Goal: Task Accomplishment & Management: Complete application form

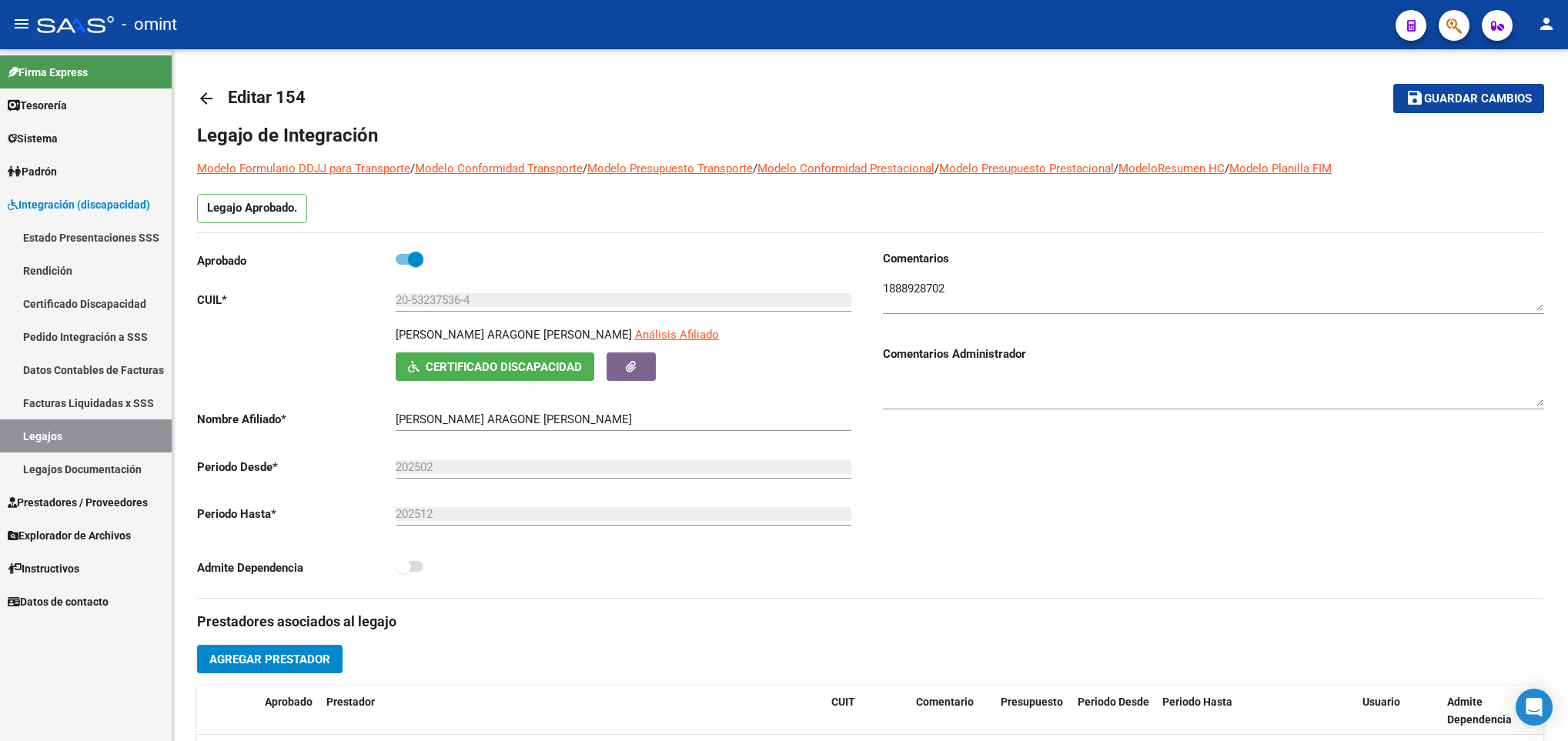
scroll to position [93, 0]
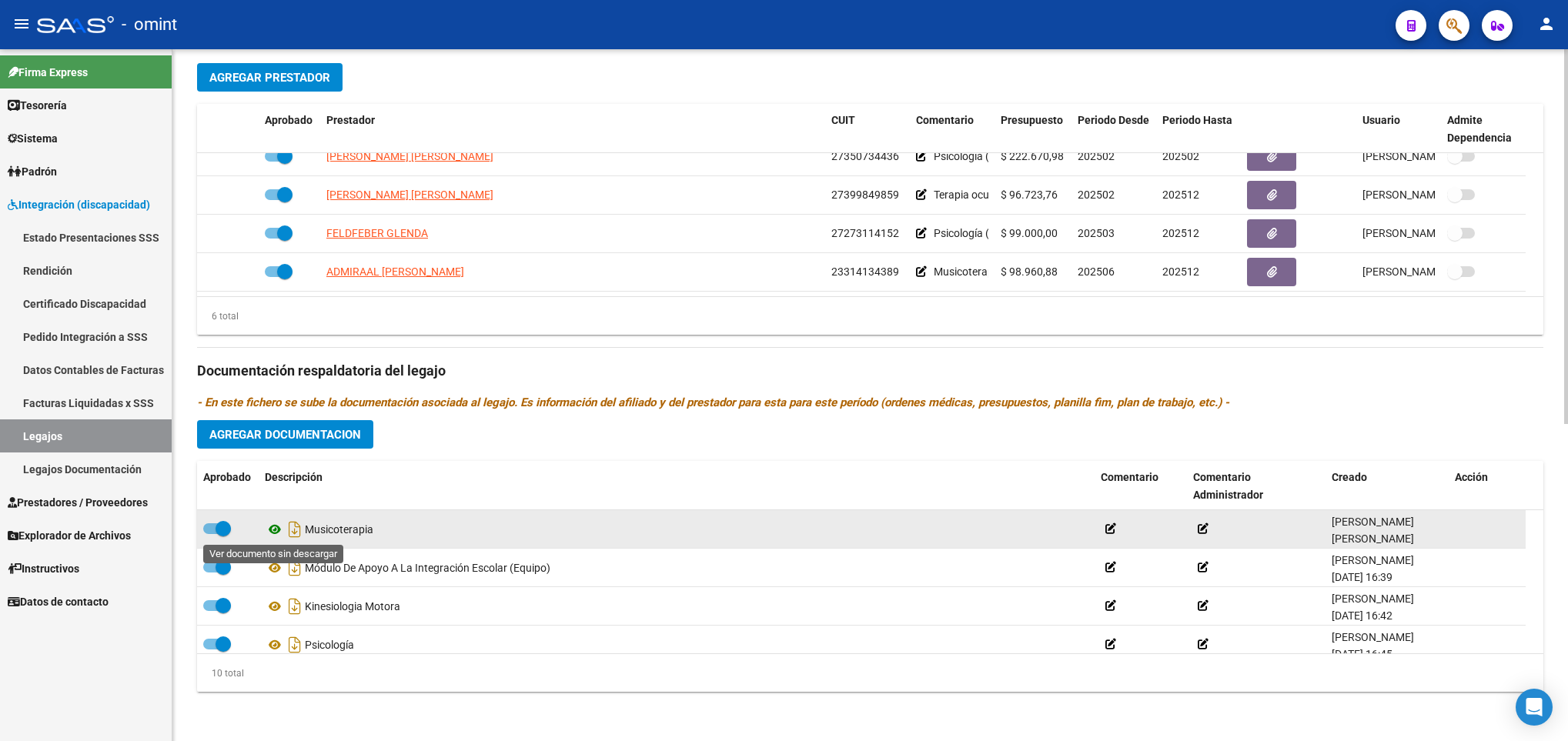
click at [275, 532] on icon at bounding box center [275, 529] width 20 height 18
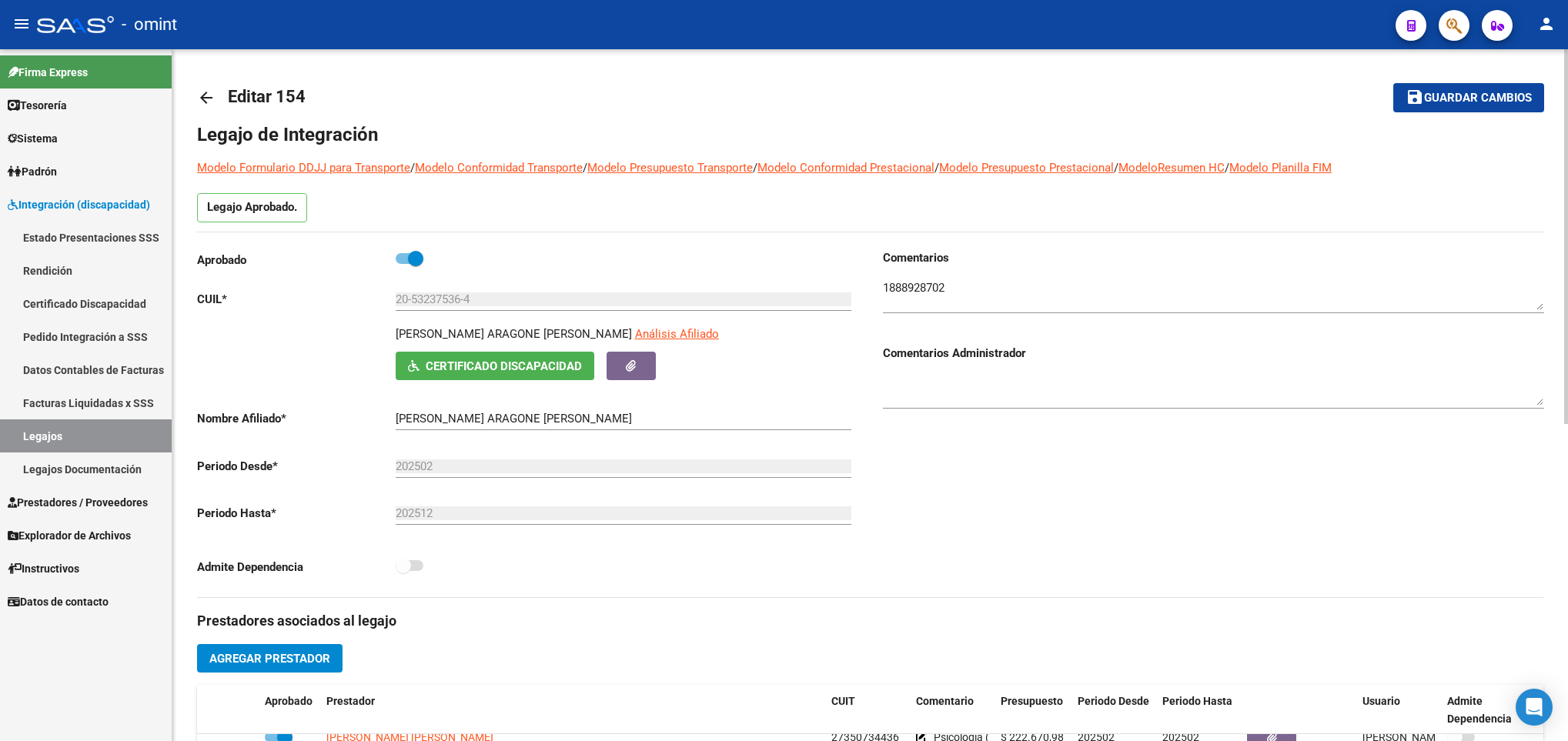
scroll to position [0, 0]
click at [478, 330] on p "VIDAURRETA ARAGONE LUCAS MARTIN" at bounding box center [513, 335] width 236 height 17
copy p "VIDAURRETA ARAGONE LUCAS MARTIN"
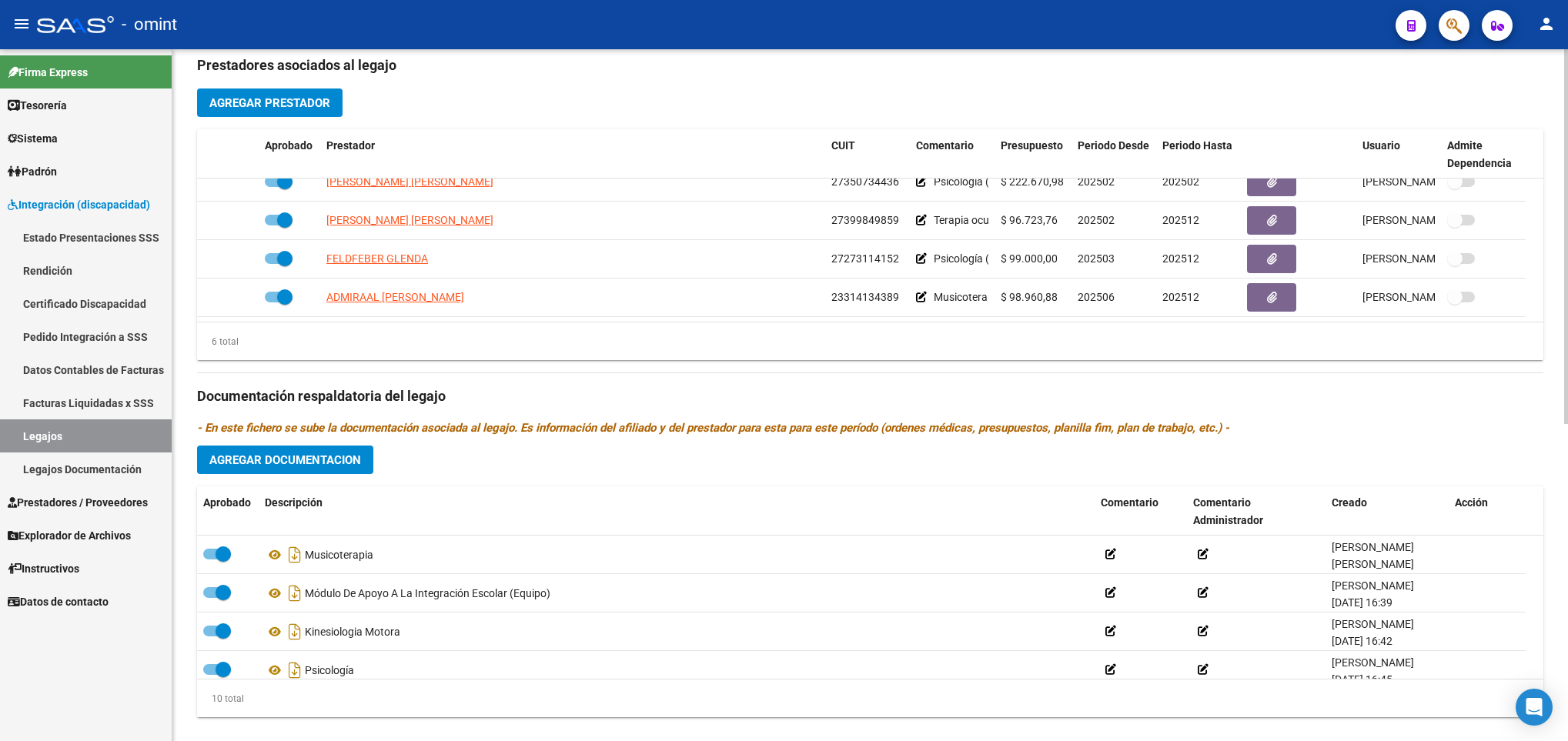
scroll to position [577, 0]
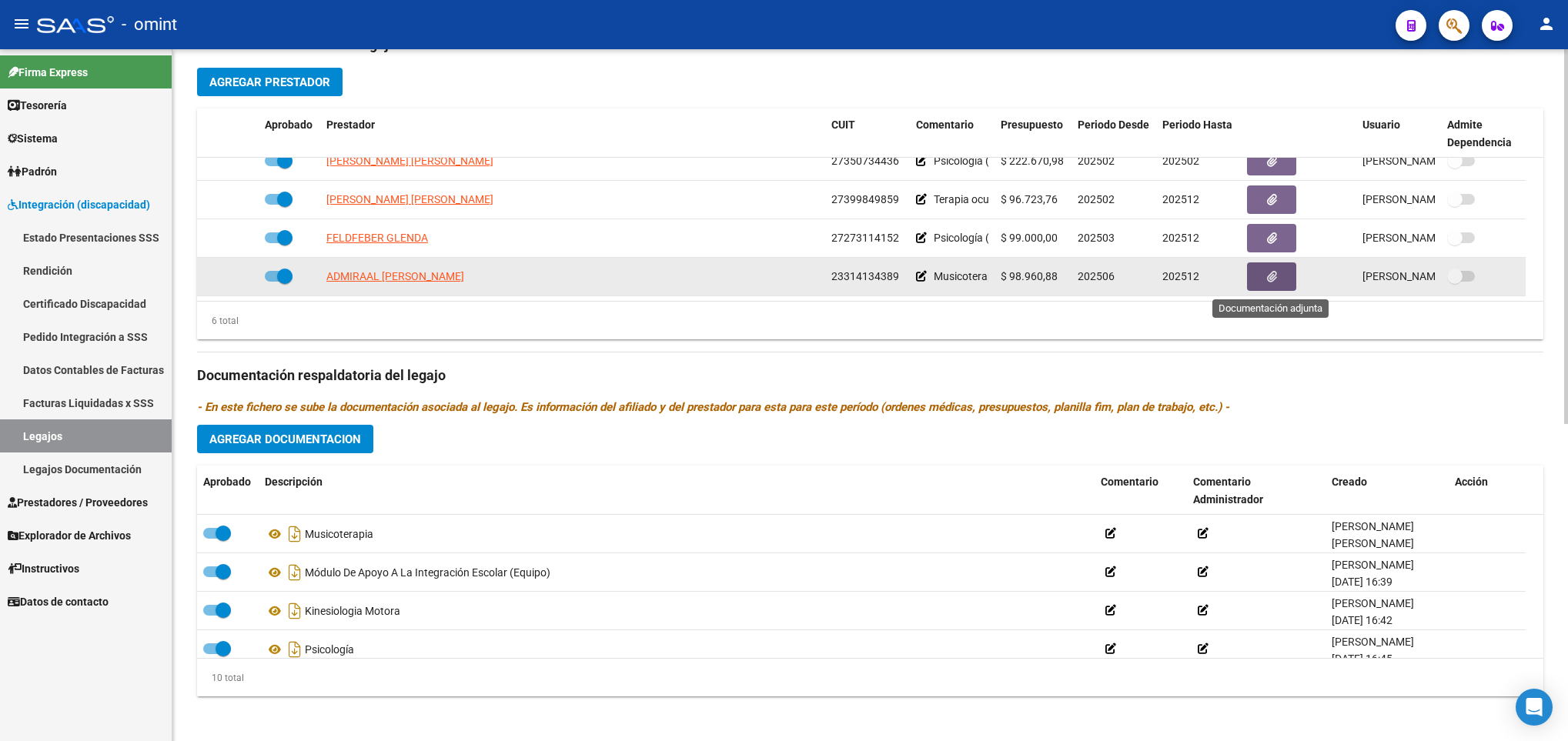
click at [1261, 278] on button "button" at bounding box center [1272, 276] width 49 height 28
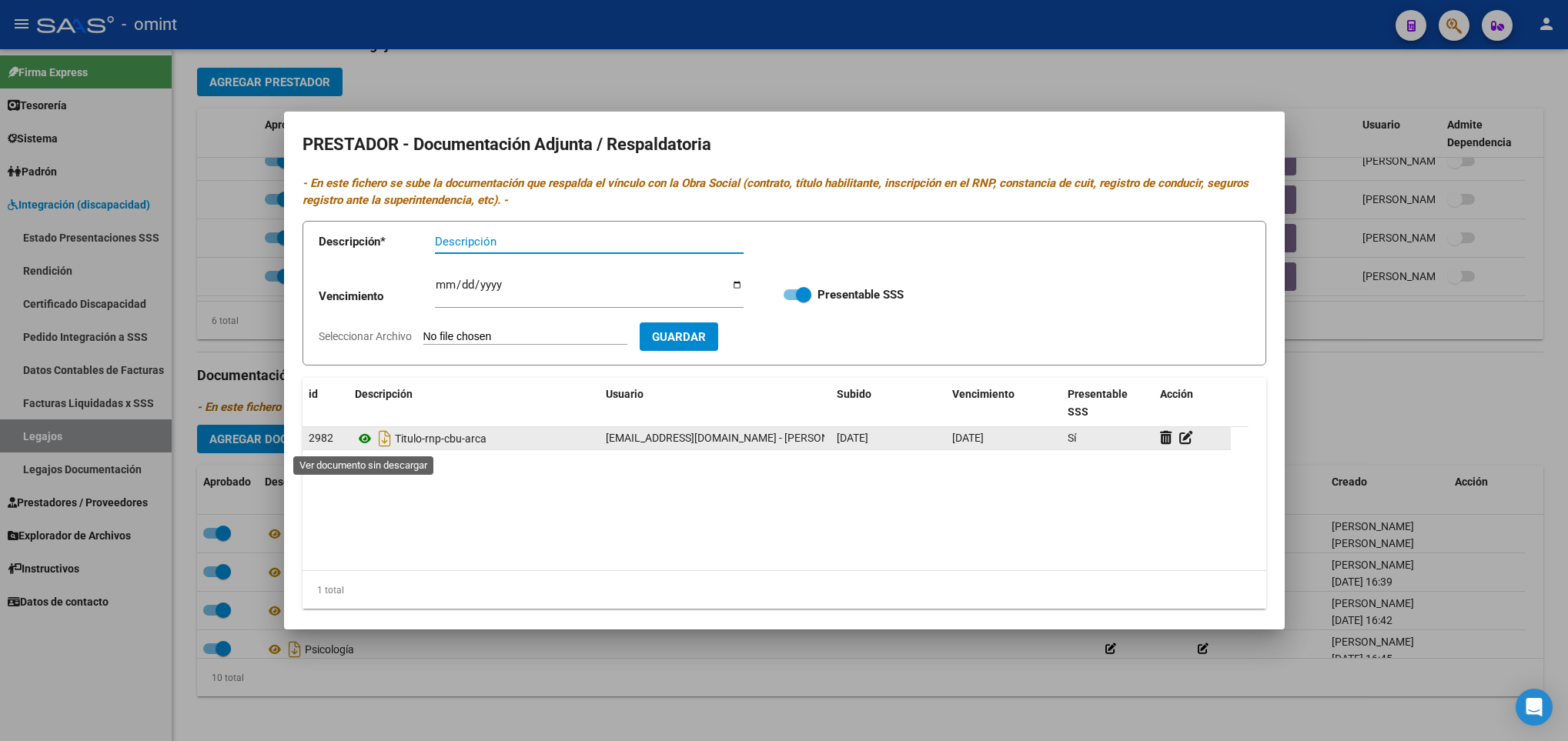
click at [372, 448] on icon at bounding box center [365, 439] width 20 height 18
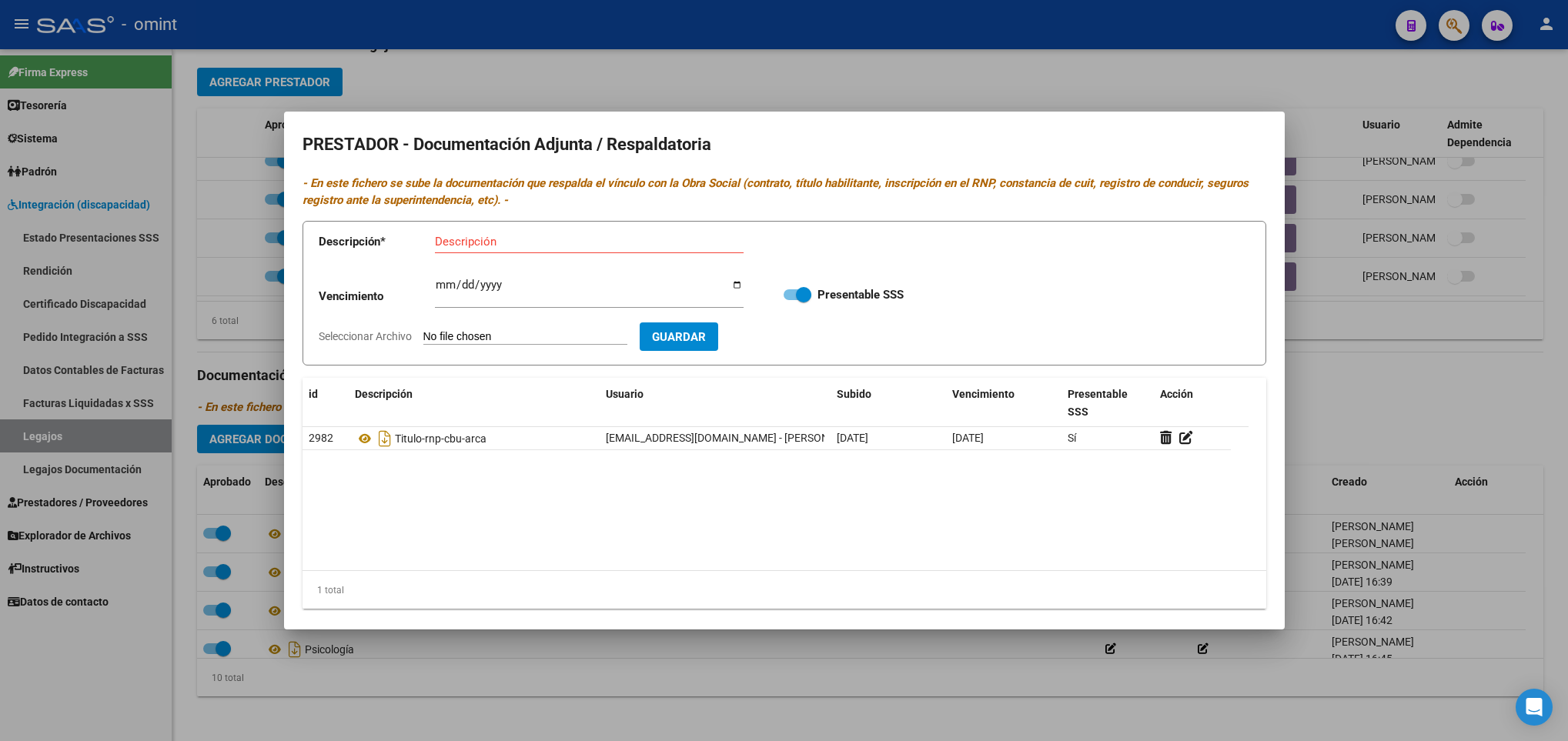
click at [1463, 412] on div at bounding box center [784, 370] width 1568 height 741
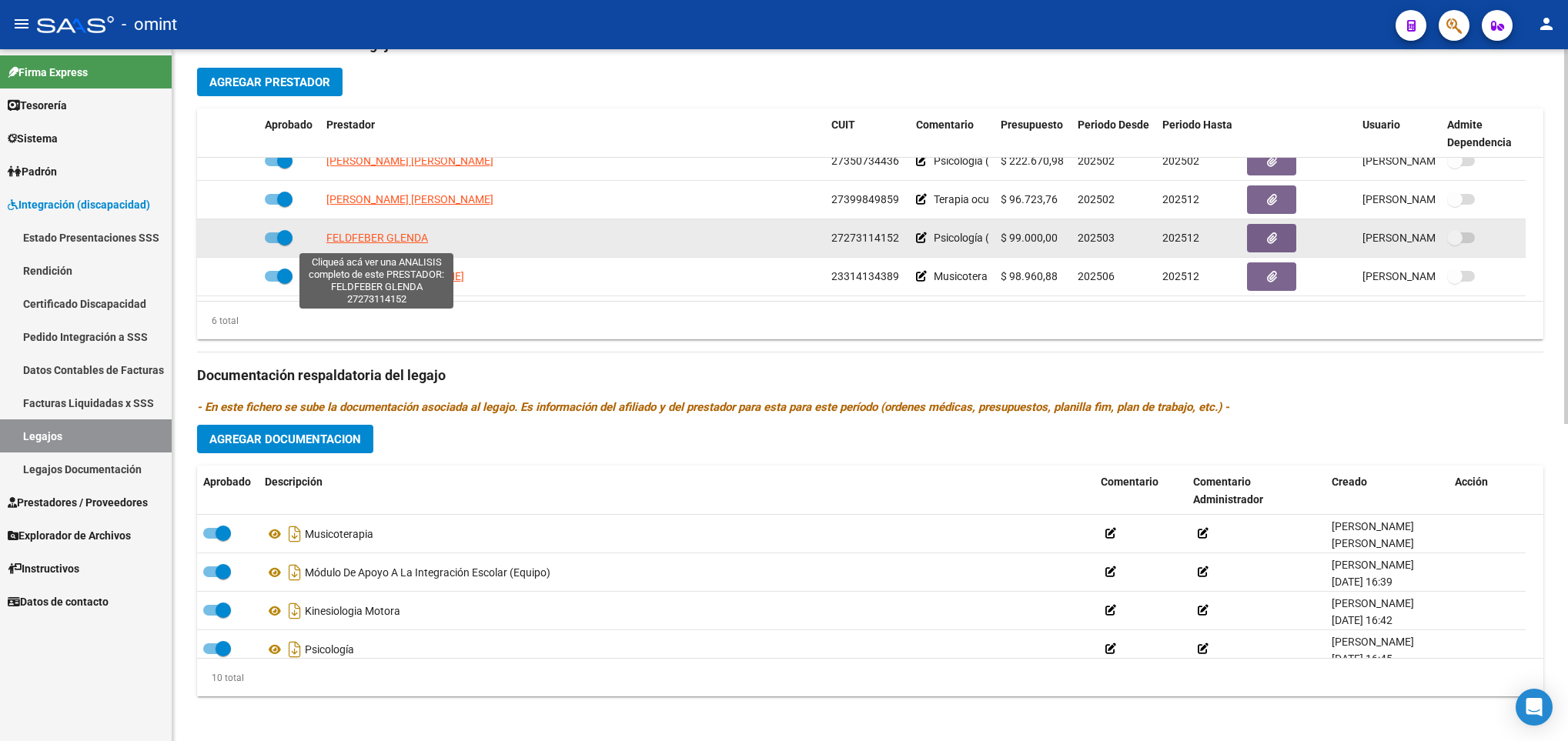
click at [393, 241] on span "FELDFEBER GLENDA" at bounding box center [378, 238] width 101 height 13
type textarea "27273114152"
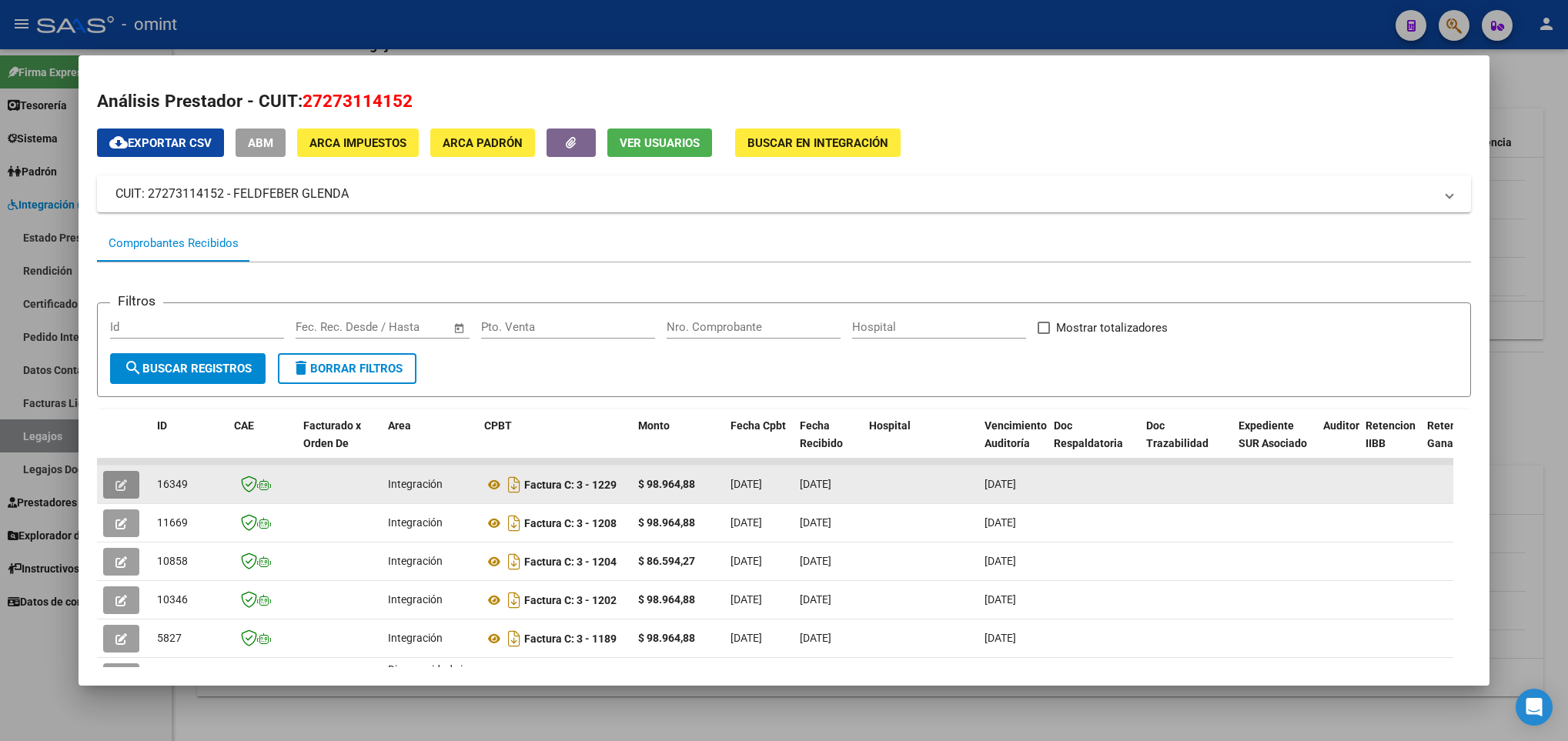
click at [122, 483] on icon "button" at bounding box center [121, 485] width 12 height 12
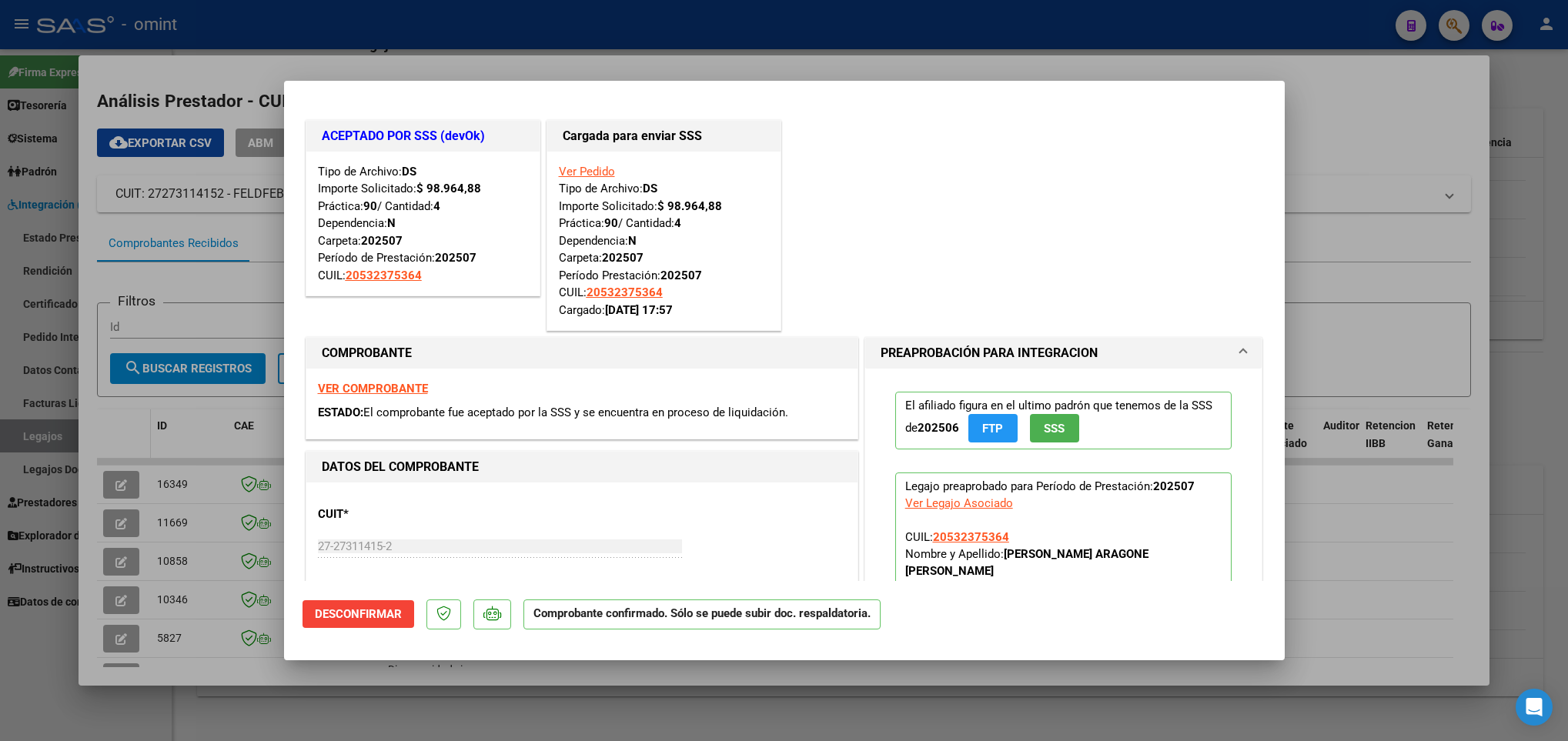
click at [144, 441] on div at bounding box center [784, 370] width 1568 height 741
type input "$ 0,00"
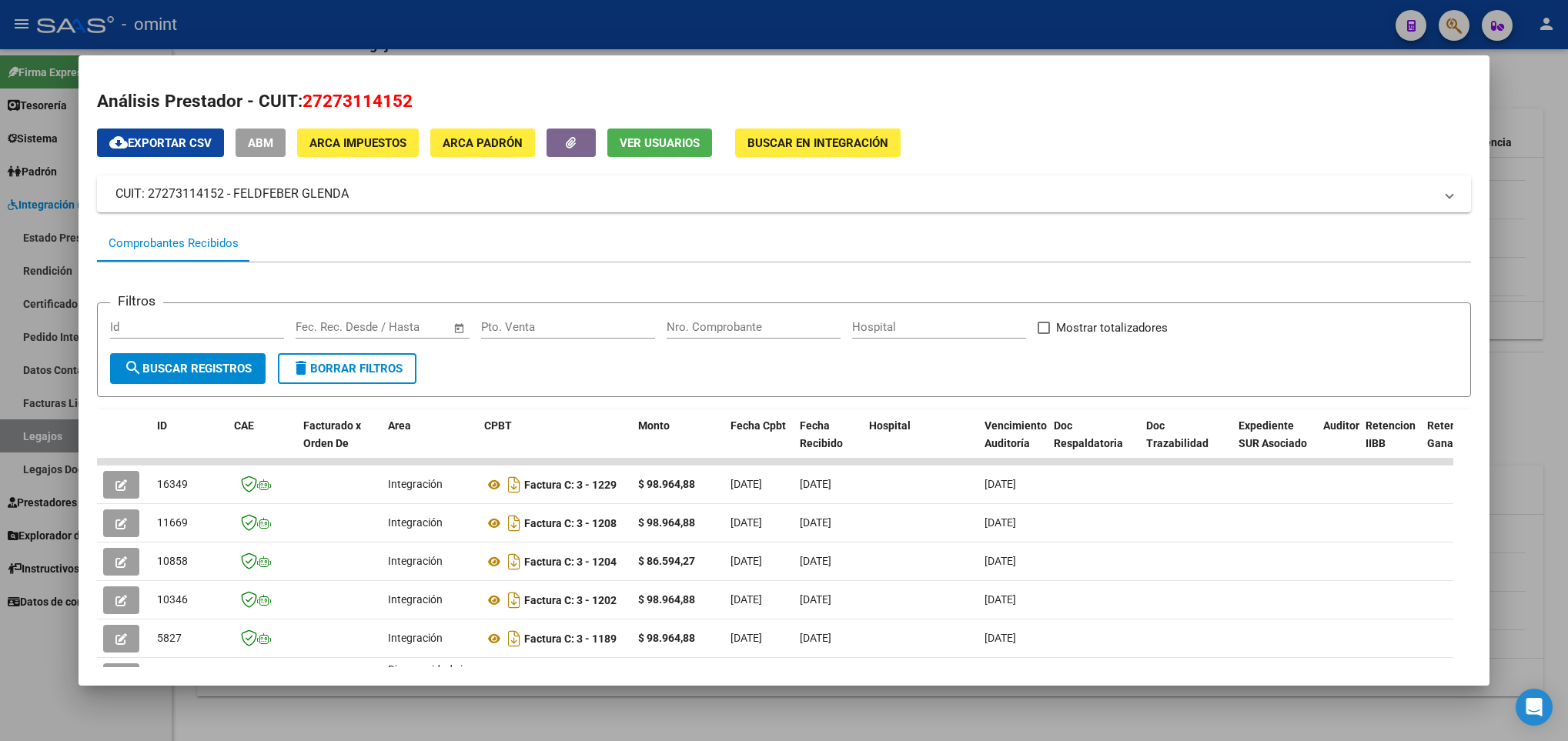
click at [301, 716] on div at bounding box center [784, 370] width 1568 height 741
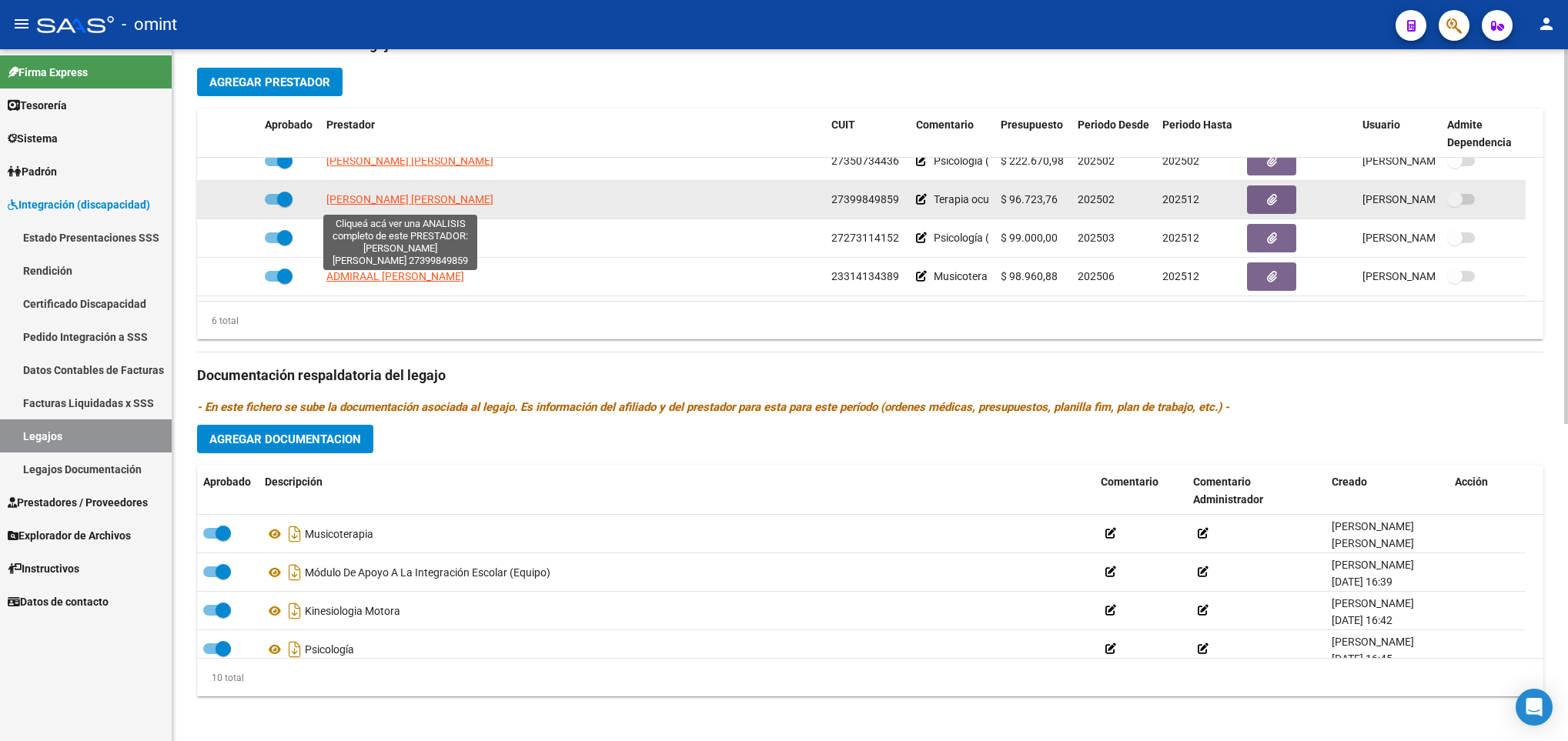
click at [399, 202] on span "MASOCCO PRISCILA MICAELA" at bounding box center [410, 199] width 167 height 13
type textarea "27399849859"
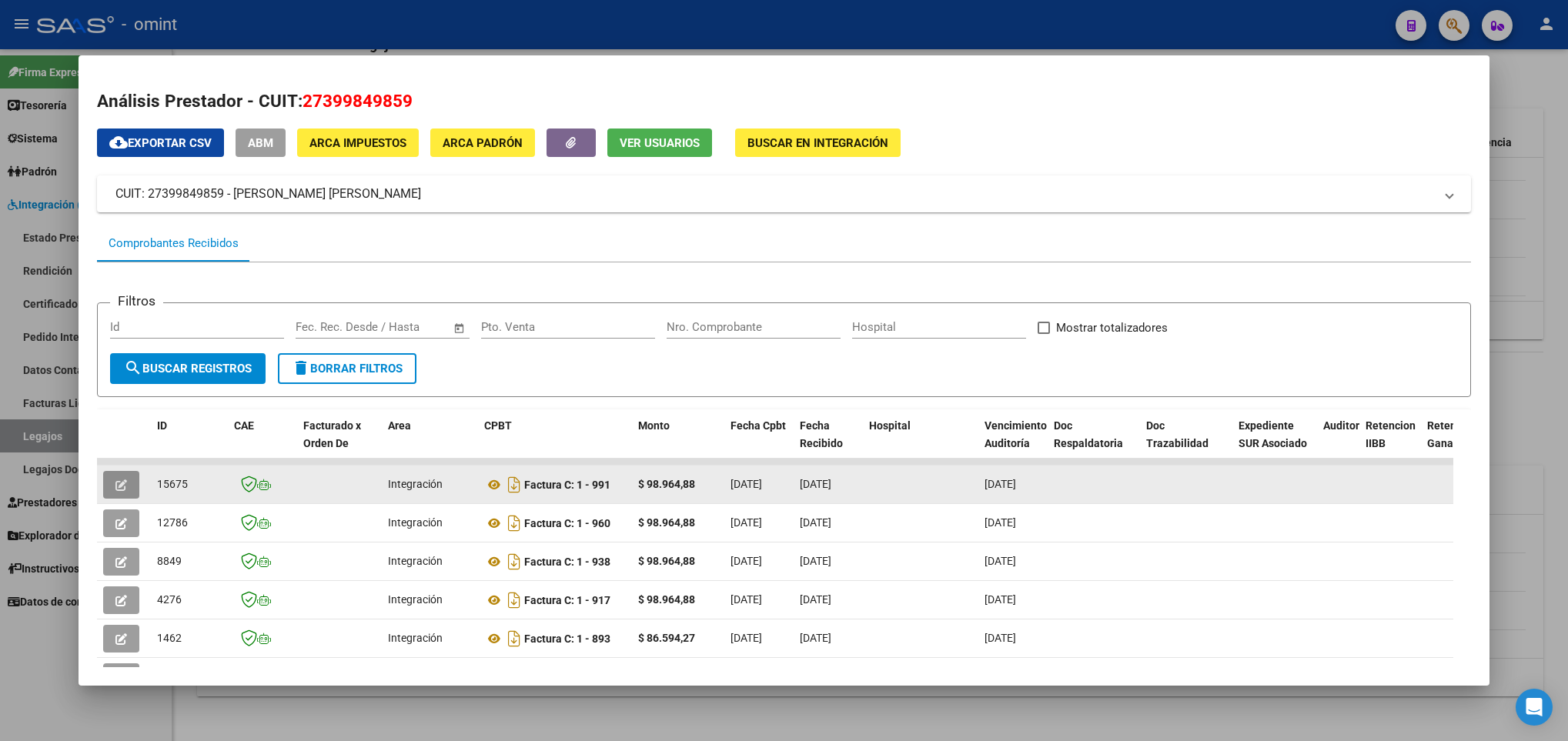
click at [125, 489] on icon "button" at bounding box center [121, 485] width 12 height 12
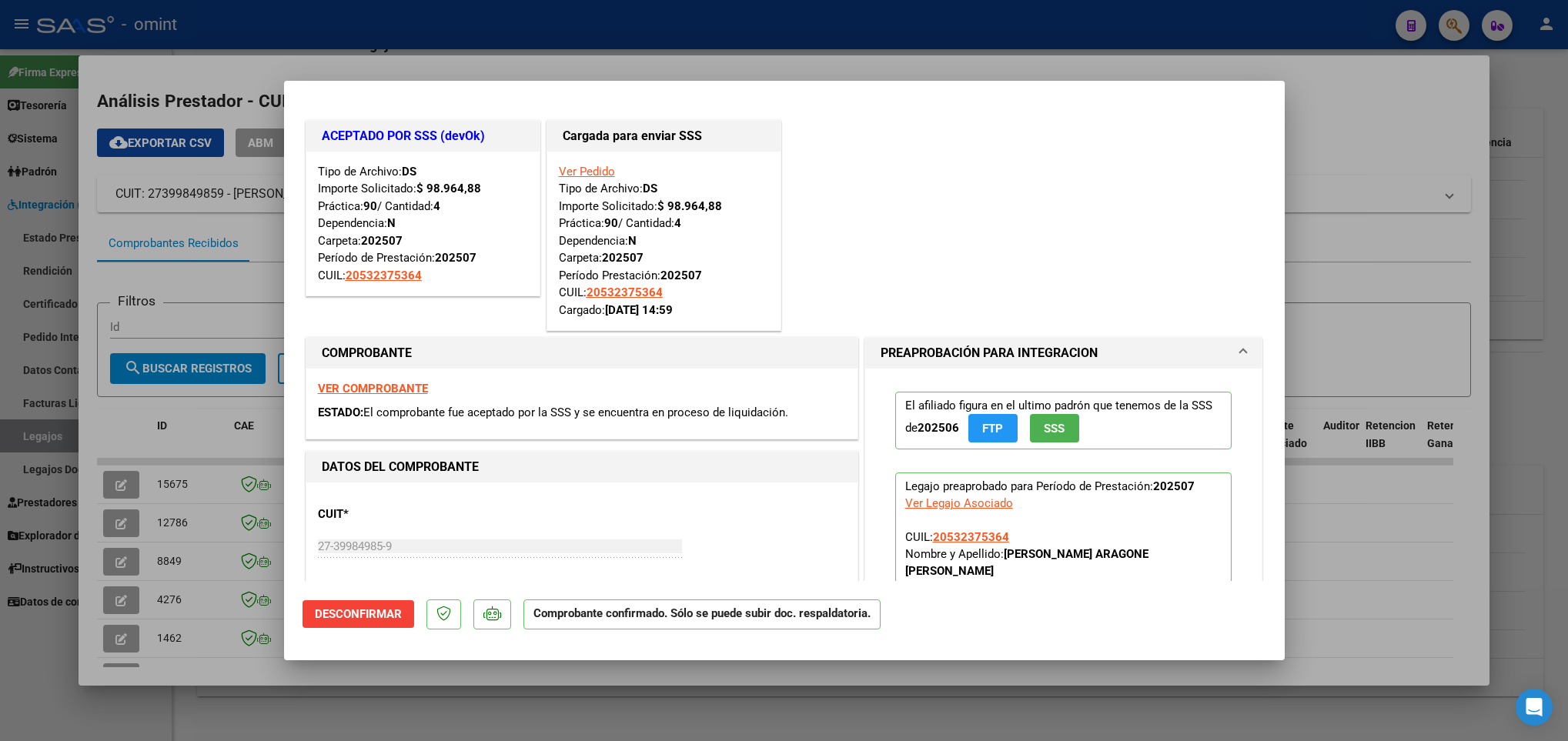
click at [289, 717] on div at bounding box center [784, 370] width 1568 height 741
type input "$ 0,00"
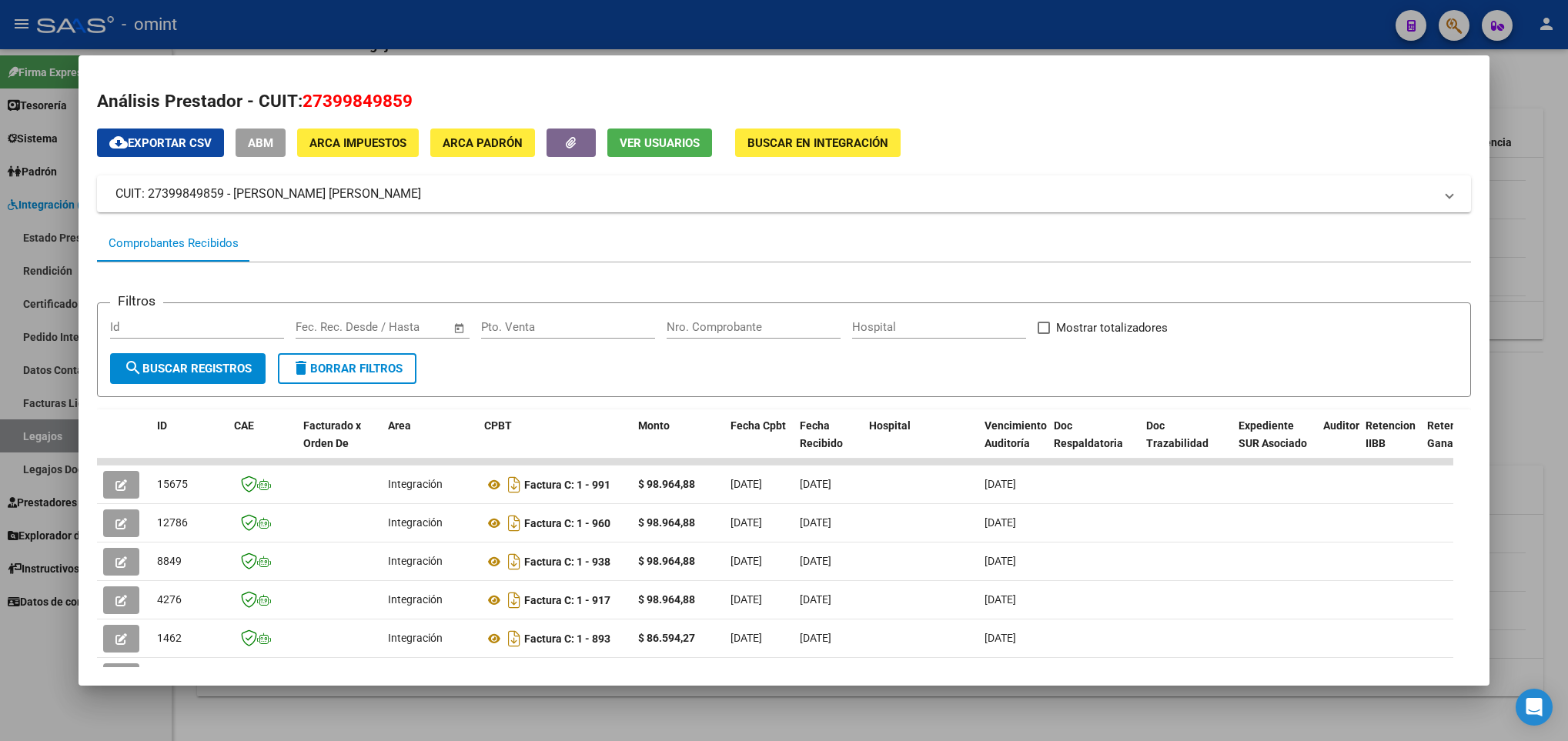
click at [453, 709] on div at bounding box center [784, 370] width 1568 height 741
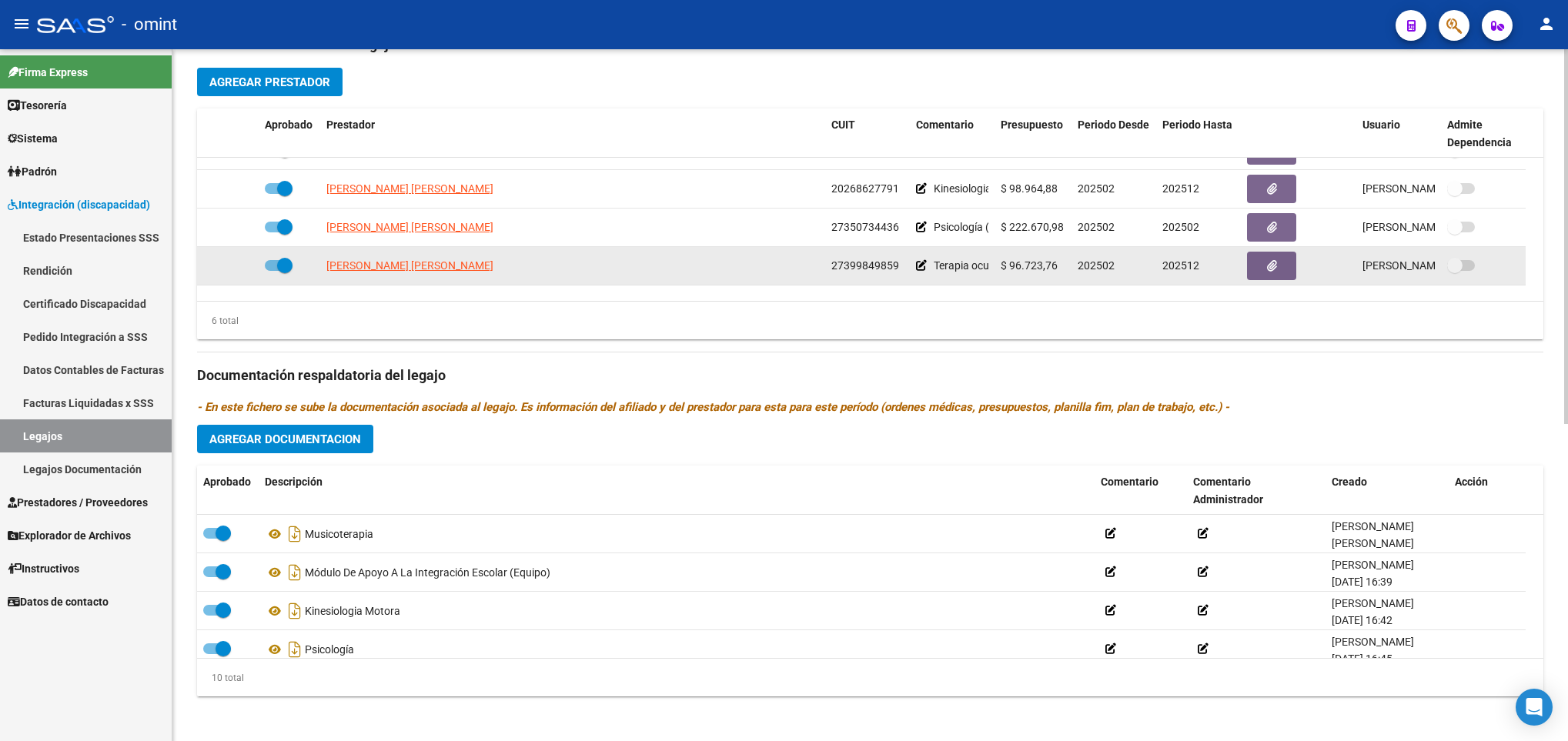
scroll to position [0, 0]
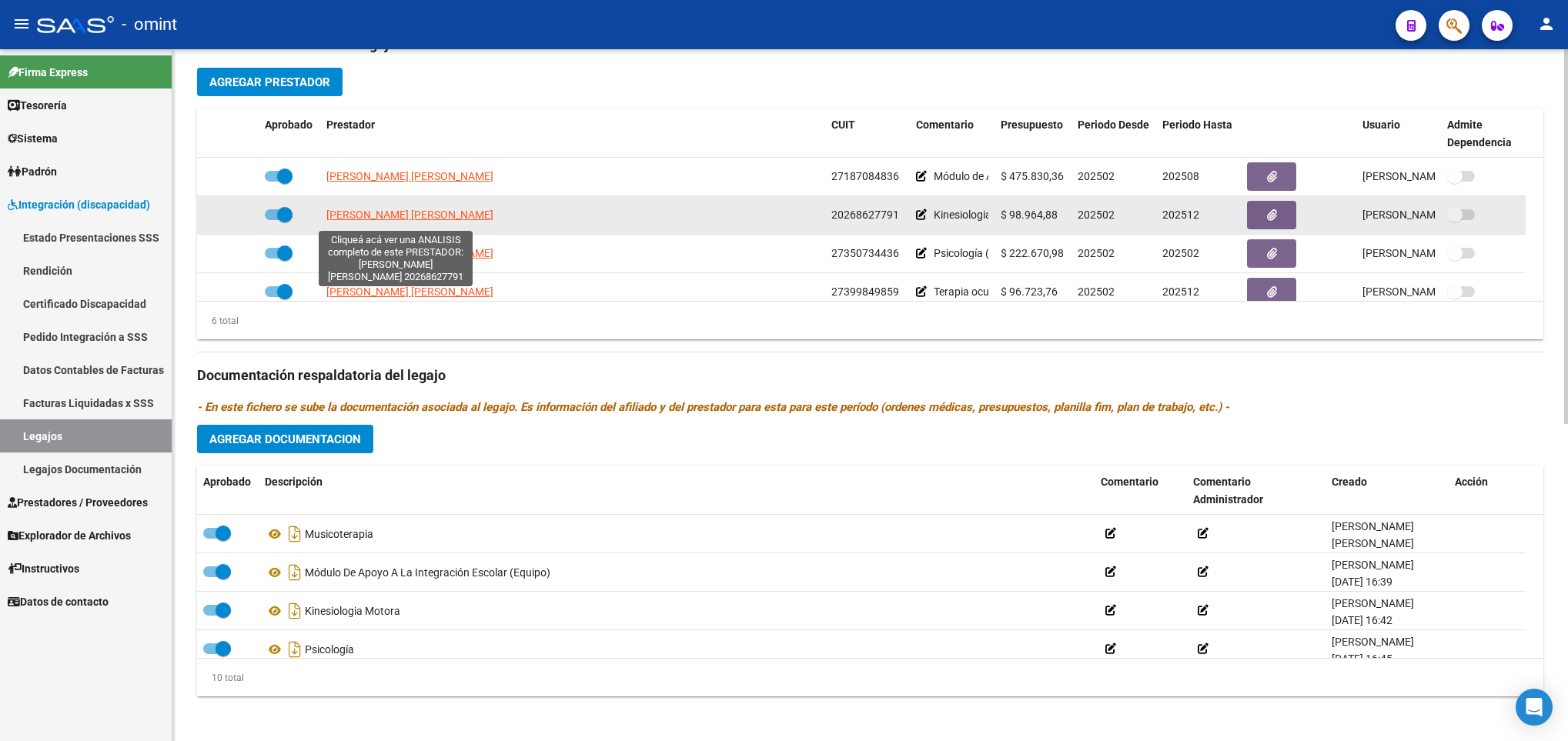
click at [419, 221] on span "MONZON MAXIMO RICARDO" at bounding box center [410, 214] width 167 height 13
type textarea "20268627791"
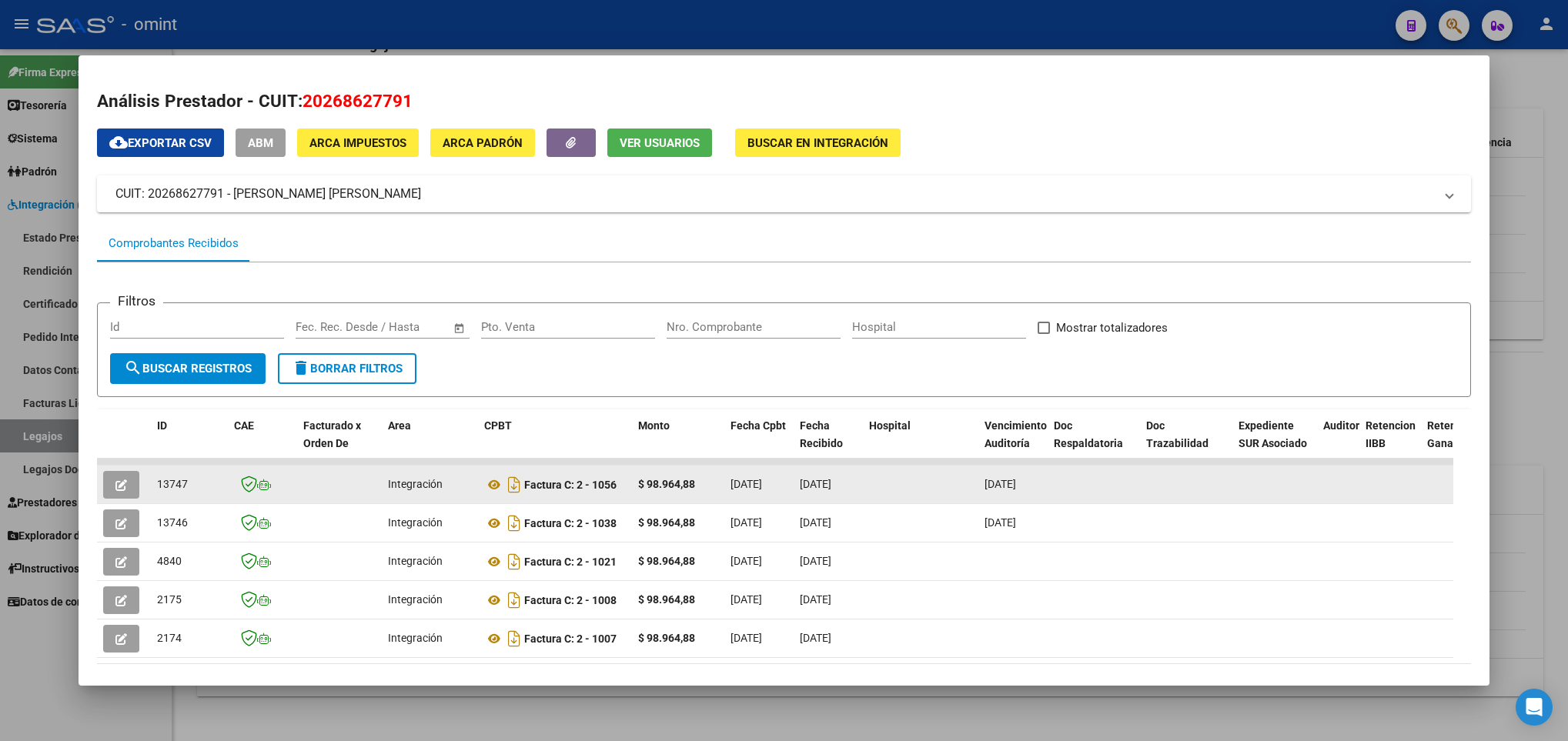
click at [121, 491] on button "button" at bounding box center [121, 484] width 36 height 28
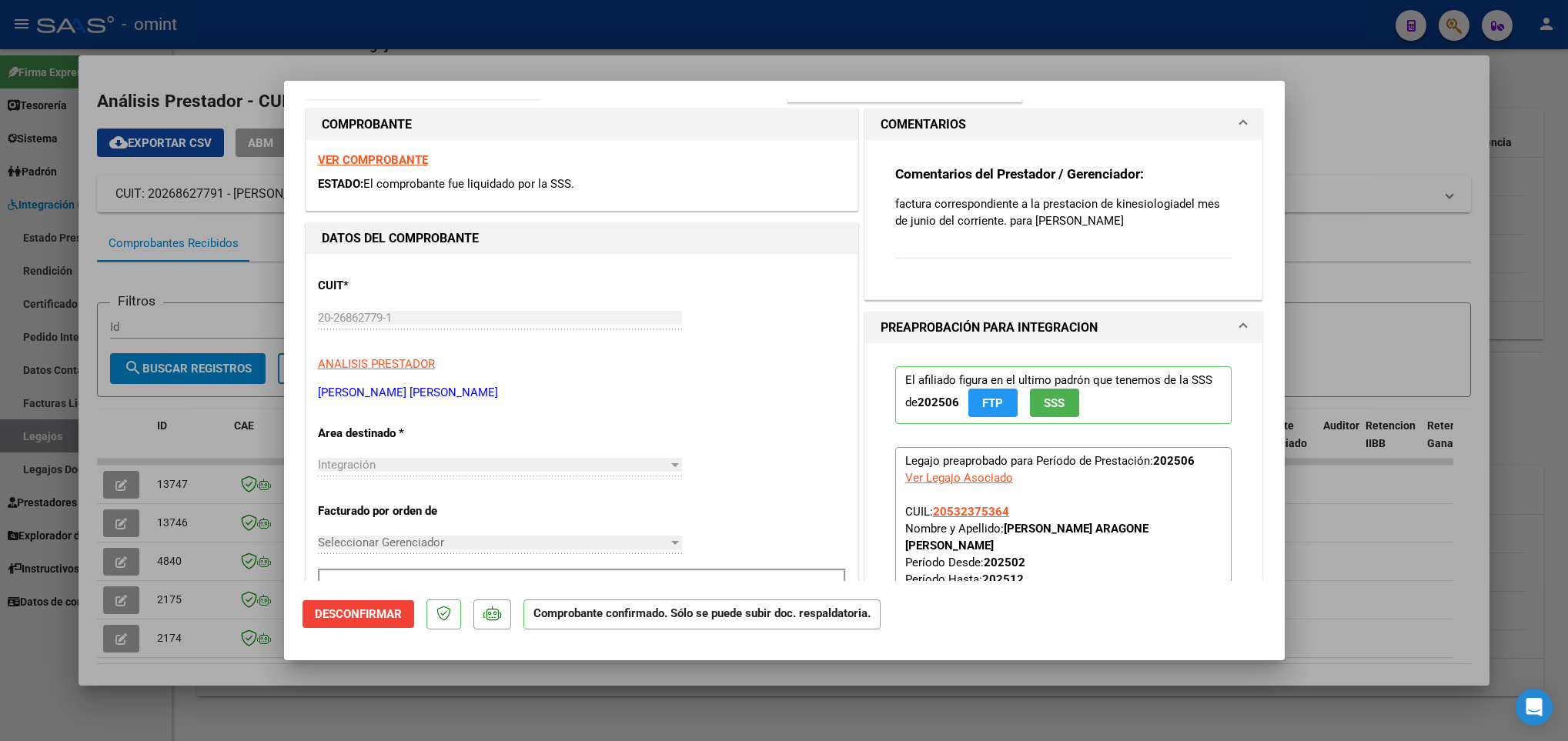
scroll to position [231, 0]
click at [931, 695] on div at bounding box center [784, 370] width 1568 height 741
type input "$ 0,00"
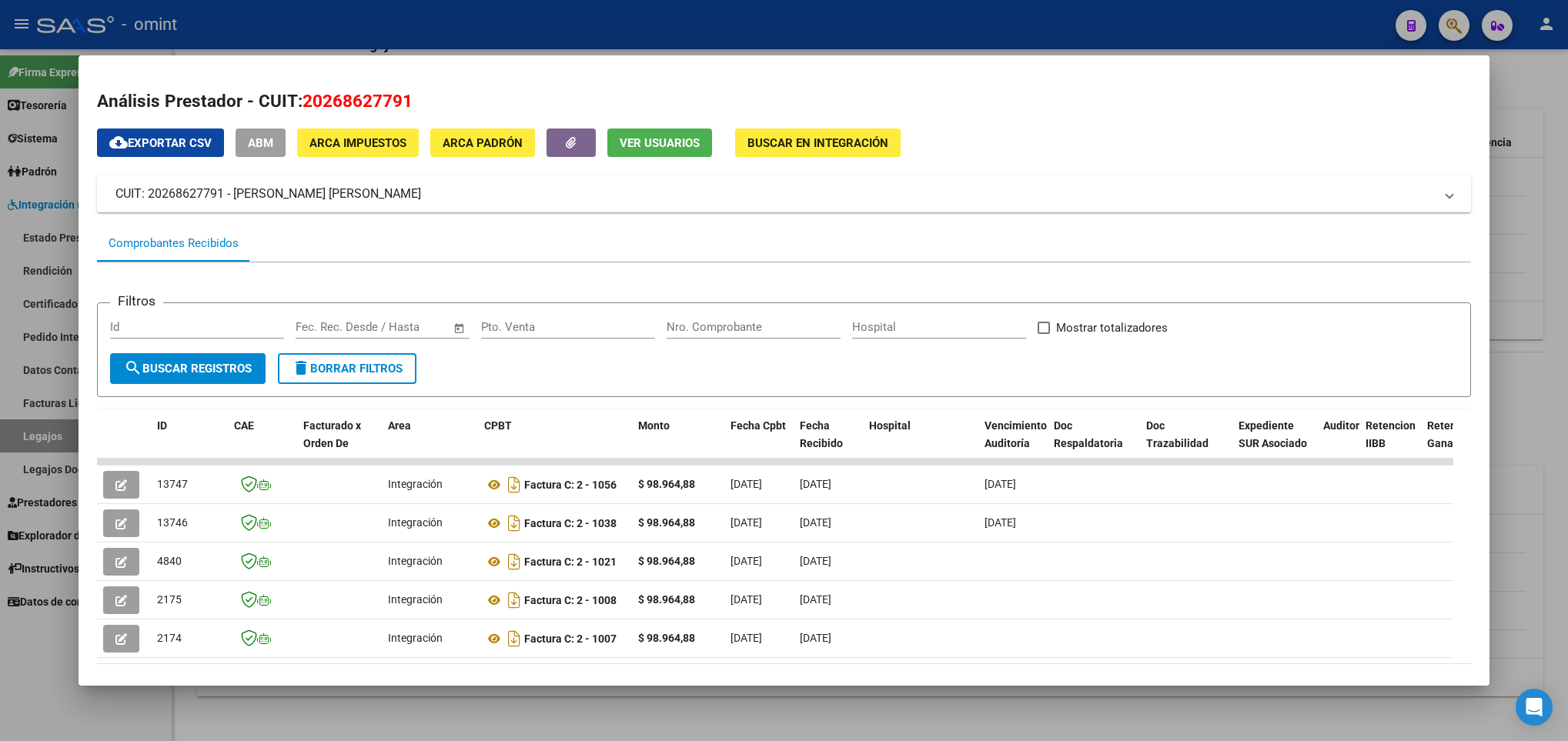
click at [783, 711] on div at bounding box center [784, 370] width 1568 height 741
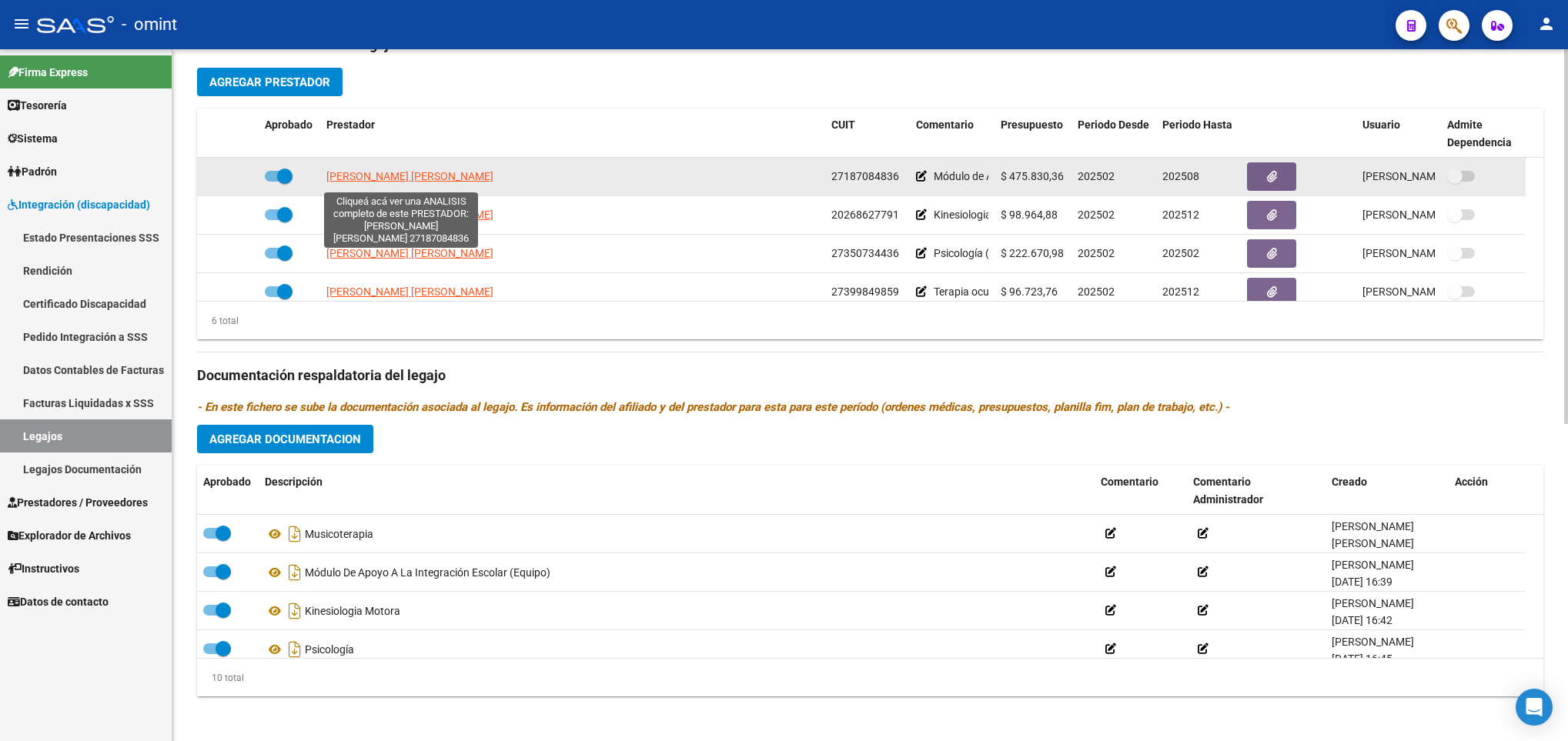
click at [423, 181] on span "ULLOA OJEDA FLOR ESTRELLA" at bounding box center [410, 176] width 167 height 13
type textarea "27187084836"
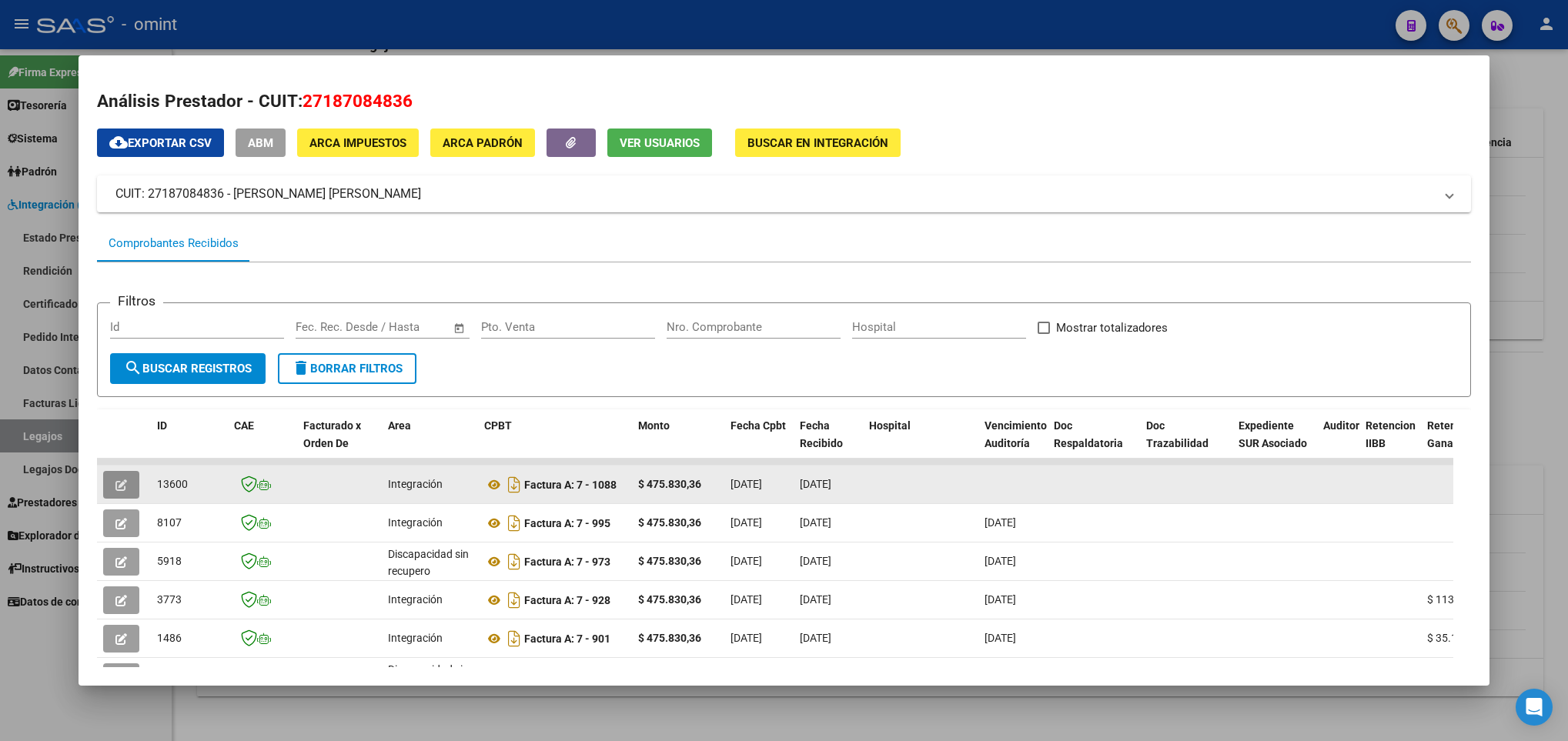
click at [137, 494] on button "button" at bounding box center [121, 484] width 36 height 28
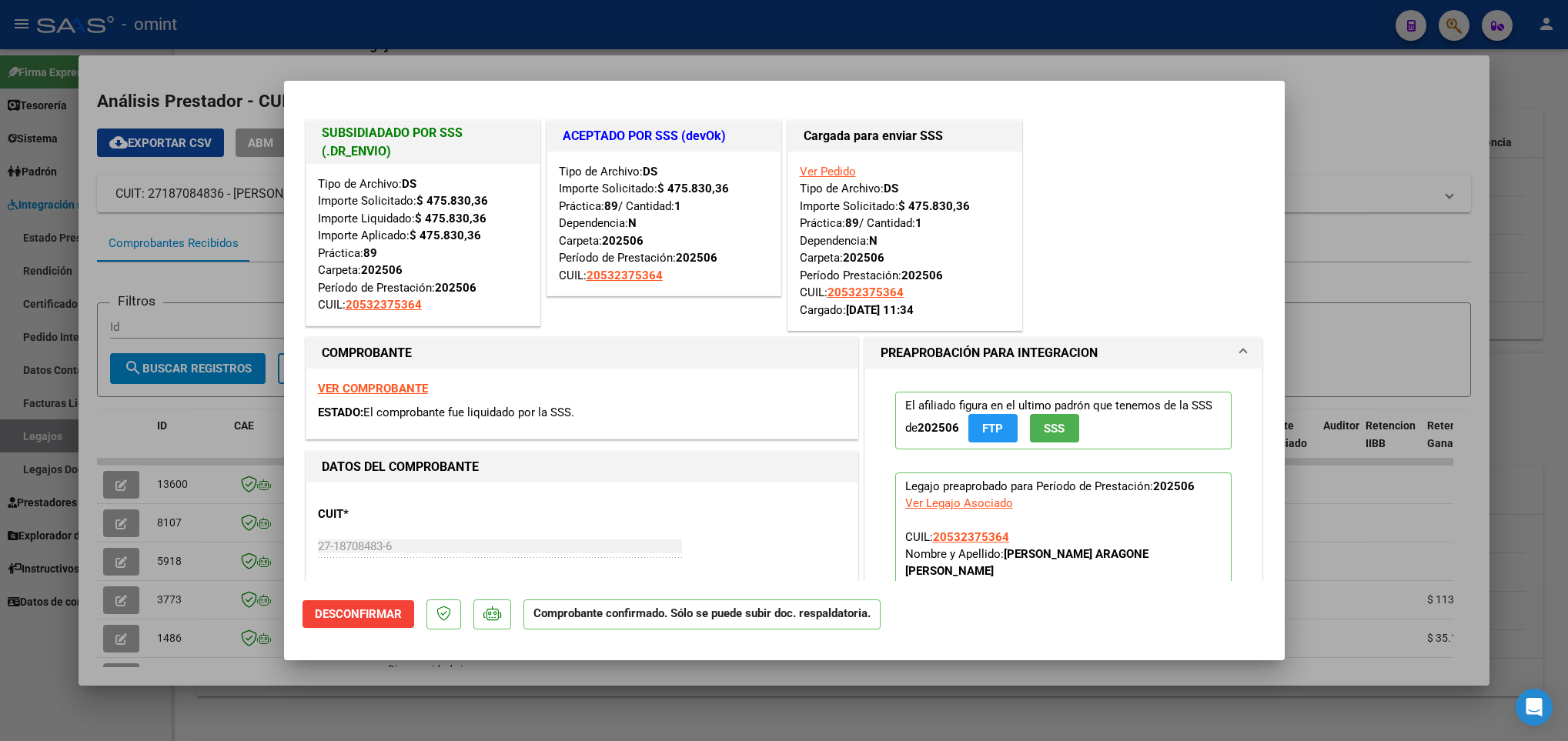
click at [637, 688] on div at bounding box center [784, 370] width 1568 height 741
type input "$ 0,00"
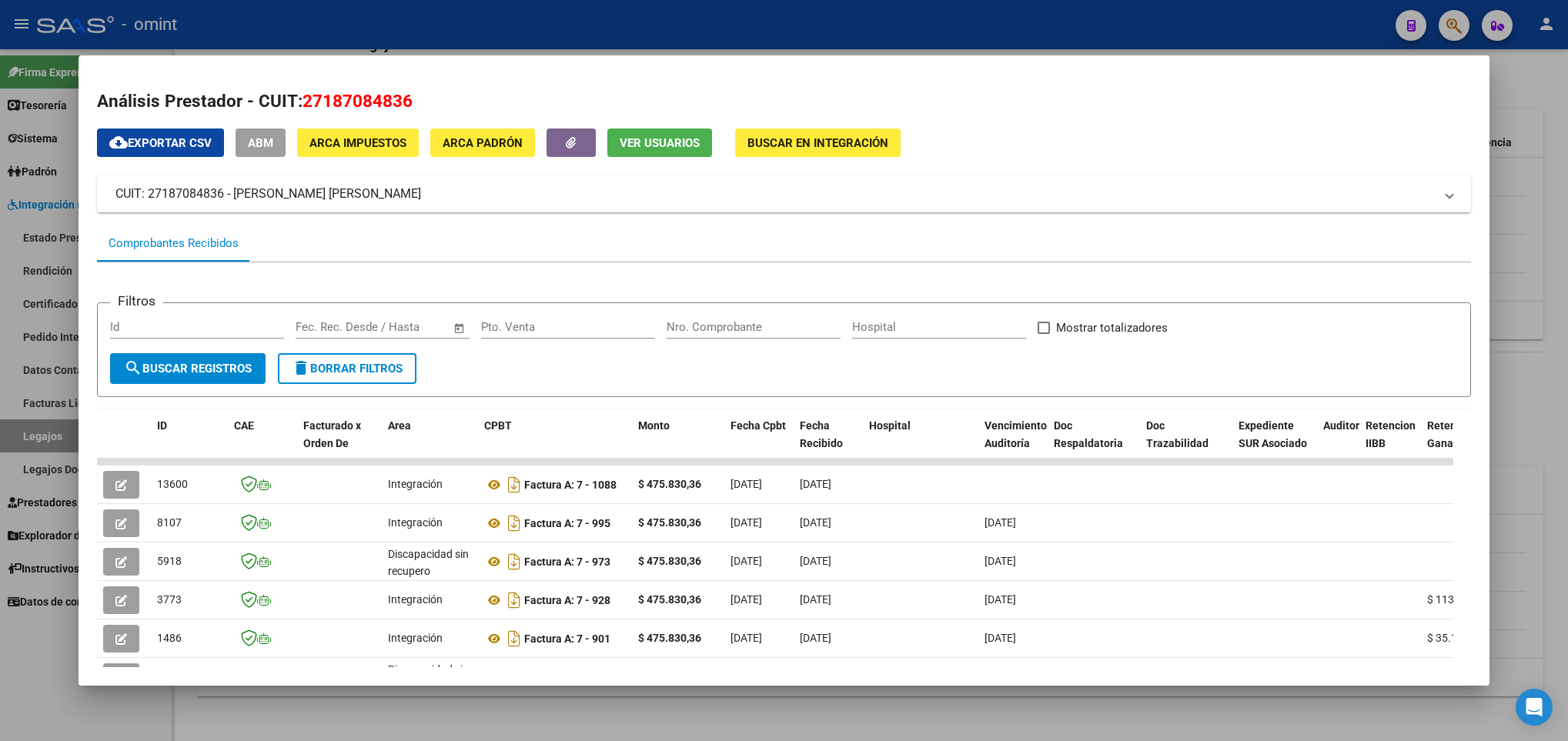
click at [637, 688] on div at bounding box center [784, 370] width 1568 height 741
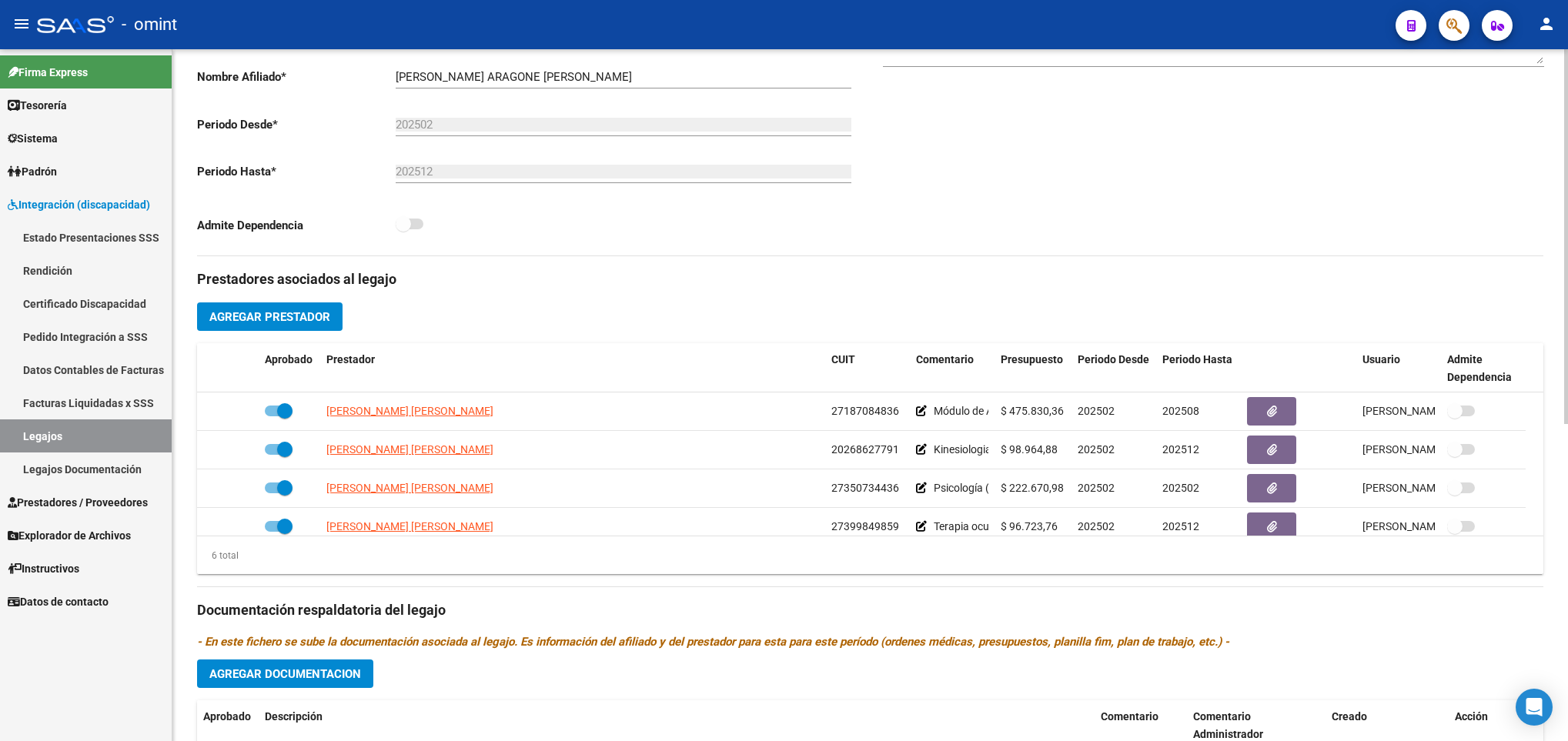
scroll to position [0, 0]
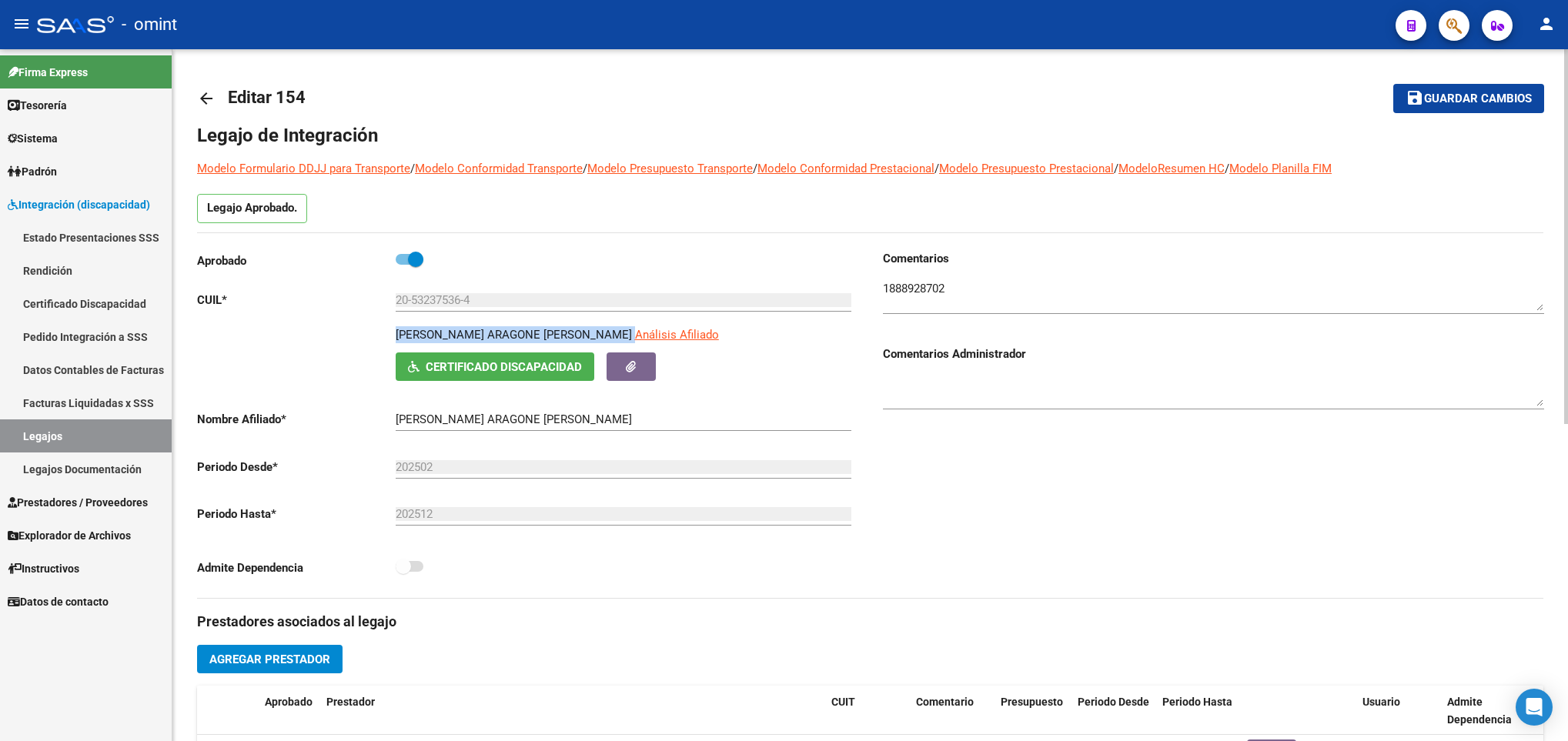
click at [204, 90] on mat-icon "arrow_back" at bounding box center [206, 99] width 18 height 18
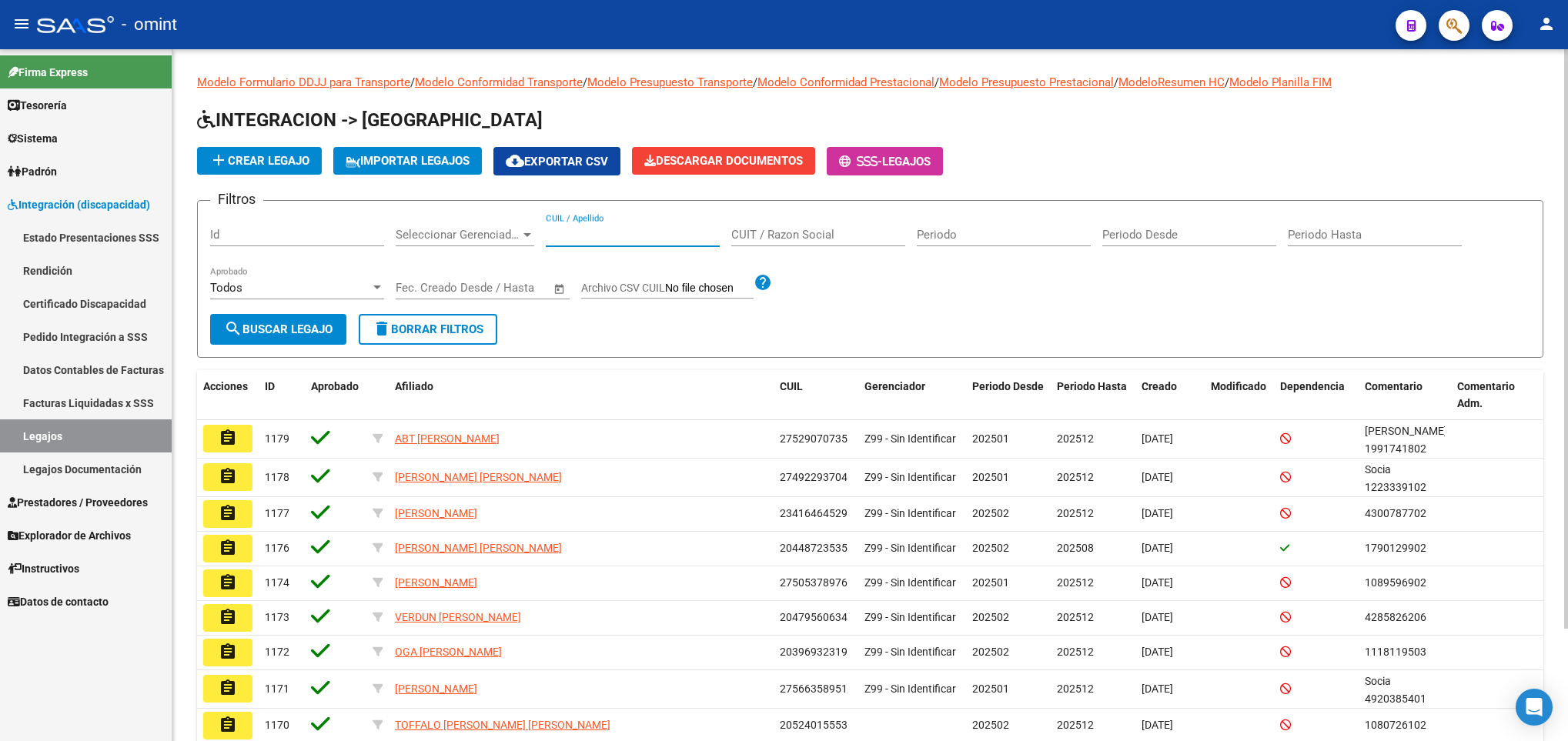
click at [659, 233] on input "CUIL / Apellido" at bounding box center [633, 234] width 174 height 14
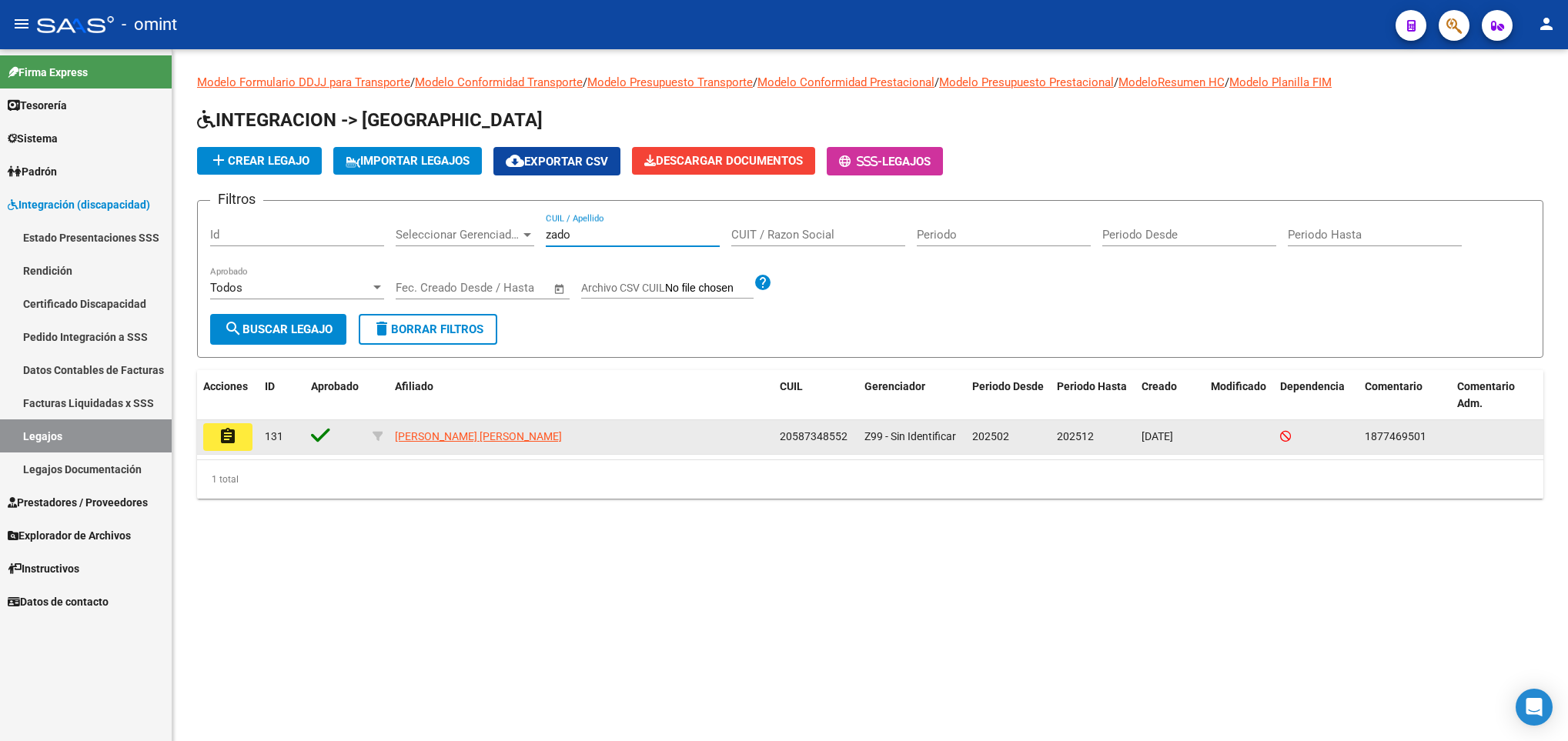
type input "zado"
click at [219, 432] on mat-icon "assignment" at bounding box center [228, 436] width 18 height 18
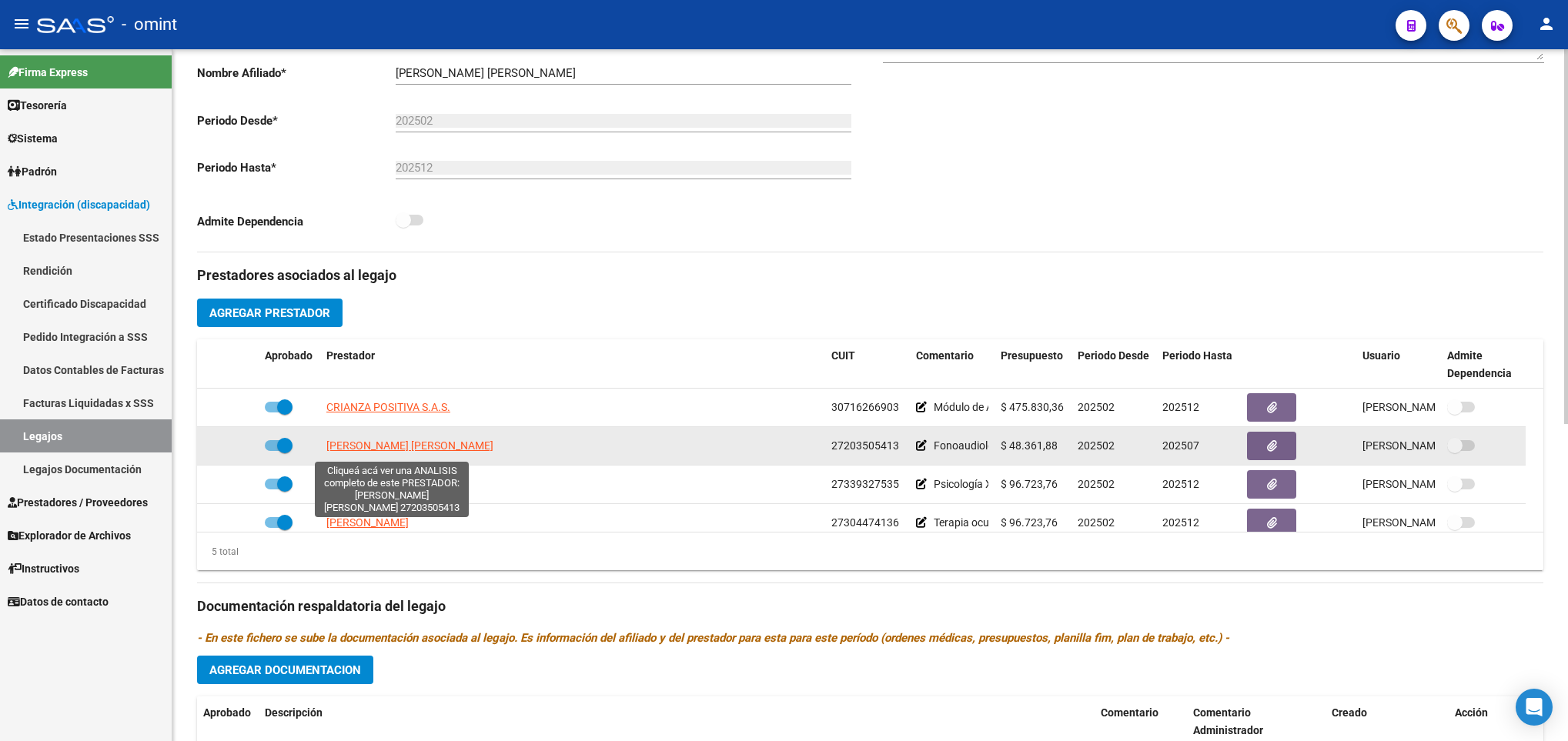
click at [407, 446] on span "SCHULTZ SILVINA BEATRIZ" at bounding box center [410, 446] width 167 height 13
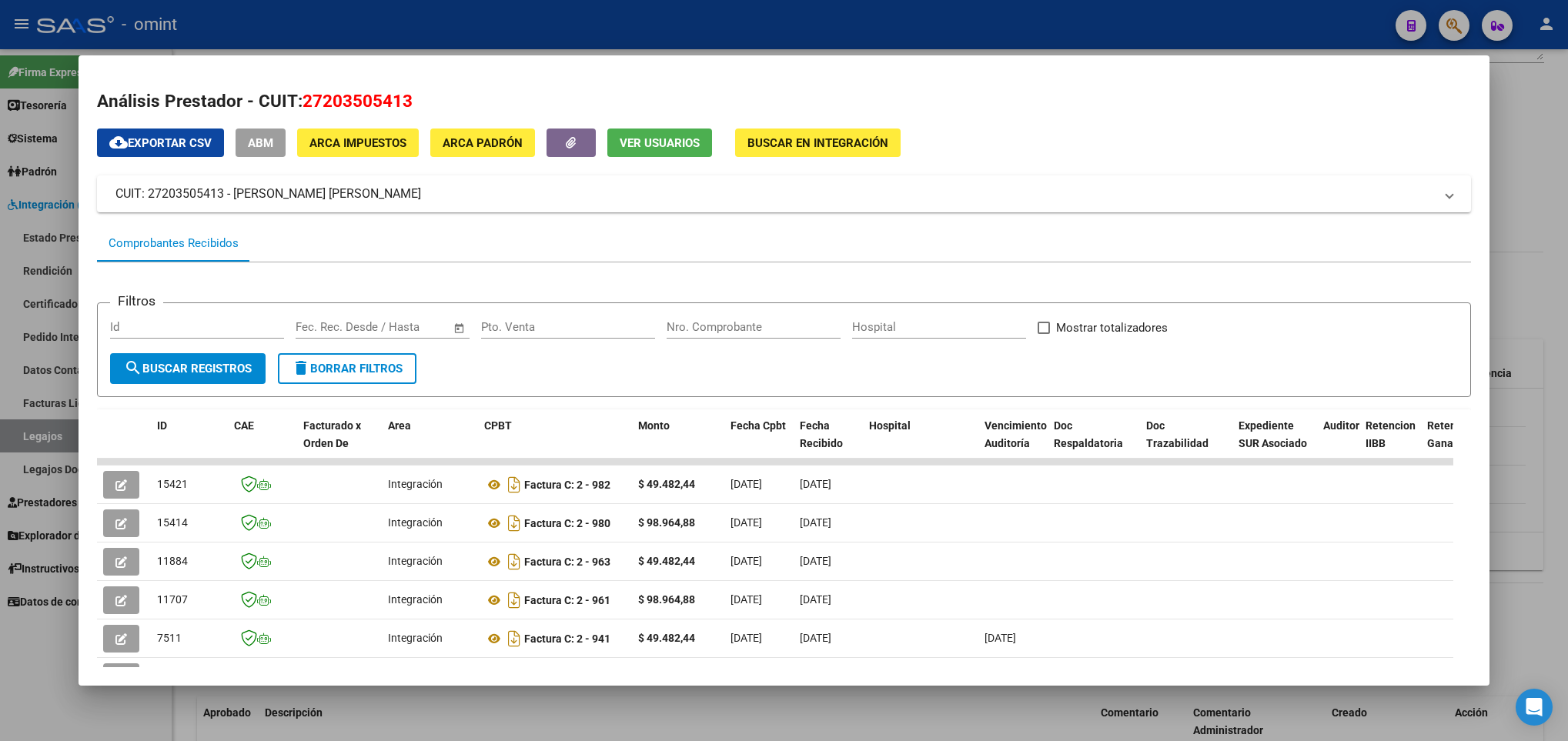
click at [691, 711] on div at bounding box center [784, 370] width 1568 height 741
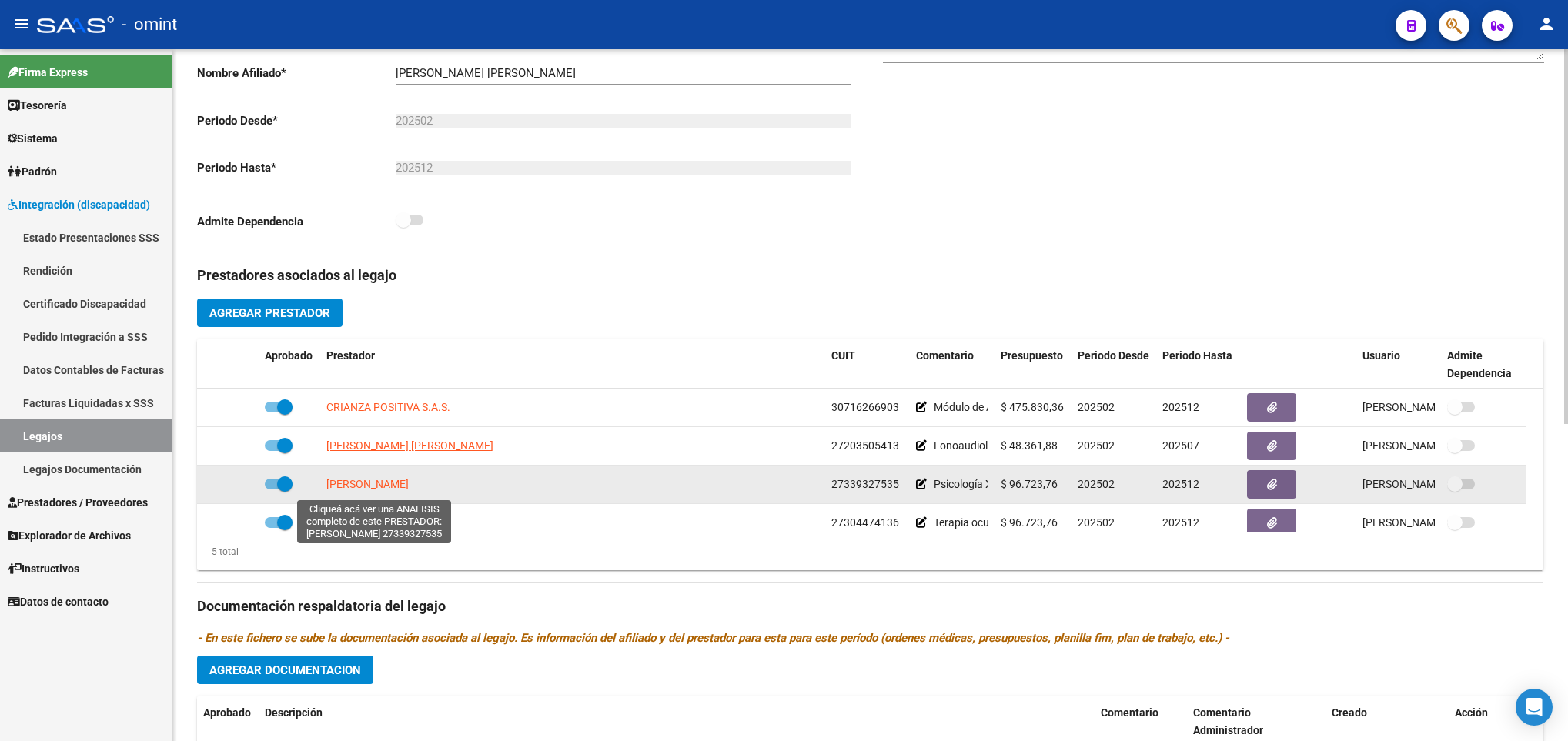
click at [368, 486] on span "BRIAND ESTEFANIA" at bounding box center [368, 484] width 82 height 13
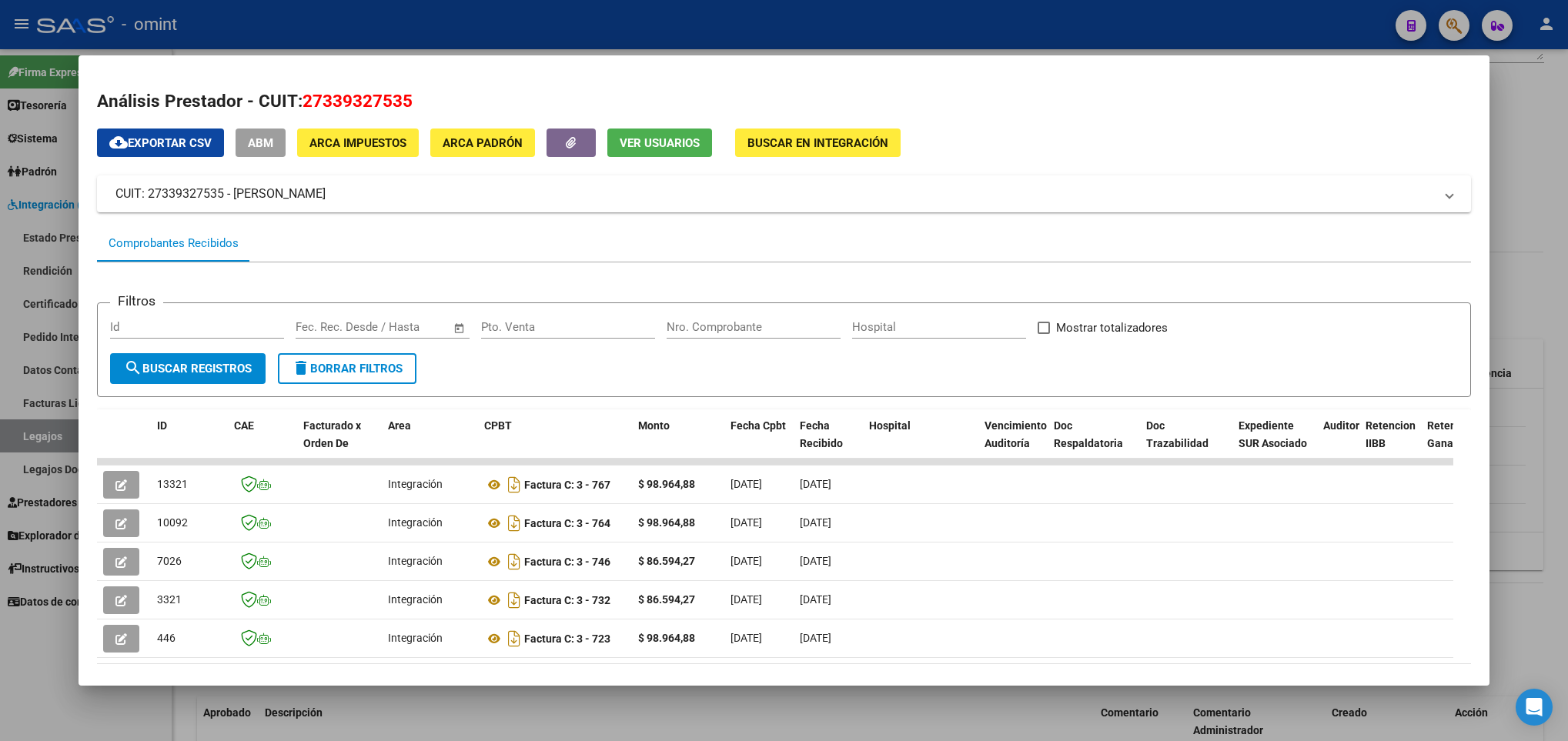
click at [634, 707] on div at bounding box center [784, 370] width 1568 height 741
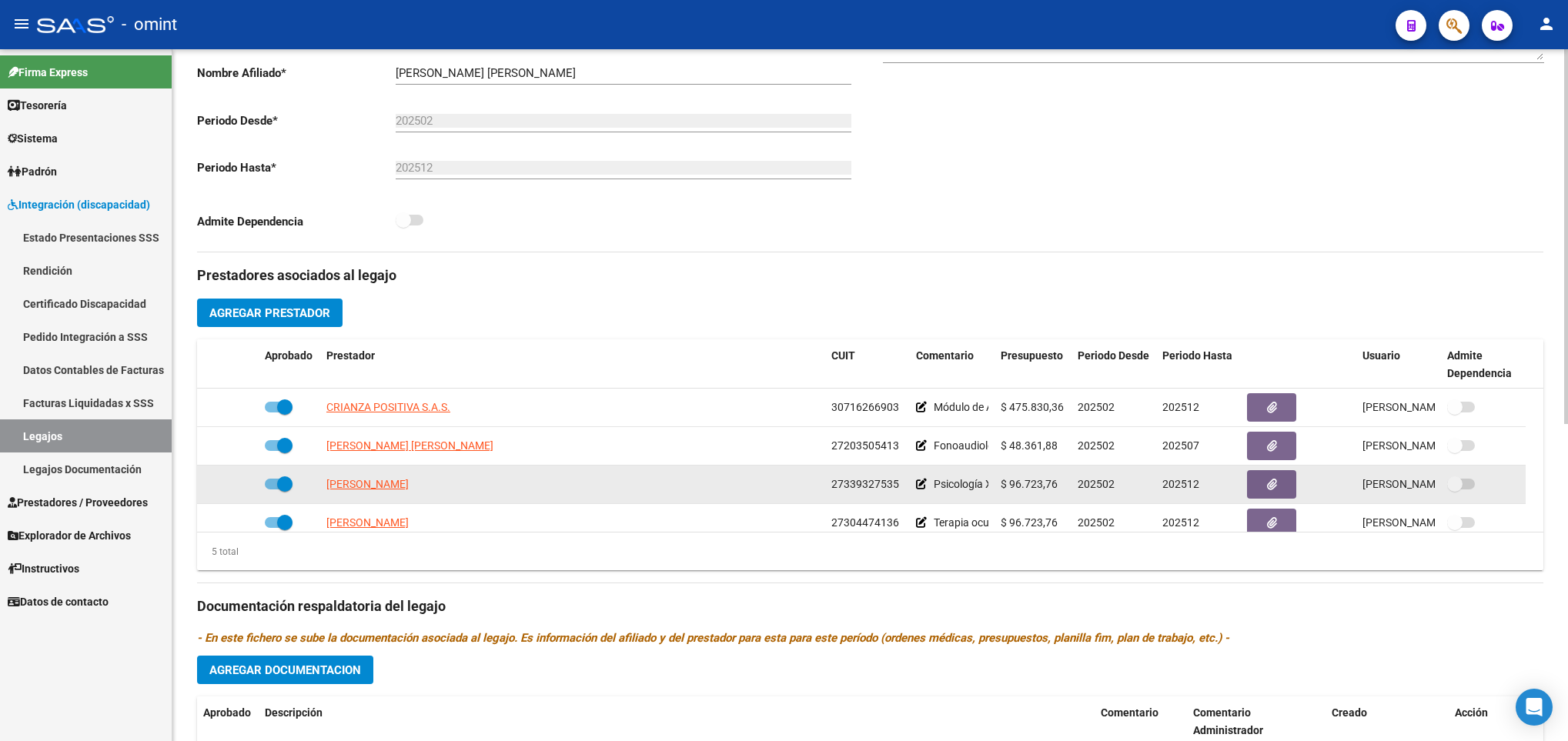
scroll to position [54, 0]
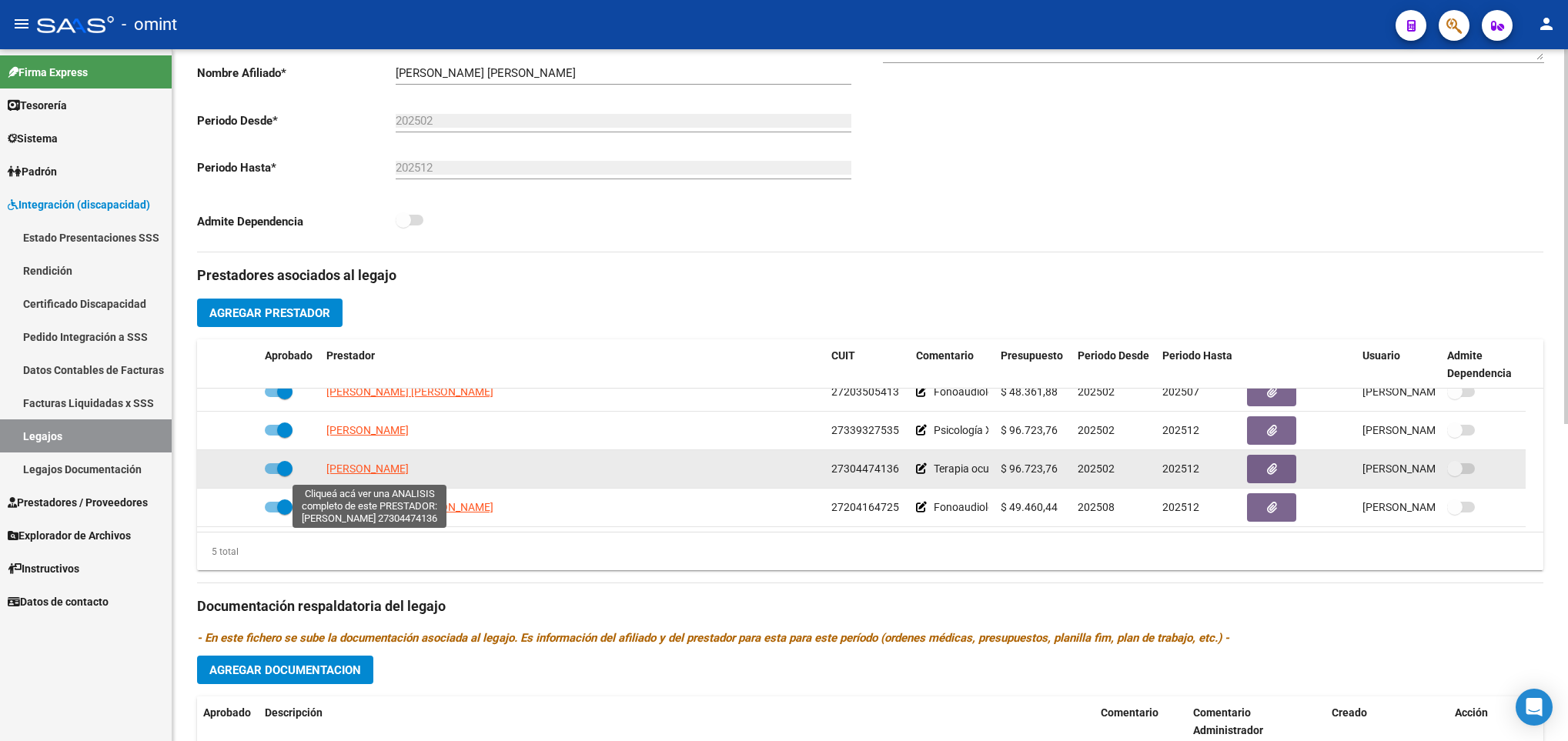
click at [382, 473] on span "CASTRO ROSALIA" at bounding box center [368, 469] width 82 height 13
type textarea "27304474136"
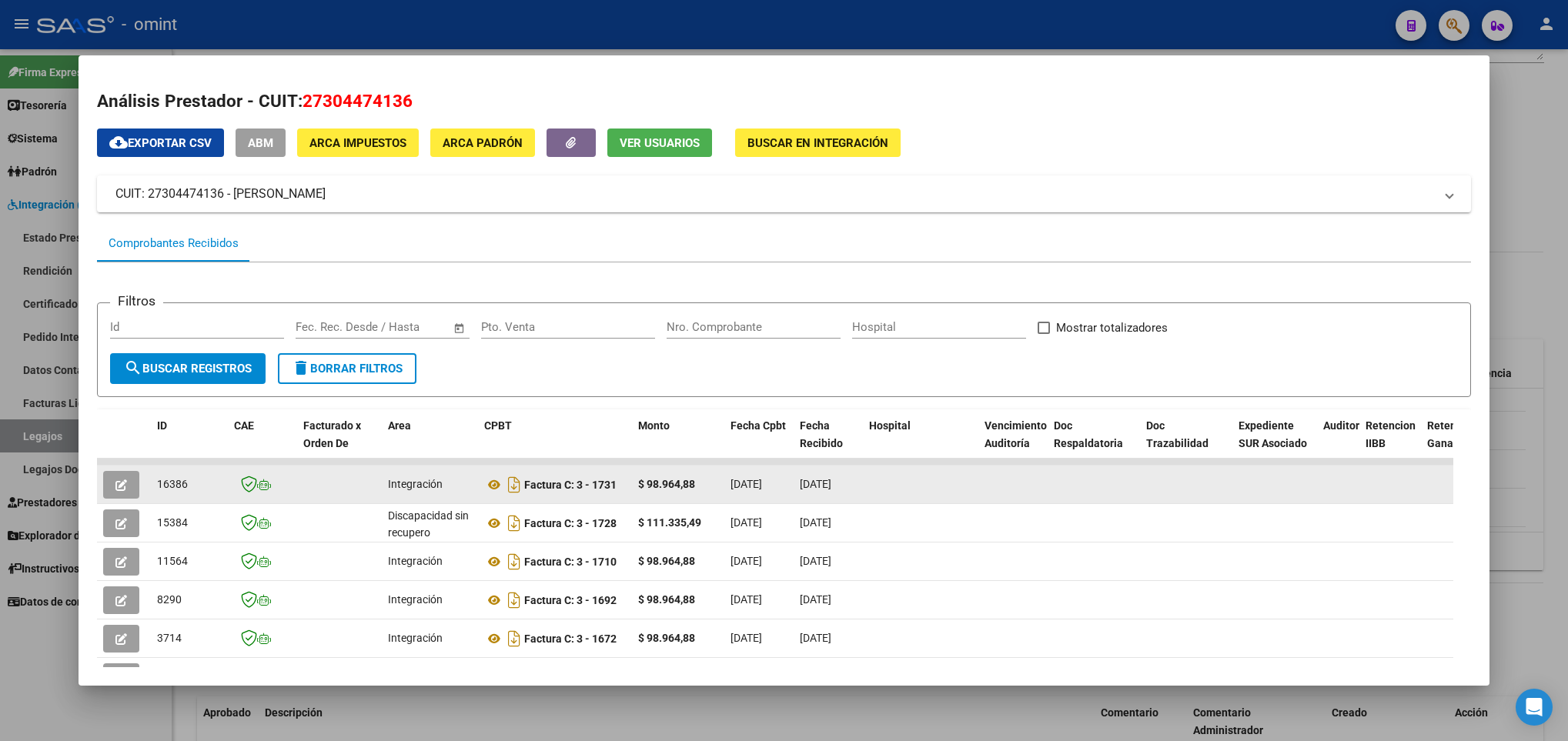
click at [118, 487] on icon "button" at bounding box center [121, 485] width 12 height 12
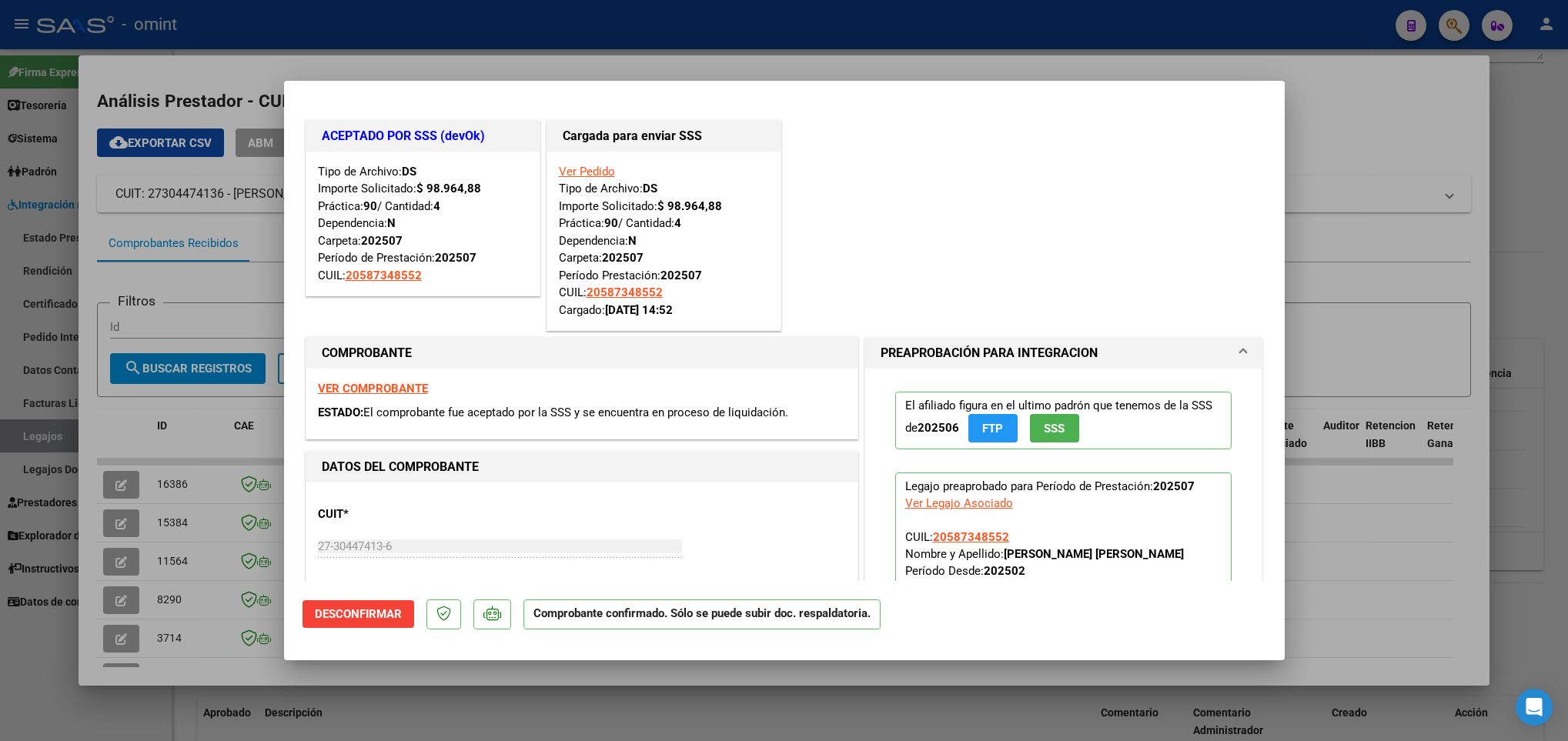
click at [620, 700] on div at bounding box center [784, 370] width 1568 height 741
type input "$ 0,00"
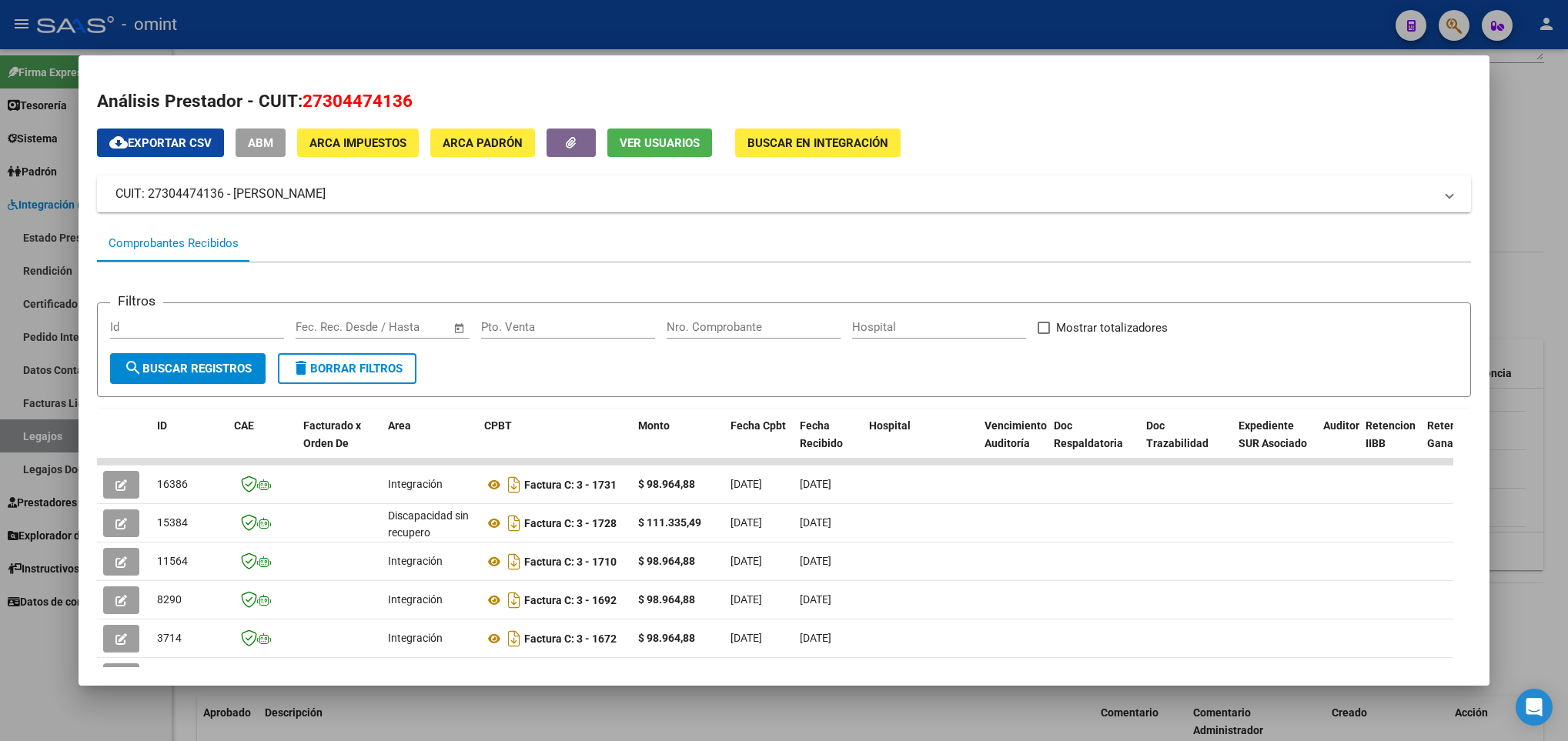
click at [620, 700] on div at bounding box center [784, 370] width 1568 height 741
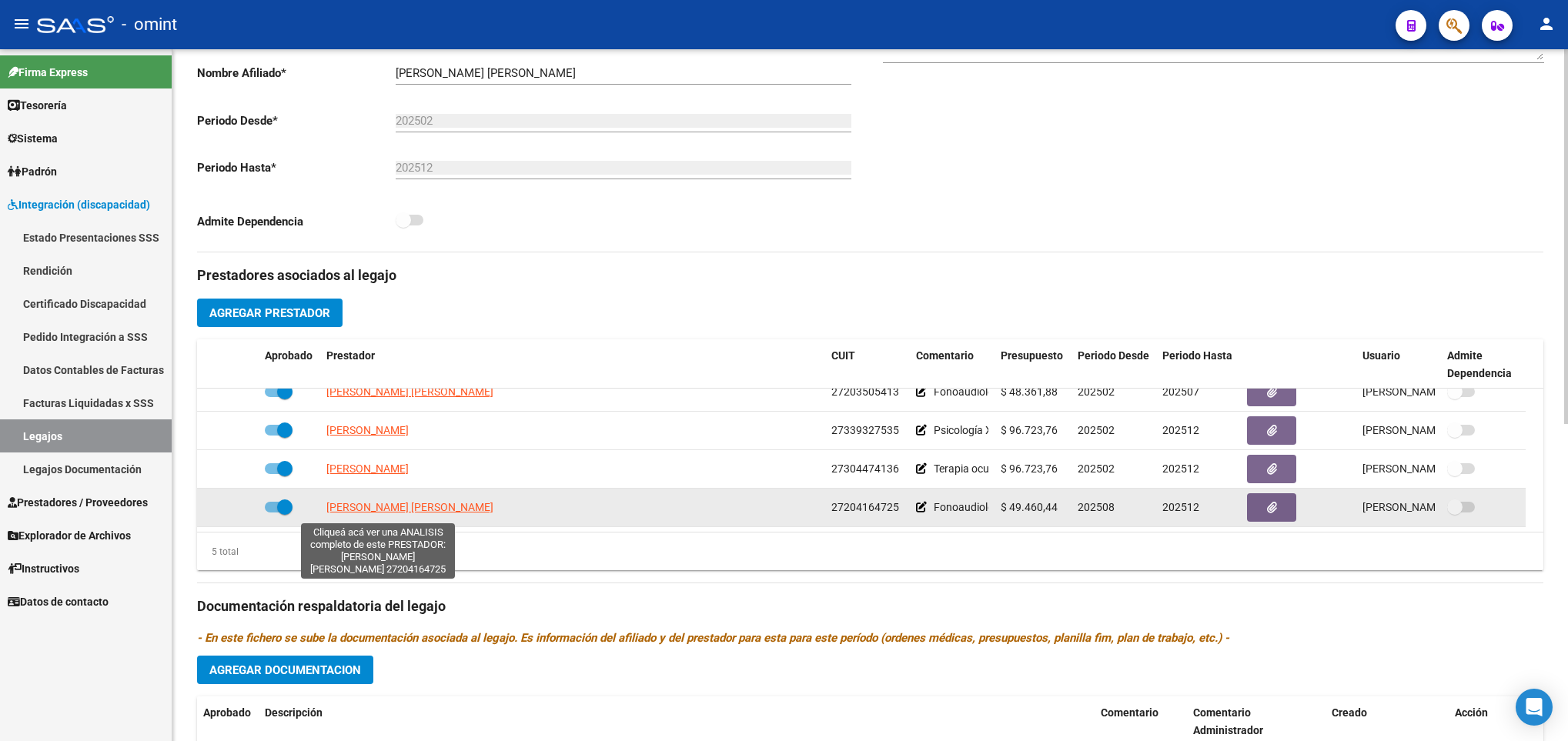
click at [381, 512] on span "RIOS PAULA ANDREA" at bounding box center [410, 508] width 167 height 13
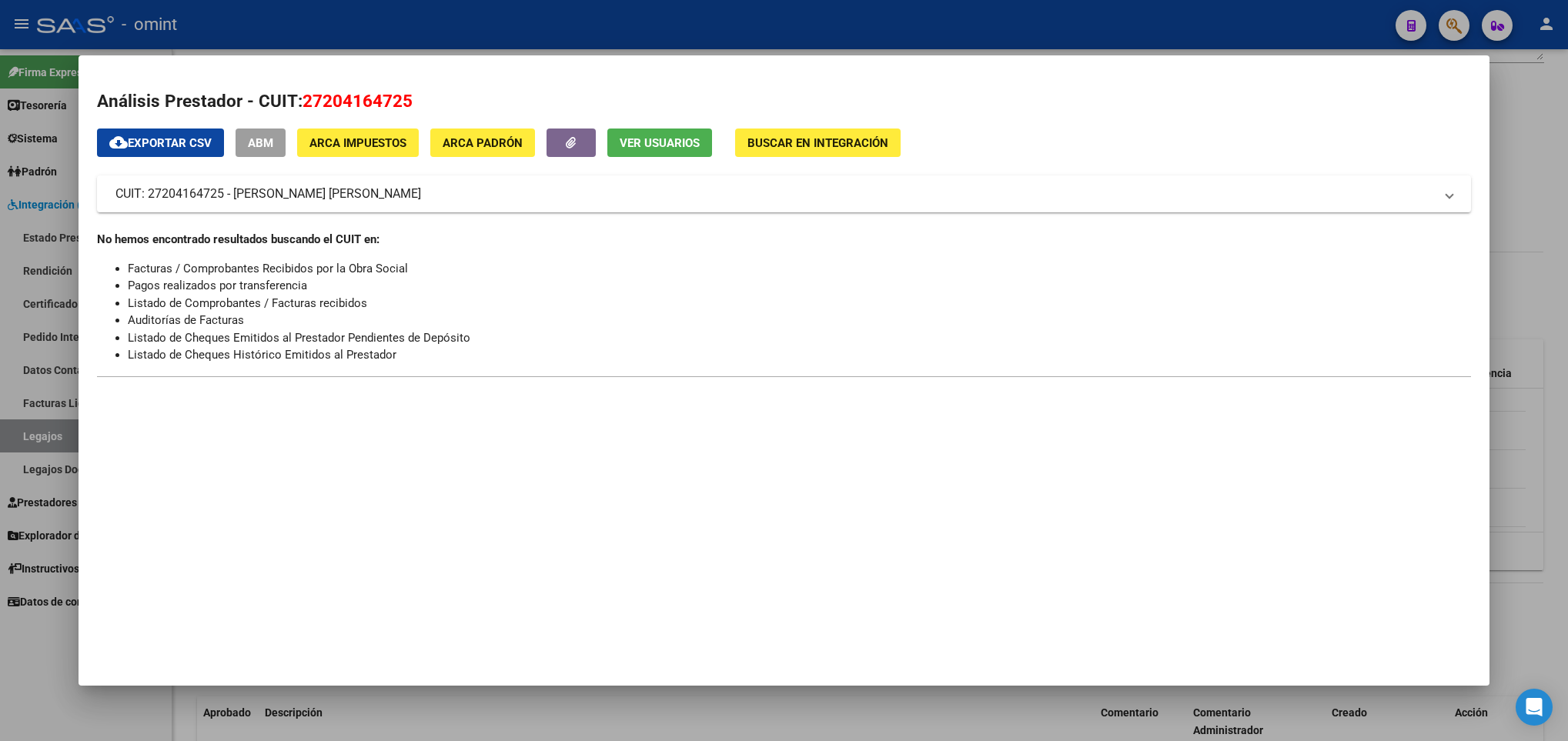
click at [638, 713] on div at bounding box center [784, 370] width 1568 height 741
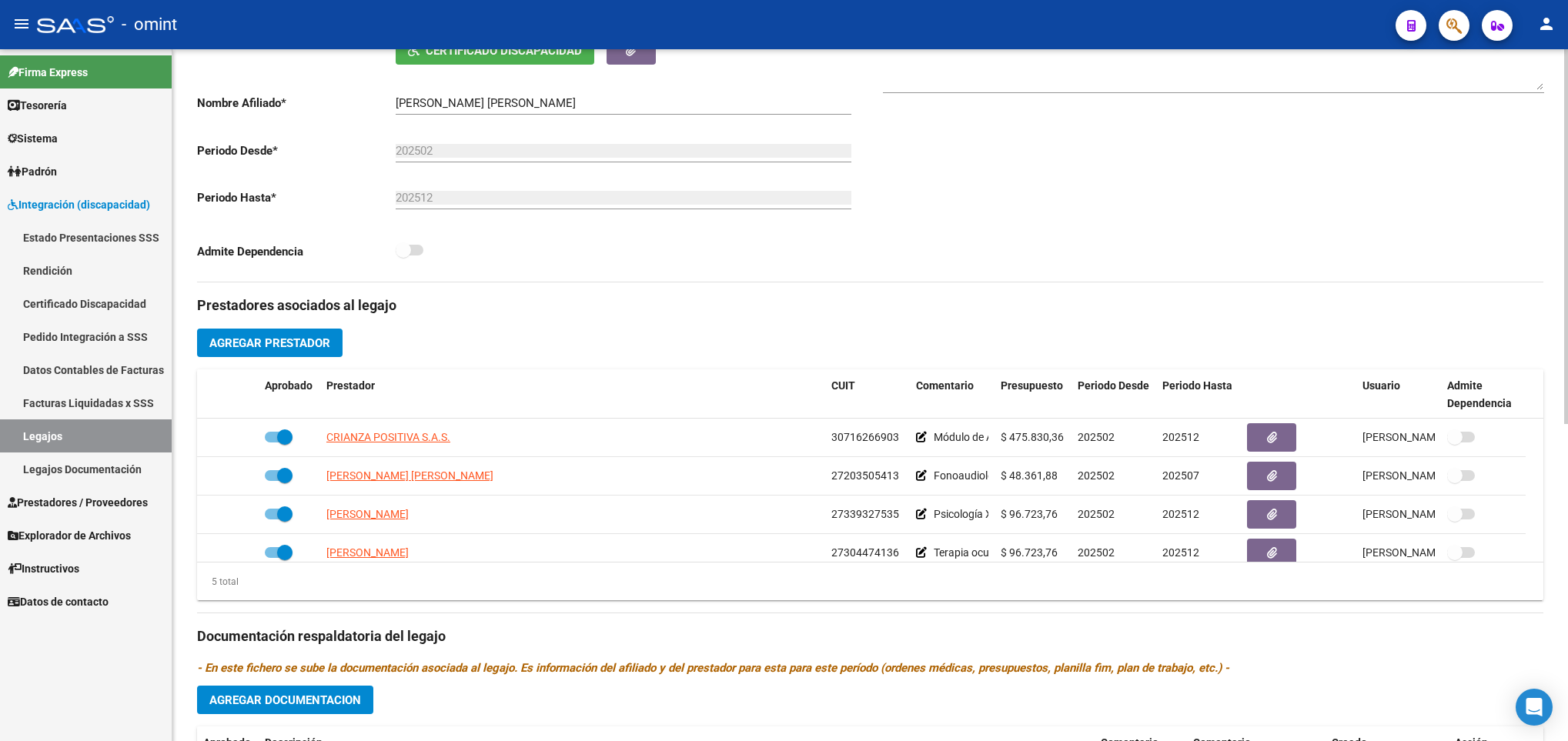
scroll to position [231, 0]
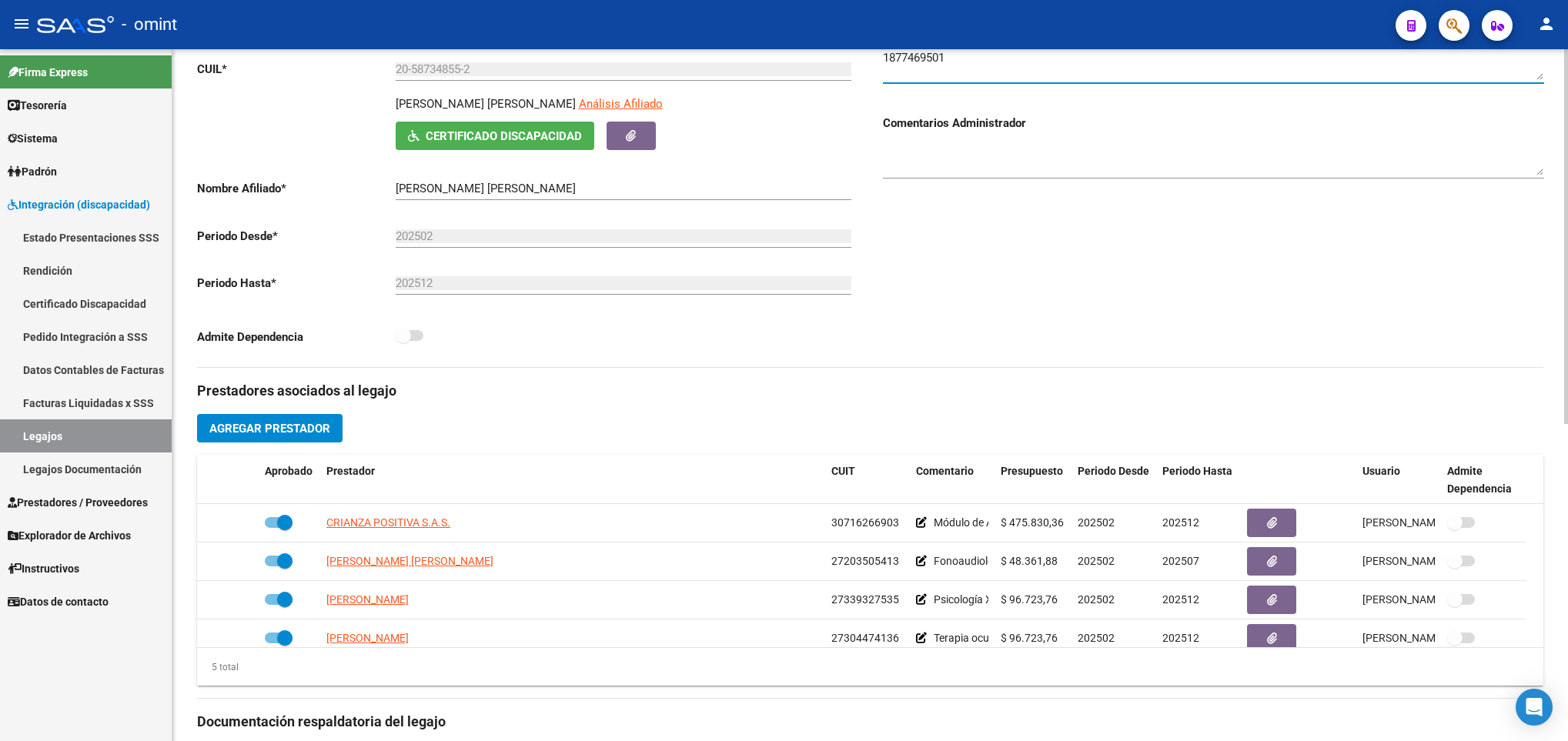
click at [922, 64] on textarea at bounding box center [1213, 64] width 662 height 31
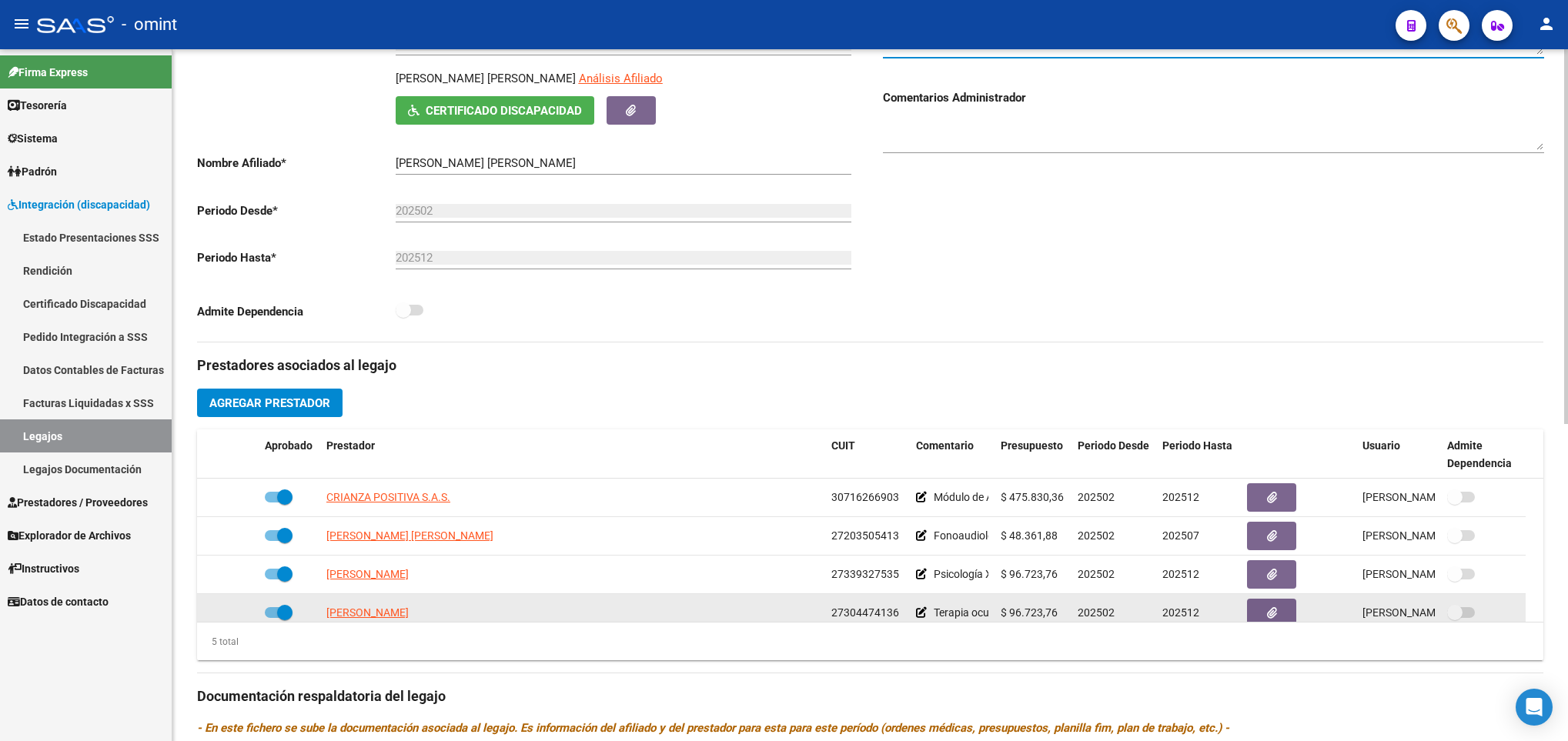
scroll to position [461, 0]
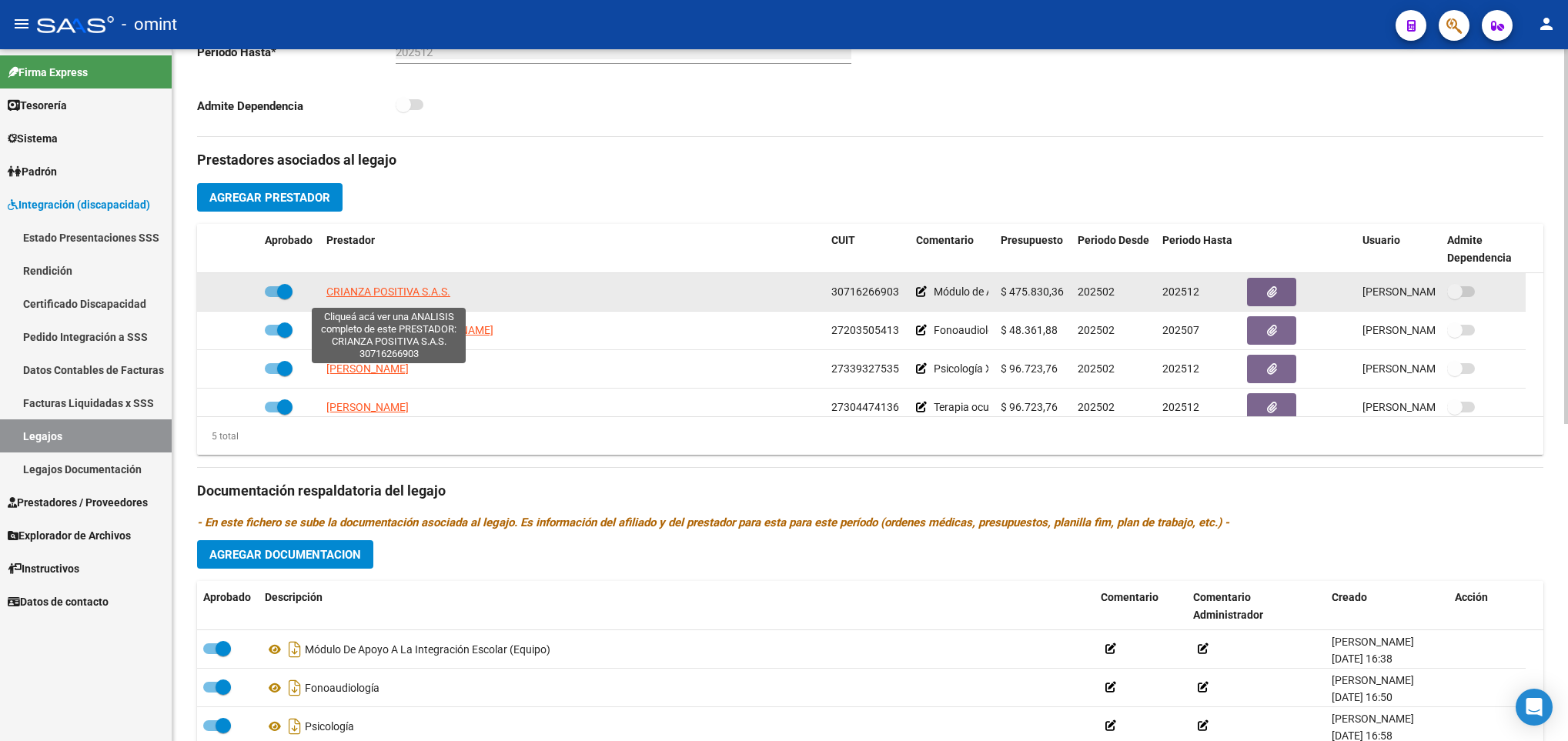
click at [411, 294] on span "CRIANZA POSITIVA S.A.S." at bounding box center [388, 292] width 124 height 13
type textarea "30716266903"
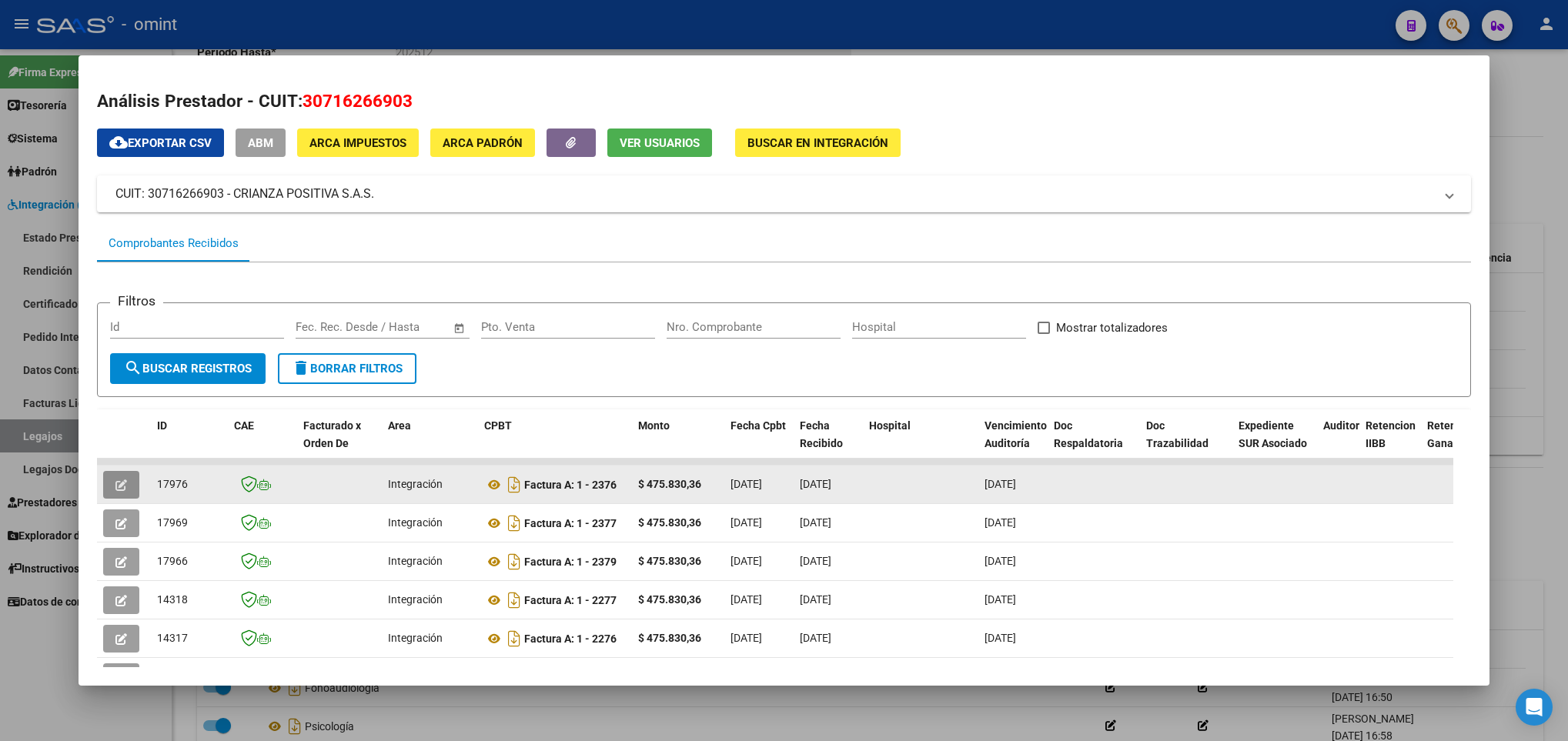
click at [118, 487] on icon "button" at bounding box center [121, 485] width 12 height 12
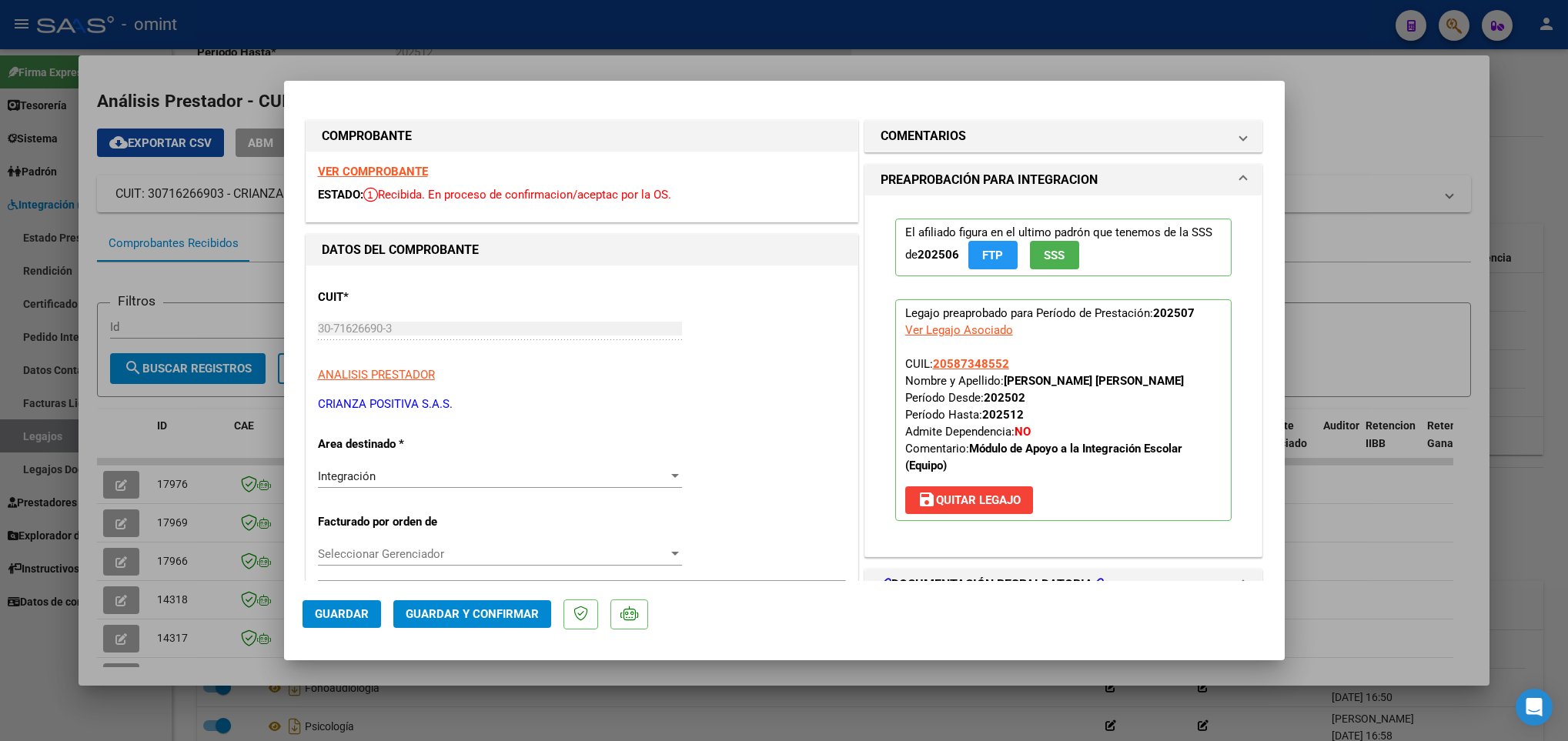
click at [390, 169] on strong "VER COMPROBANTE" at bounding box center [373, 171] width 110 height 14
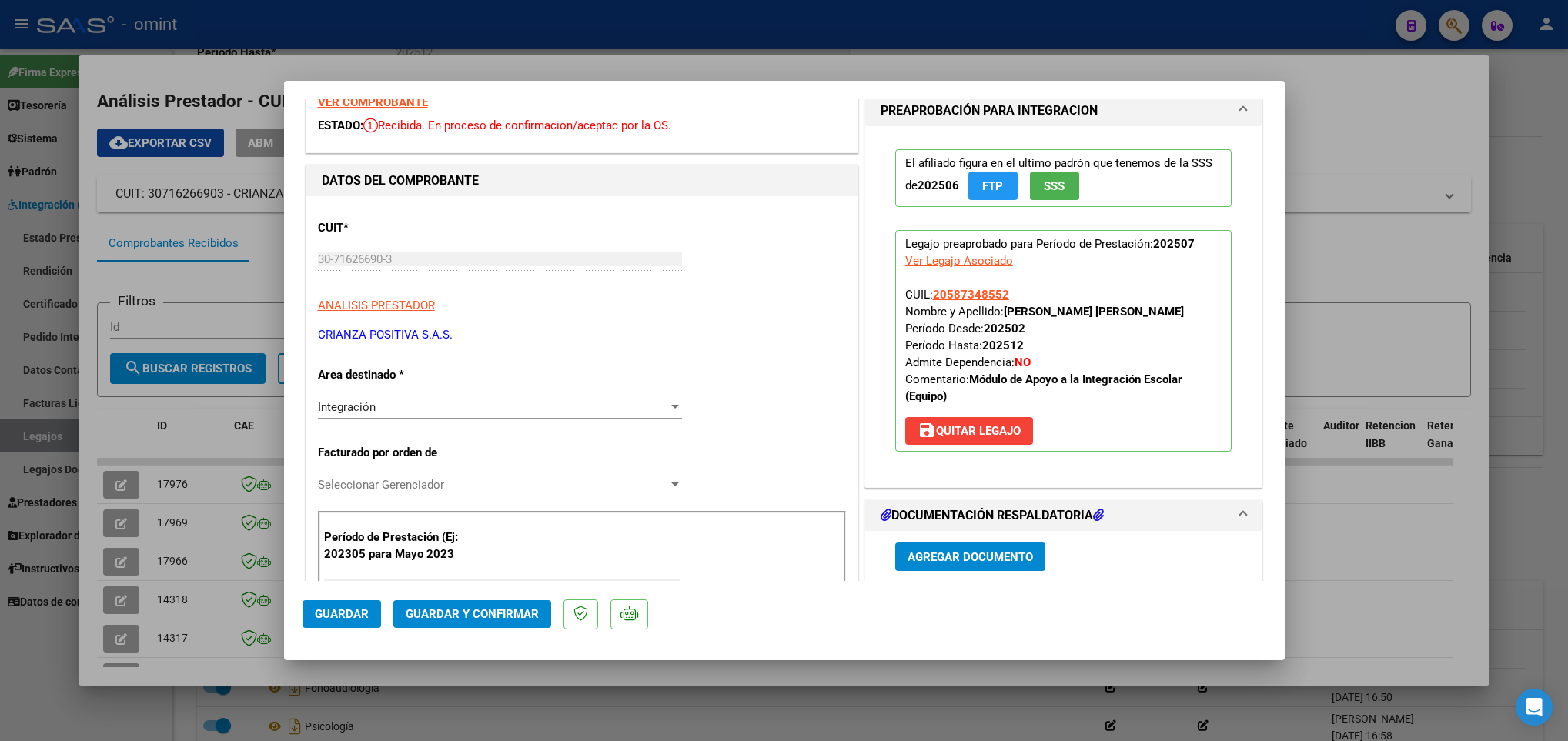
scroll to position [347, 0]
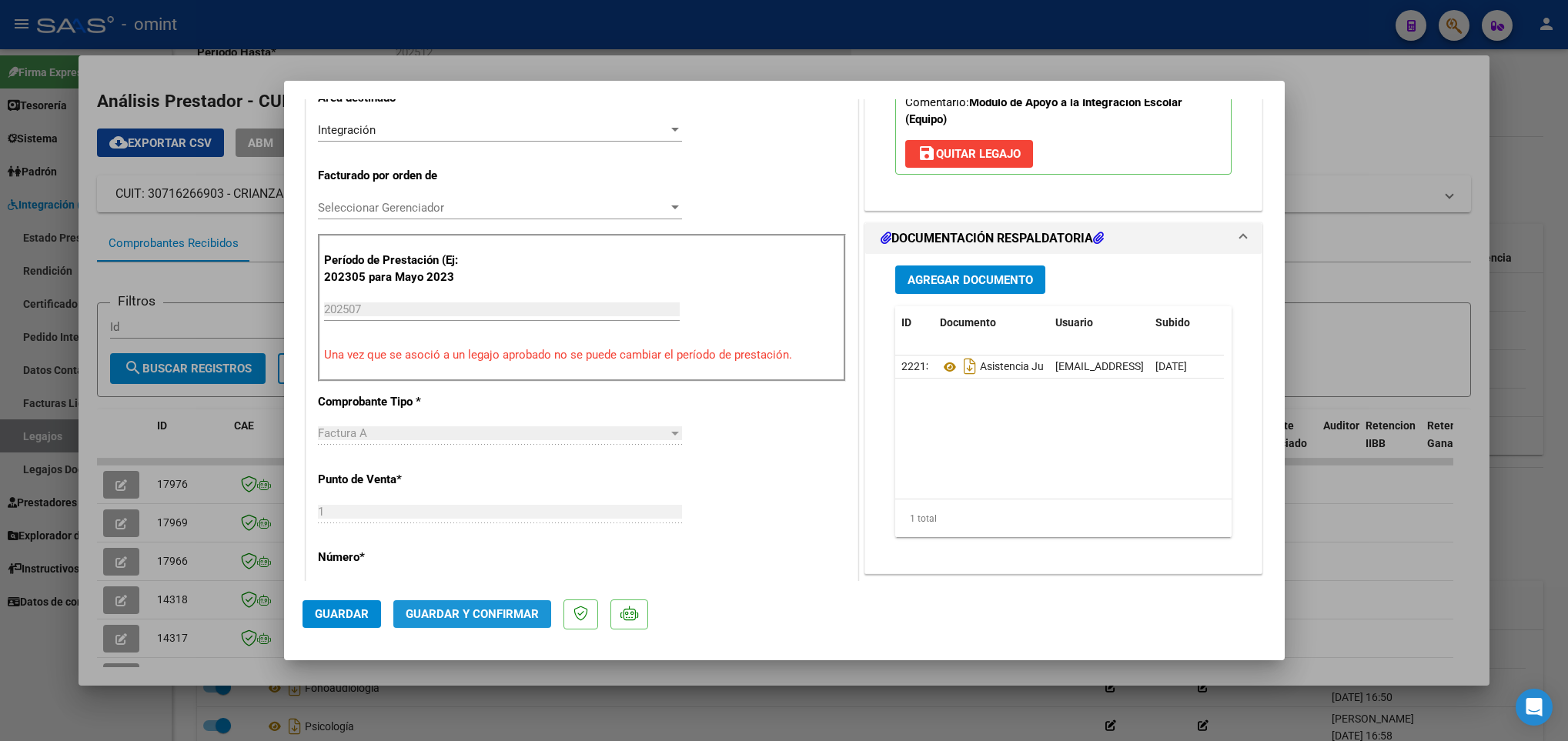
click at [487, 603] on button "Guardar y Confirmar" at bounding box center [473, 613] width 158 height 28
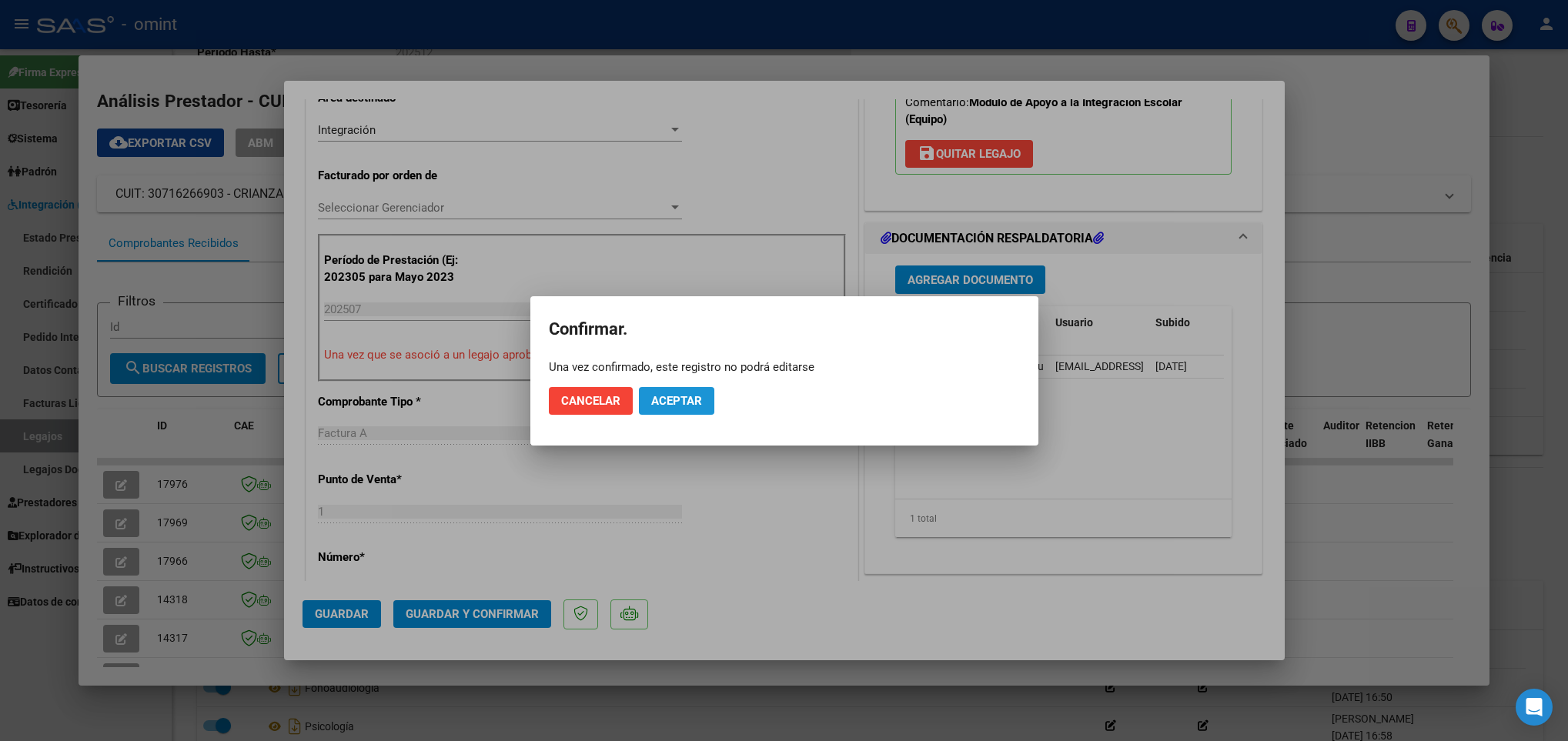
click at [664, 388] on button "Aceptar" at bounding box center [676, 401] width 75 height 28
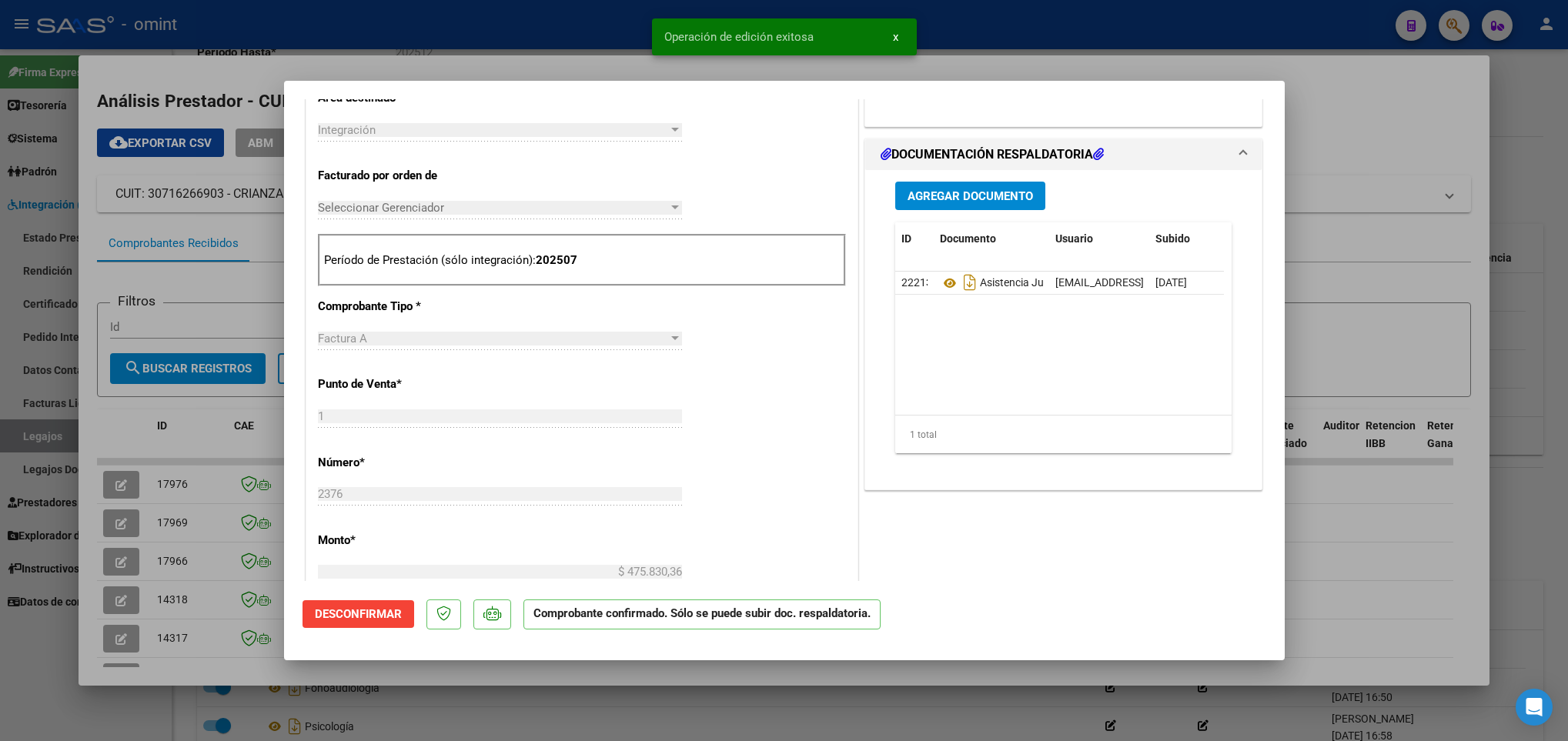
click at [214, 427] on div at bounding box center [784, 370] width 1568 height 741
type input "$ 0,00"
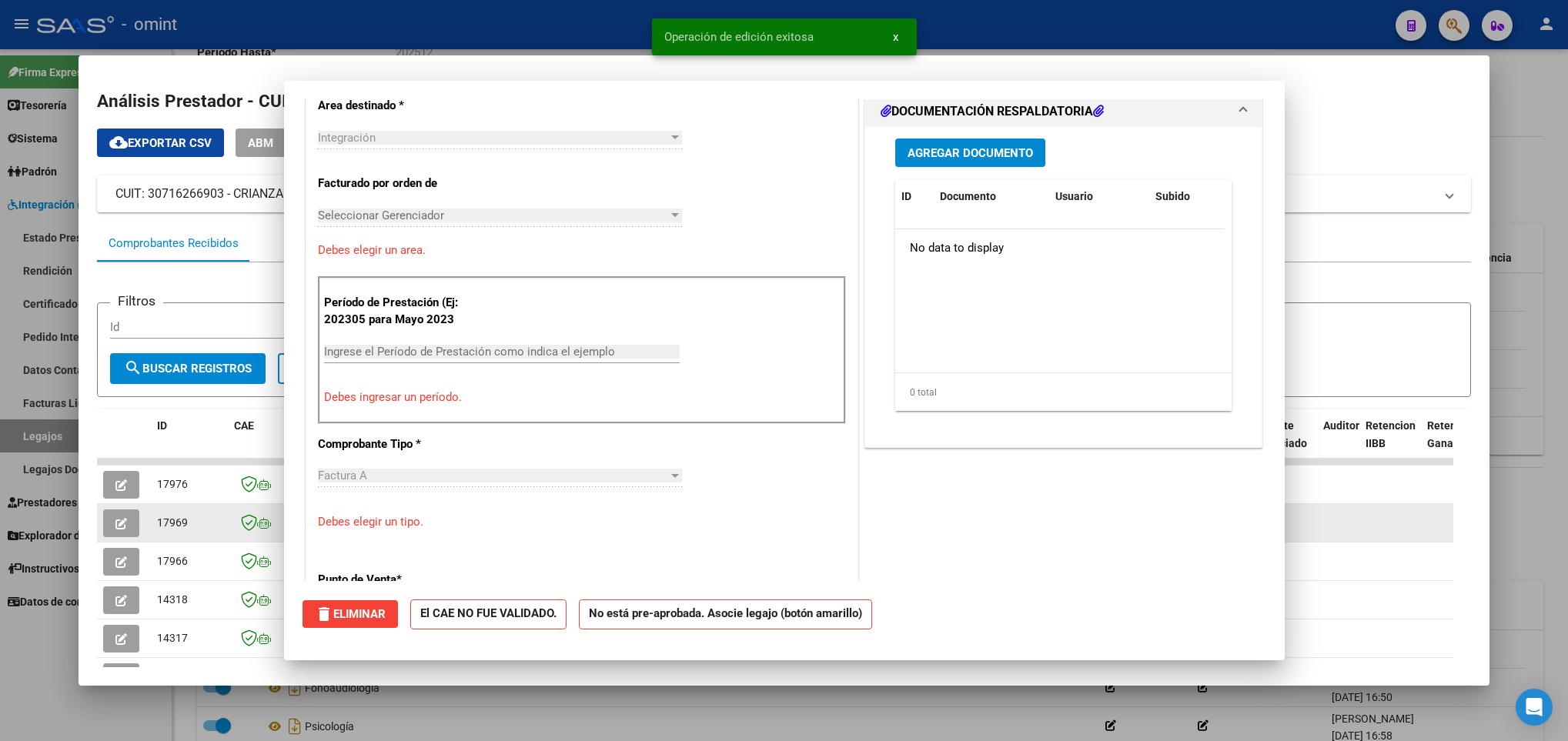
scroll to position [0, 0]
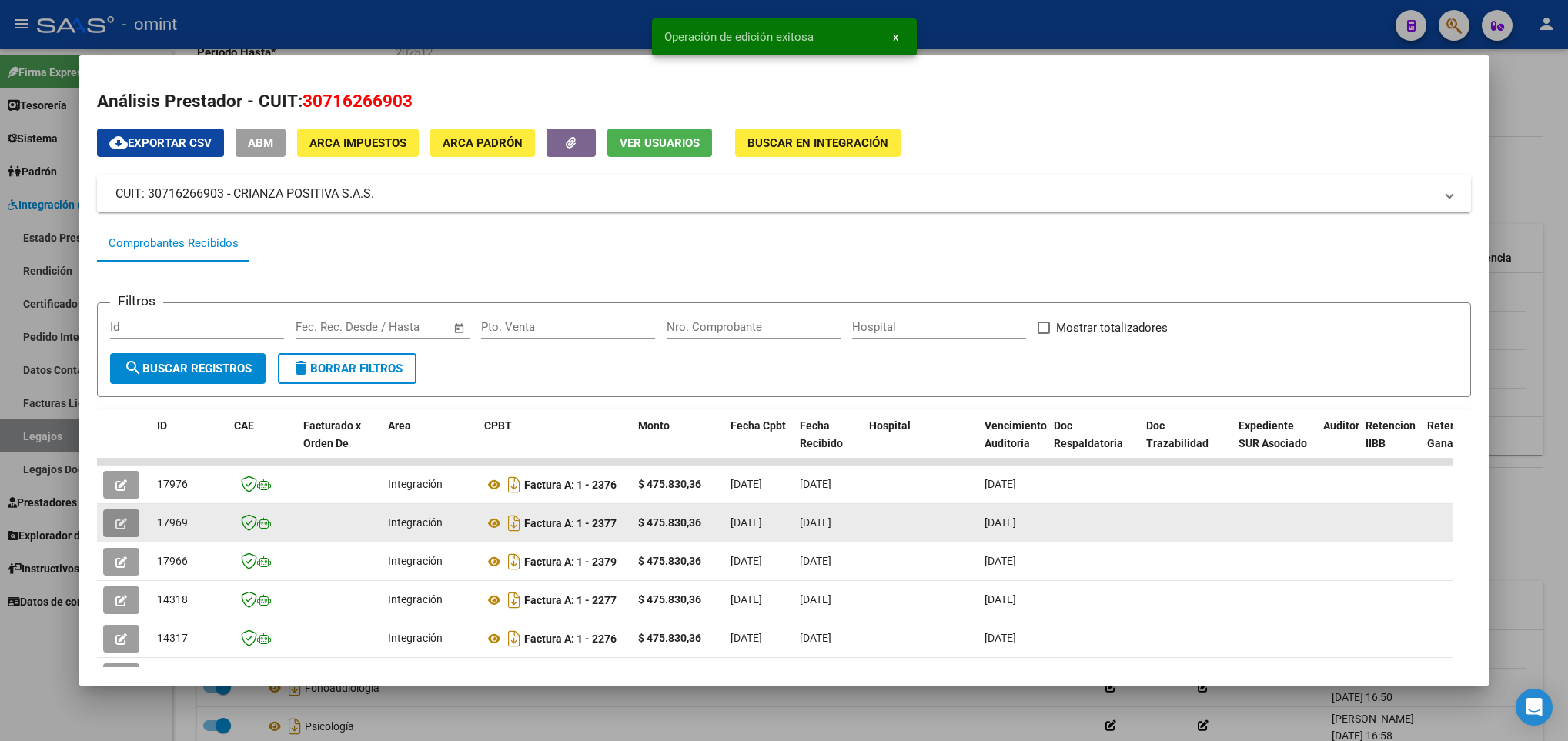
click at [121, 522] on icon "button" at bounding box center [121, 523] width 12 height 12
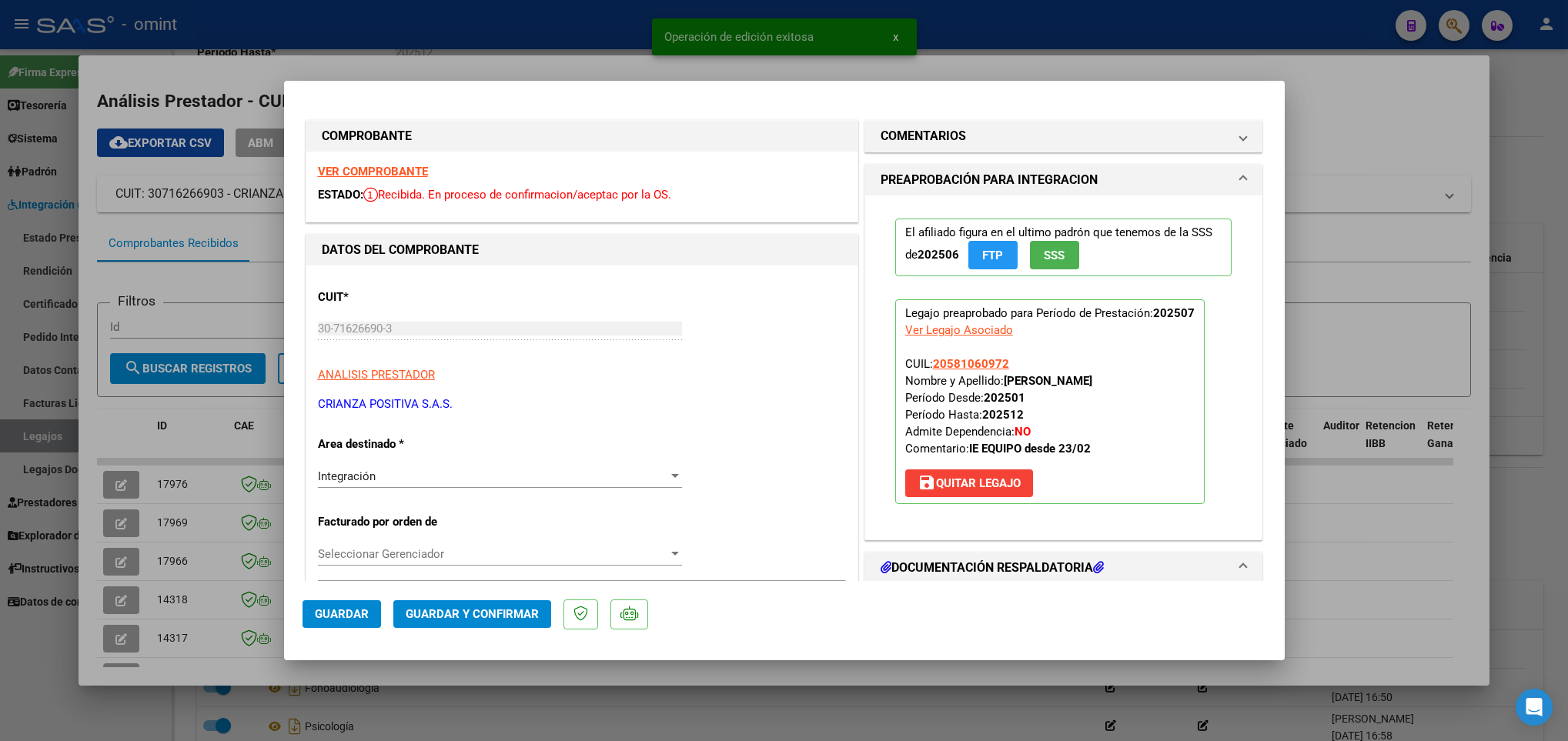
click at [201, 435] on div at bounding box center [784, 370] width 1568 height 741
type input "$ 0,00"
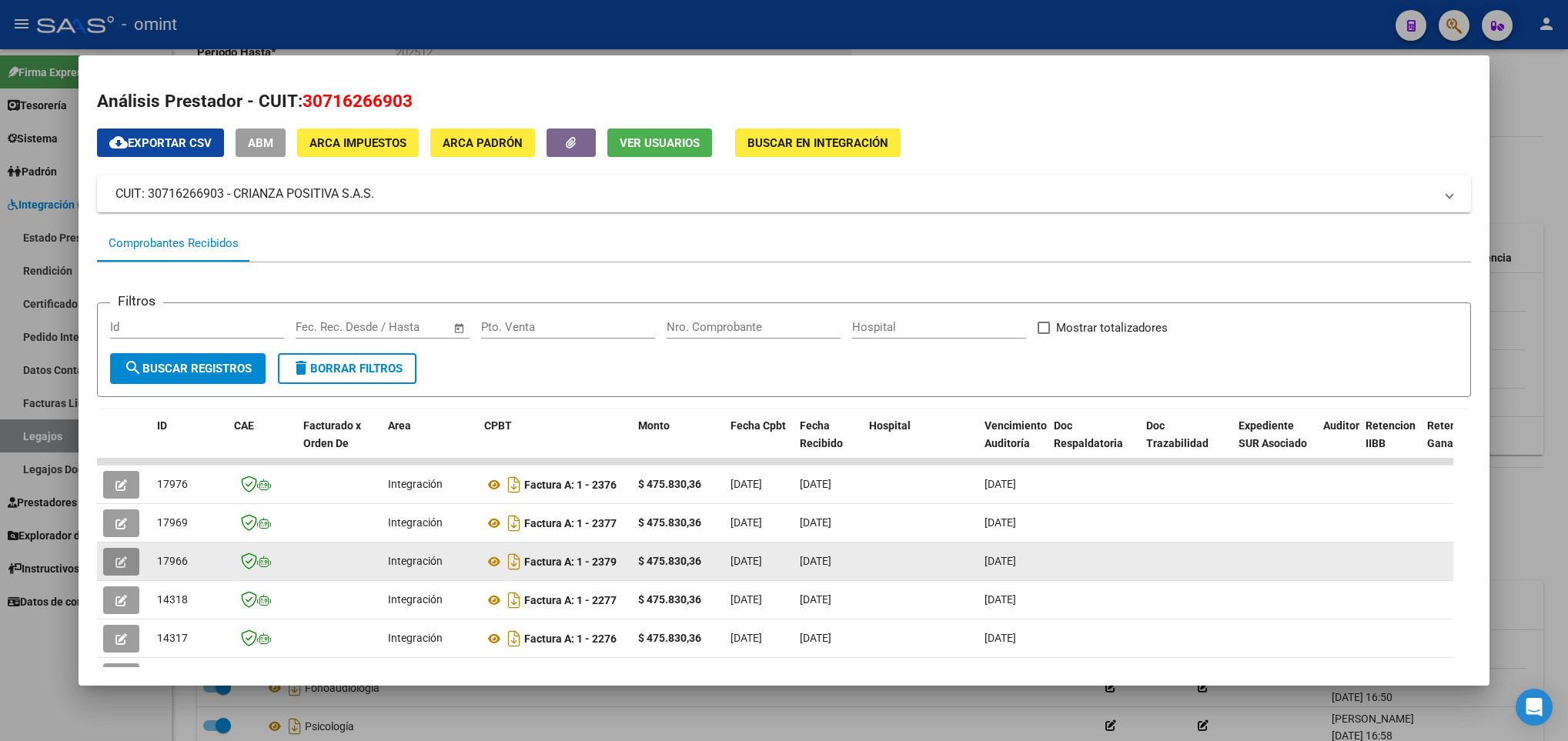
click at [120, 562] on icon "button" at bounding box center [121, 562] width 12 height 12
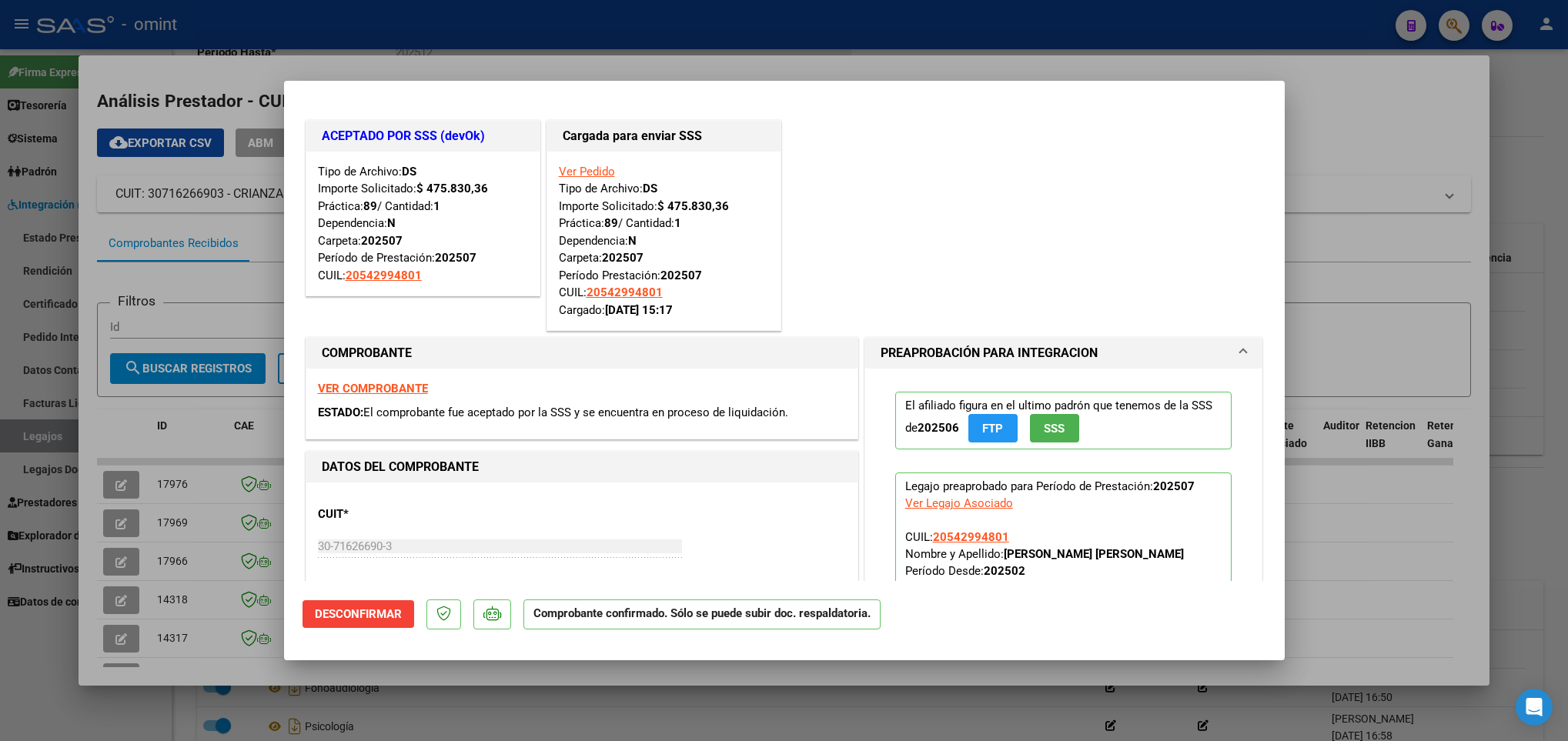
click at [158, 377] on div at bounding box center [784, 370] width 1568 height 741
type input "$ 0,00"
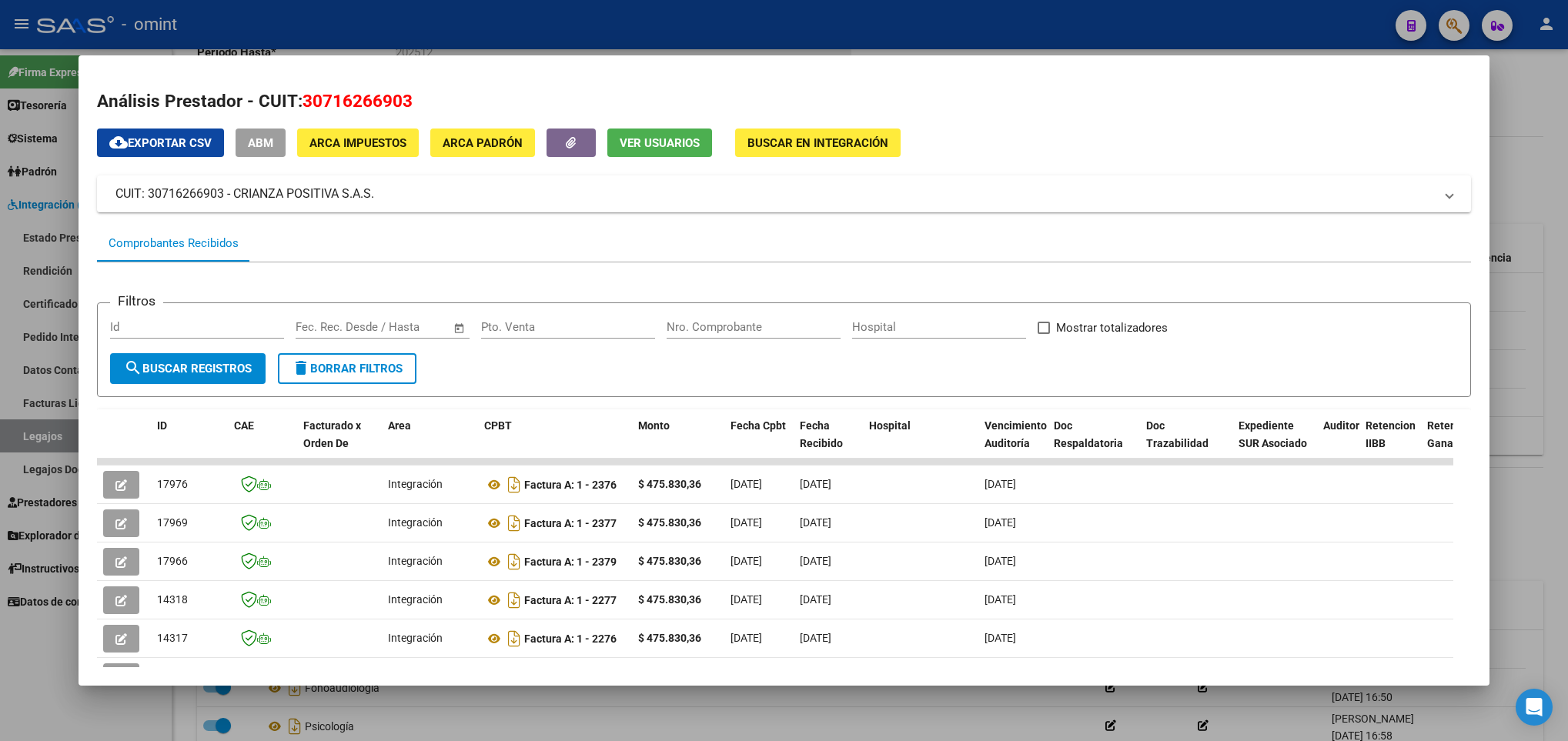
click at [241, 725] on div at bounding box center [784, 370] width 1568 height 741
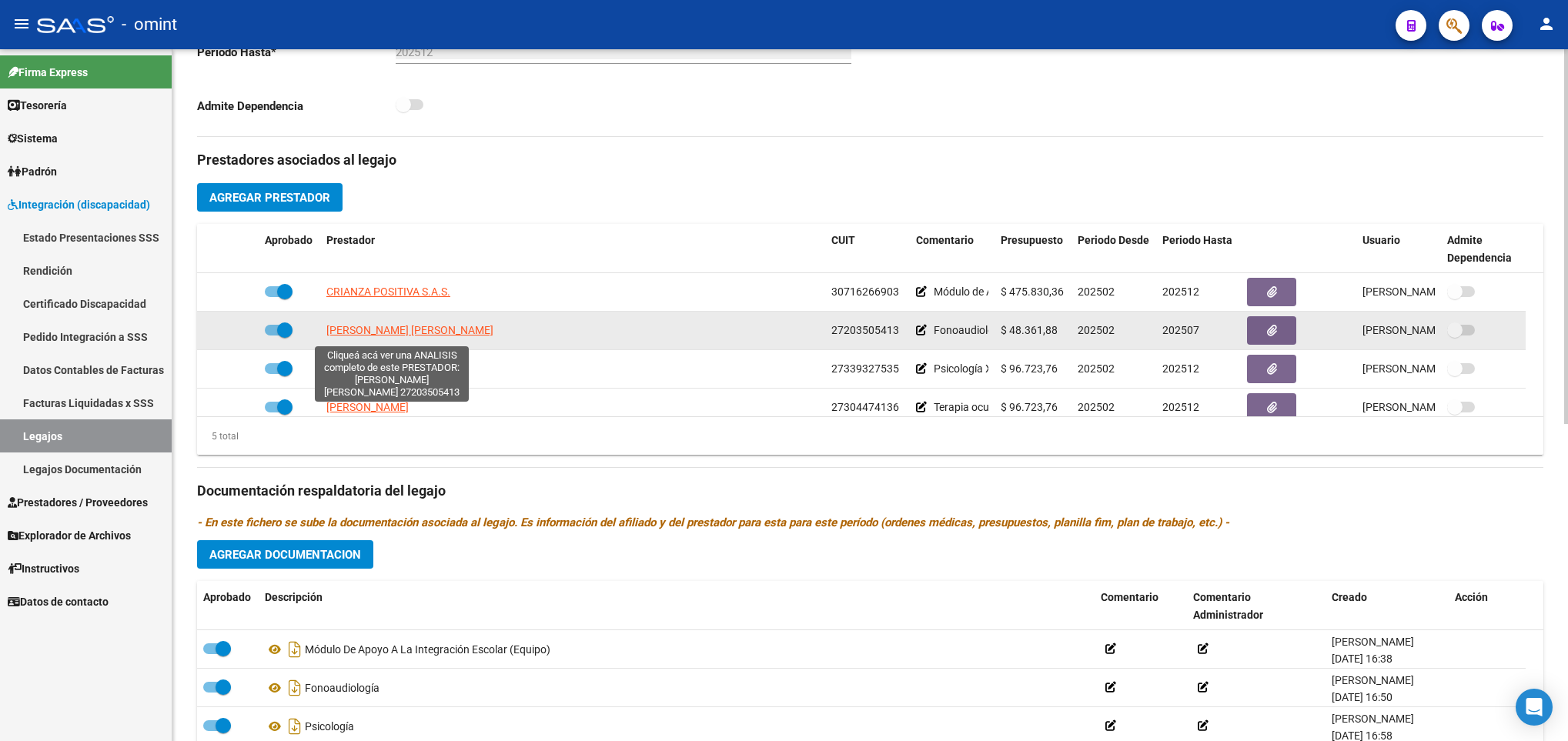
click at [375, 337] on span "SCHULTZ SILVINA BEATRIZ" at bounding box center [410, 330] width 167 height 13
type textarea "27203505413"
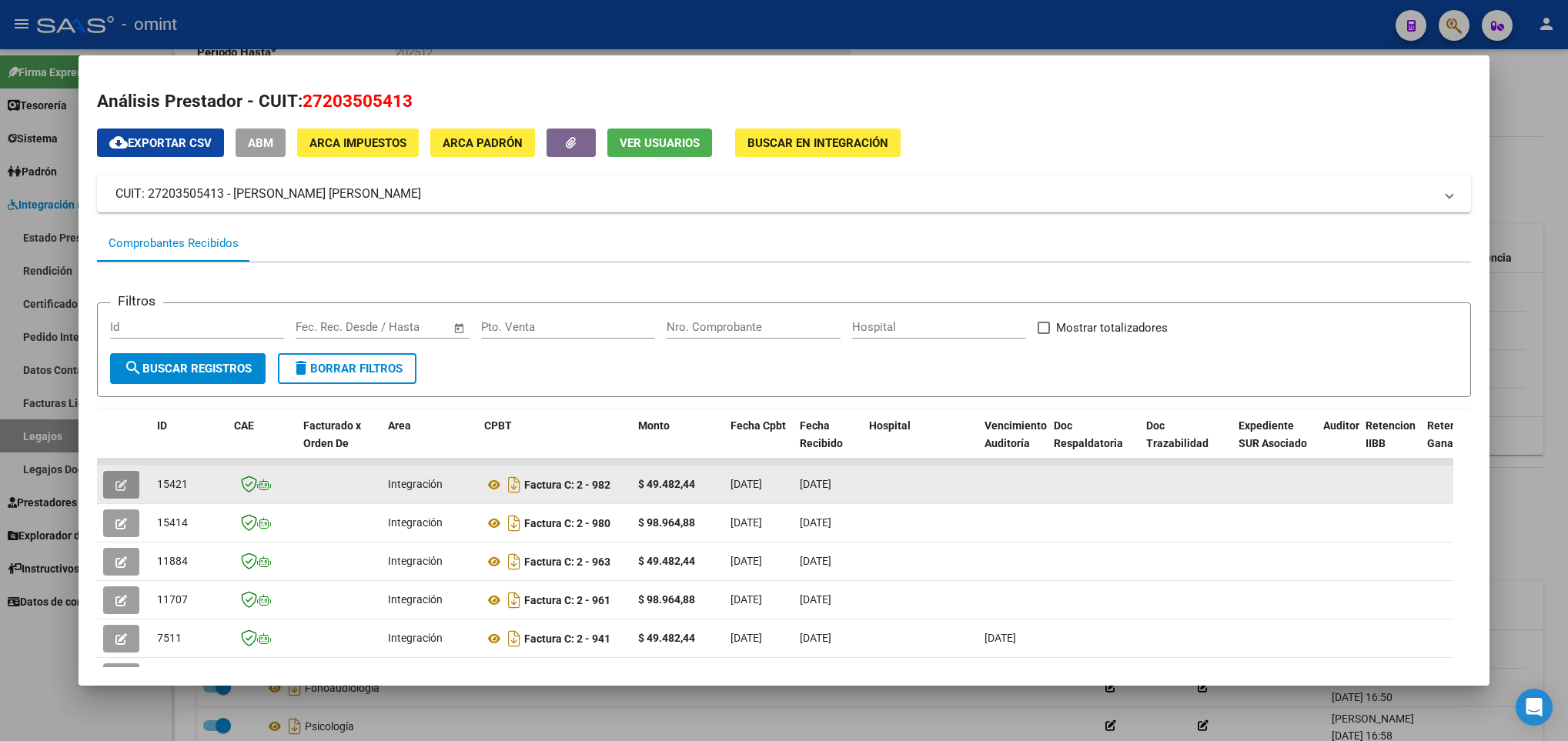
click at [120, 478] on span "button" at bounding box center [121, 484] width 12 height 14
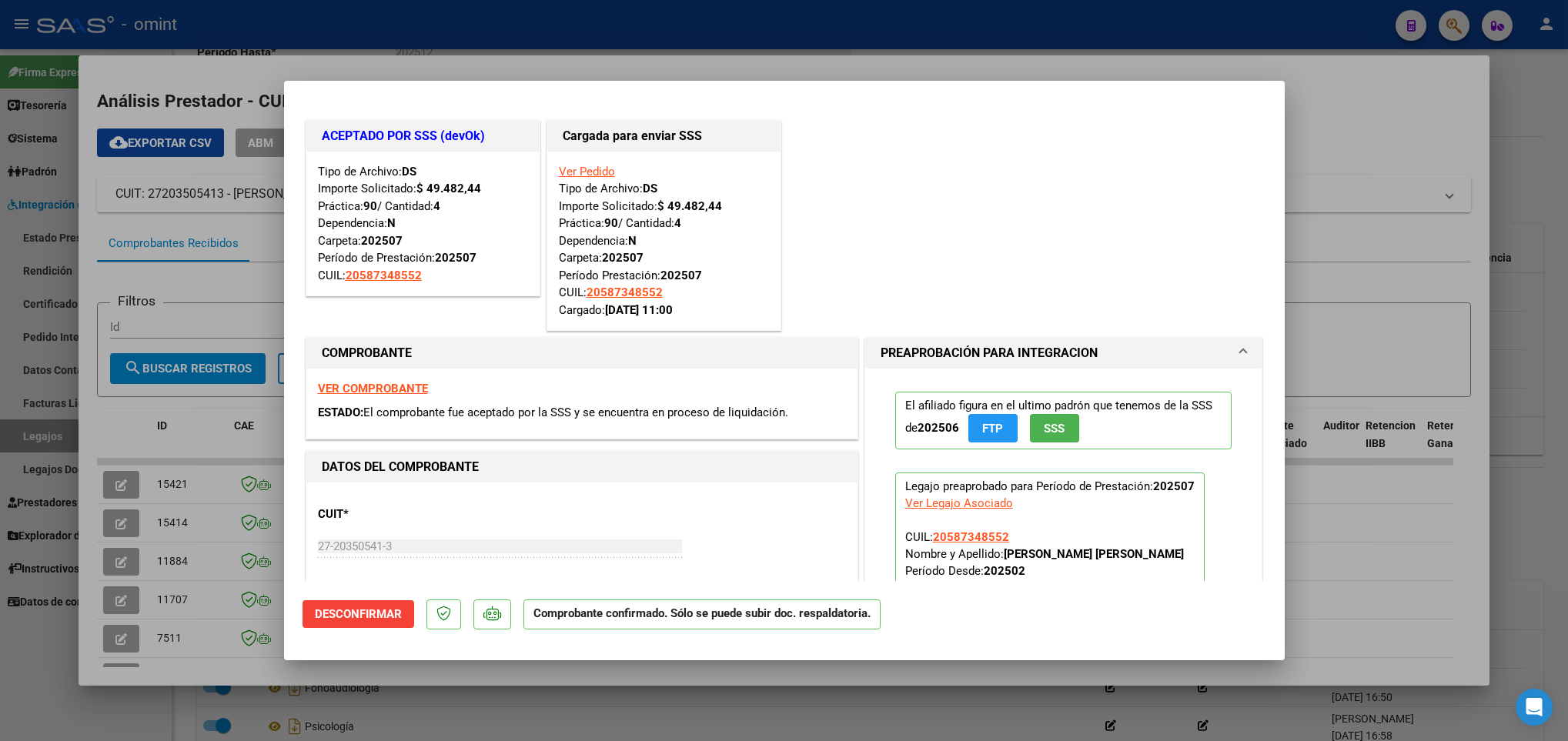
click at [177, 548] on div at bounding box center [784, 370] width 1568 height 741
type input "$ 0,00"
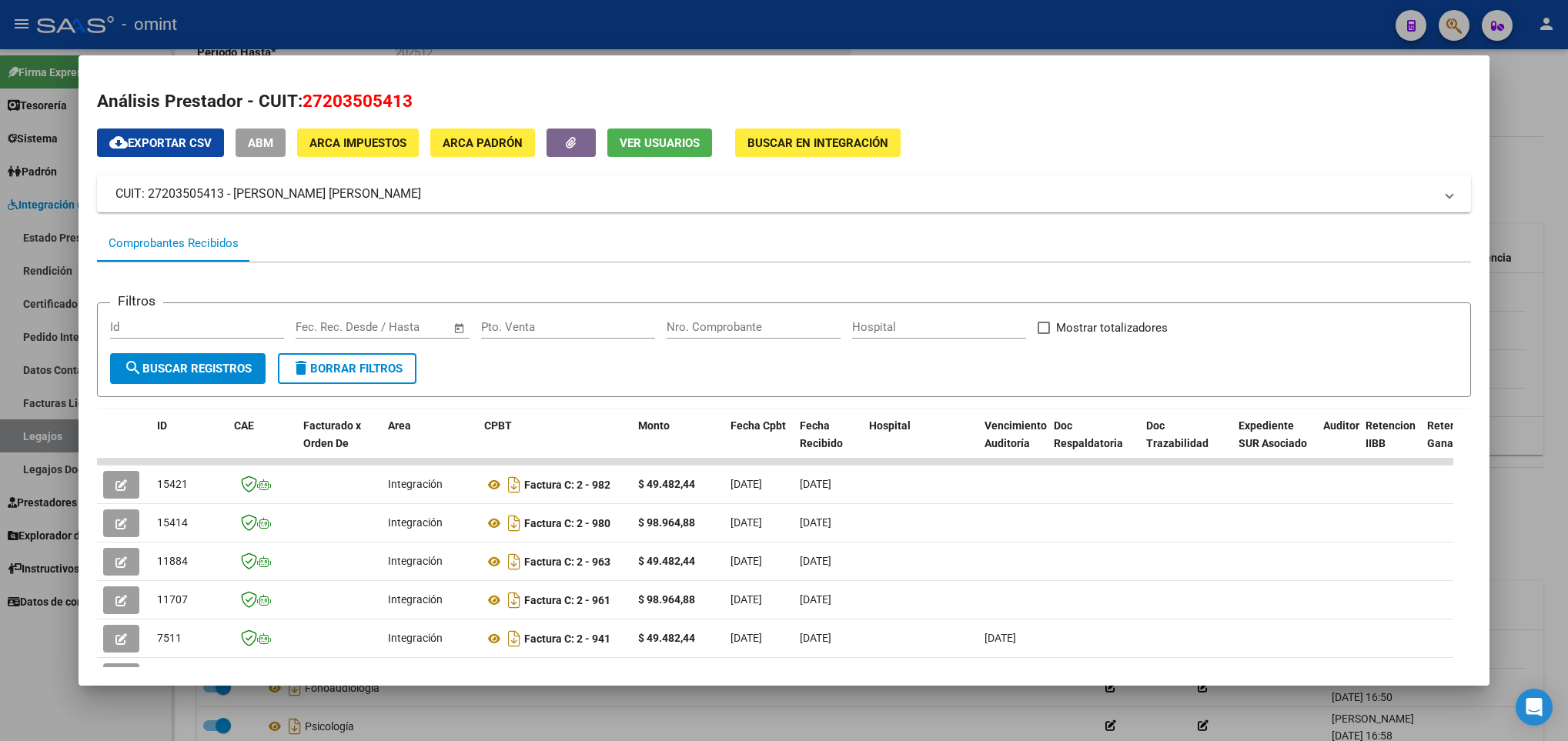
click at [277, 732] on div at bounding box center [784, 370] width 1568 height 741
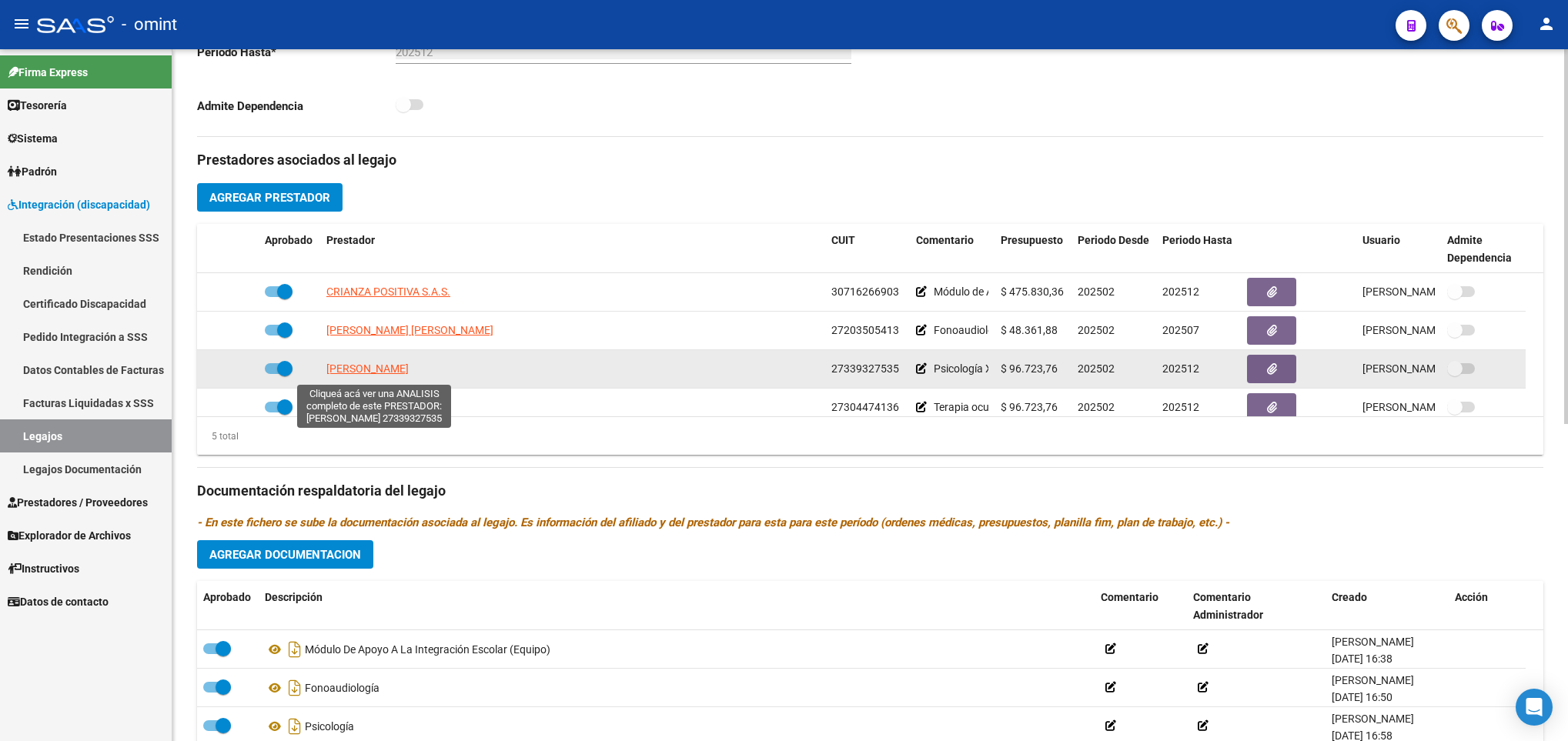
click at [388, 375] on span "BRIAND ESTEFANIA" at bounding box center [368, 369] width 82 height 13
type textarea "27339327535"
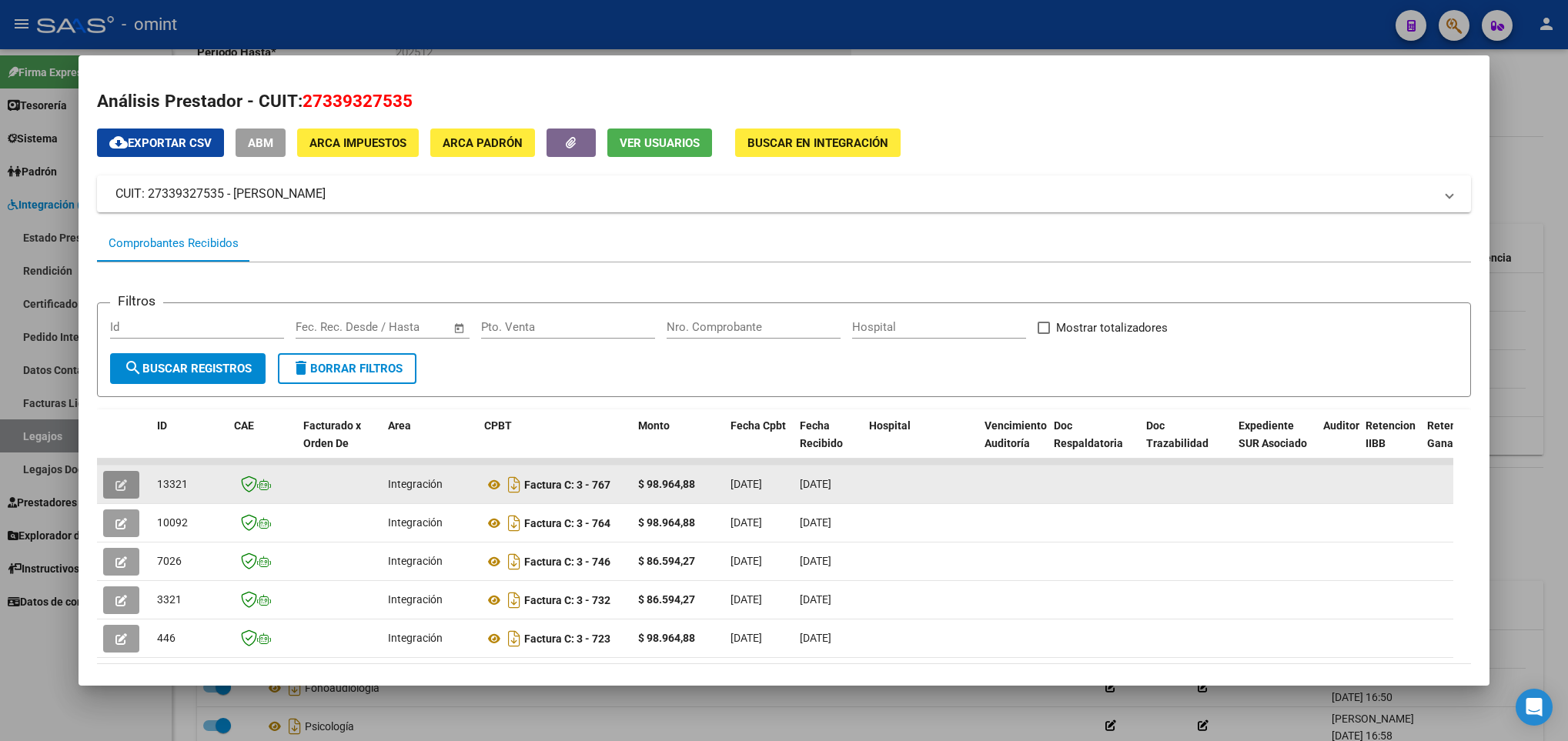
click at [125, 480] on icon "button" at bounding box center [121, 485] width 12 height 12
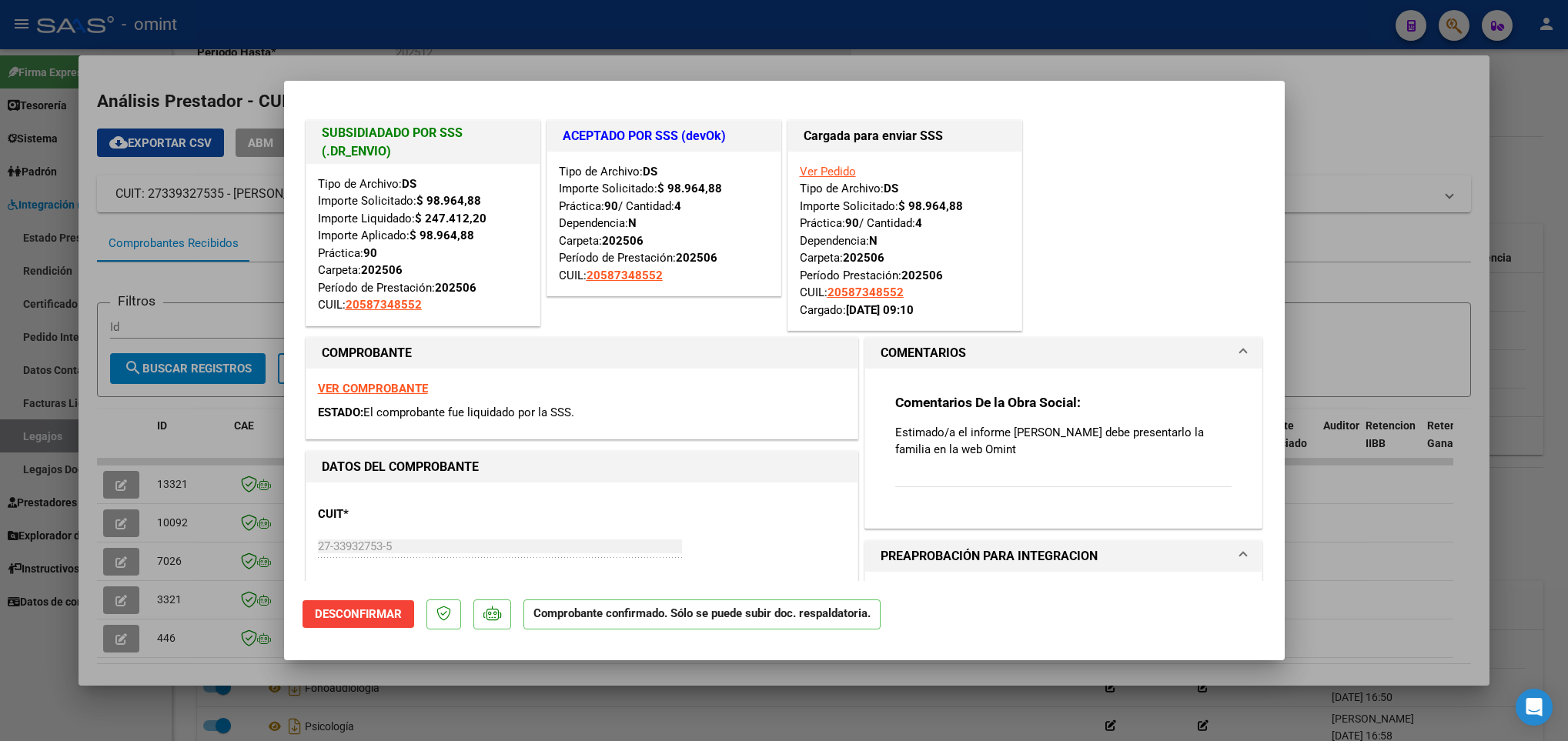
click at [403, 714] on div at bounding box center [784, 370] width 1568 height 741
type input "$ 0,00"
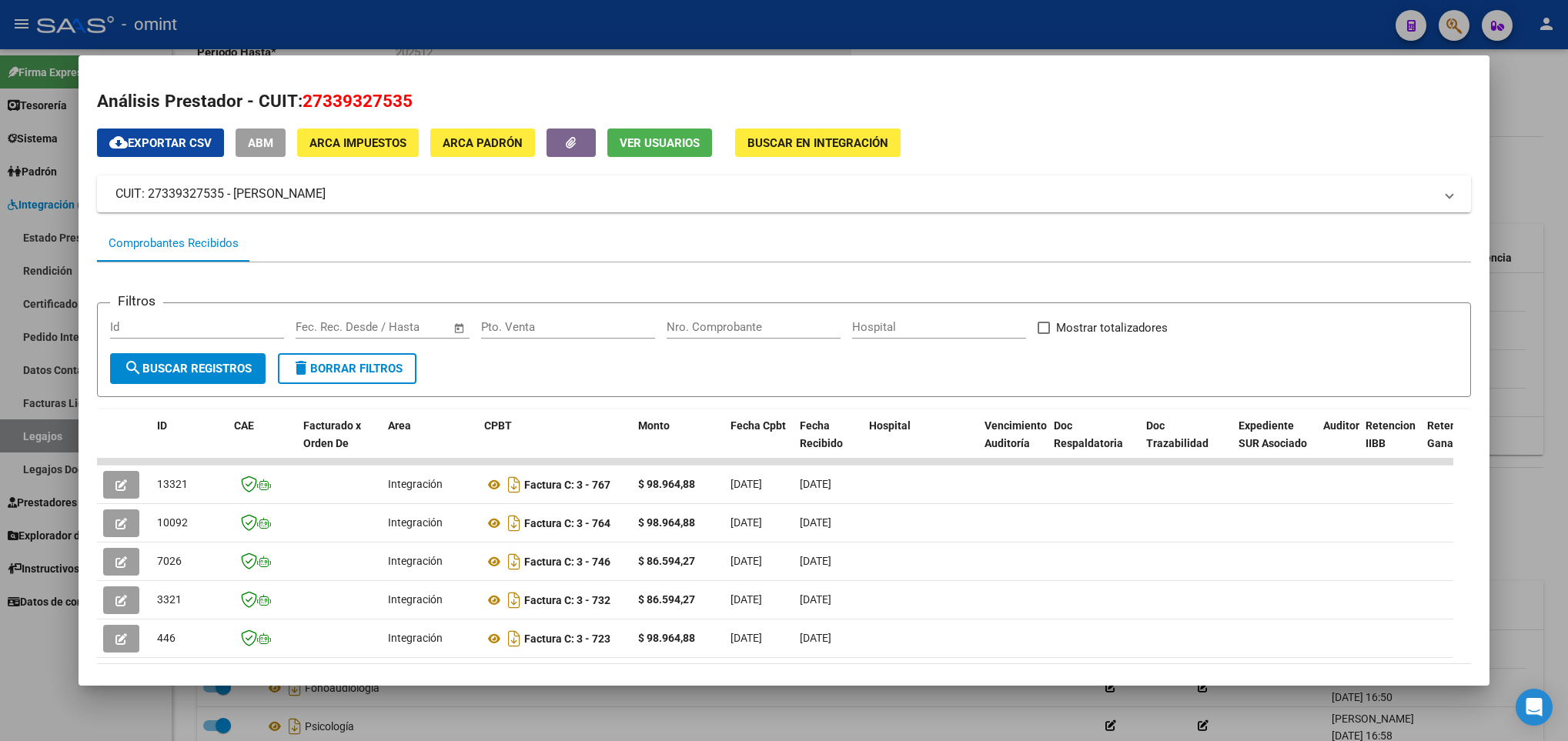
click at [402, 709] on div at bounding box center [784, 370] width 1568 height 741
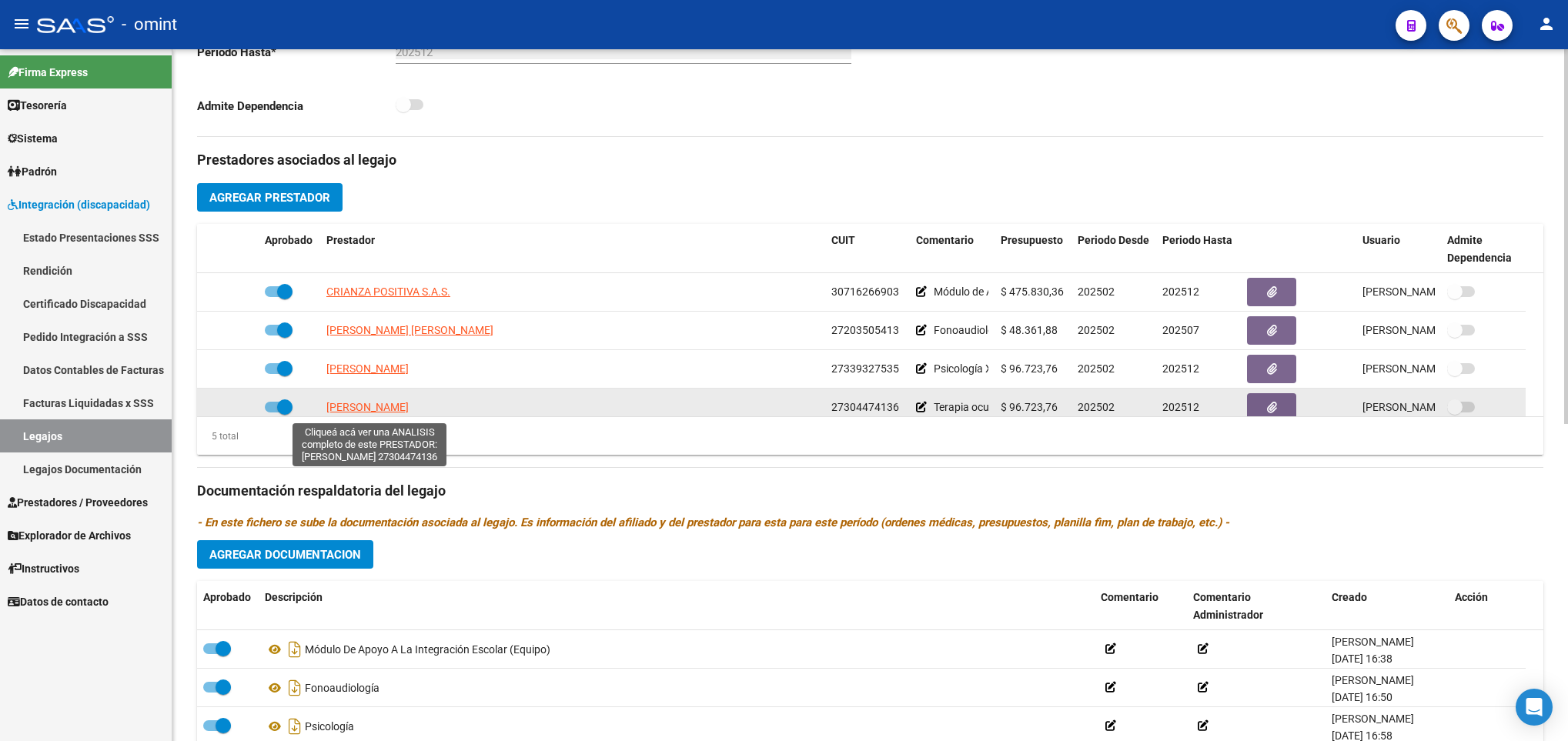
click at [395, 413] on span "CASTRO ROSALIA" at bounding box center [368, 407] width 82 height 13
type textarea "27304474136"
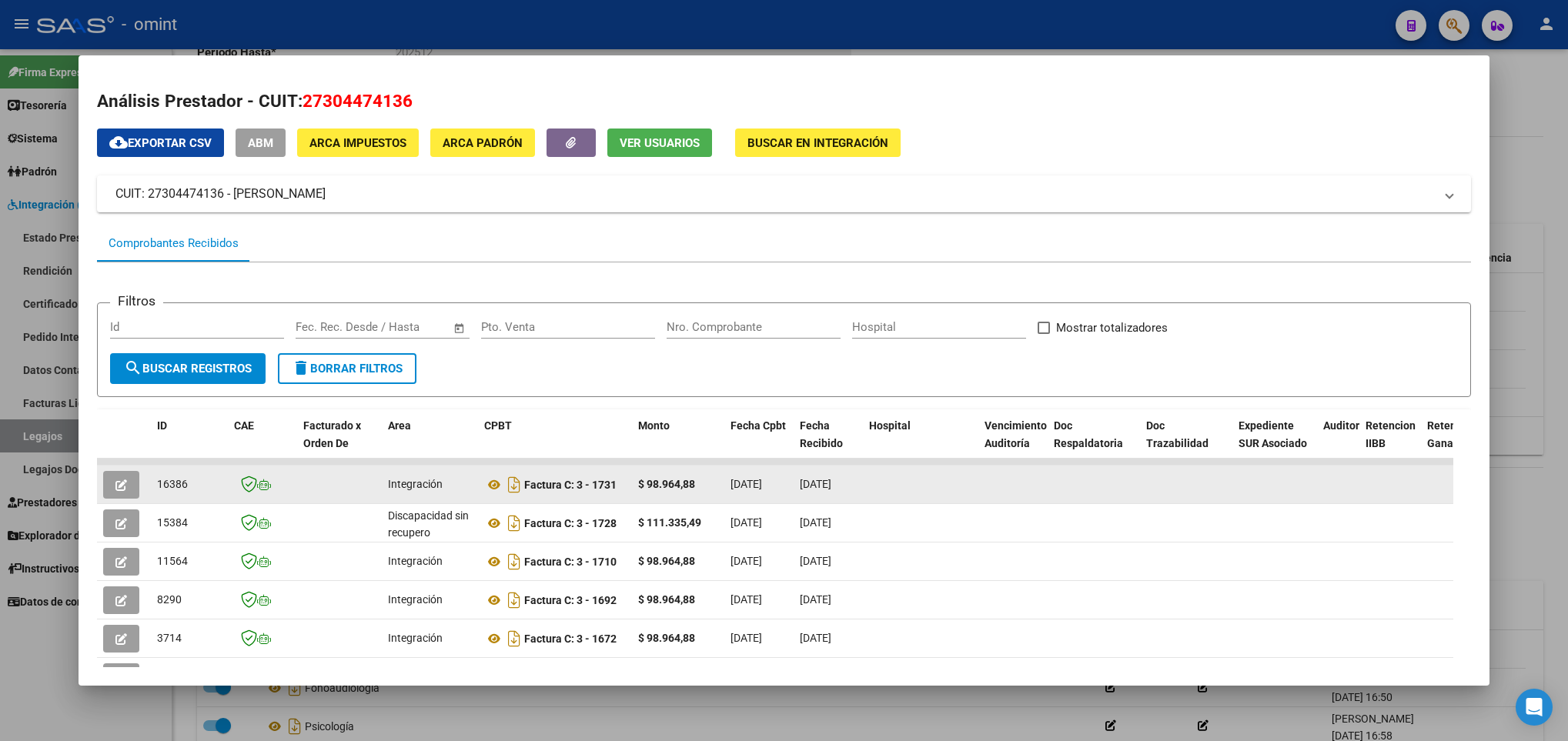
click at [126, 481] on icon "button" at bounding box center [121, 485] width 12 height 12
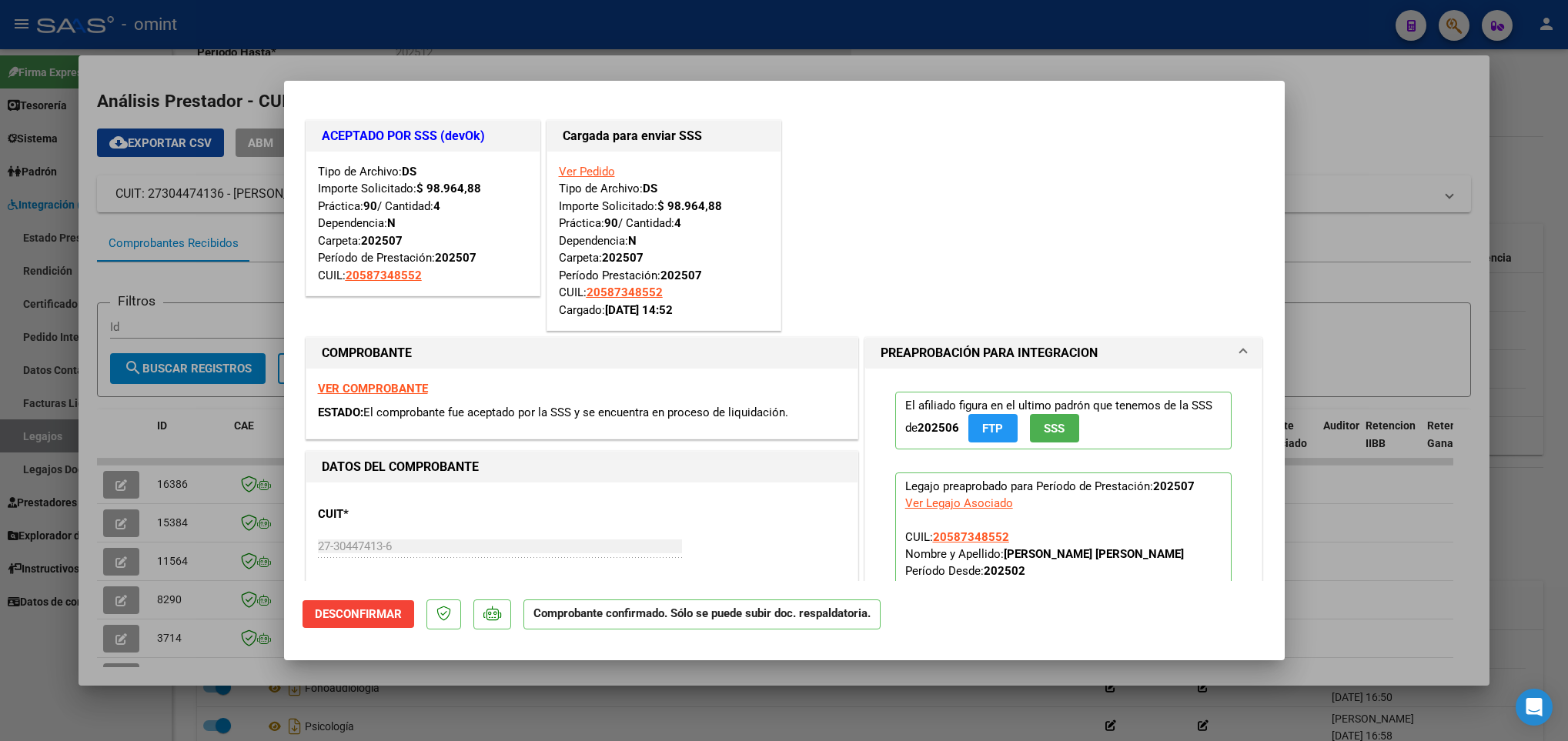
click at [689, 695] on div at bounding box center [784, 370] width 1568 height 741
type input "$ 0,00"
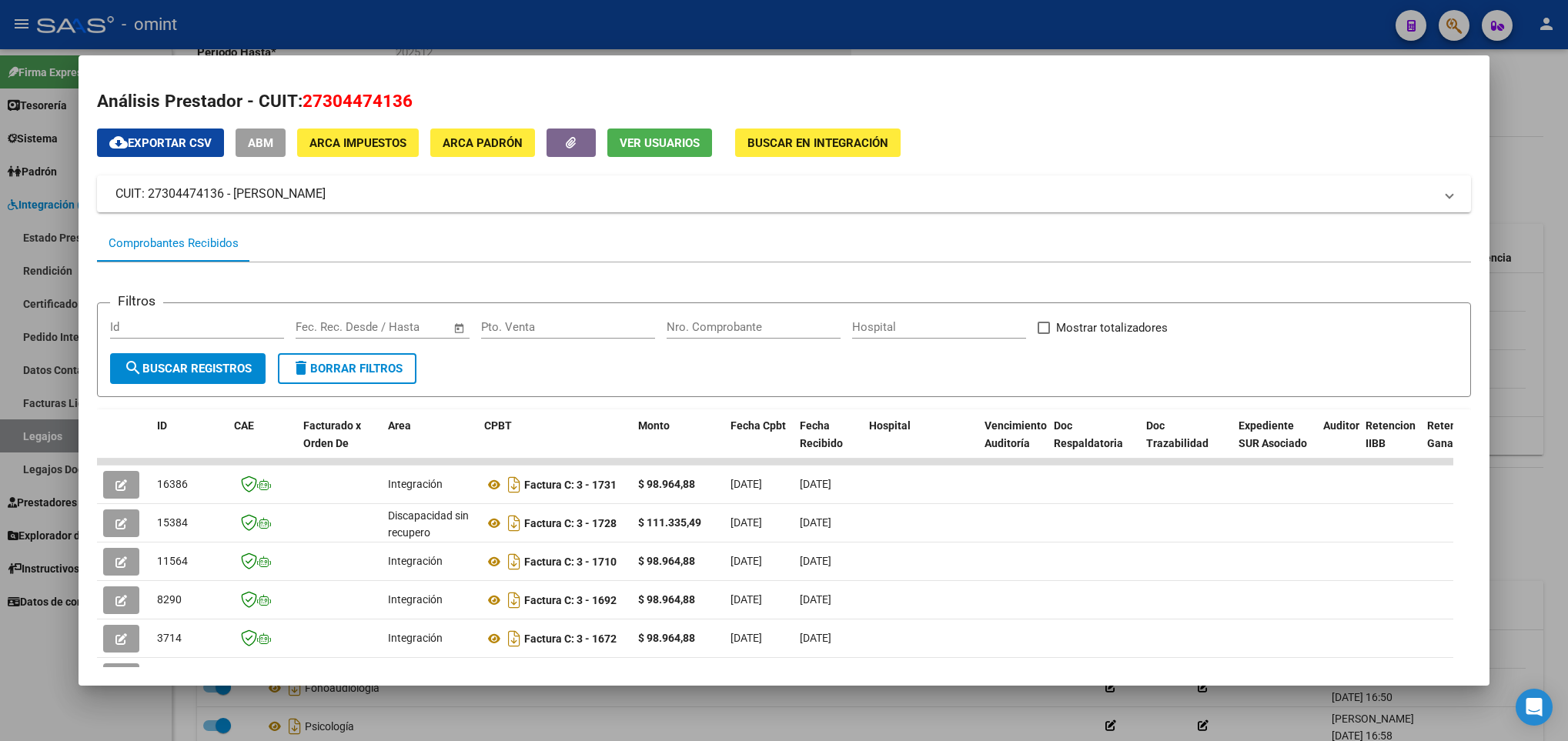
click at [689, 695] on div at bounding box center [784, 370] width 1568 height 741
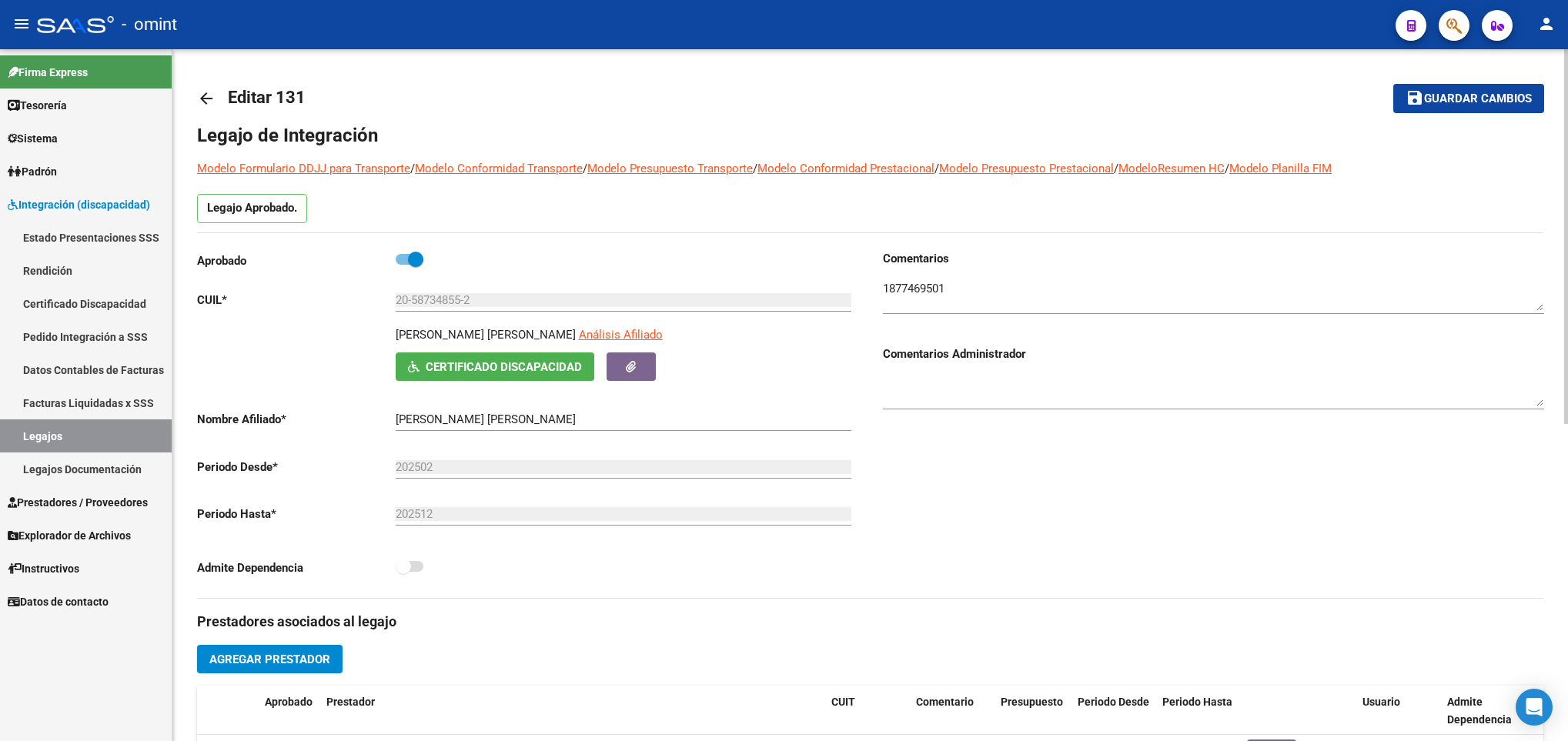
click at [208, 95] on mat-icon "arrow_back" at bounding box center [206, 99] width 18 height 18
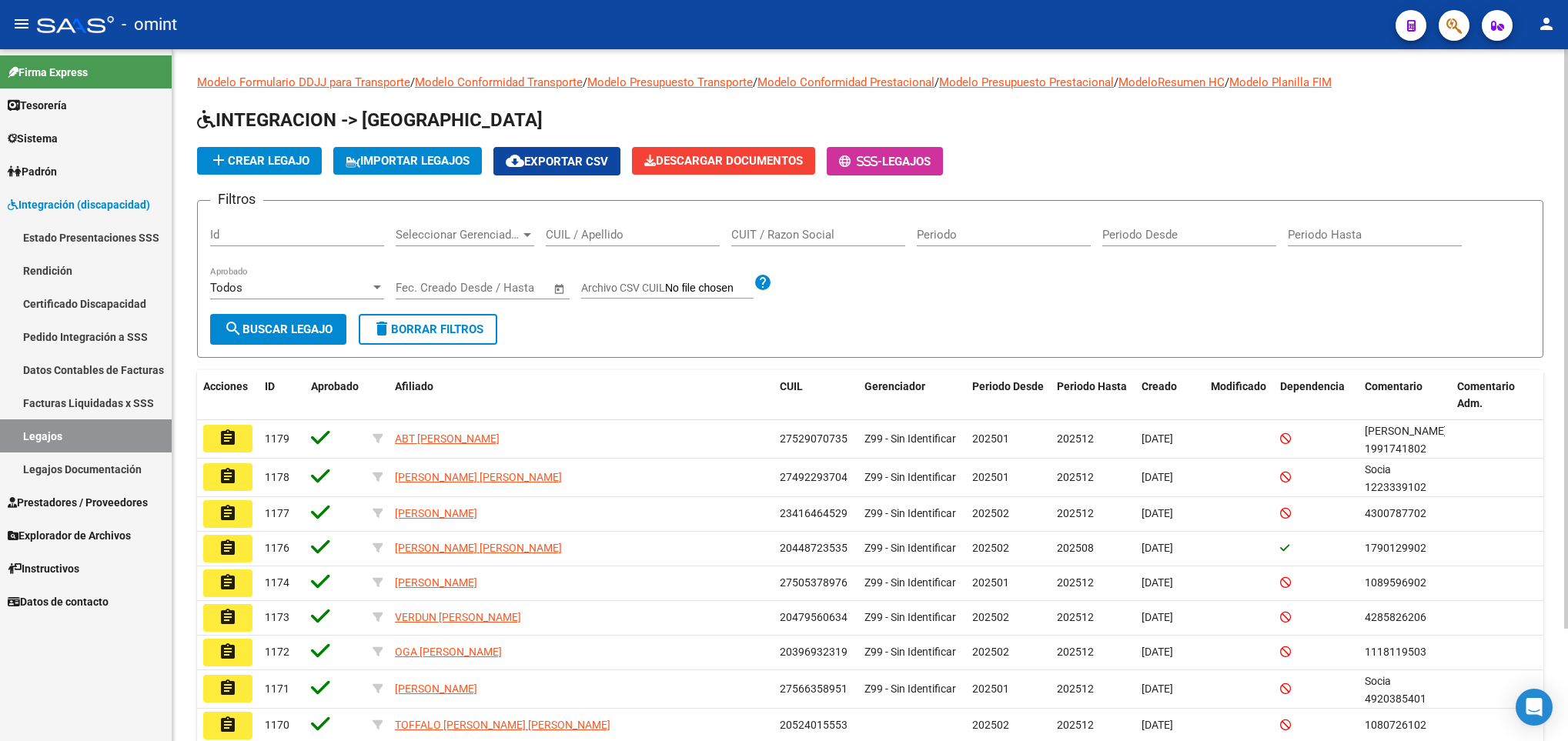
click at [580, 234] on input "CUIL / Apellido" at bounding box center [633, 234] width 174 height 14
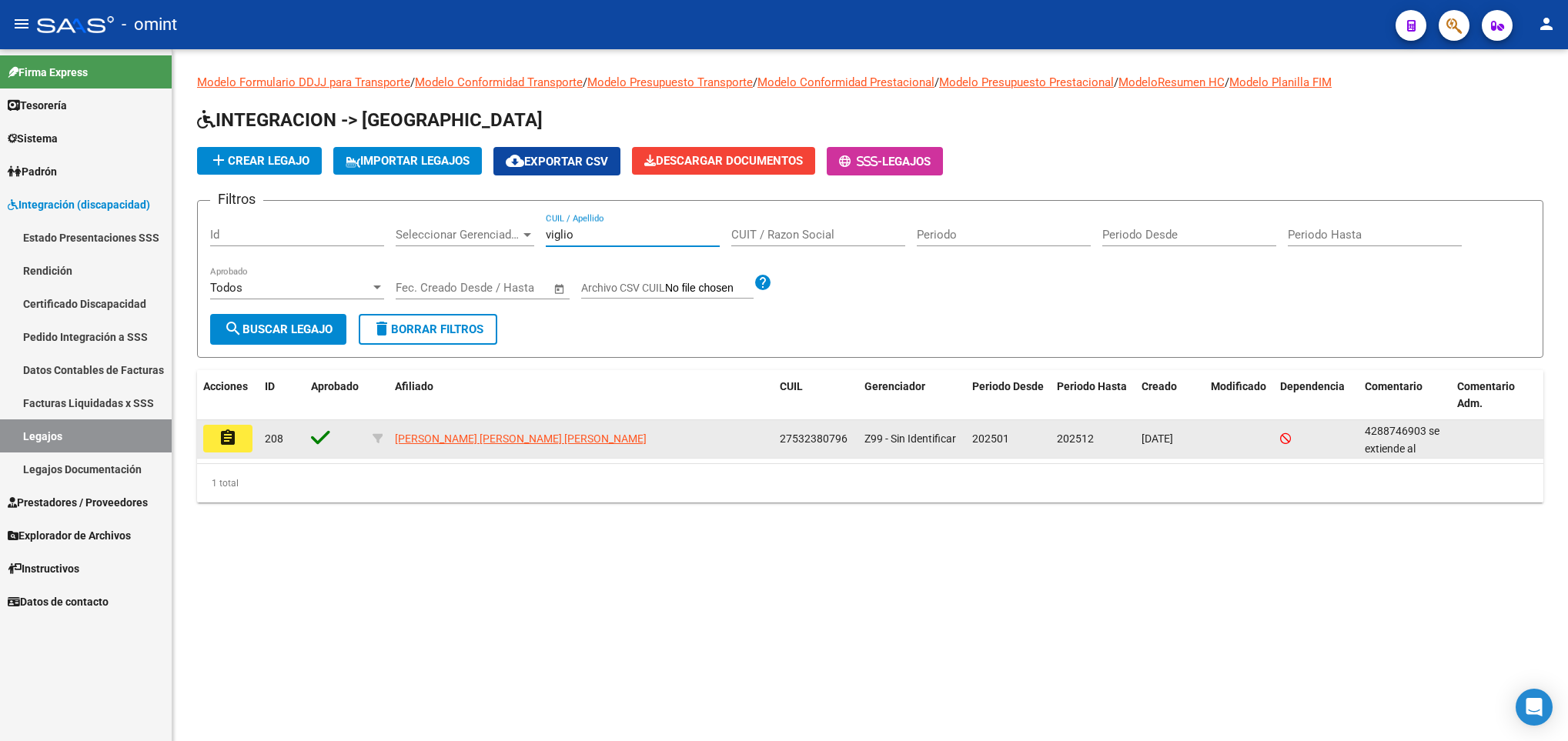
type input "viglio"
click at [219, 440] on mat-icon "assignment" at bounding box center [228, 438] width 18 height 18
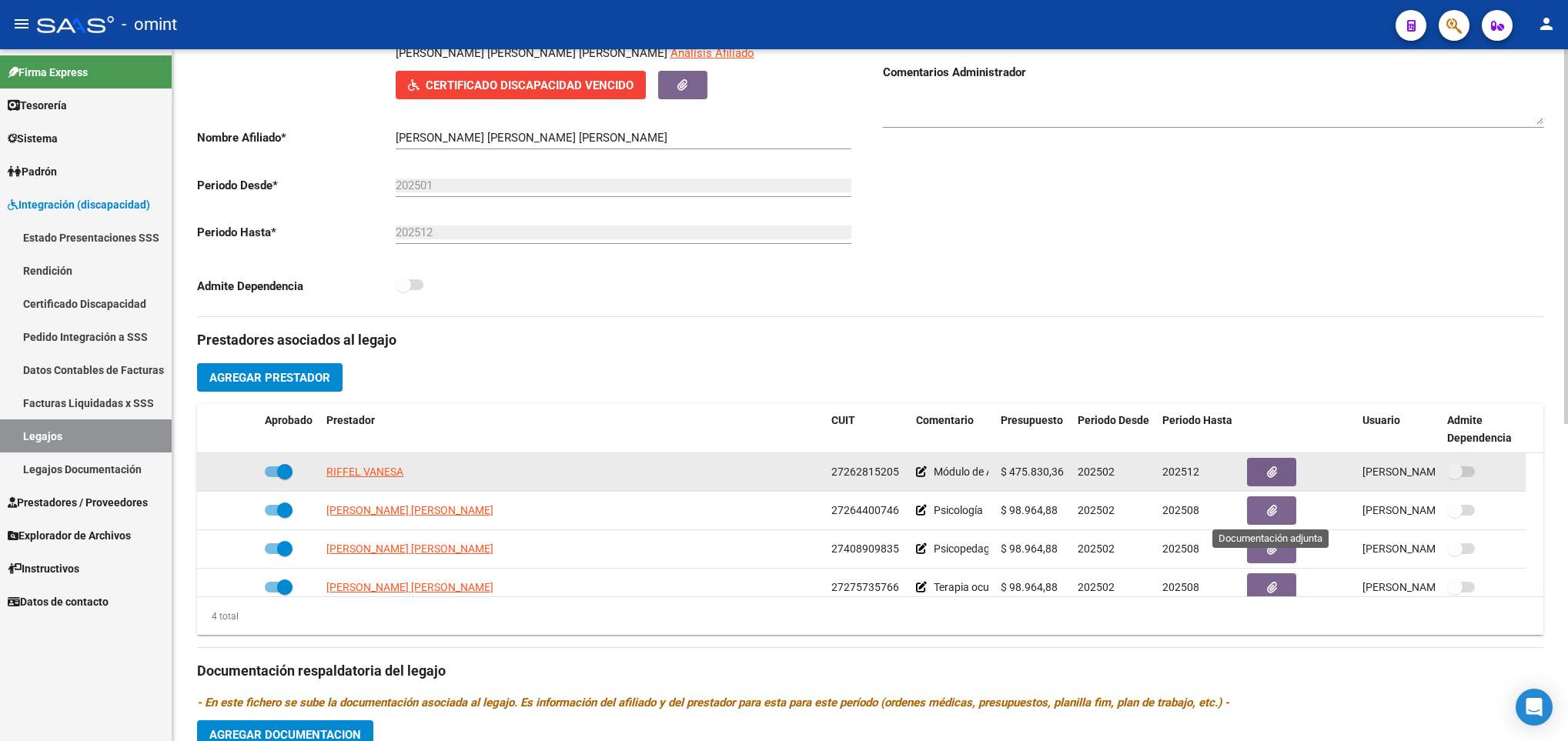
scroll to position [347, 0]
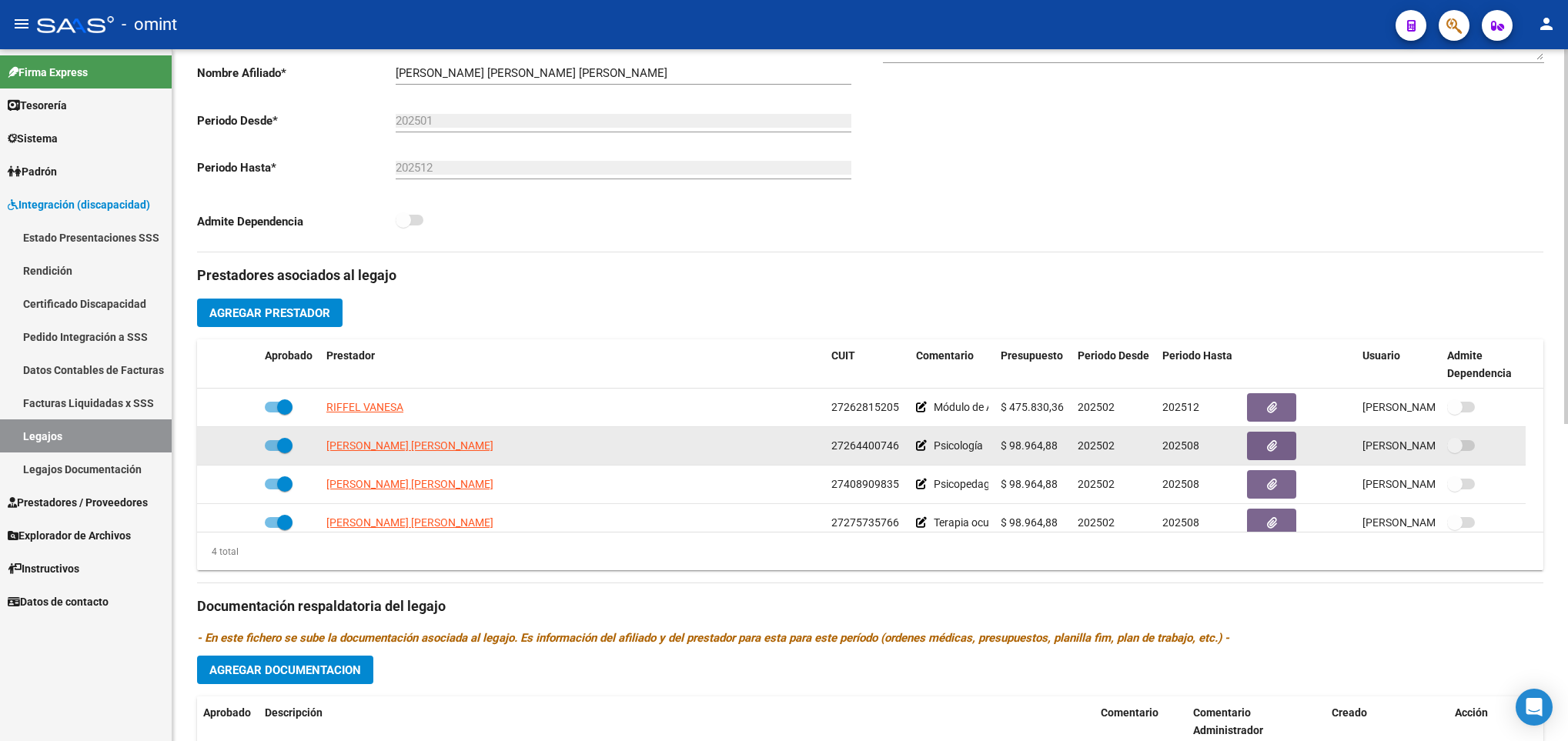
click at [278, 451] on span at bounding box center [284, 445] width 15 height 15
click at [272, 451] on input "checkbox" at bounding box center [272, 451] width 1 height 1
checkbox input "false"
click at [234, 448] on icon at bounding box center [236, 445] width 11 height 11
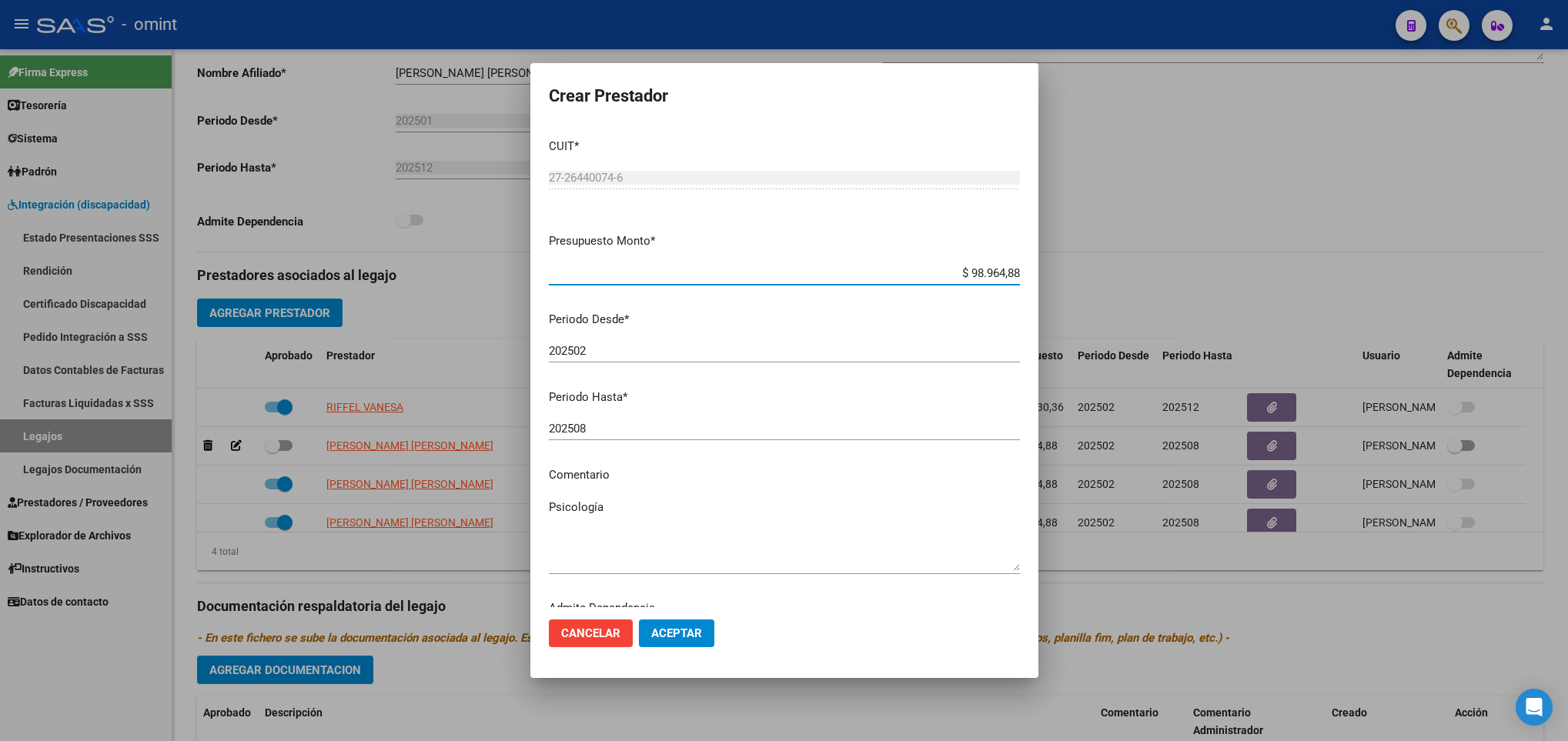
click at [712, 424] on input "202508" at bounding box center [784, 428] width 471 height 14
type input "202512"
click at [677, 640] on span "Aceptar" at bounding box center [676, 632] width 51 height 14
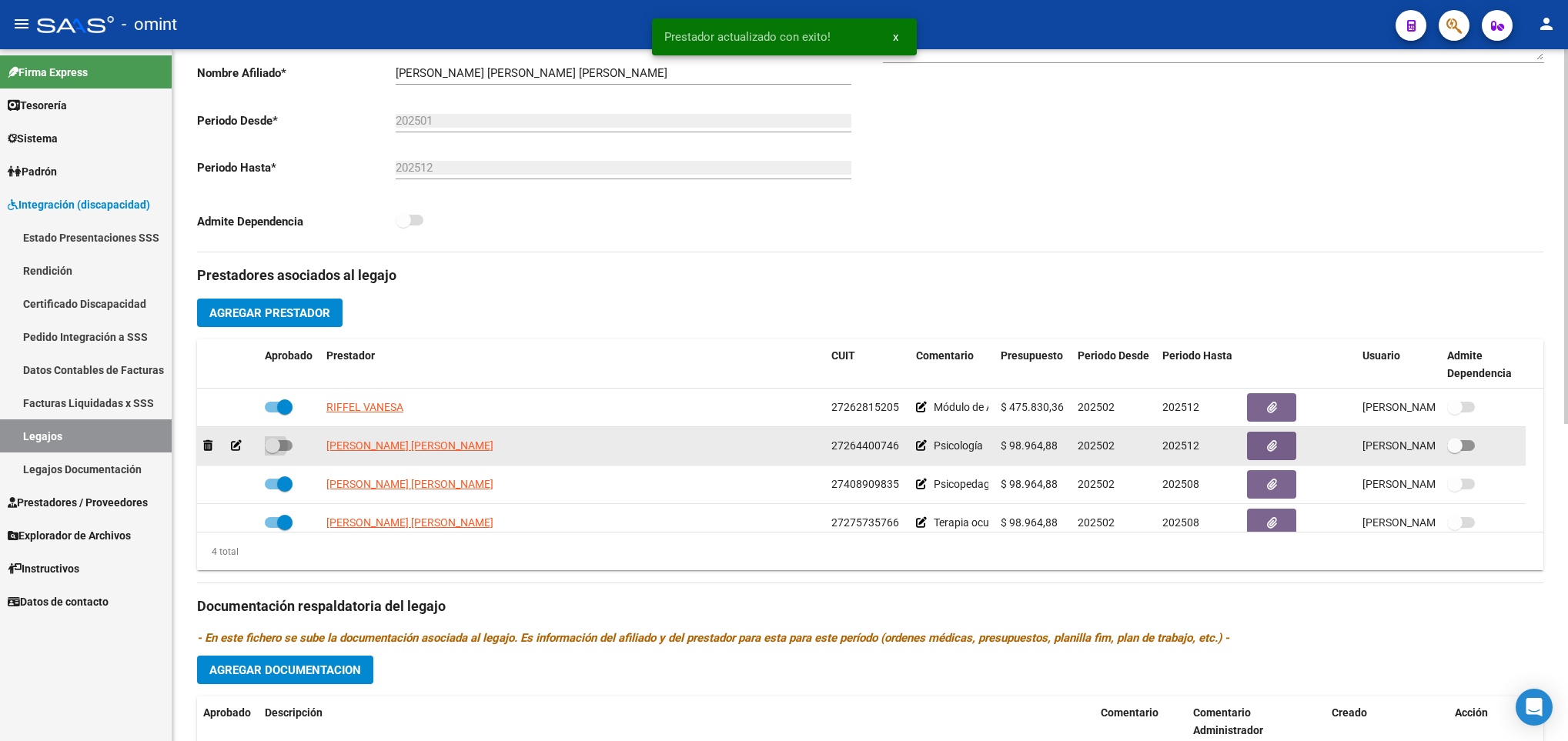
click at [281, 446] on span at bounding box center [279, 445] width 28 height 11
click at [272, 451] on input "checkbox" at bounding box center [272, 451] width 1 height 1
checkbox input "true"
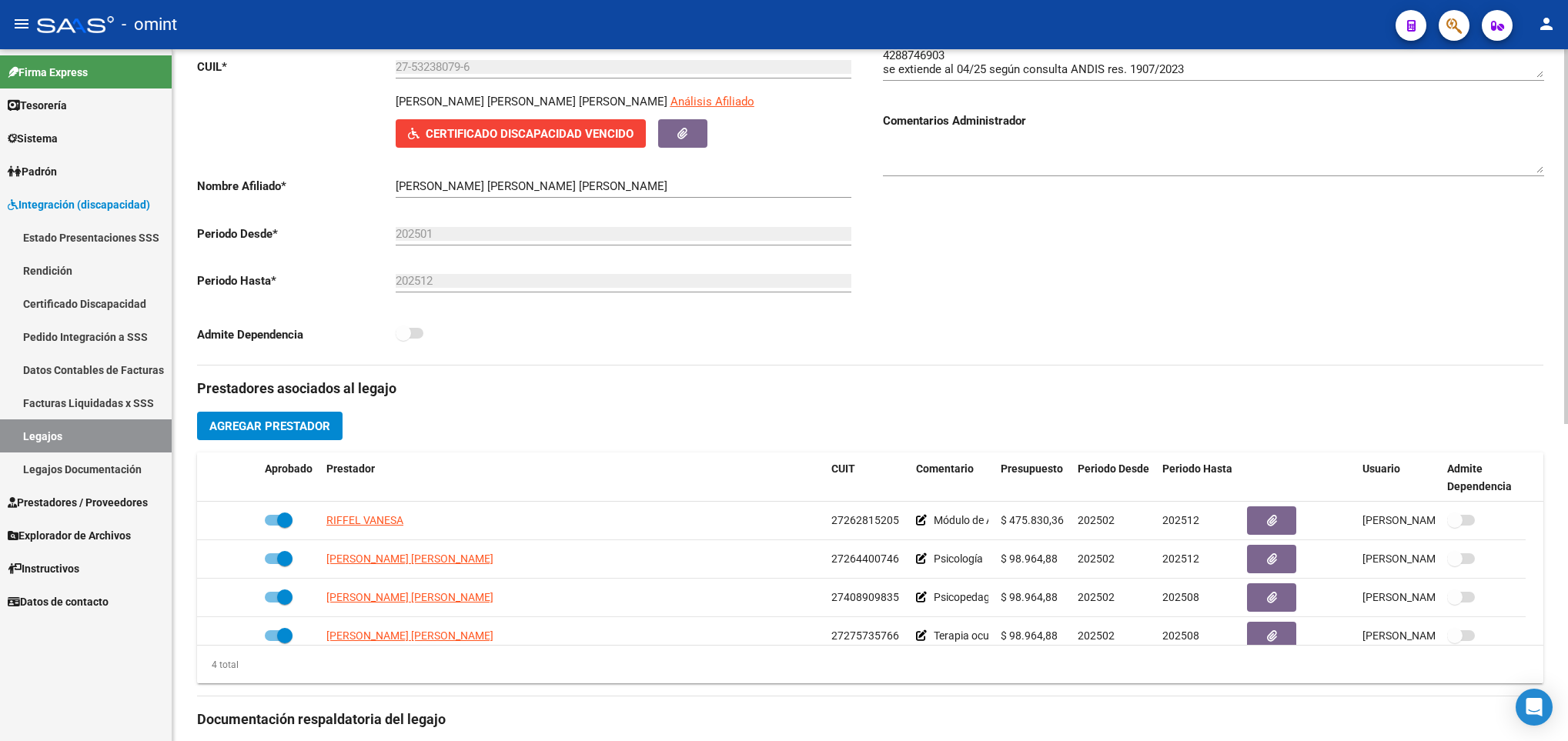
scroll to position [0, 0]
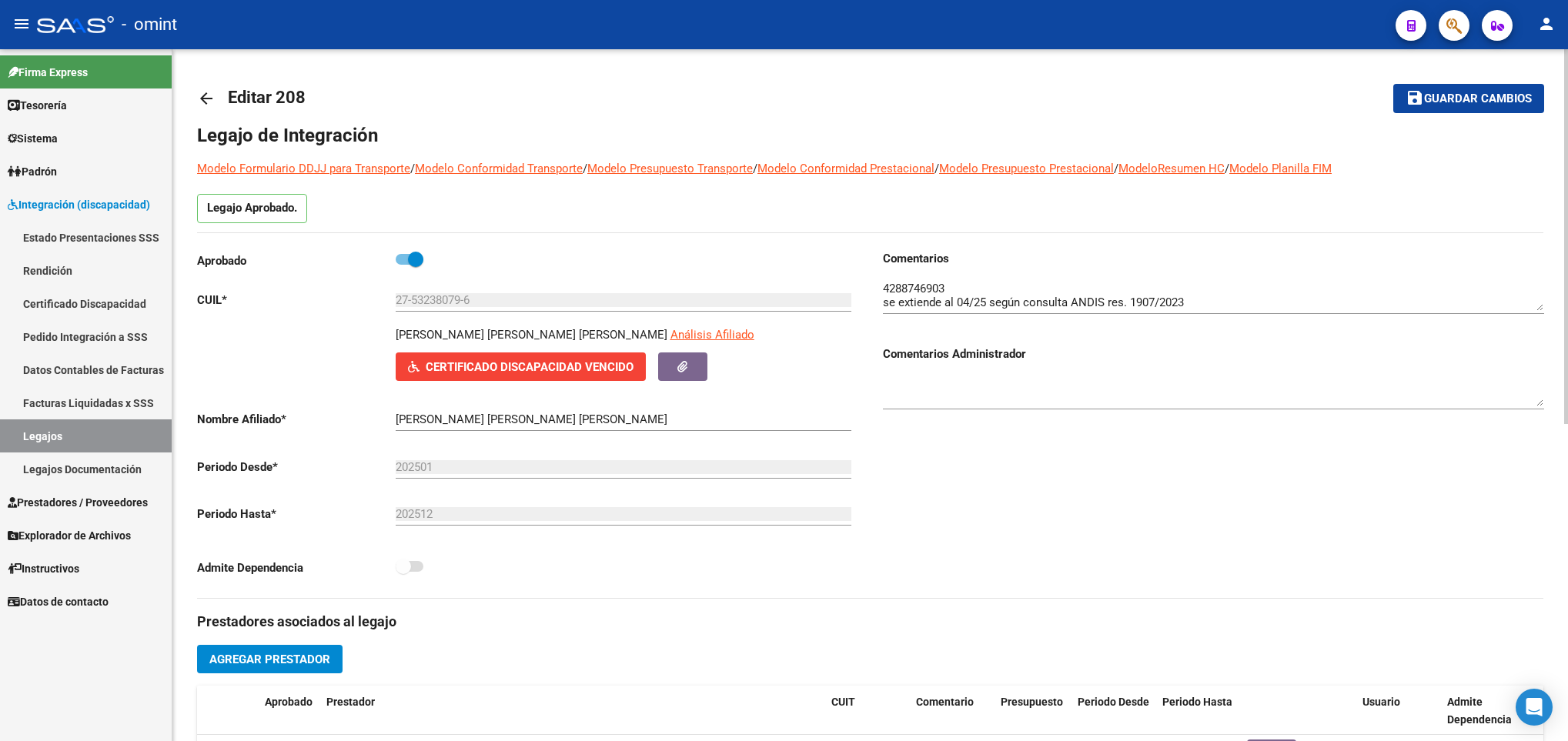
click at [1504, 106] on button "save Guardar cambios" at bounding box center [1468, 98] width 151 height 28
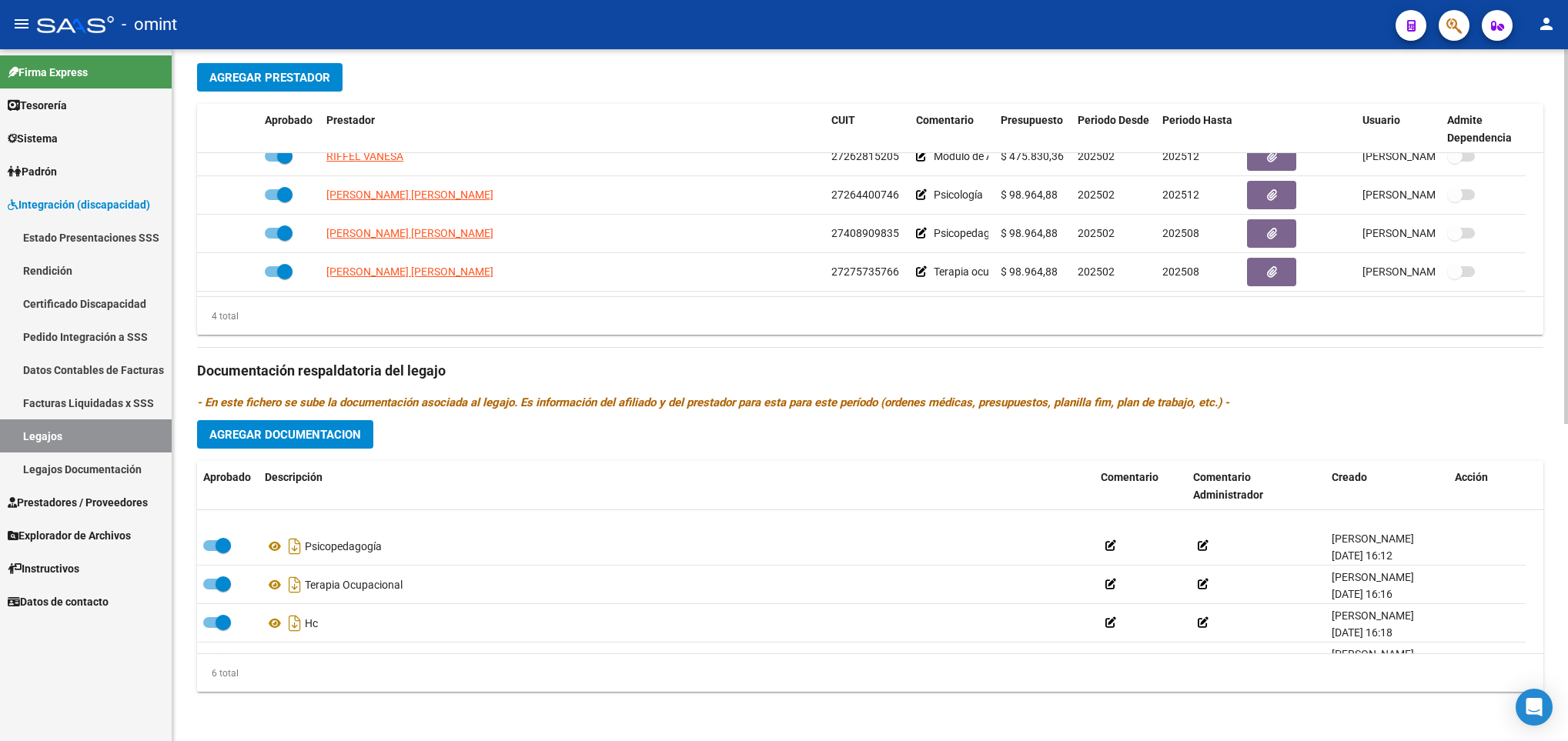
scroll to position [92, 0]
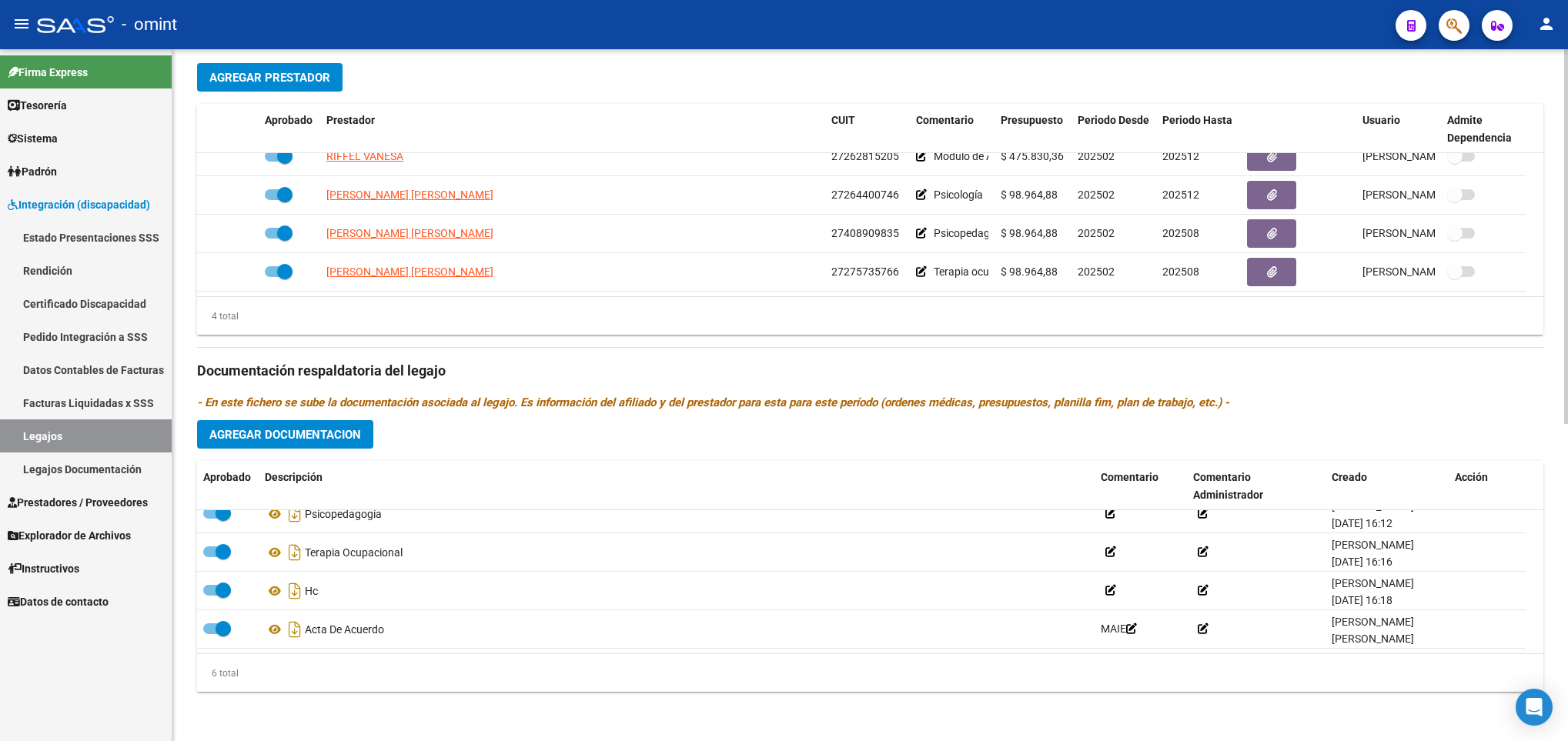
click at [329, 432] on span "Agregar Documentacion" at bounding box center [285, 434] width 152 height 14
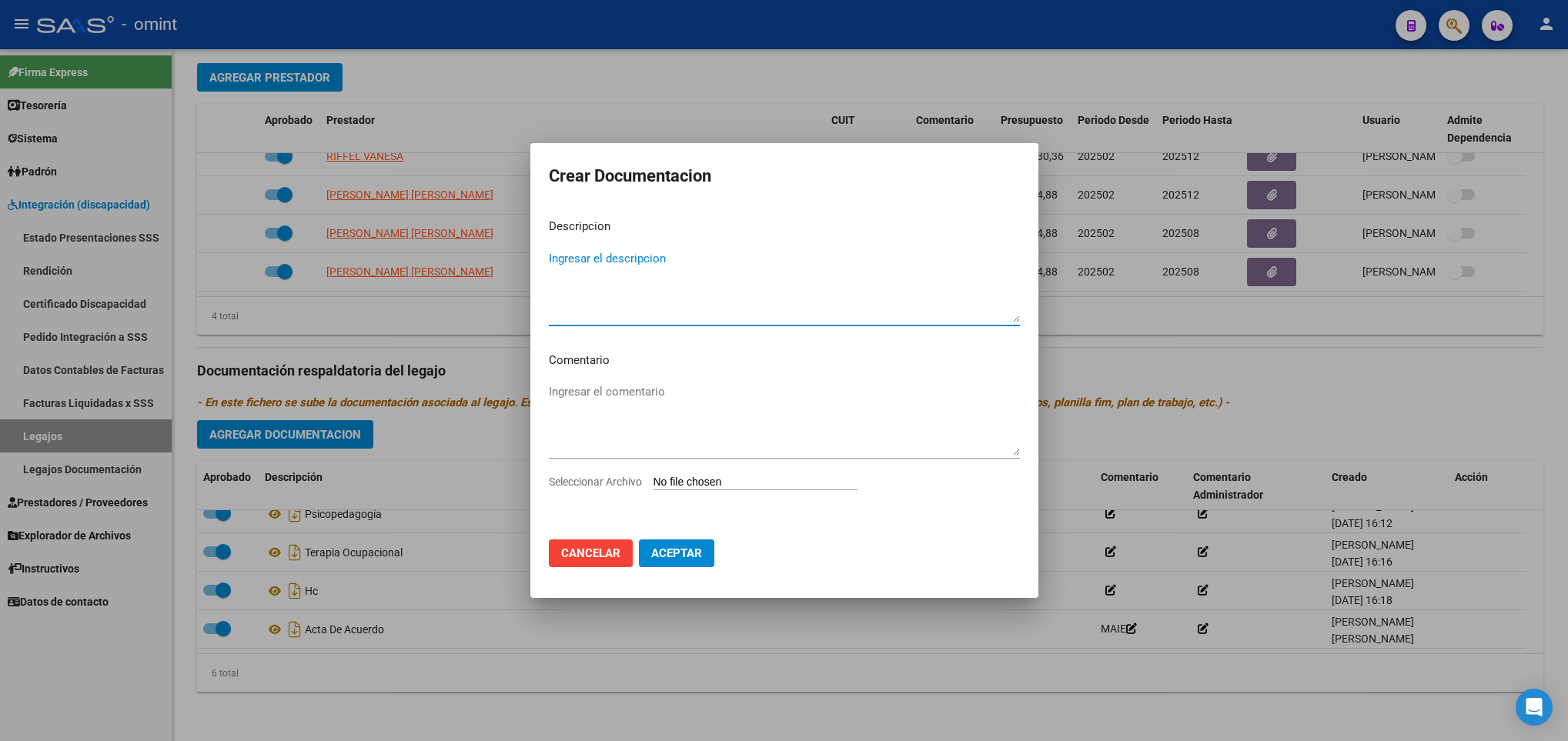
click at [704, 317] on textarea "Ingresar el descripcion" at bounding box center [784, 286] width 471 height 72
type textarea "Informe Semestral Psicologia"
click at [759, 475] on app-file-uploader "Seleccionar Archivo" at bounding box center [709, 481] width 321 height 14
click at [744, 479] on input "Seleccionar Archivo" at bounding box center [755, 483] width 204 height 14
type input "C:\fakepath\INFORME.pdf"
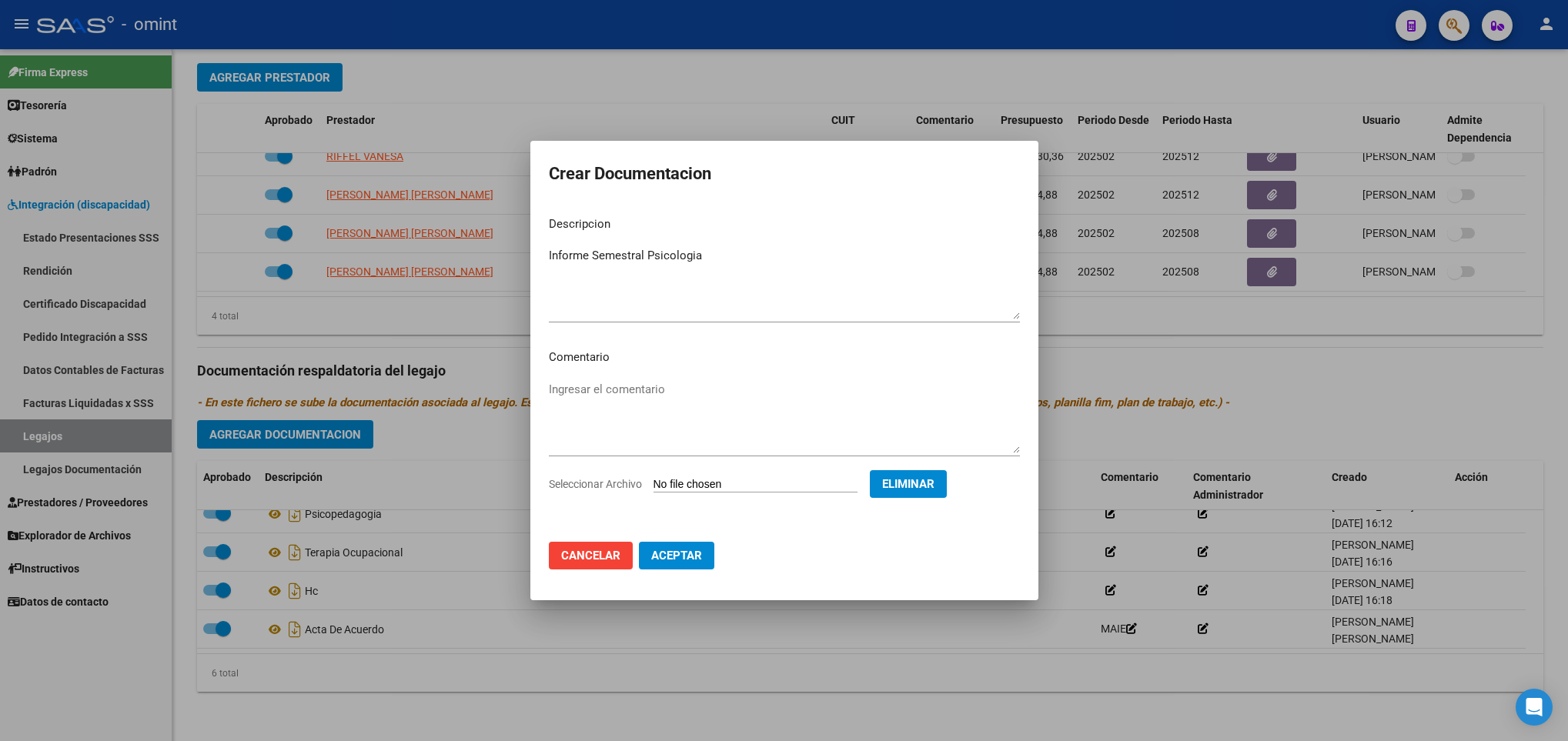
click at [703, 561] on button "Aceptar" at bounding box center [676, 556] width 75 height 28
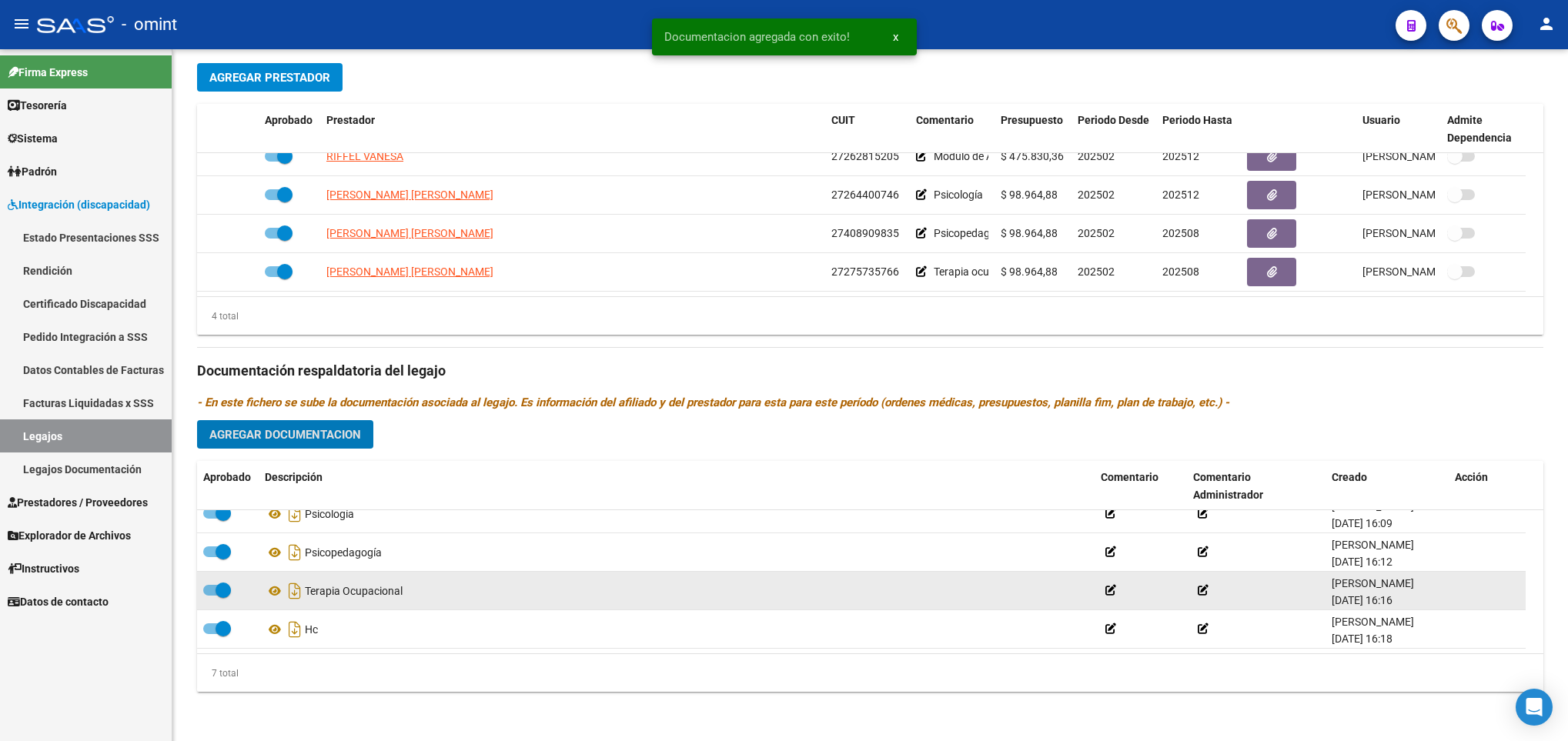
scroll to position [0, 0]
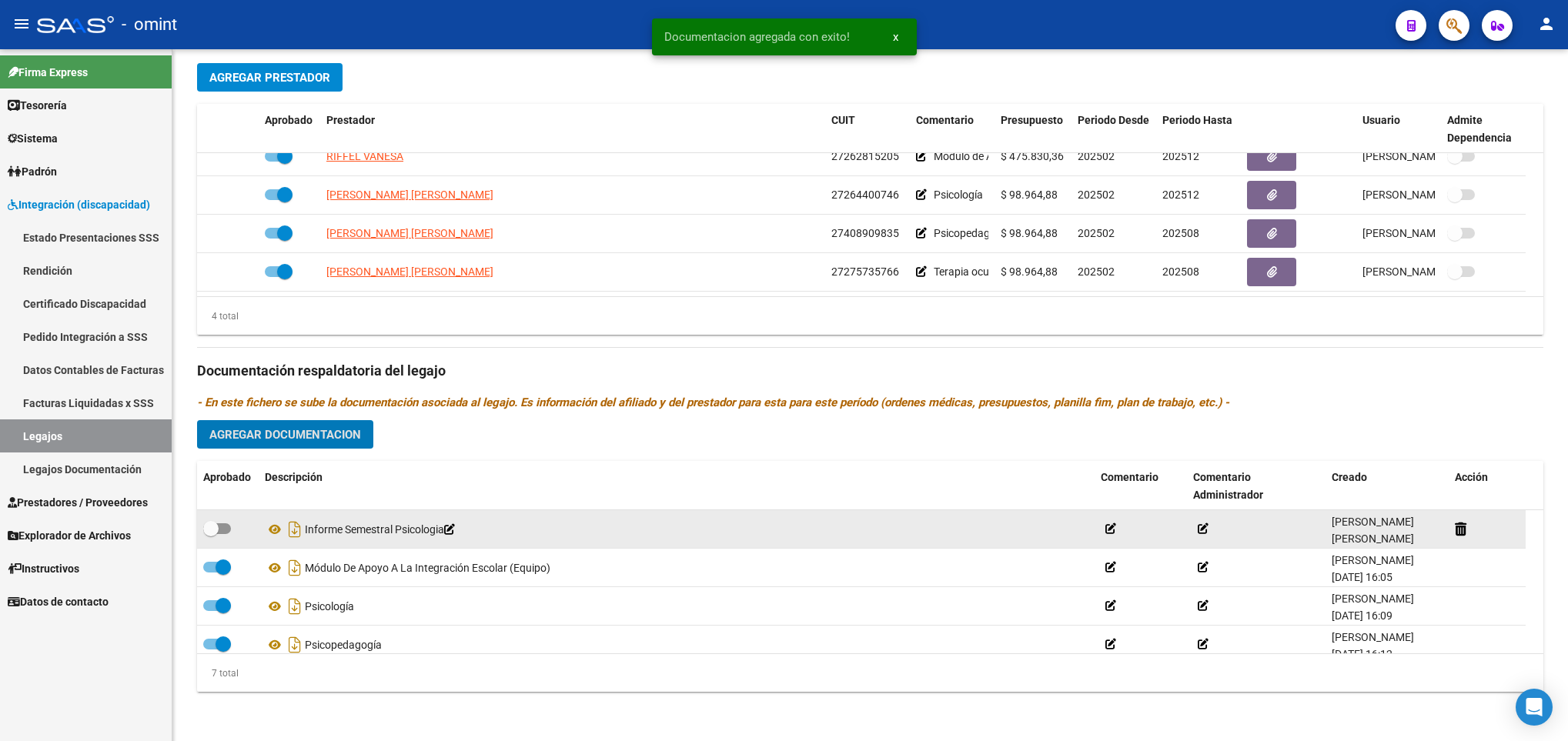
click at [223, 523] on span at bounding box center [217, 528] width 28 height 11
click at [211, 534] on input "checkbox" at bounding box center [210, 534] width 1 height 1
checkbox input "true"
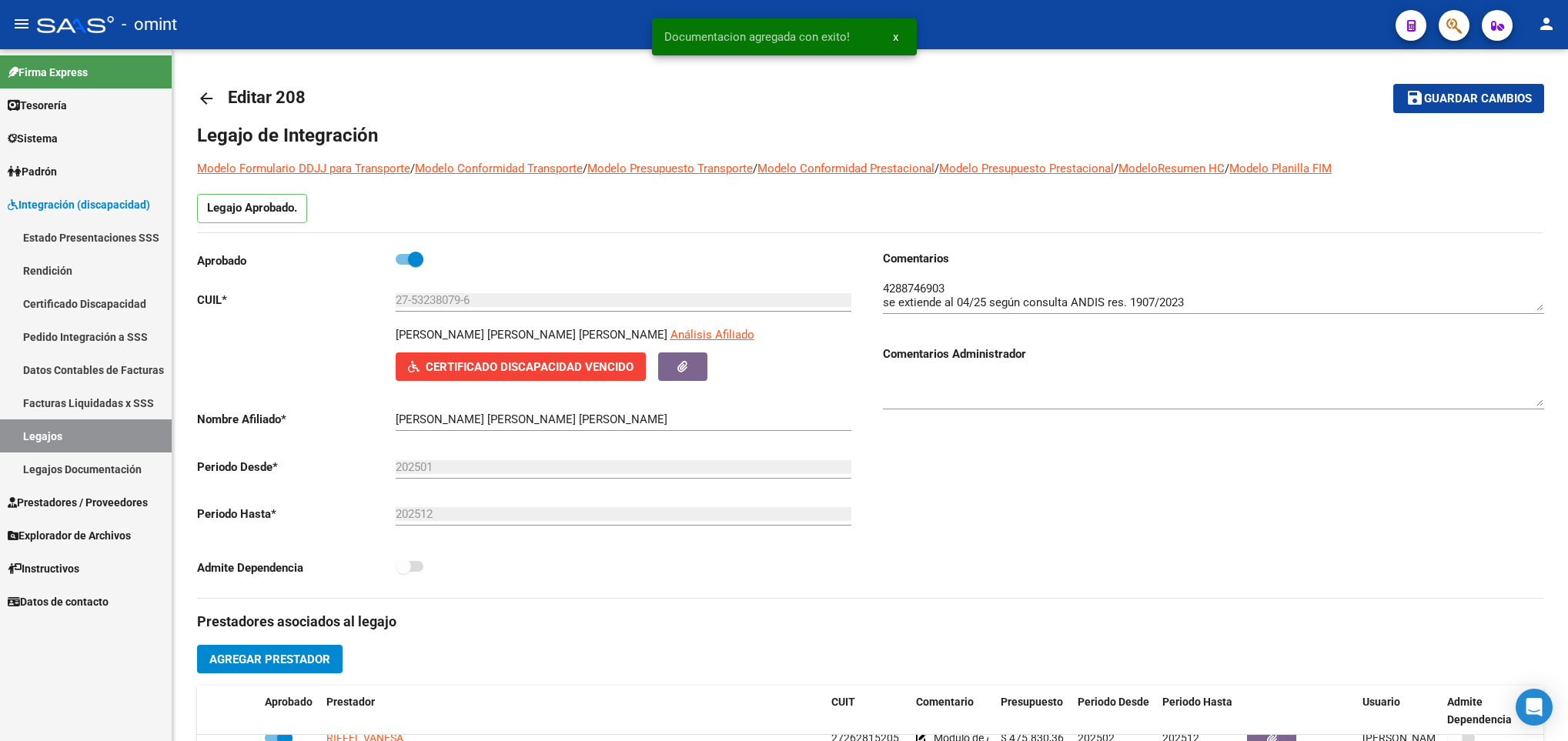
click at [1434, 97] on span "Guardar cambios" at bounding box center [1477, 99] width 108 height 14
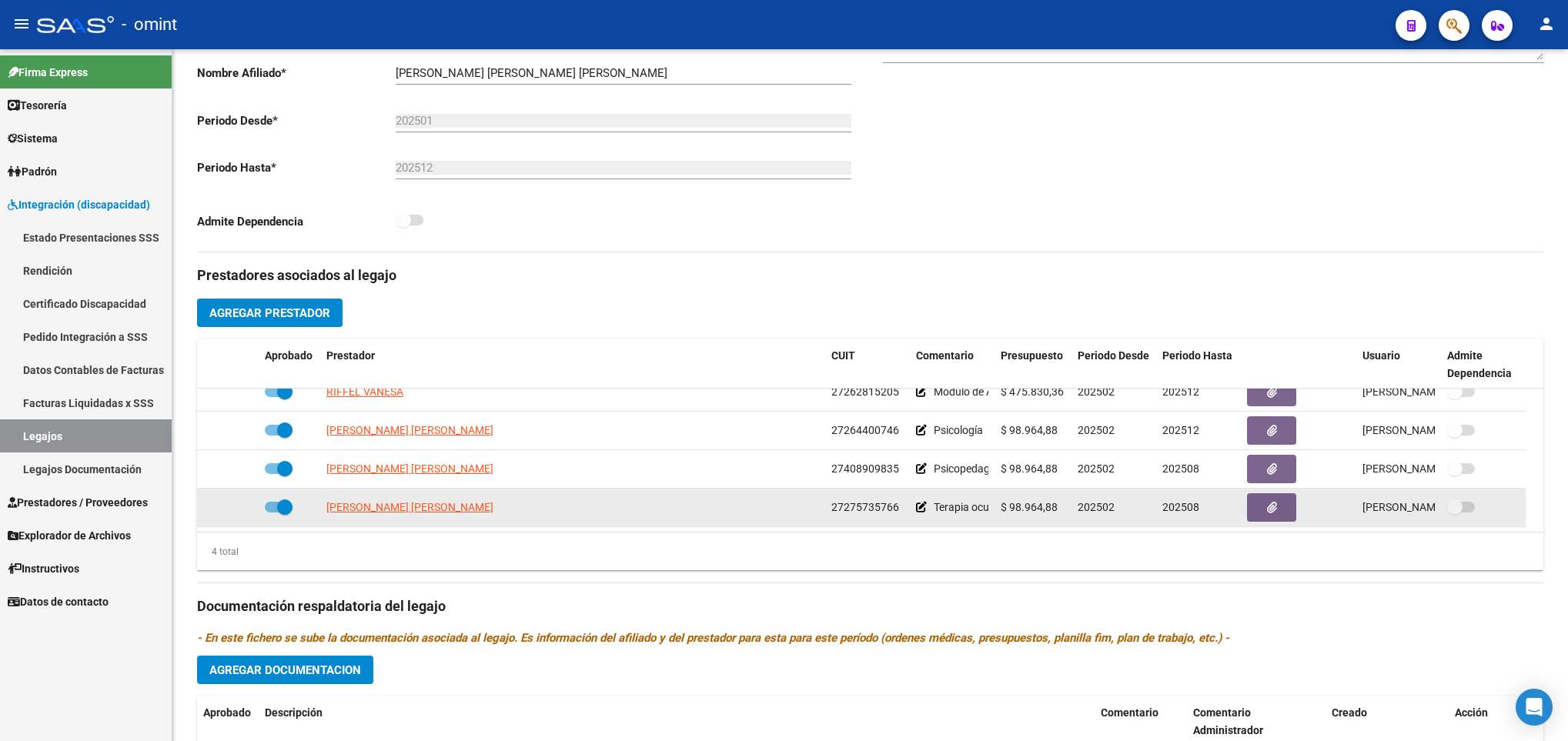
scroll to position [461, 0]
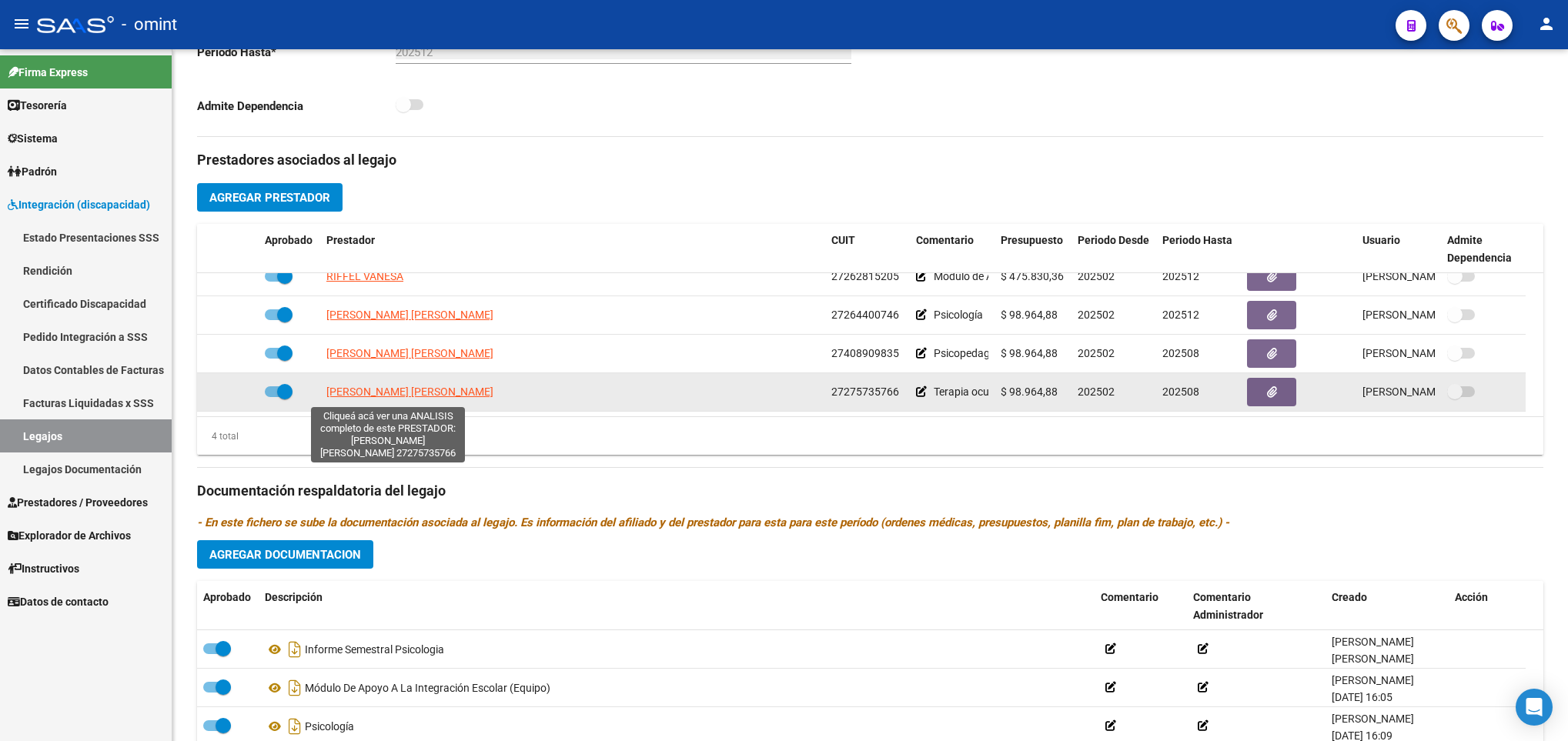
click at [399, 397] on span "COFRE CINTHIA NATALIA" at bounding box center [410, 392] width 167 height 13
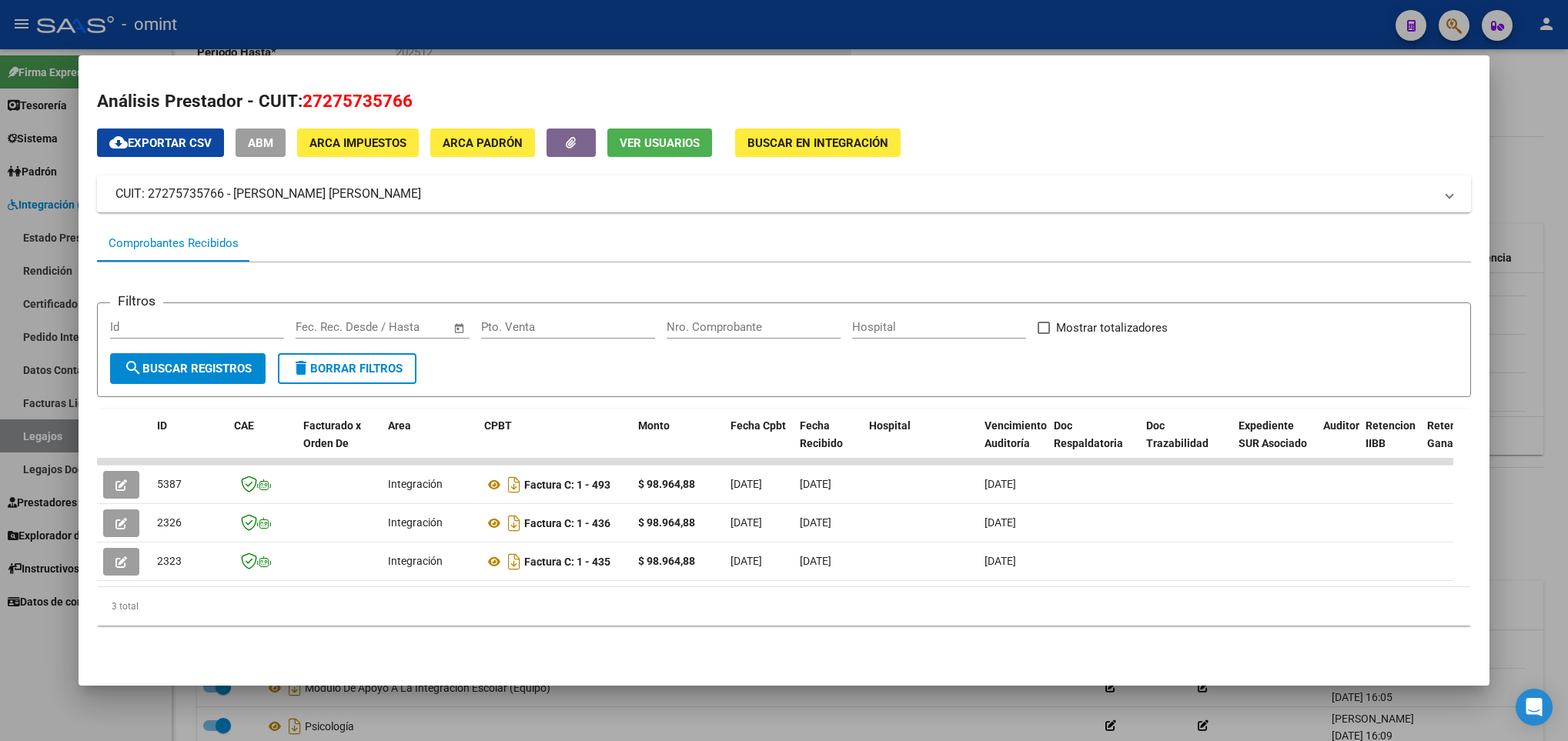
click at [495, 728] on div at bounding box center [784, 370] width 1568 height 741
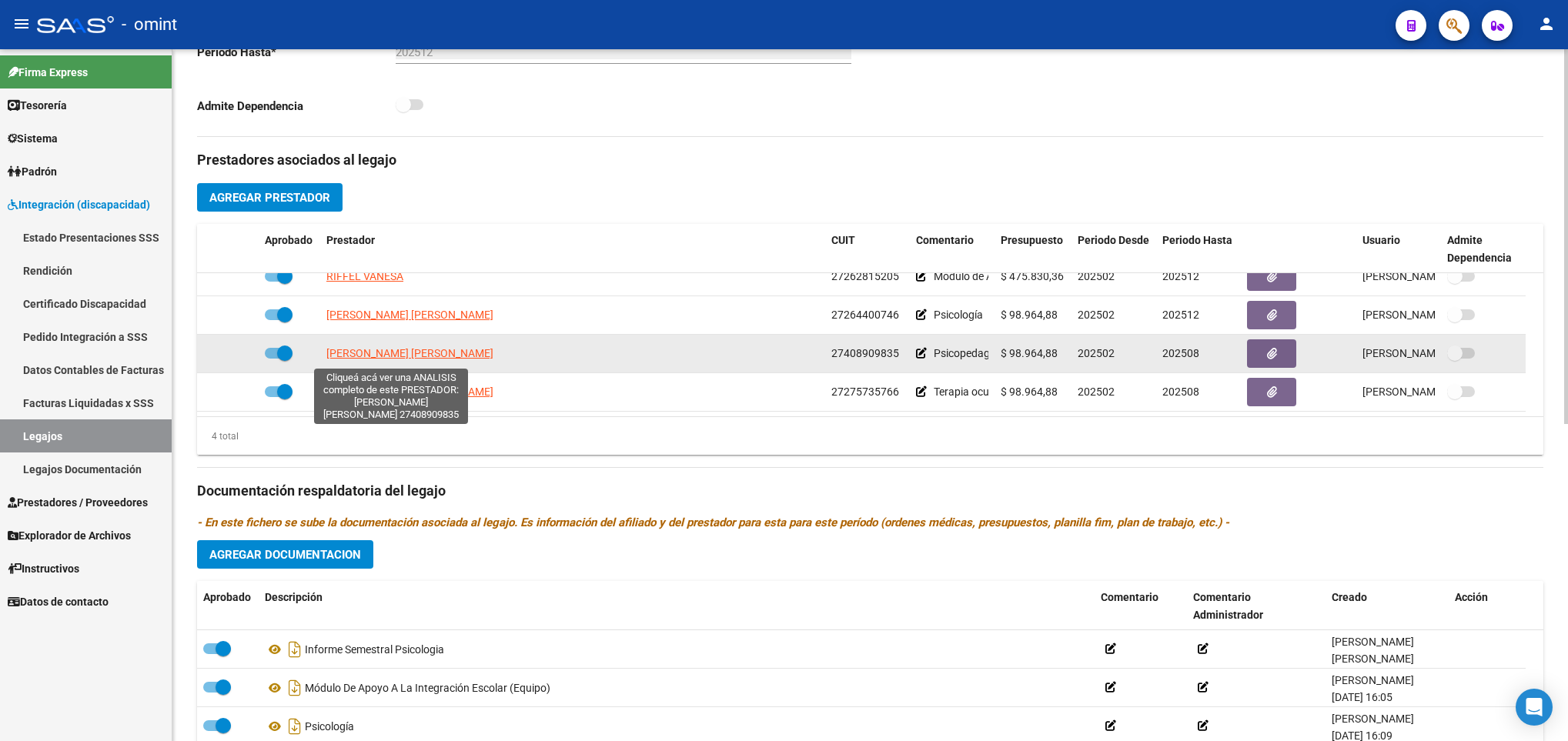
click at [432, 359] on span "AGUILAR BRENDA MAGALI" at bounding box center [410, 354] width 167 height 13
type textarea "27408909835"
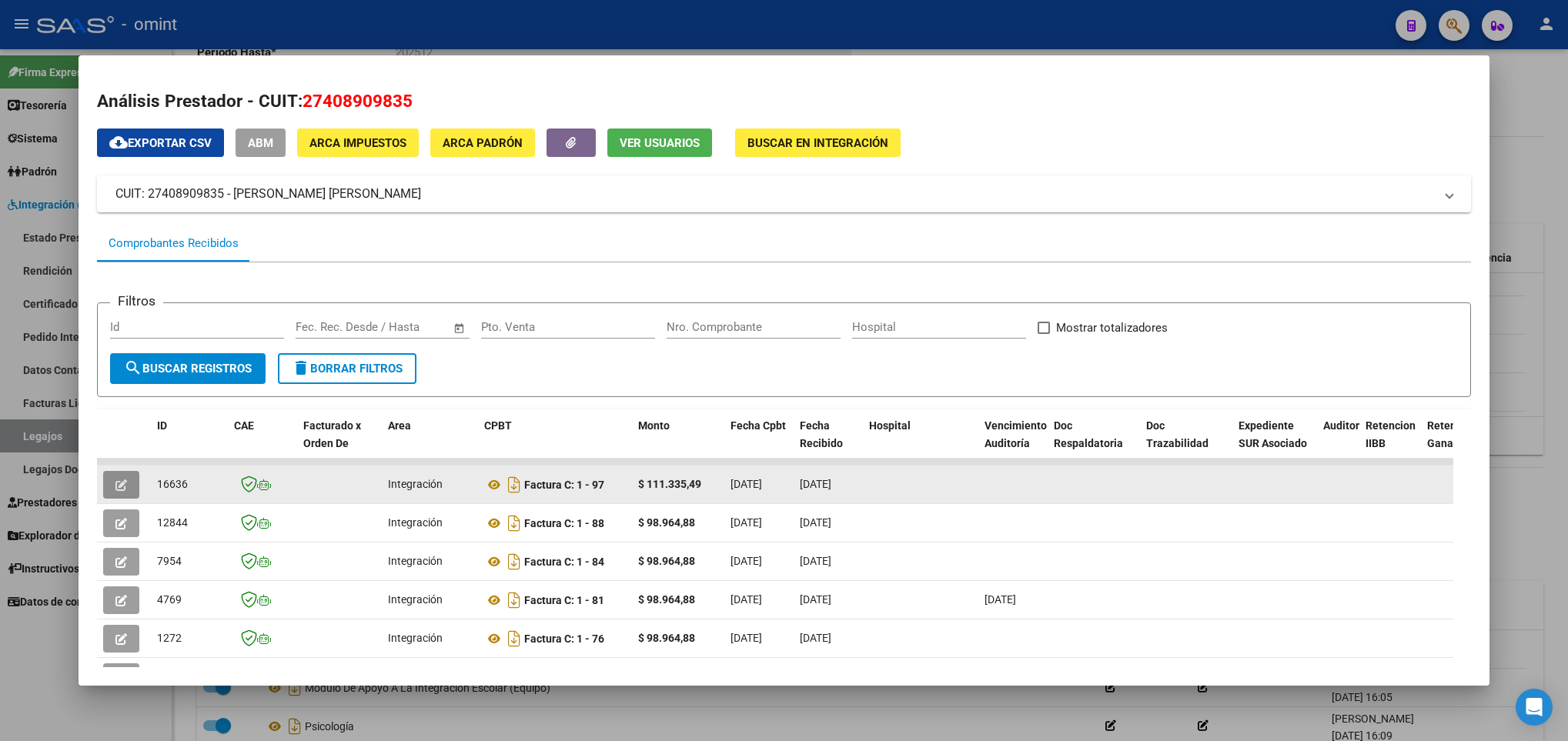
click at [120, 482] on icon "button" at bounding box center [121, 485] width 12 height 12
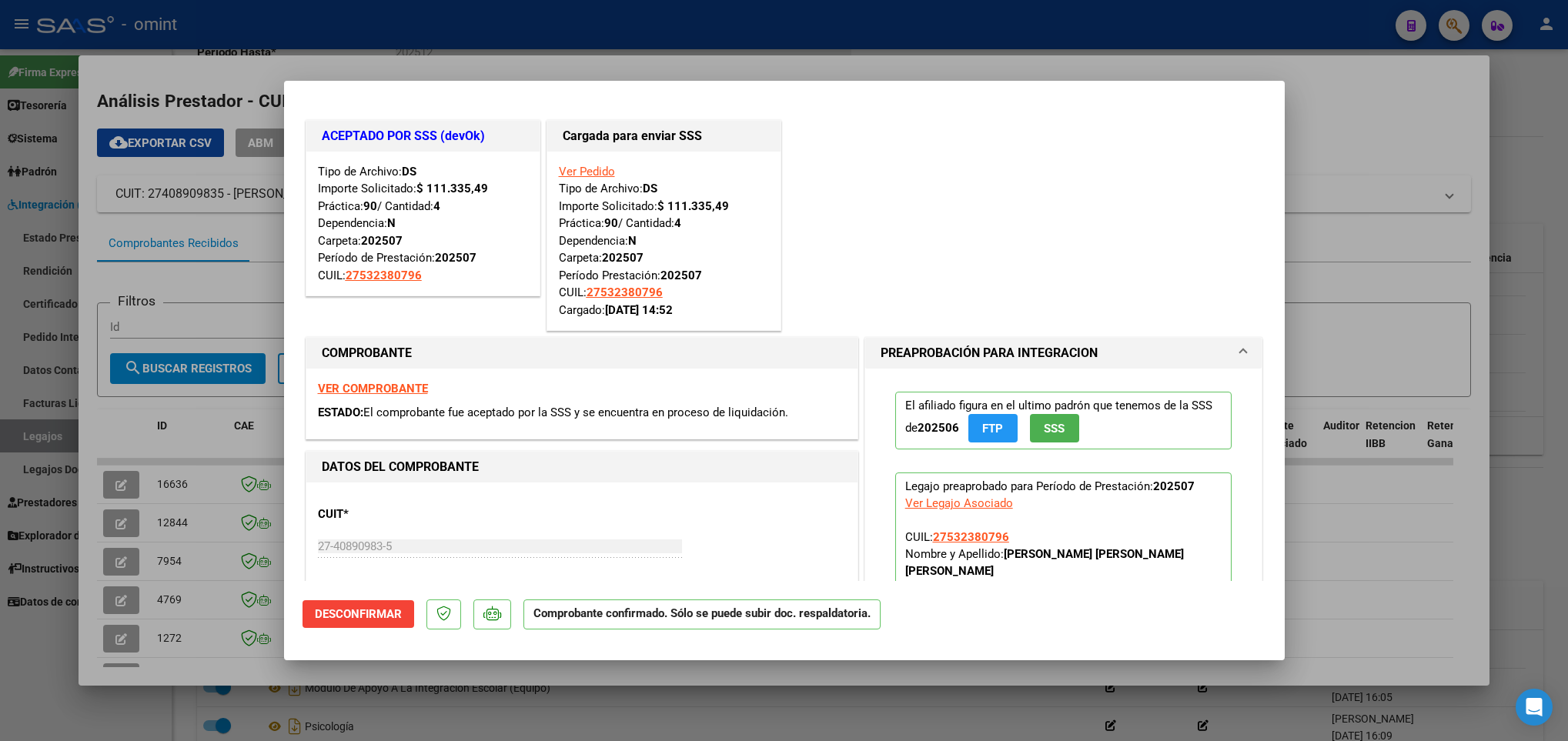
click at [640, 686] on div at bounding box center [784, 370] width 1568 height 741
type input "$ 0,00"
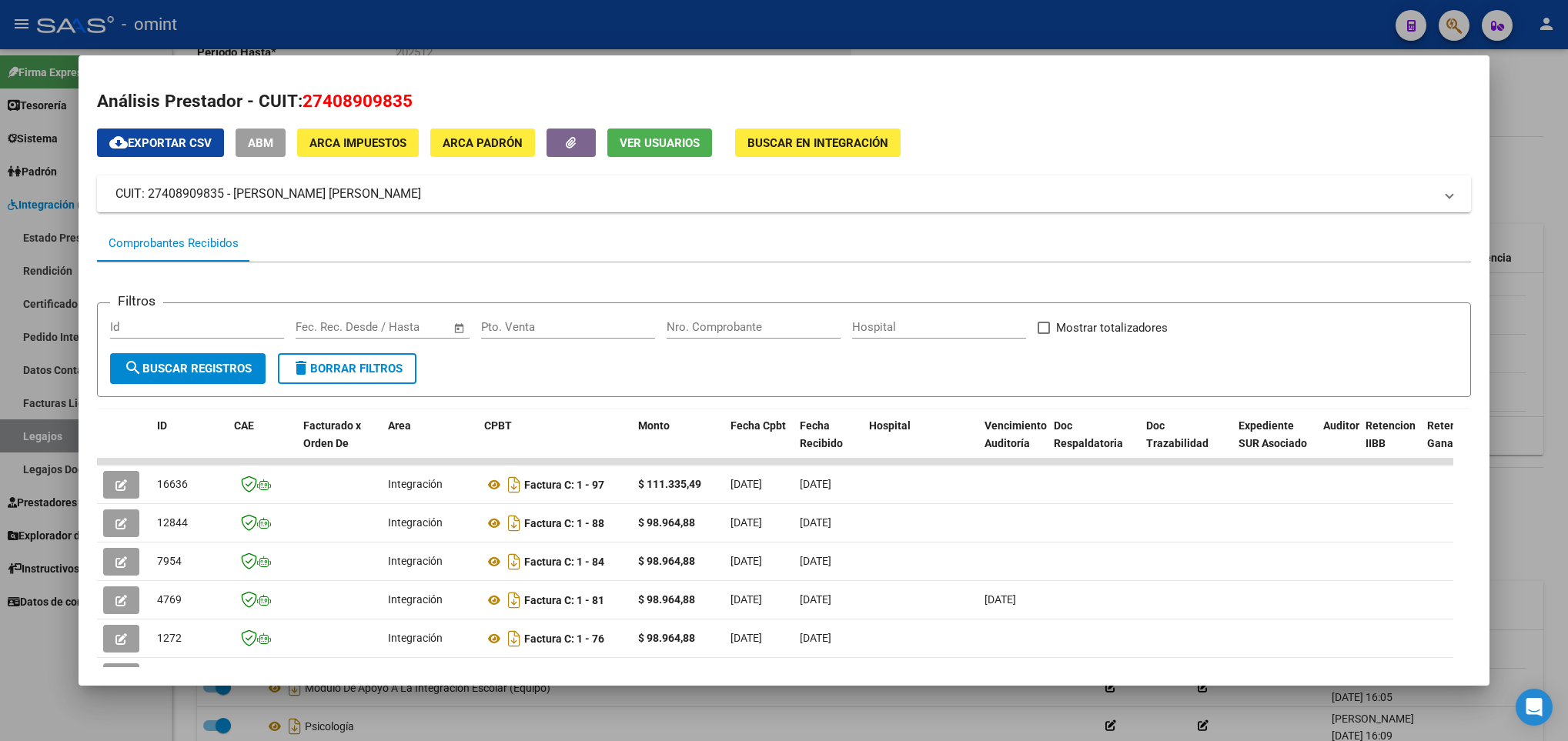
click at [636, 704] on div at bounding box center [784, 370] width 1568 height 741
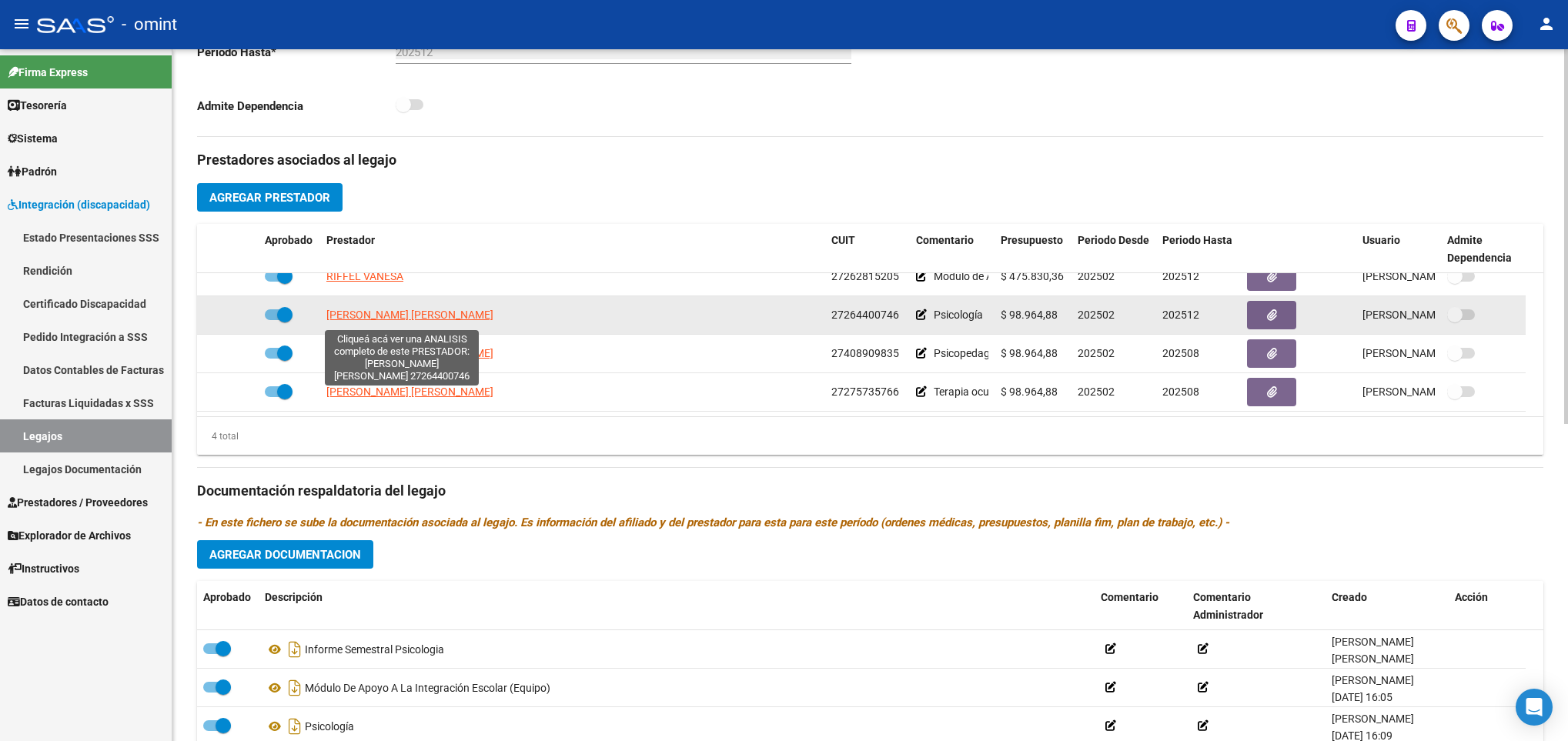
click at [418, 317] on span "BENEVENIA SABRINA LUCIANA" at bounding box center [410, 315] width 167 height 13
type textarea "27264400746"
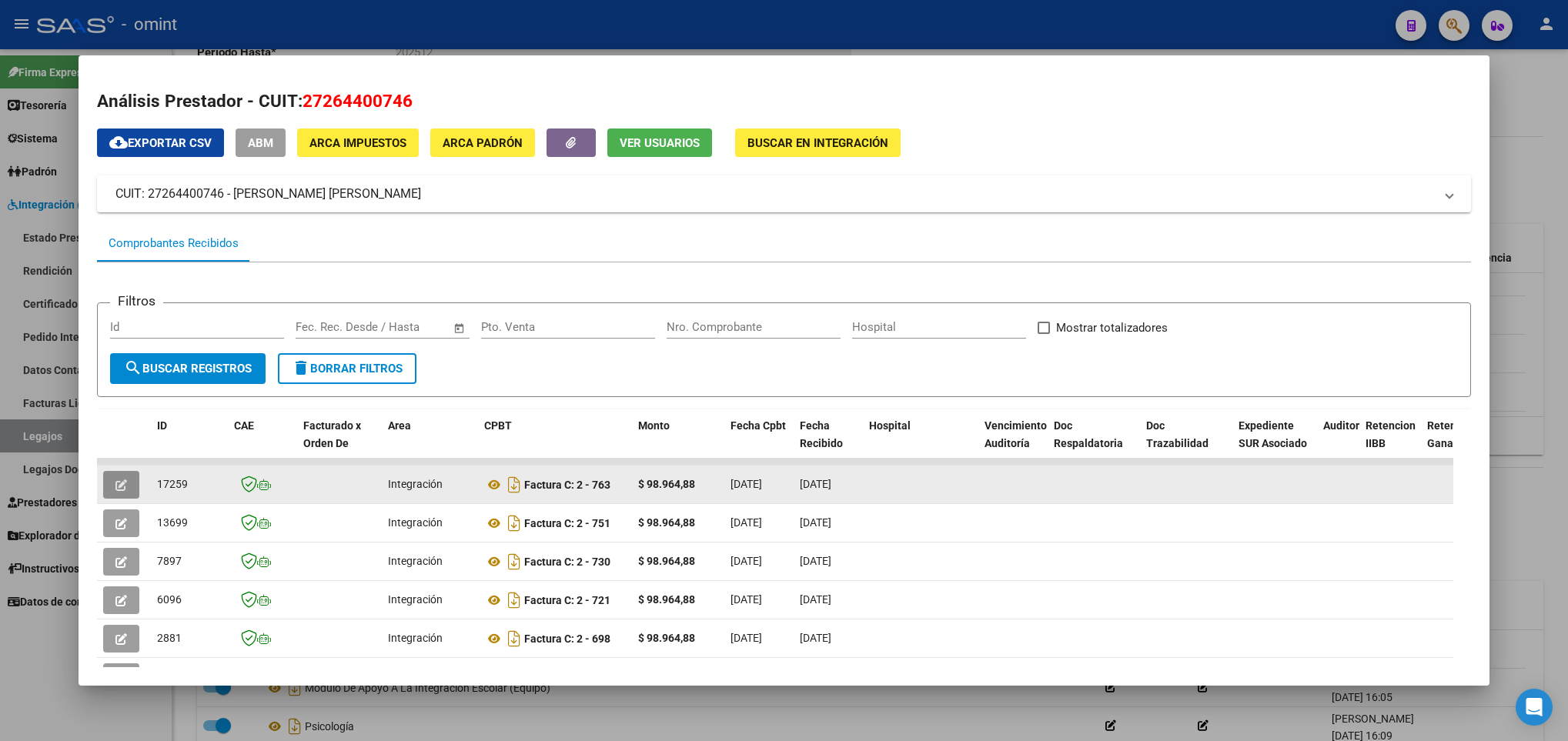
click at [120, 485] on icon "button" at bounding box center [121, 485] width 12 height 12
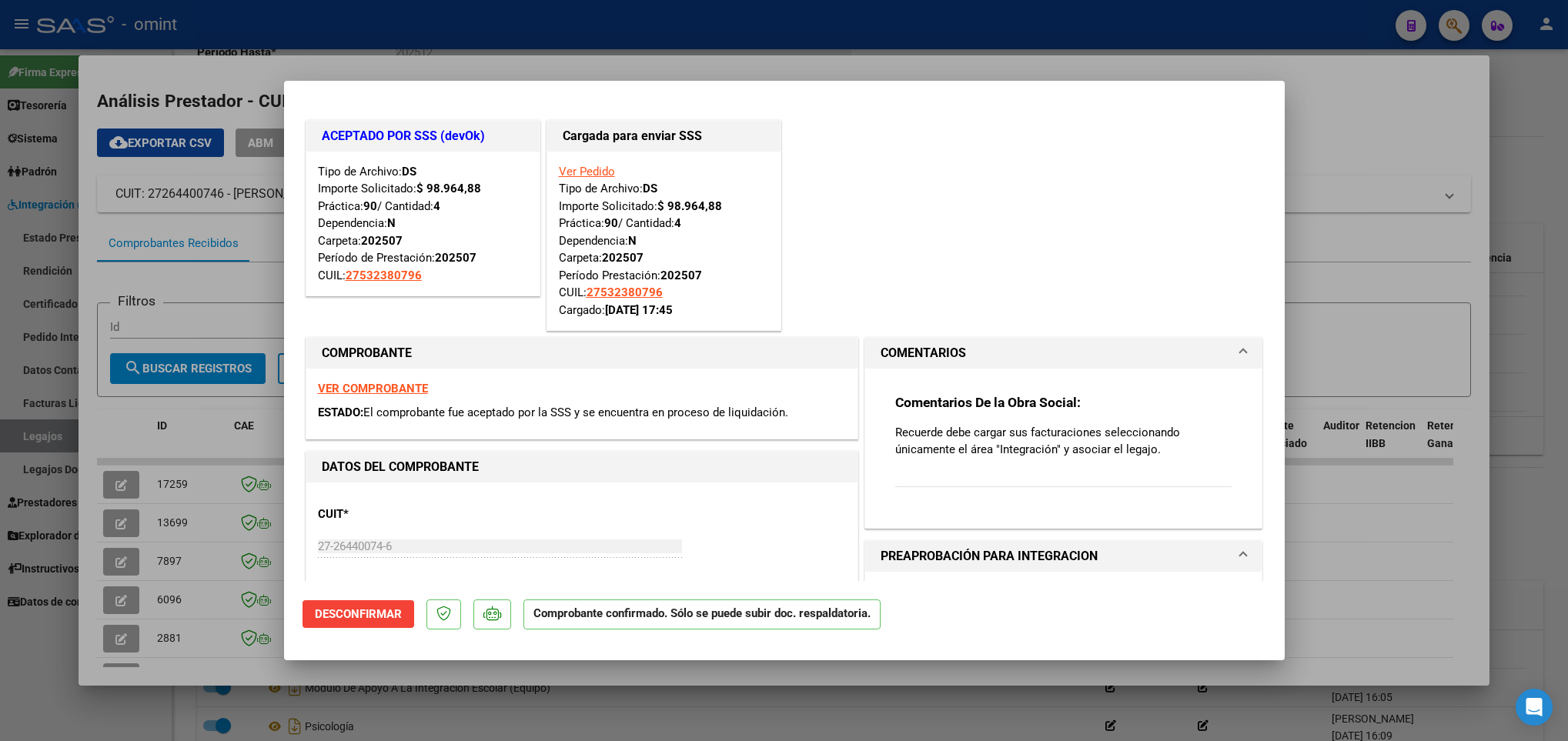
click at [835, 674] on div at bounding box center [784, 370] width 1568 height 741
type input "$ 0,00"
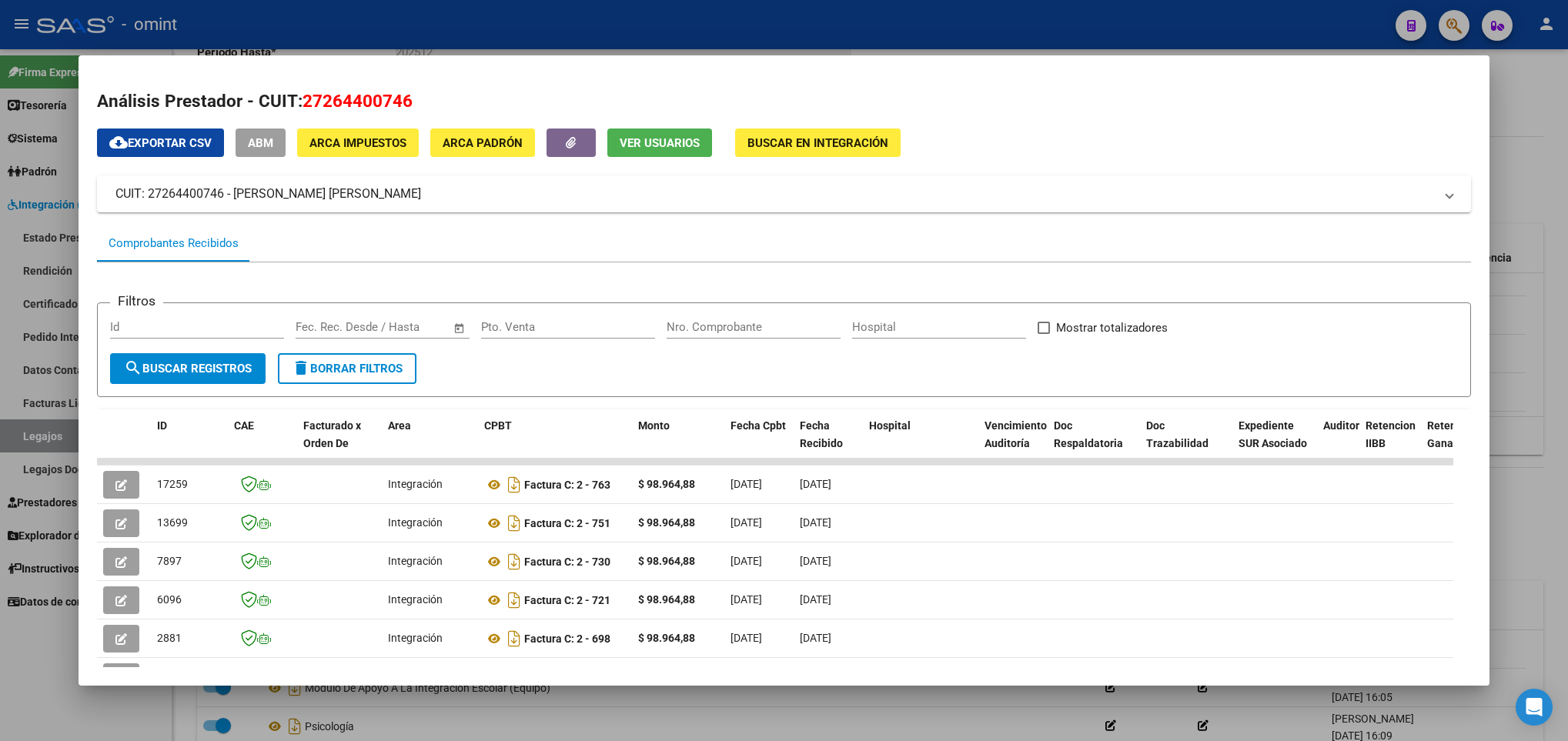
click at [857, 684] on mat-dialog-container "Análisis Prestador - CUIT: 27264400746 cloud_download Exportar CSV ABM ARCA Imp…" at bounding box center [784, 370] width 1411 height 631
click at [1227, 712] on div at bounding box center [784, 370] width 1568 height 741
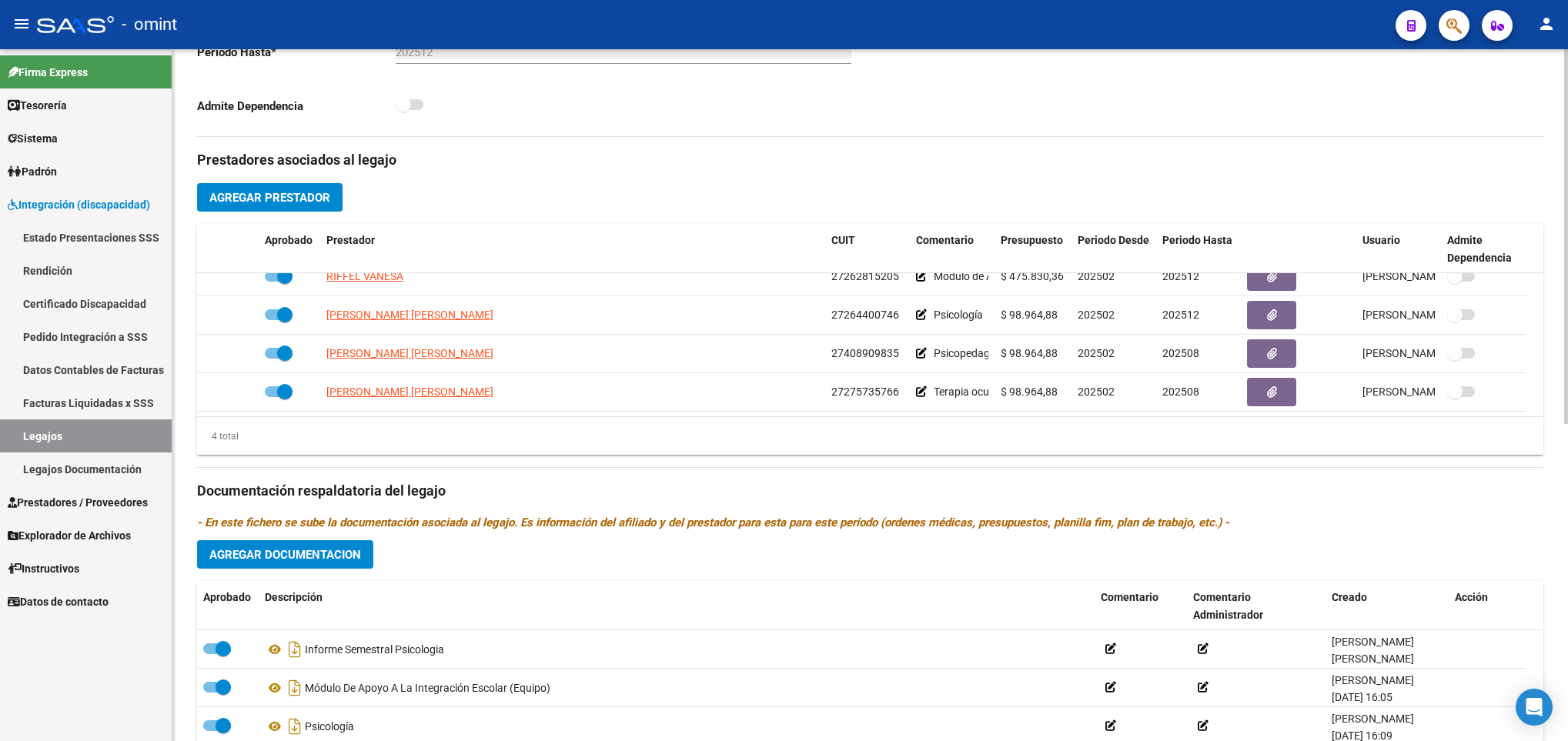
scroll to position [0, 0]
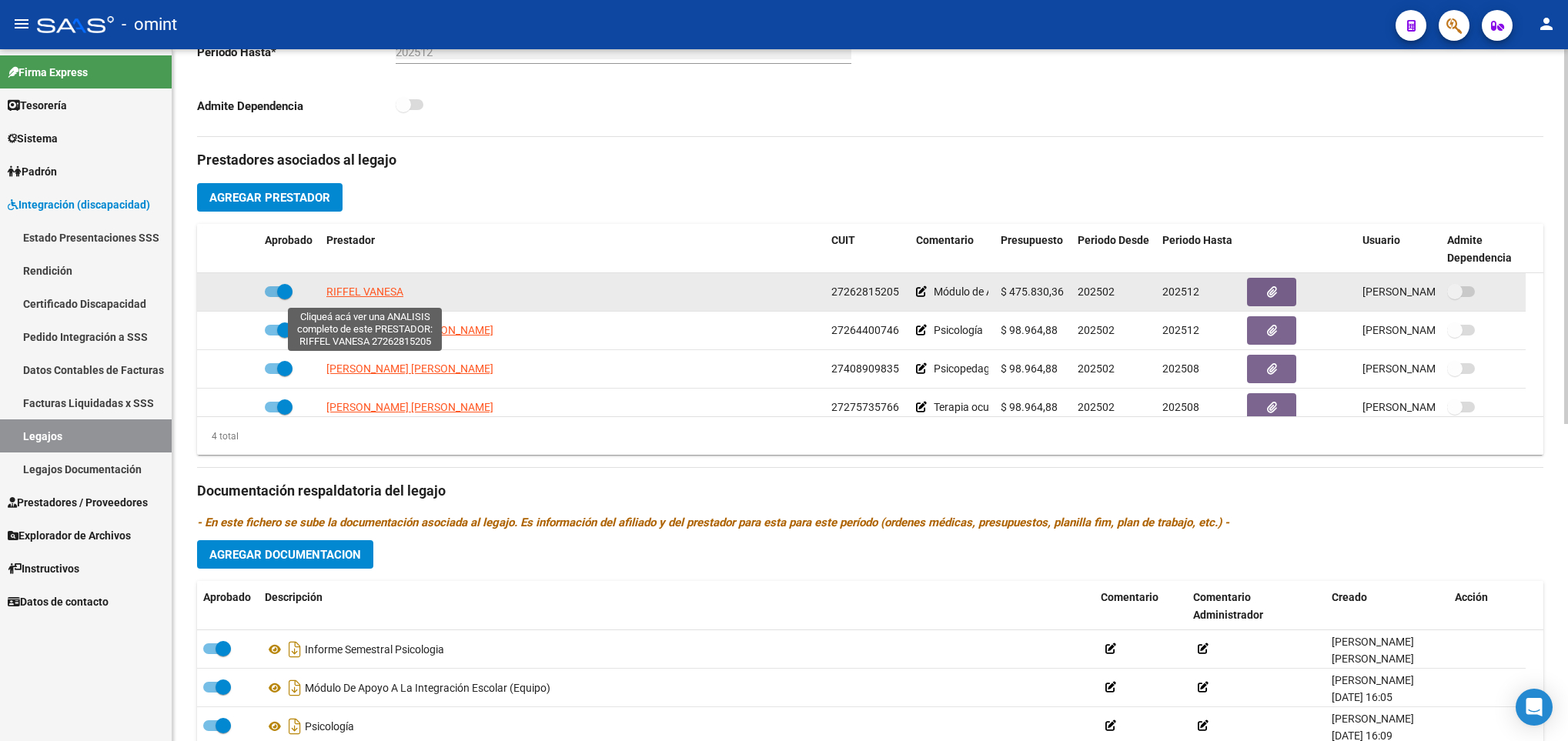
click at [369, 298] on span "RIFFEL VANESA" at bounding box center [365, 292] width 77 height 13
type textarea "27262815205"
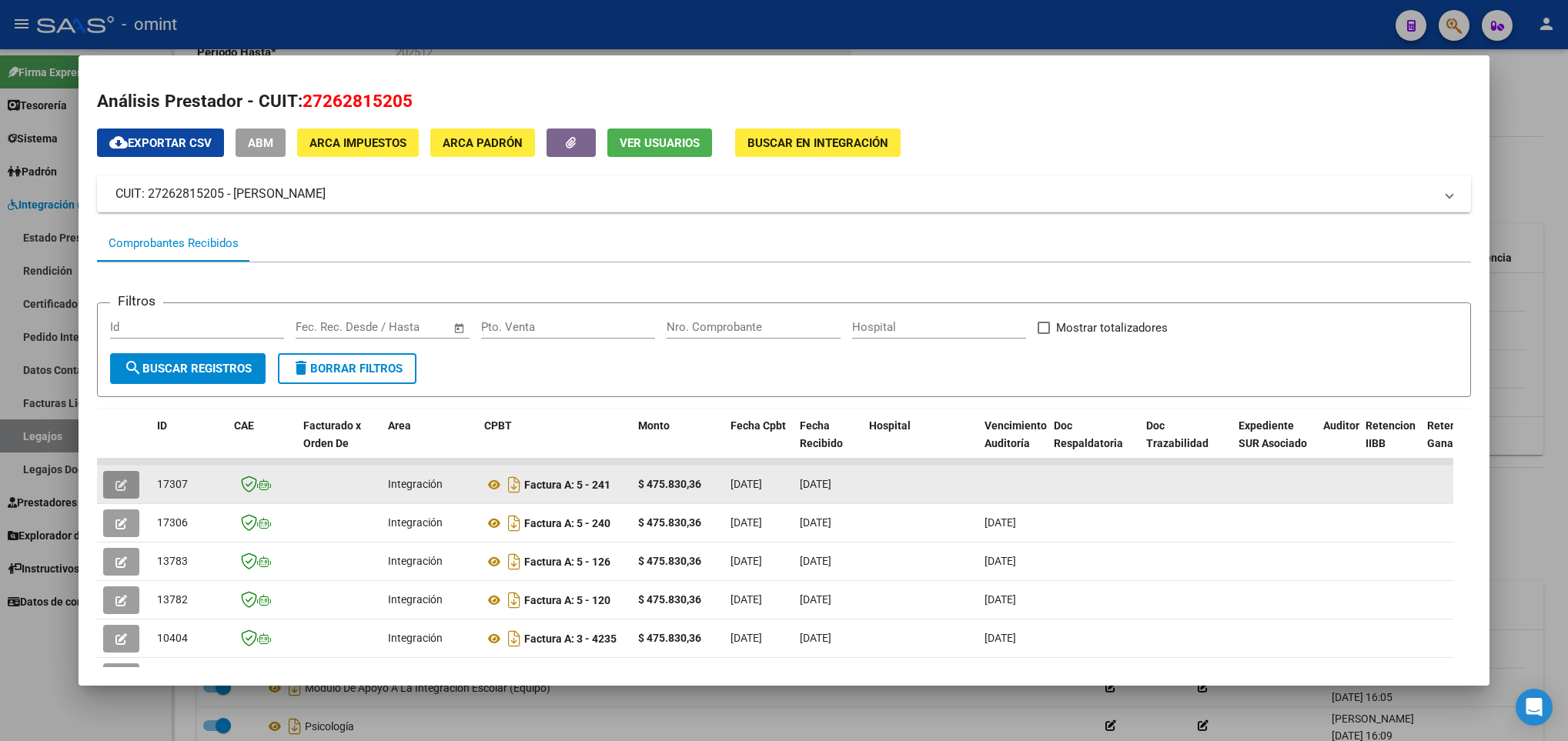
click at [110, 486] on button "button" at bounding box center [121, 484] width 36 height 28
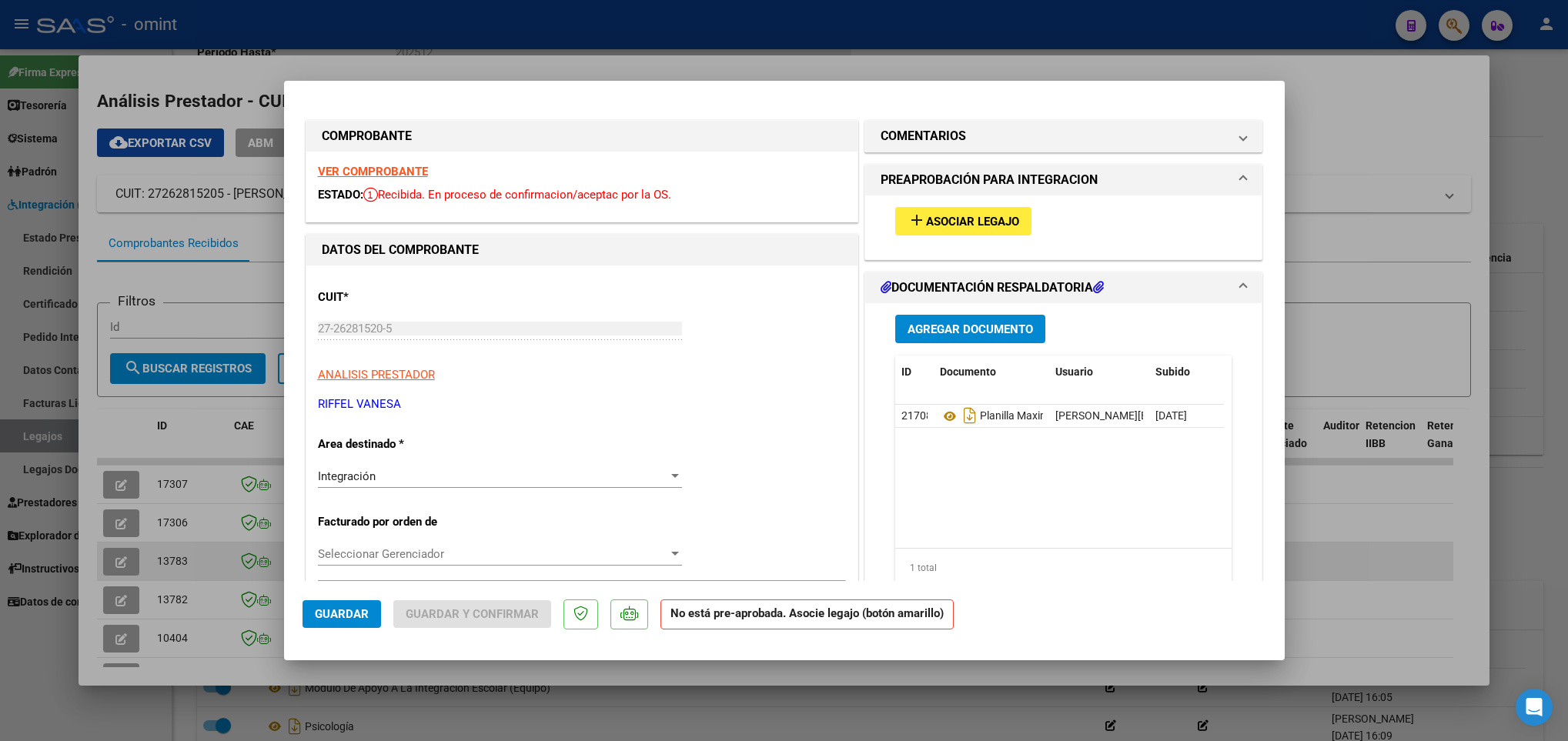
drag, startPoint x: 110, startPoint y: 486, endPoint x: 159, endPoint y: 570, distance: 97.2
click at [159, 570] on div at bounding box center [784, 370] width 1568 height 741
type input "$ 0,00"
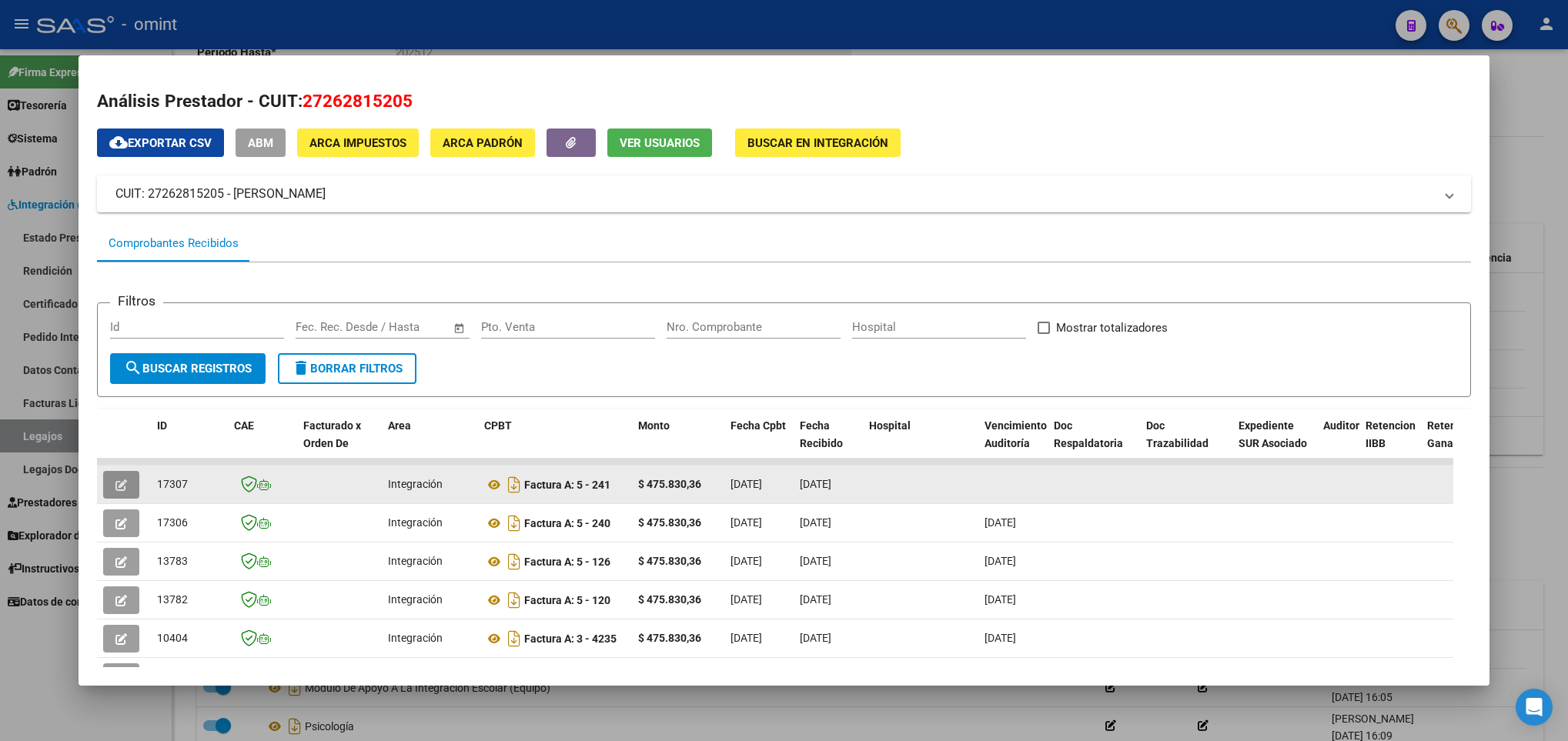
click at [114, 489] on button "button" at bounding box center [121, 484] width 36 height 28
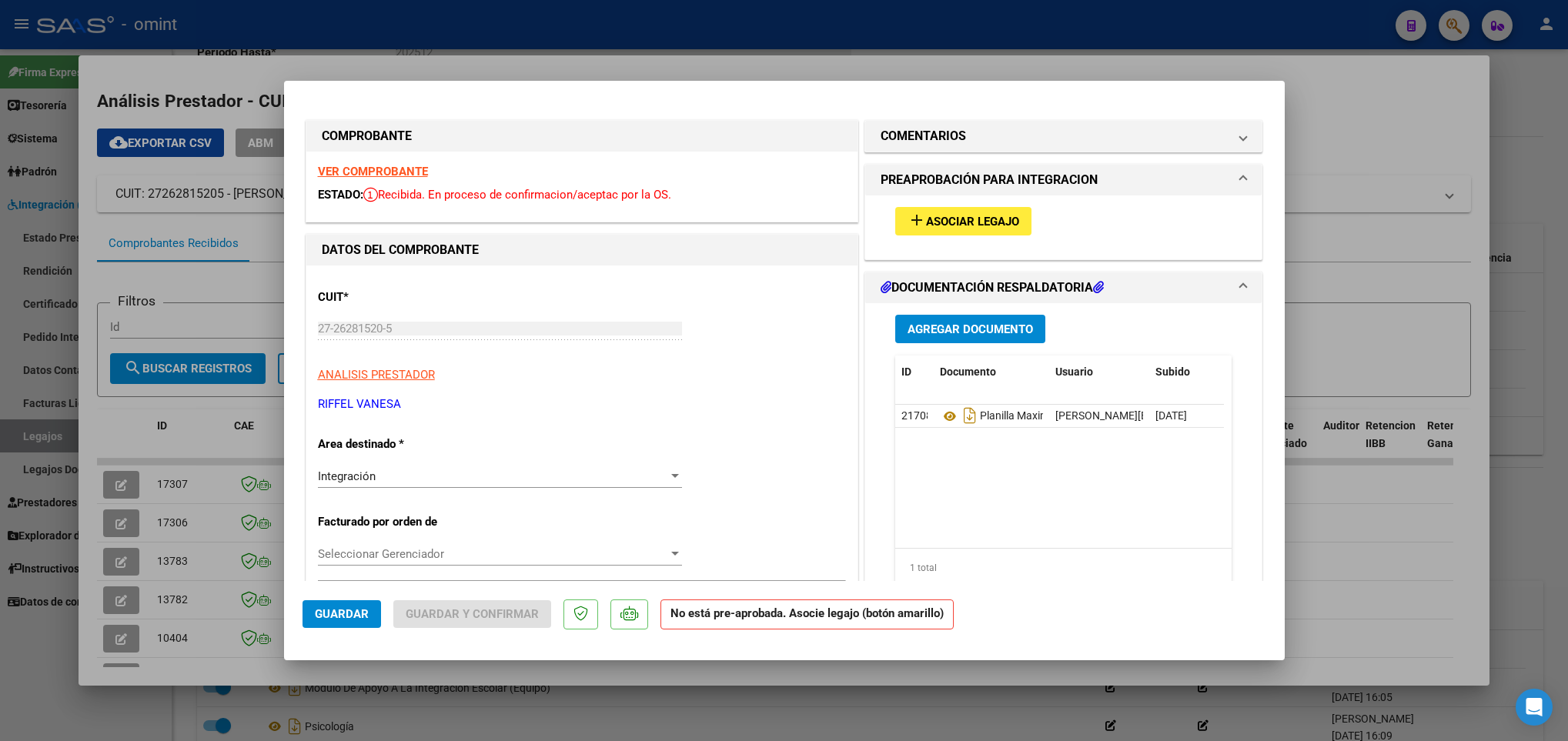
click at [400, 167] on strong "VER COMPROBANTE" at bounding box center [373, 171] width 110 height 14
click at [266, 482] on div at bounding box center [784, 370] width 1568 height 741
type input "$ 0,00"
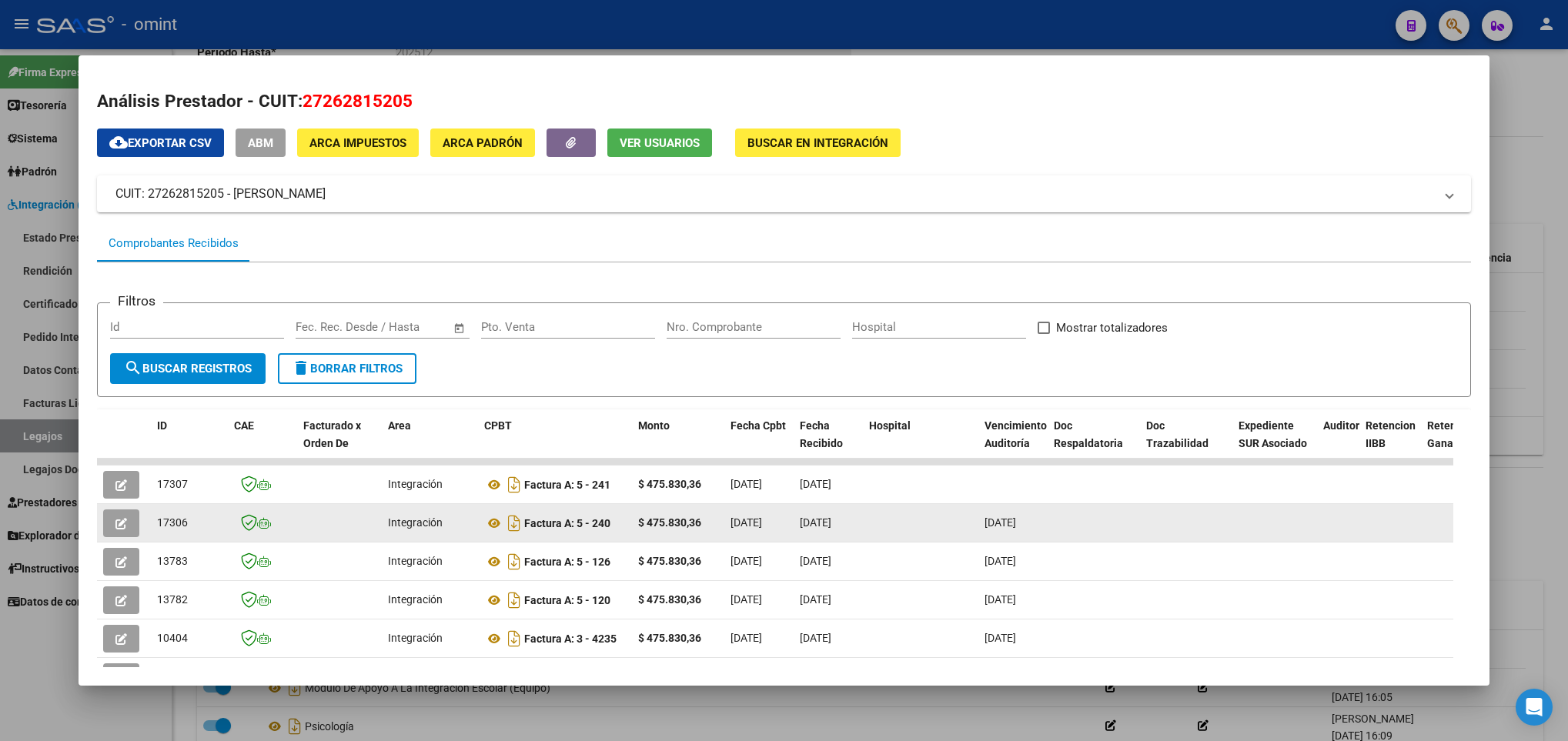
click at [129, 518] on button "button" at bounding box center [121, 523] width 36 height 28
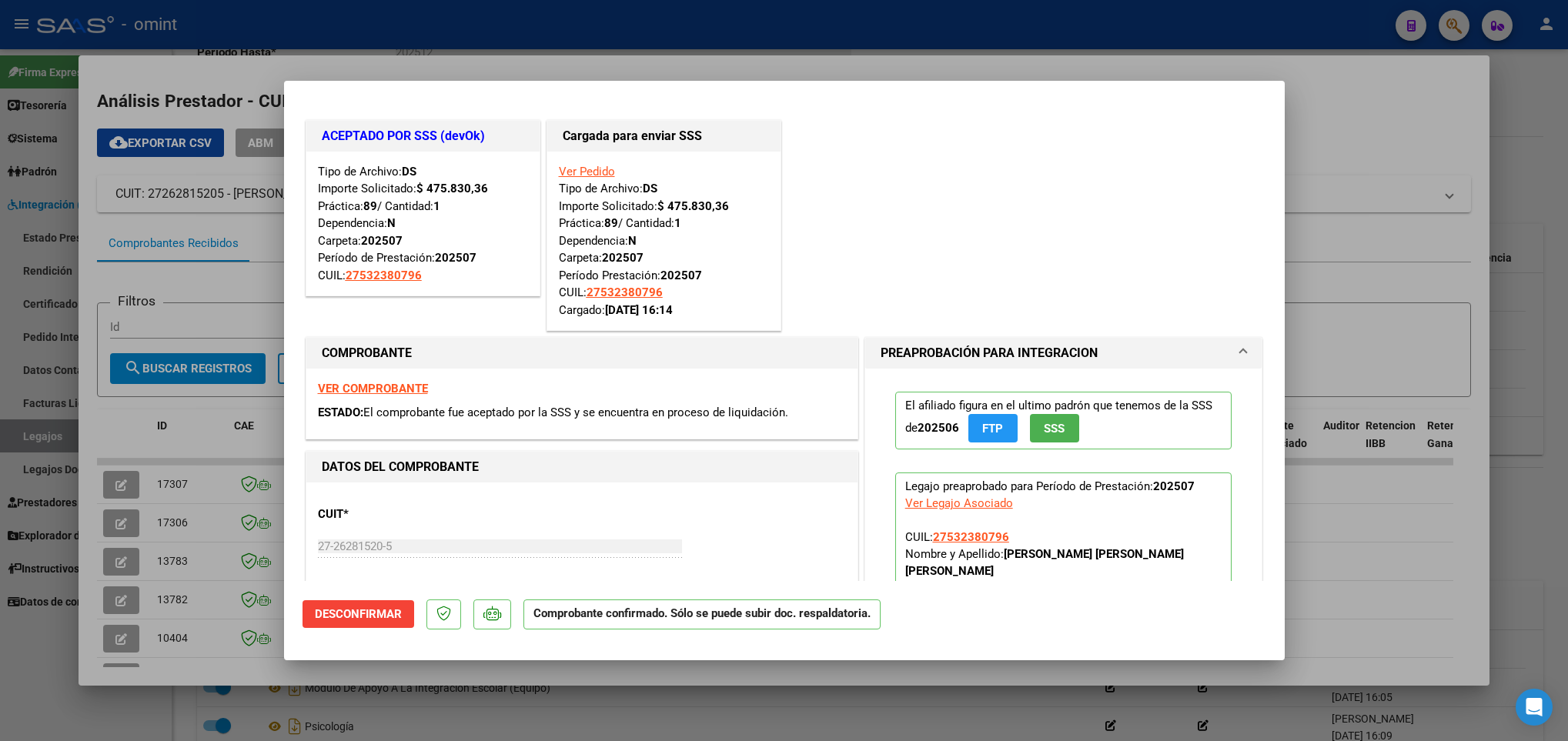
click at [156, 524] on div at bounding box center [784, 370] width 1568 height 741
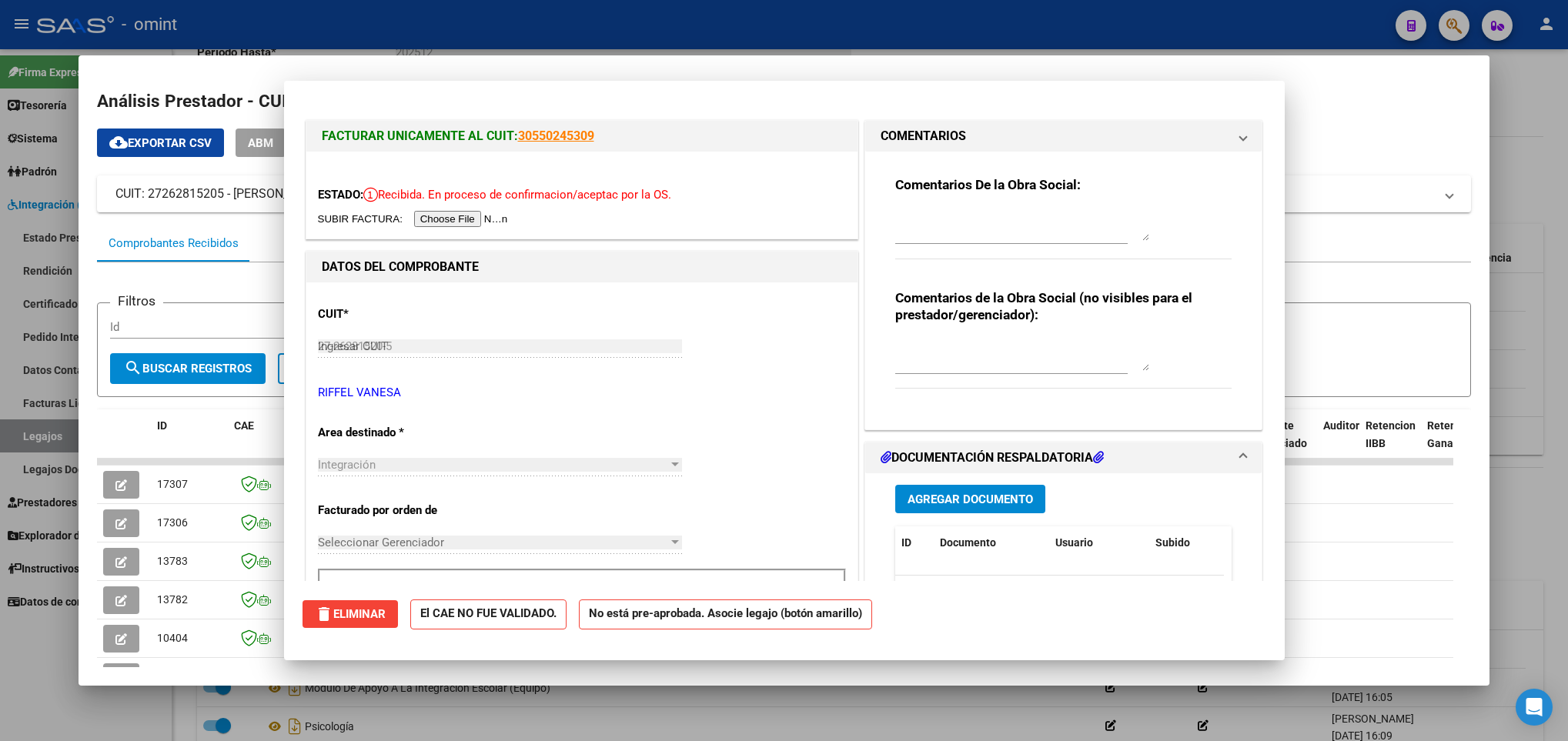
type input "$ 0,00"
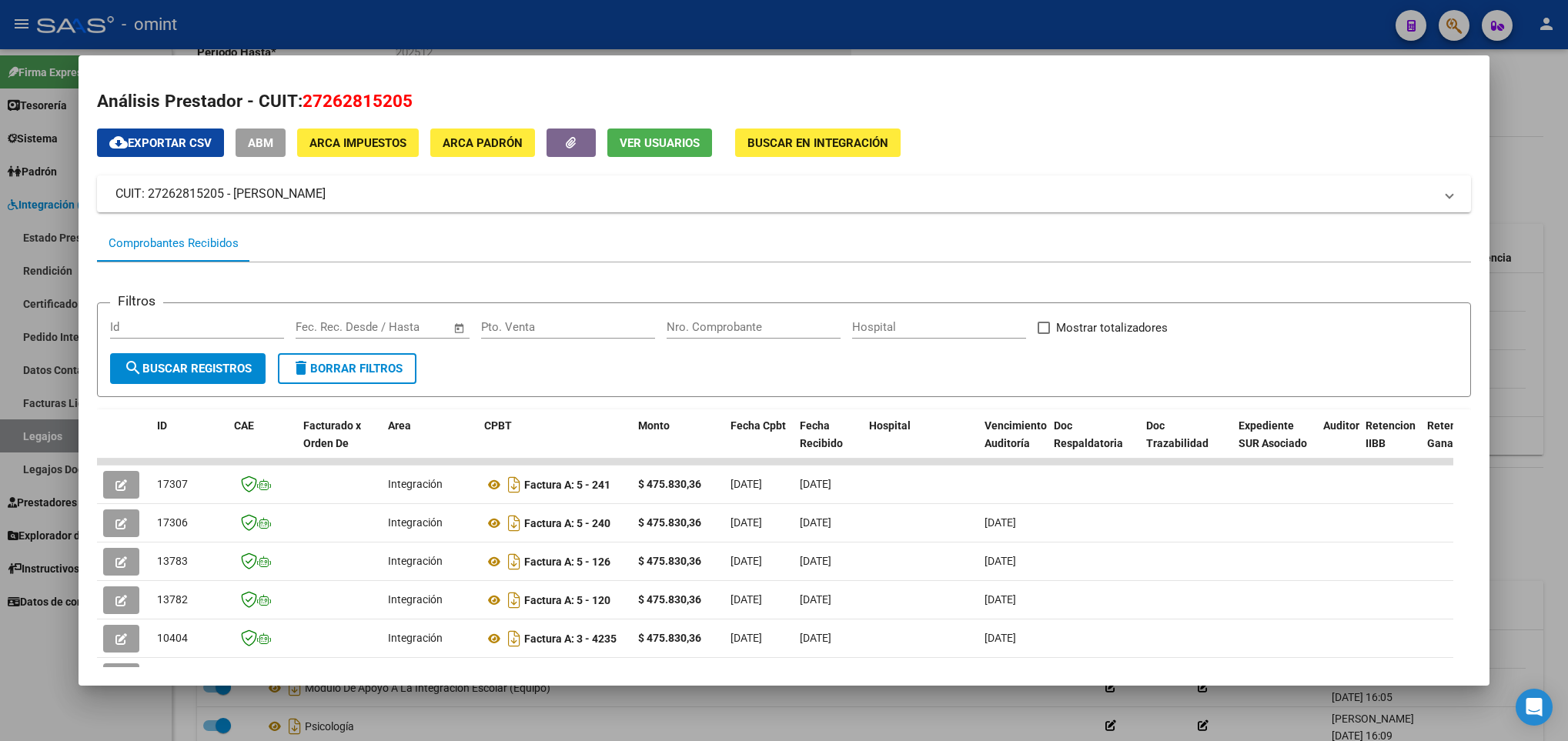
click at [301, 716] on div at bounding box center [784, 370] width 1568 height 741
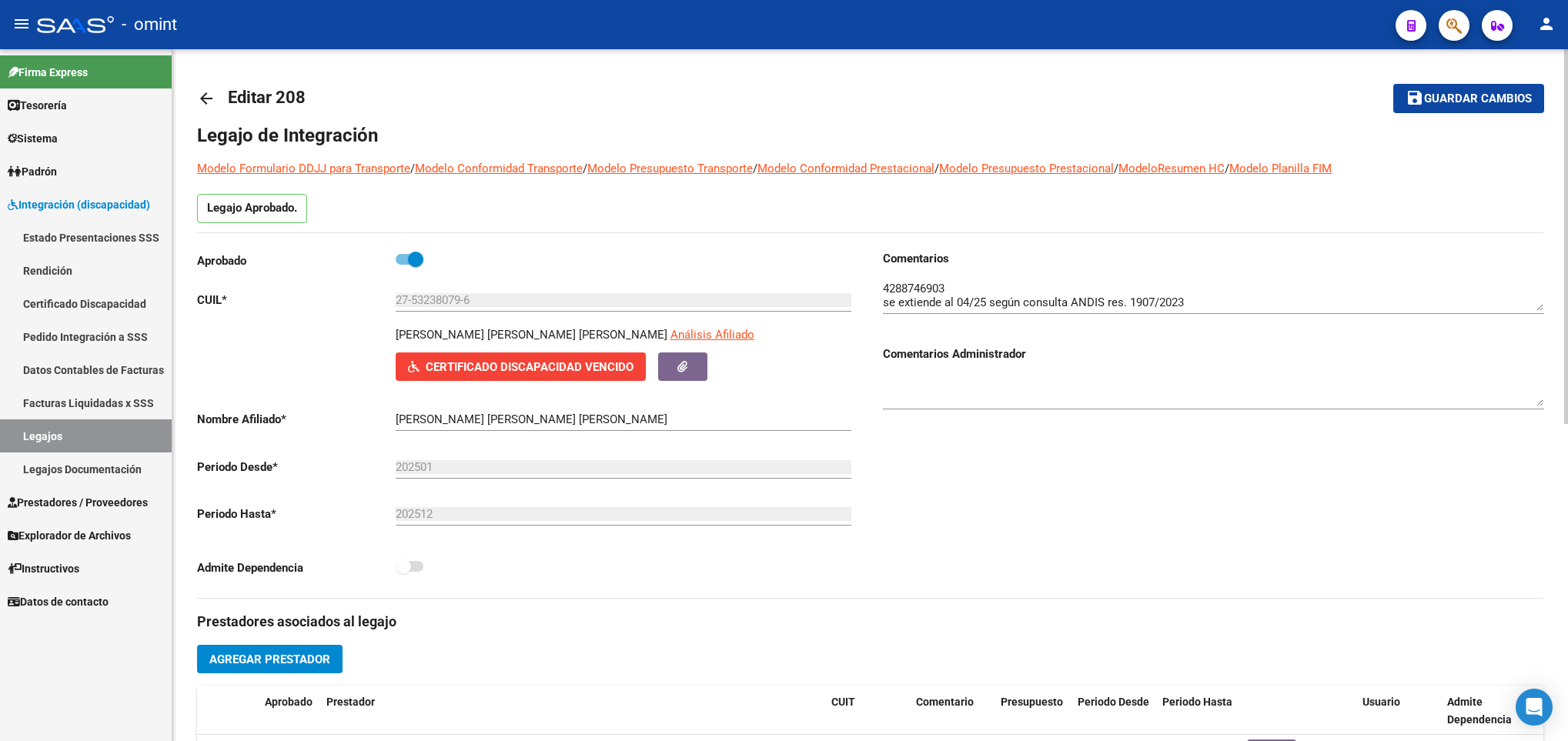
click at [201, 97] on mat-icon "arrow_back" at bounding box center [206, 99] width 18 height 18
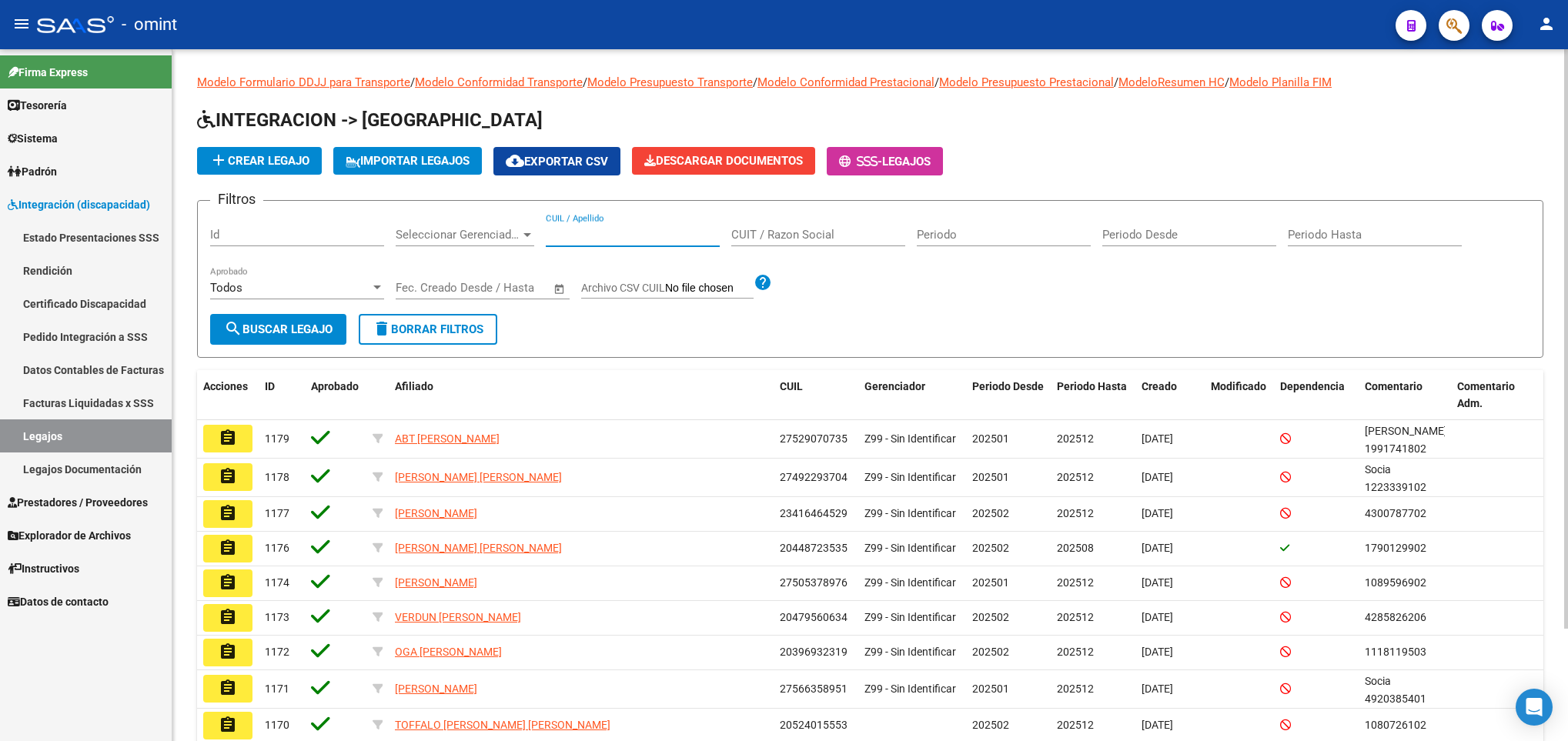
click at [640, 238] on input "CUIL / Apellido" at bounding box center [633, 234] width 174 height 14
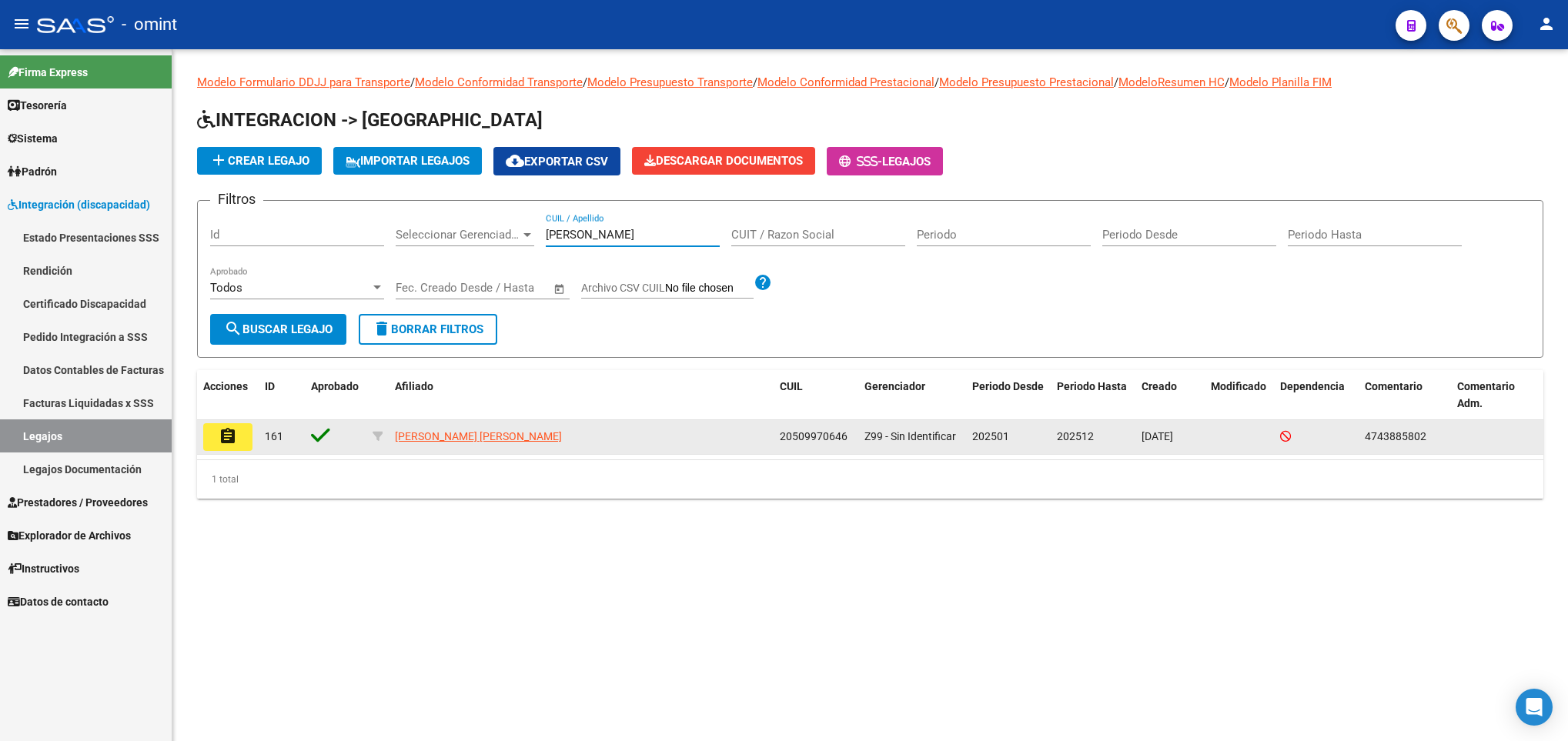
type input "triviño"
click at [229, 435] on mat-icon "assignment" at bounding box center [228, 436] width 18 height 18
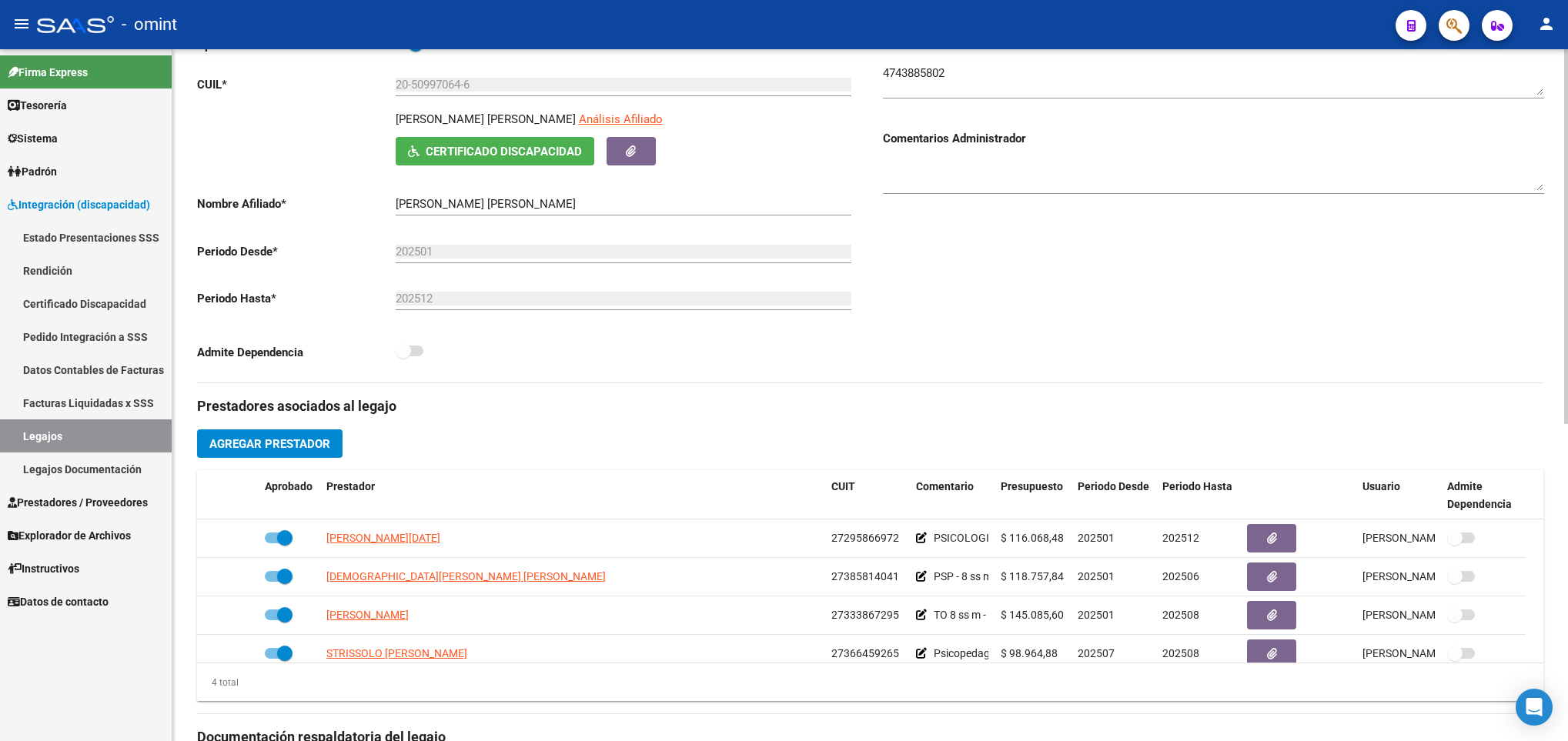
scroll to position [231, 0]
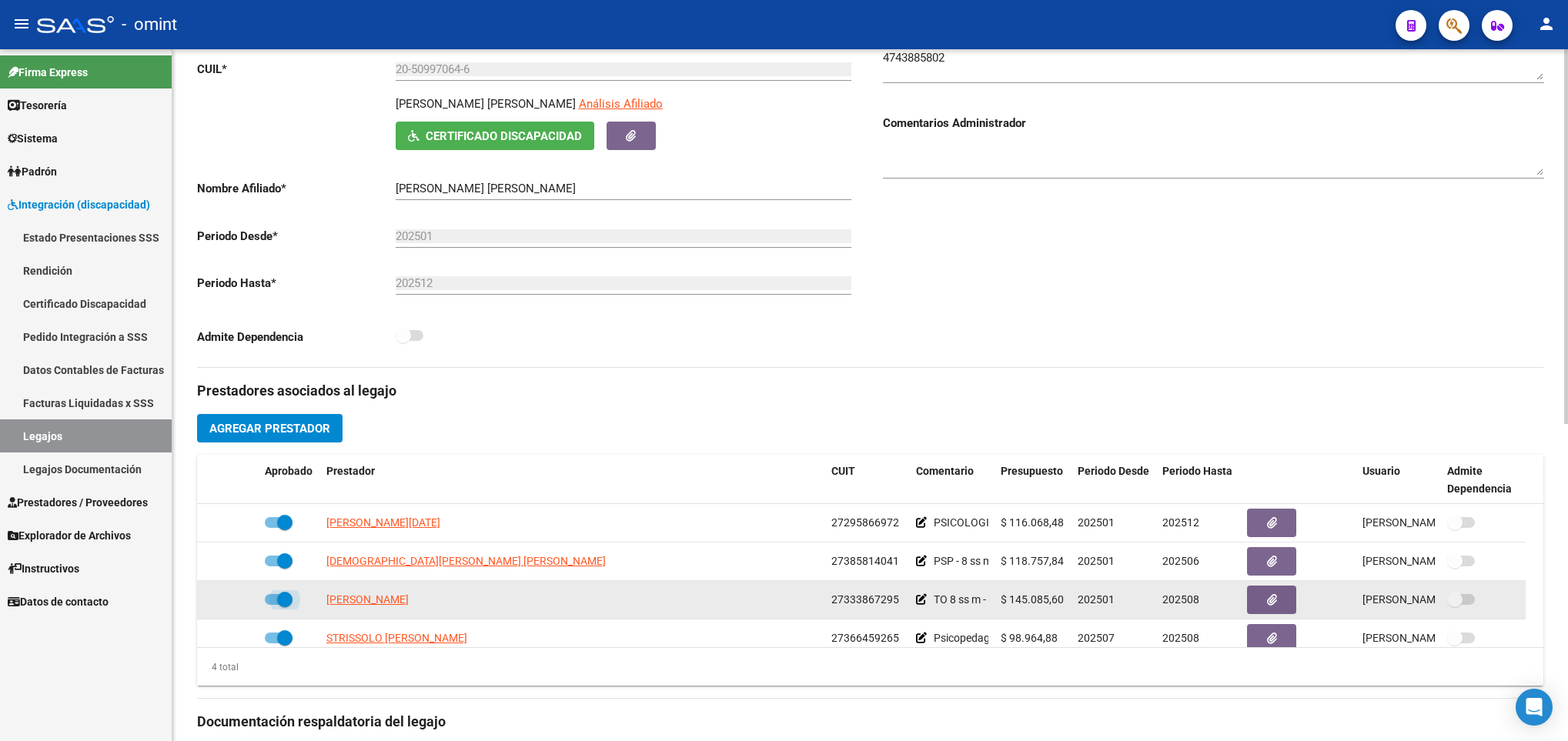
click at [281, 598] on span at bounding box center [284, 599] width 15 height 15
click at [272, 604] on input "checkbox" at bounding box center [272, 604] width 1 height 1
checkbox input "false"
click at [234, 603] on icon at bounding box center [236, 600] width 11 height 11
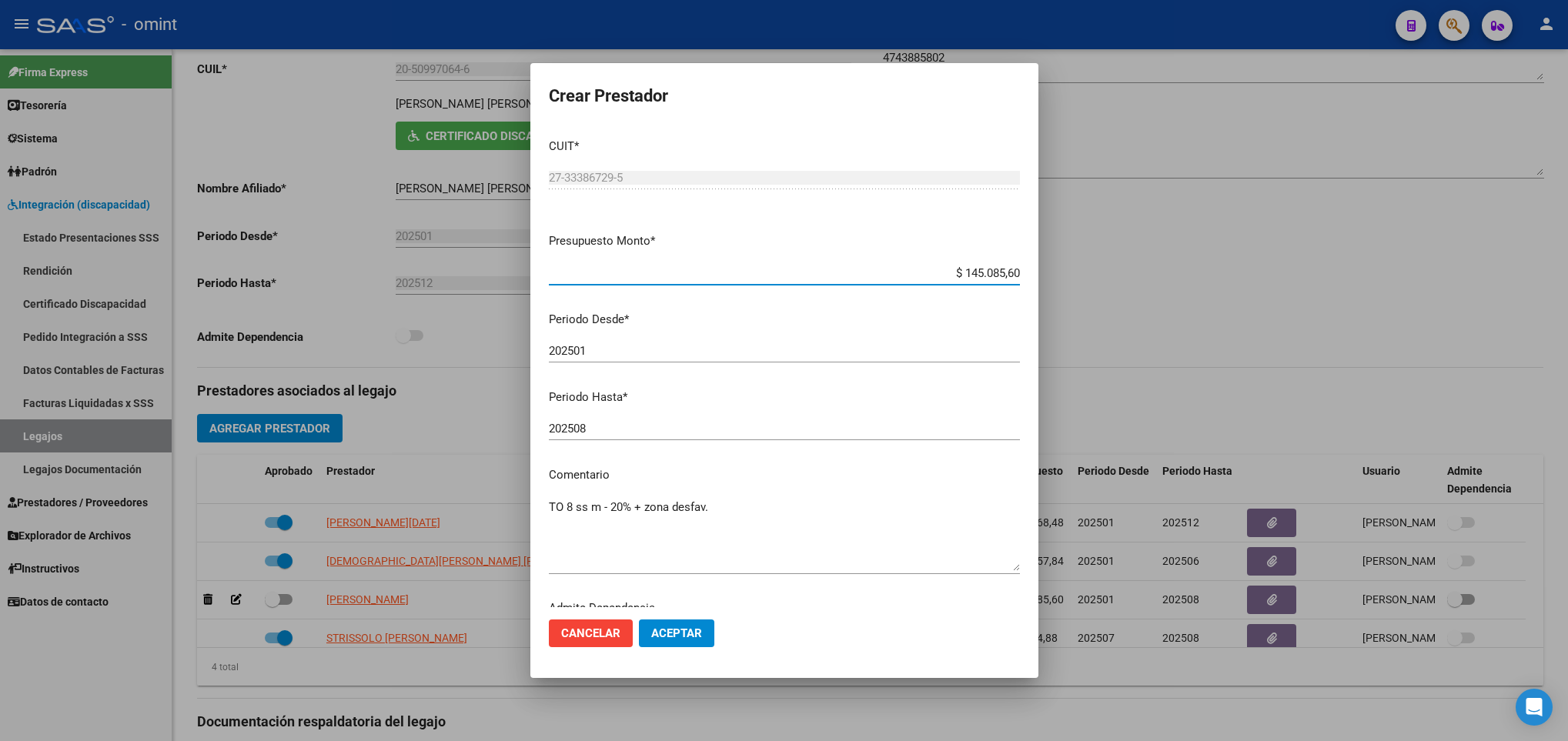
click at [654, 434] on input "202508" at bounding box center [784, 428] width 471 height 14
type input "202512"
click at [673, 629] on span "Aceptar" at bounding box center [676, 632] width 51 height 14
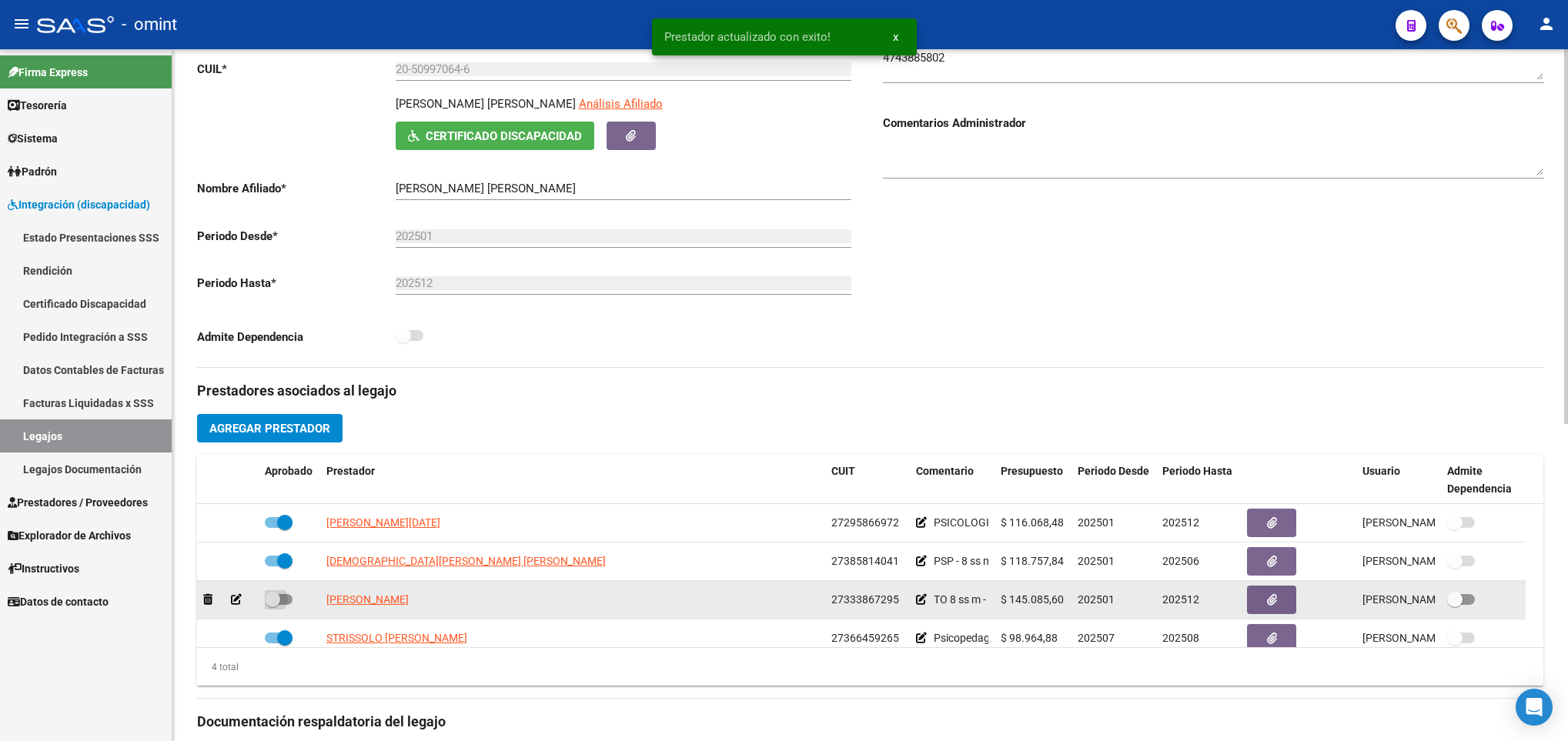
click at [282, 604] on span at bounding box center [279, 600] width 28 height 11
click at [272, 604] on input "checkbox" at bounding box center [272, 604] width 1 height 1
checkbox input "true"
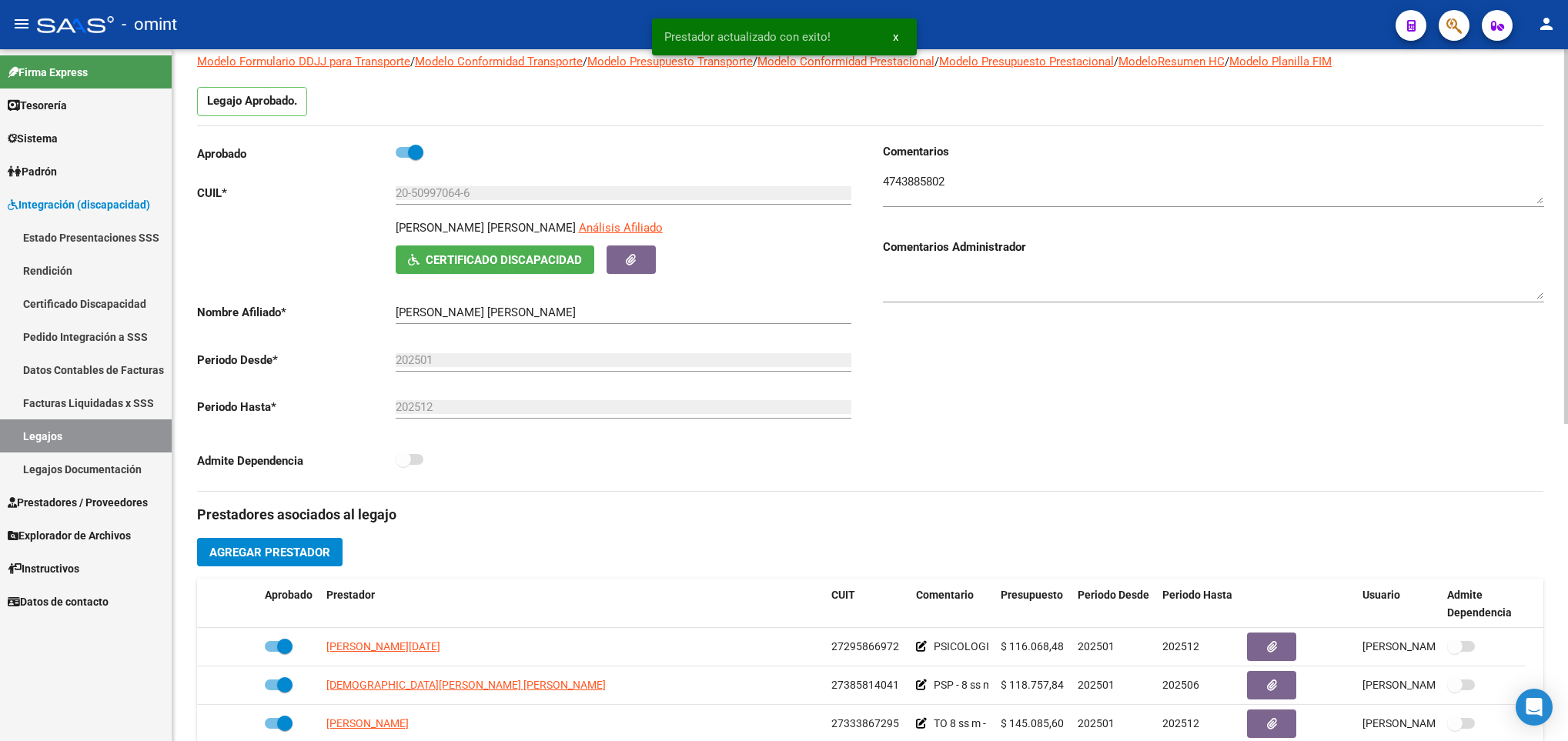
scroll to position [0, 0]
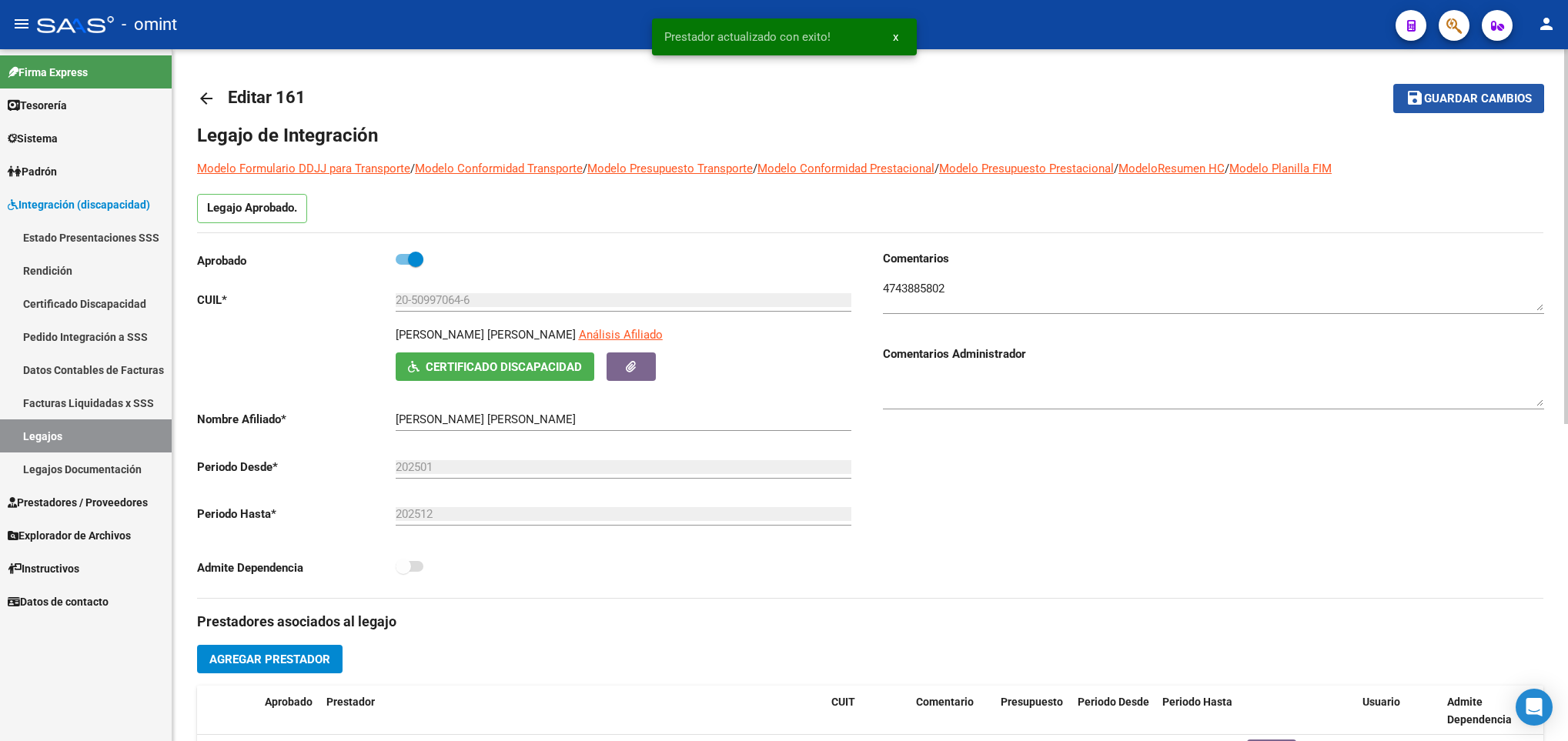
click at [1432, 98] on span "Guardar cambios" at bounding box center [1477, 99] width 108 height 14
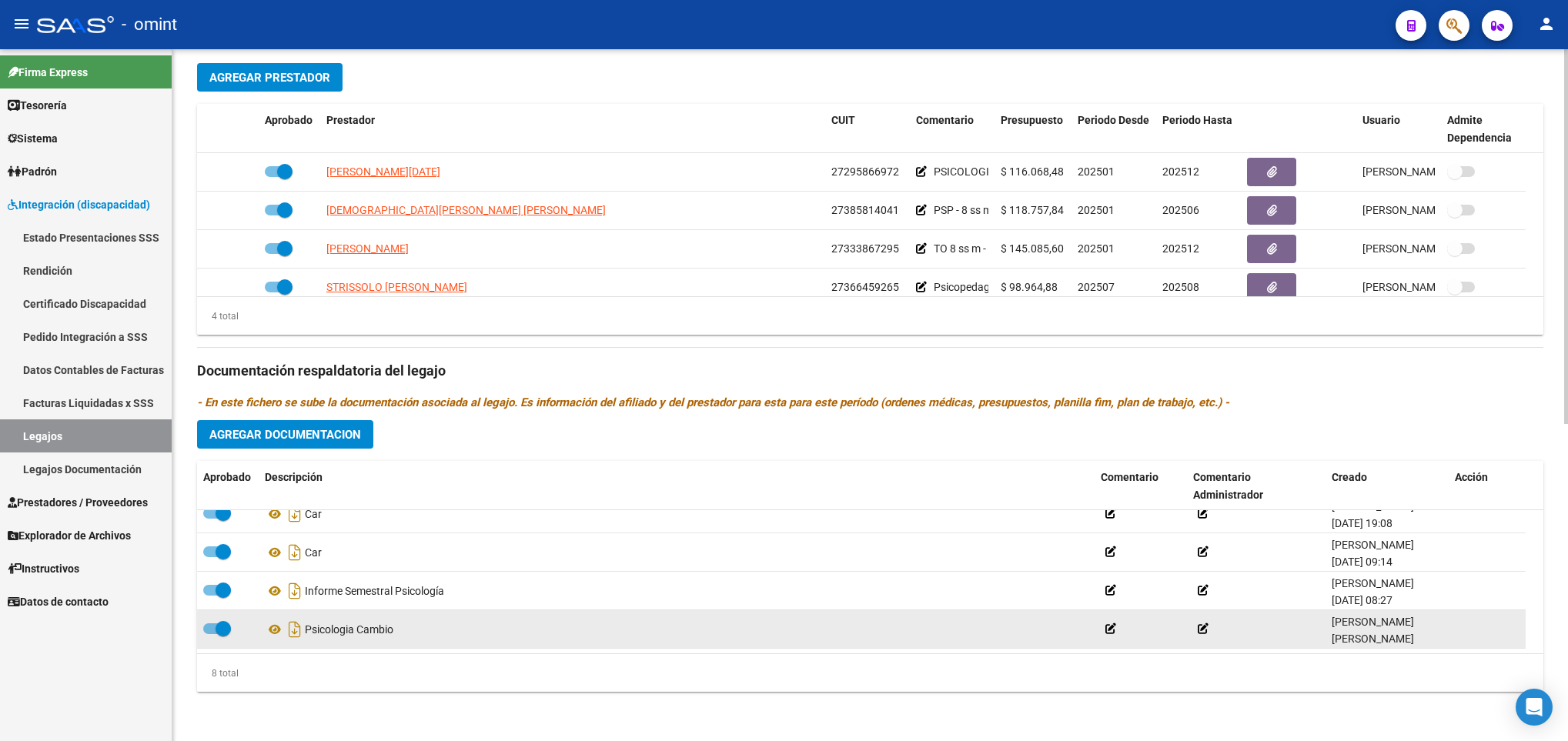
scroll to position [584, 0]
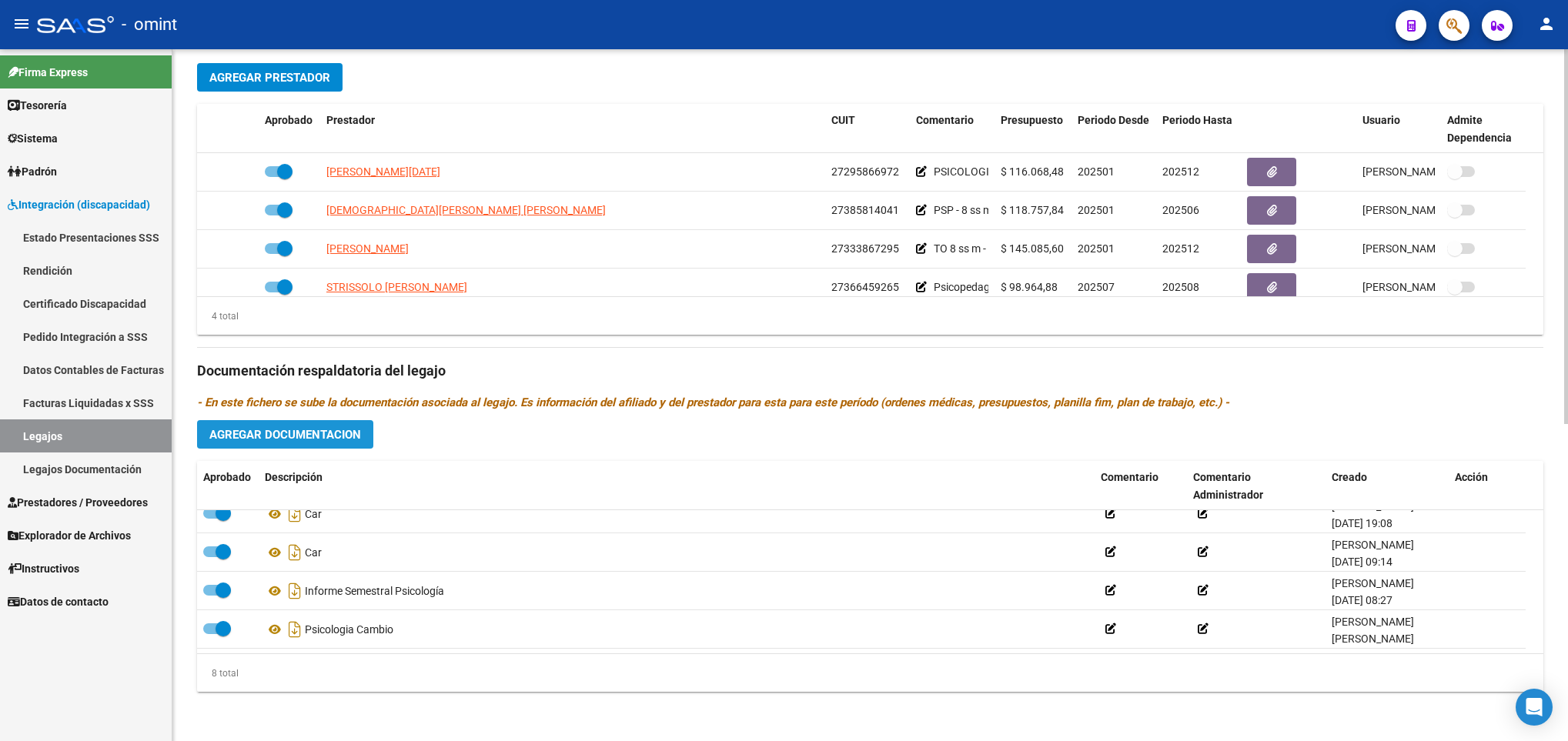
click at [298, 435] on span "Agregar Documentacion" at bounding box center [285, 434] width 152 height 14
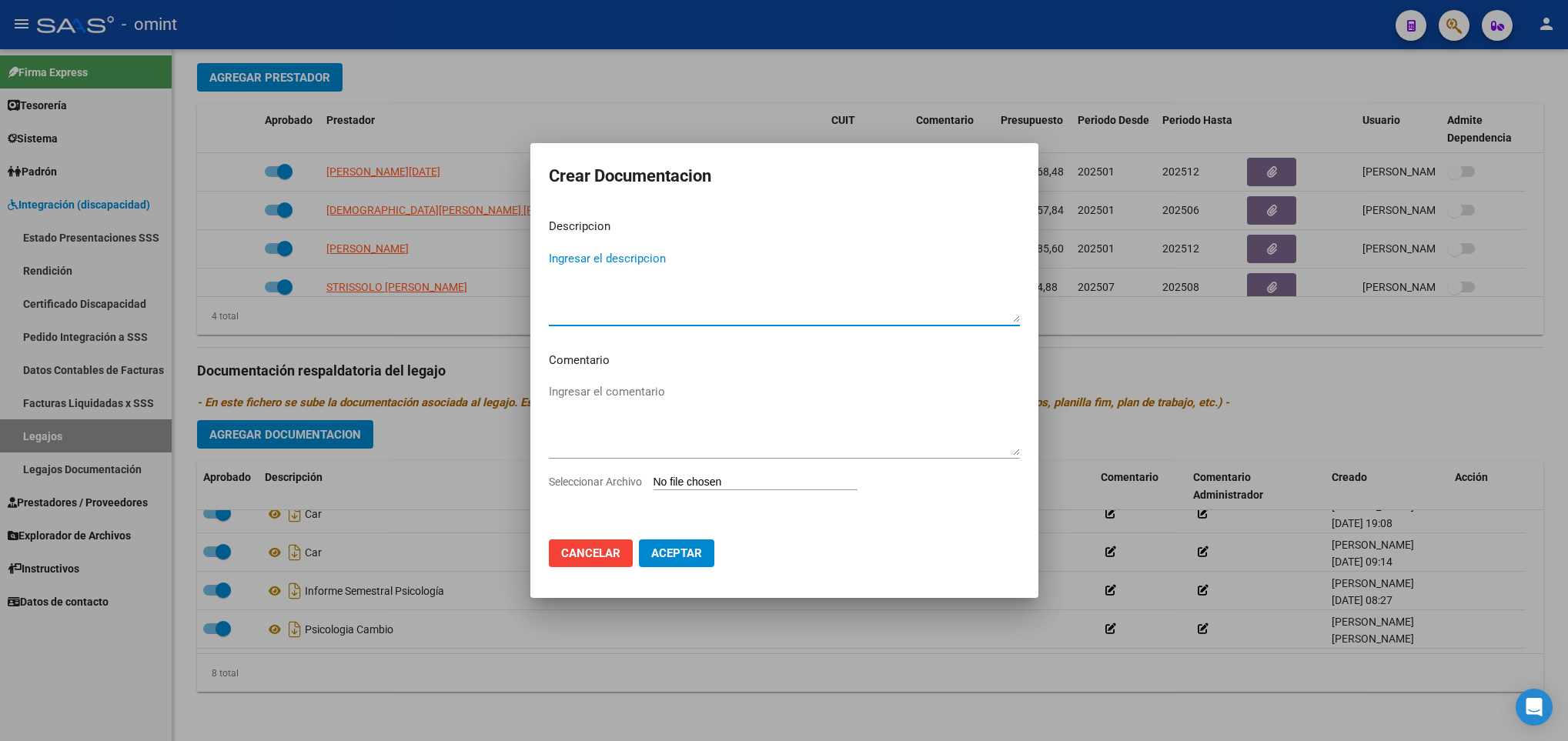
click at [742, 280] on textarea "Ingresar el descripcion" at bounding box center [784, 286] width 471 height 72
type textarea "Informe Semestral TO"
click at [786, 476] on input "Seleccionar Archivo" at bounding box center [755, 483] width 204 height 14
type input "C:\fakepath\informe to.pdf"
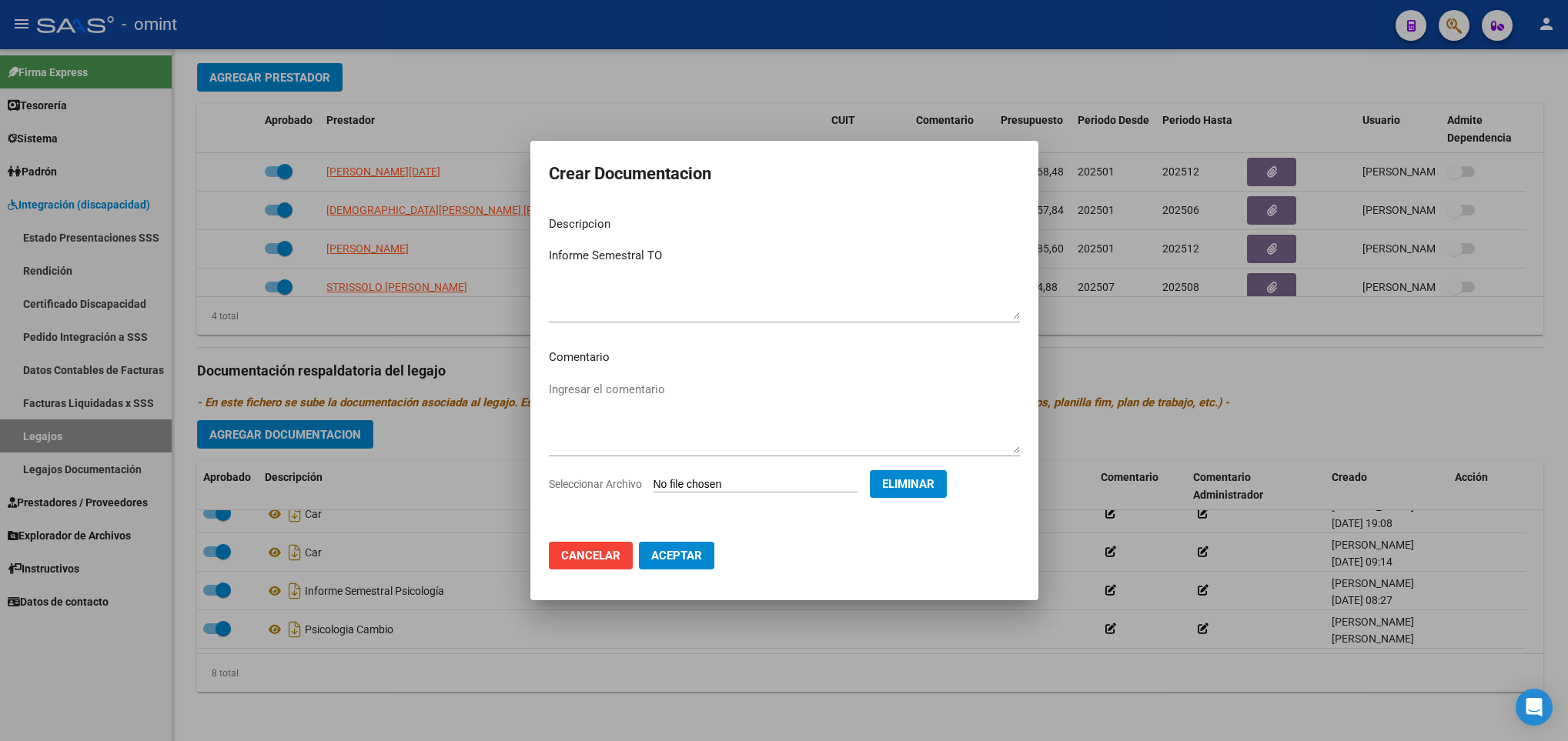
click at [682, 565] on button "Aceptar" at bounding box center [676, 556] width 75 height 28
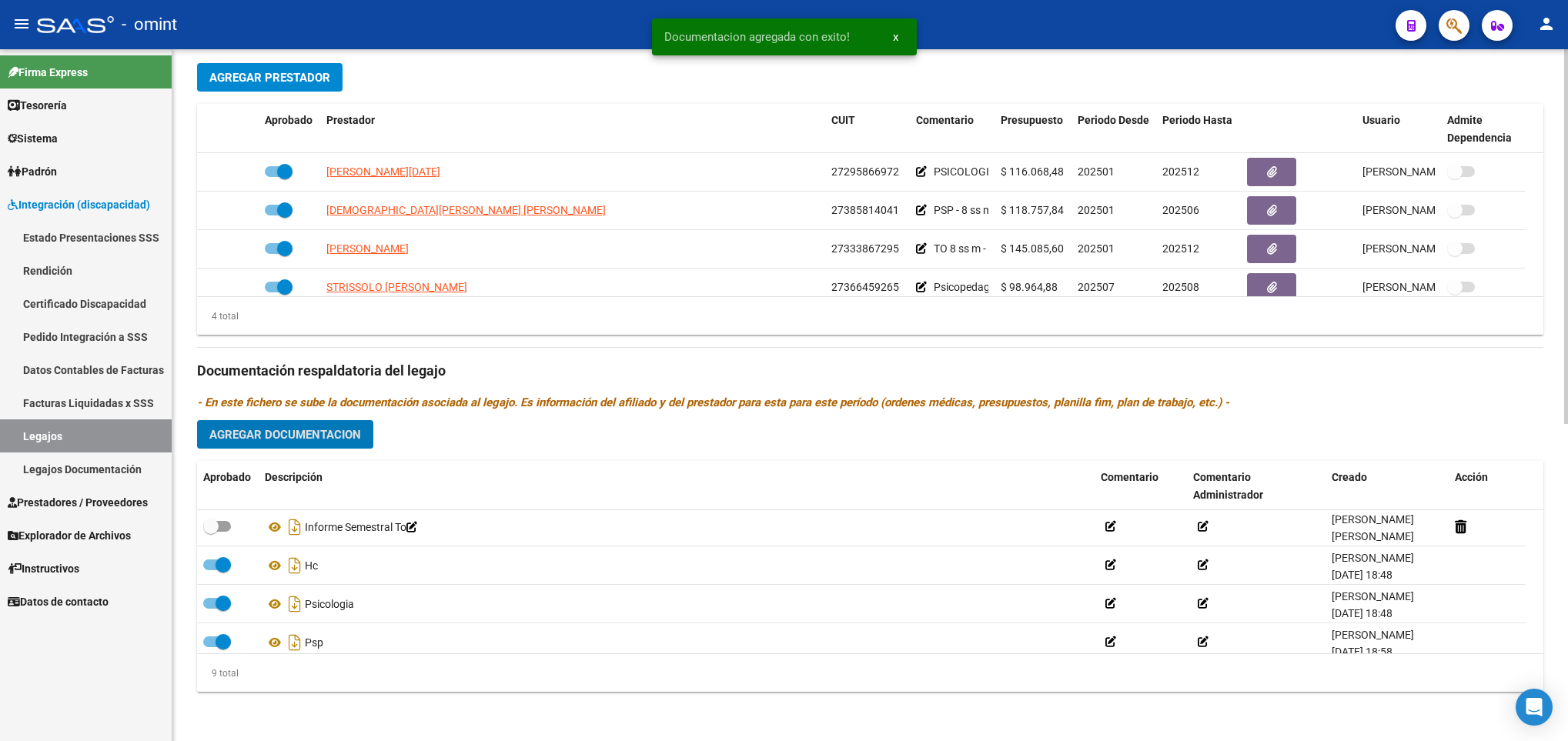
scroll to position [0, 0]
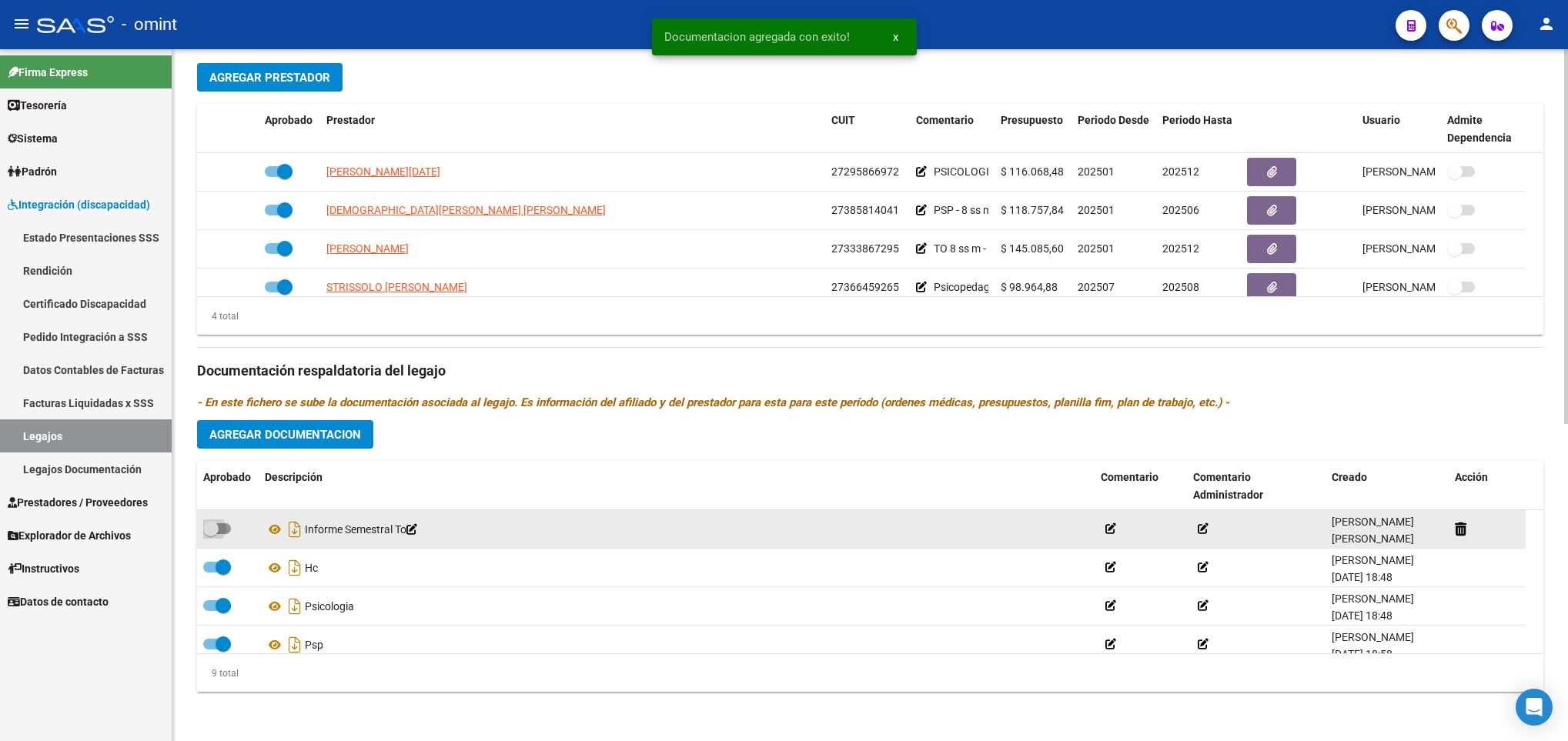
click at [225, 527] on span at bounding box center [217, 528] width 28 height 11
click at [211, 534] on input "checkbox" at bounding box center [210, 534] width 1 height 1
checkbox input "true"
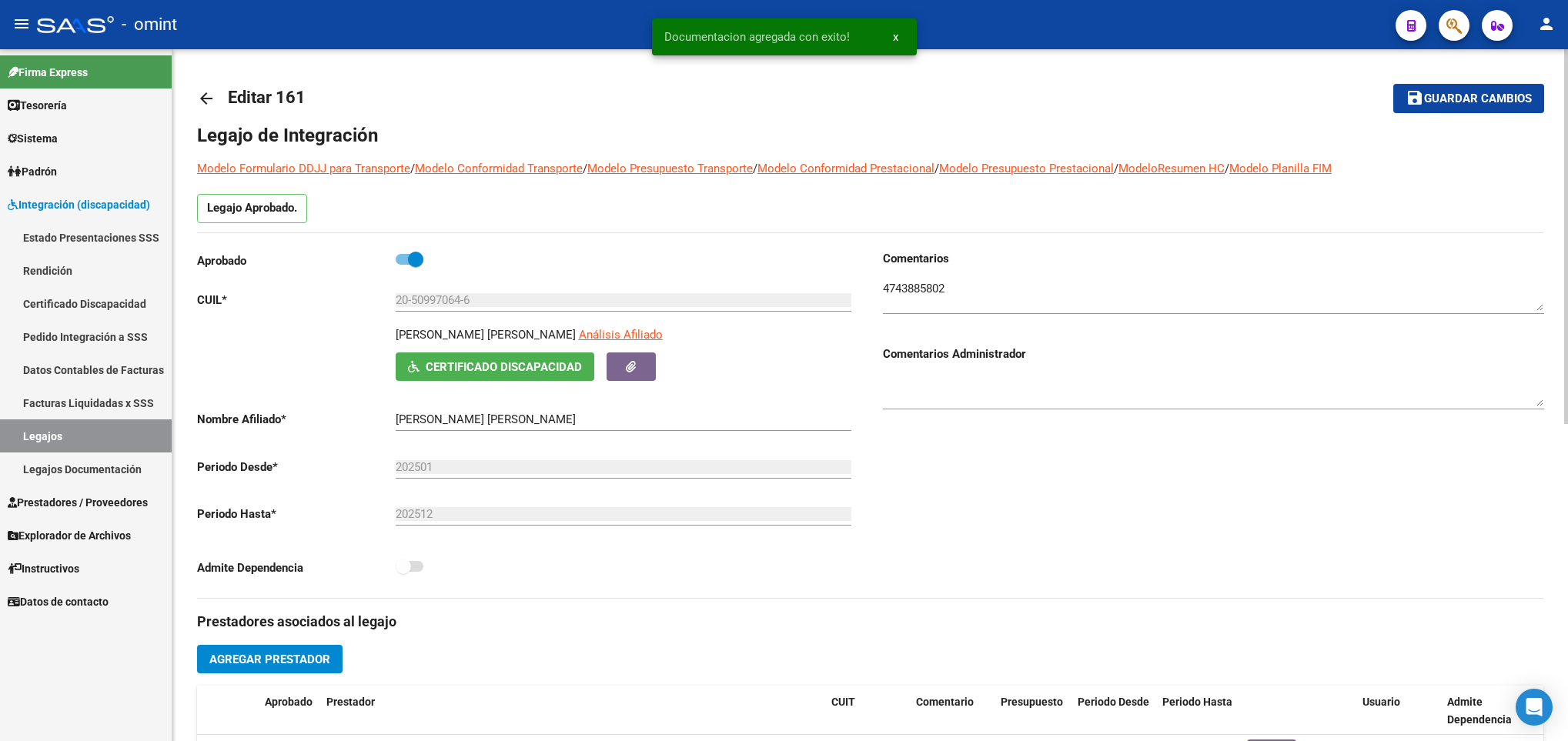
click at [1511, 95] on span "Guardar cambios" at bounding box center [1477, 99] width 108 height 14
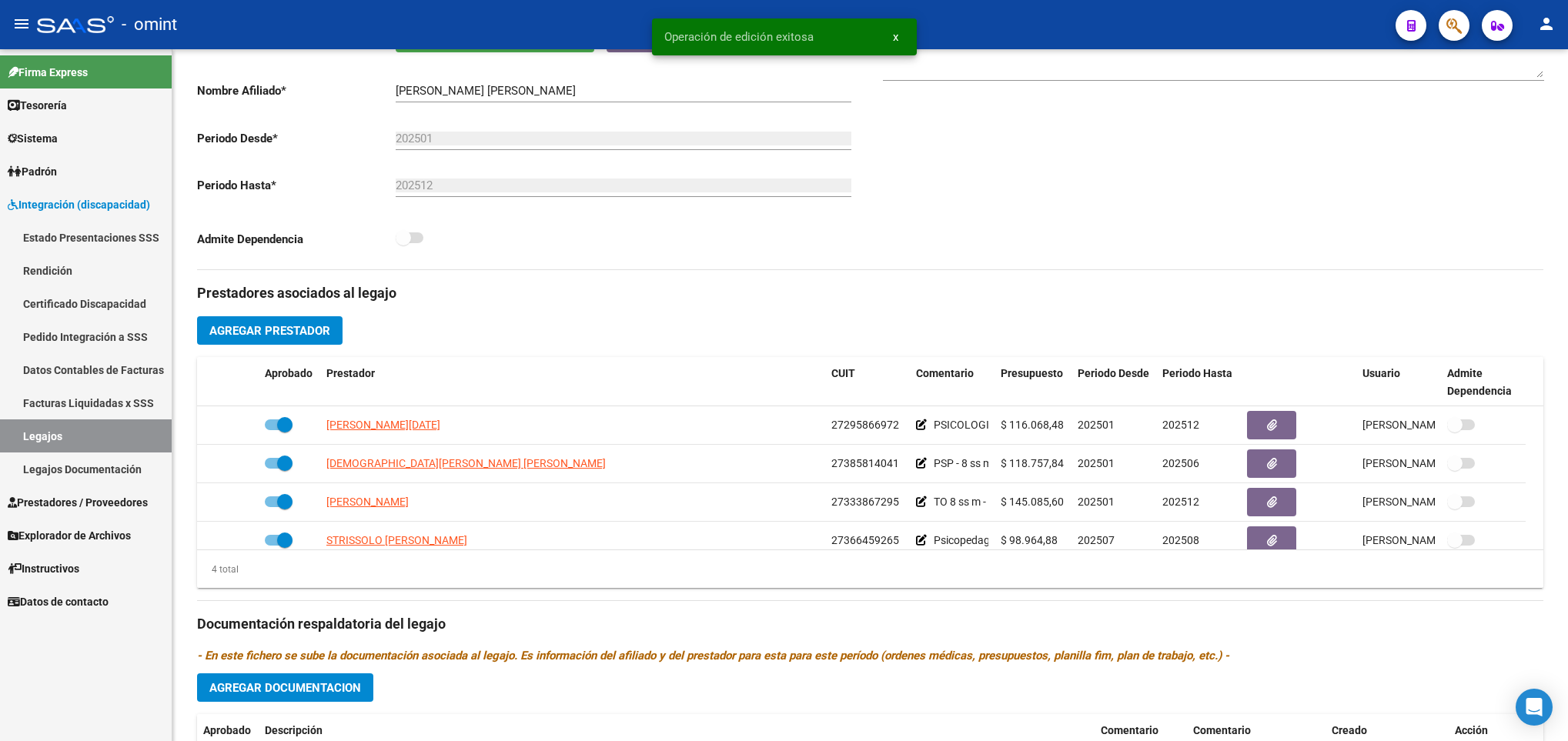
scroll to position [347, 0]
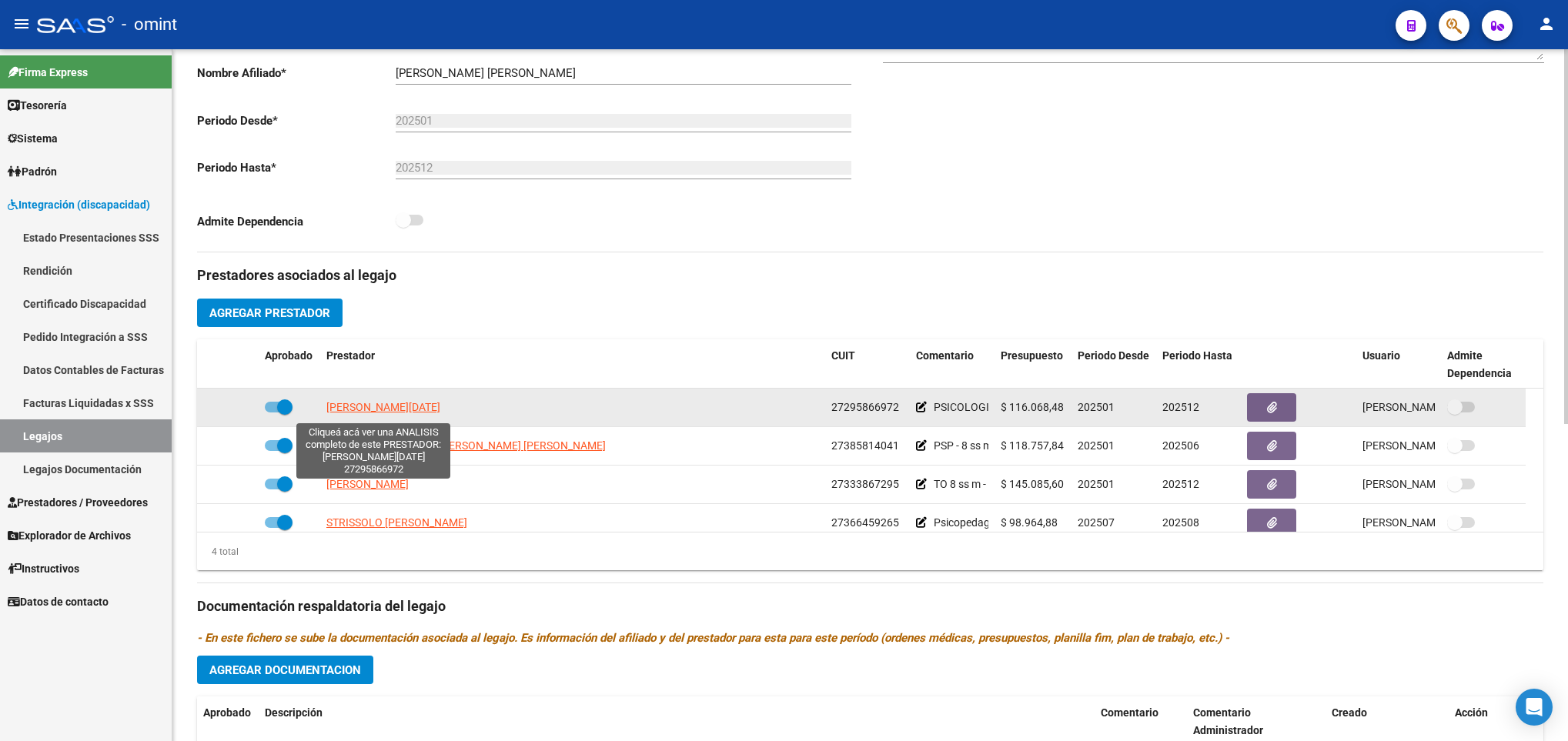
click at [386, 411] on span "TULA MARIA LUCIA" at bounding box center [384, 407] width 114 height 13
type textarea "27295866972"
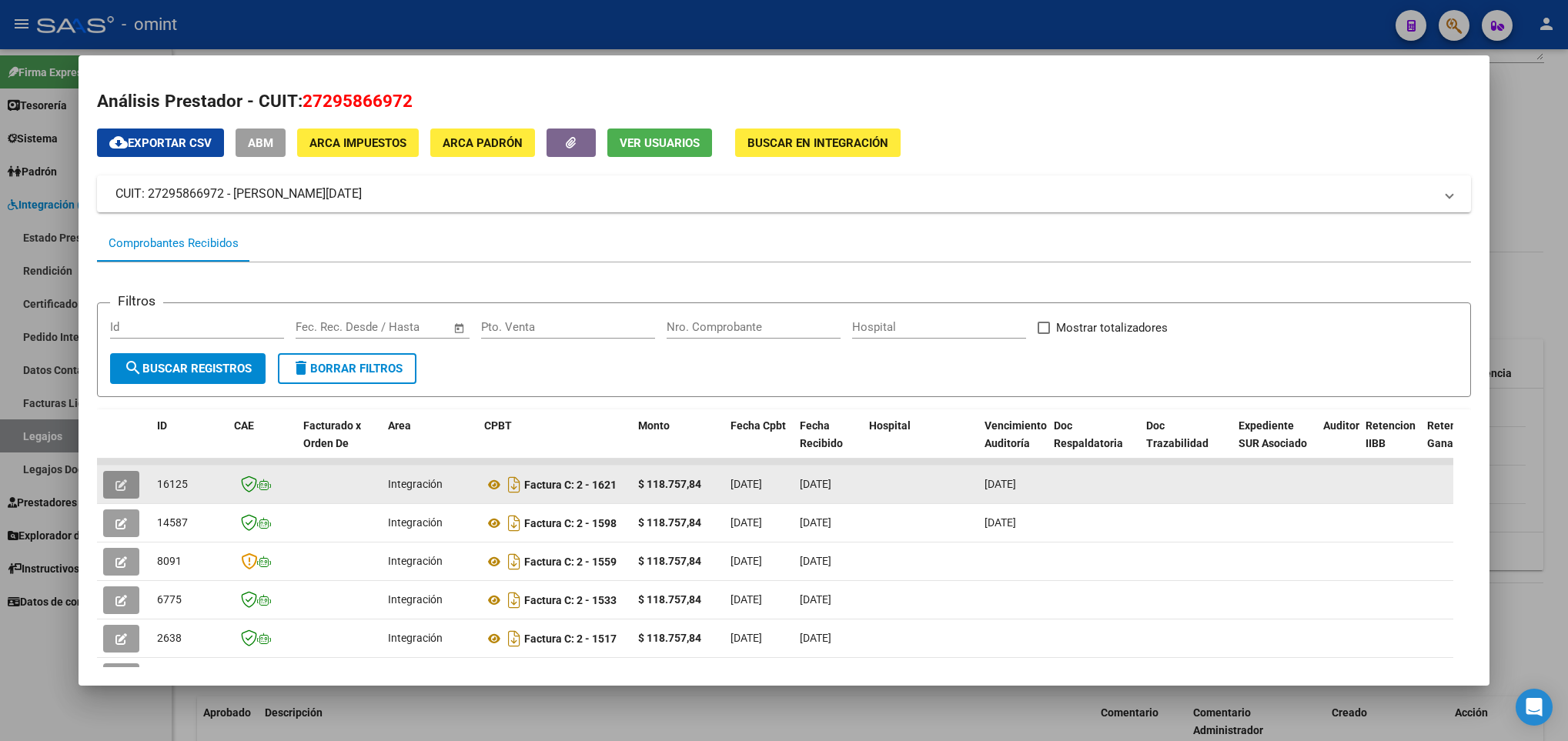
click at [126, 478] on span "button" at bounding box center [121, 484] width 12 height 14
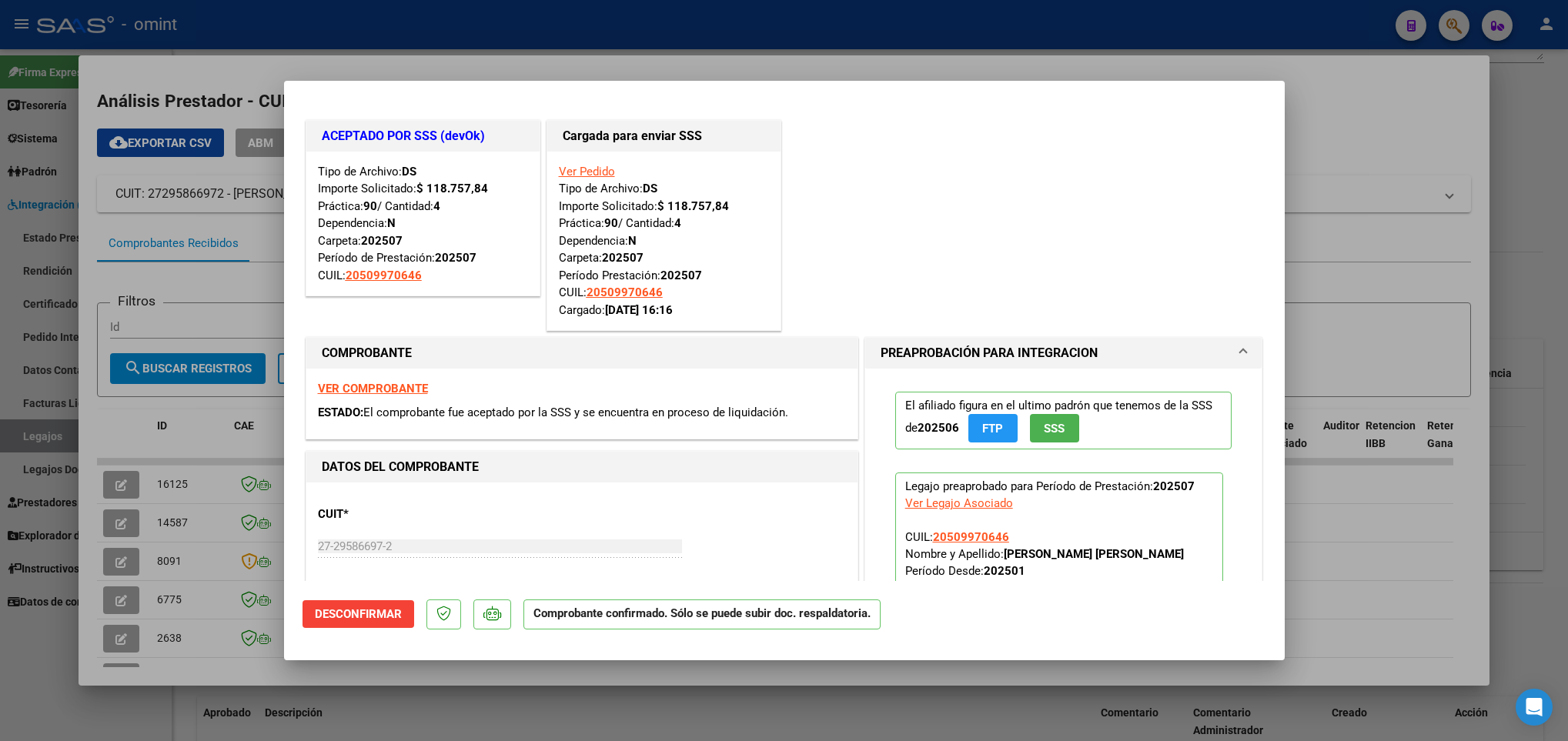
click at [193, 712] on div at bounding box center [784, 370] width 1568 height 741
type input "$ 0,00"
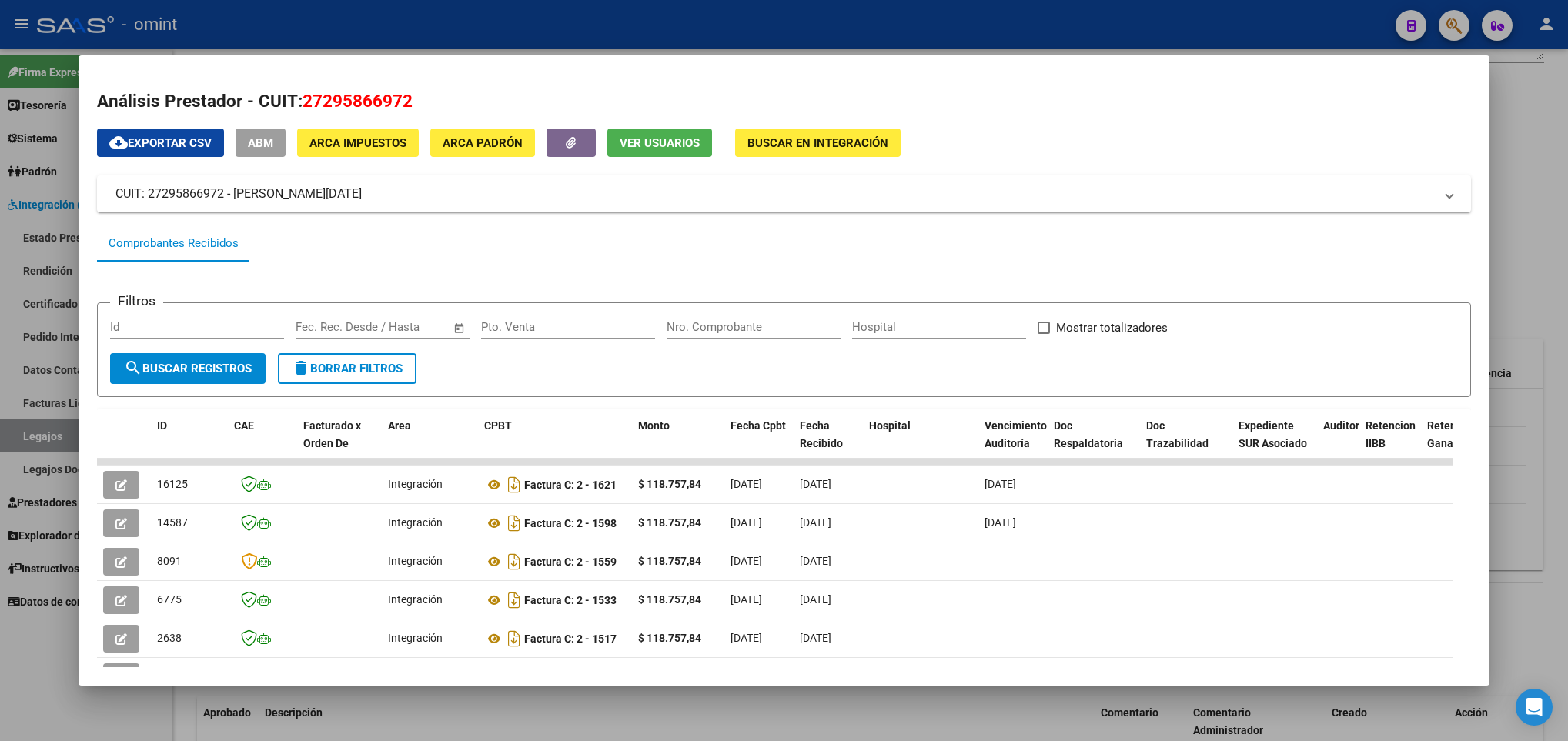
click at [193, 712] on div at bounding box center [784, 370] width 1568 height 741
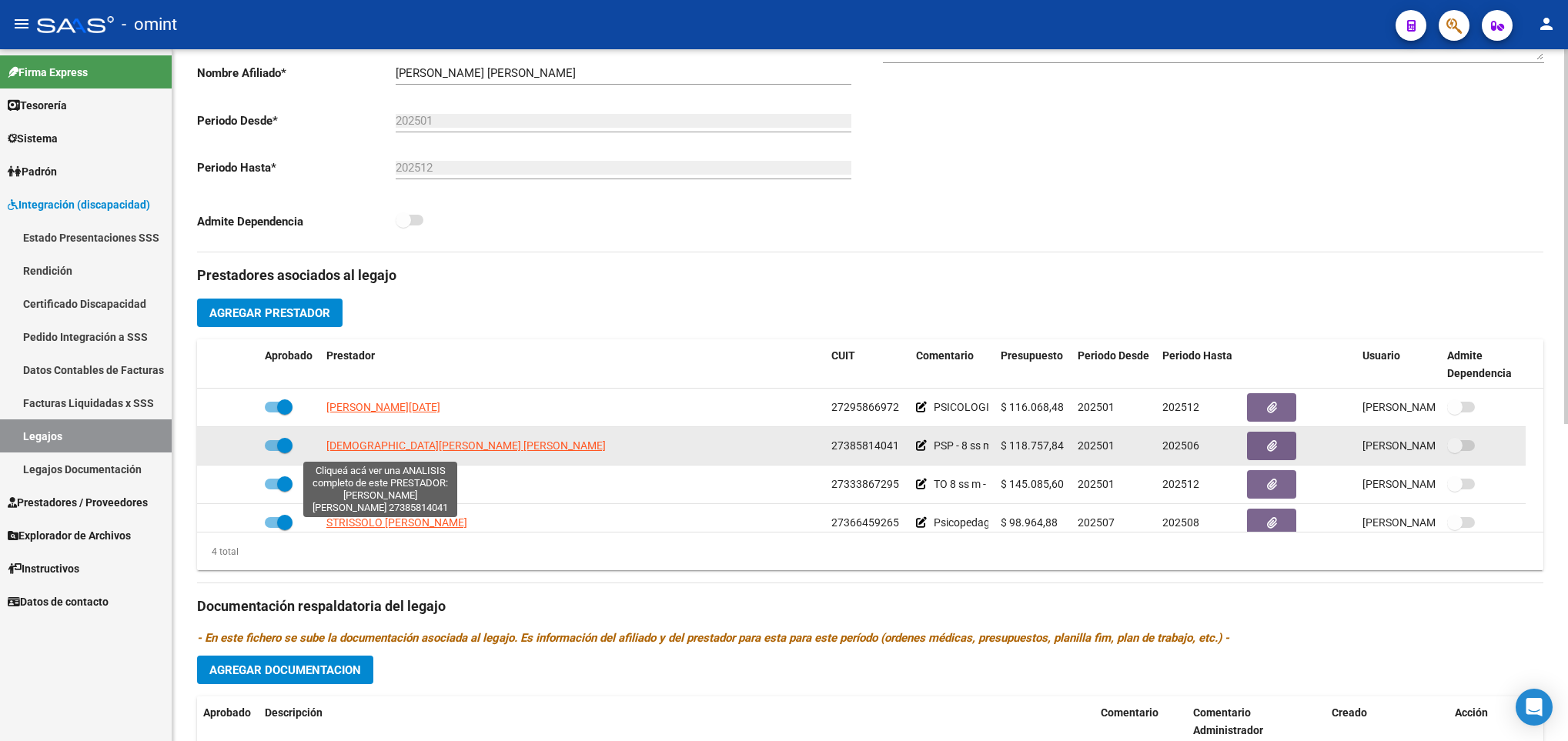
click at [372, 451] on span "TURCO MARIEL AILEN" at bounding box center [466, 446] width 280 height 13
type textarea "27385814041"
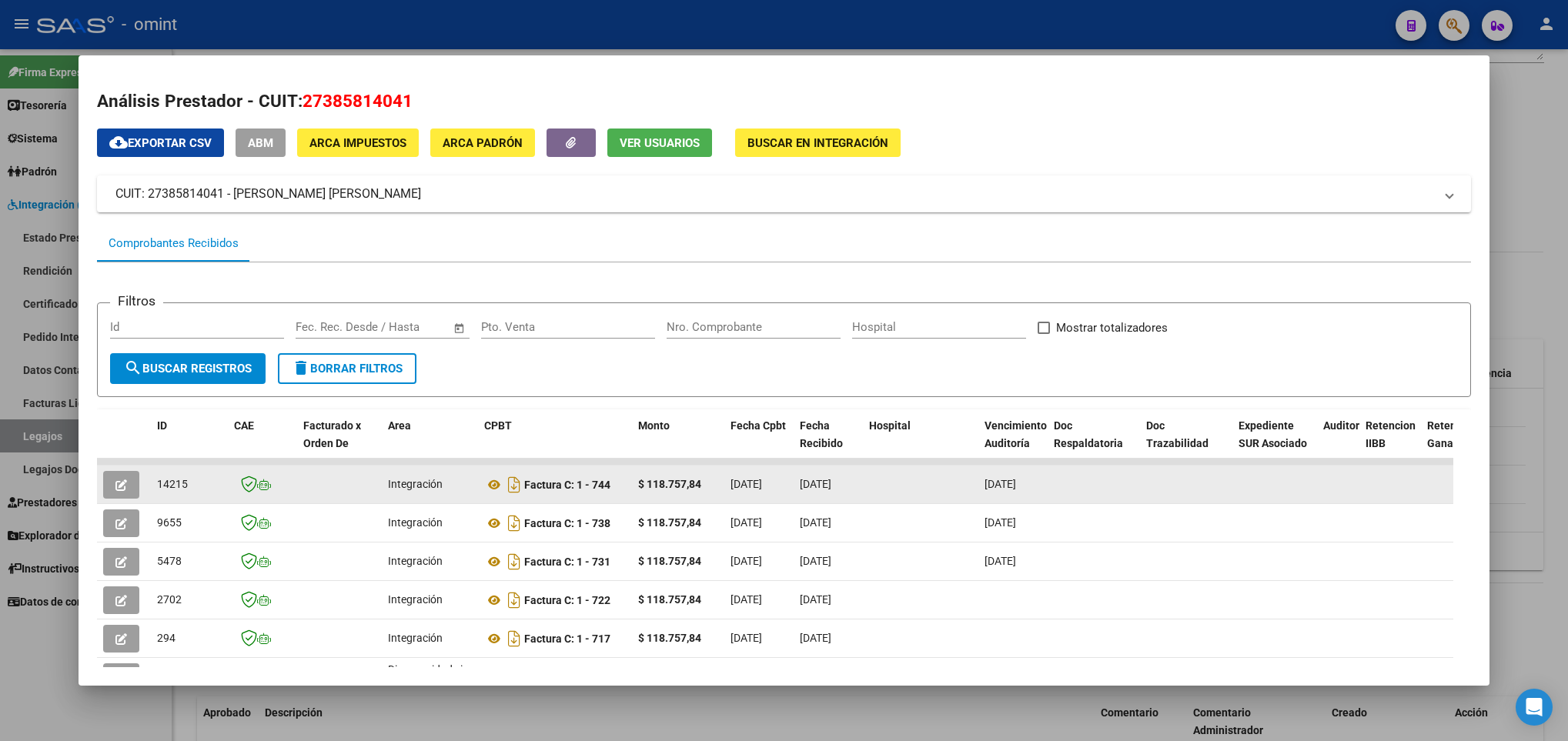
click at [121, 482] on icon "button" at bounding box center [121, 485] width 12 height 12
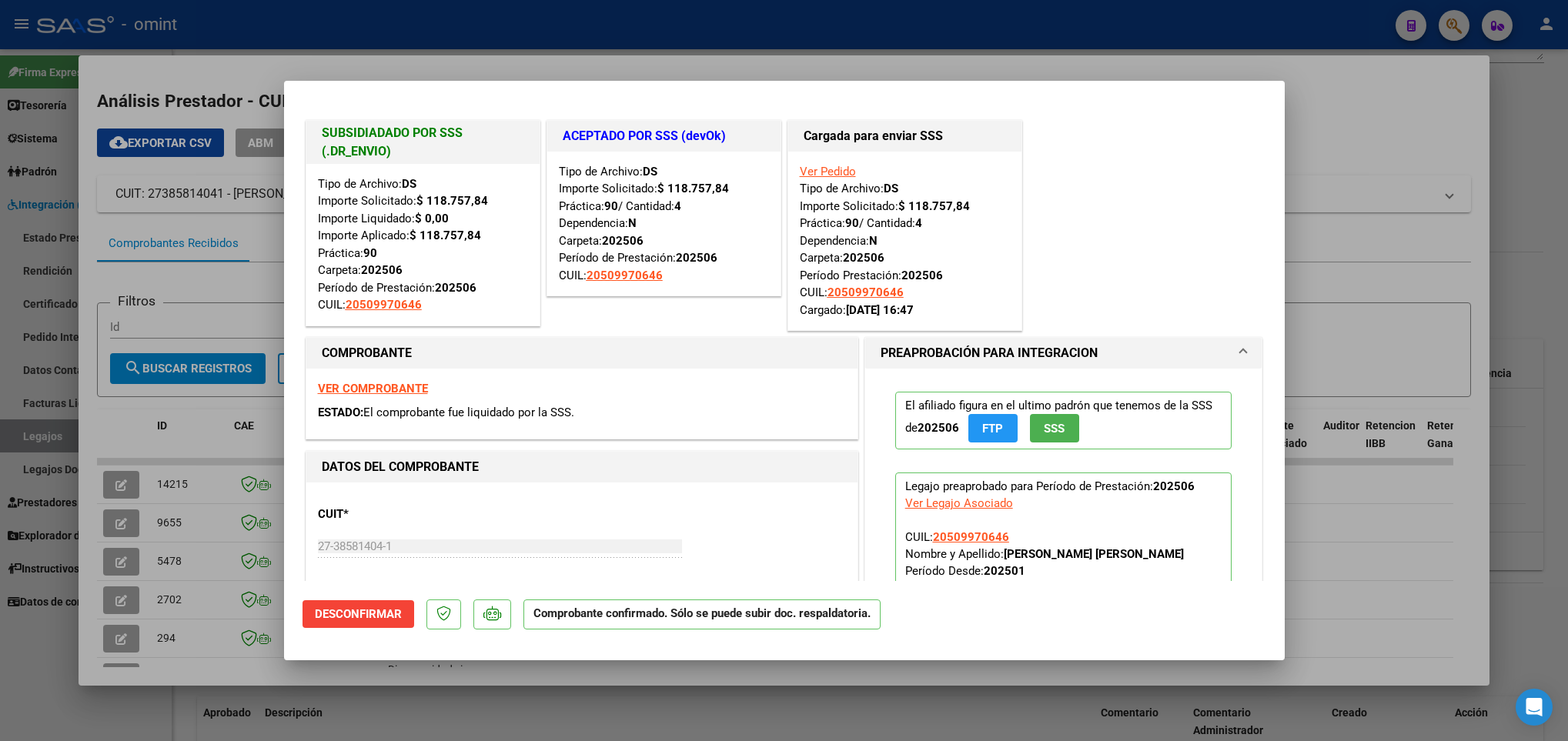
click at [369, 725] on div at bounding box center [784, 370] width 1568 height 741
type input "$ 0,00"
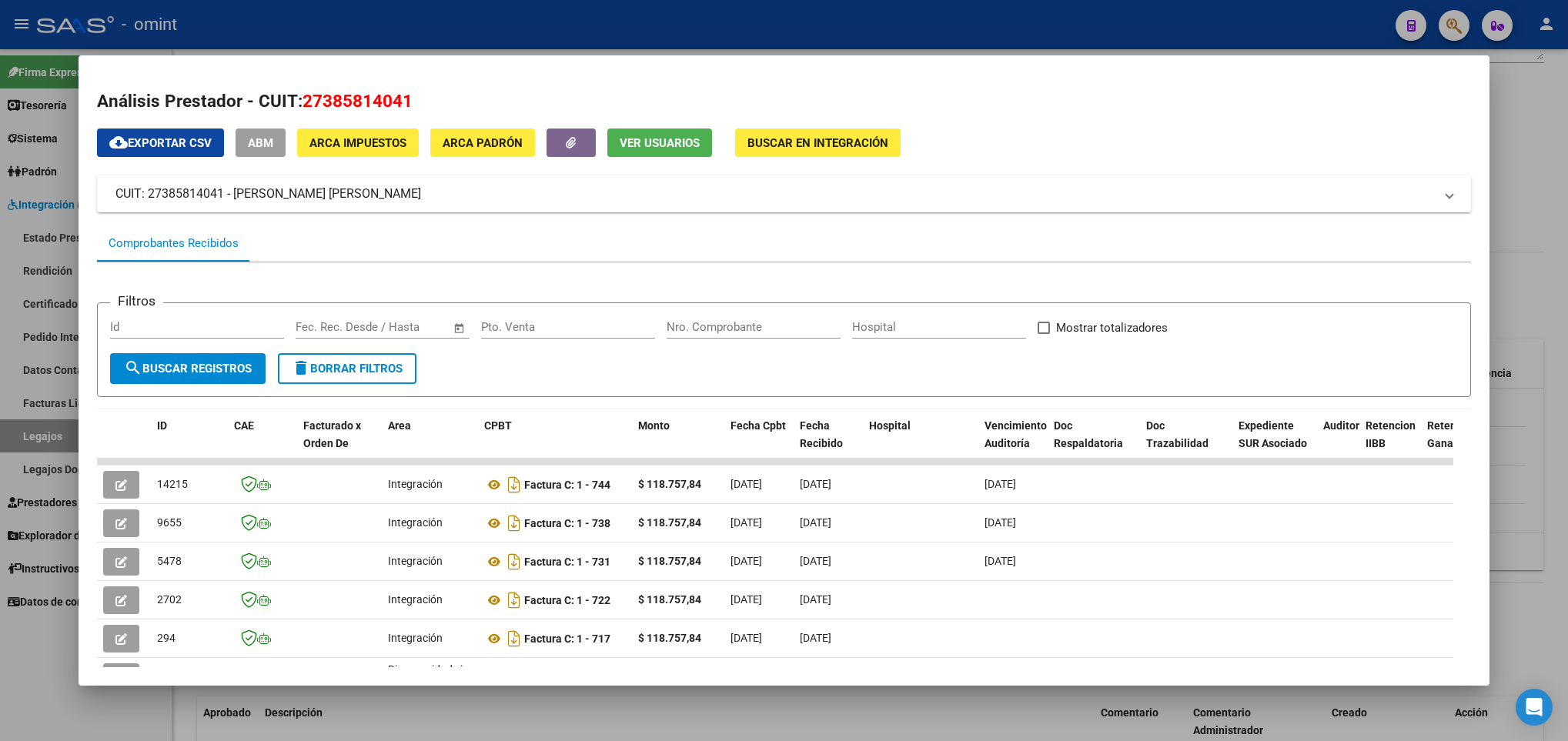
click at [407, 720] on div at bounding box center [784, 370] width 1568 height 741
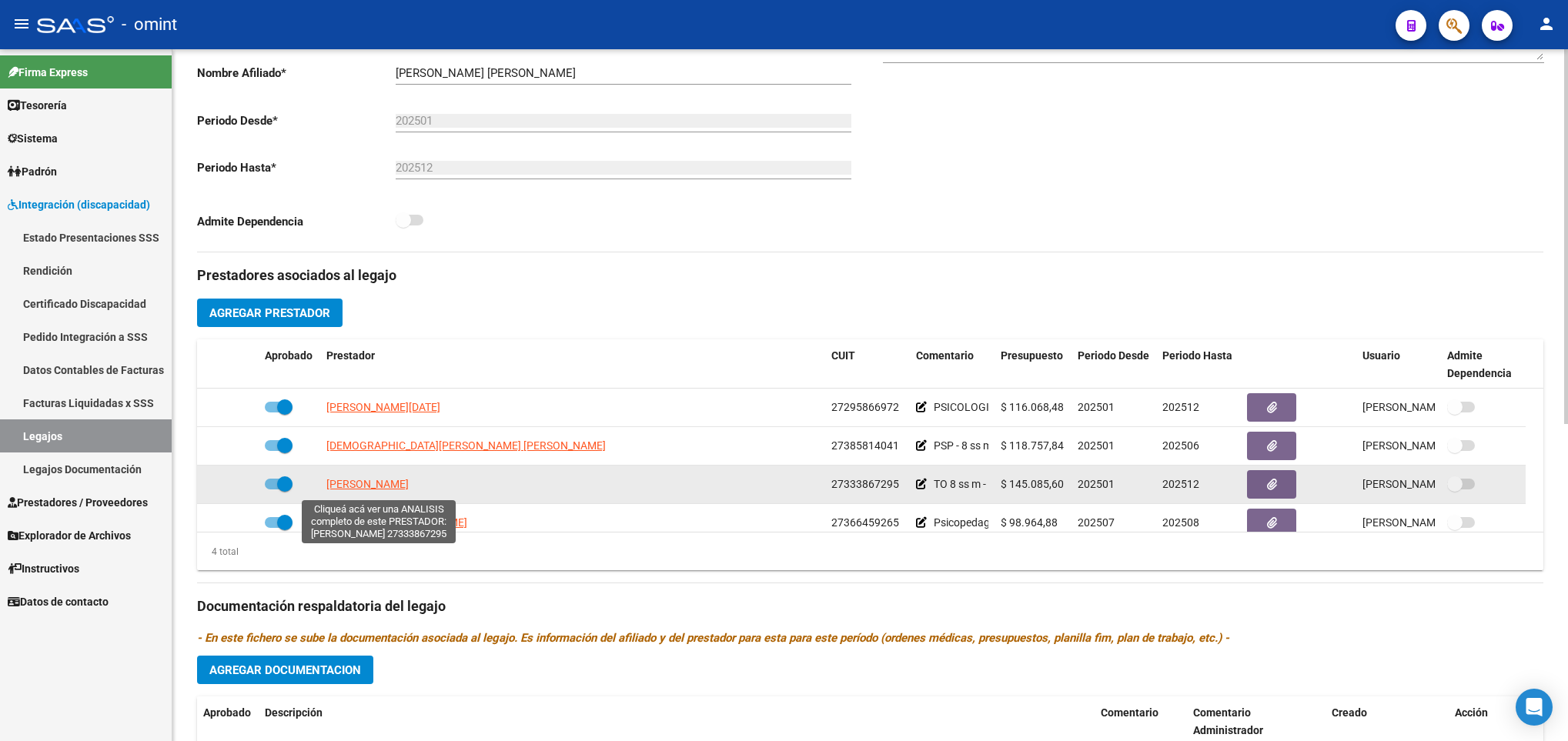
click at [351, 485] on span "CABALLERO MALENA" at bounding box center [368, 484] width 82 height 13
type textarea "27333867295"
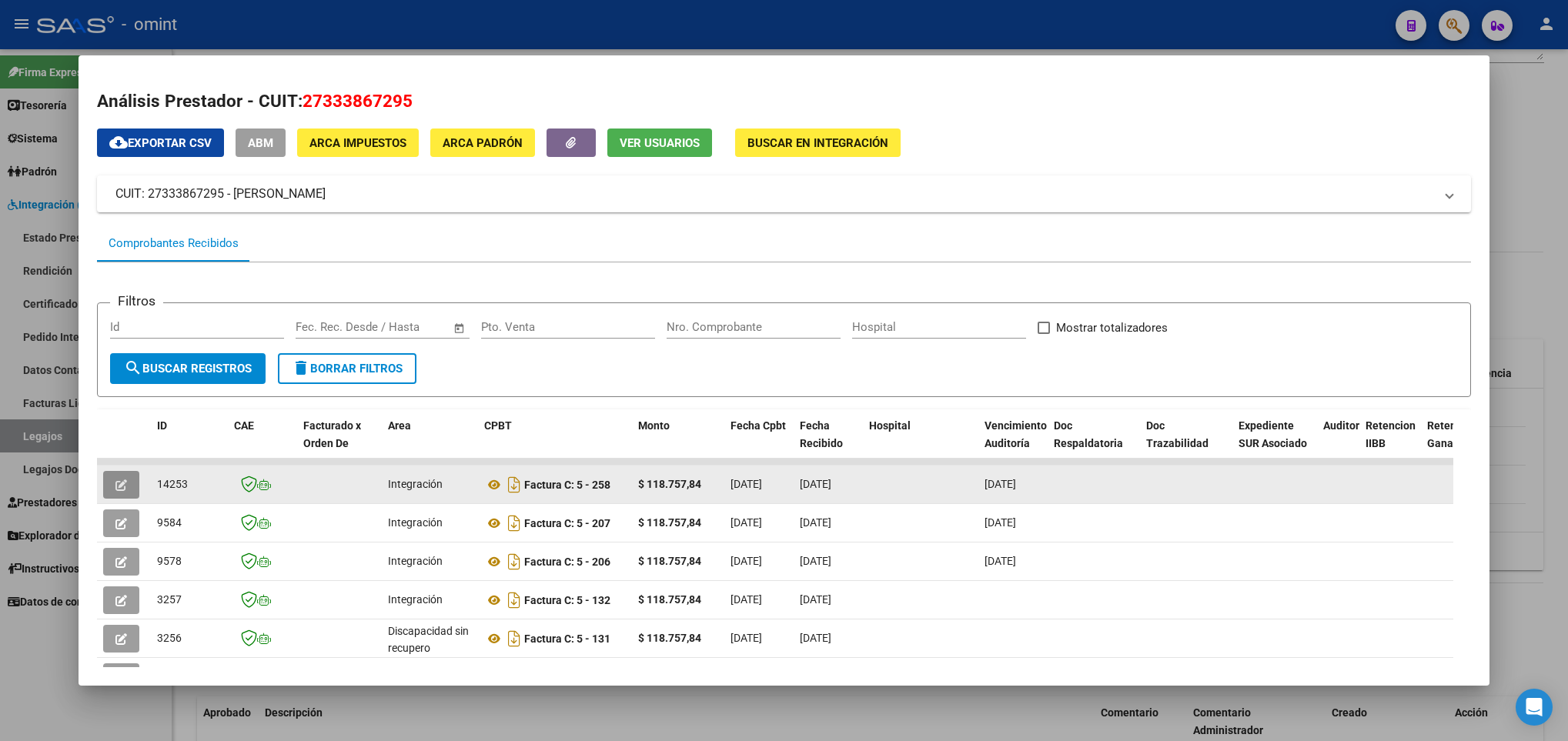
click at [121, 478] on span "button" at bounding box center [121, 484] width 12 height 14
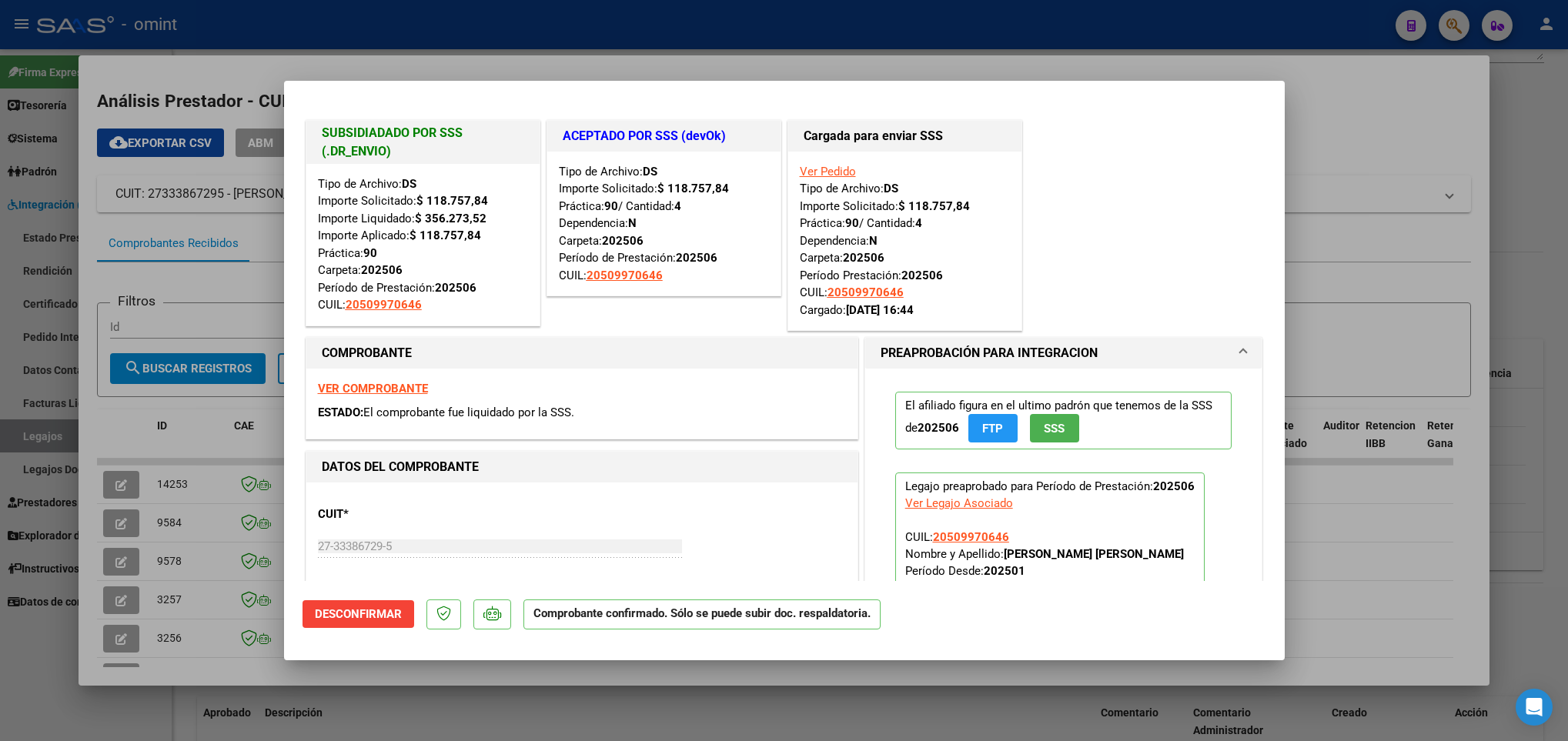
click at [548, 704] on div at bounding box center [784, 370] width 1568 height 741
type input "$ 0,00"
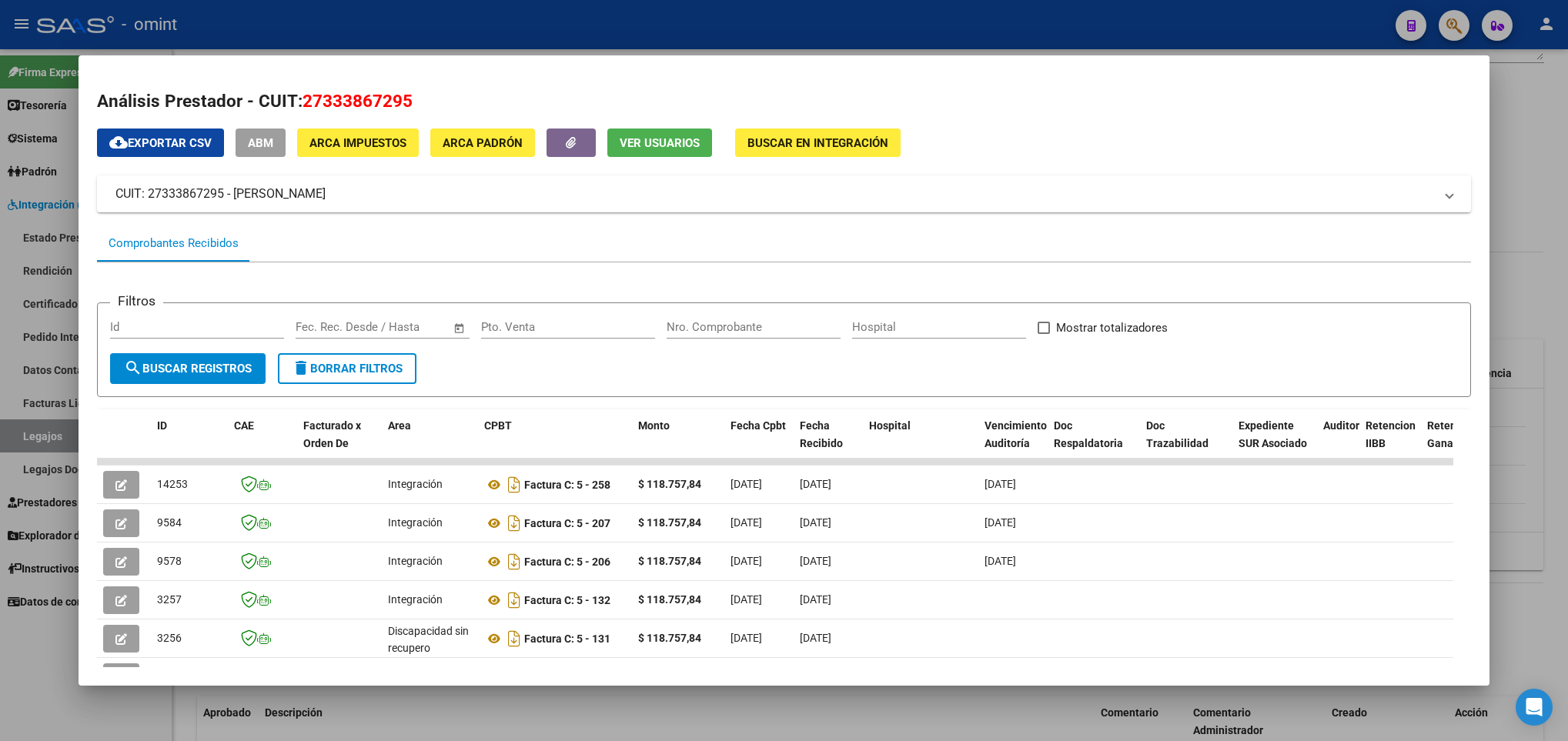
click at [548, 704] on div at bounding box center [784, 370] width 1568 height 741
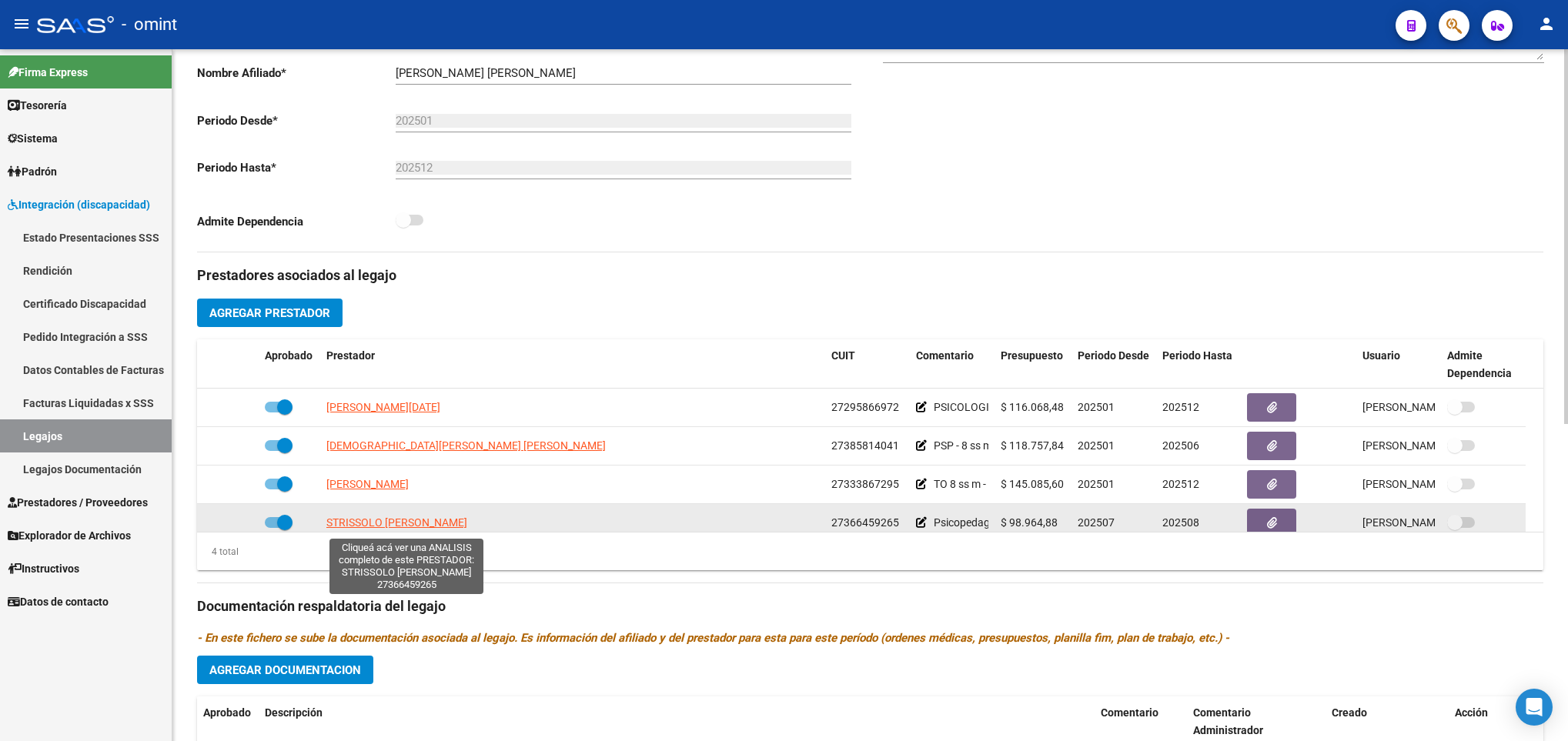
click at [435, 527] on span "STRISSOLO ELOISA MAGDALENA" at bounding box center [397, 523] width 141 height 13
type textarea "27366459265"
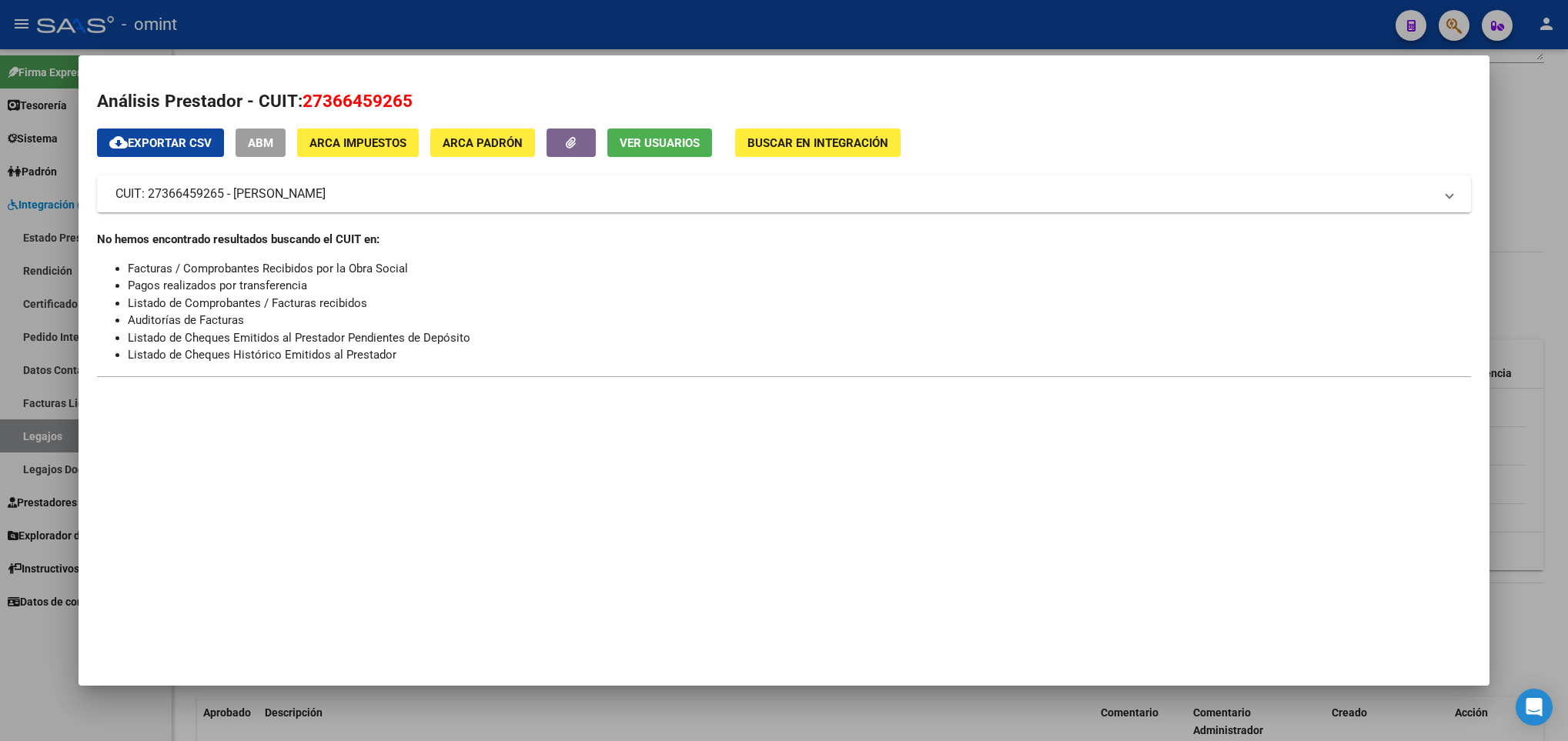
click at [492, 708] on div at bounding box center [784, 370] width 1568 height 741
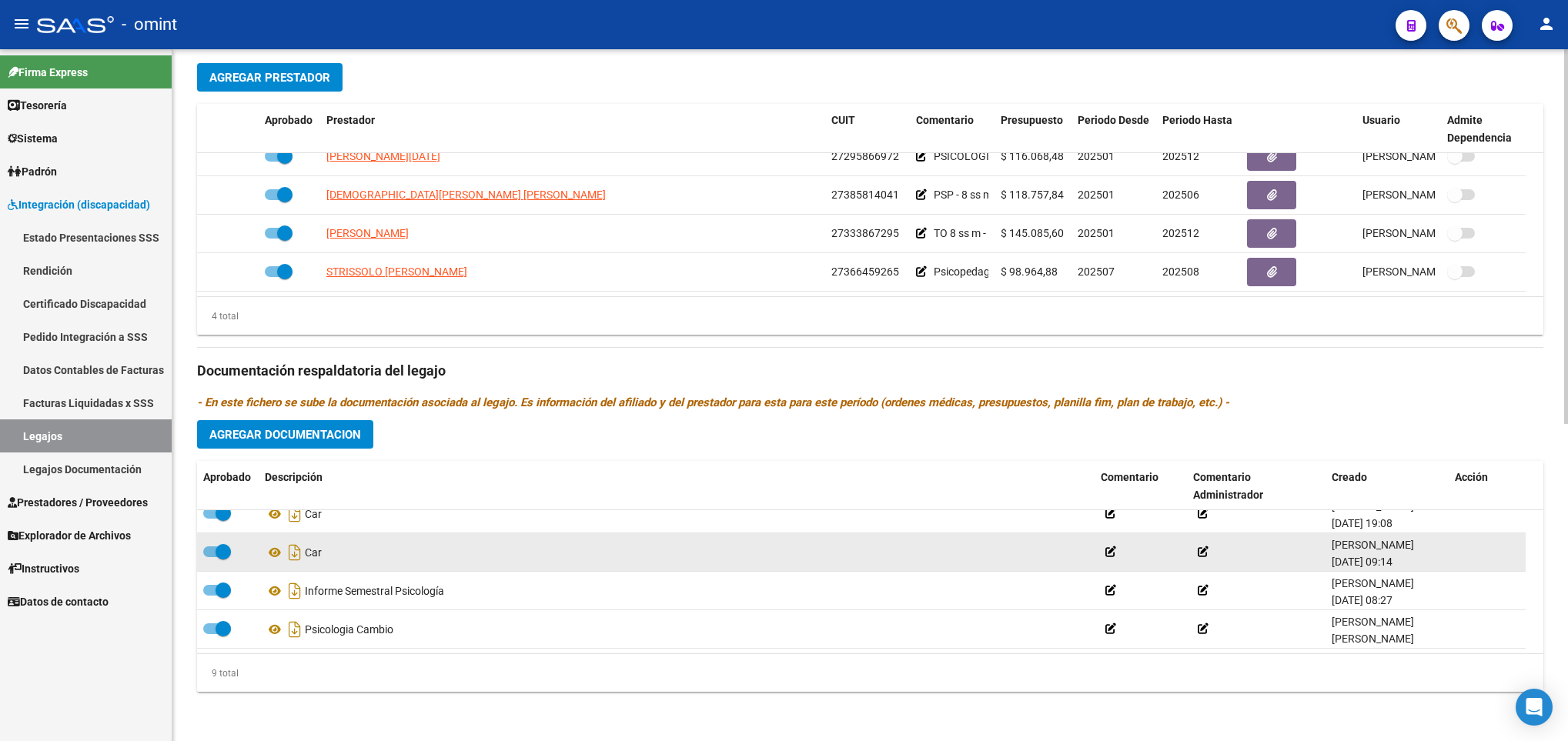
scroll to position [584, 0]
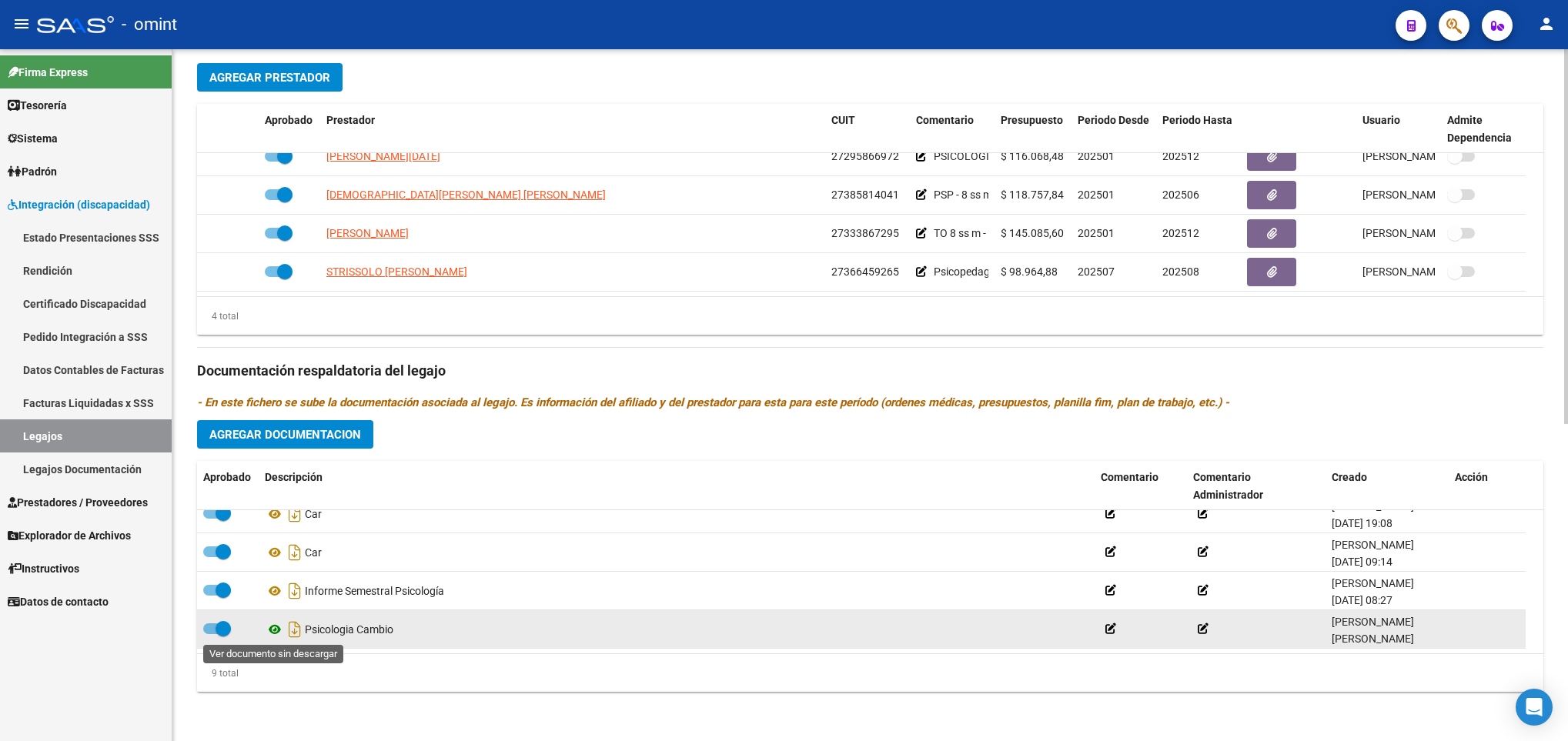
click at [277, 631] on icon at bounding box center [275, 629] width 20 height 18
click at [215, 625] on span at bounding box center [223, 628] width 15 height 15
click at [211, 634] on input "checkbox" at bounding box center [210, 634] width 1 height 1
checkbox input "false"
click at [404, 631] on icon at bounding box center [399, 630] width 11 height 11
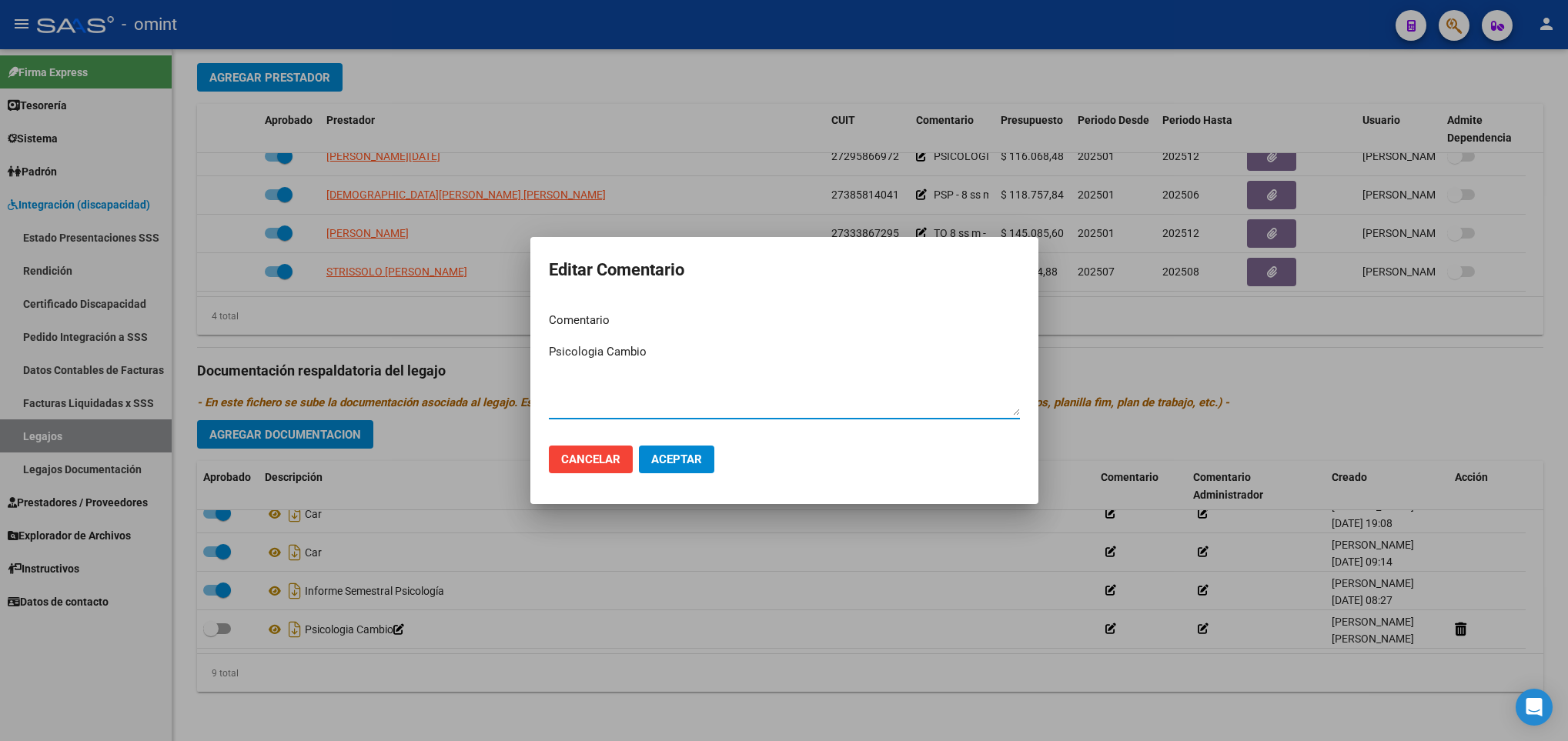
click at [604, 349] on textarea "Psicologia Cambio" at bounding box center [784, 379] width 471 height 72
type textarea "Psicopedagogia Cambio"
click at [675, 451] on button "Aceptar" at bounding box center [676, 459] width 75 height 28
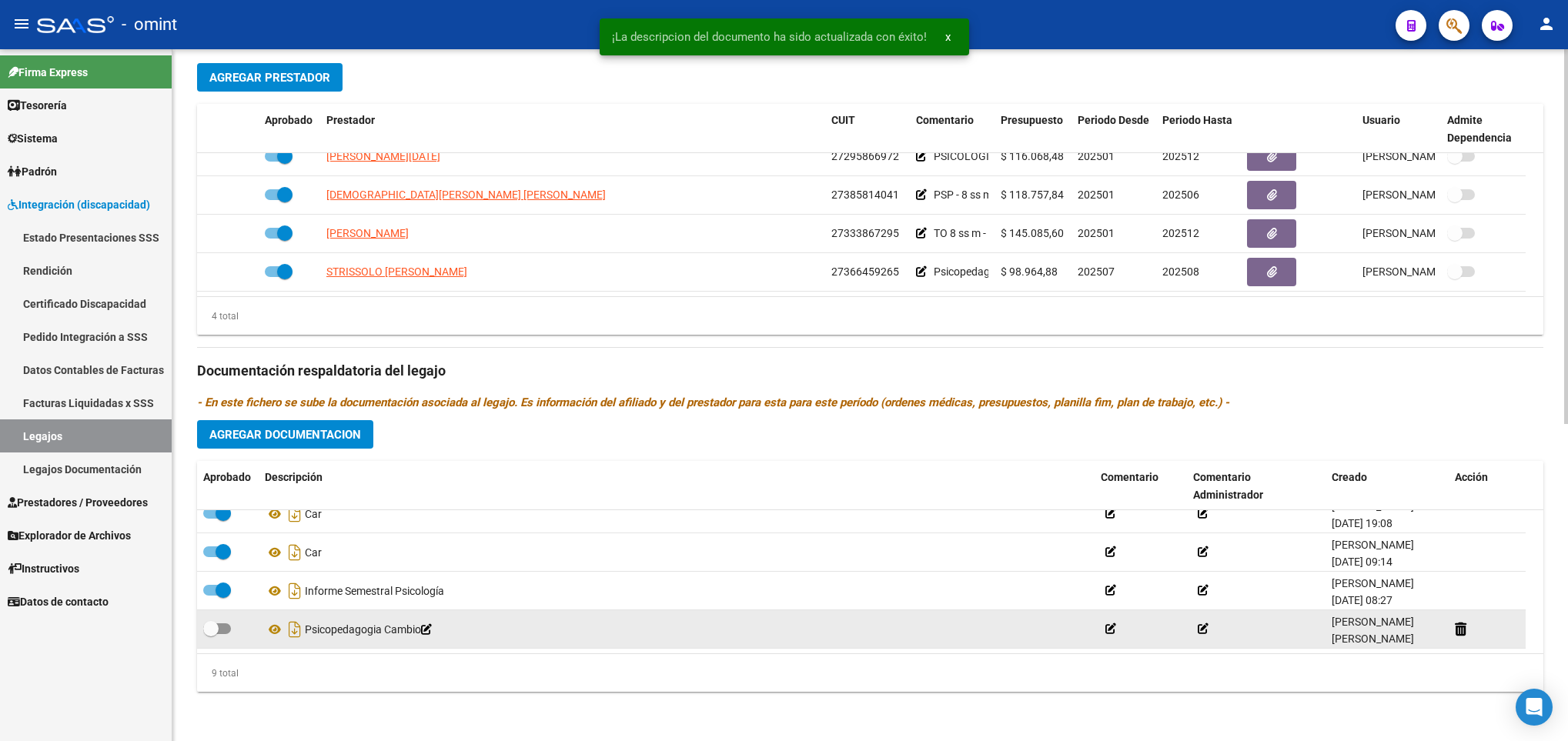
click at [224, 631] on span at bounding box center [217, 629] width 28 height 11
click at [211, 634] on input "checkbox" at bounding box center [210, 634] width 1 height 1
checkbox input "true"
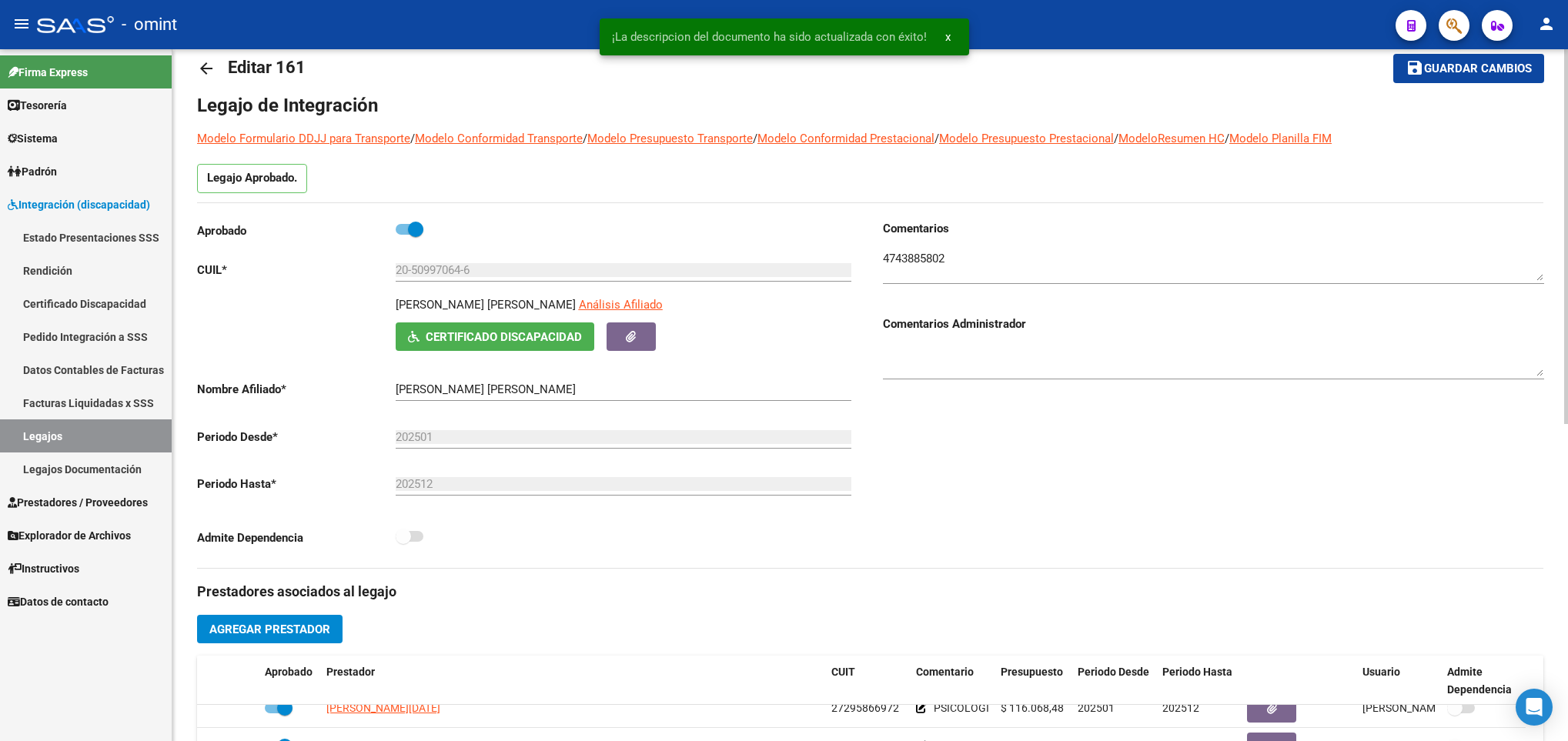
scroll to position [0, 0]
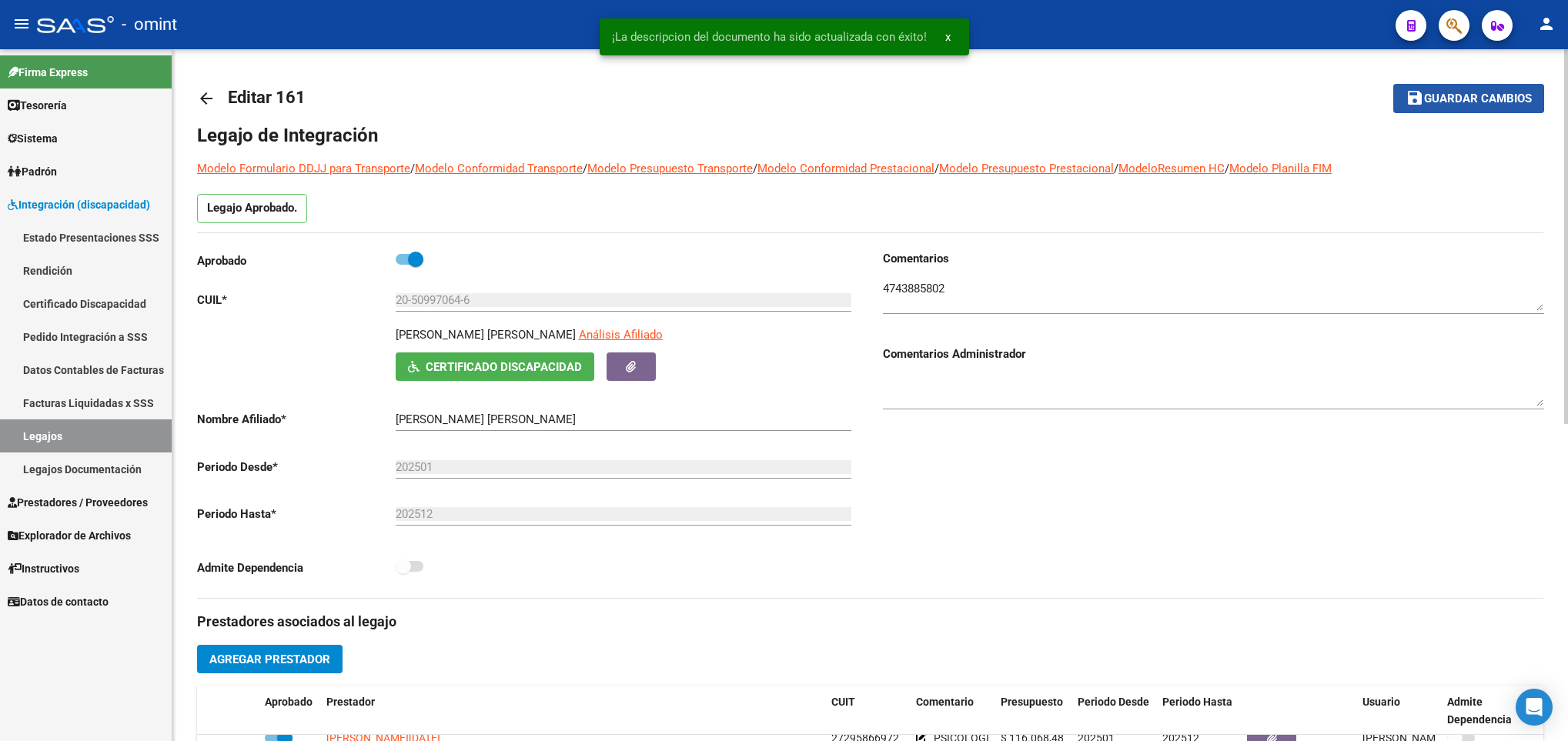
click at [1460, 95] on span "Guardar cambios" at bounding box center [1477, 99] width 108 height 14
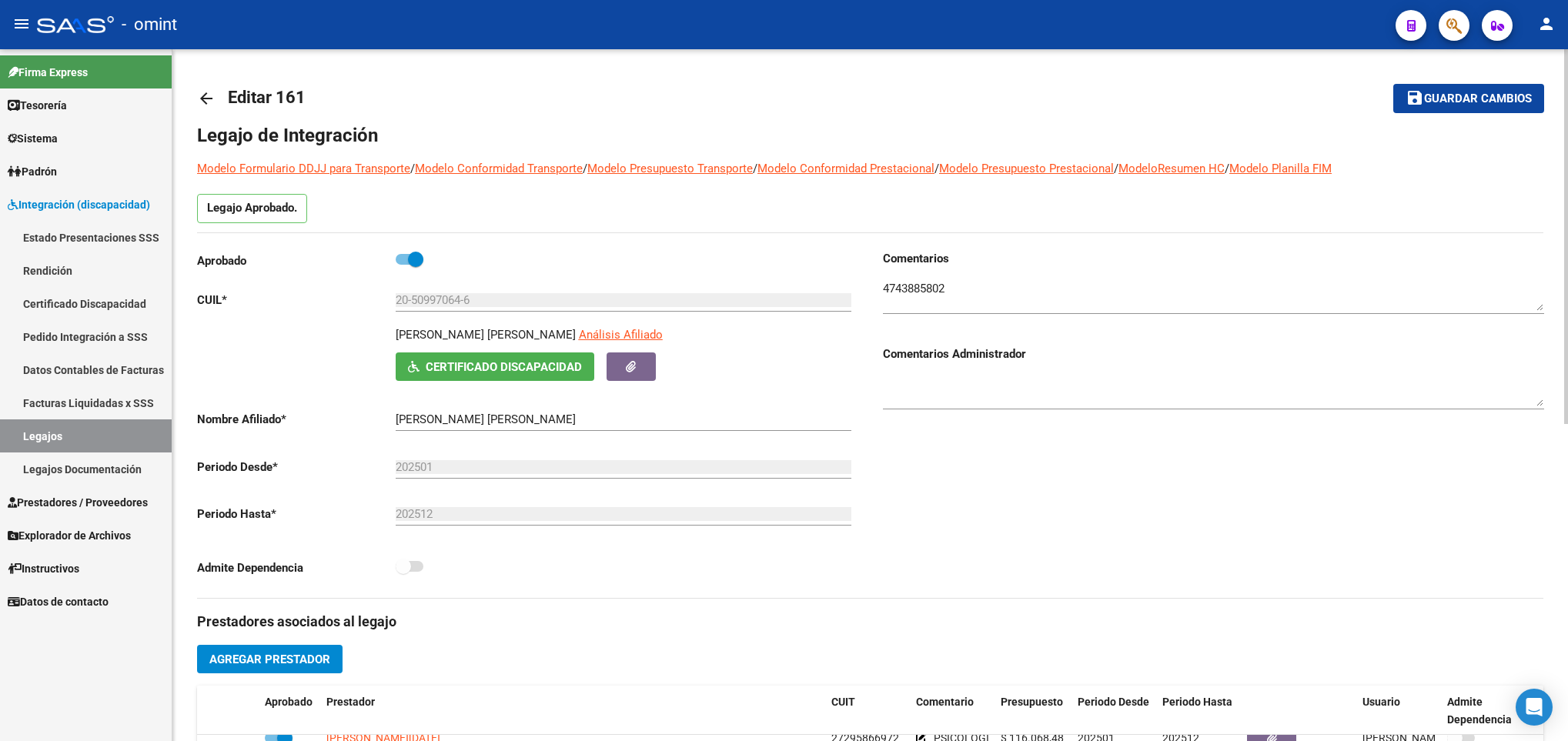
click at [466, 331] on p "TRIVIÑO CARANO ANDRES EZEQUIEL" at bounding box center [485, 335] width 180 height 17
copy p "TRIVIÑO CARANO ANDRES EZEQUIEL"
click at [210, 100] on mat-icon "arrow_back" at bounding box center [206, 99] width 18 height 18
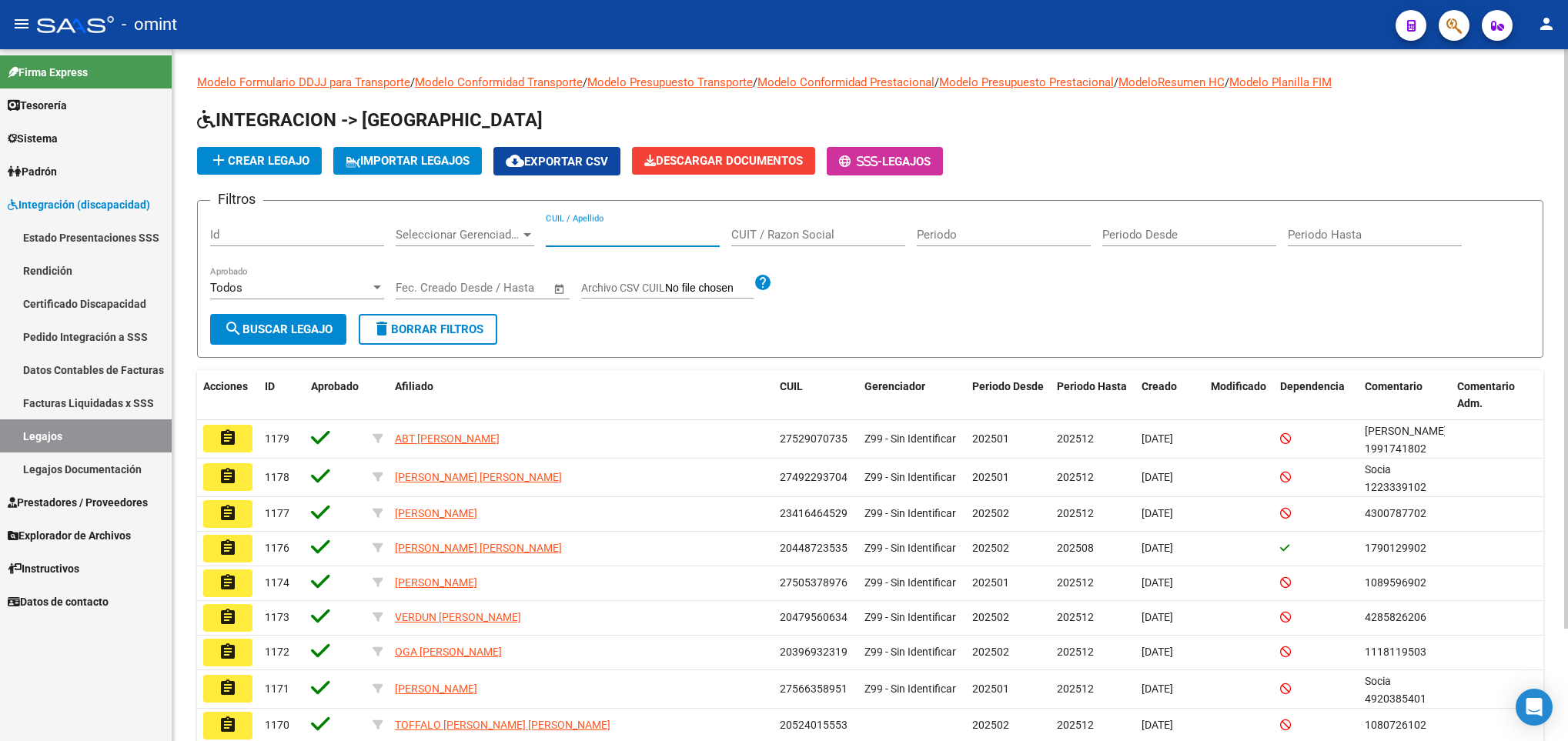
click at [578, 235] on input "CUIL / Apellido" at bounding box center [633, 234] width 174 height 14
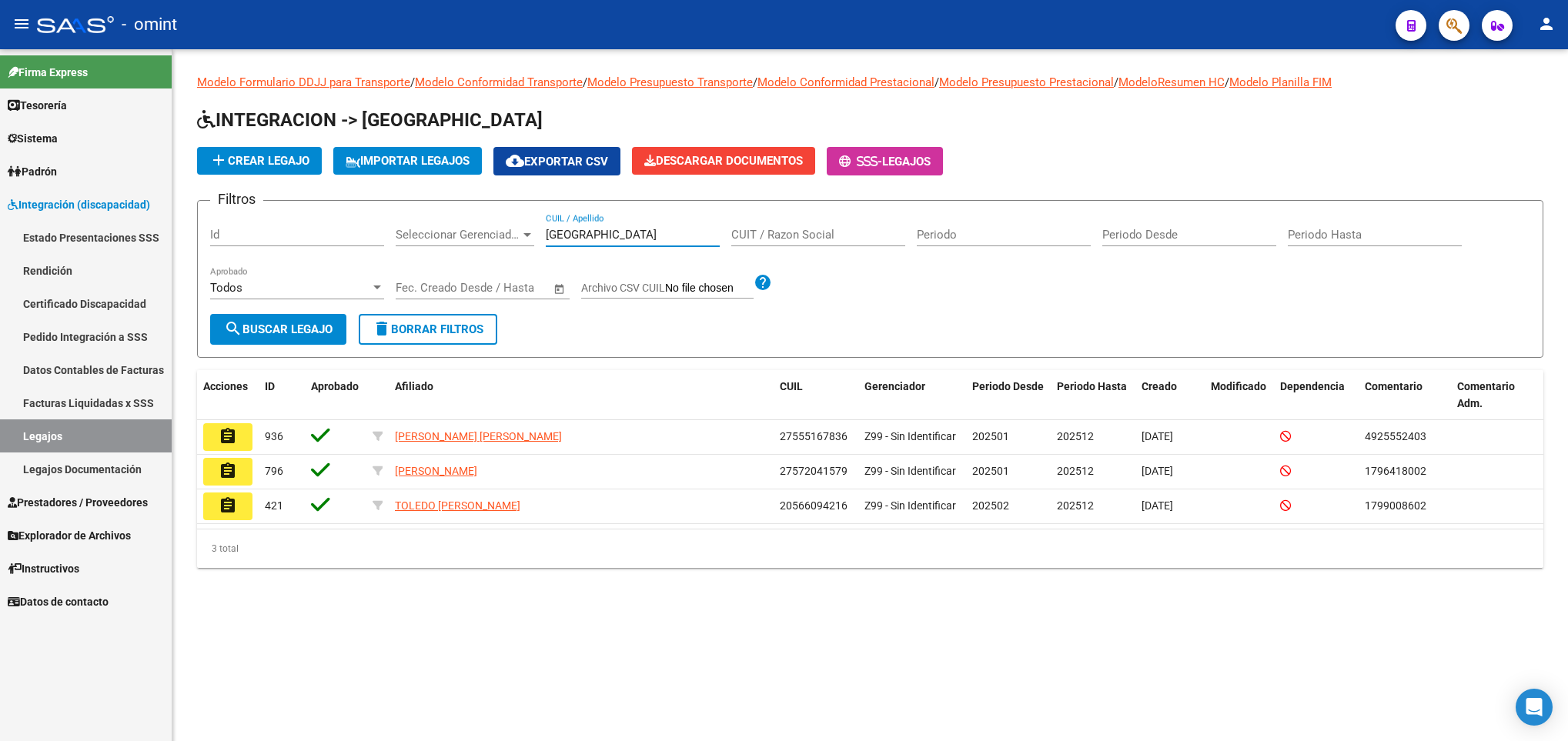
type input "toledo"
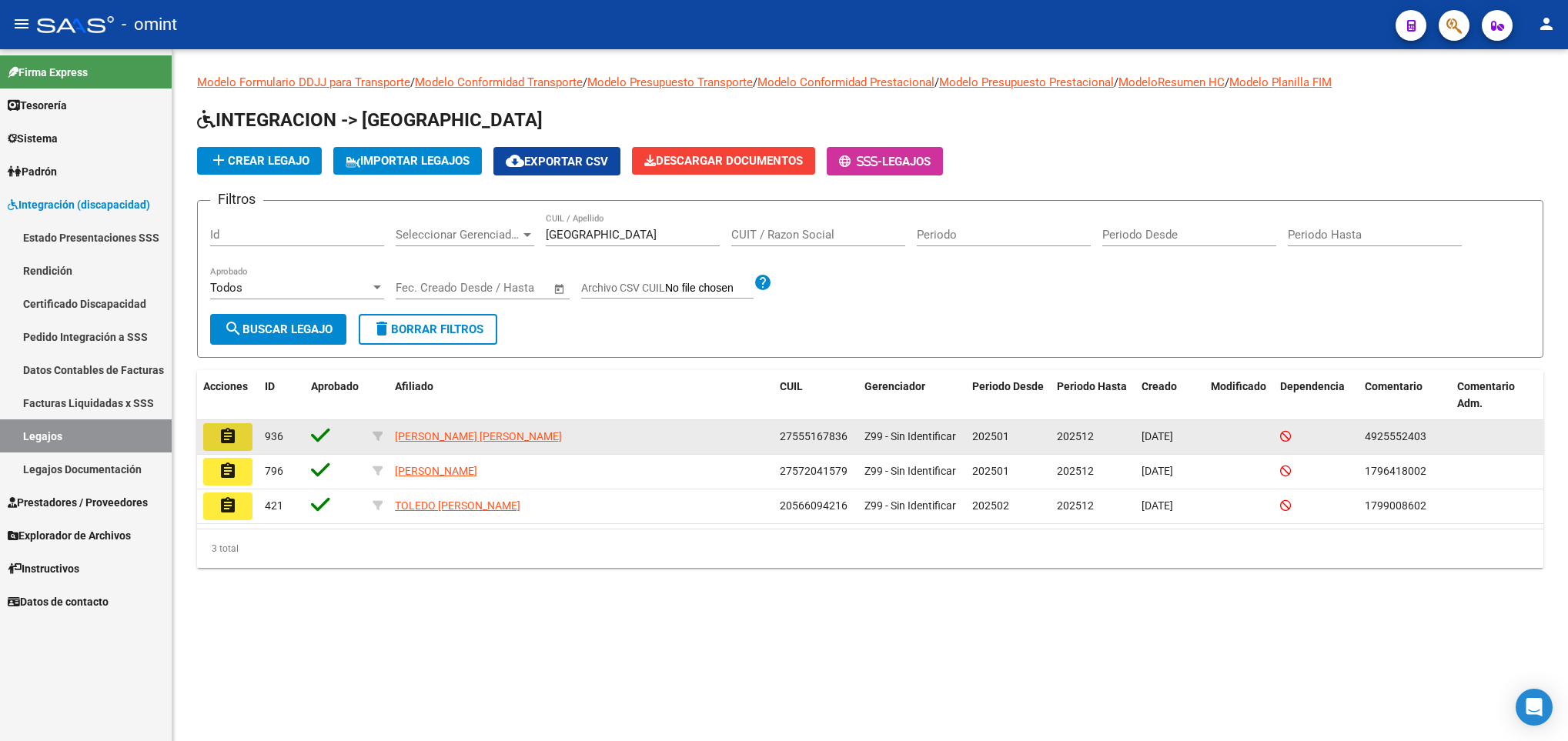
click at [226, 439] on mat-icon "assignment" at bounding box center [228, 436] width 18 height 18
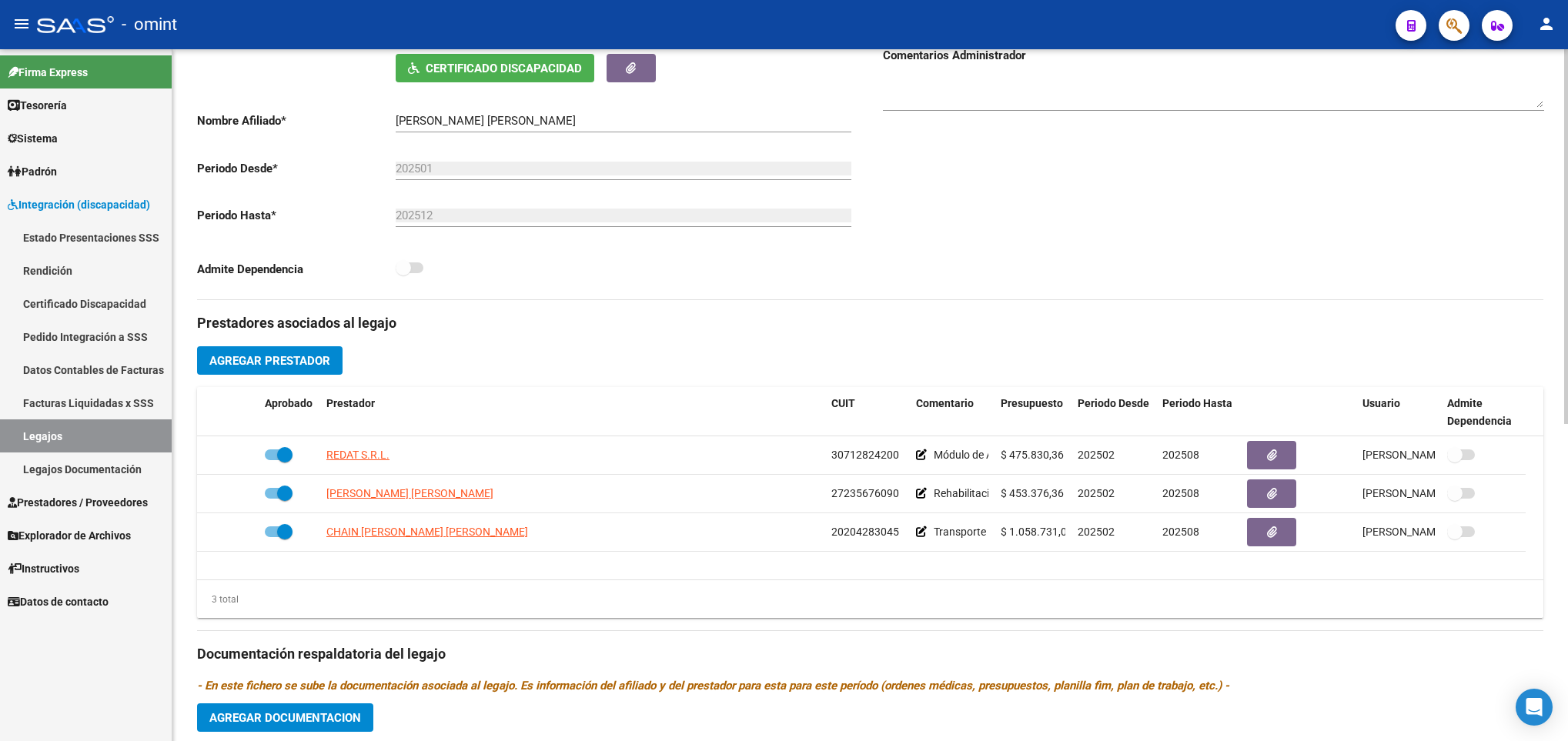
scroll to position [347, 0]
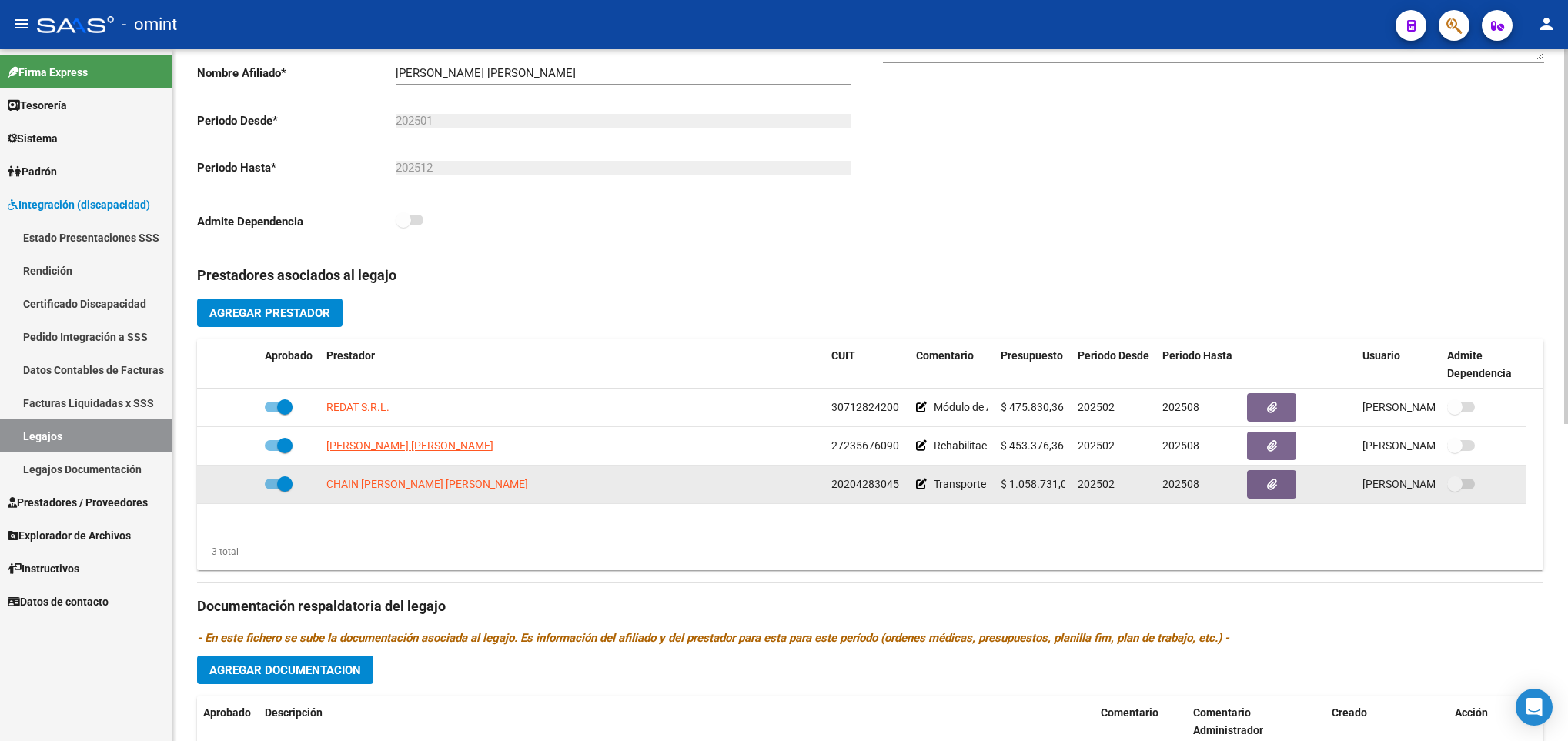
click at [275, 489] on span at bounding box center [279, 484] width 28 height 11
click at [272, 490] on input "checkbox" at bounding box center [272, 489] width 1 height 1
checkbox input "false"
click at [239, 487] on icon at bounding box center [236, 484] width 11 height 11
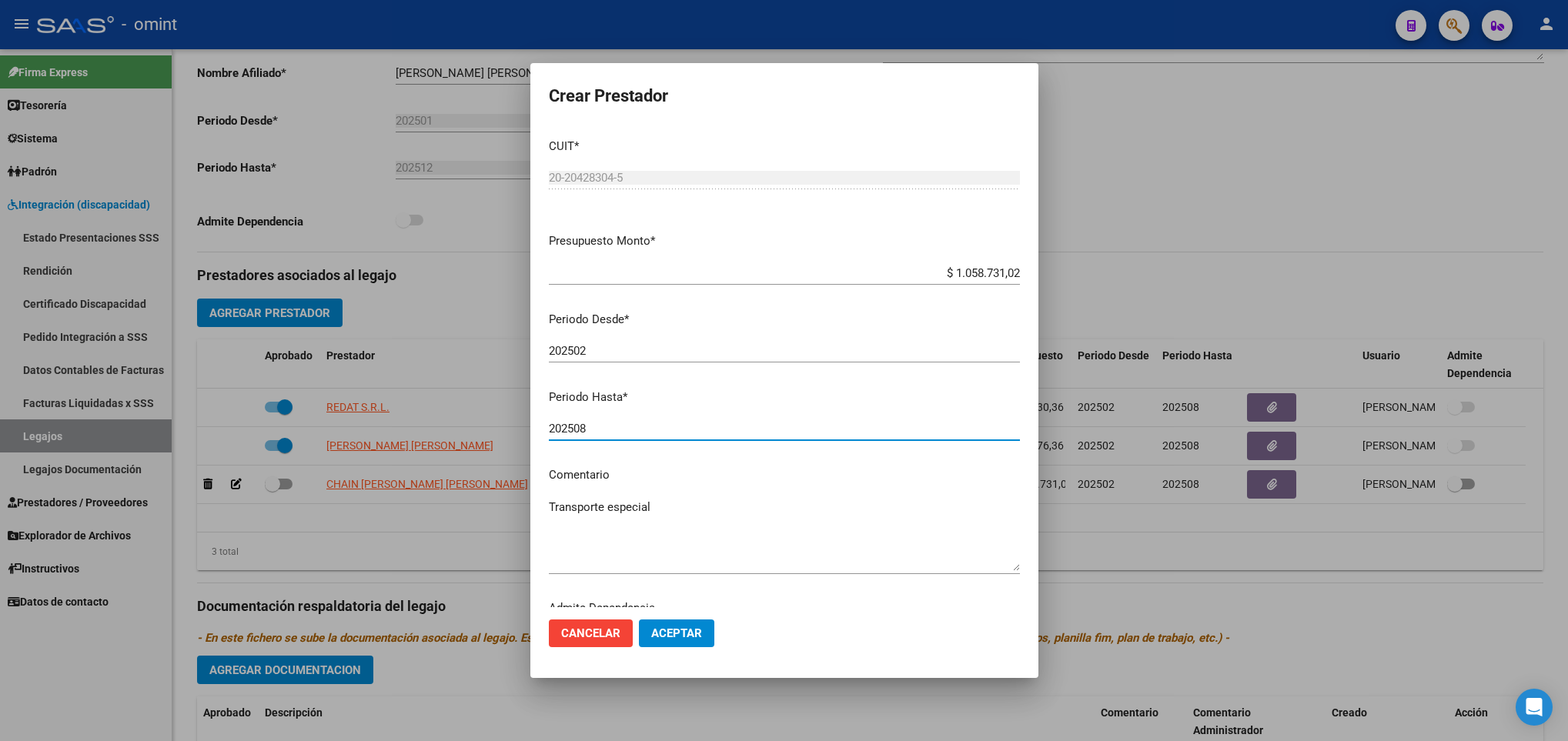
click at [646, 432] on input "202508" at bounding box center [784, 428] width 471 height 14
type input "202510"
click at [672, 631] on span "Aceptar" at bounding box center [676, 632] width 51 height 14
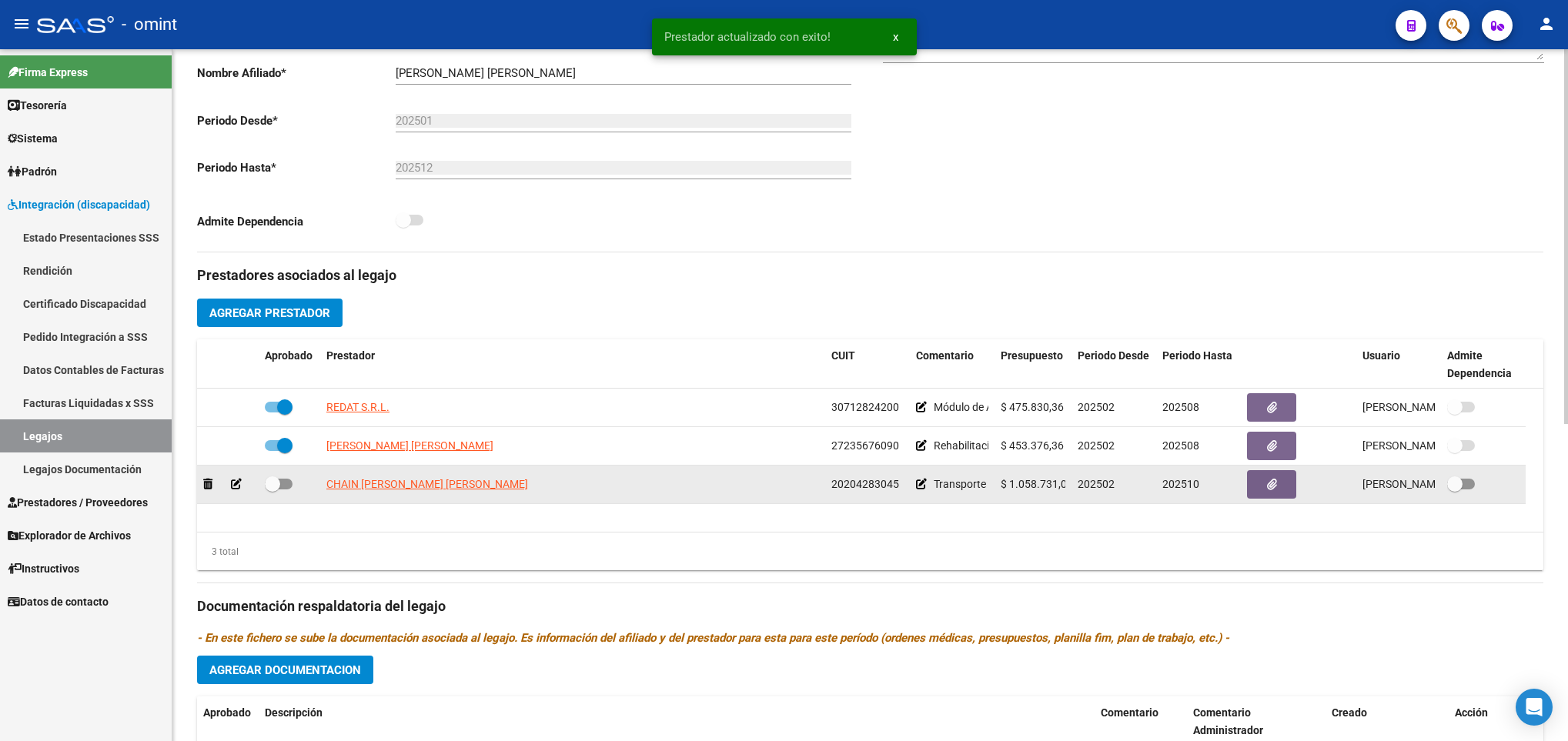
click at [285, 493] on label at bounding box center [279, 484] width 28 height 18
click at [272, 490] on input "checkbox" at bounding box center [272, 489] width 1 height 1
checkbox input "true"
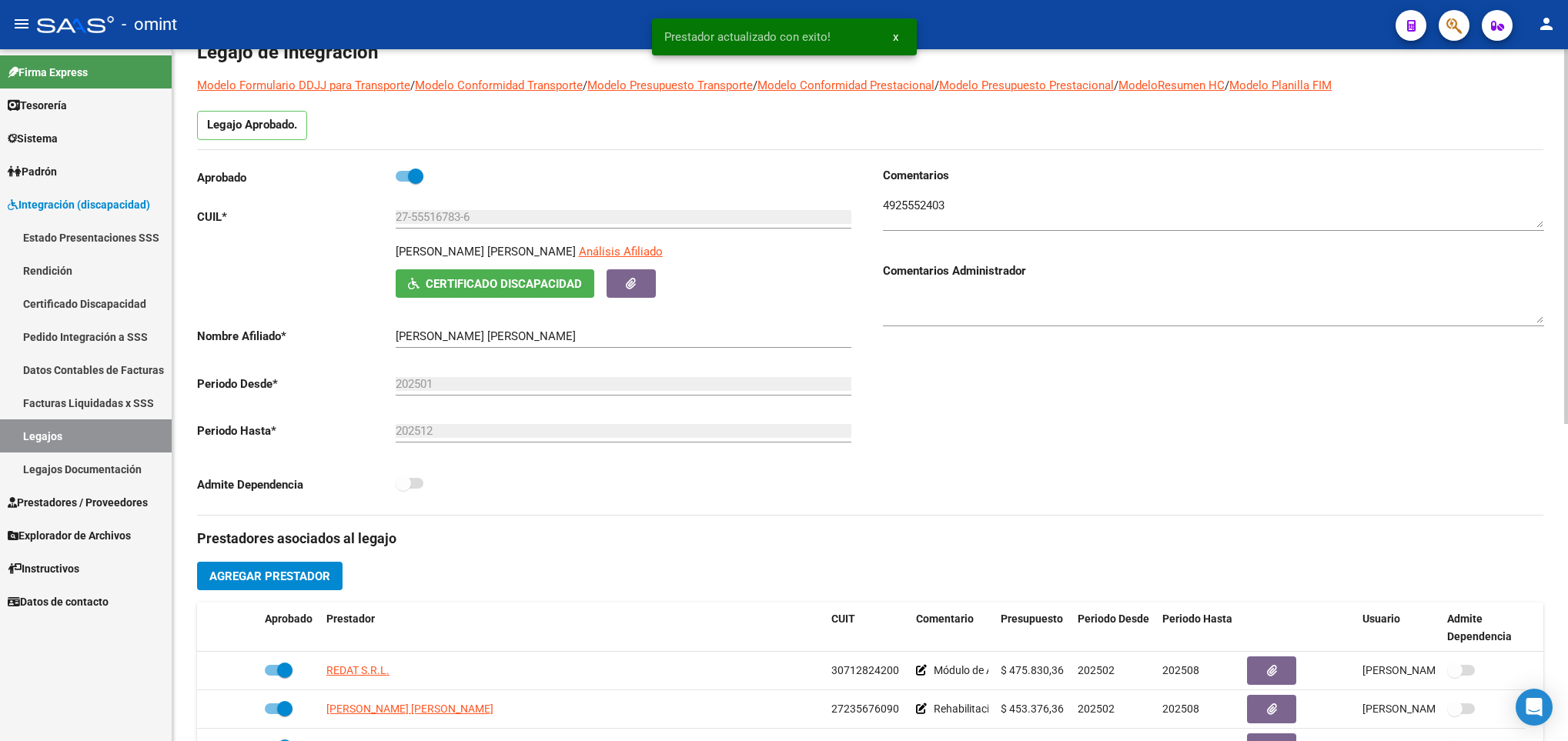
scroll to position [0, 0]
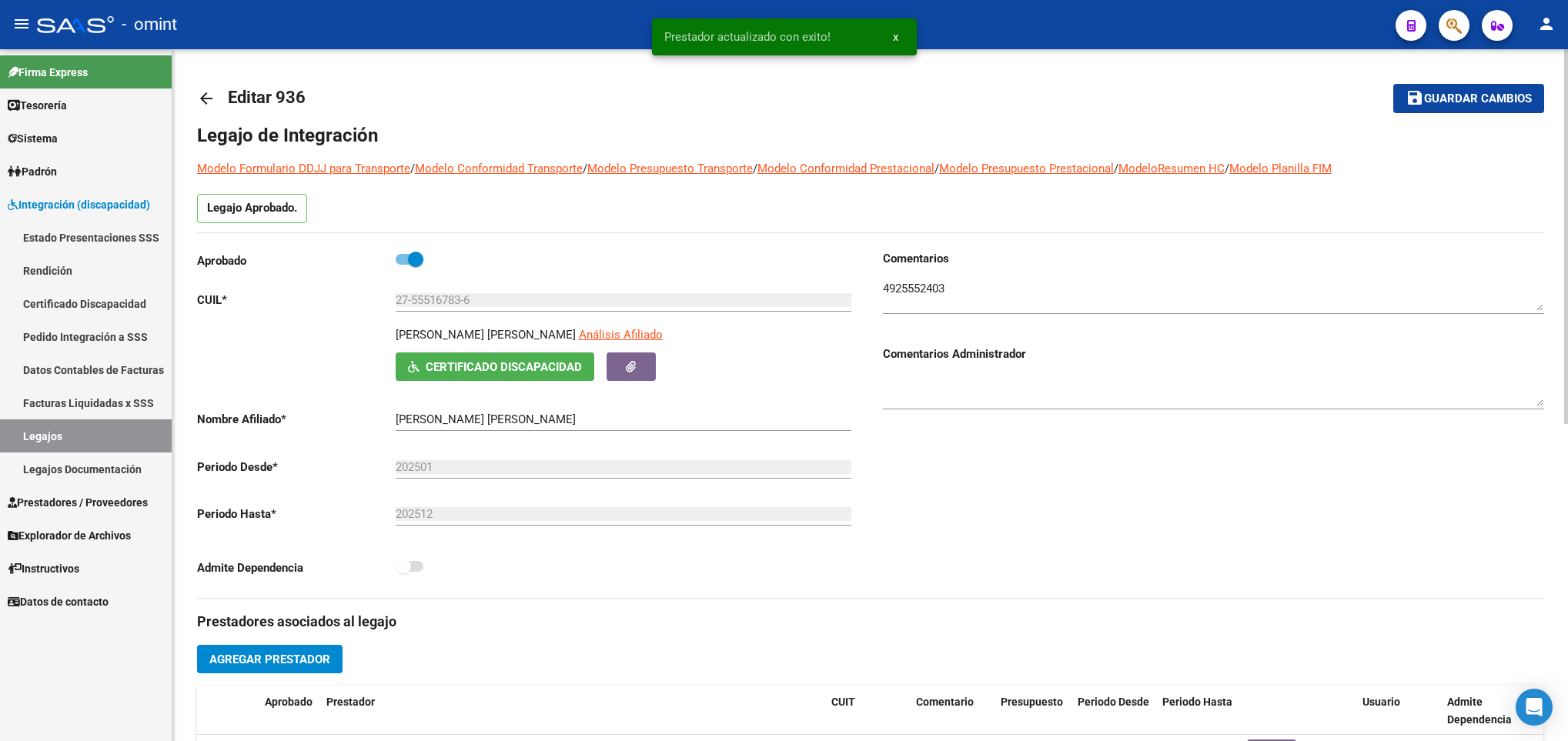
click at [1419, 97] on mat-icon "save" at bounding box center [1415, 98] width 18 height 18
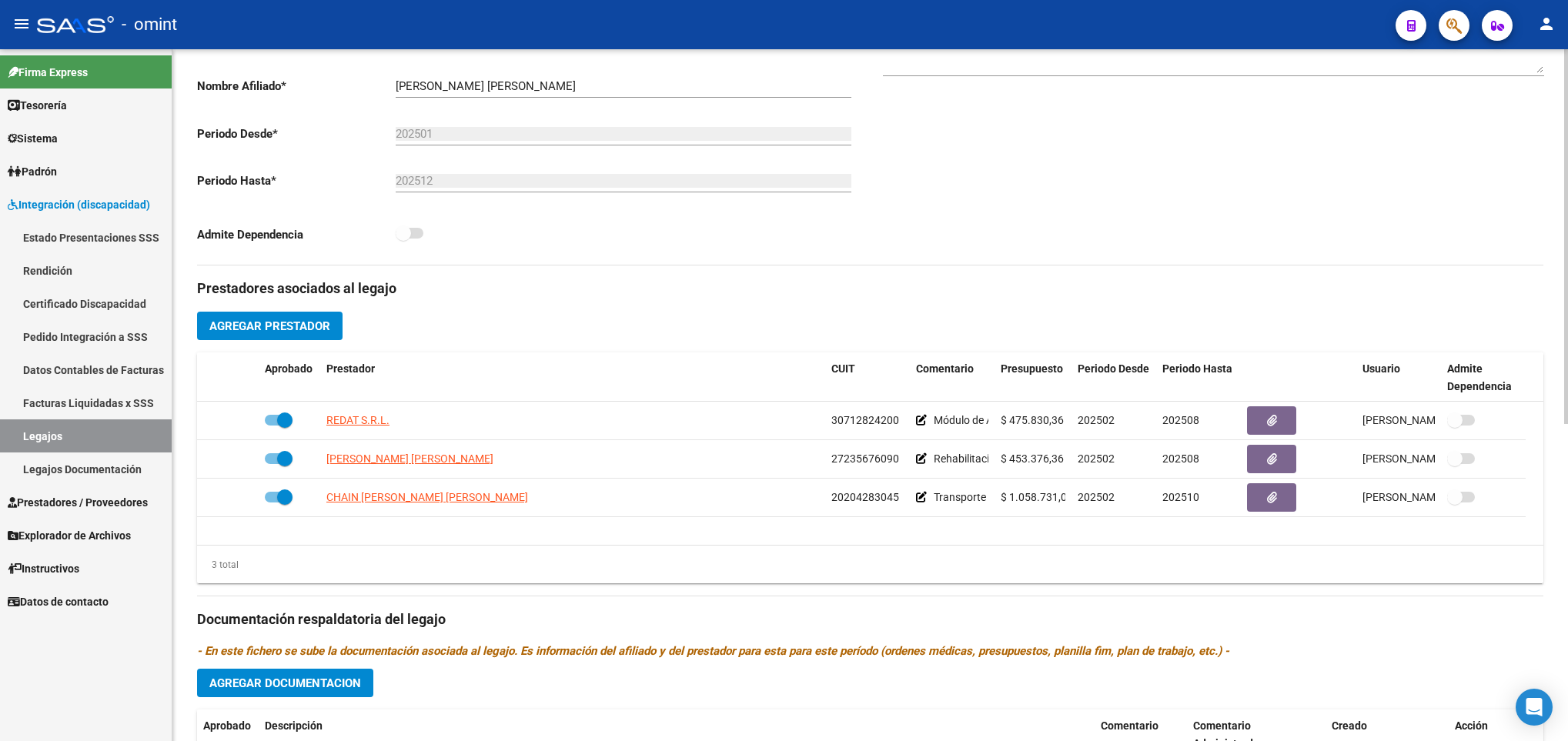
scroll to position [347, 0]
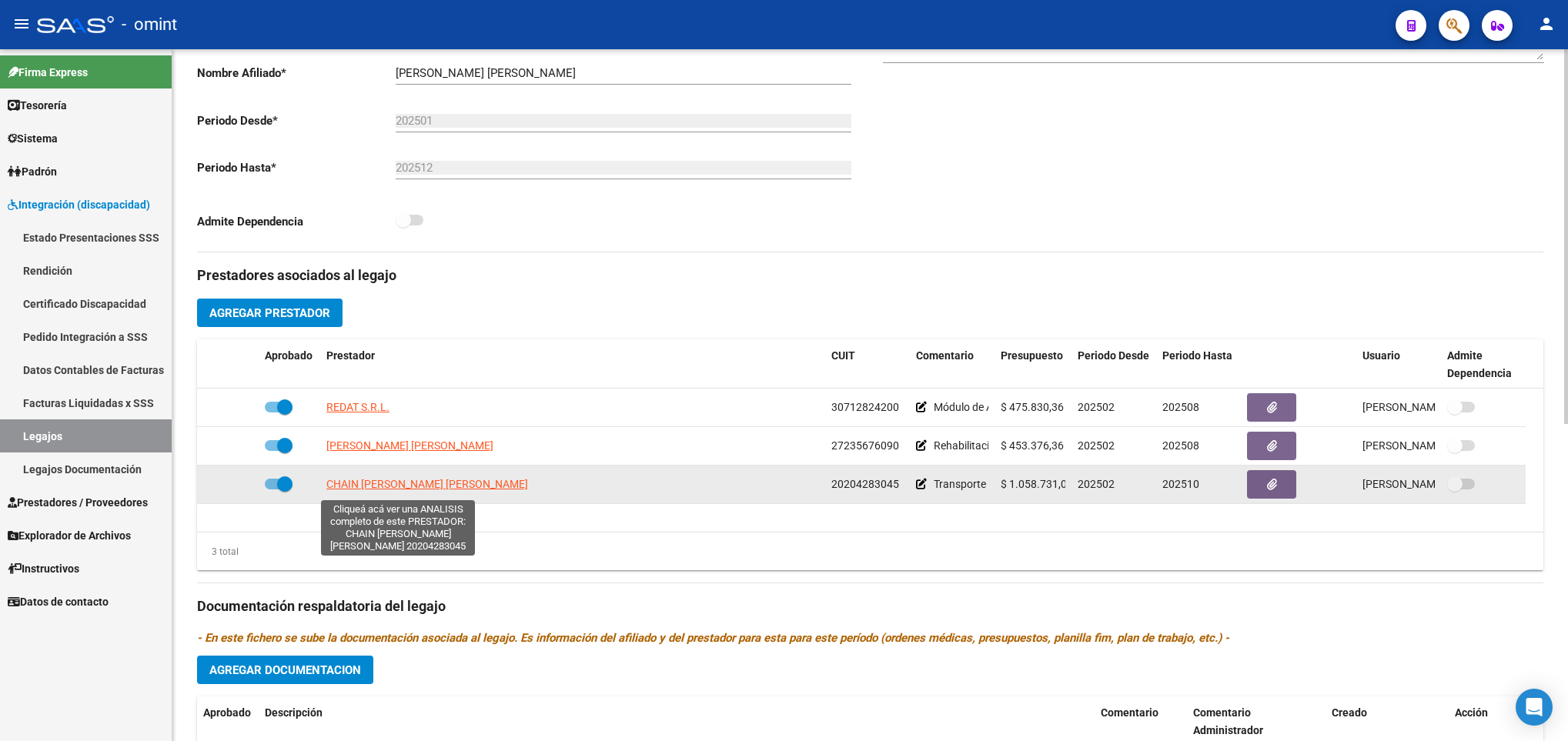
click at [409, 490] on span "CHAIN PABLO EDUARDO LUIS" at bounding box center [427, 484] width 202 height 13
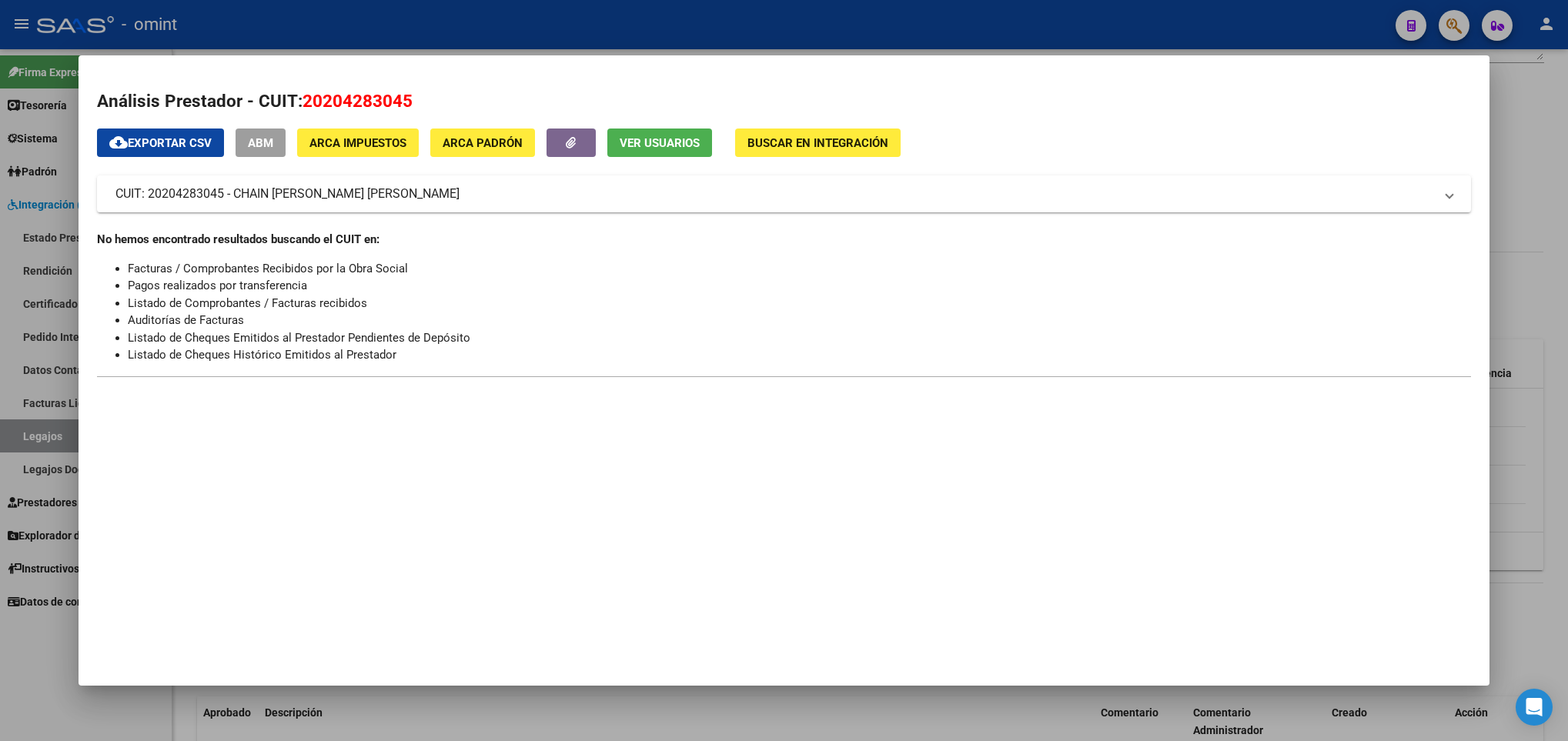
click at [495, 718] on div at bounding box center [784, 370] width 1568 height 741
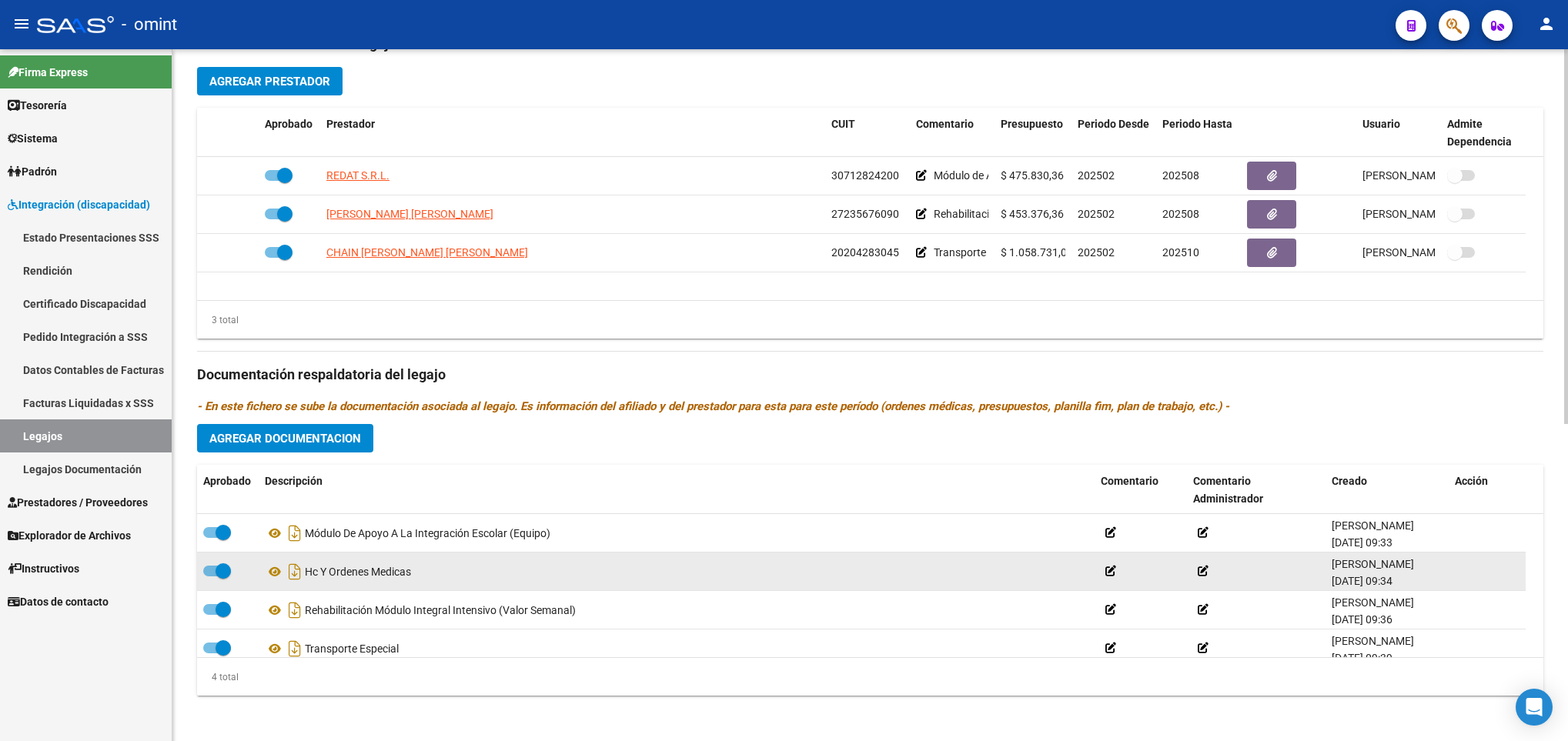
scroll to position [584, 0]
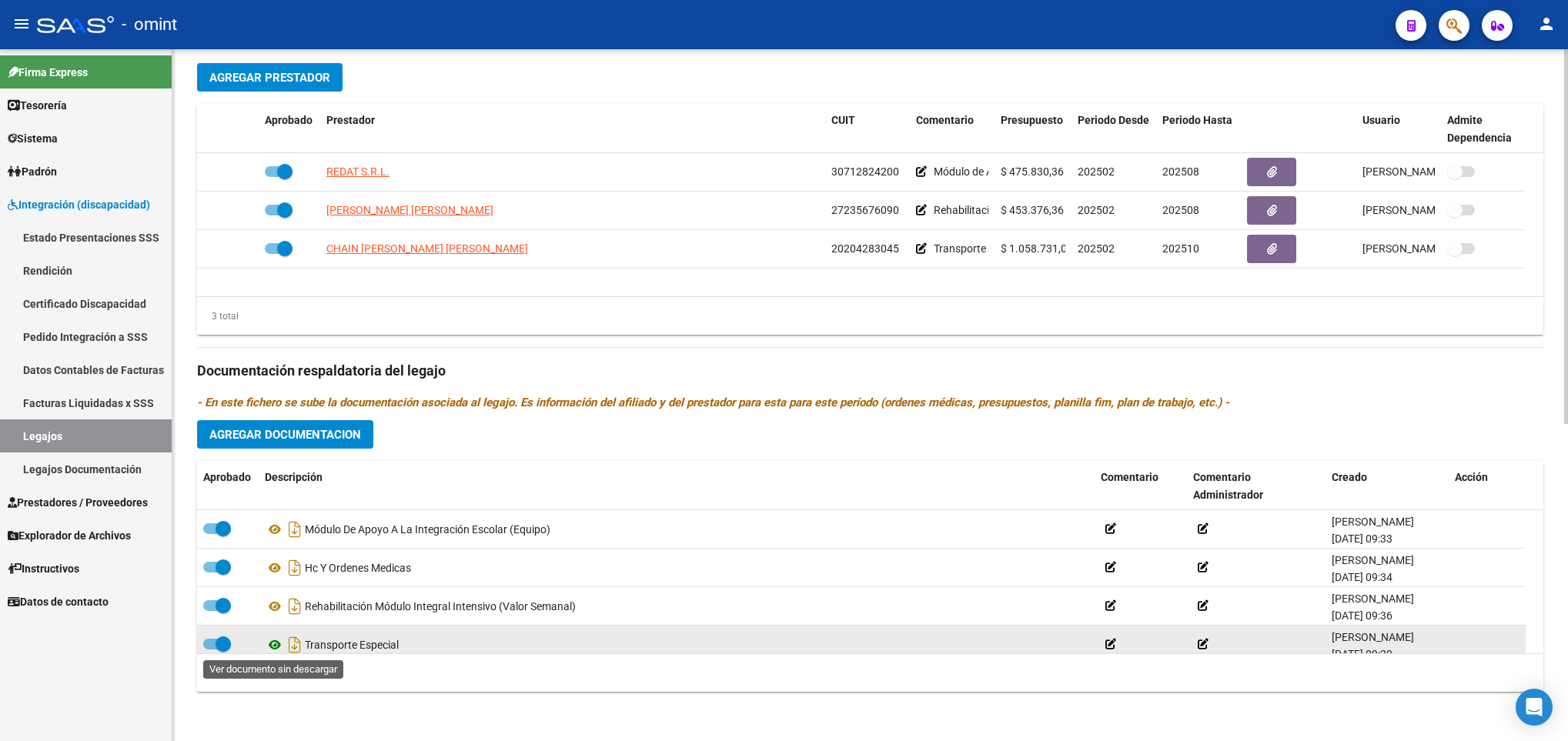
click at [271, 649] on icon at bounding box center [275, 644] width 20 height 18
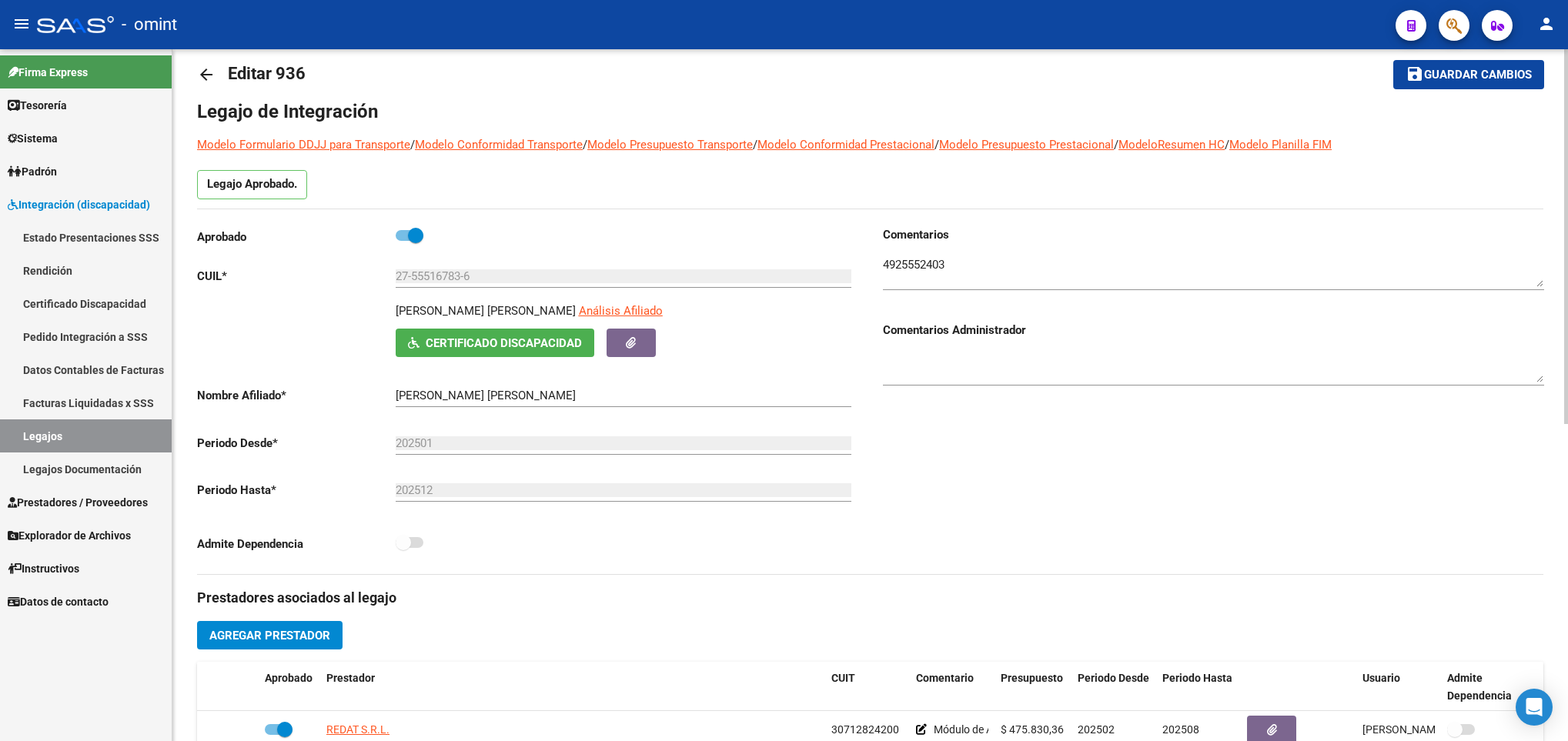
scroll to position [8, 0]
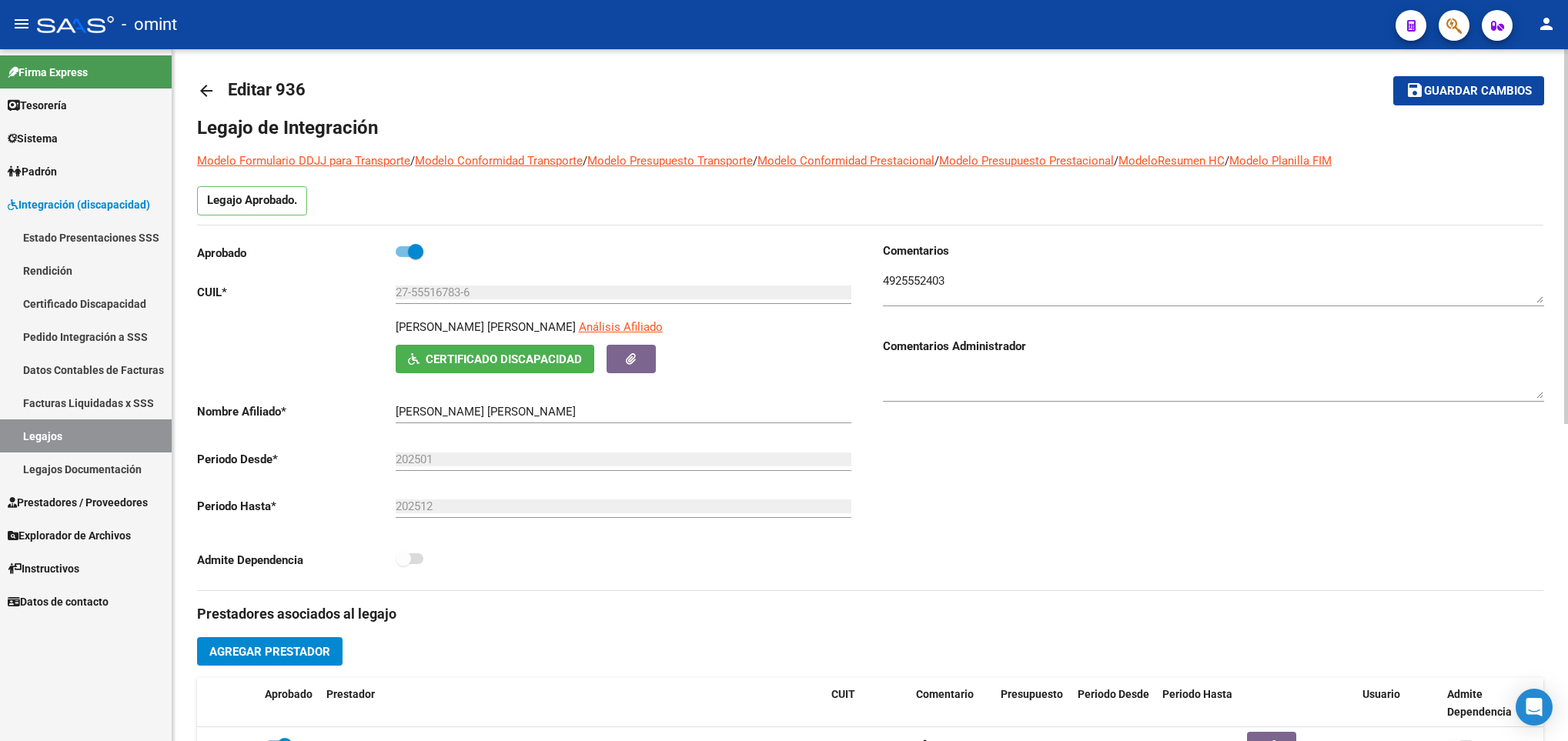
click at [430, 330] on p "TOLEDO FELICIA JULIA" at bounding box center [485, 327] width 180 height 17
copy p "TOLEDO FELICIA JULIA"
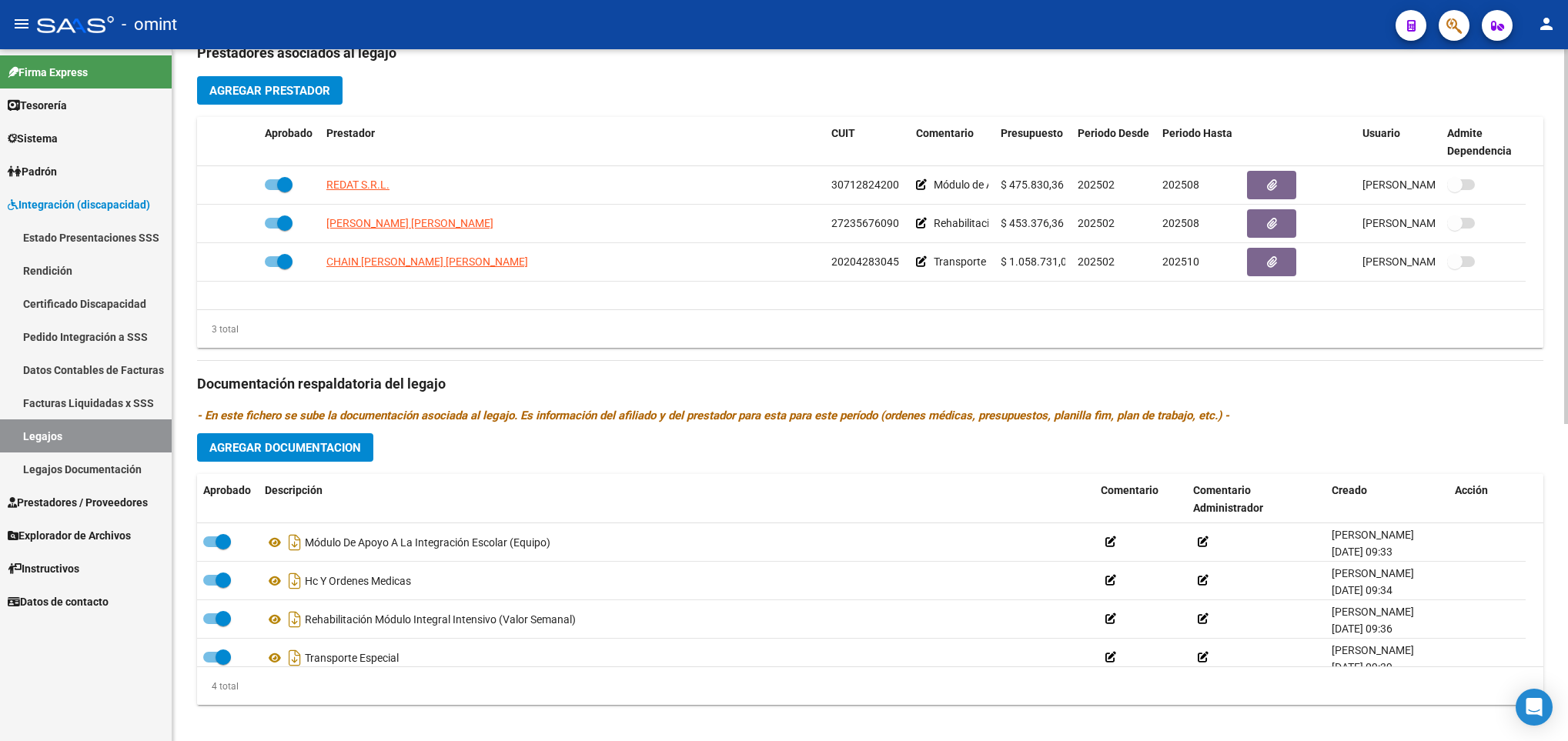
scroll to position [584, 0]
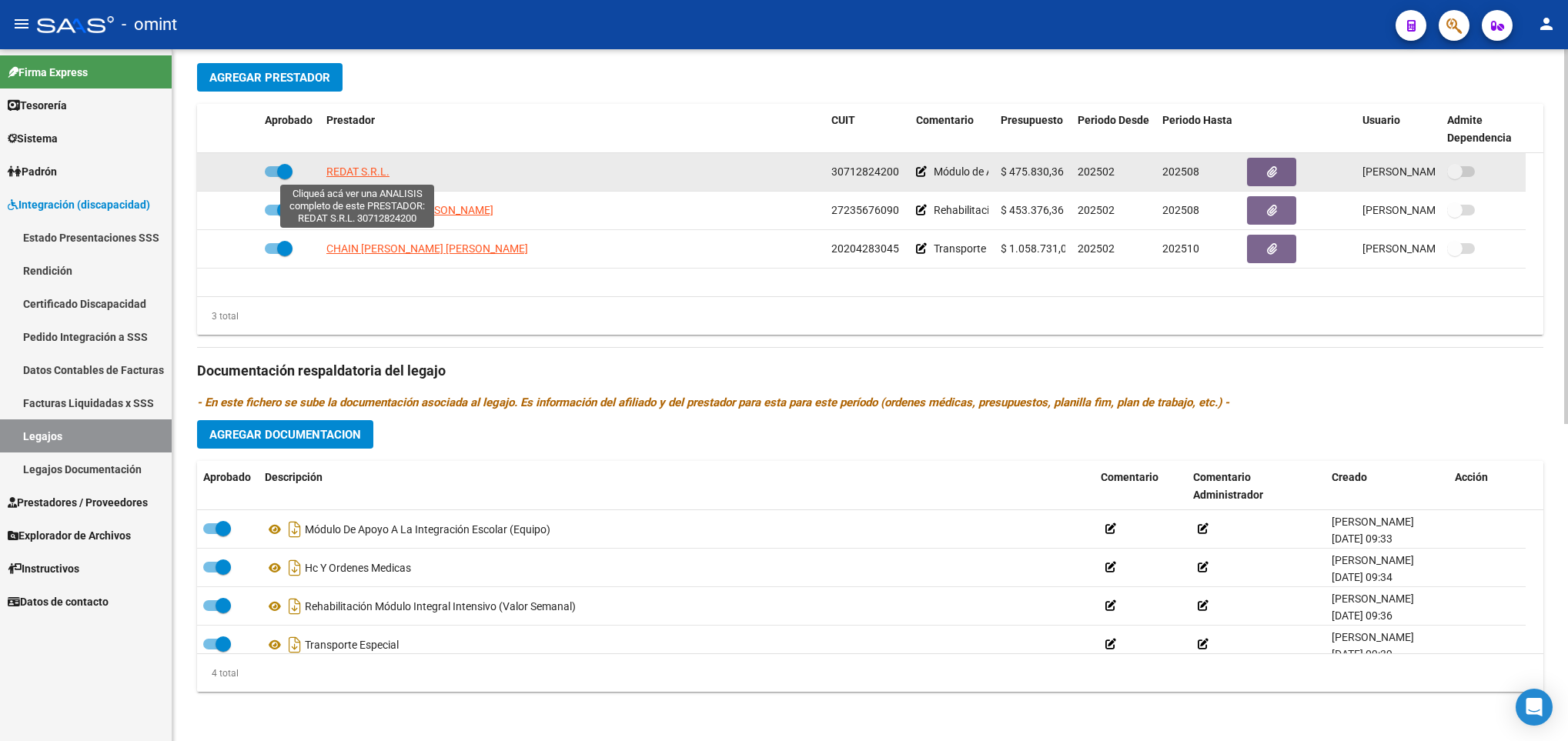
click at [353, 176] on span "REDAT S.R.L." at bounding box center [359, 172] width 63 height 13
type textarea "30712824200"
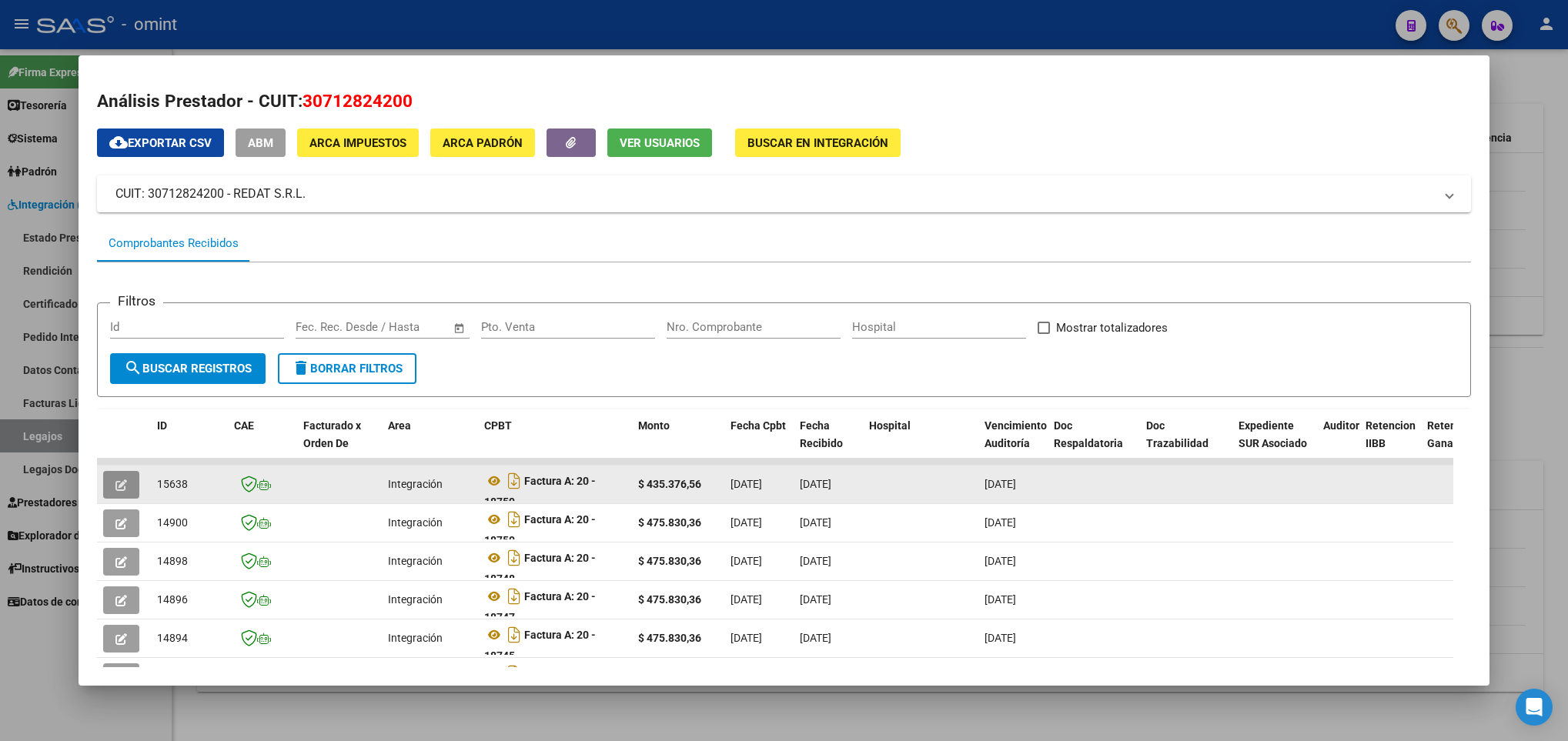
click at [121, 474] on button "button" at bounding box center [121, 484] width 36 height 28
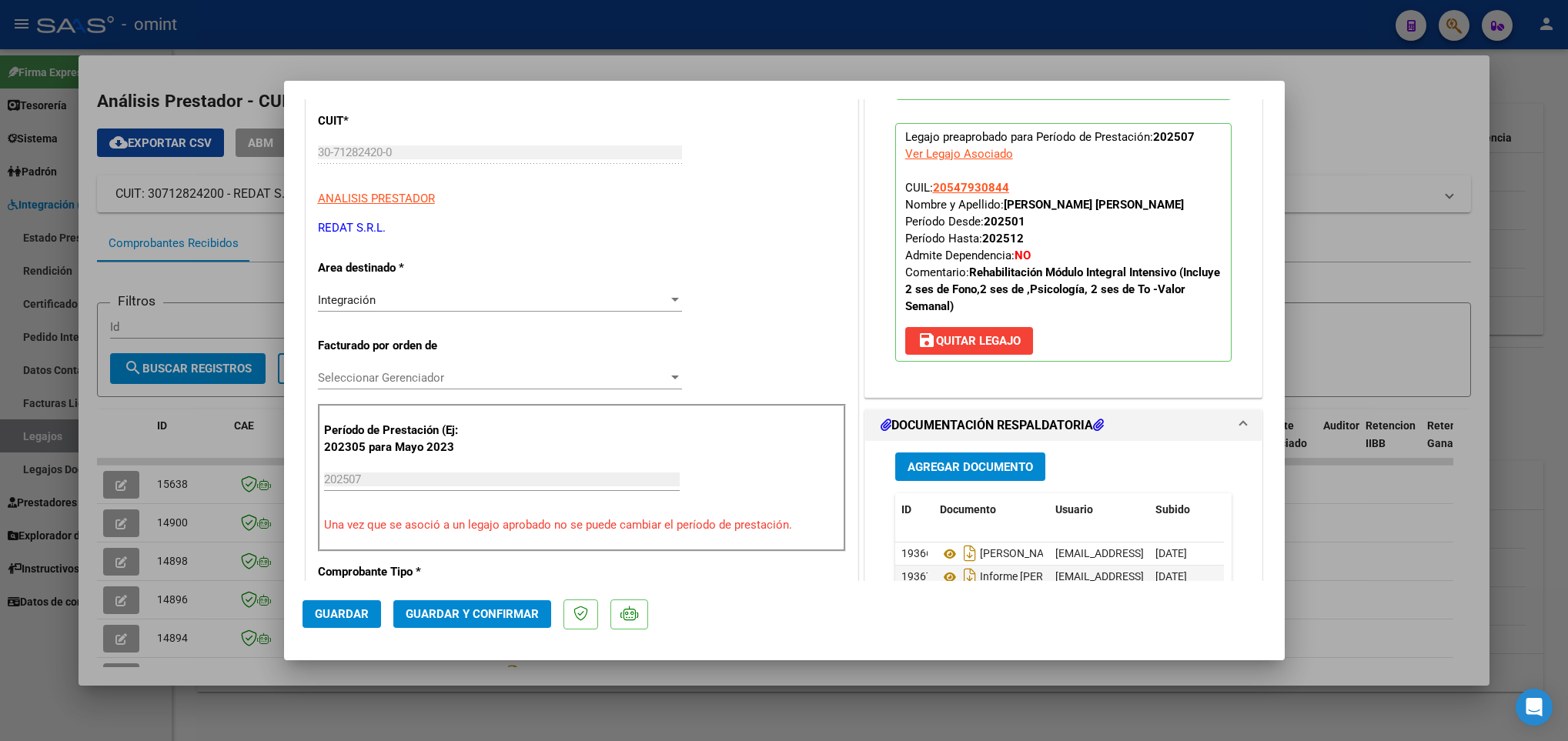
scroll to position [347, 0]
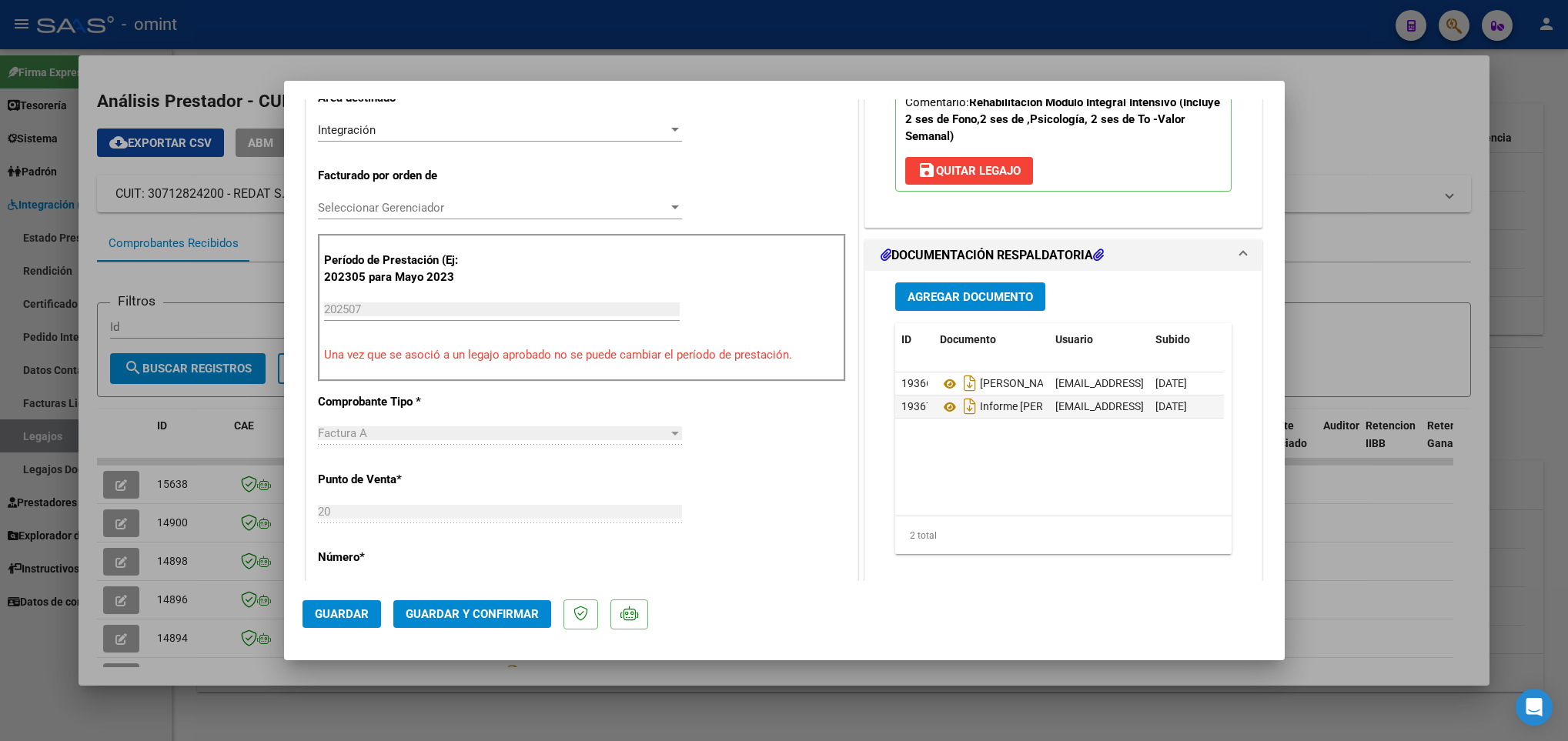
click at [214, 423] on div at bounding box center [784, 370] width 1568 height 741
type input "$ 0,00"
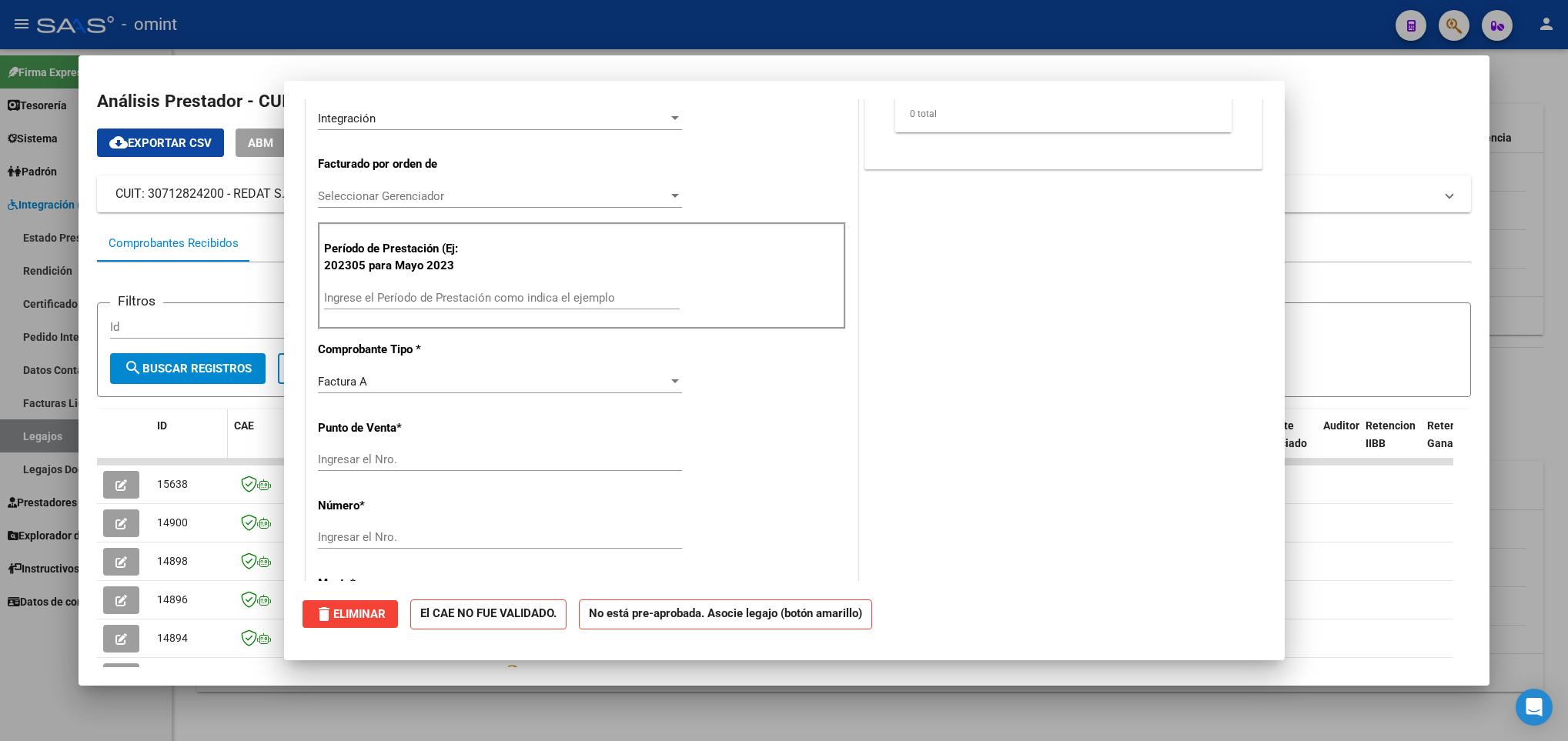
scroll to position [0, 0]
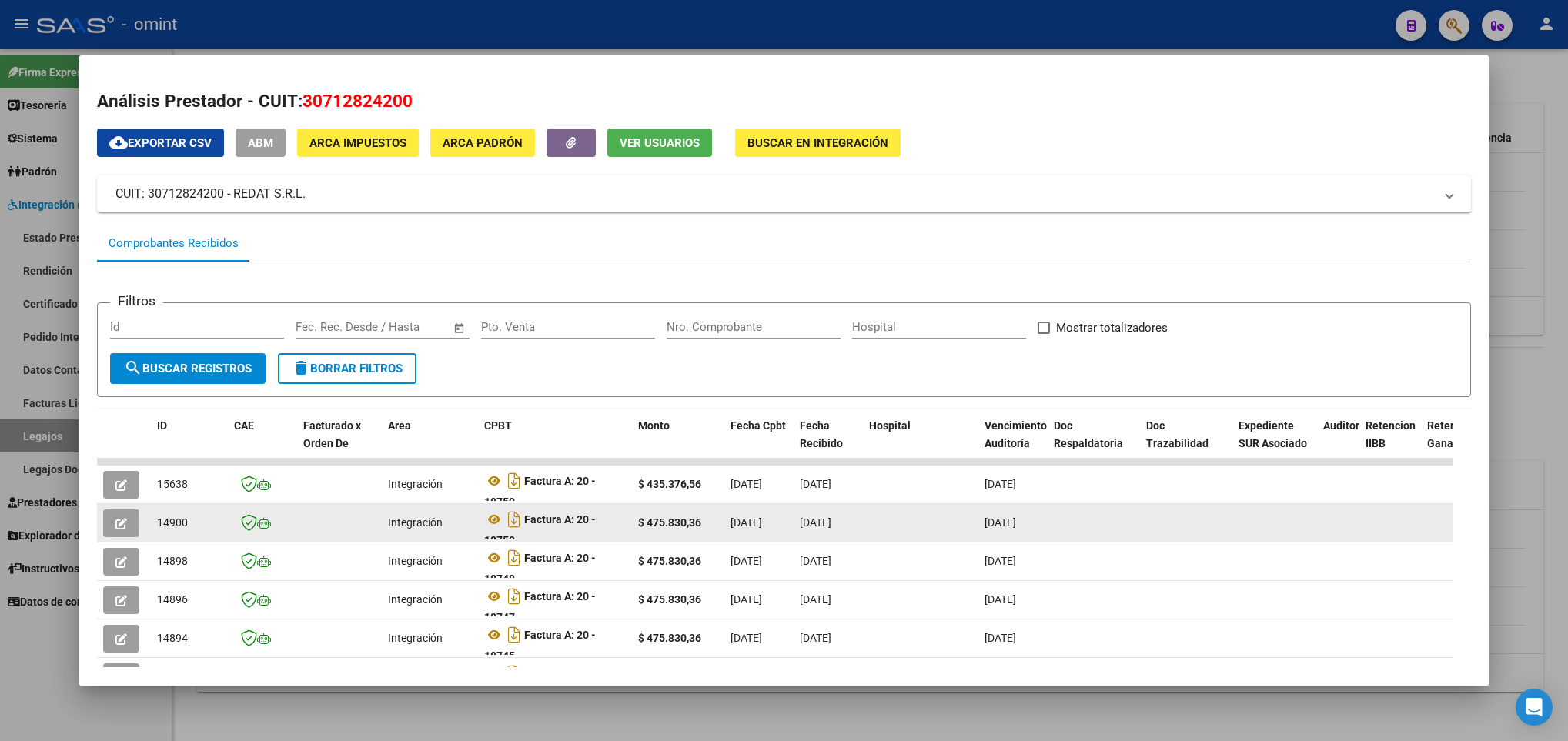
click at [126, 520] on icon "button" at bounding box center [121, 523] width 12 height 12
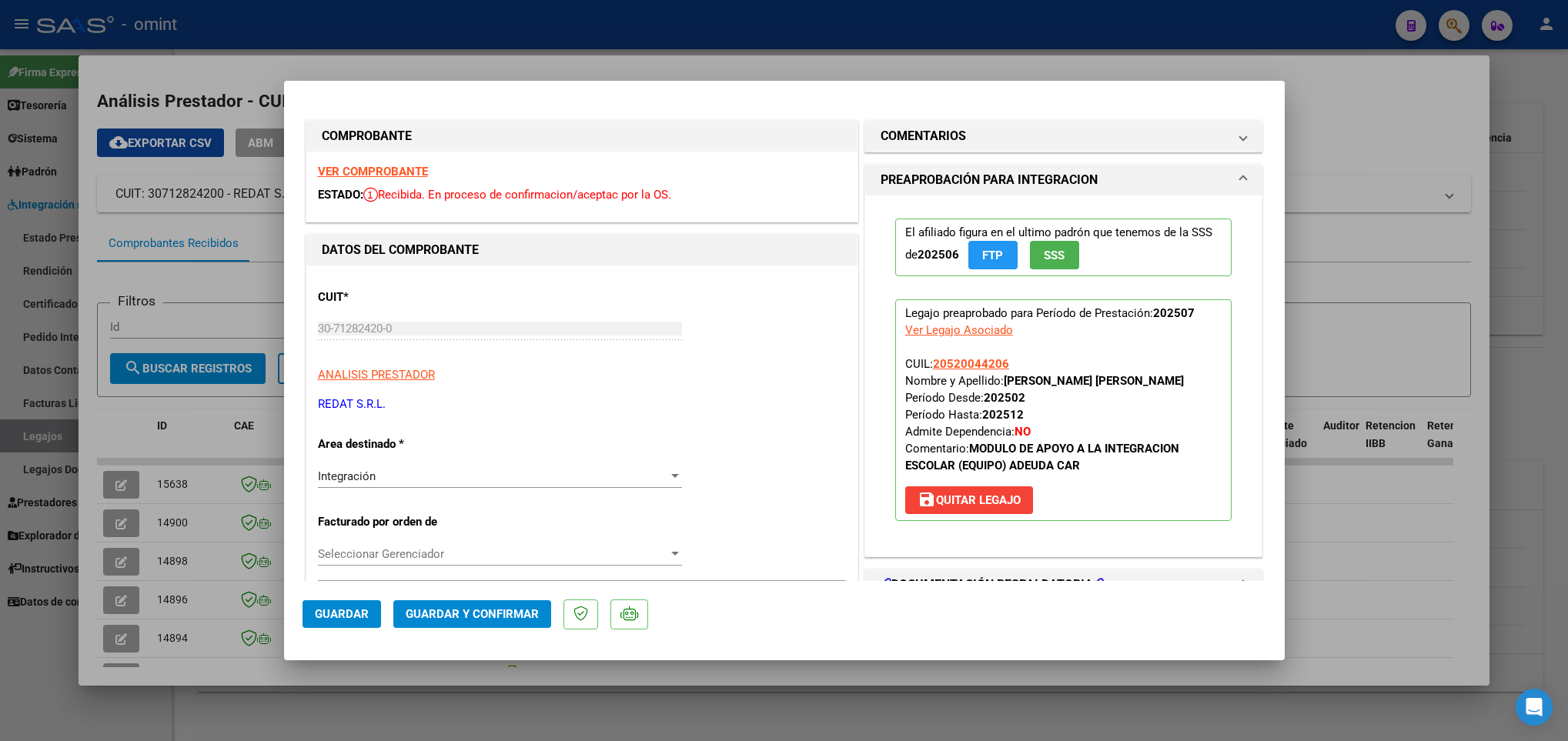
click at [155, 604] on div at bounding box center [784, 370] width 1568 height 741
type input "$ 0,00"
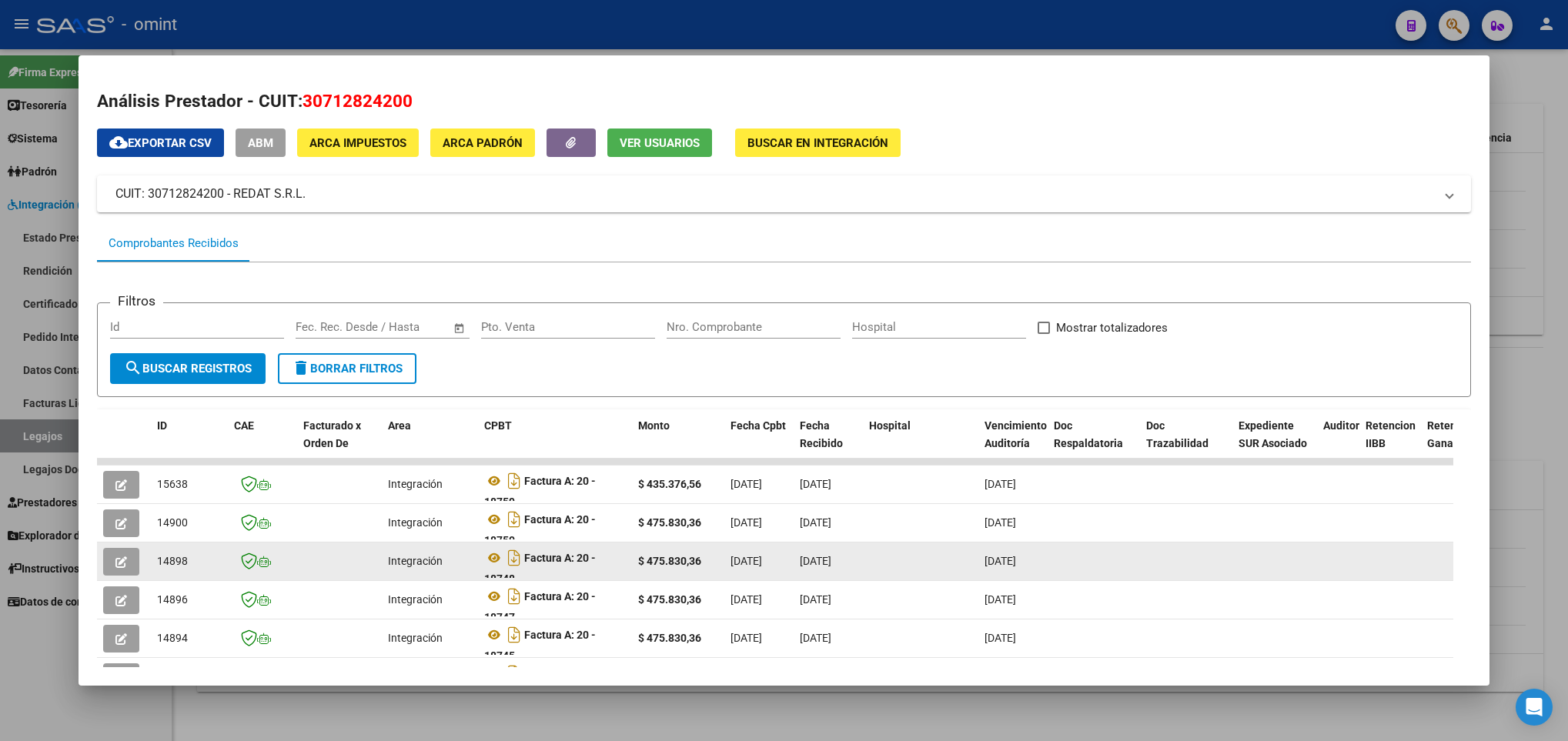
click at [119, 562] on icon "button" at bounding box center [121, 562] width 12 height 12
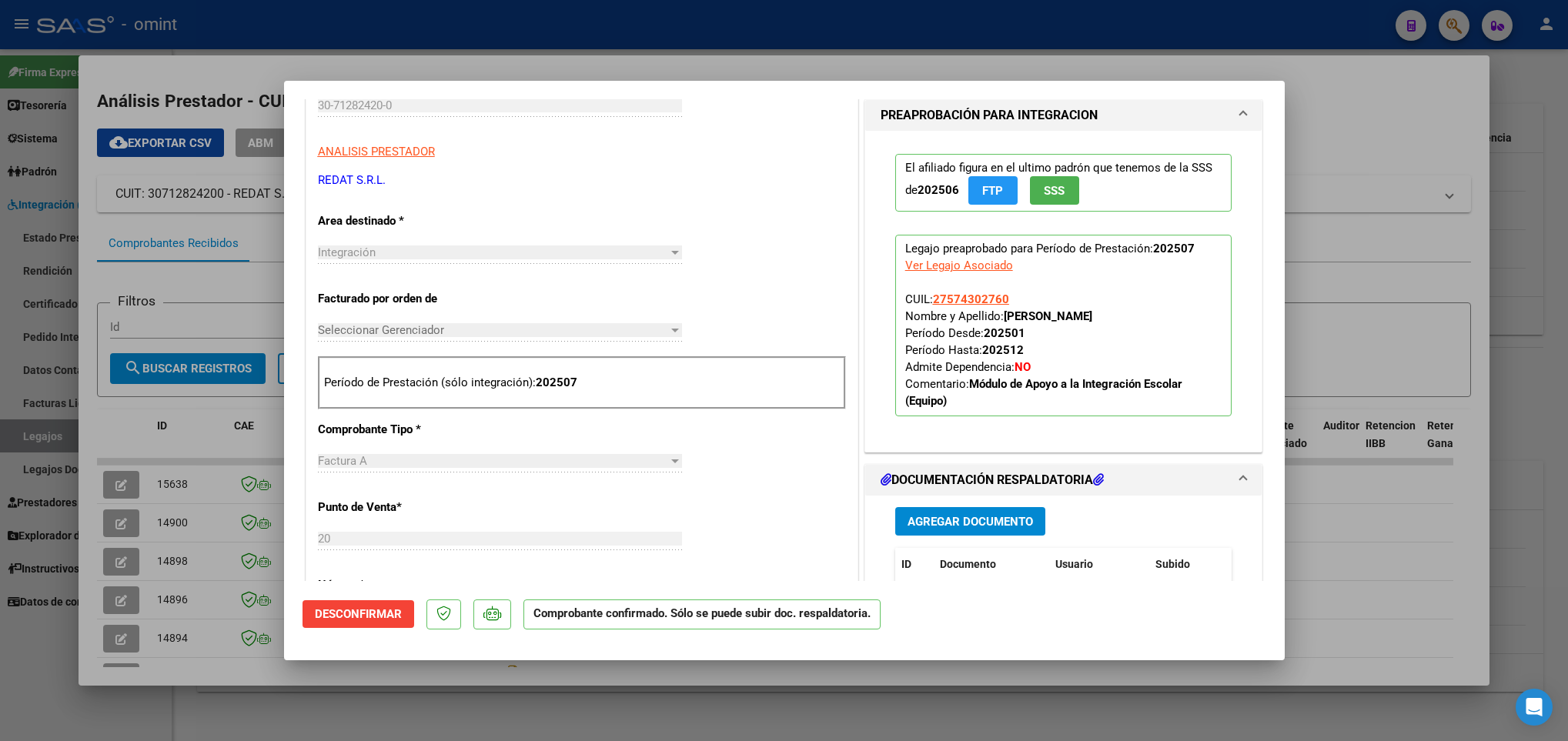
scroll to position [461, 0]
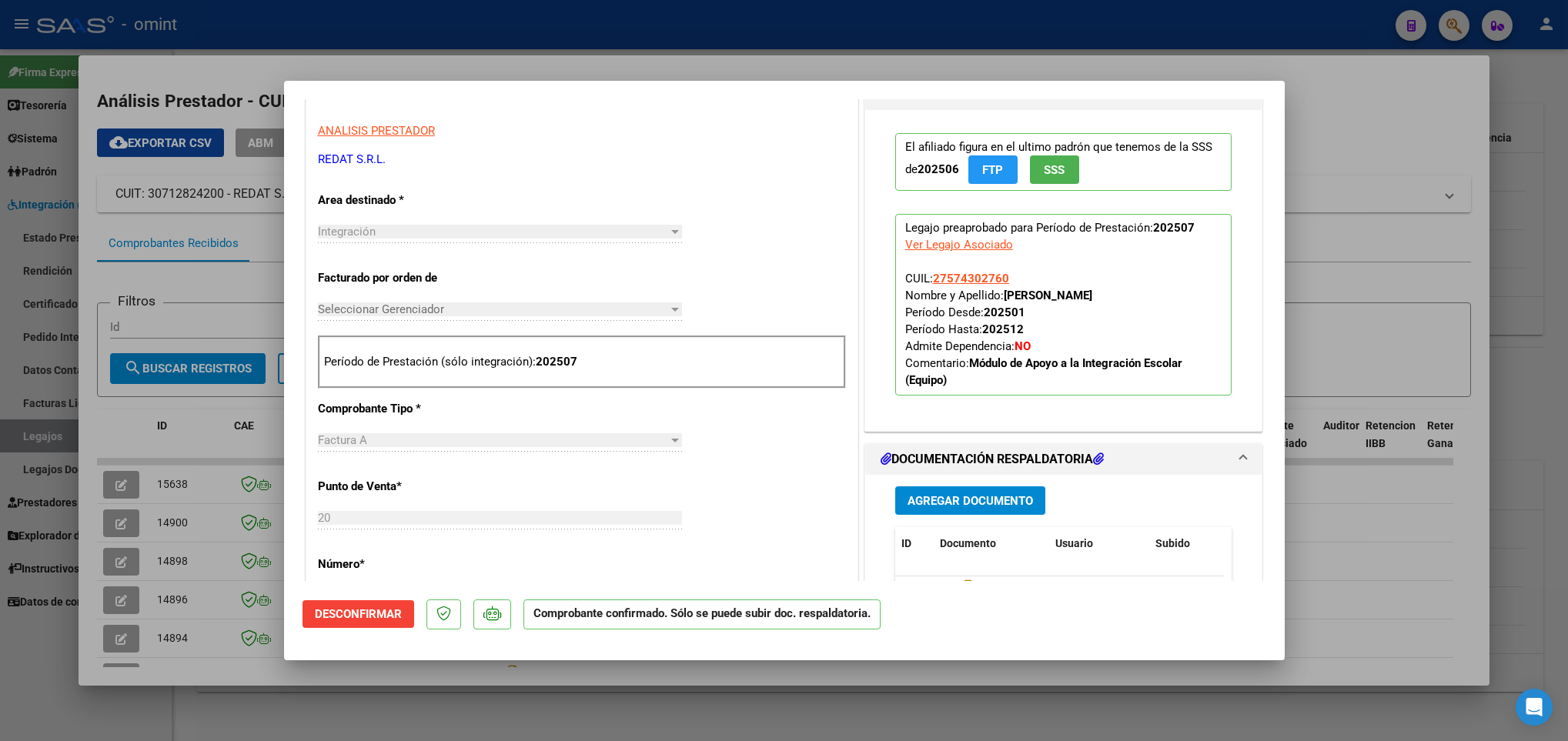
click at [177, 555] on div at bounding box center [784, 370] width 1568 height 741
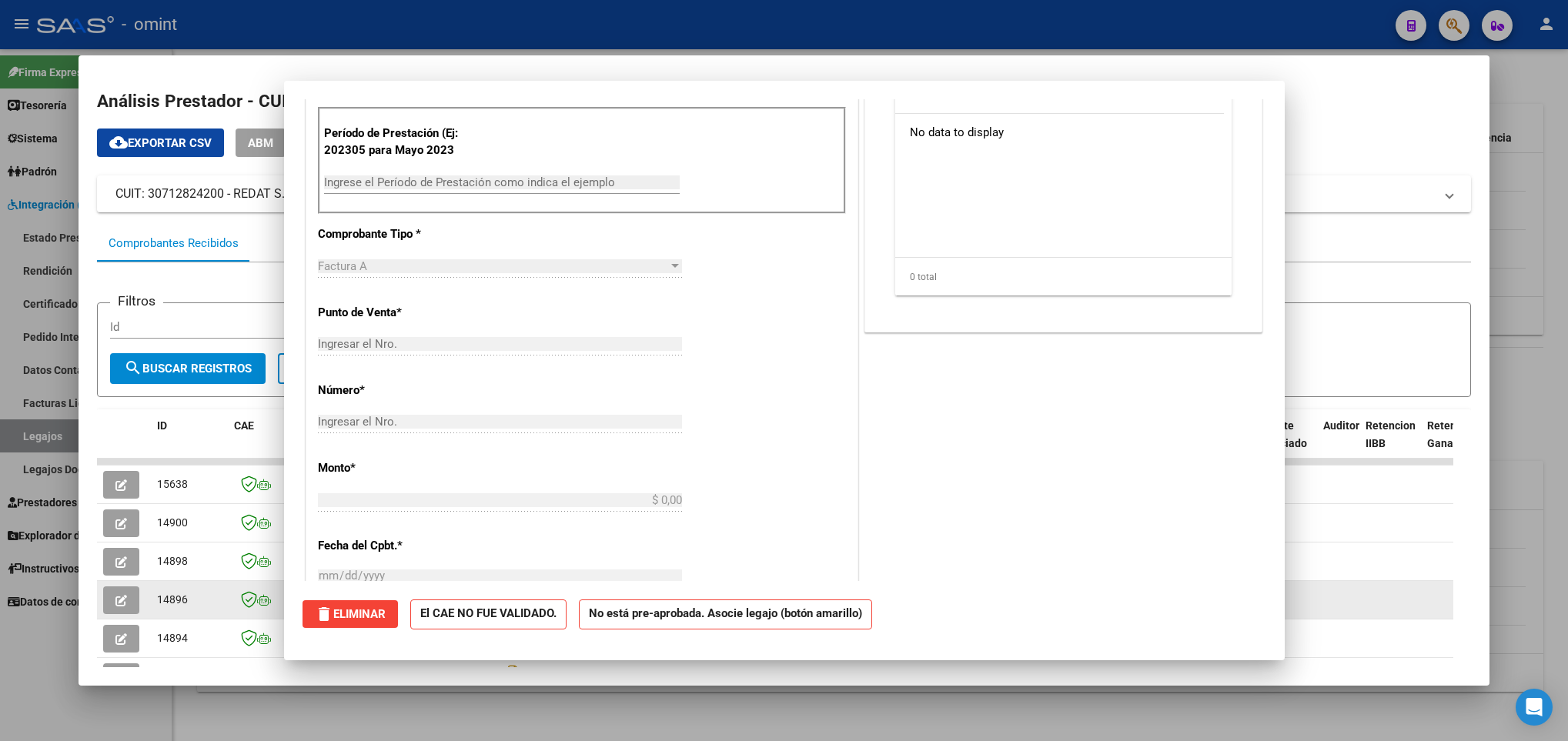
scroll to position [0, 0]
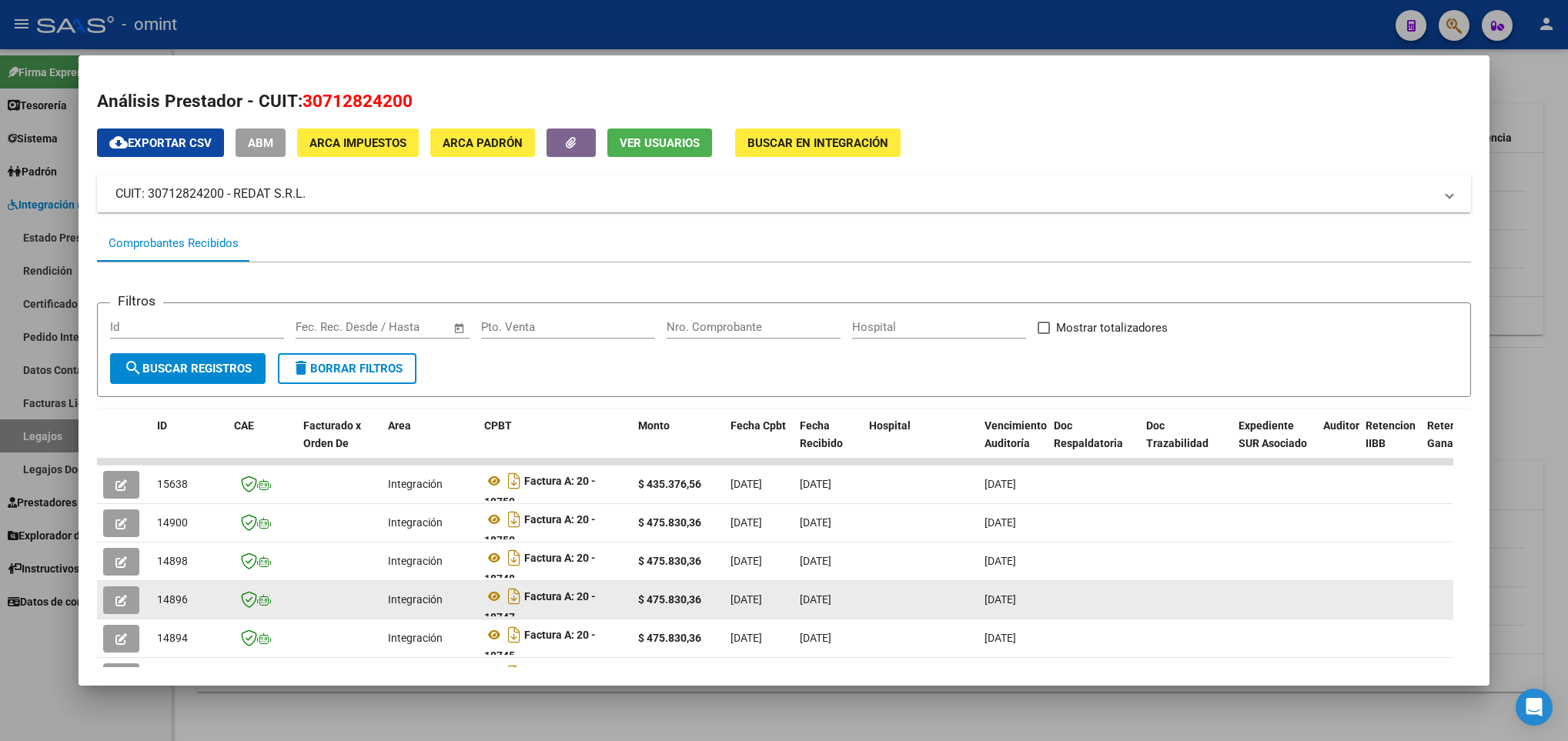
click at [121, 603] on icon "button" at bounding box center [121, 600] width 12 height 12
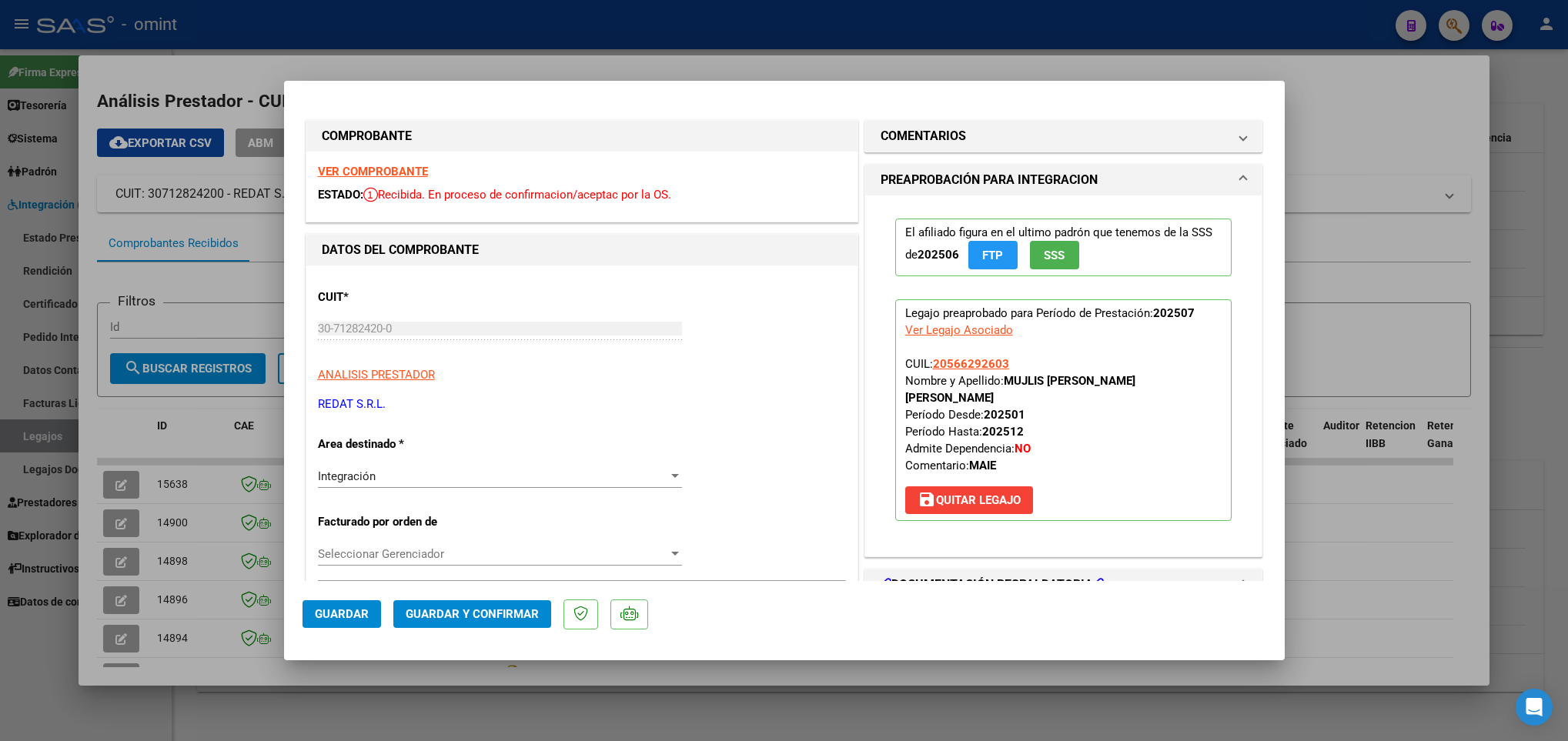
click at [139, 451] on div at bounding box center [784, 370] width 1568 height 741
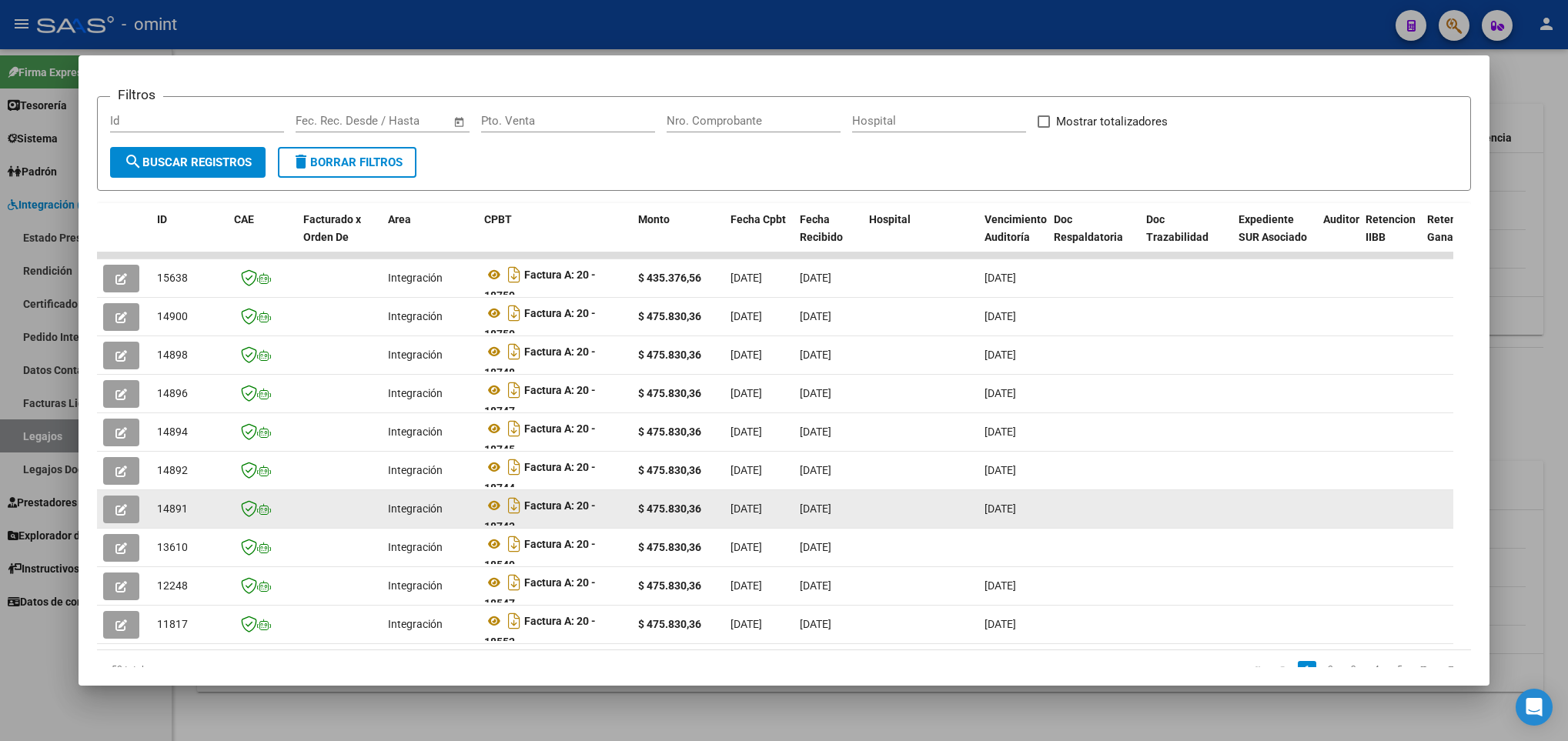
scroll to position [231, 0]
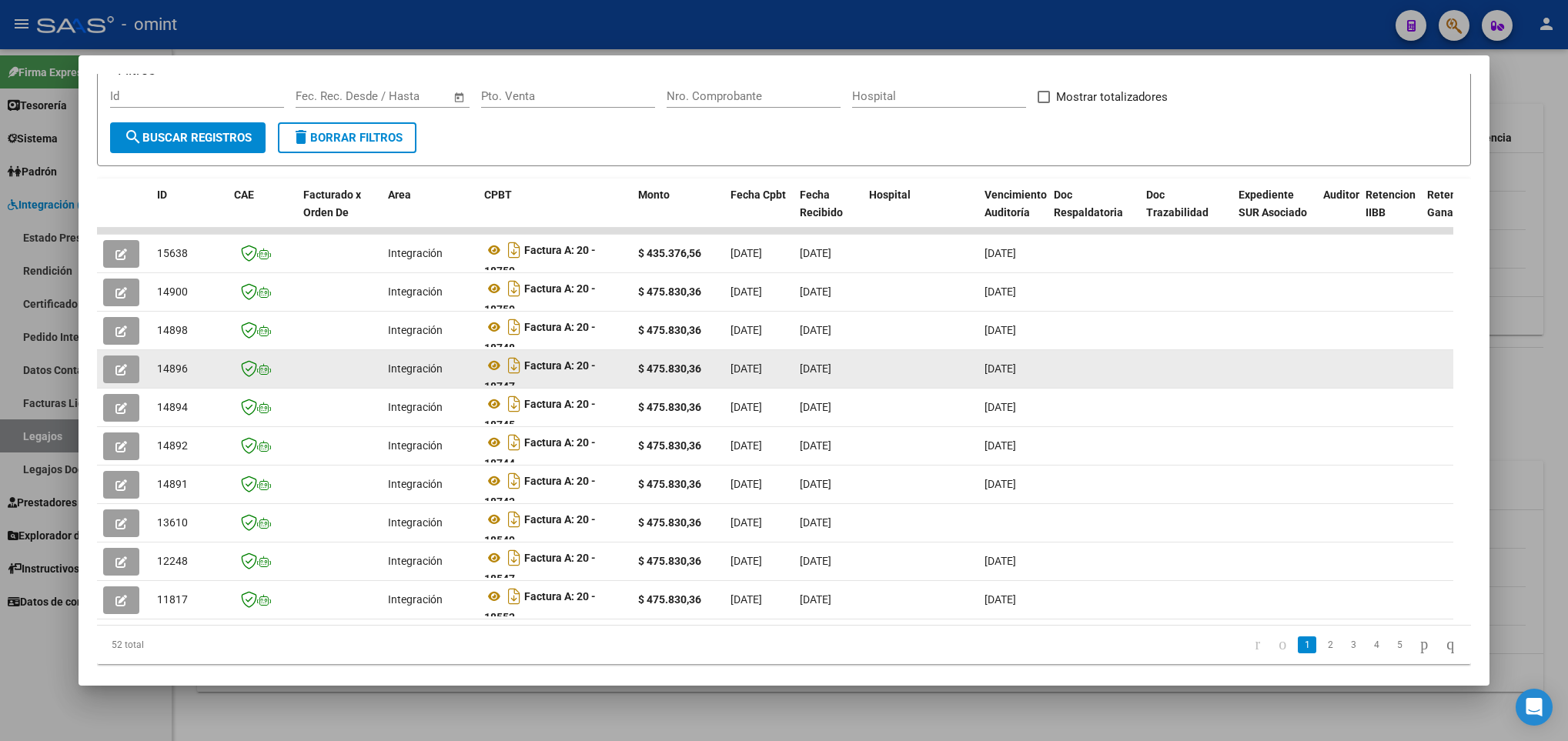
click at [118, 370] on icon "button" at bounding box center [121, 369] width 12 height 12
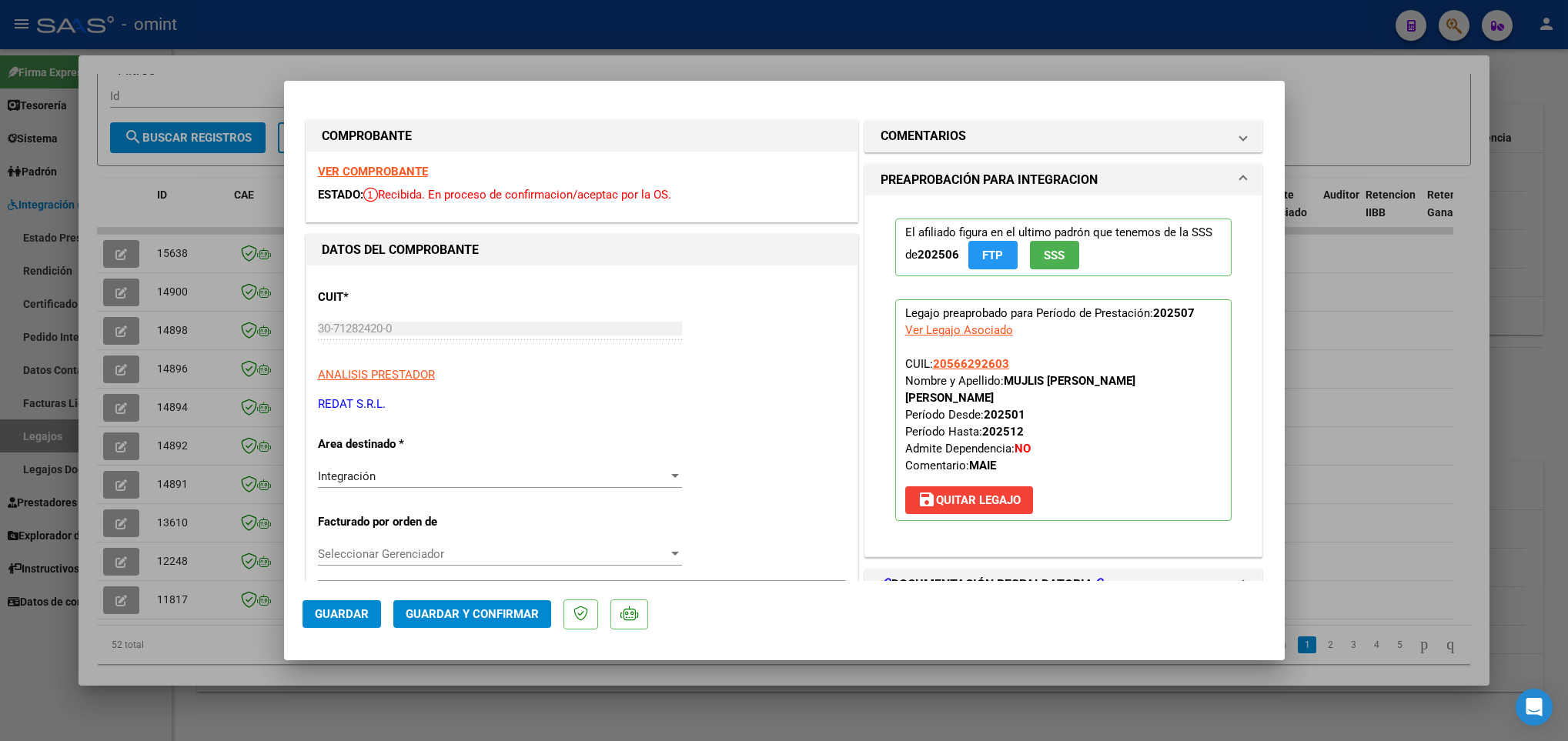
click at [162, 390] on div at bounding box center [784, 370] width 1568 height 741
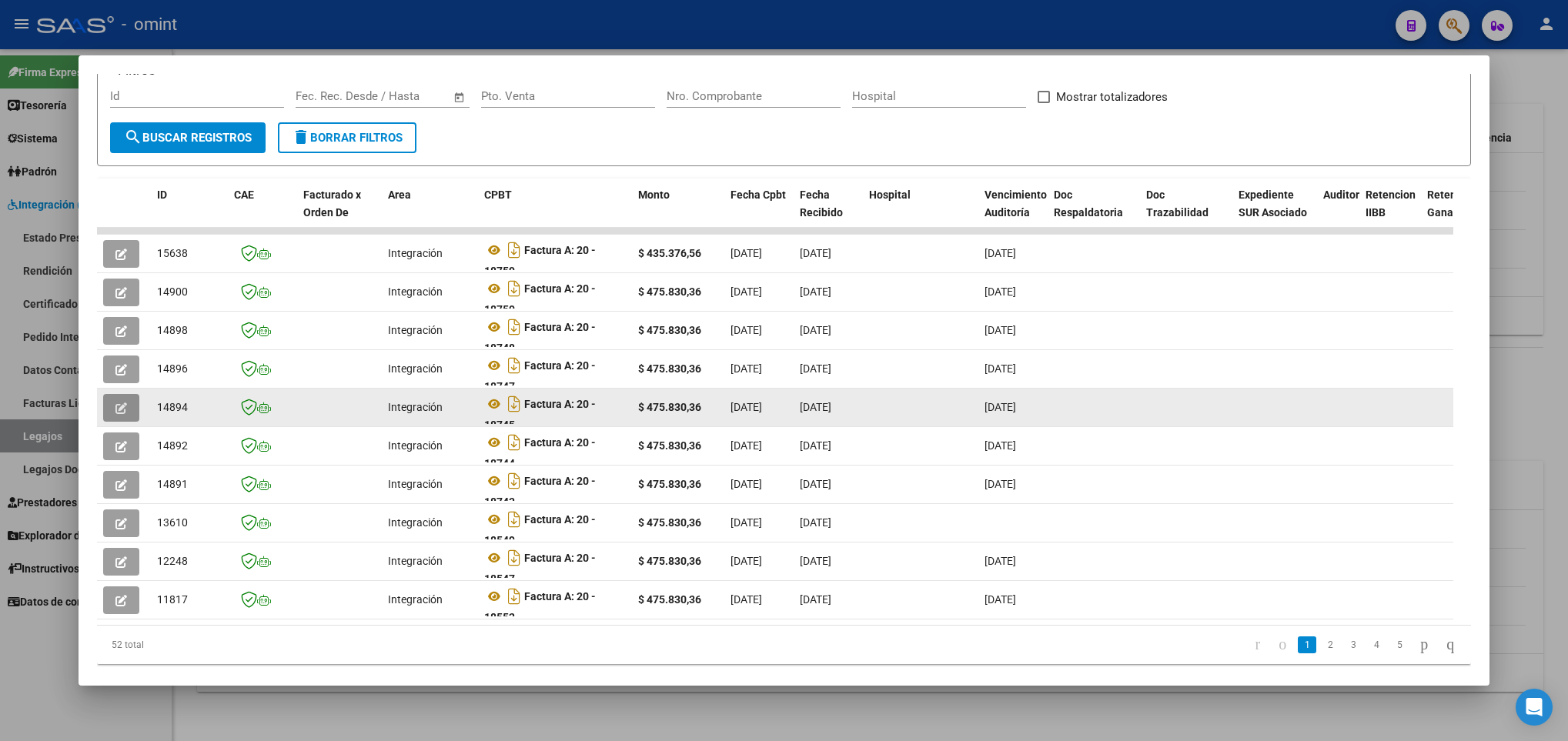
click at [125, 413] on icon "button" at bounding box center [121, 408] width 12 height 12
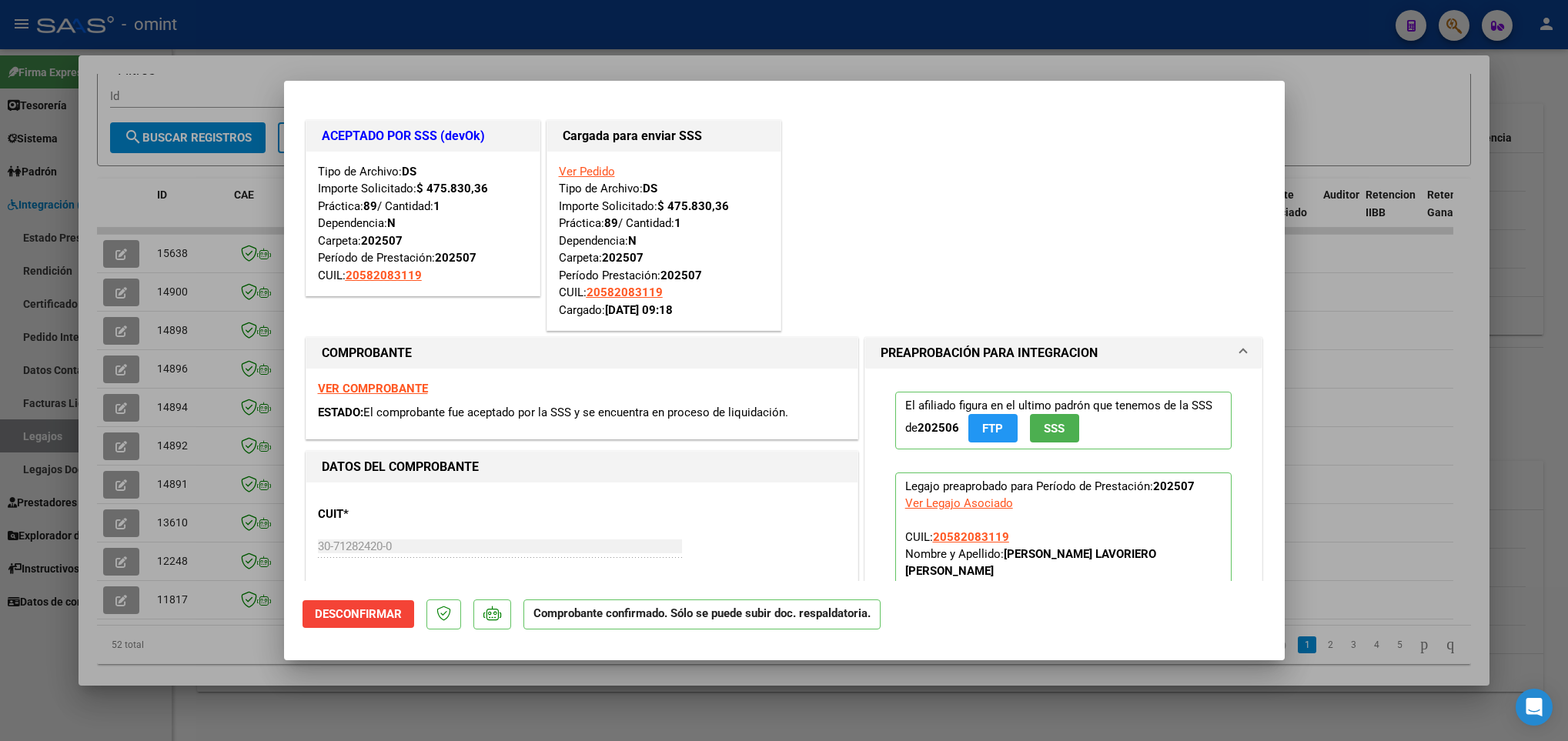
click at [144, 455] on div at bounding box center [784, 370] width 1568 height 741
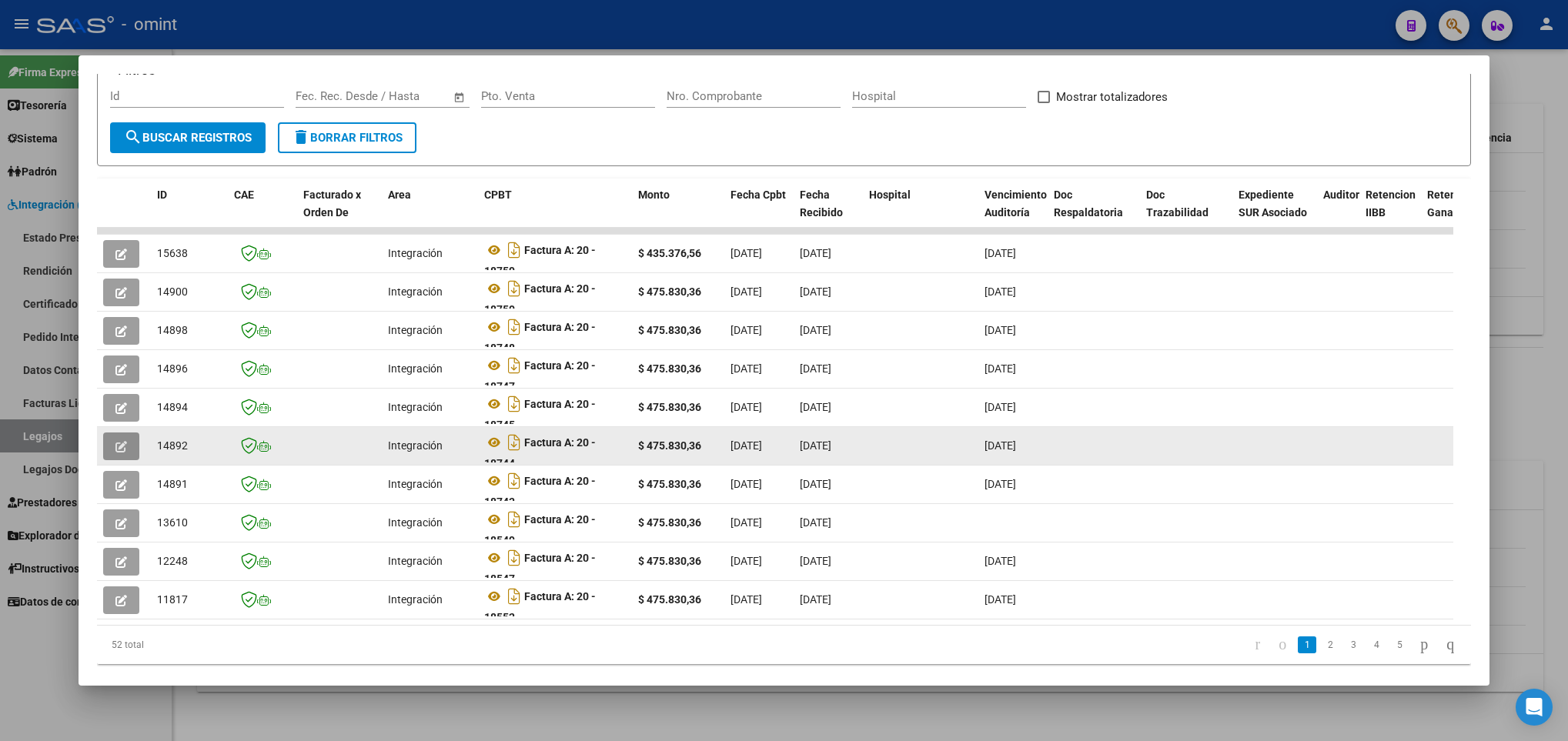
click at [113, 444] on button "button" at bounding box center [121, 446] width 36 height 28
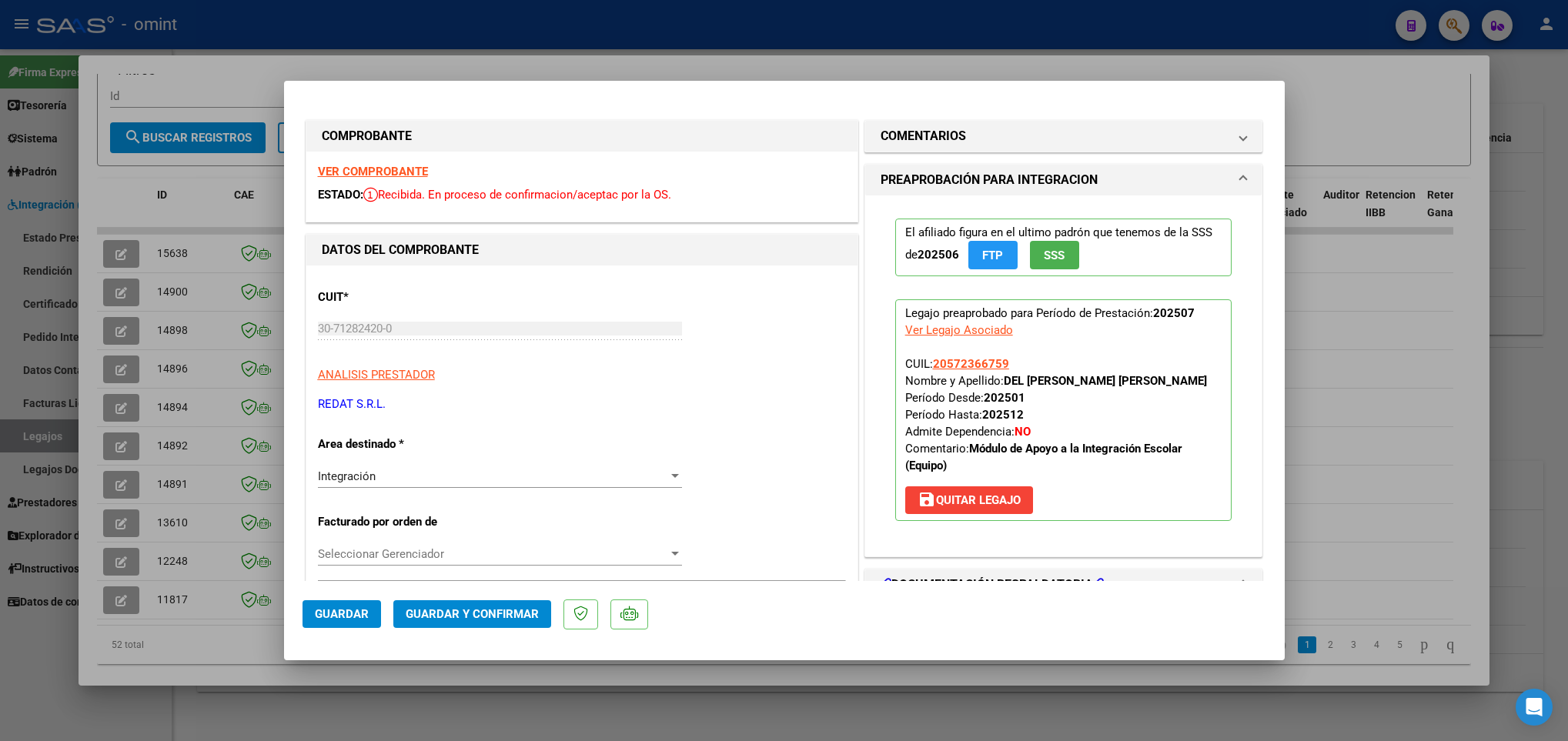
click at [144, 491] on div at bounding box center [784, 370] width 1568 height 741
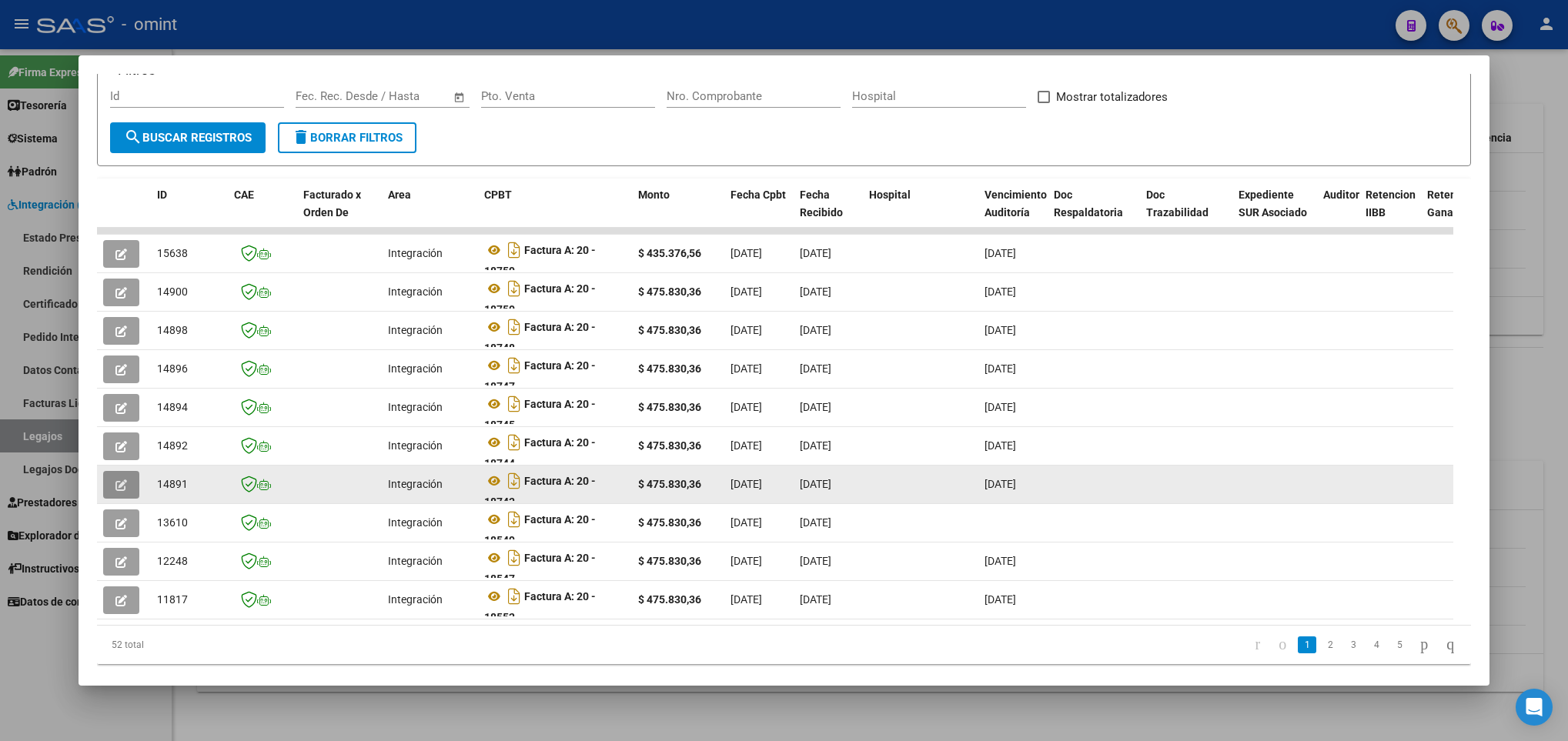
click at [118, 488] on icon "button" at bounding box center [121, 485] width 12 height 12
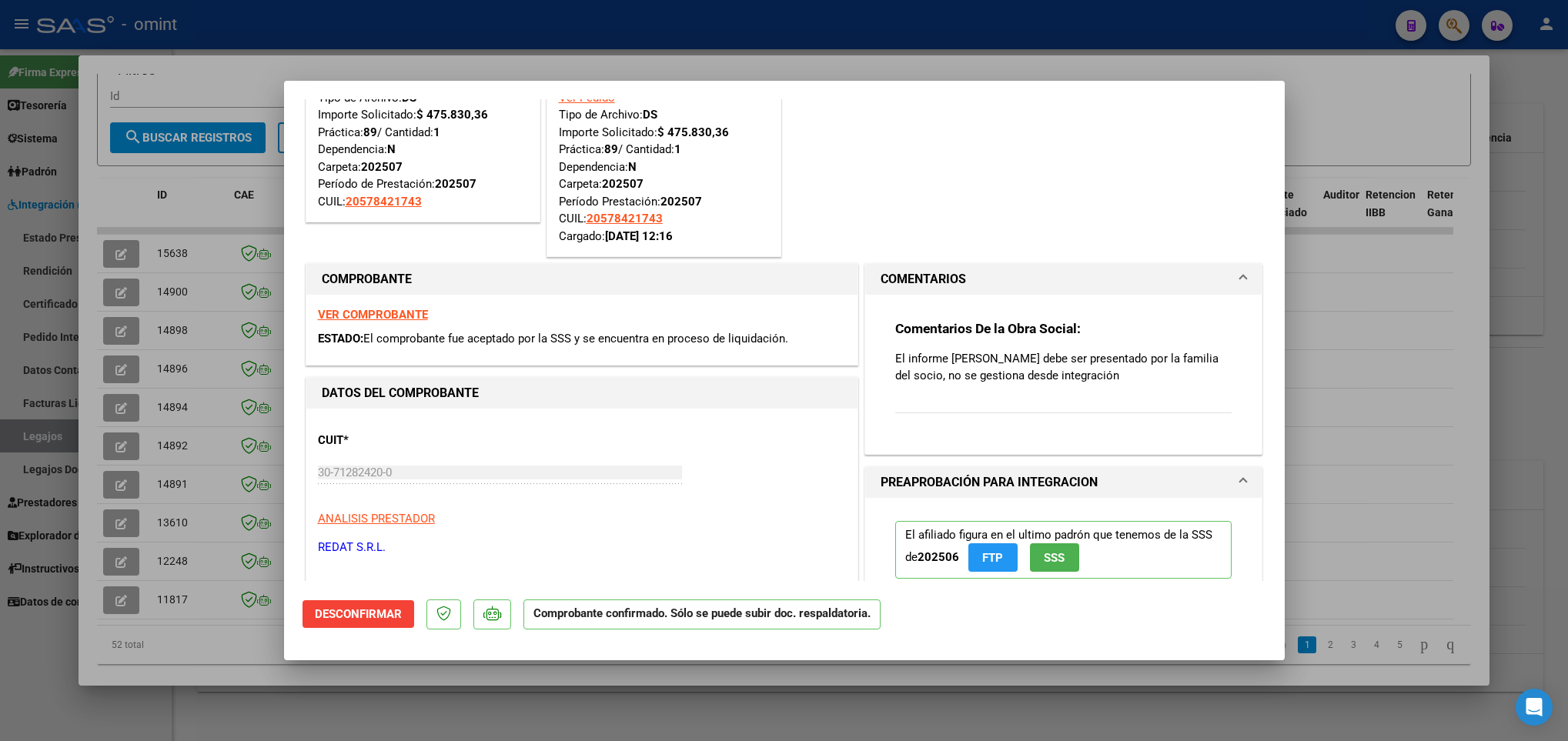
scroll to position [461, 0]
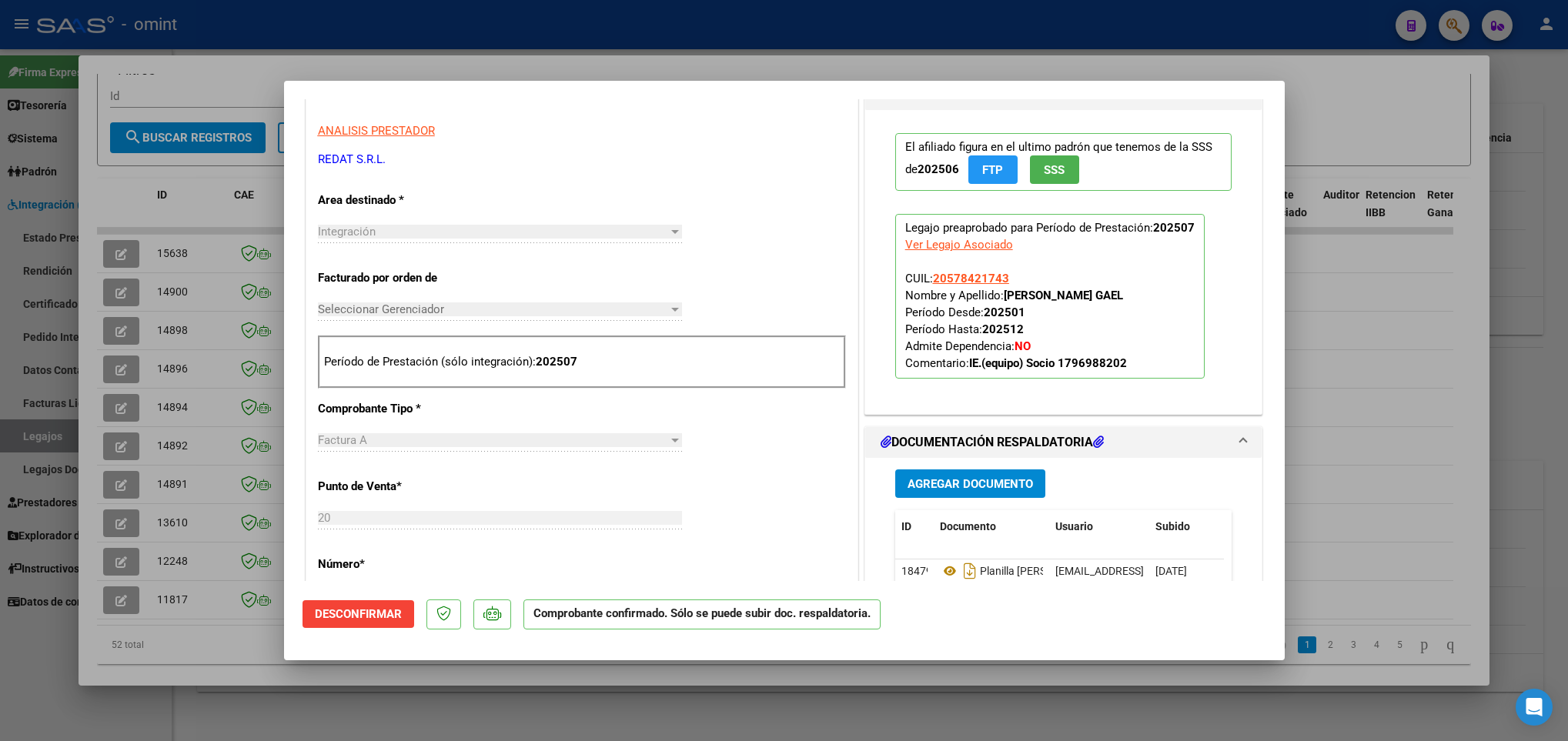
click at [261, 466] on div at bounding box center [784, 370] width 1568 height 741
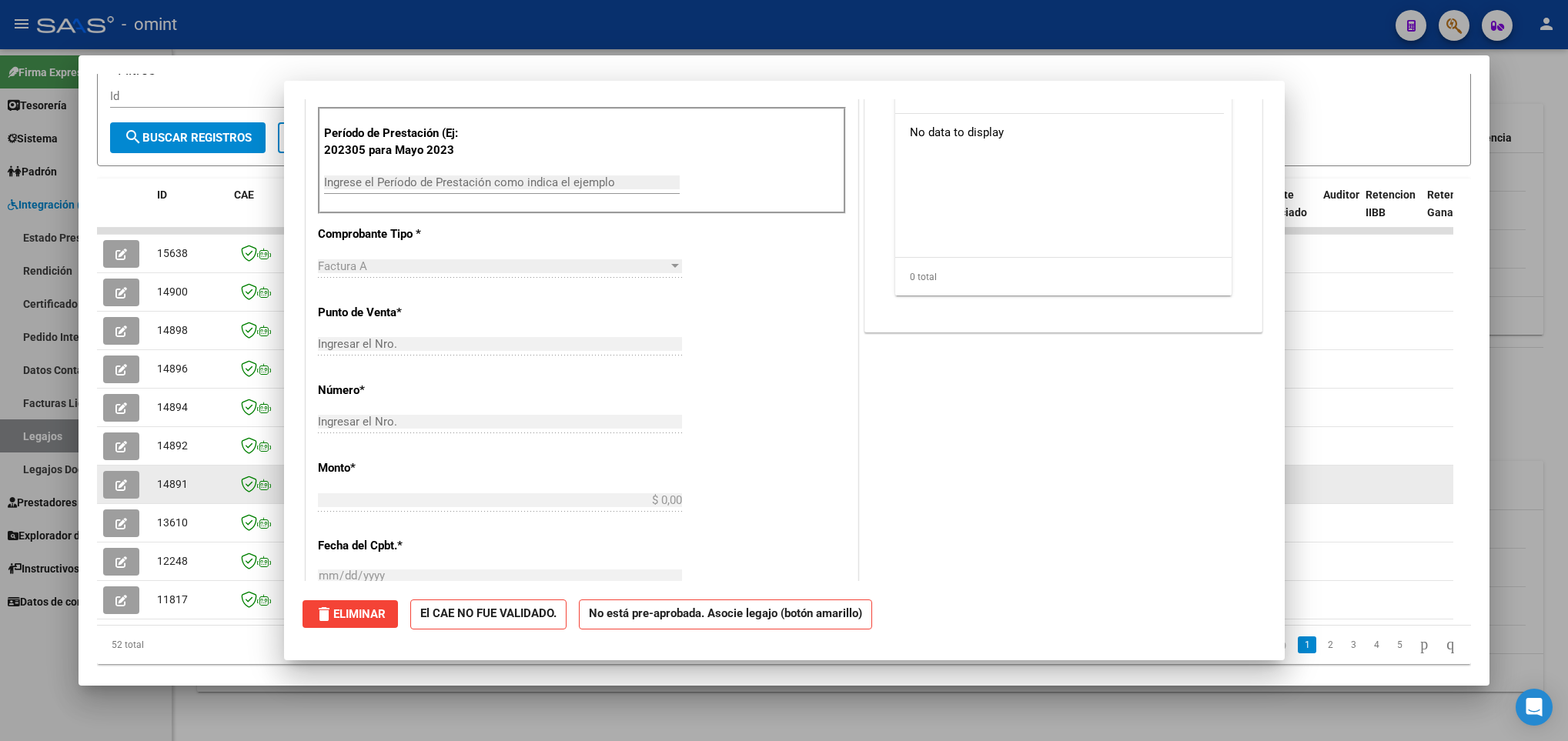
scroll to position [261, 0]
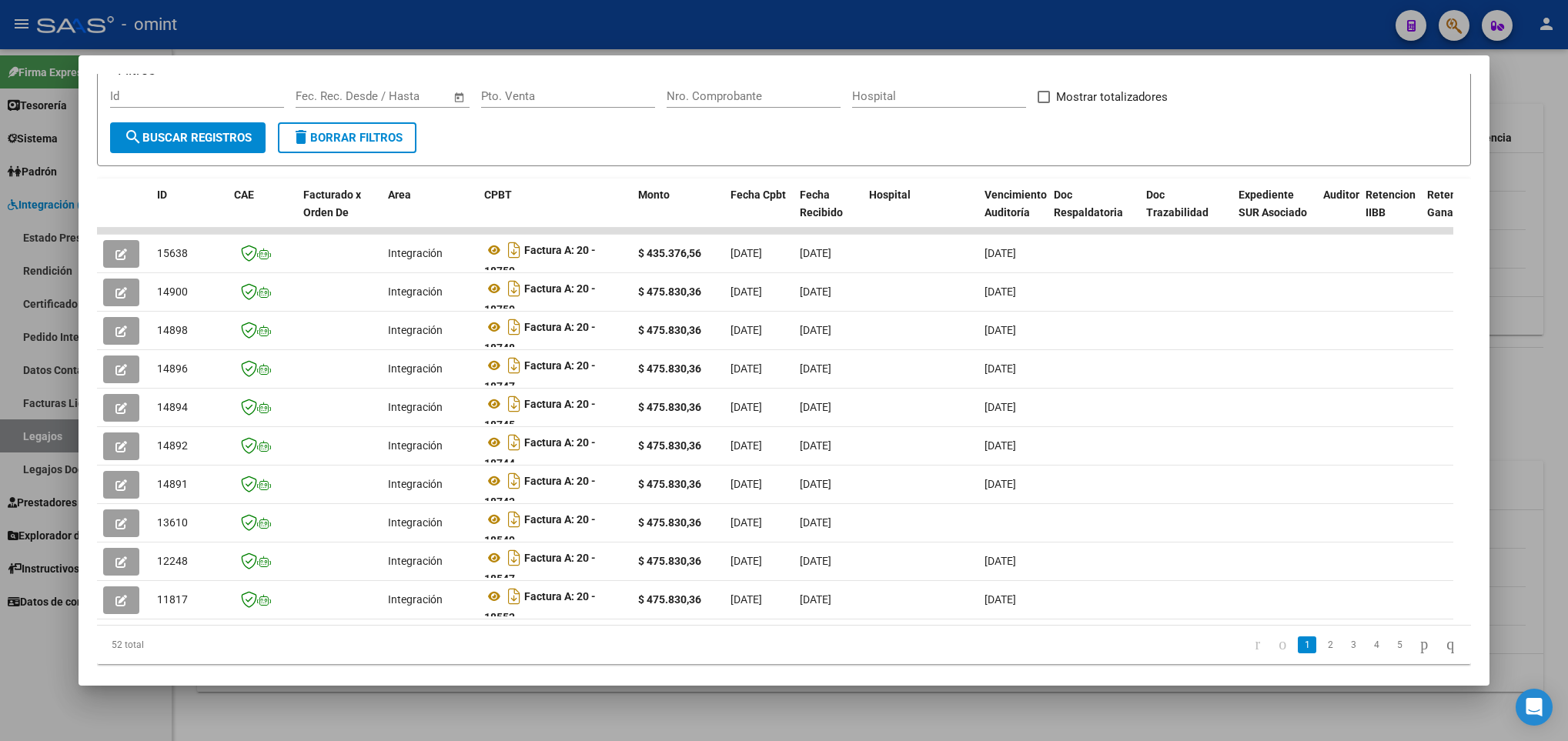
click at [324, 702] on div at bounding box center [784, 370] width 1568 height 741
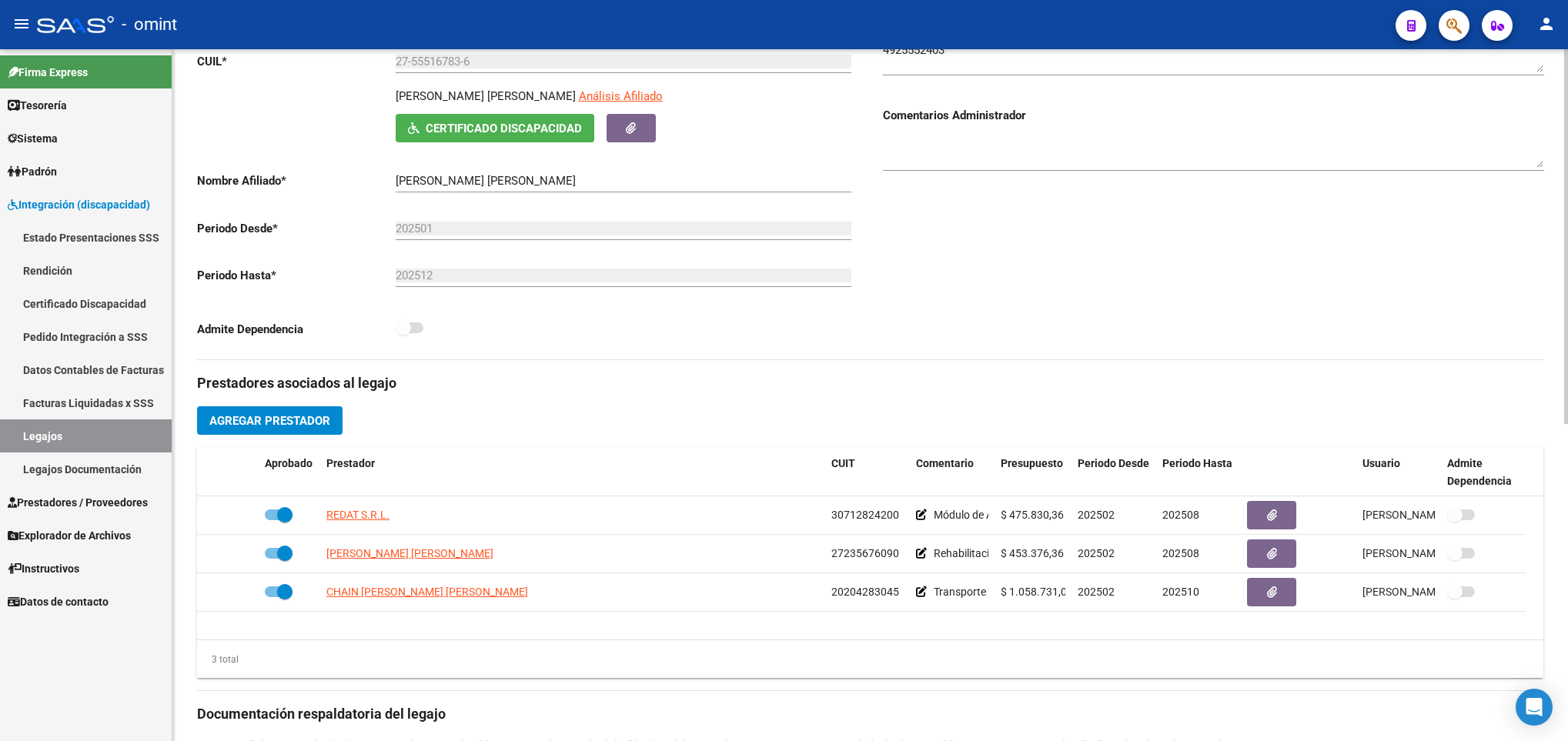
scroll to position [354, 0]
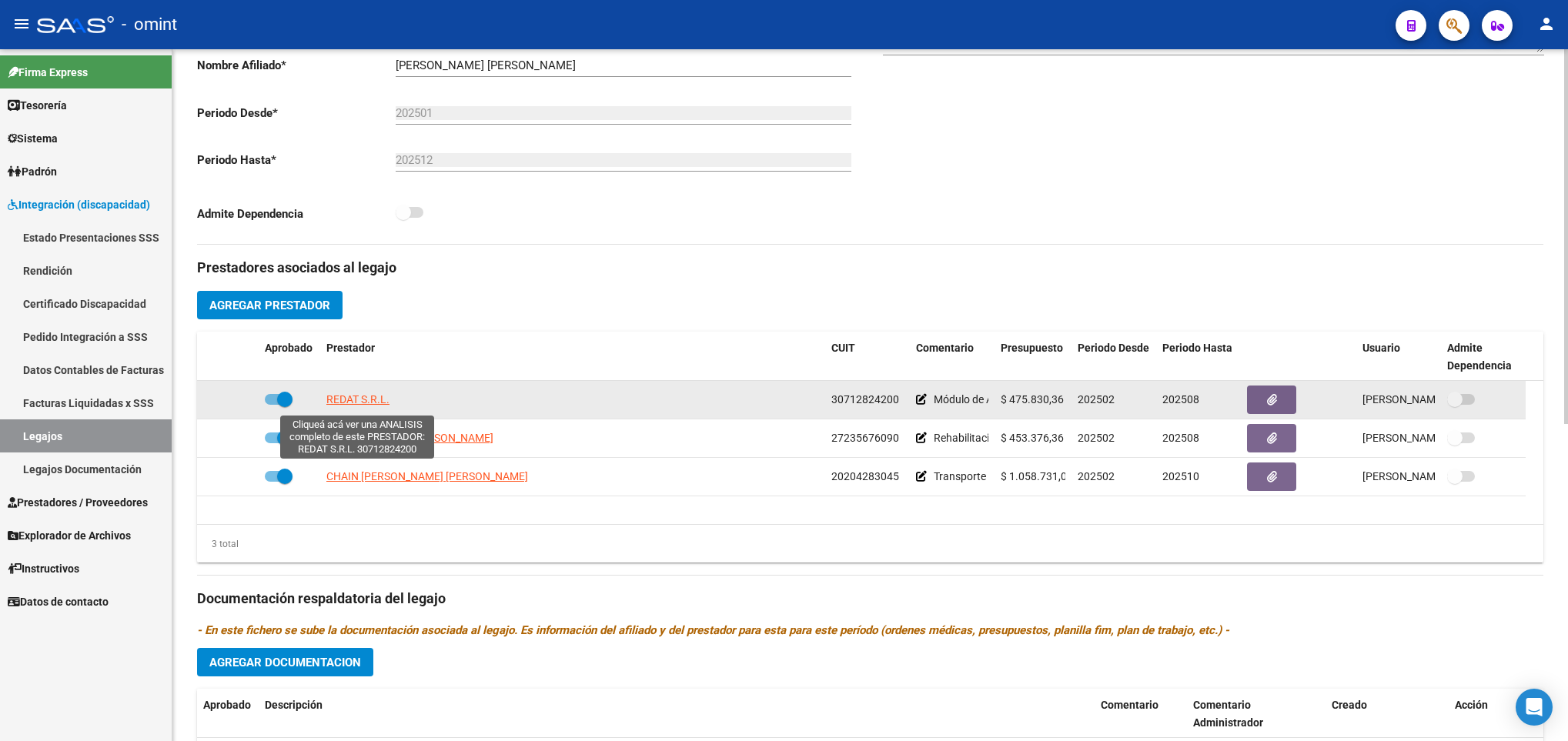
click at [354, 403] on span "REDAT S.R.L." at bounding box center [359, 400] width 63 height 13
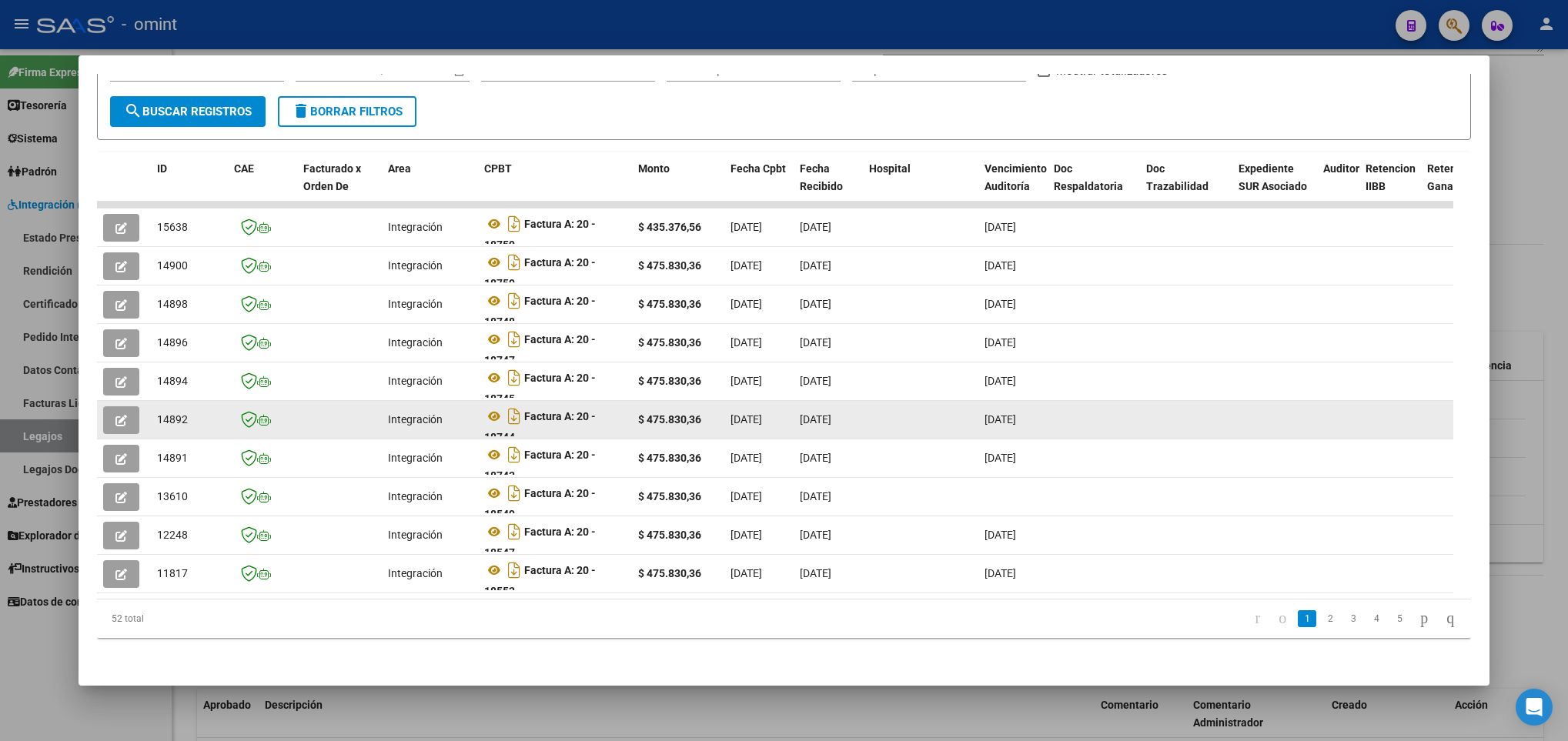
scroll to position [275, 0]
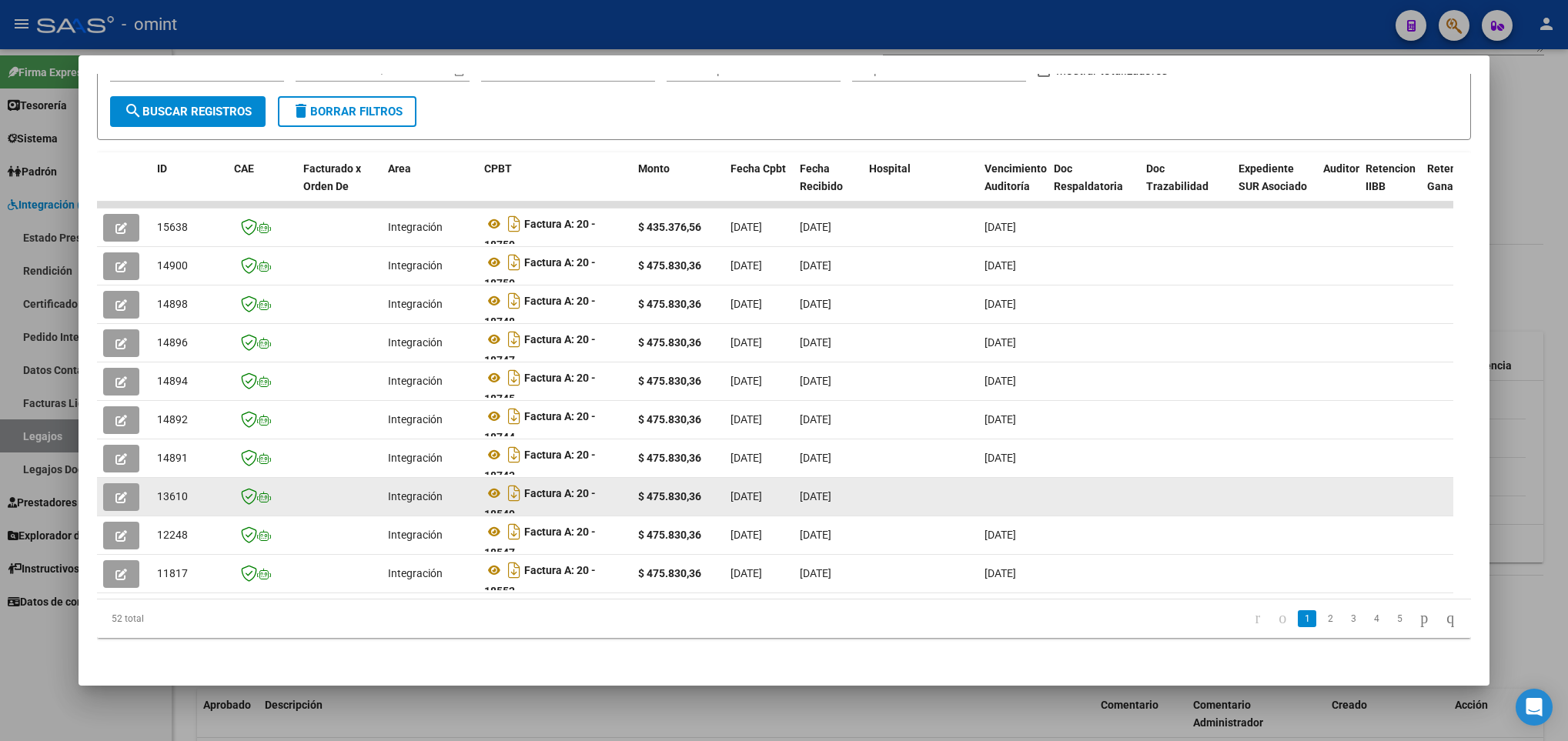
click at [126, 491] on icon "button" at bounding box center [121, 497] width 12 height 12
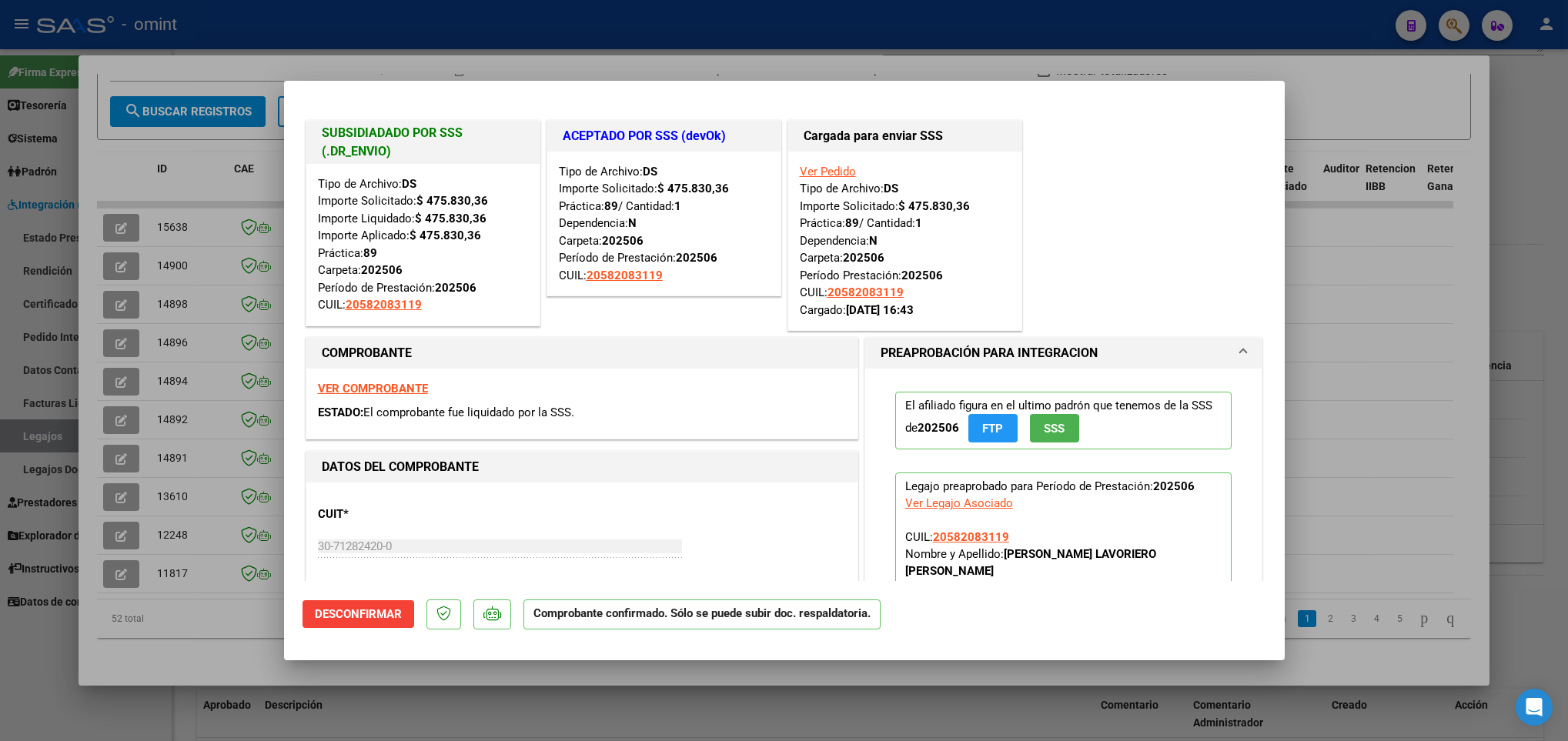
click at [118, 432] on div at bounding box center [784, 370] width 1568 height 741
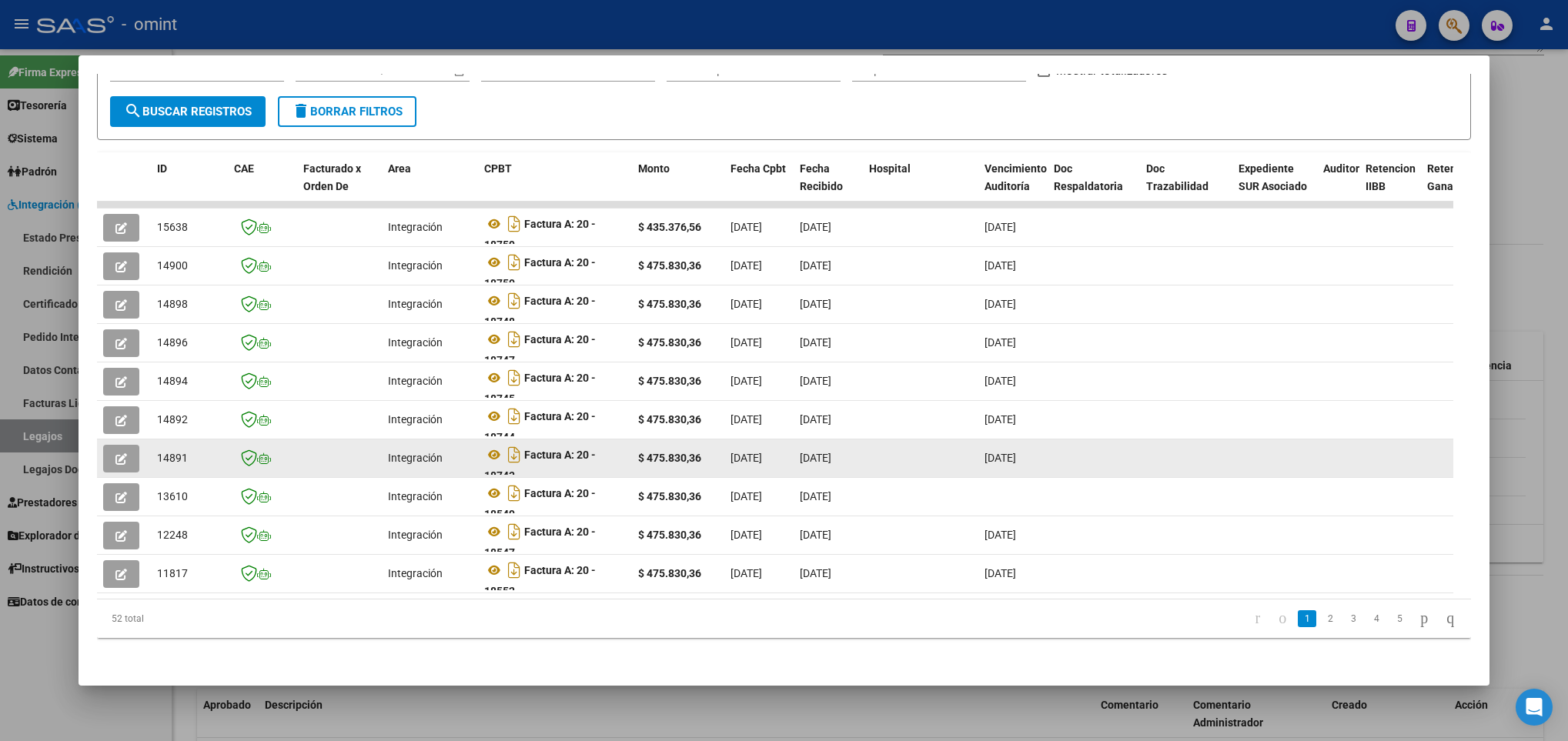
click at [116, 453] on icon "button" at bounding box center [121, 459] width 12 height 12
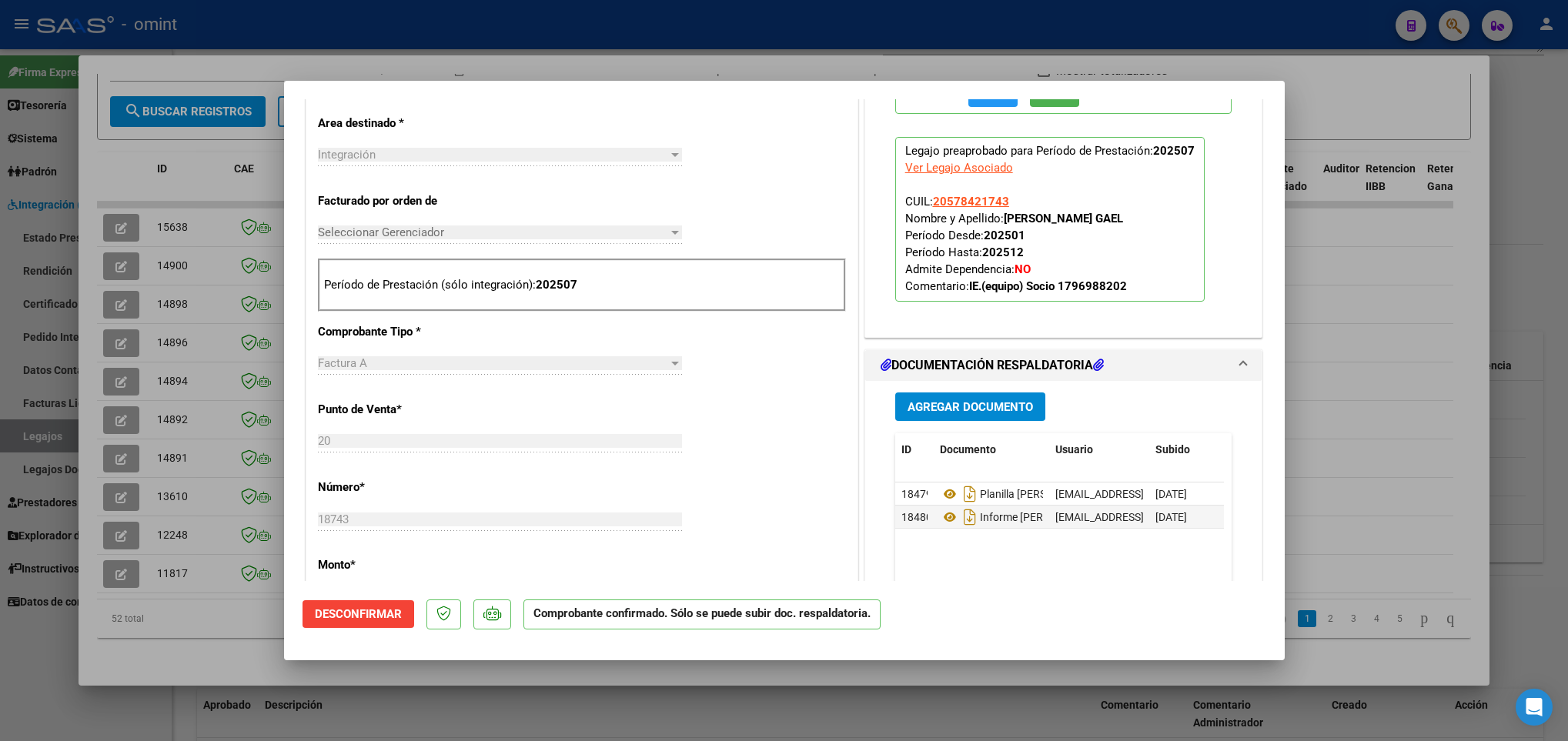
scroll to position [577, 0]
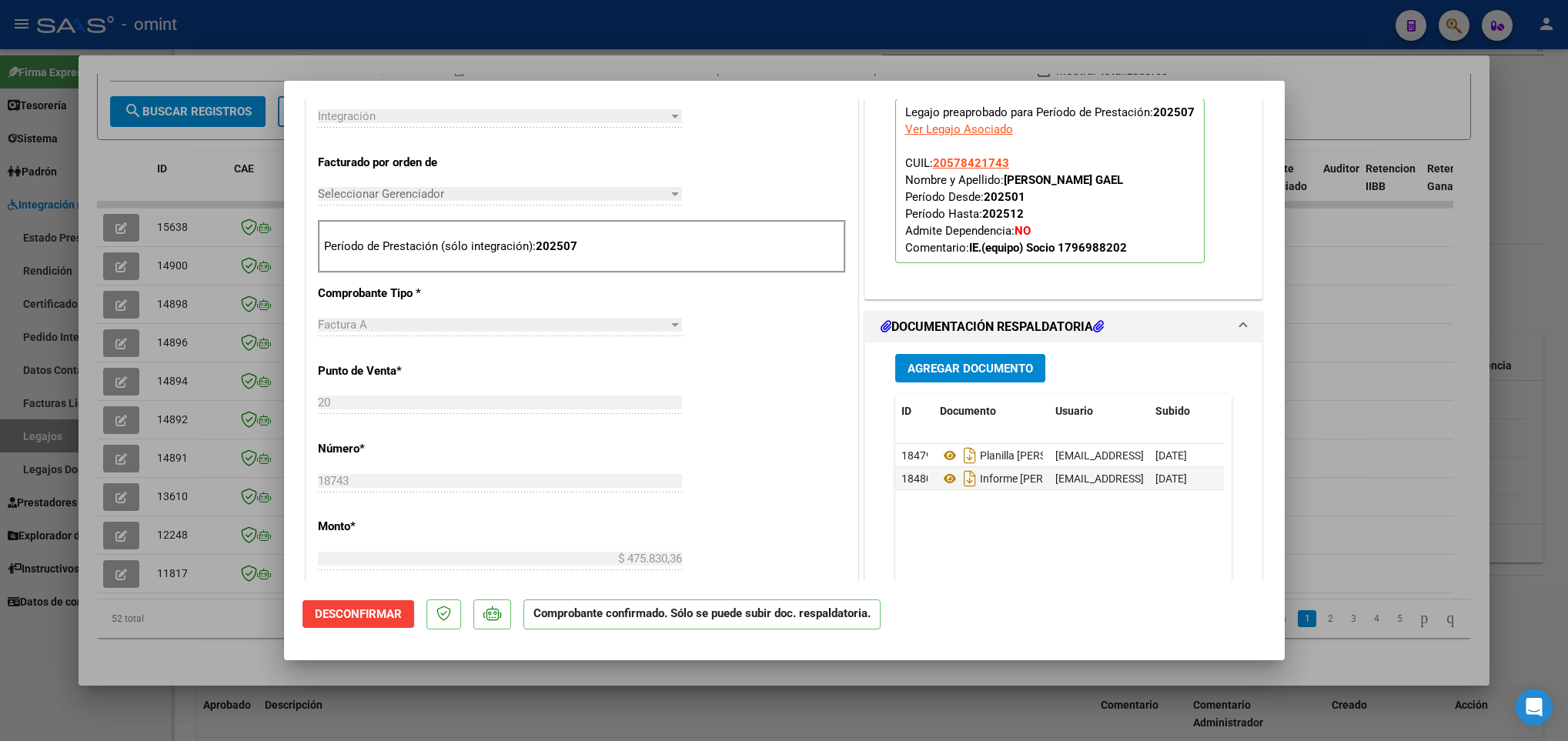
click at [123, 430] on div at bounding box center [784, 370] width 1568 height 741
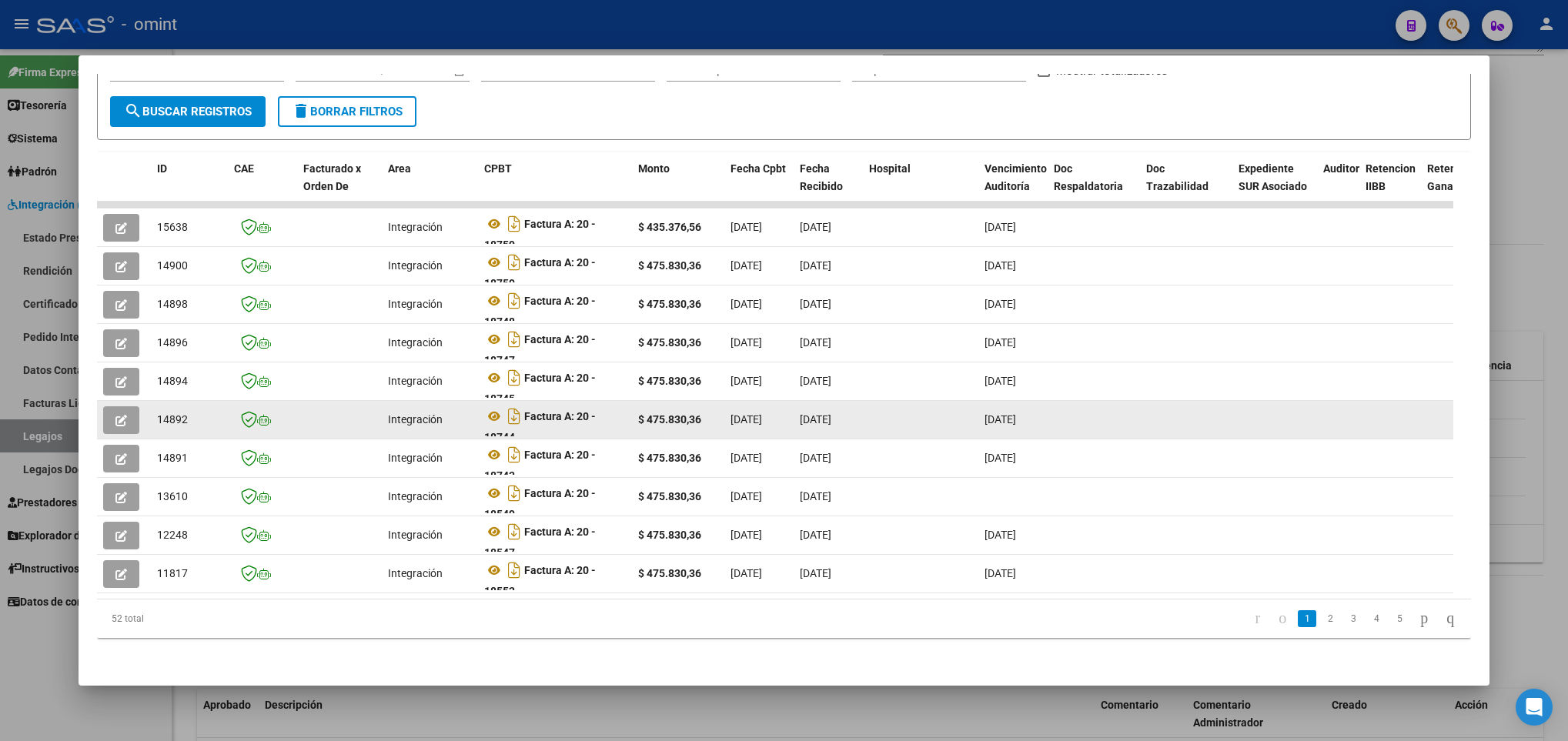
click at [116, 414] on icon "button" at bounding box center [121, 420] width 12 height 12
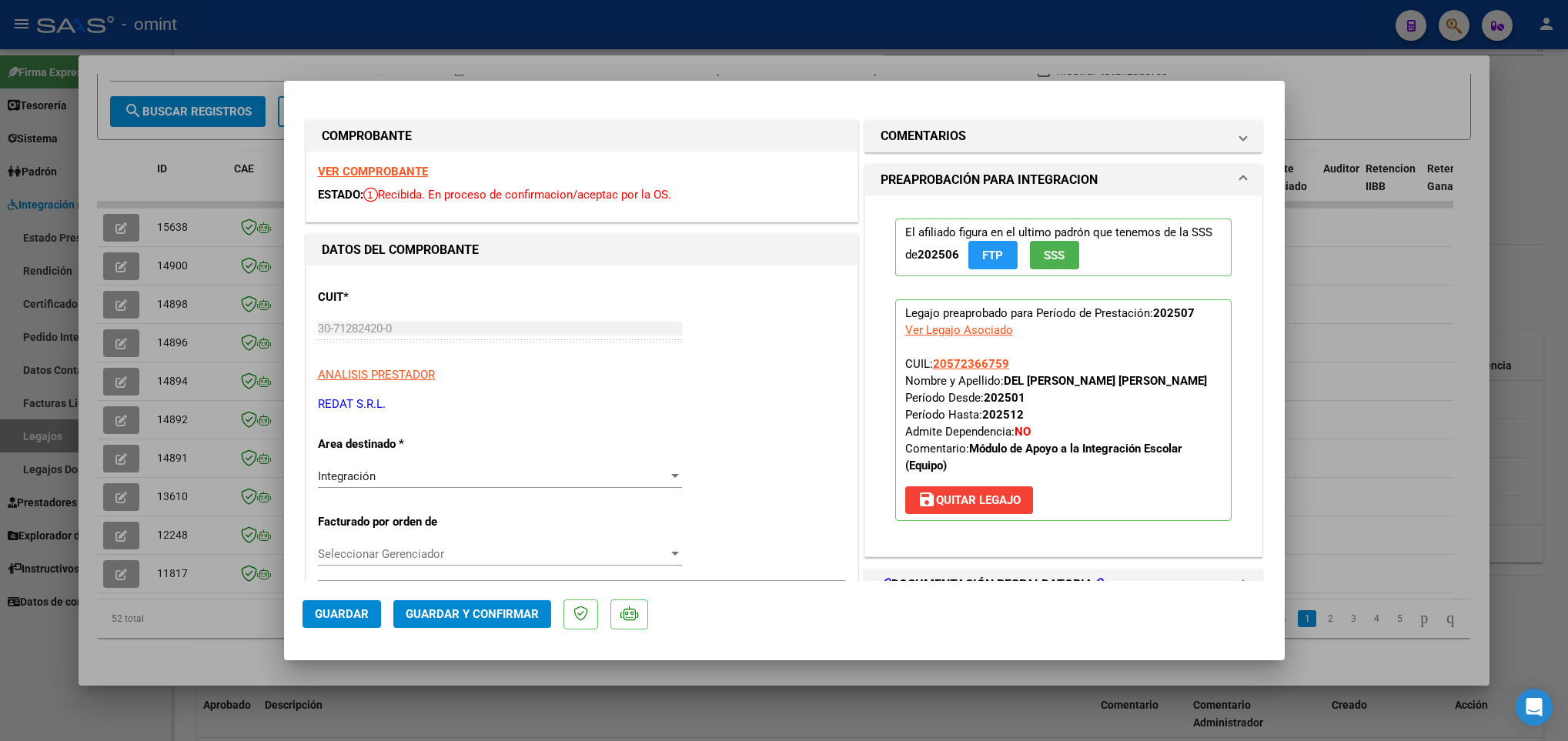
click at [119, 366] on div at bounding box center [784, 370] width 1568 height 741
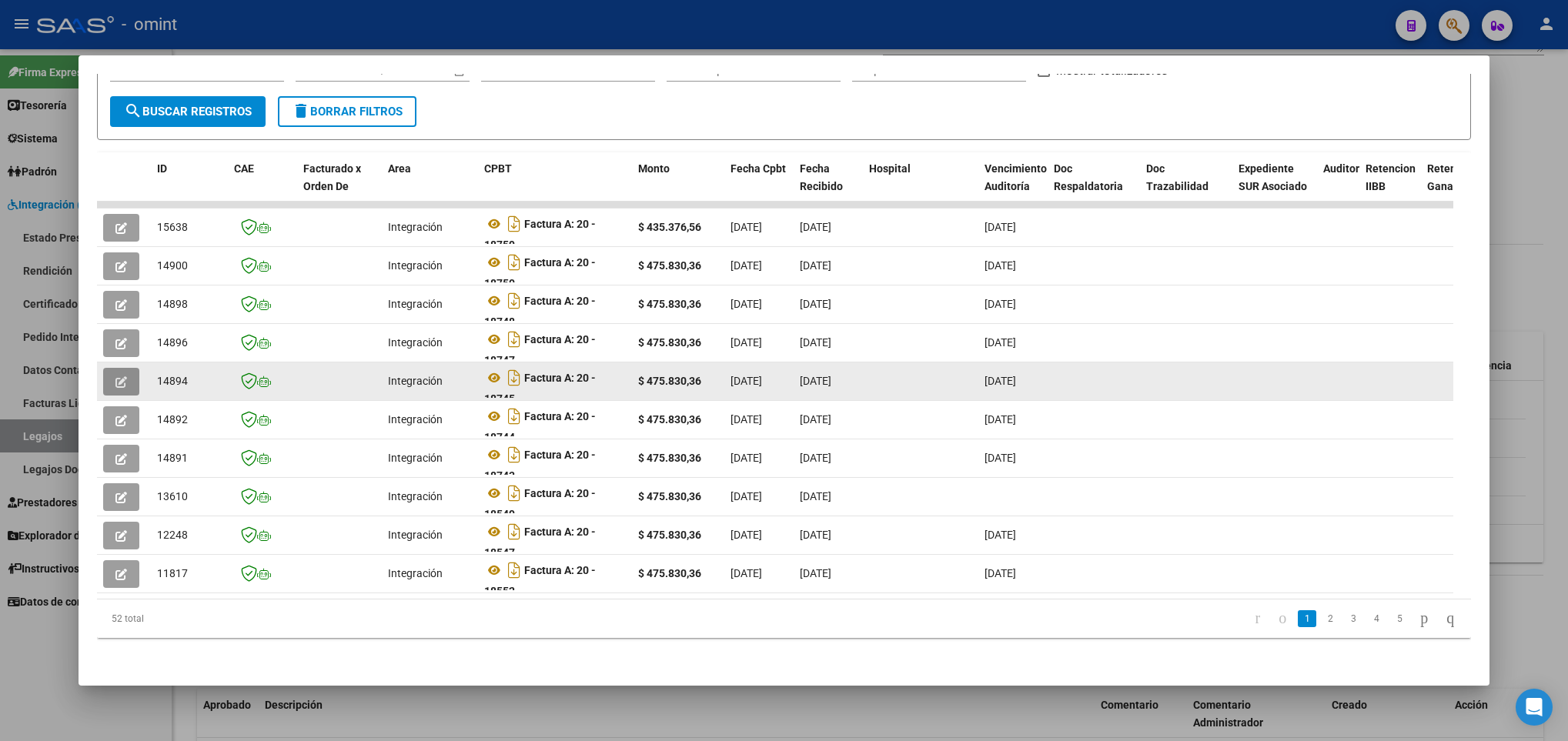
click at [121, 376] on icon "button" at bounding box center [121, 382] width 12 height 12
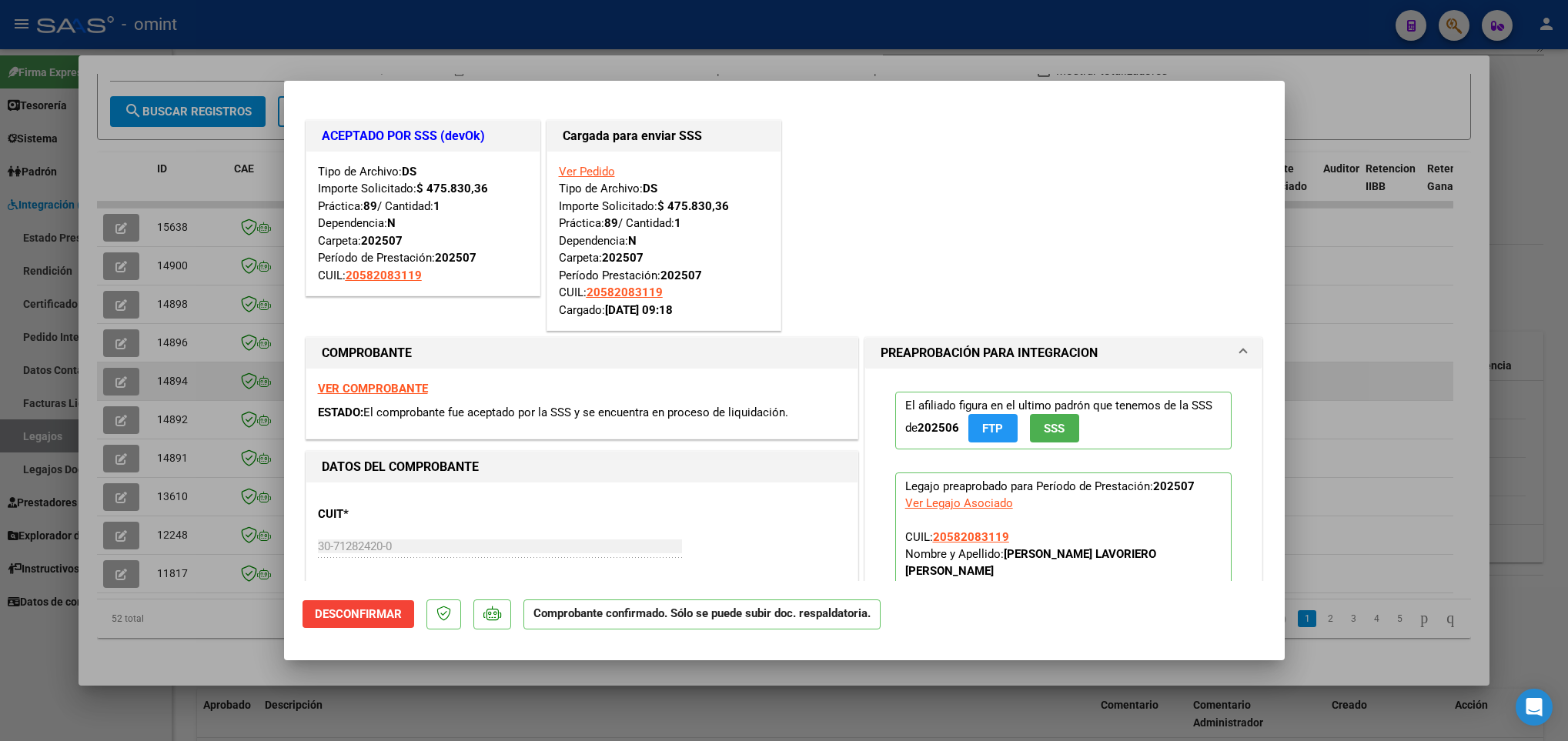
click at [121, 366] on div at bounding box center [784, 370] width 1568 height 741
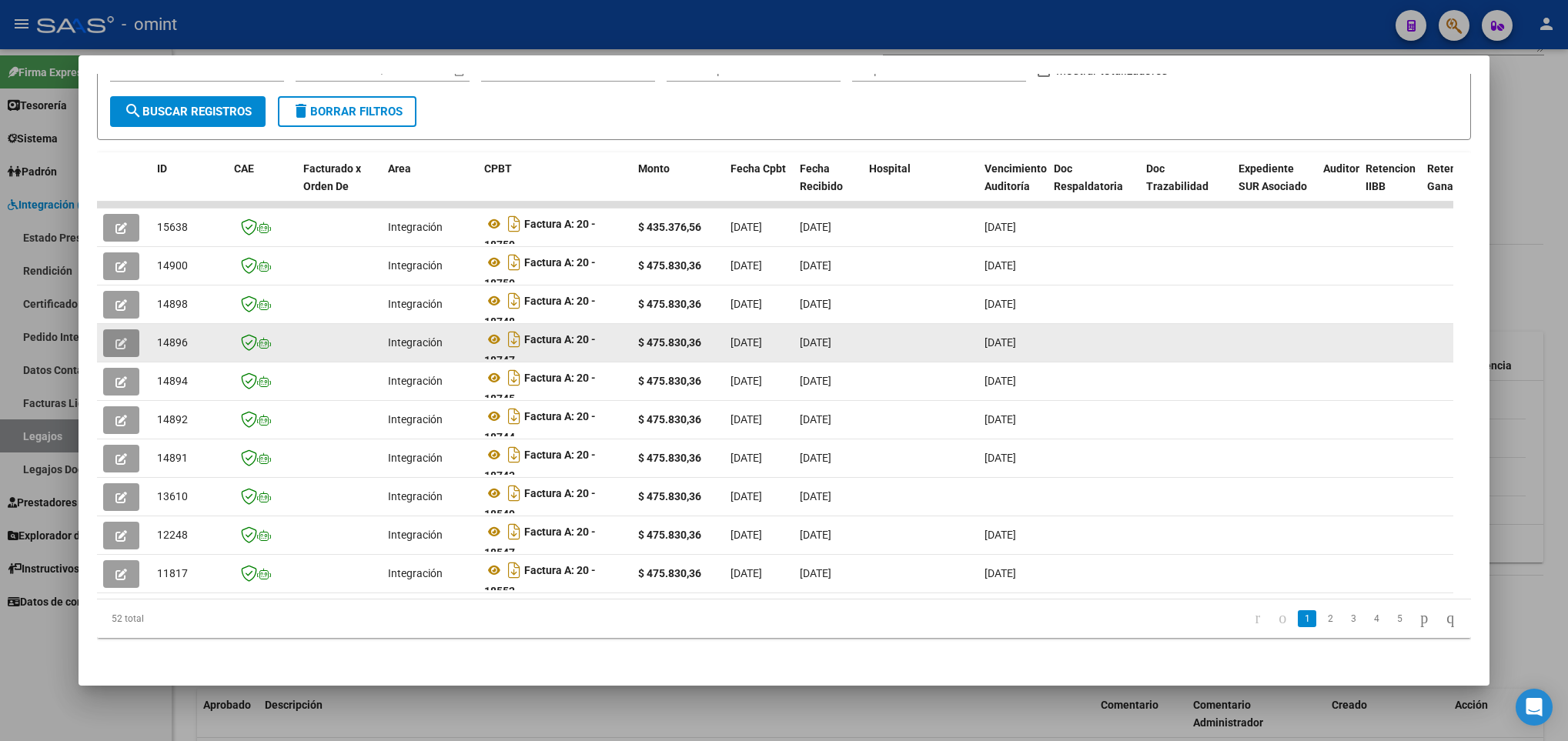
click at [126, 337] on icon "button" at bounding box center [121, 343] width 12 height 12
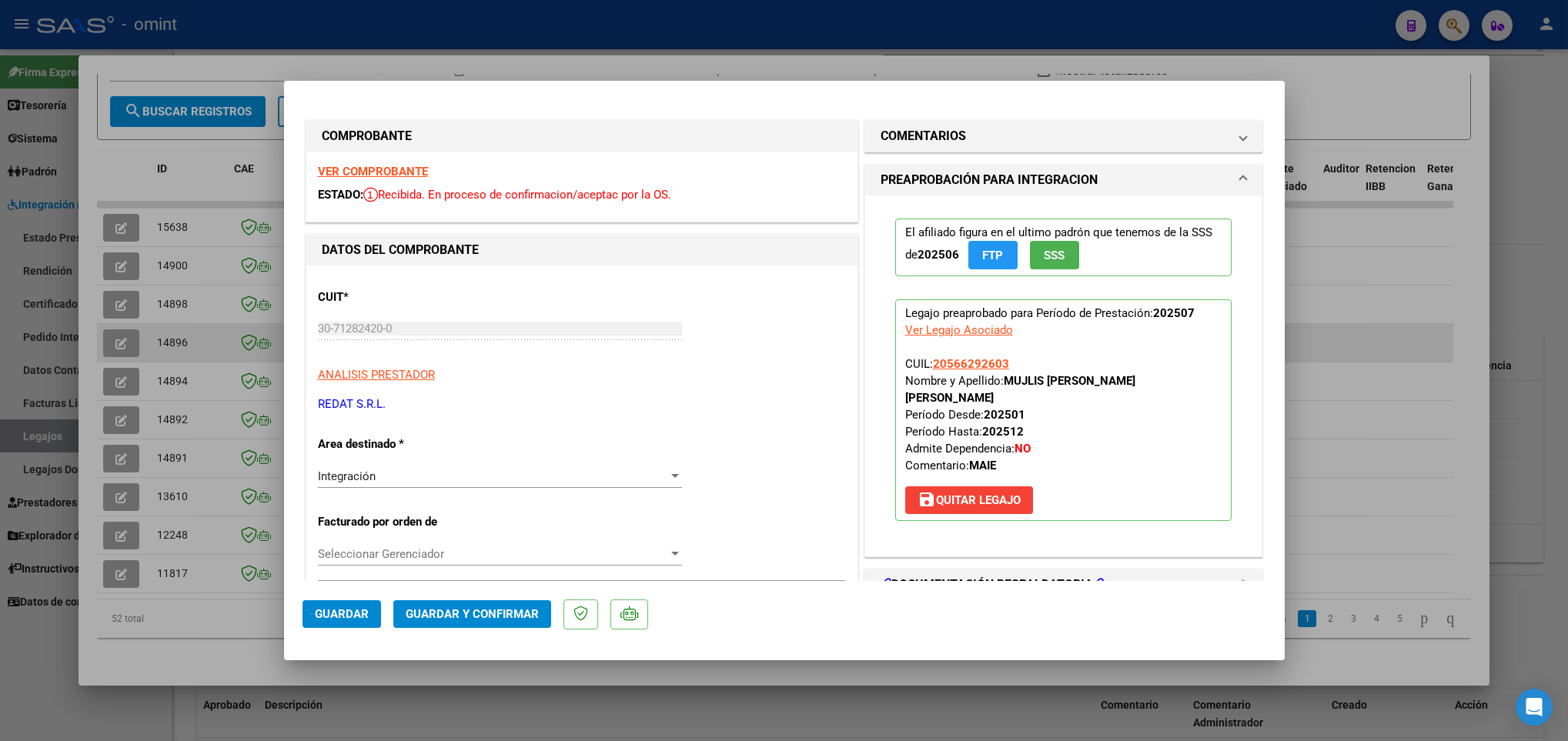
click at [126, 319] on div at bounding box center [784, 370] width 1568 height 741
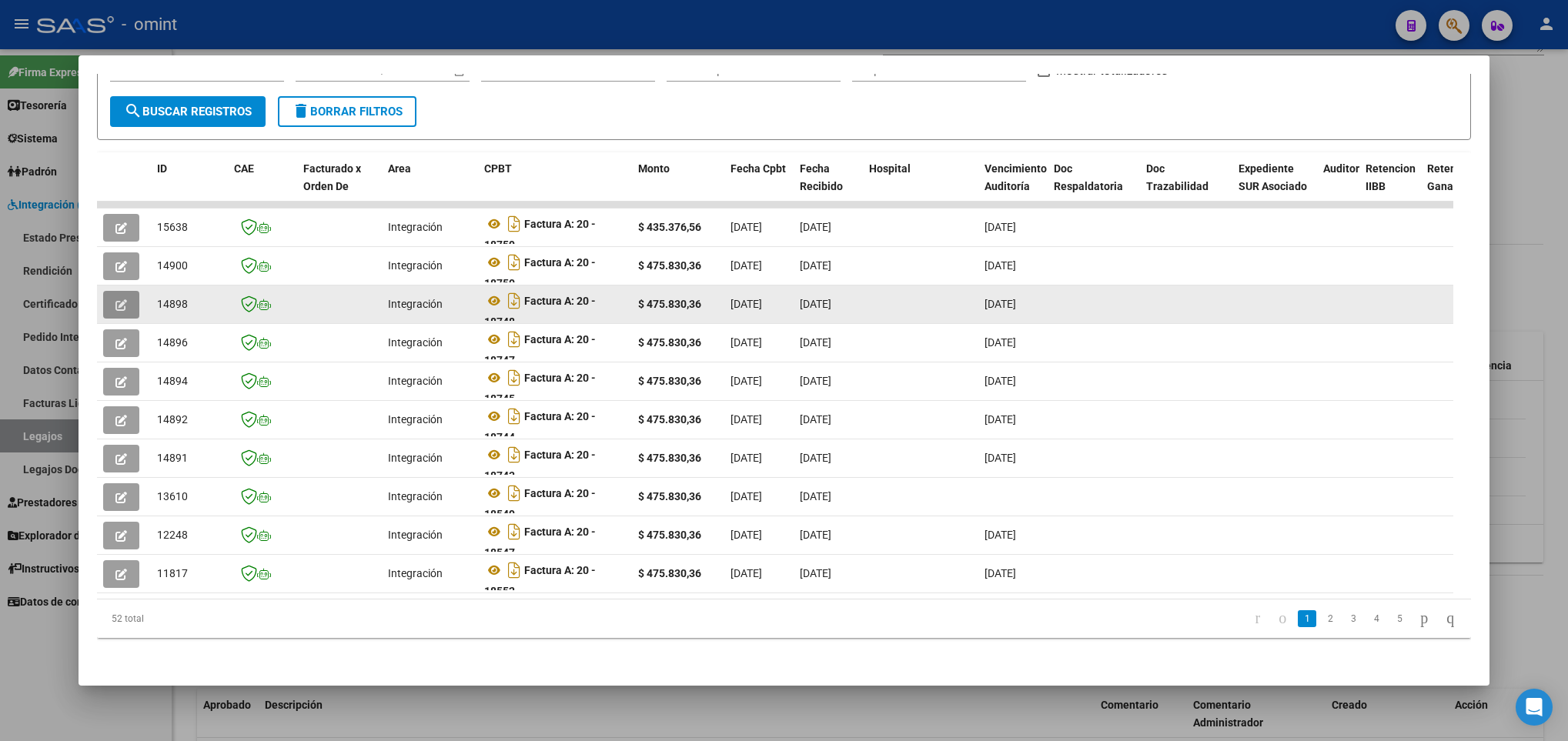
click at [126, 299] on icon "button" at bounding box center [121, 305] width 12 height 12
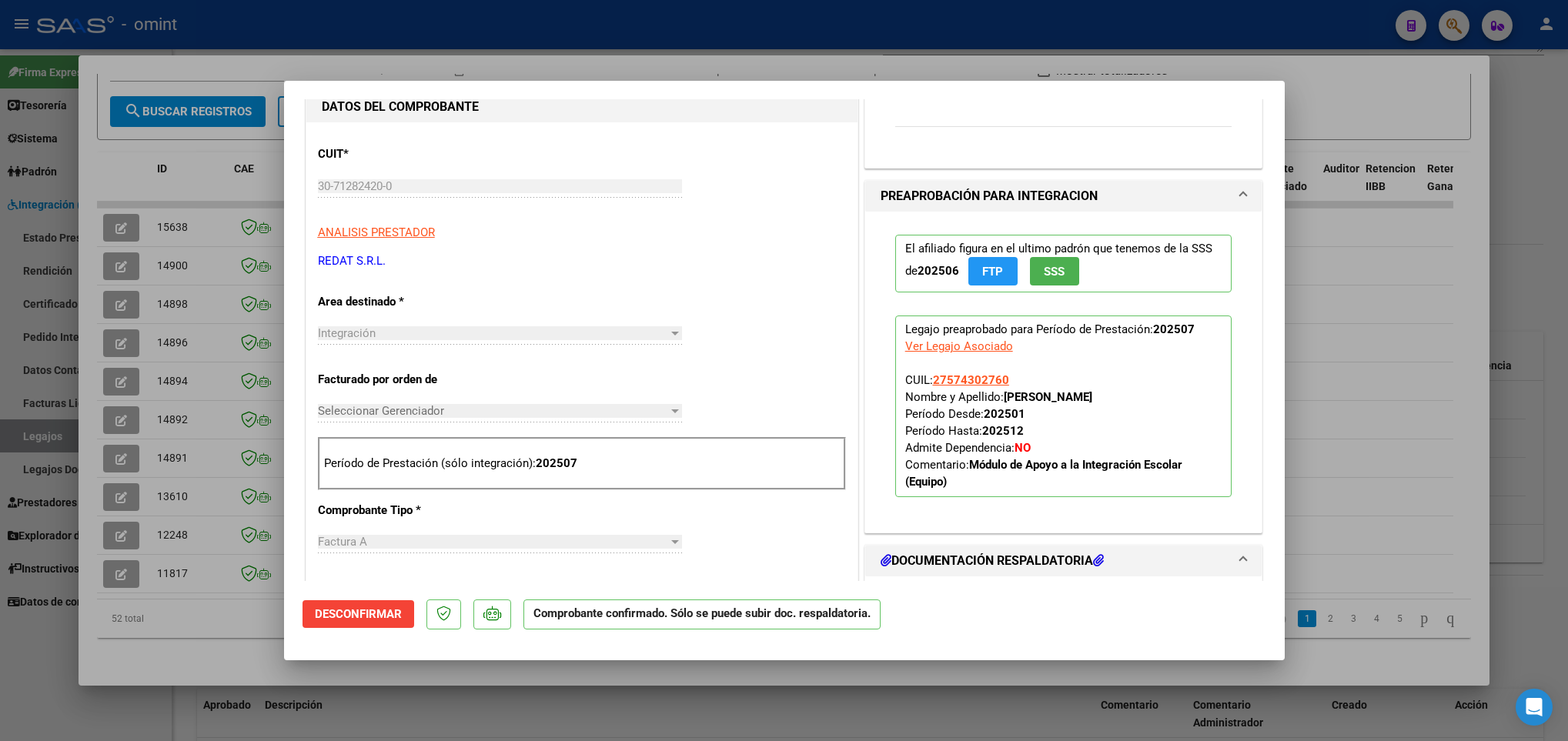
scroll to position [461, 0]
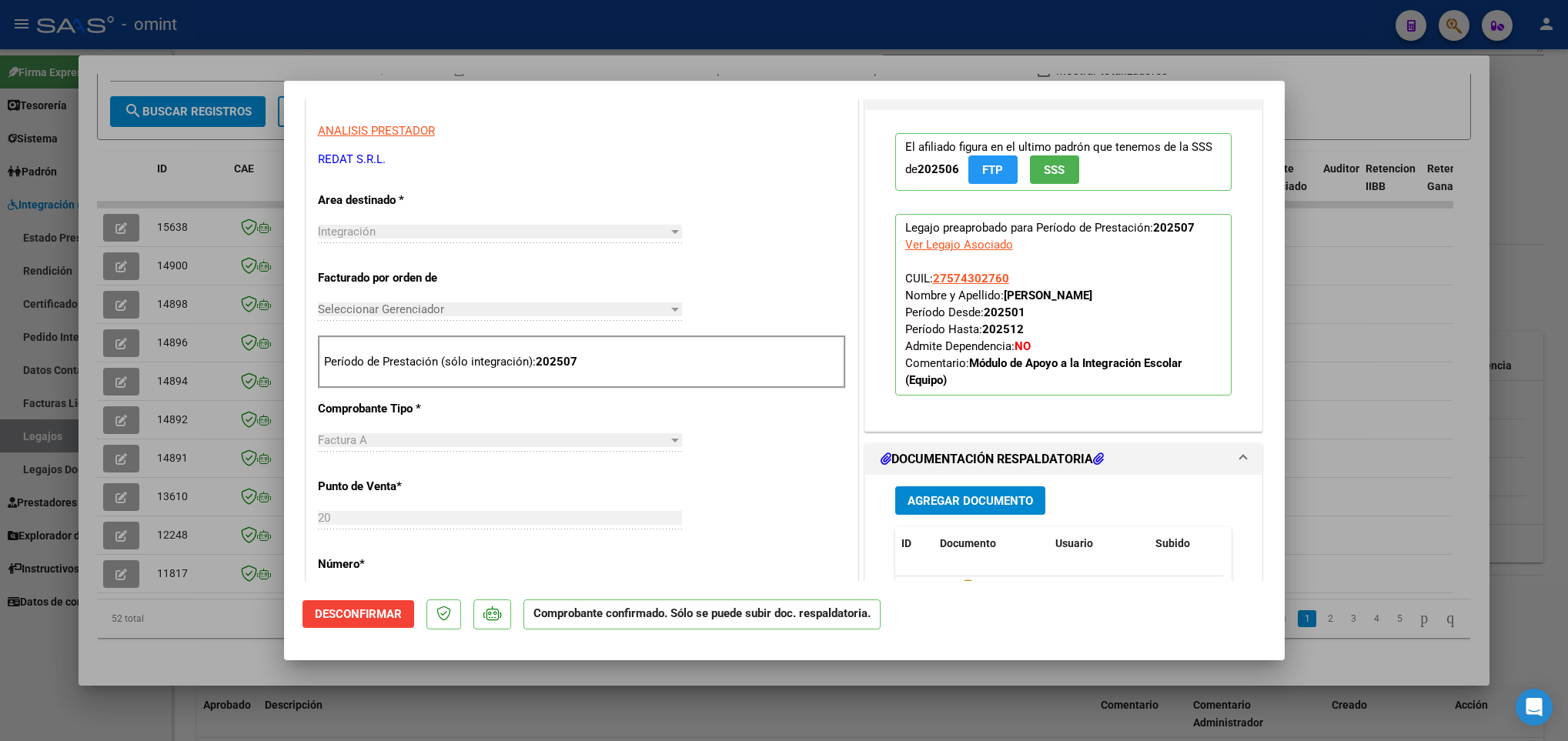
click at [111, 311] on div at bounding box center [784, 370] width 1568 height 741
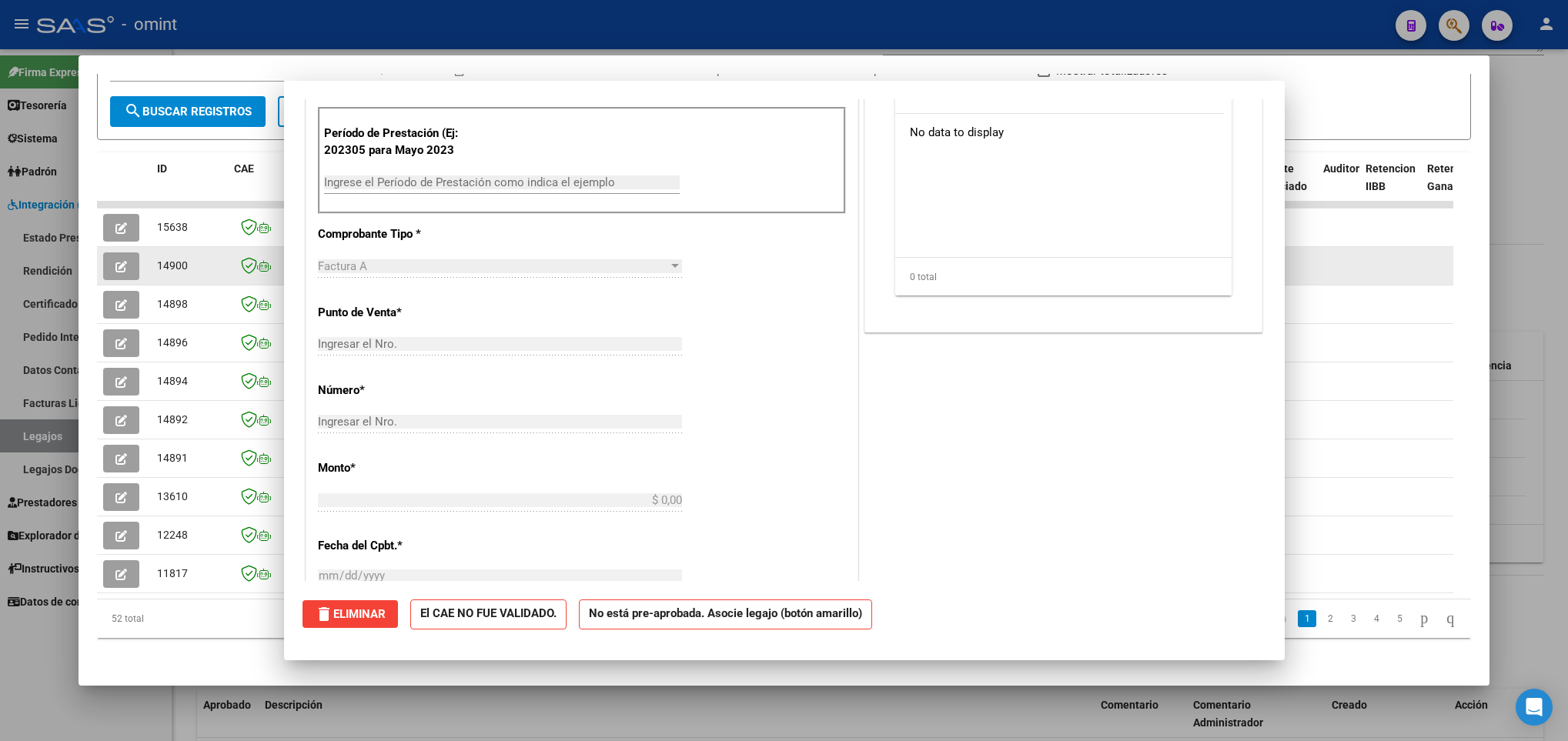
scroll to position [0, 0]
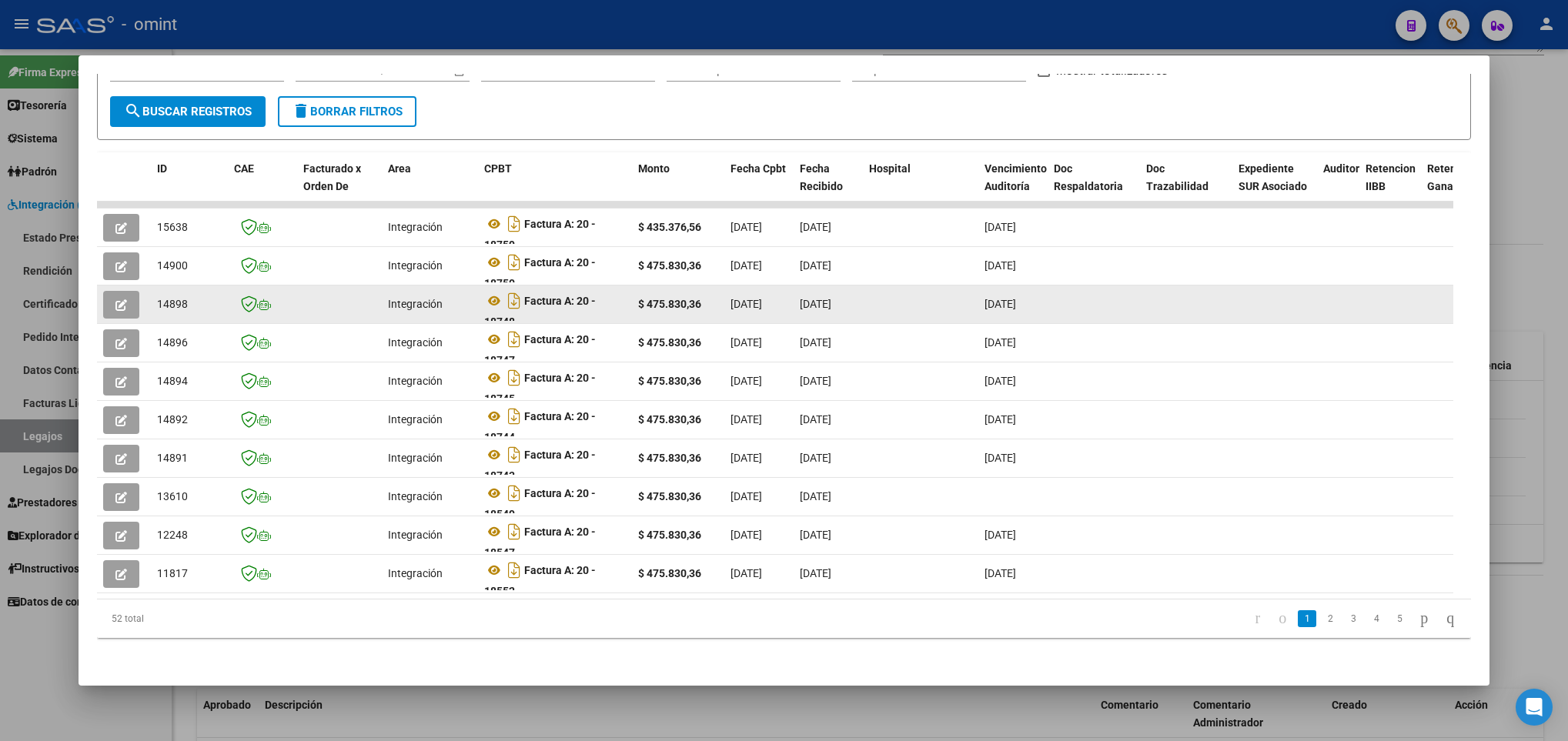
click at [121, 290] on button "button" at bounding box center [121, 304] width 36 height 28
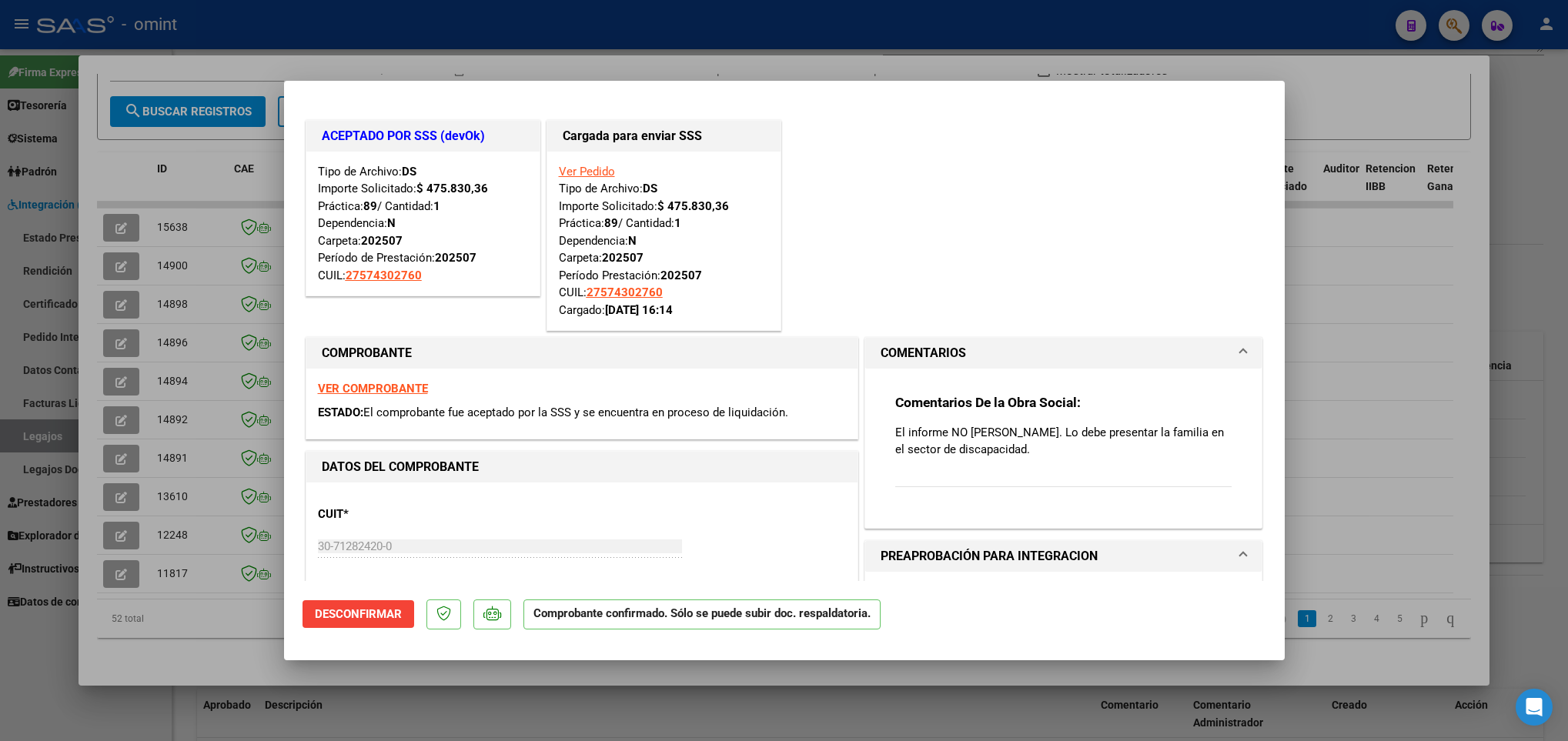
scroll to position [347, 0]
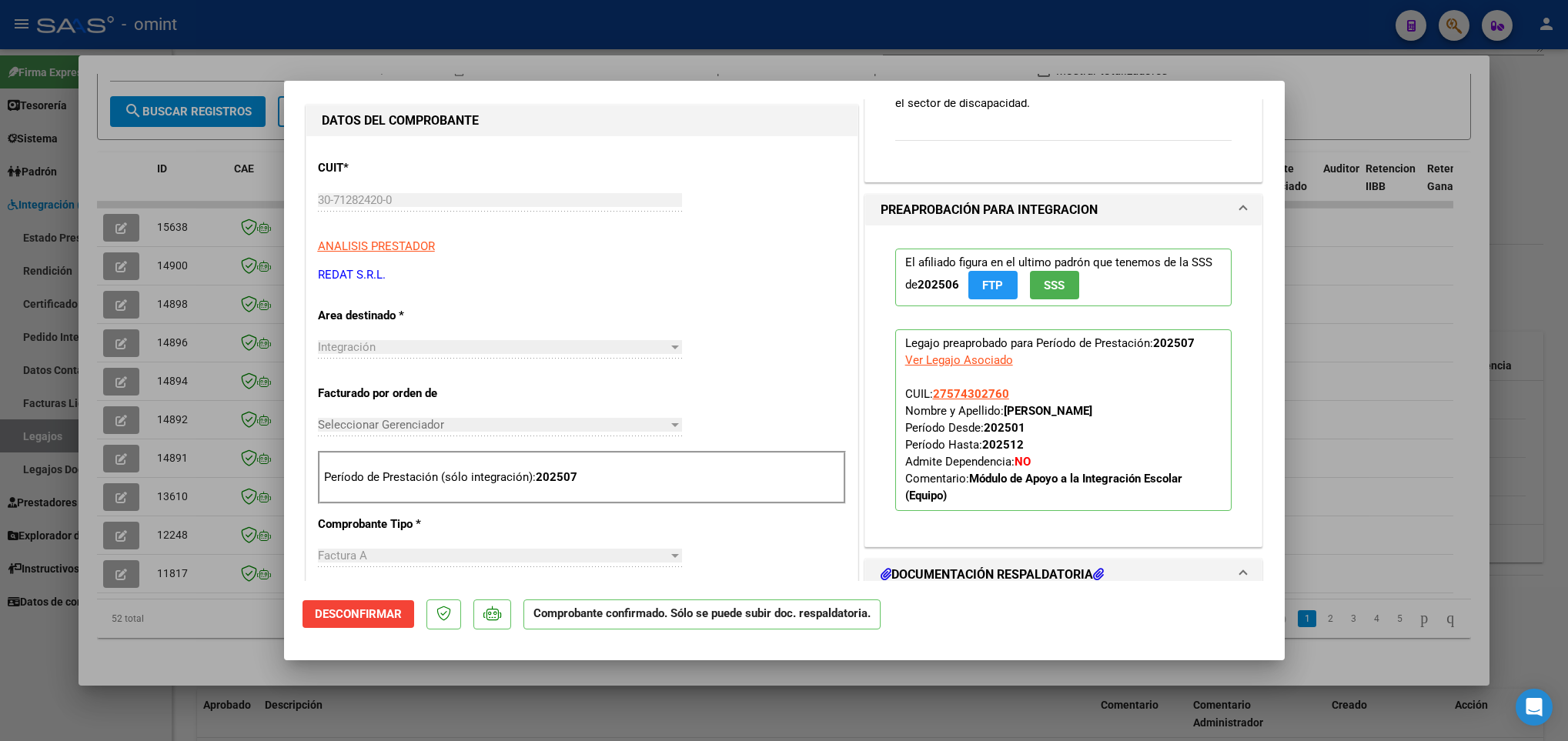
click at [132, 284] on div at bounding box center [784, 370] width 1568 height 741
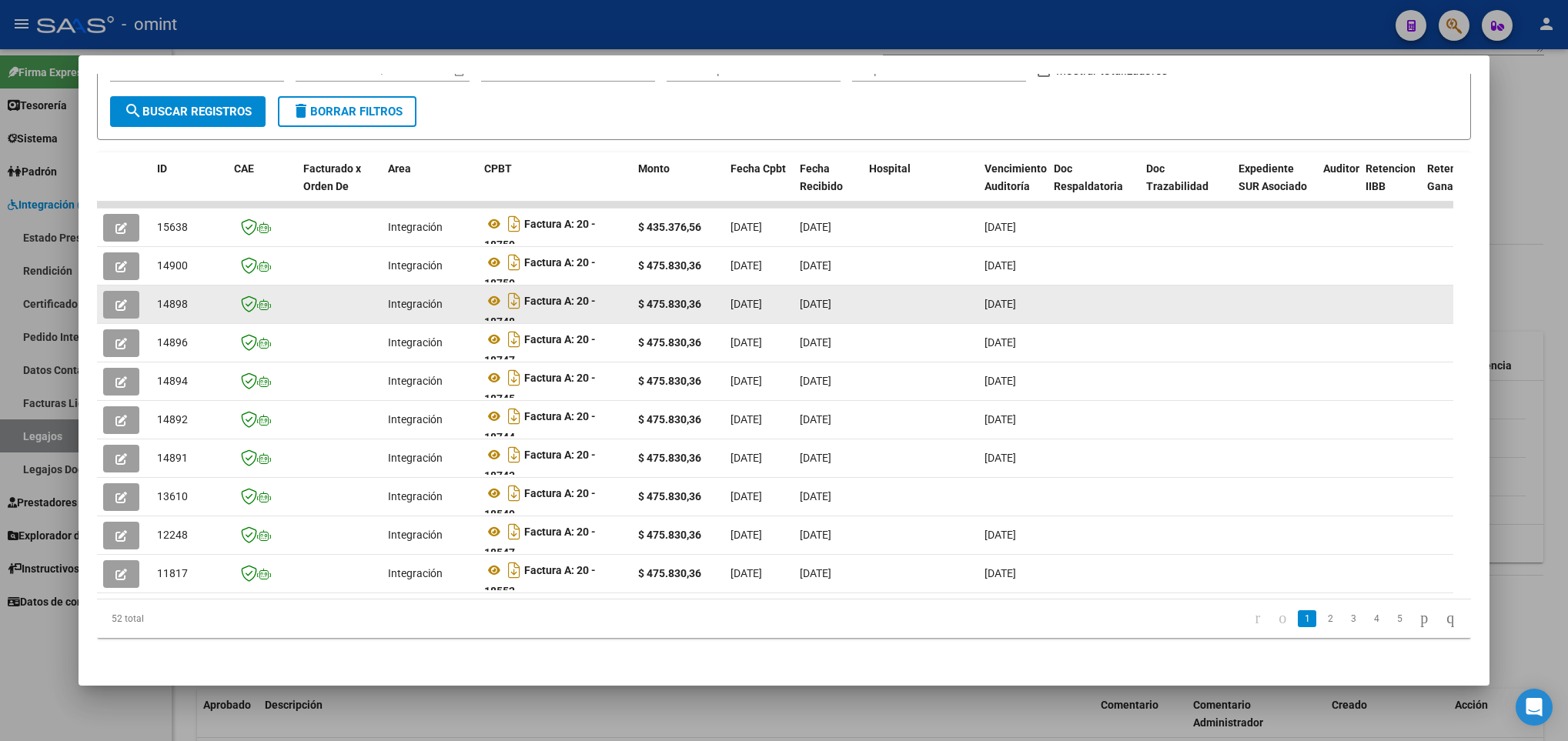
click at [125, 299] on icon "button" at bounding box center [121, 305] width 12 height 12
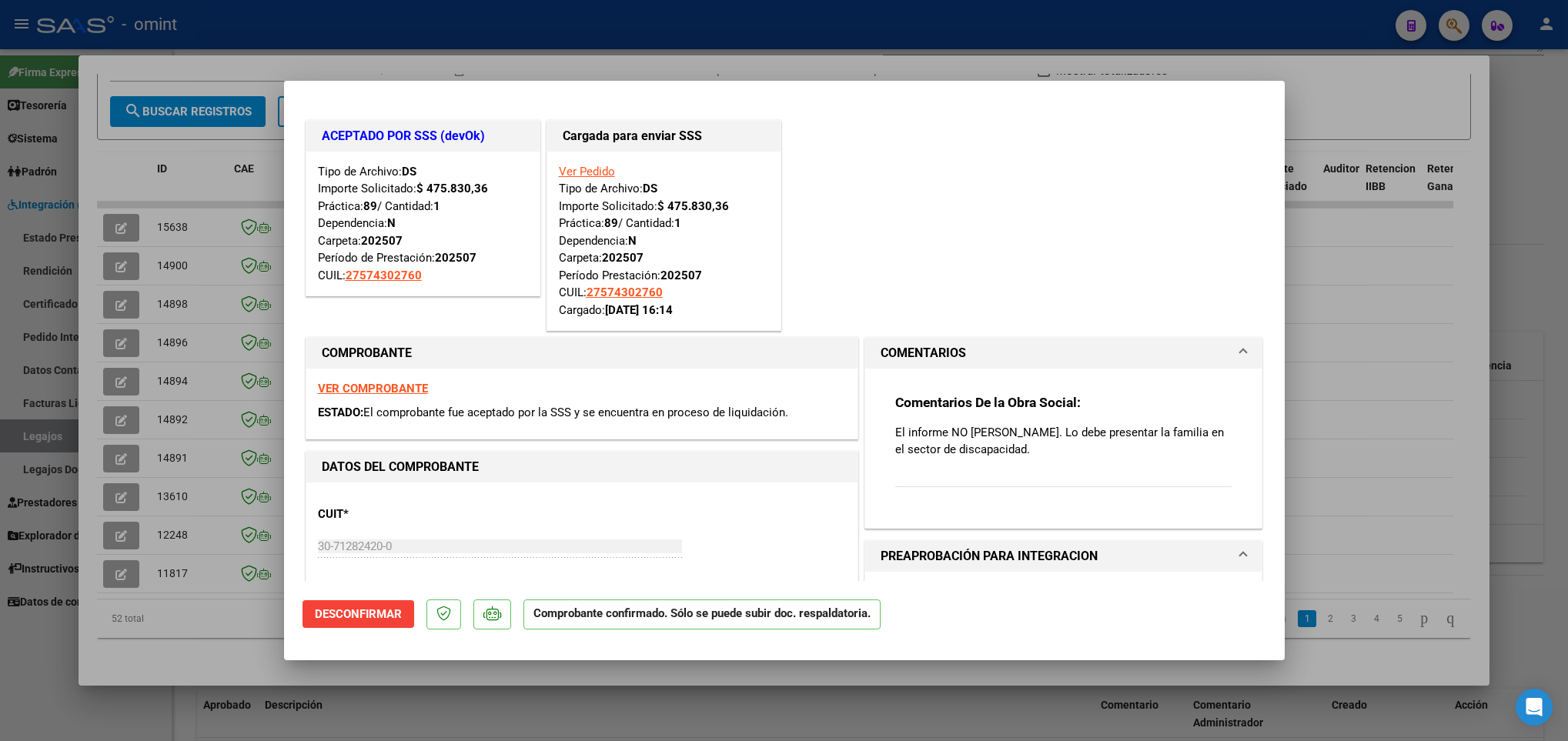
click at [118, 256] on div at bounding box center [784, 370] width 1568 height 741
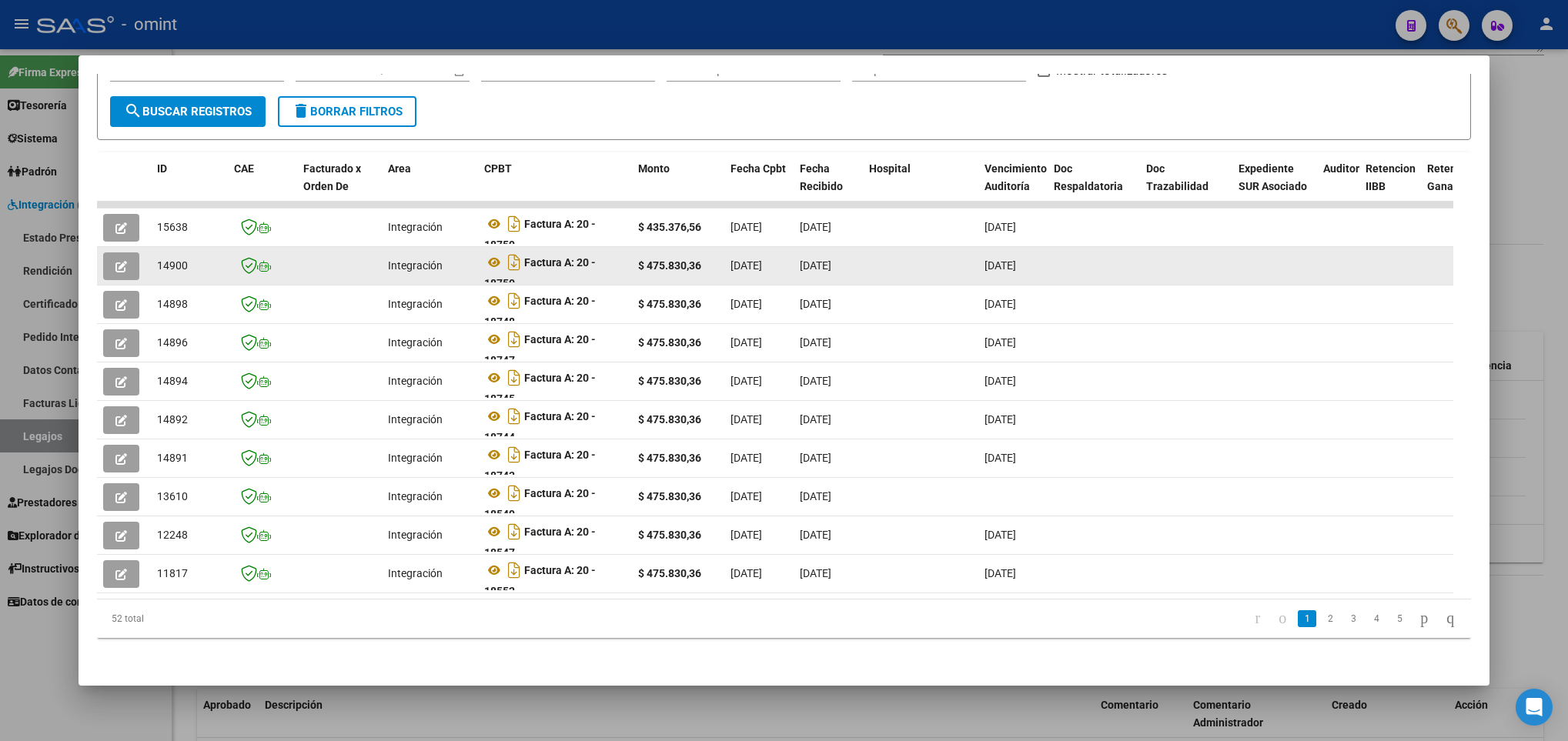
click at [116, 261] on icon "button" at bounding box center [121, 266] width 12 height 12
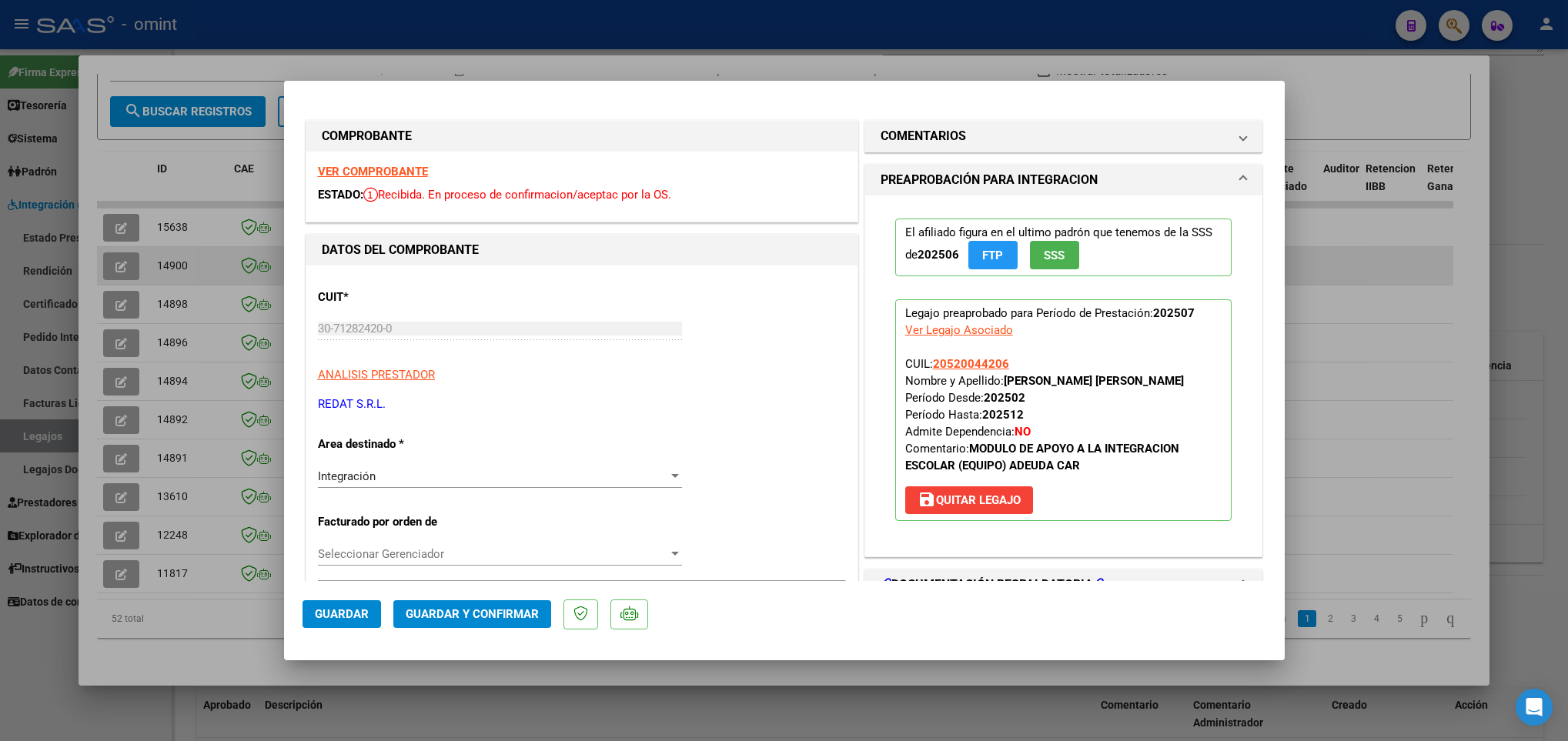
click at [116, 247] on div at bounding box center [784, 370] width 1568 height 741
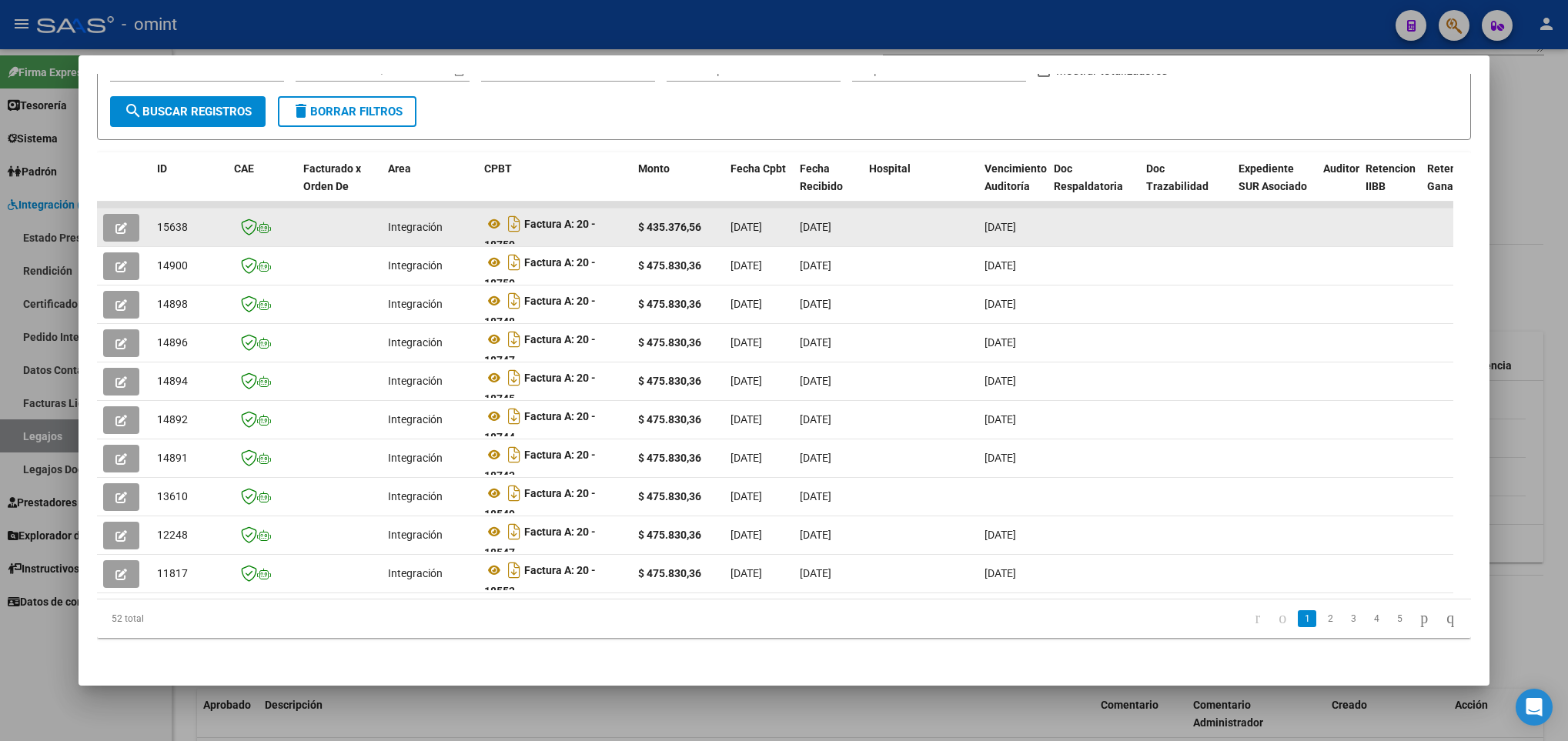
click at [116, 223] on icon "button" at bounding box center [121, 228] width 12 height 12
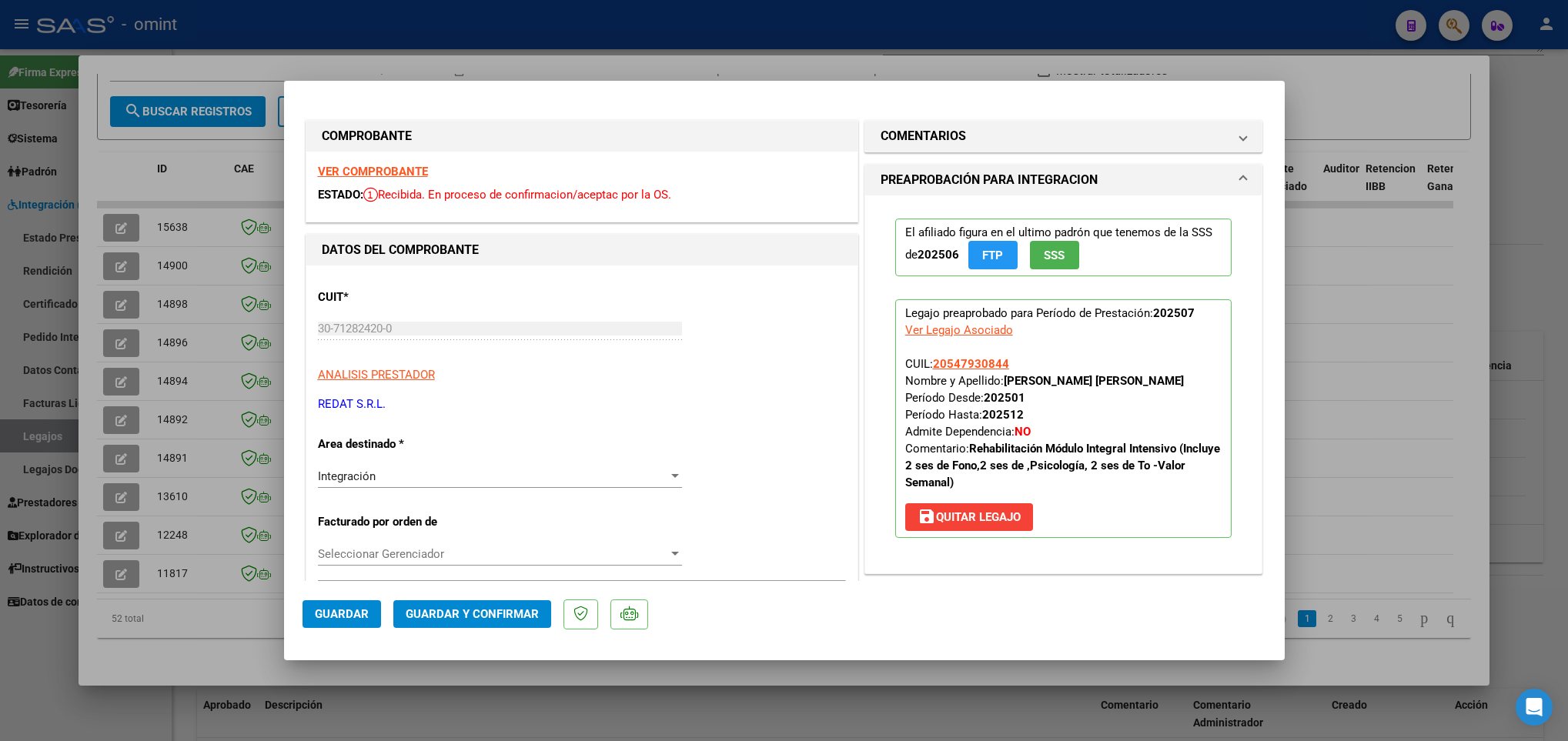
click at [194, 293] on div at bounding box center [784, 370] width 1568 height 741
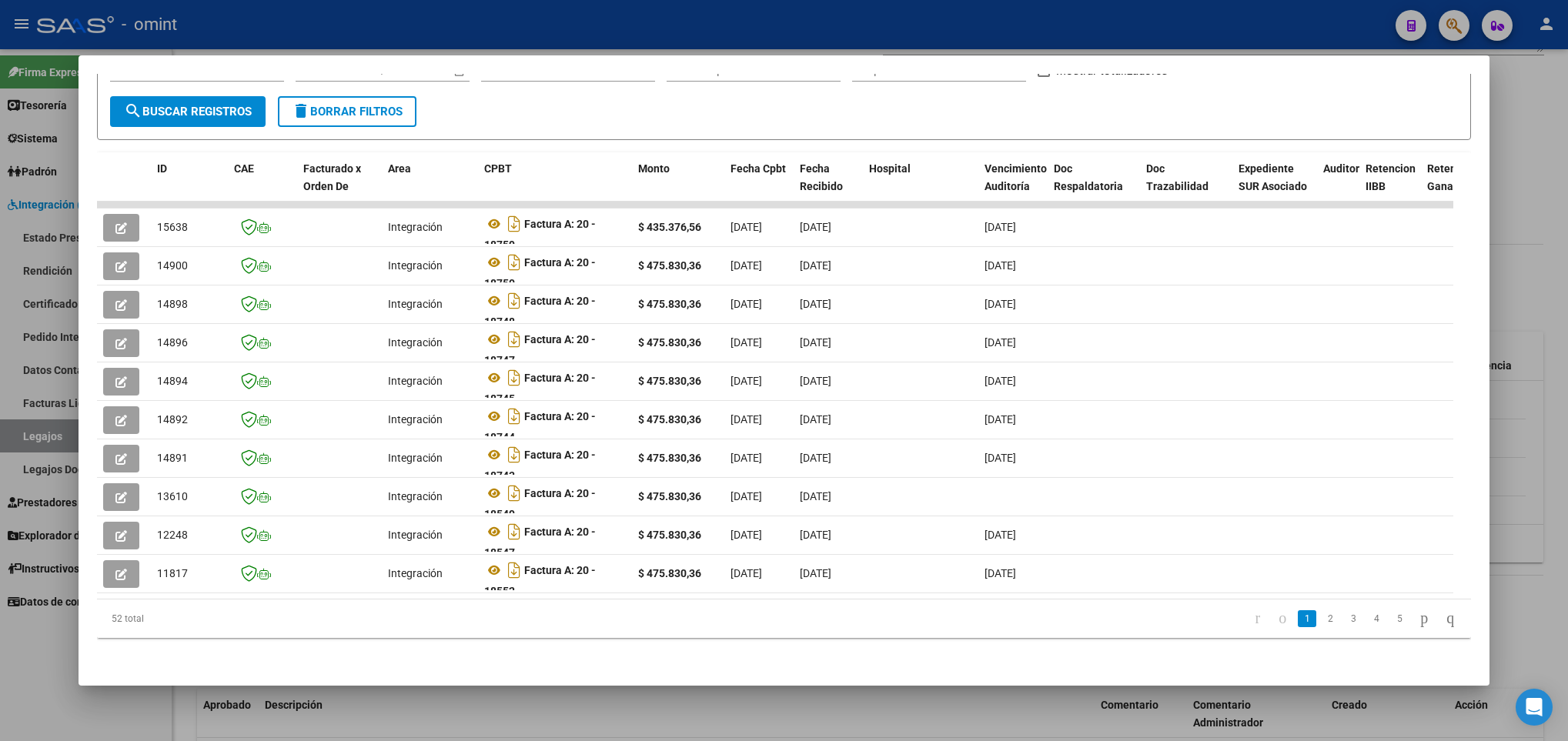
click at [488, 723] on div at bounding box center [784, 370] width 1568 height 741
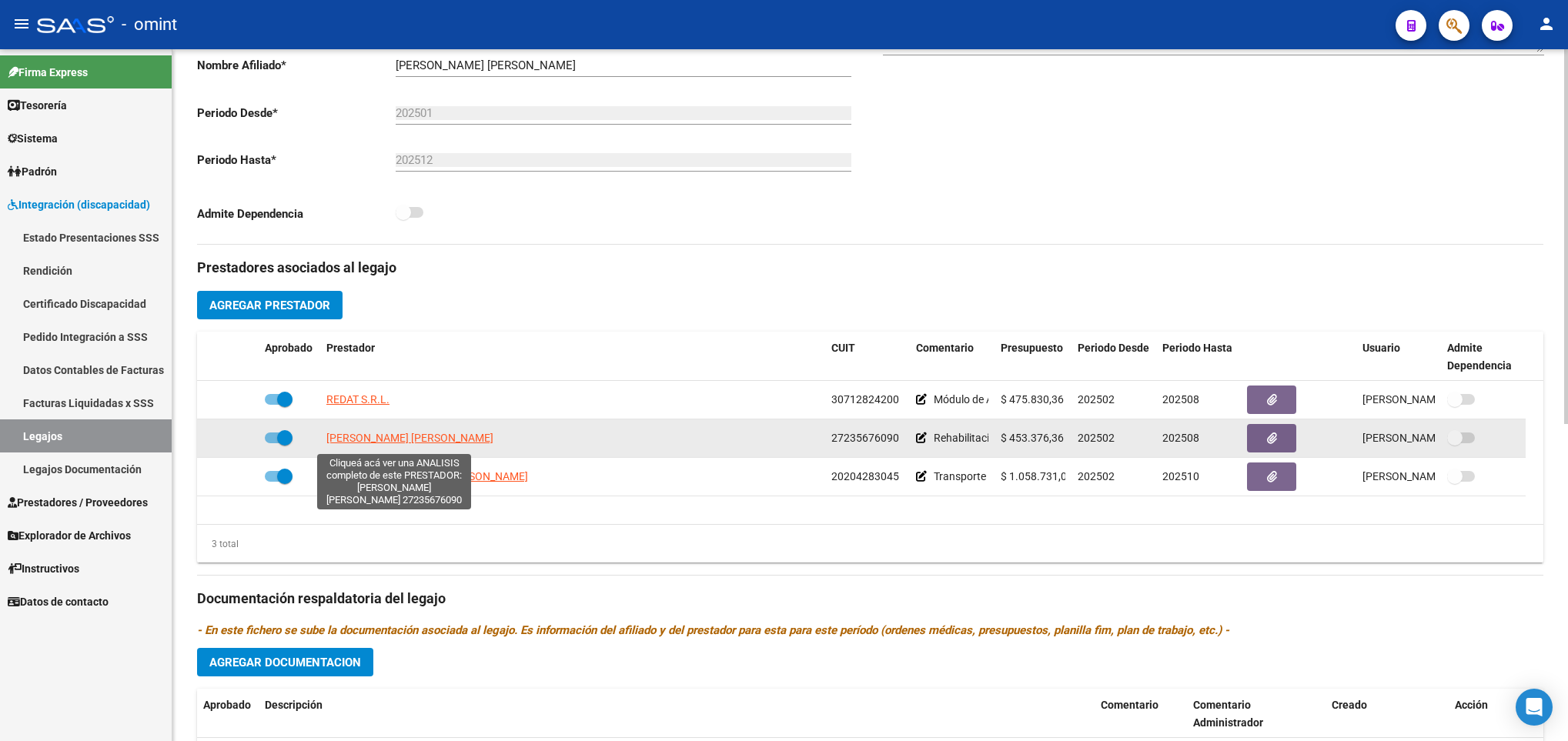
click at [377, 441] on span "URRIZA MARIA ALEJANDRA" at bounding box center [410, 438] width 167 height 13
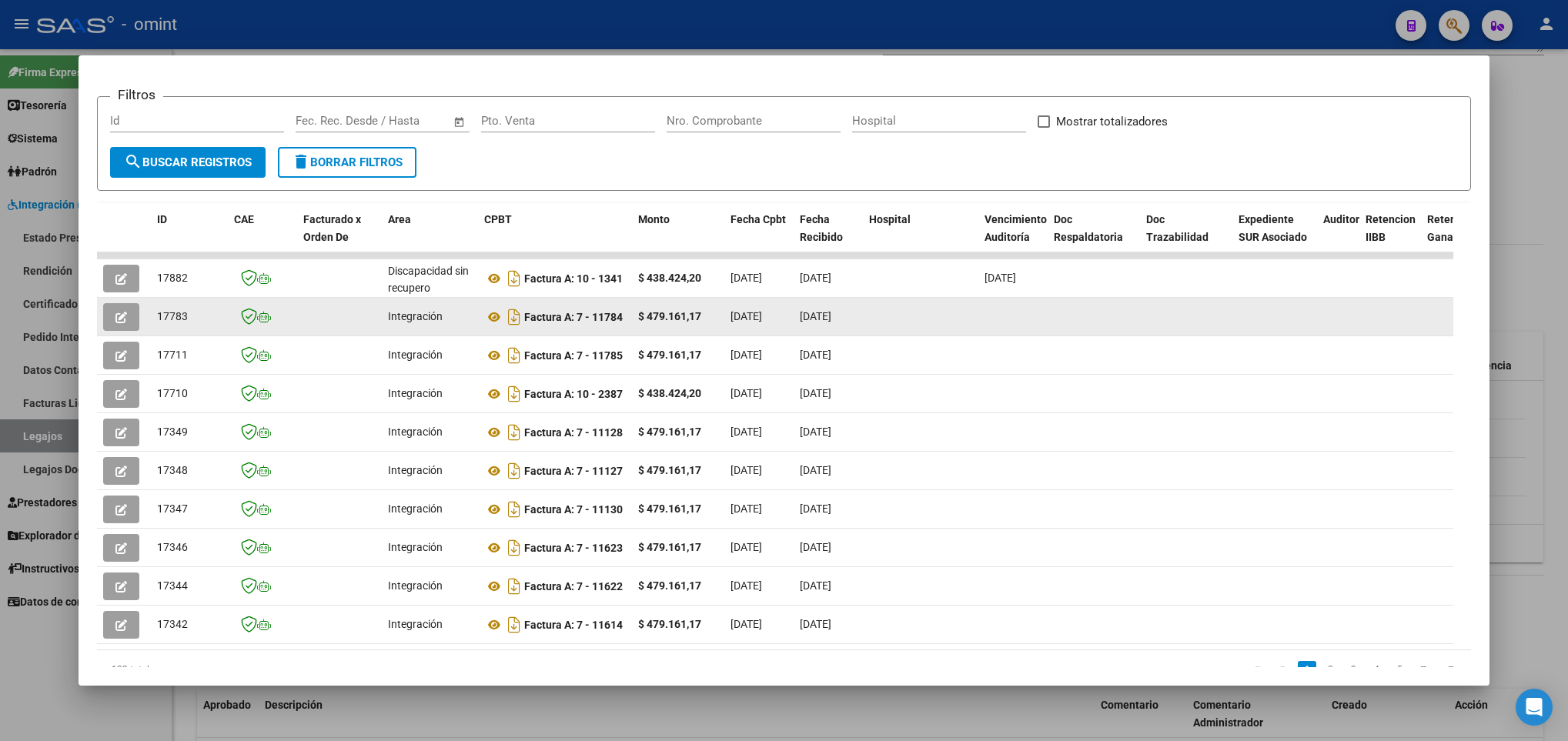
scroll to position [231, 0]
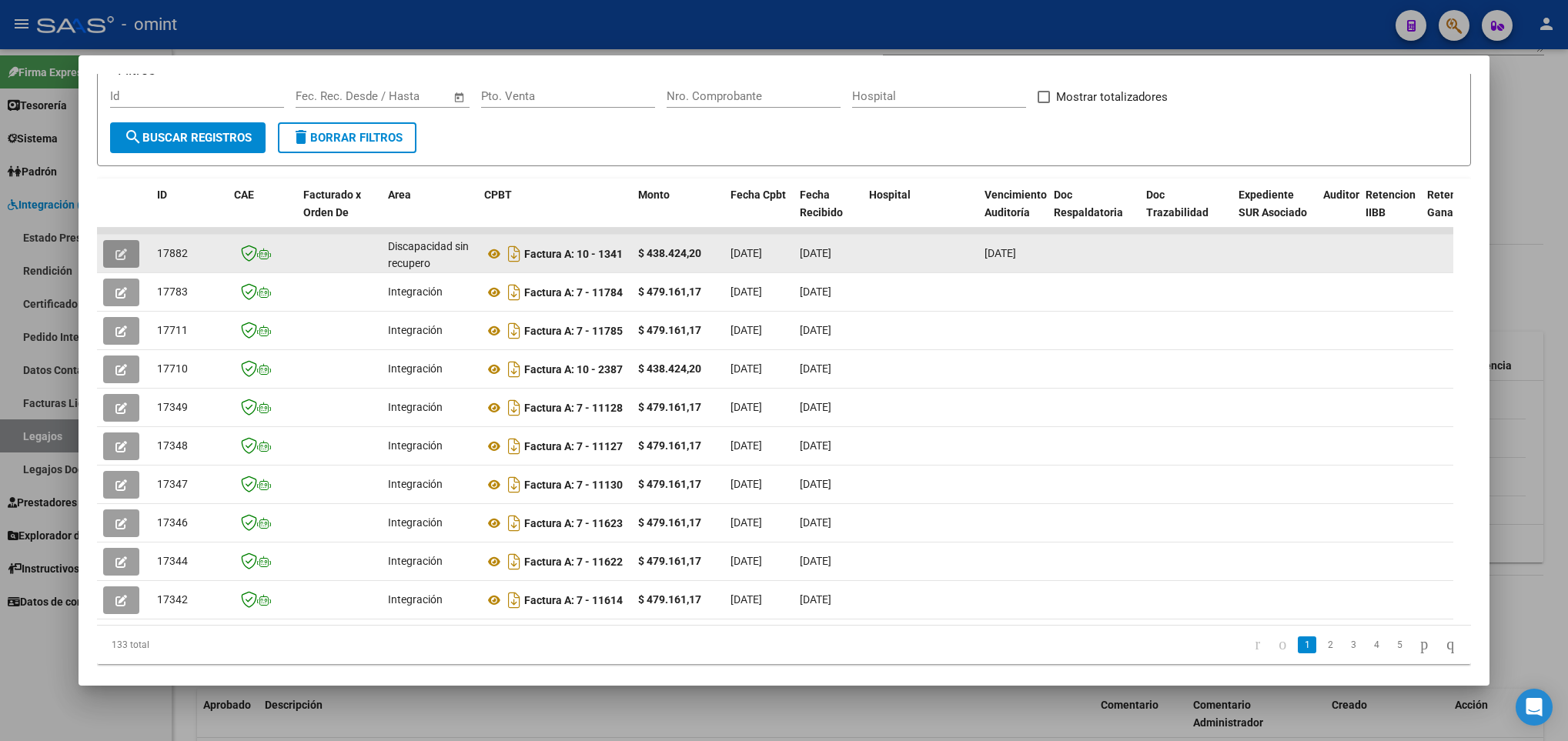
click at [109, 250] on button "button" at bounding box center [121, 253] width 36 height 28
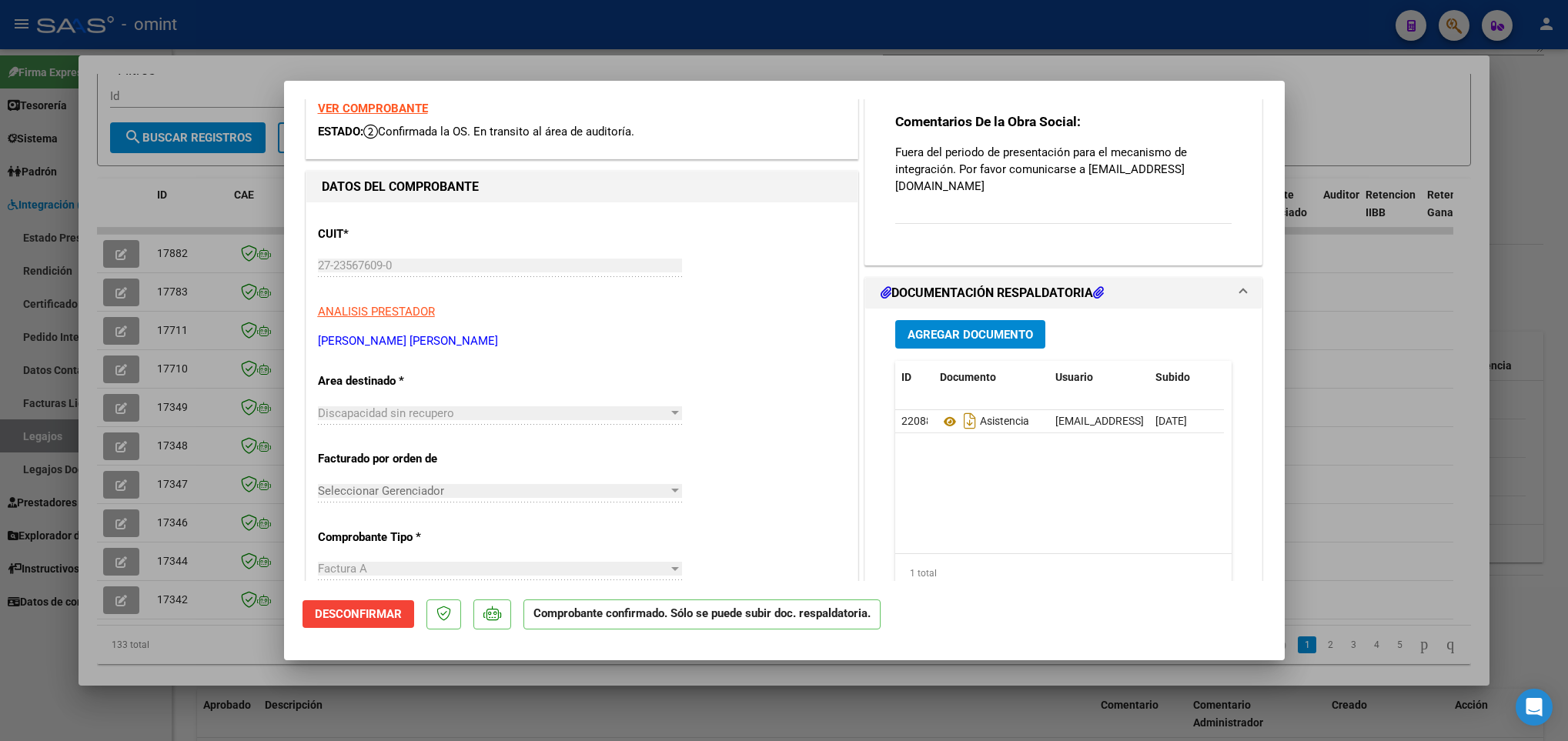
scroll to position [0, 0]
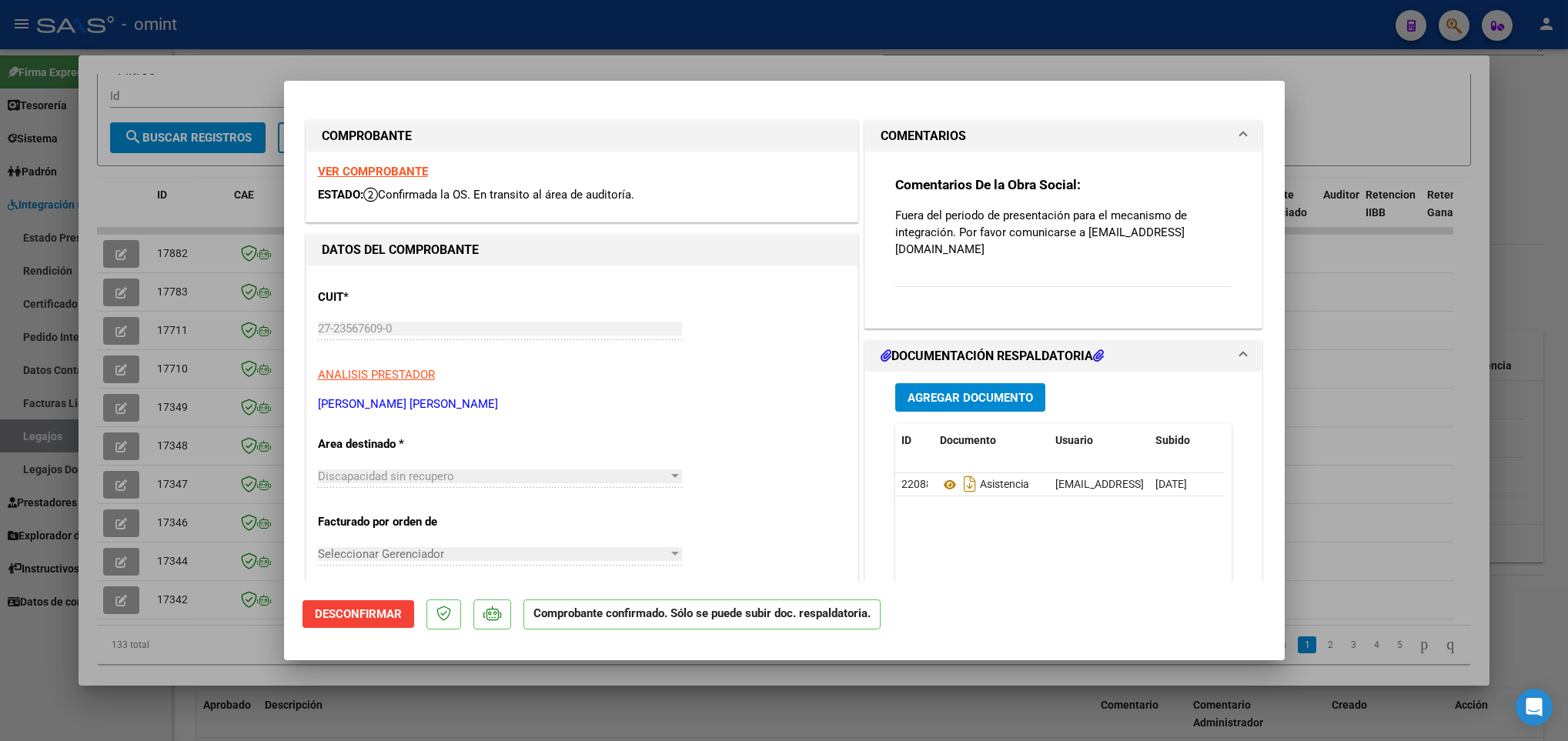
click at [369, 172] on strong "VER COMPROBANTE" at bounding box center [373, 171] width 110 height 14
click at [226, 404] on div at bounding box center [784, 370] width 1568 height 741
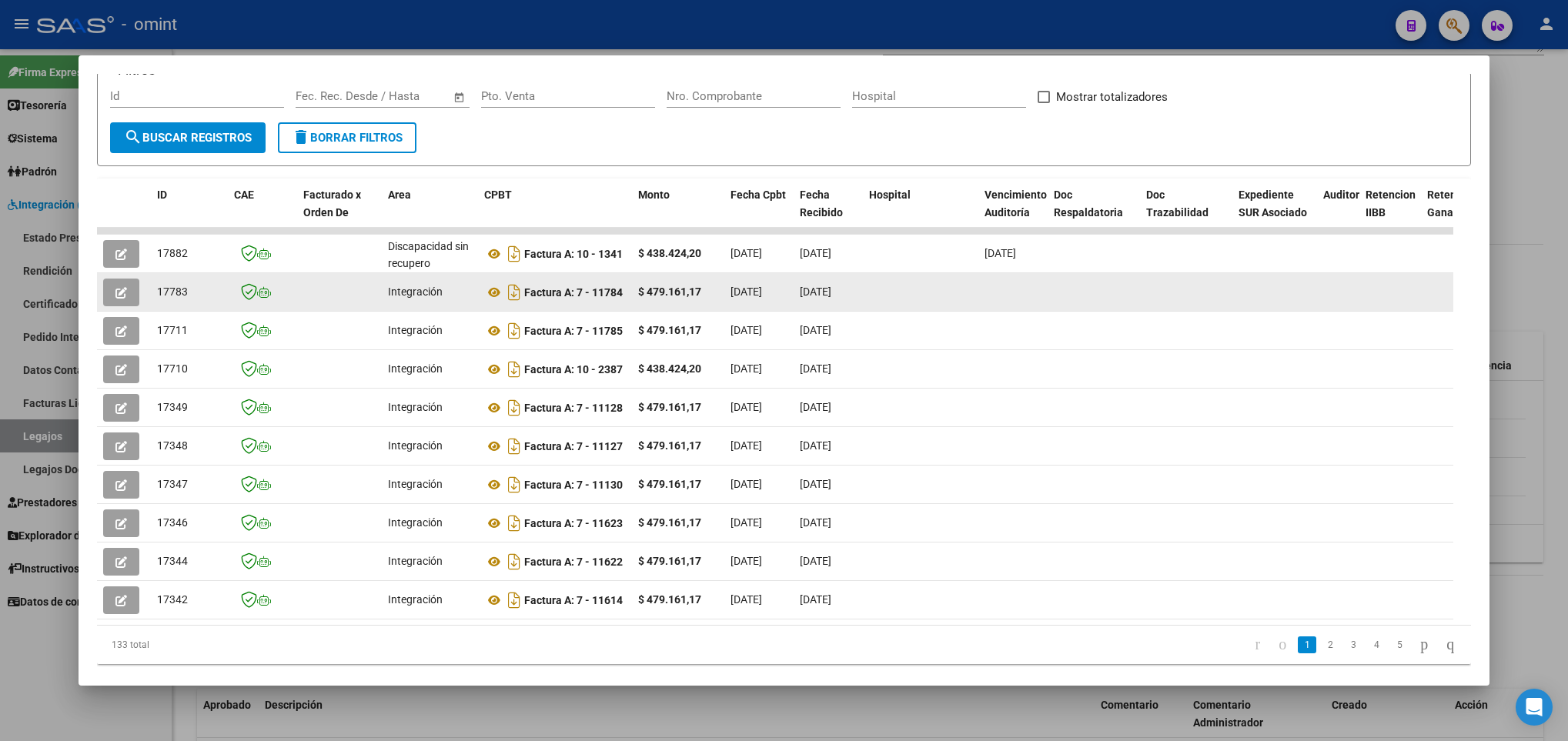
click at [122, 293] on icon "button" at bounding box center [121, 292] width 12 height 12
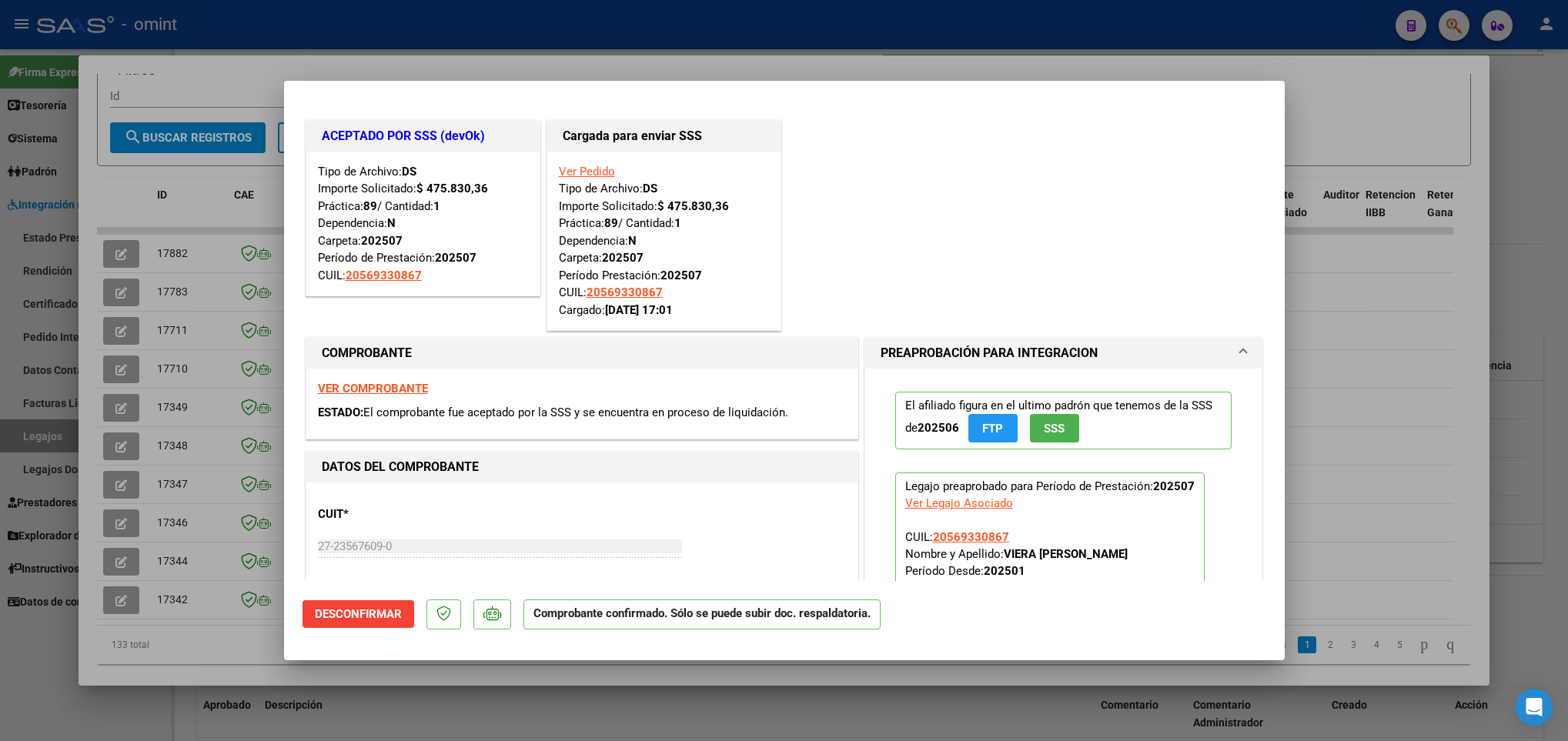
click at [122, 340] on div at bounding box center [784, 370] width 1568 height 741
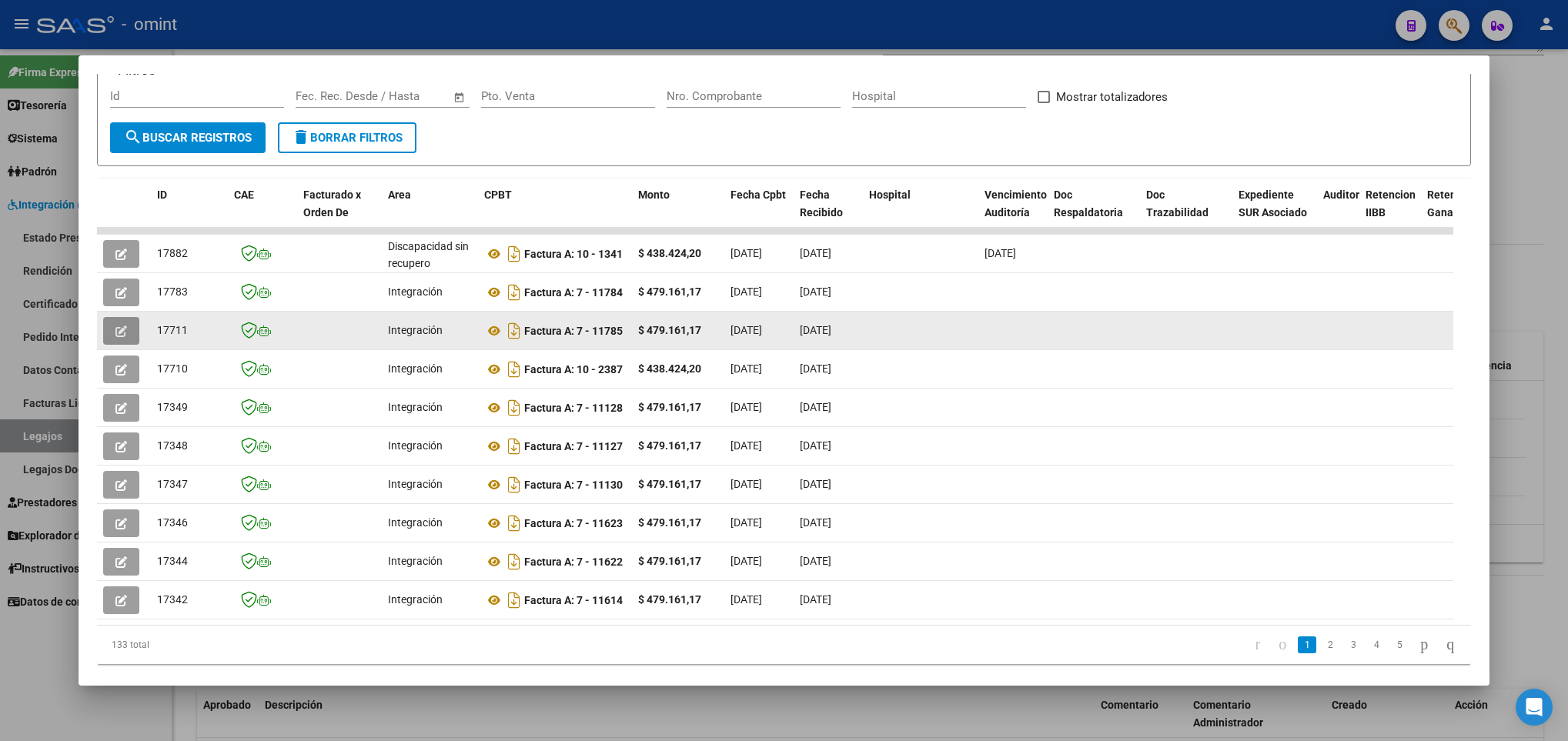
click at [113, 332] on button "button" at bounding box center [121, 330] width 36 height 28
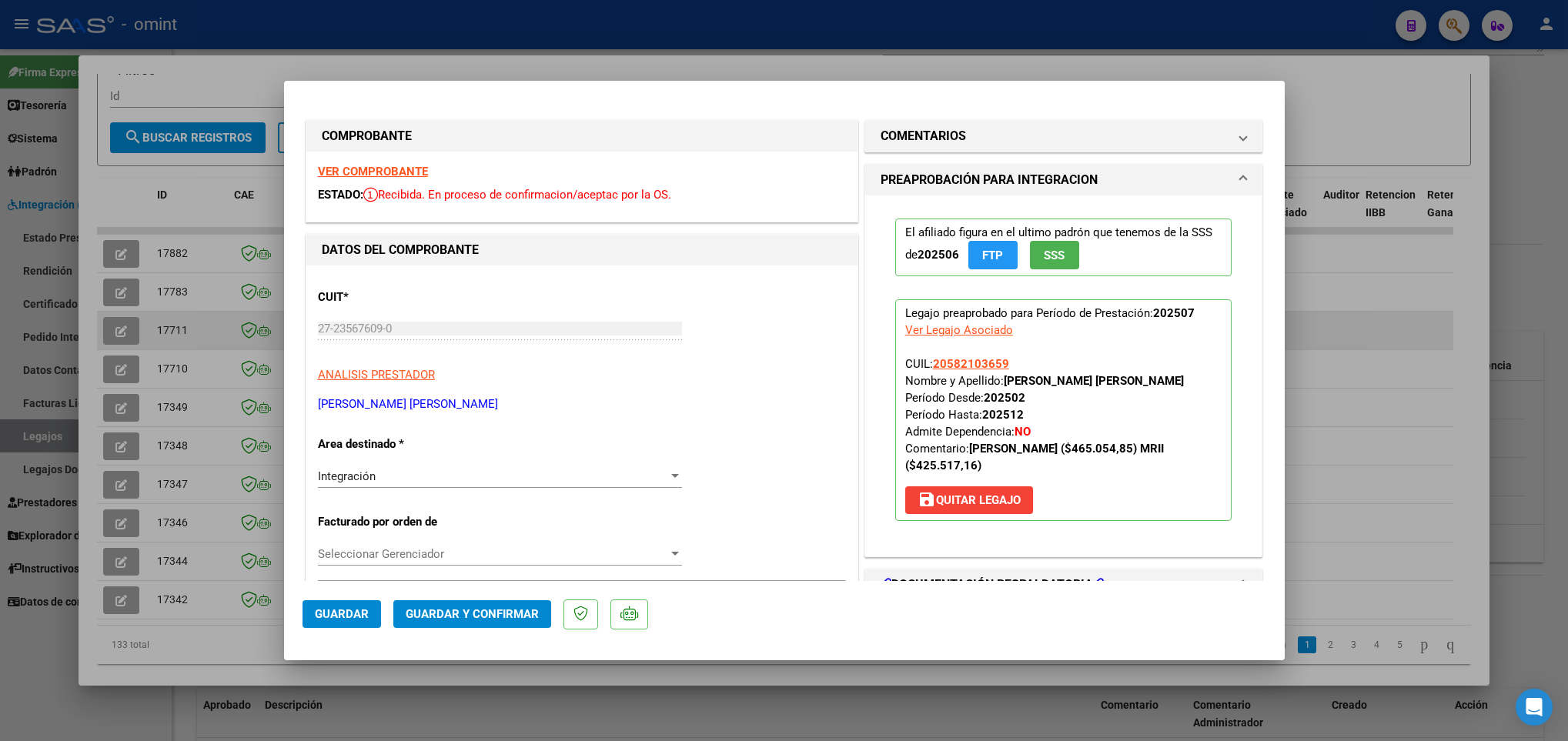
click at [113, 332] on div at bounding box center [784, 370] width 1568 height 741
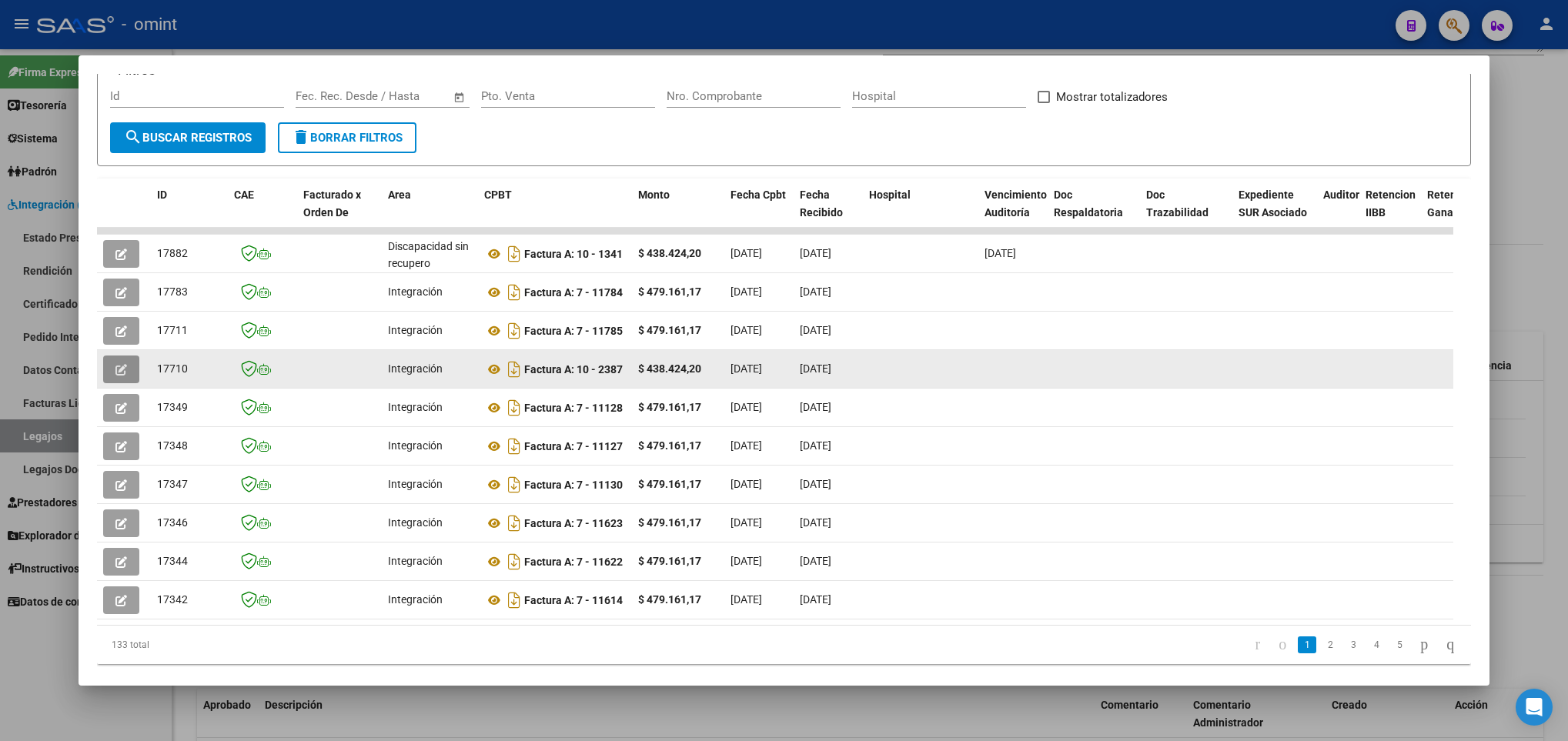
click at [113, 368] on button "button" at bounding box center [121, 369] width 36 height 28
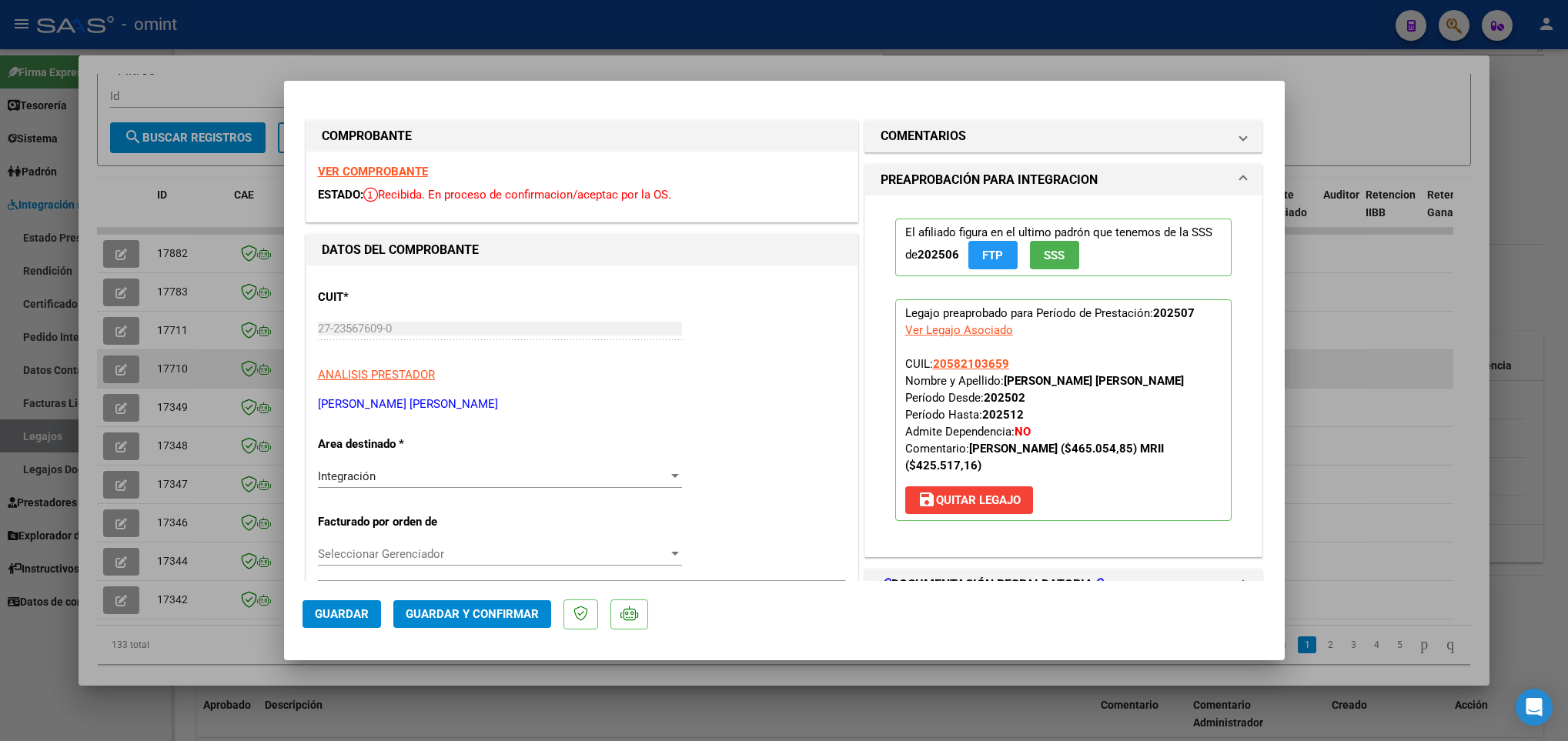
click at [113, 368] on div at bounding box center [784, 370] width 1568 height 741
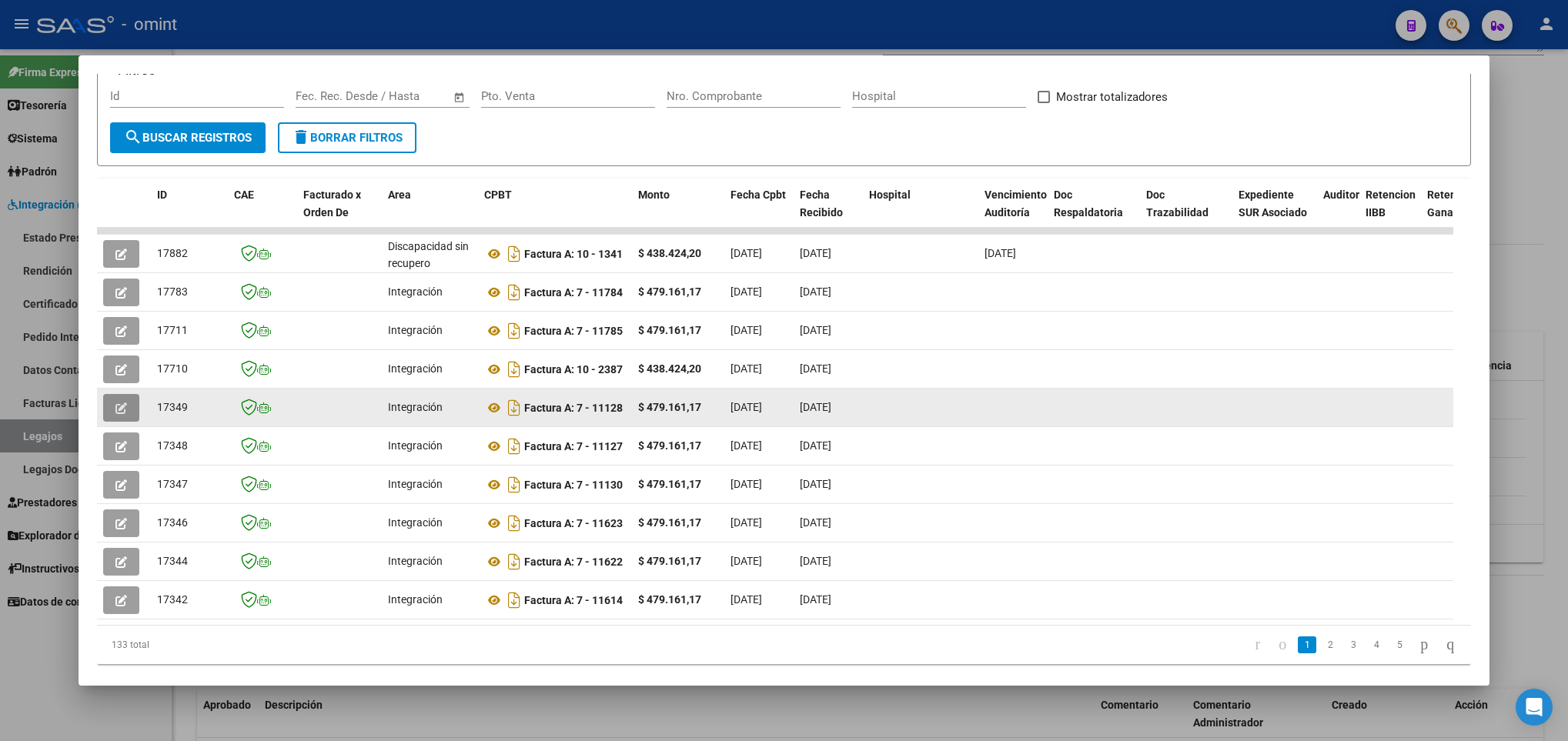
click at [121, 413] on icon "button" at bounding box center [121, 408] width 12 height 12
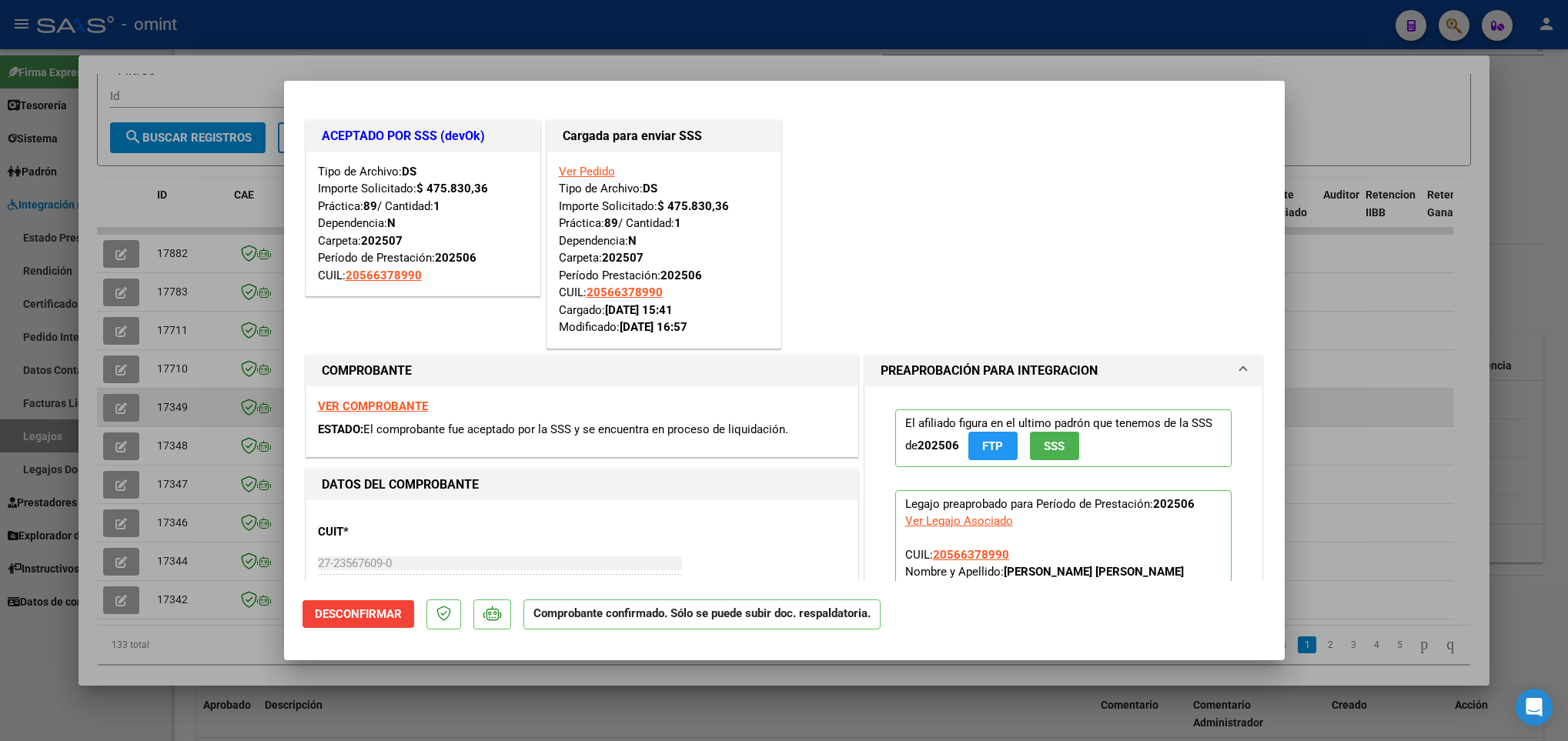
click at [121, 413] on div at bounding box center [784, 370] width 1568 height 741
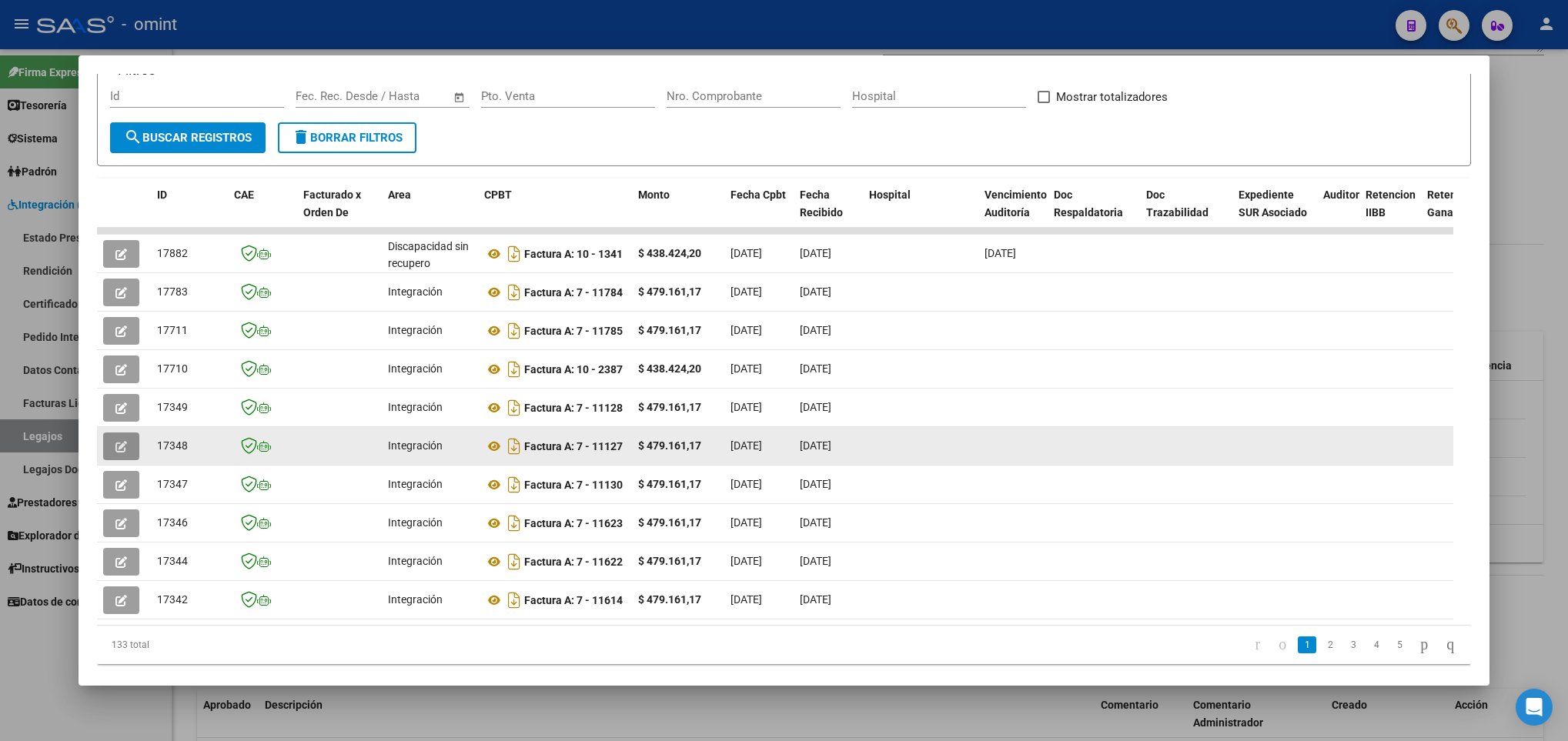
click at [122, 445] on icon "button" at bounding box center [121, 446] width 12 height 12
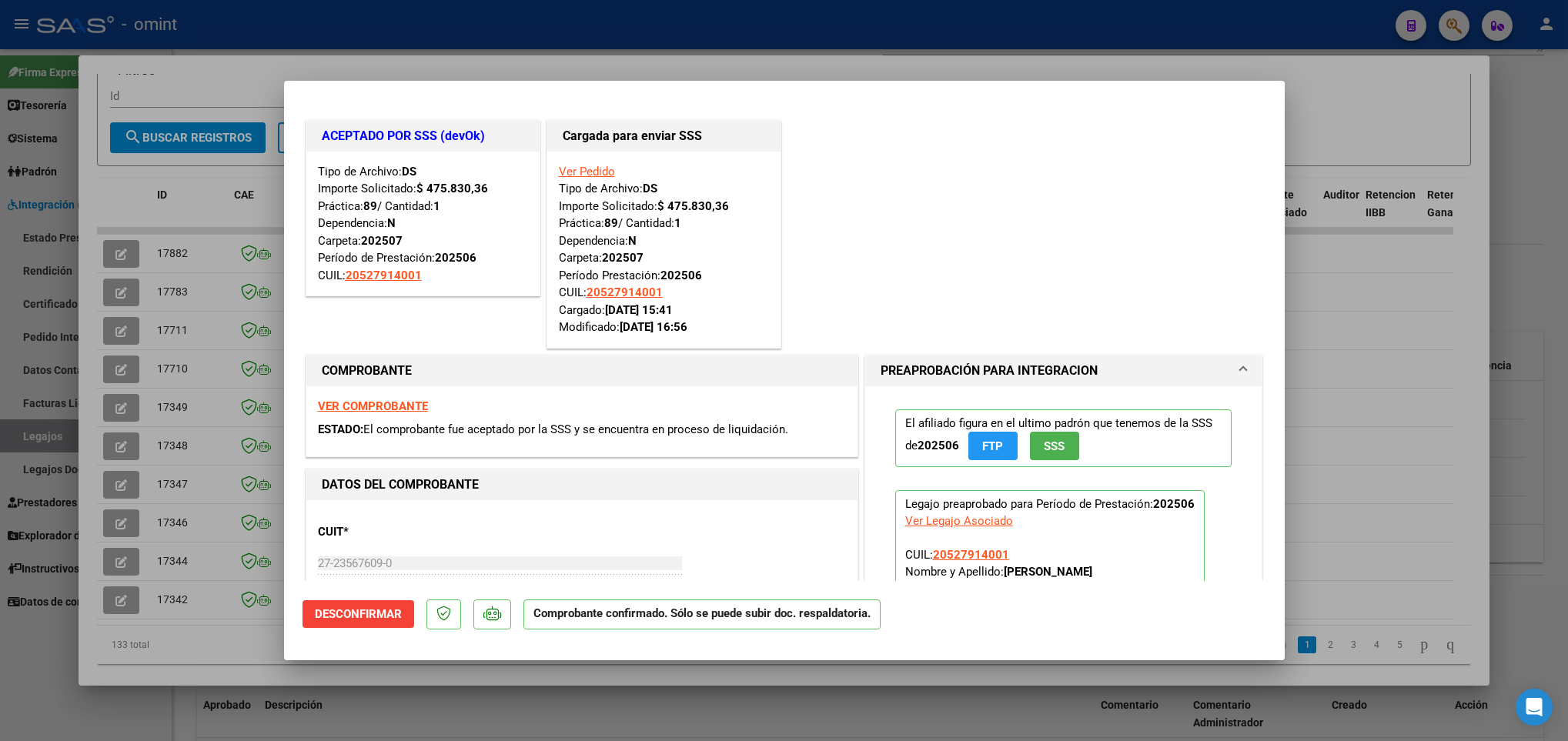
click at [122, 483] on div at bounding box center [784, 370] width 1568 height 741
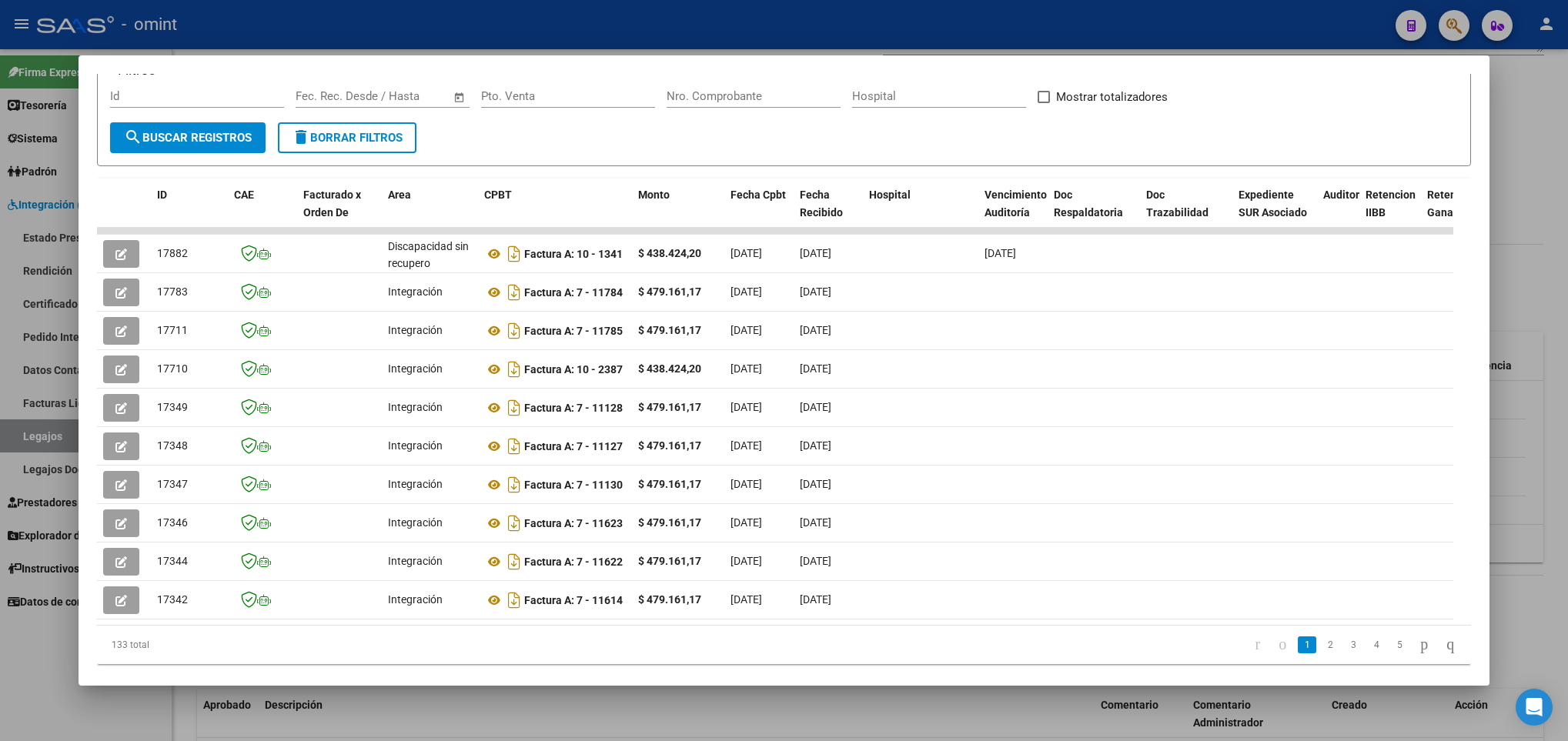
click at [122, 483] on icon "button" at bounding box center [121, 485] width 12 height 12
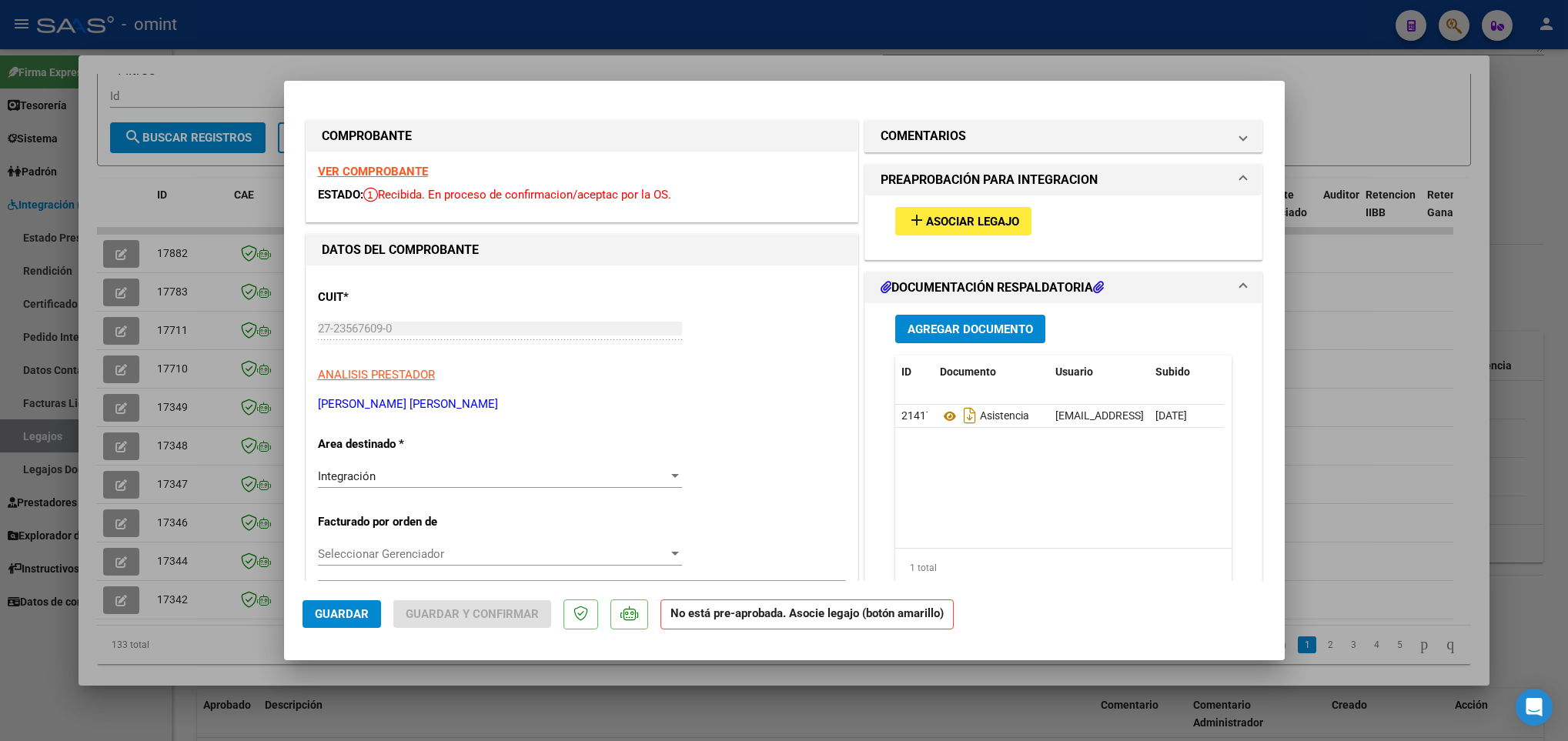
click at [347, 165] on strong "VER COMPROBANTE" at bounding box center [373, 171] width 110 height 14
click at [162, 451] on div at bounding box center [784, 370] width 1568 height 741
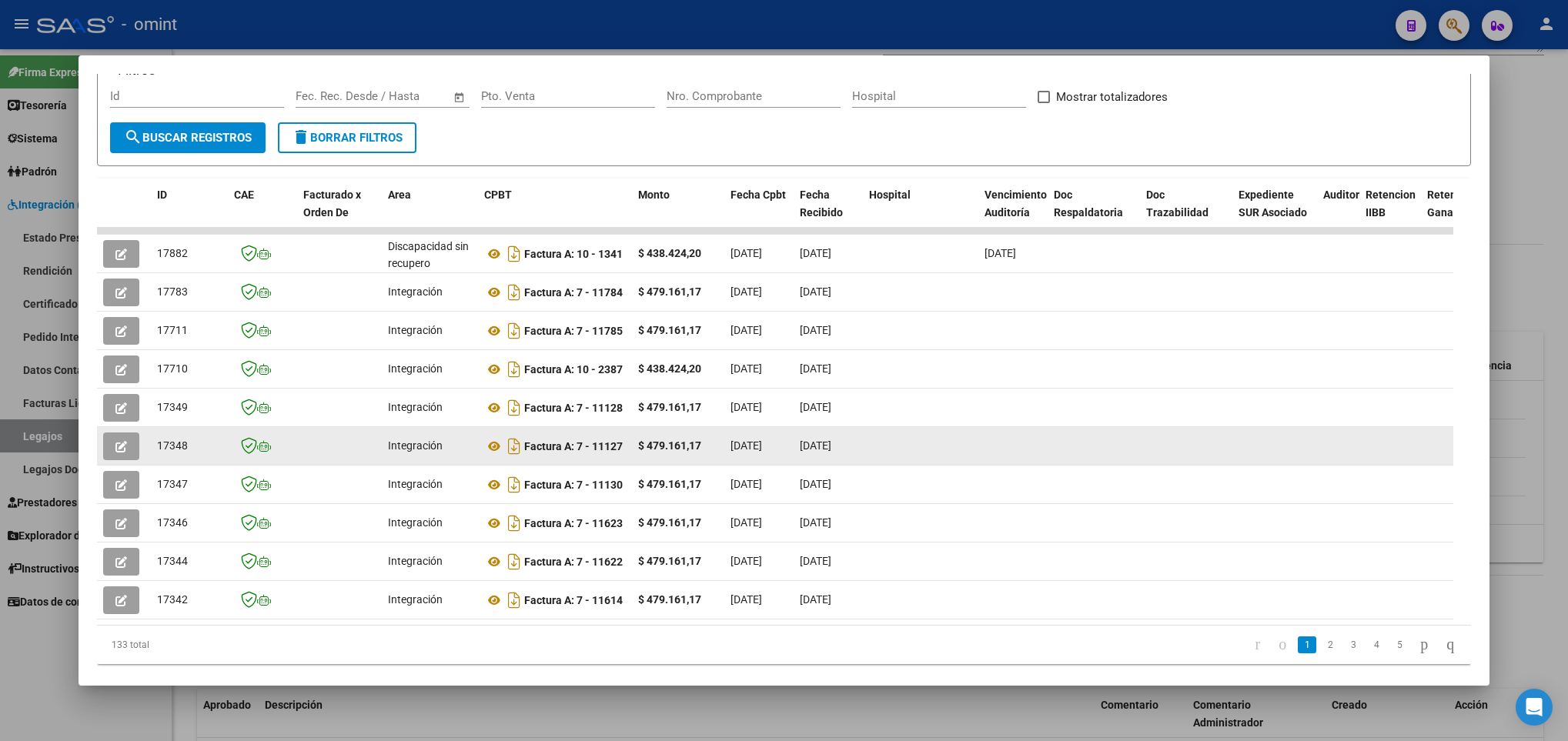
click at [126, 451] on icon "button" at bounding box center [121, 446] width 12 height 12
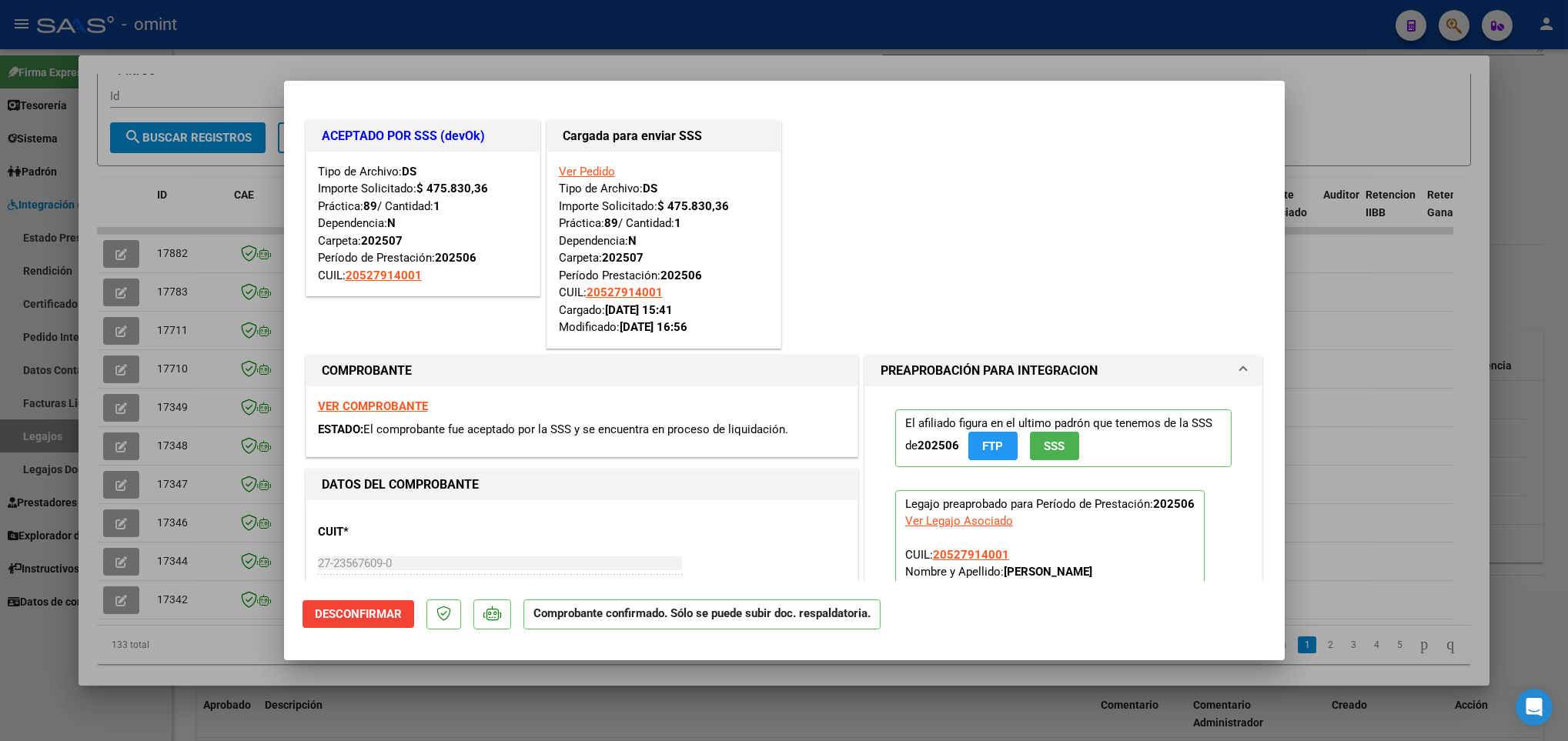
click at [116, 497] on div at bounding box center [784, 370] width 1568 height 741
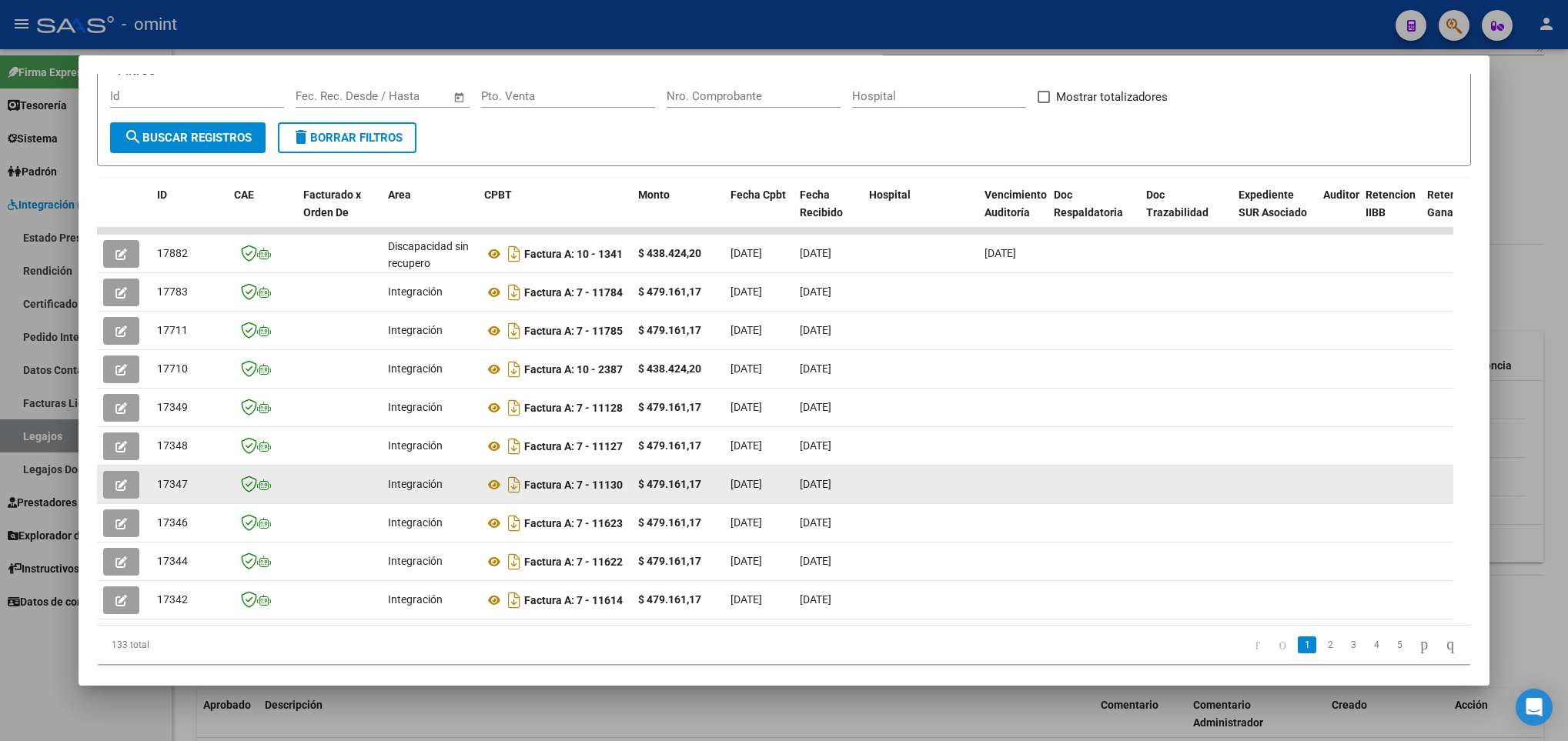
click at [116, 497] on button "button" at bounding box center [121, 484] width 36 height 28
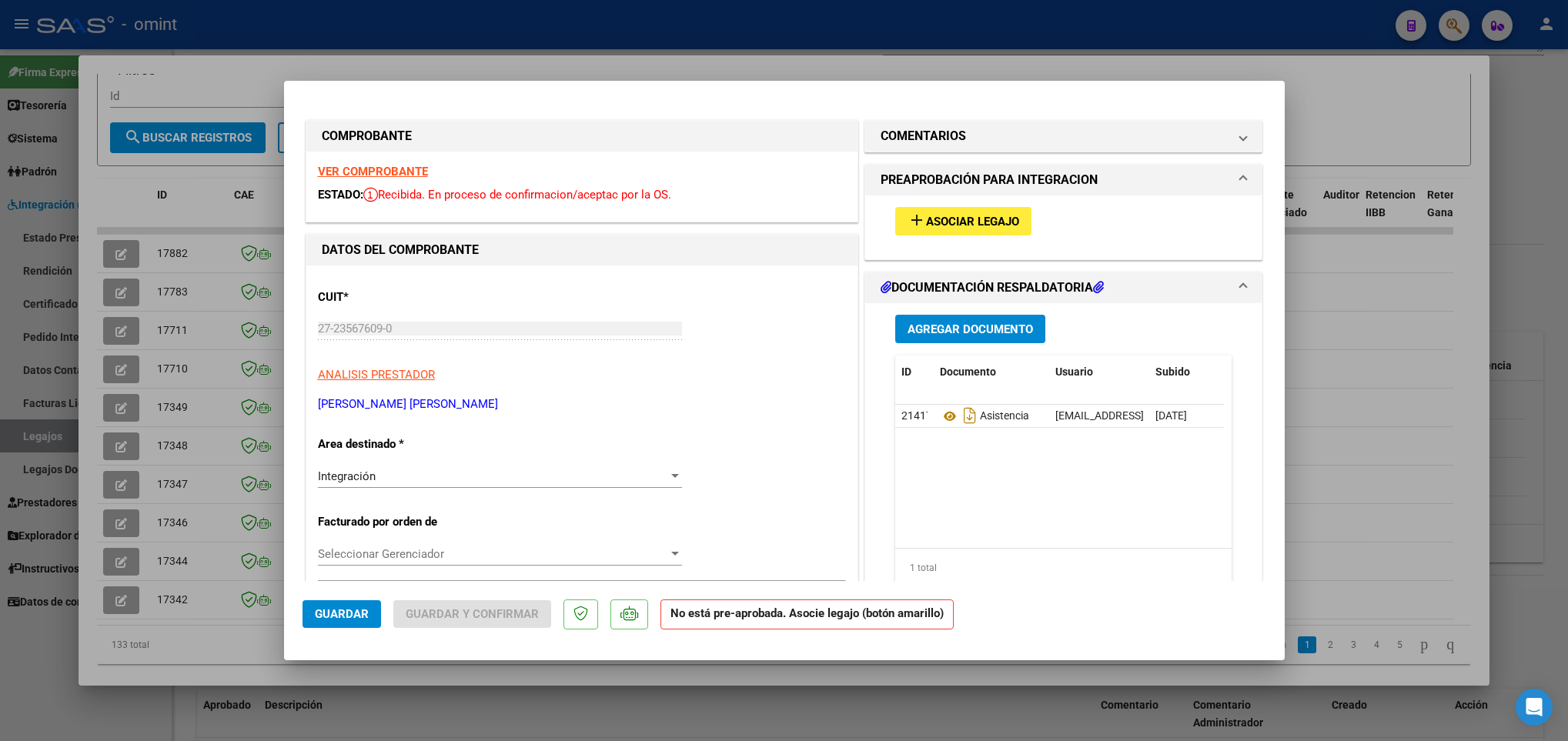
click at [116, 495] on div at bounding box center [784, 370] width 1568 height 741
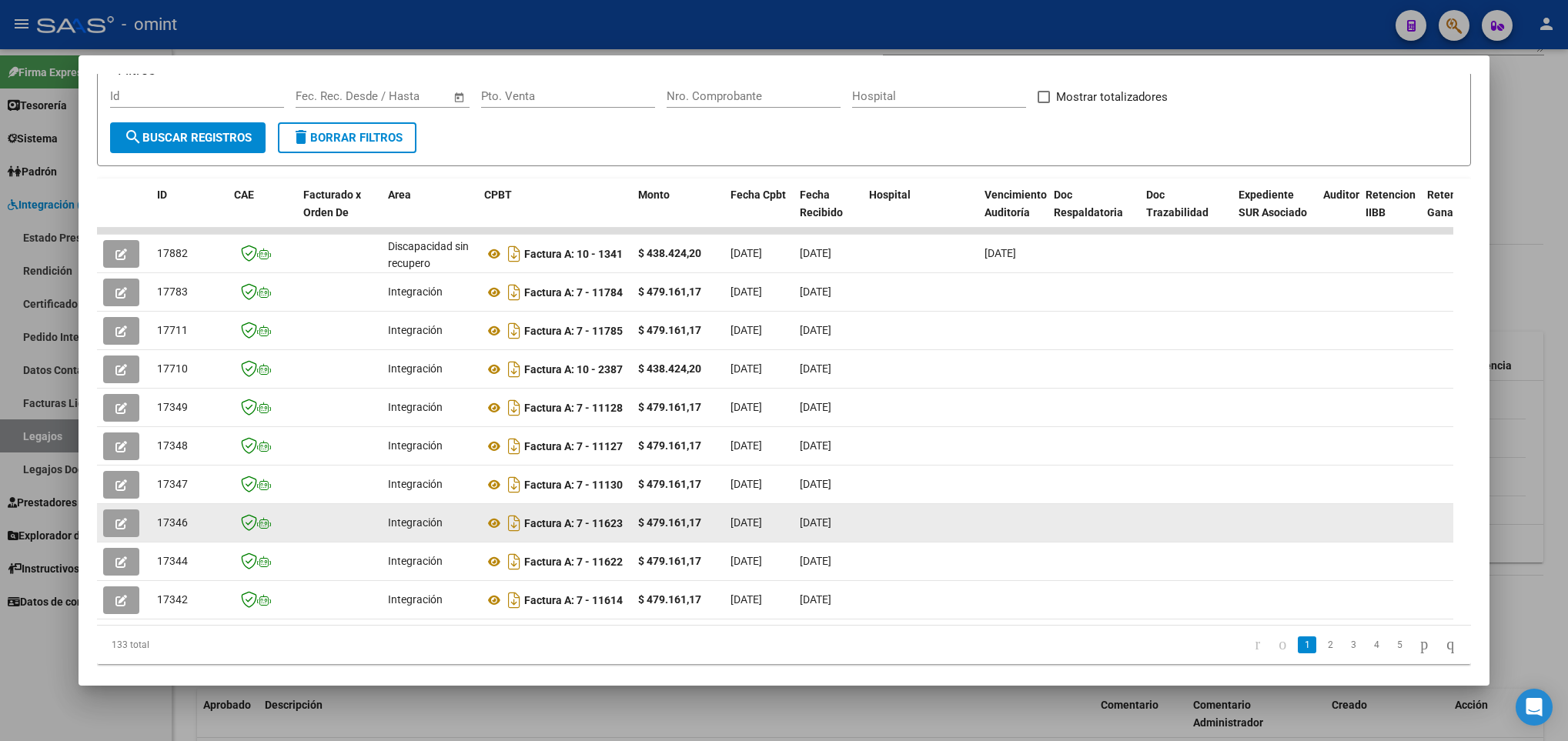
click at [116, 518] on icon "button" at bounding box center [121, 523] width 12 height 12
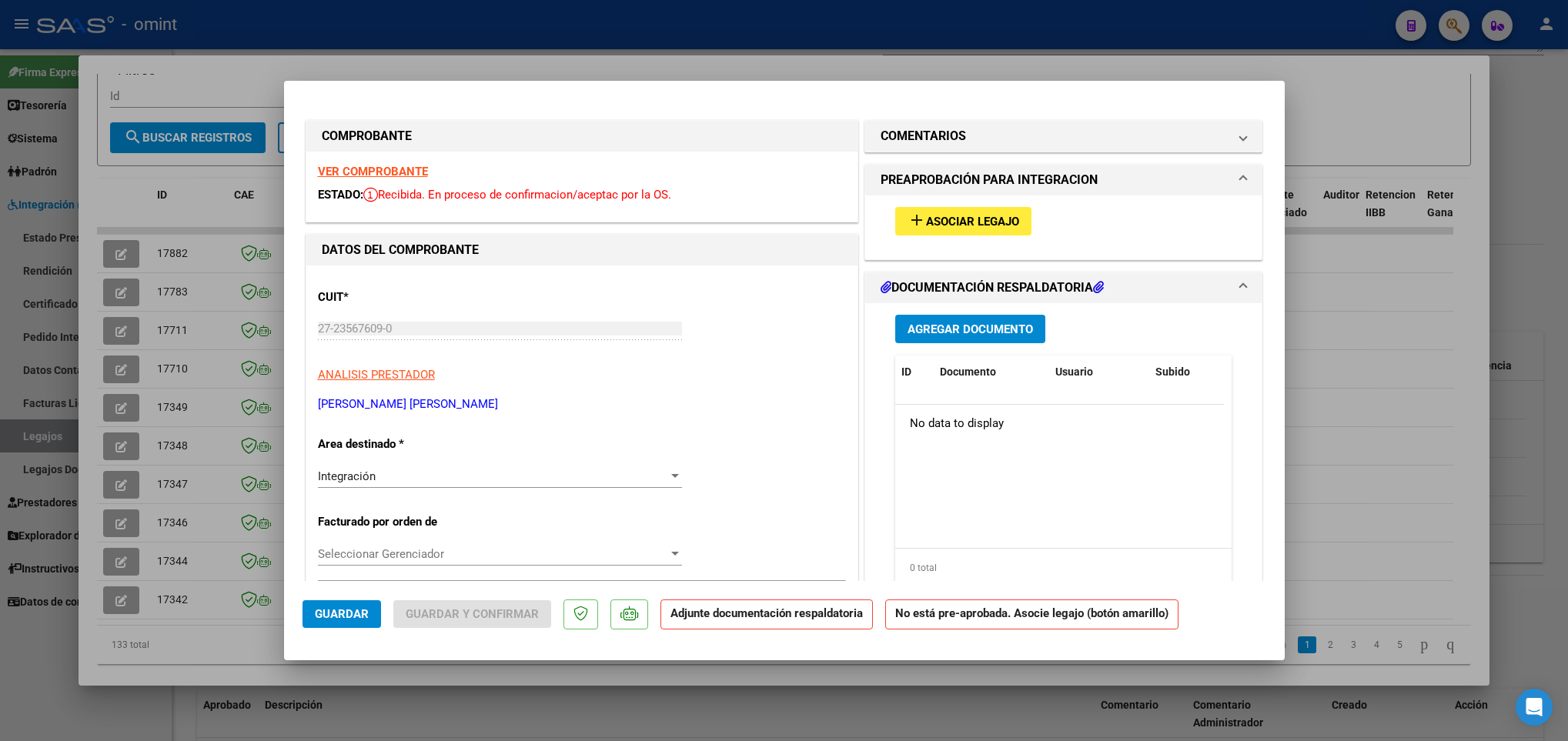
click at [378, 162] on div "VER COMPROBANTE ESTADO: Recibida. En proceso de confirmacion/aceptac por la OS." at bounding box center [581, 186] width 551 height 70
click at [378, 171] on strong "VER COMPROBANTE" at bounding box center [373, 171] width 110 height 14
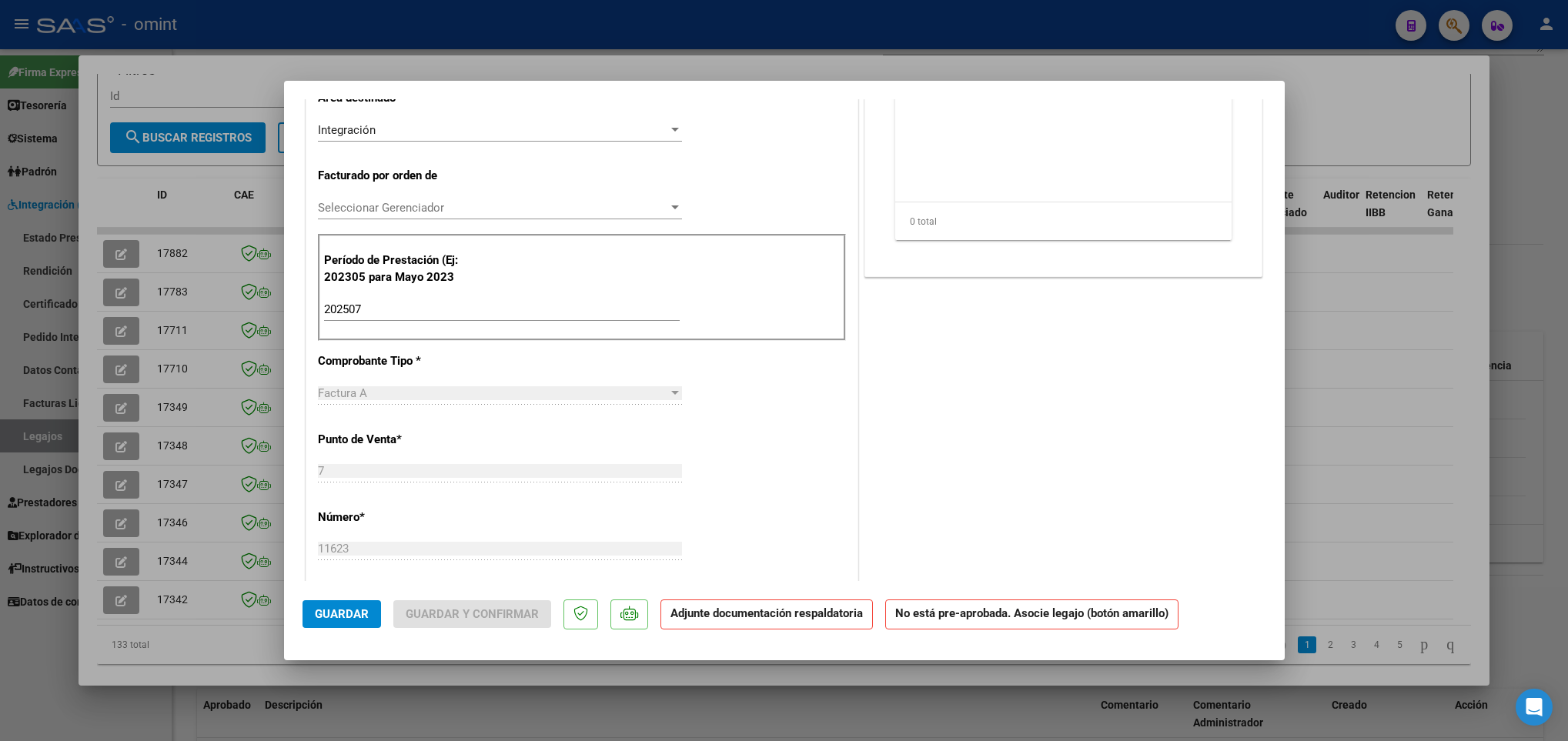
scroll to position [461, 0]
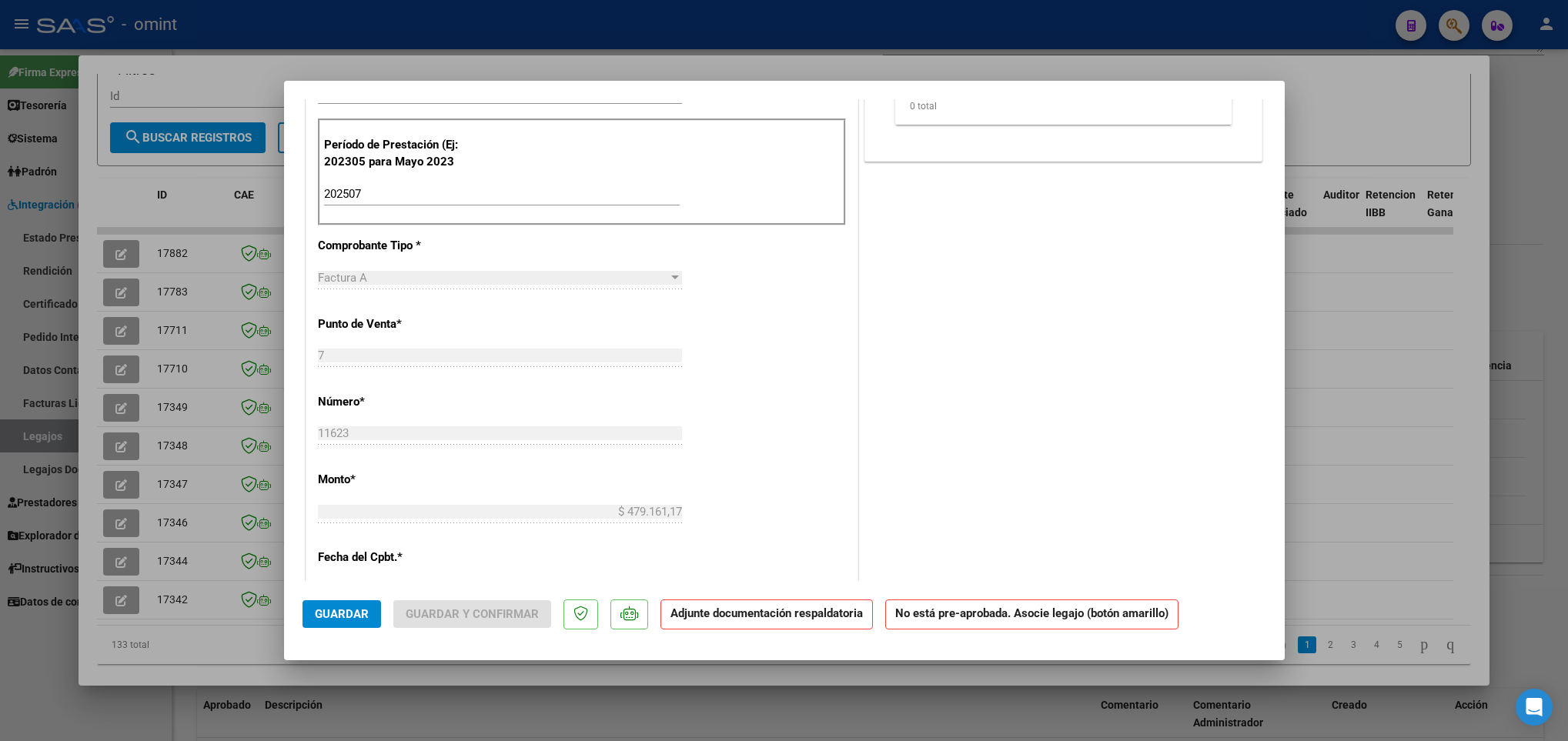
click at [183, 508] on div at bounding box center [784, 370] width 1568 height 741
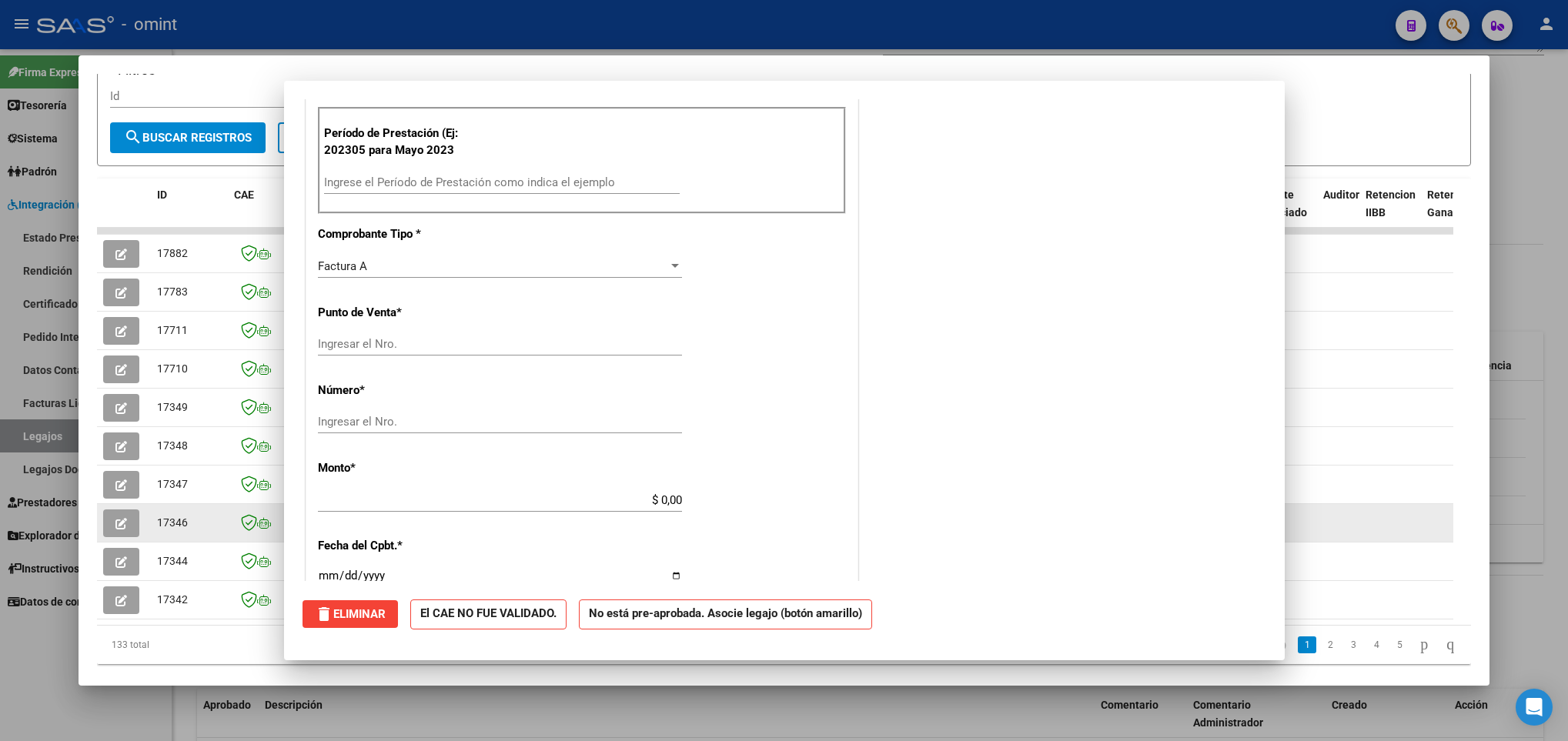
scroll to position [0, 0]
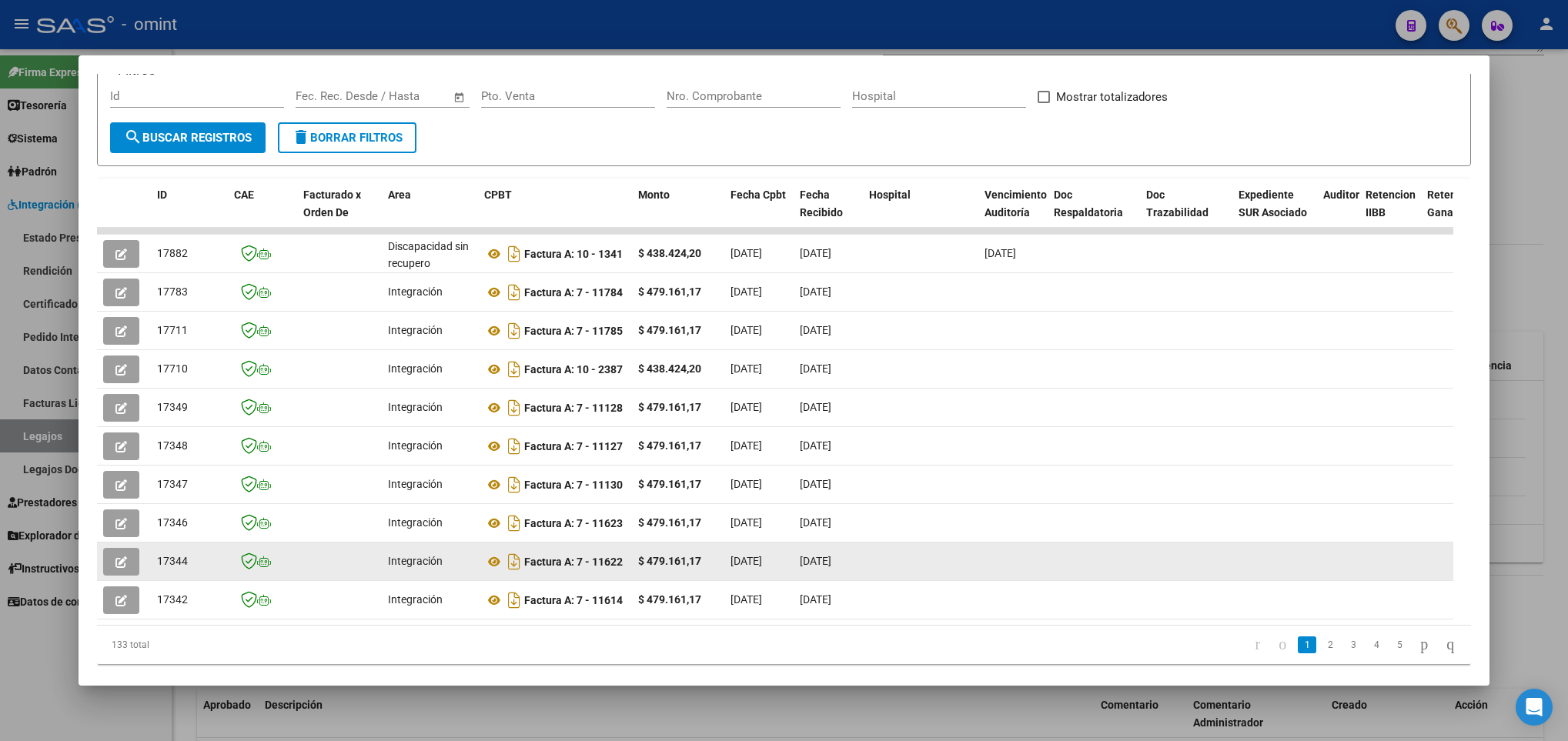
click at [120, 556] on icon "button" at bounding box center [121, 562] width 12 height 12
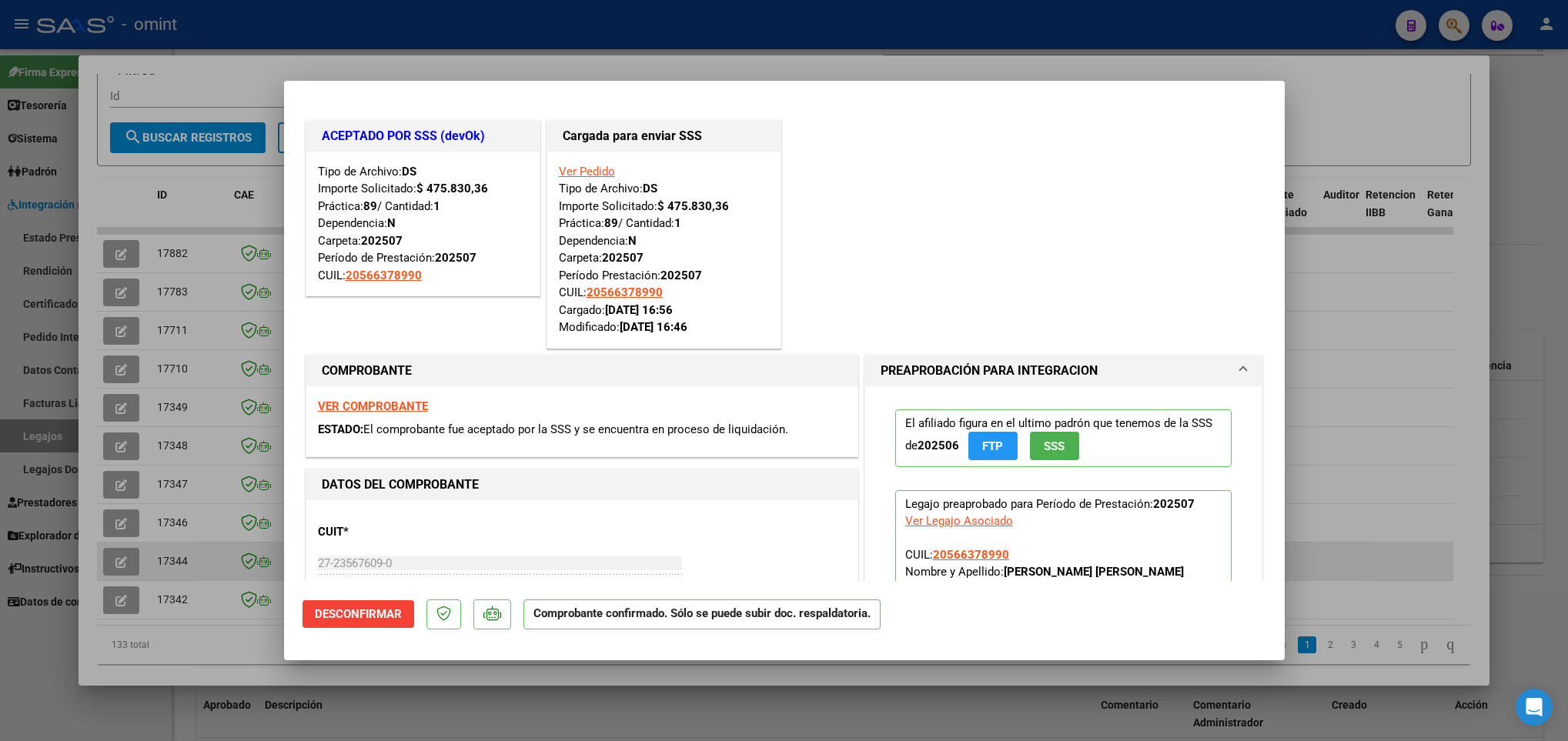
click at [120, 554] on div at bounding box center [784, 370] width 1568 height 741
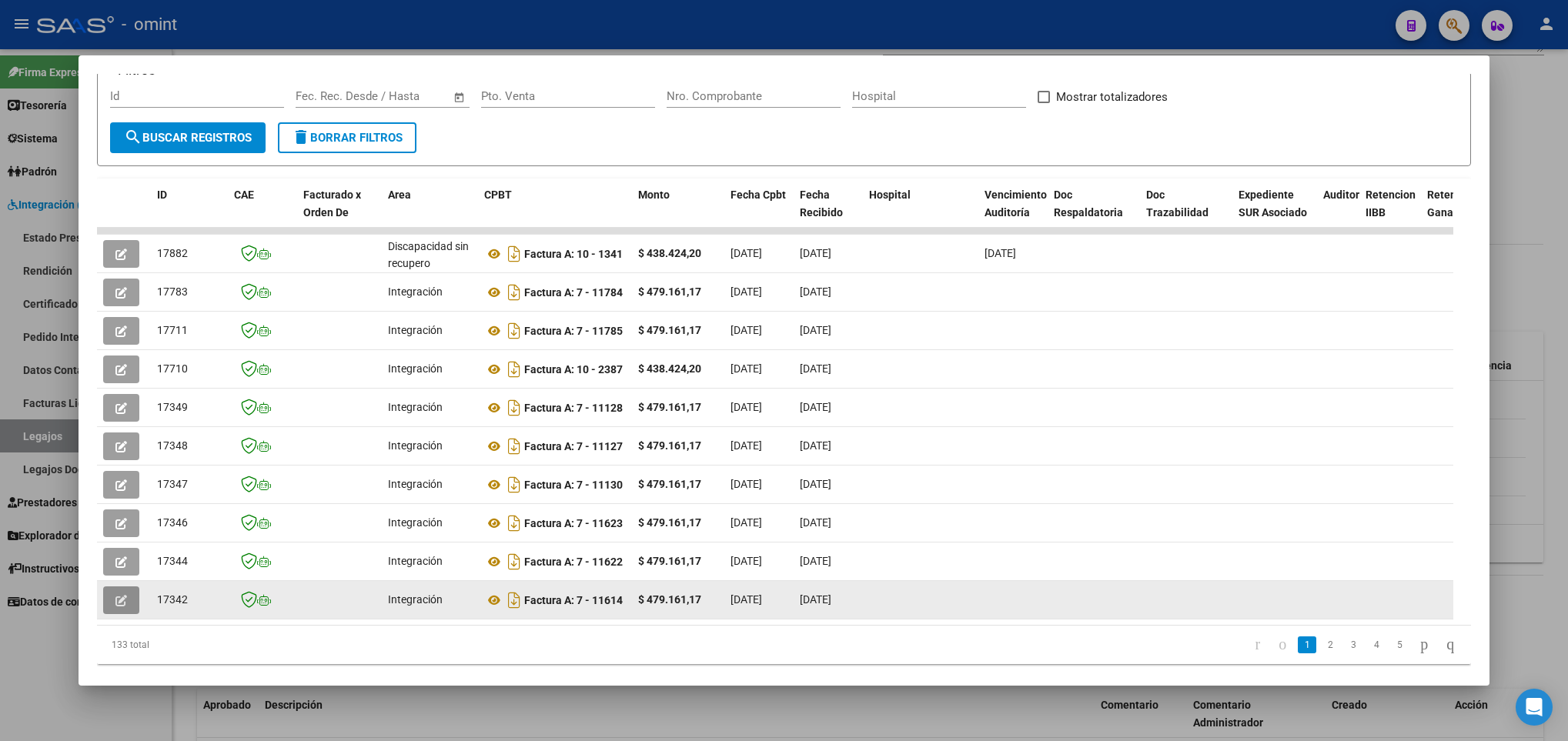
click at [120, 596] on icon "button" at bounding box center [121, 600] width 12 height 12
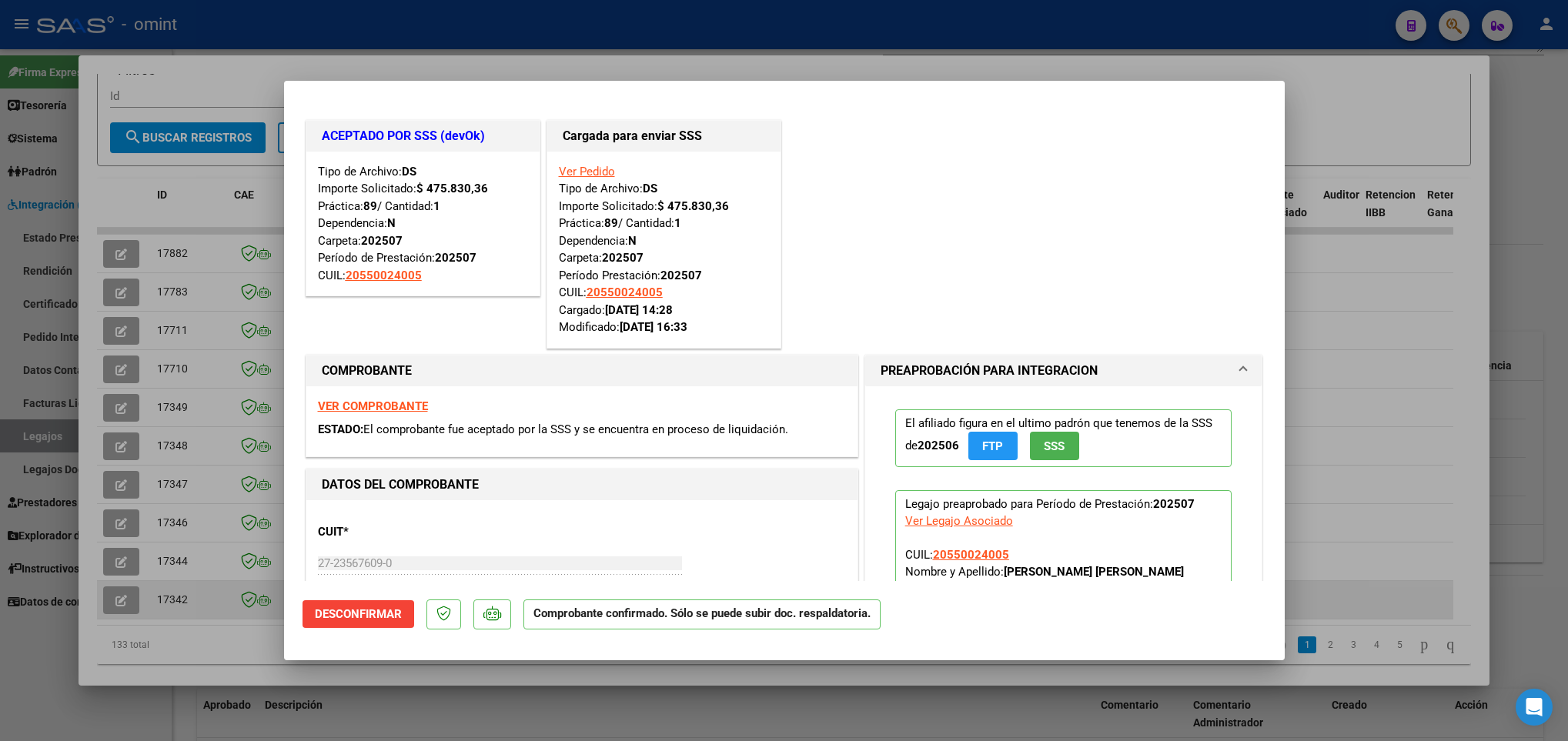
click at [120, 596] on div at bounding box center [784, 370] width 1568 height 741
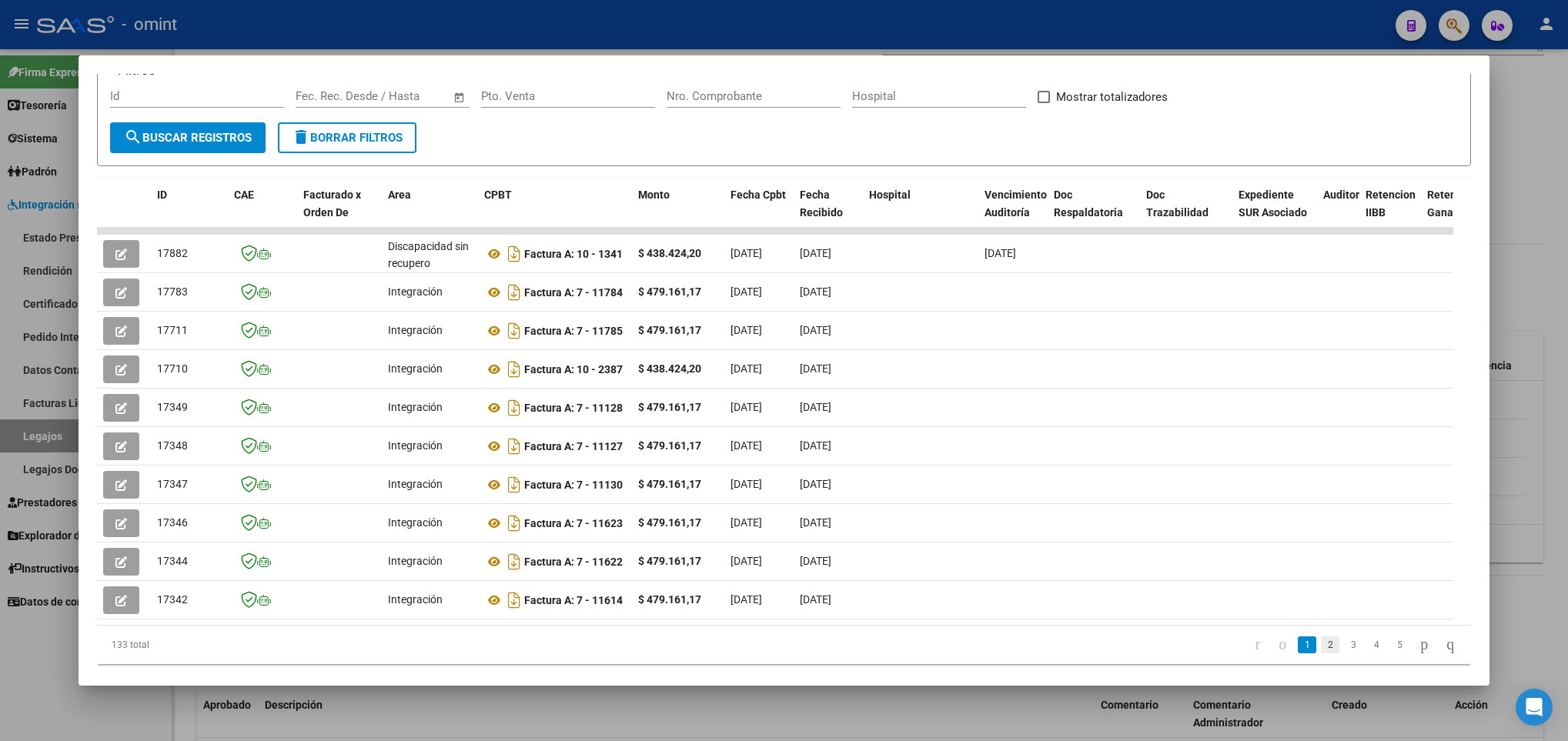
click at [1321, 653] on link "2" at bounding box center [1330, 644] width 18 height 17
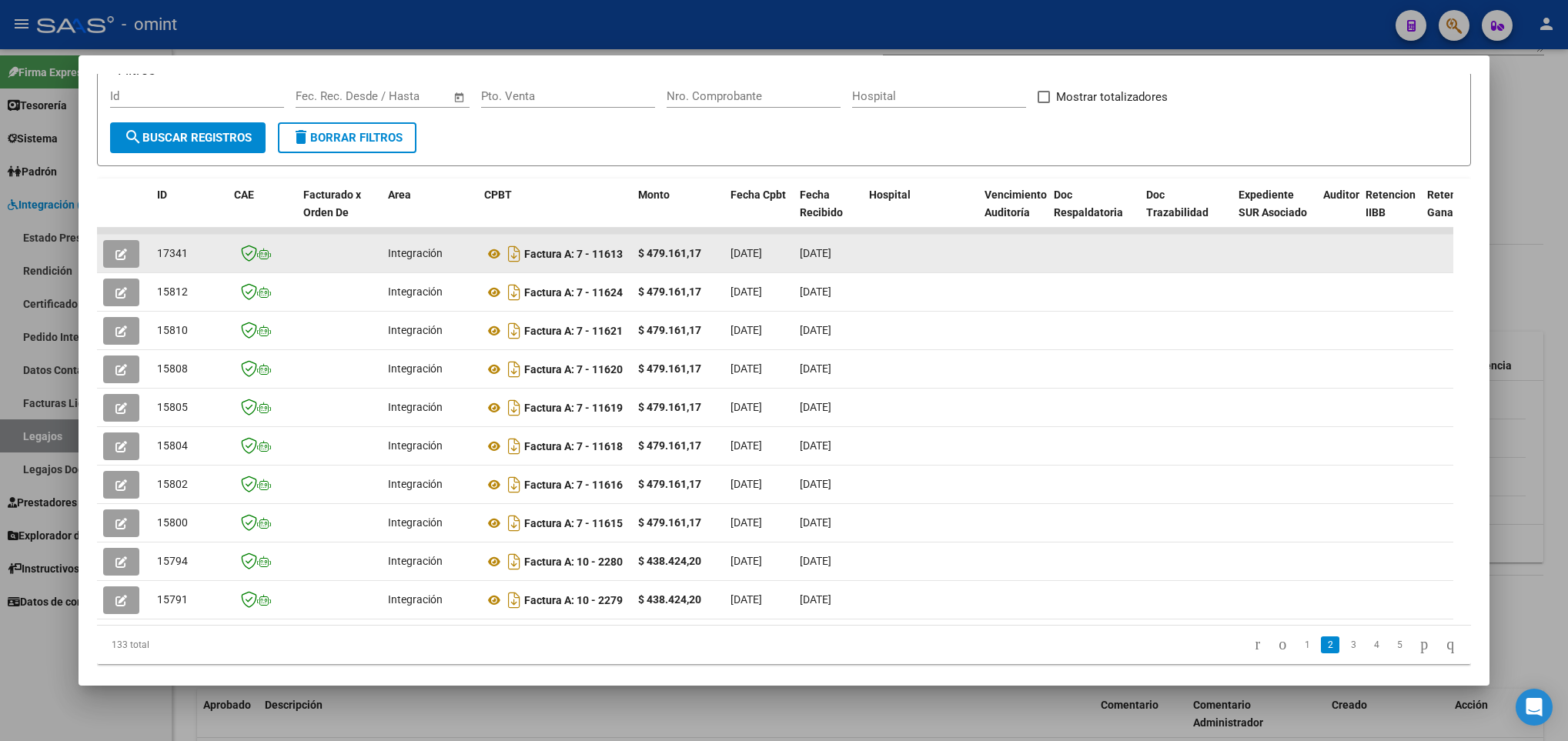
click at [122, 250] on icon "button" at bounding box center [121, 254] width 12 height 12
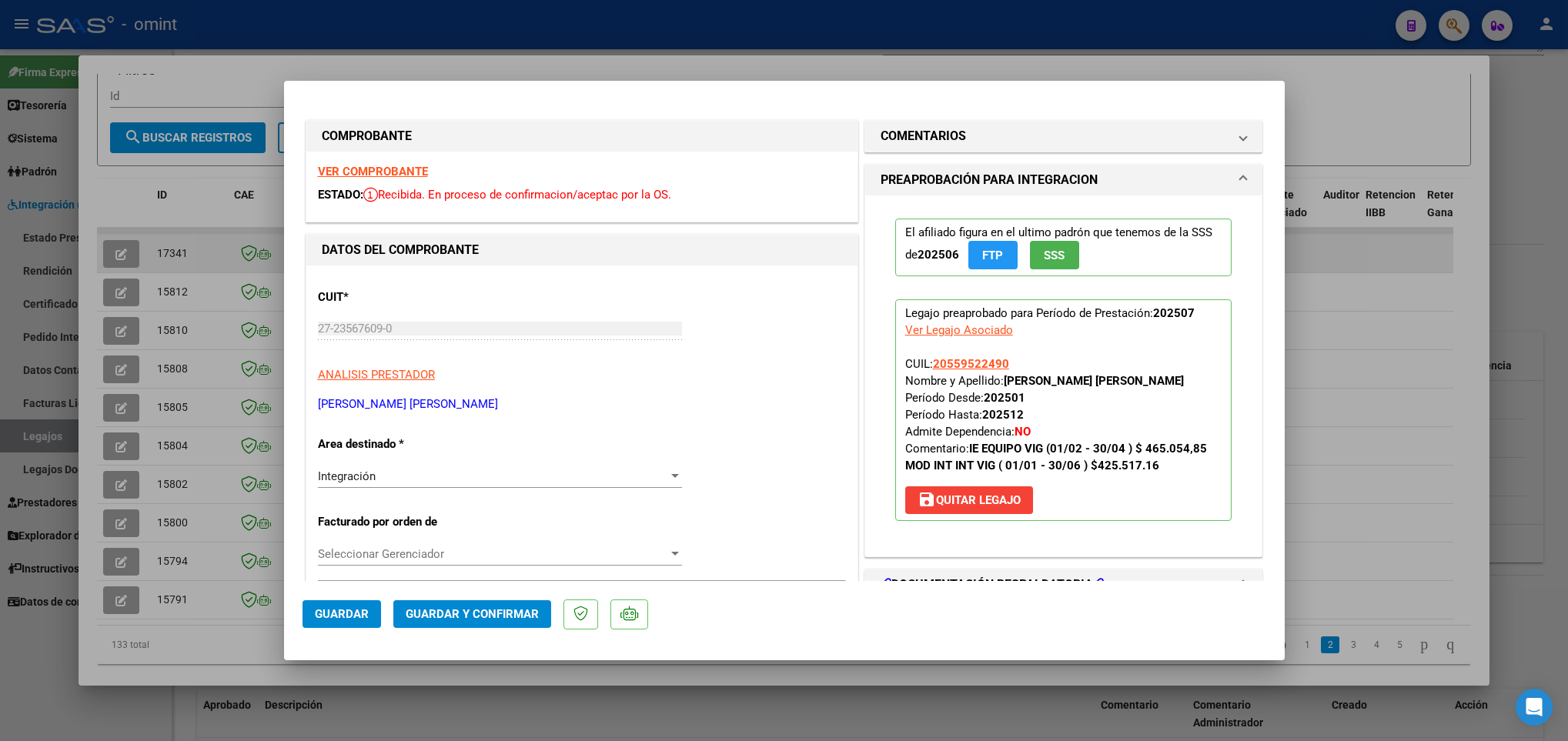
click at [122, 250] on div at bounding box center [784, 370] width 1568 height 741
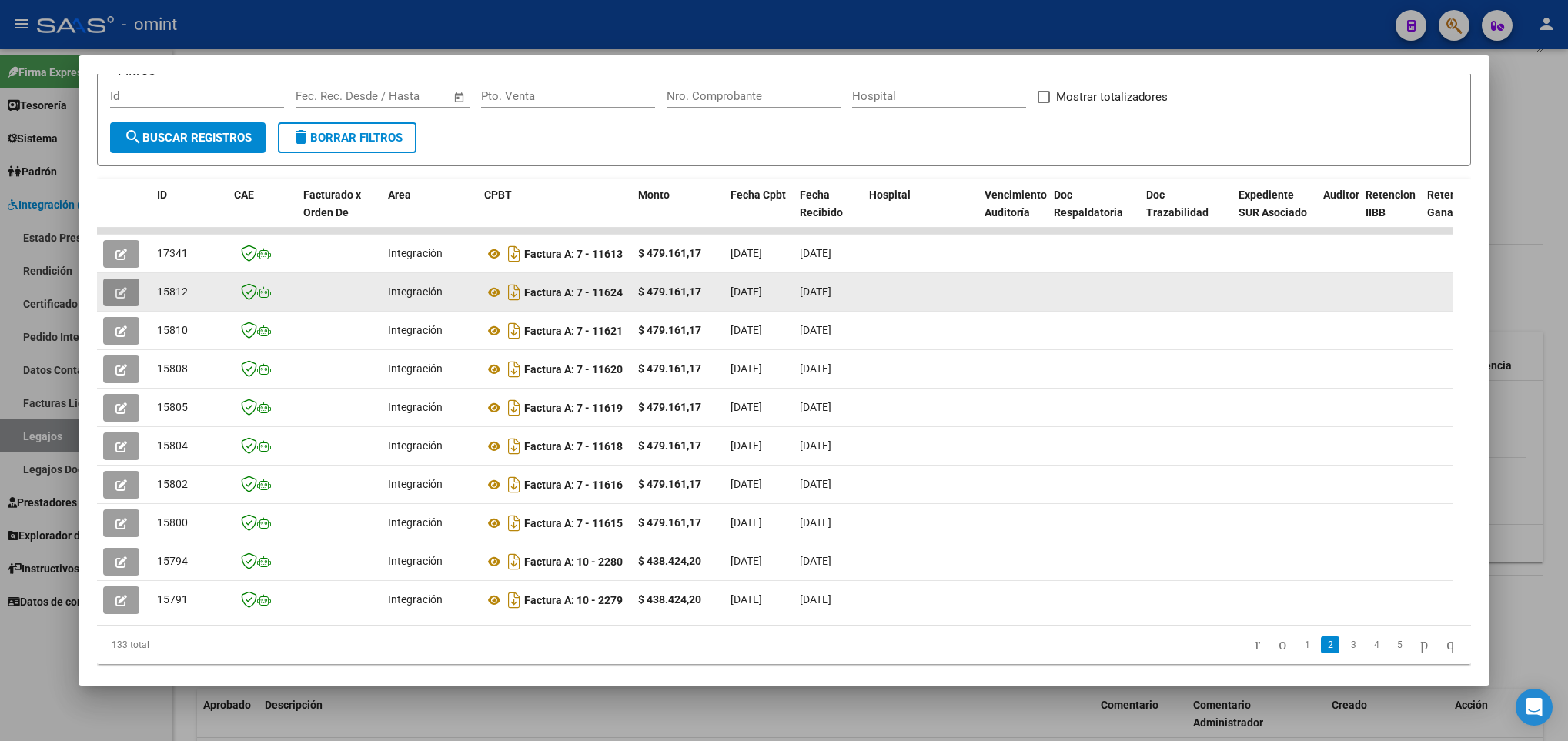
click at [122, 294] on icon "button" at bounding box center [121, 292] width 12 height 12
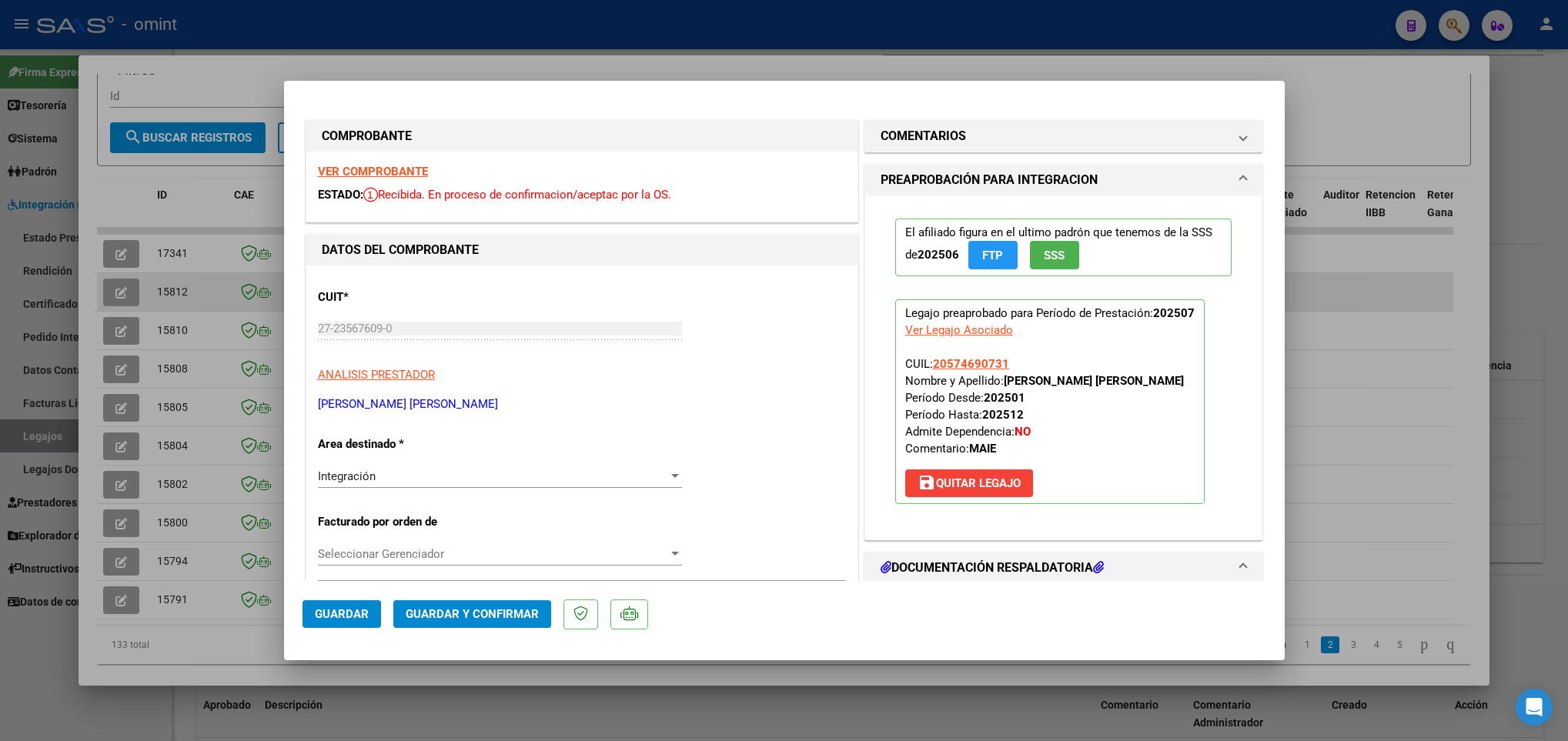
click at [122, 294] on div at bounding box center [784, 370] width 1568 height 741
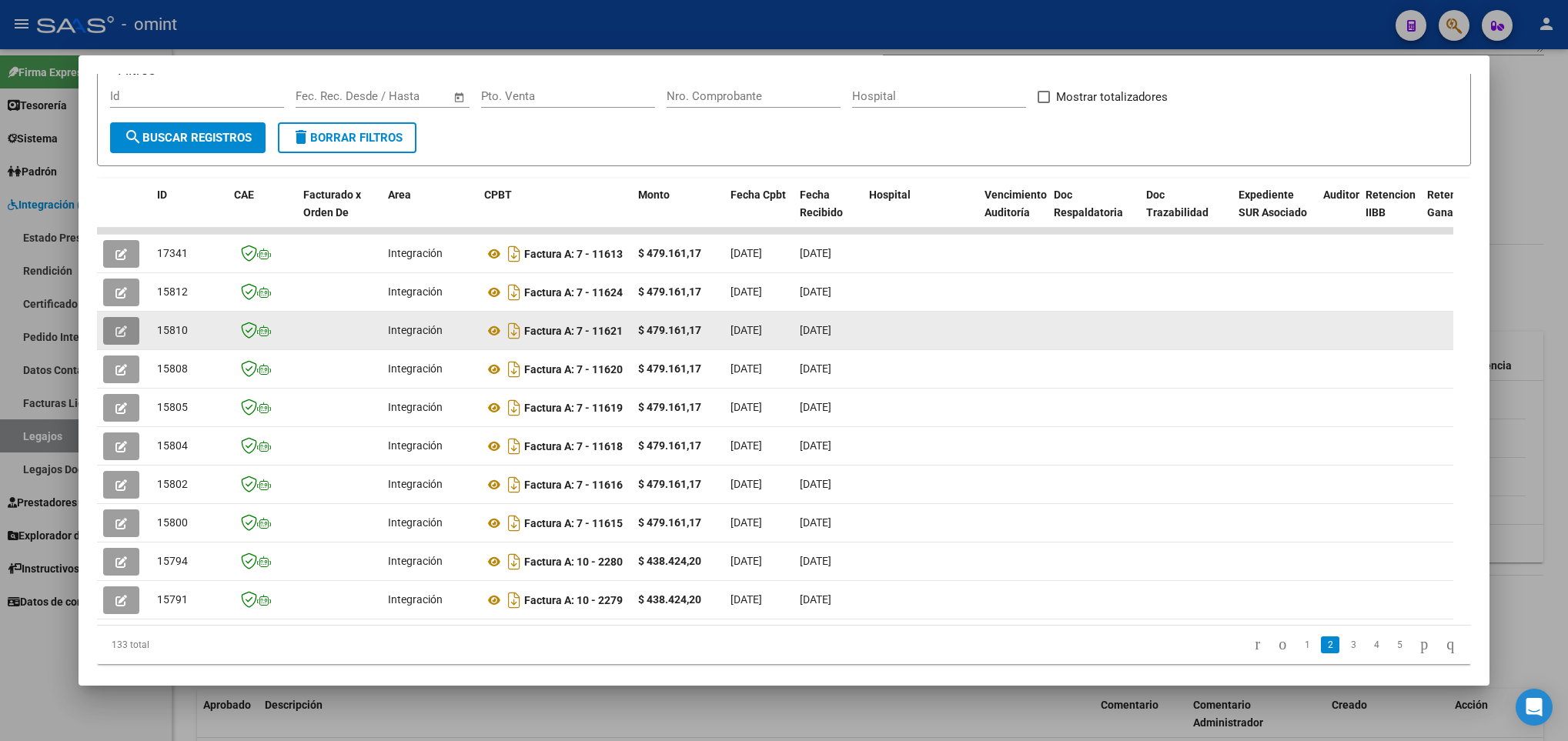
click at [116, 336] on icon "button" at bounding box center [121, 331] width 12 height 12
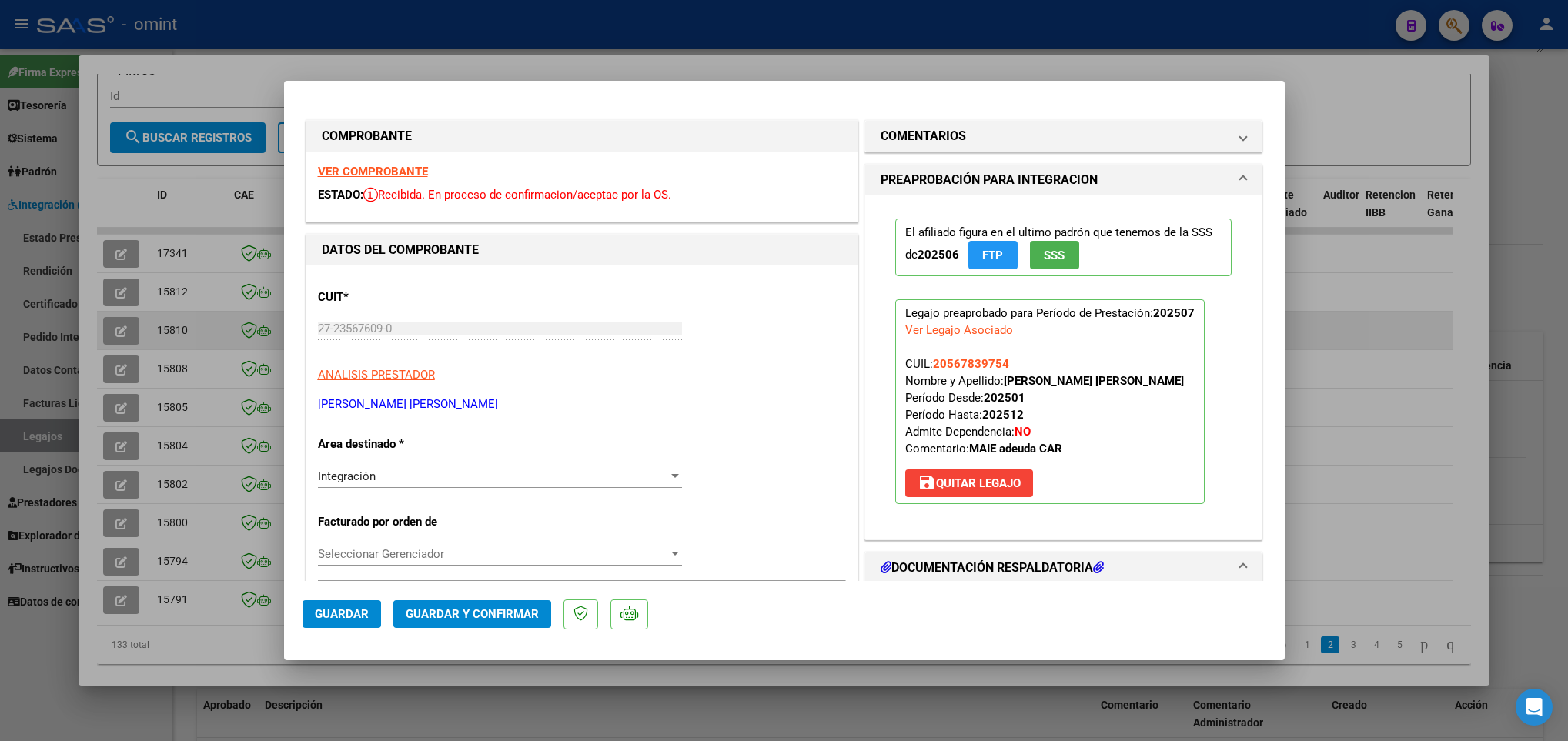
click at [114, 336] on div at bounding box center [784, 370] width 1568 height 741
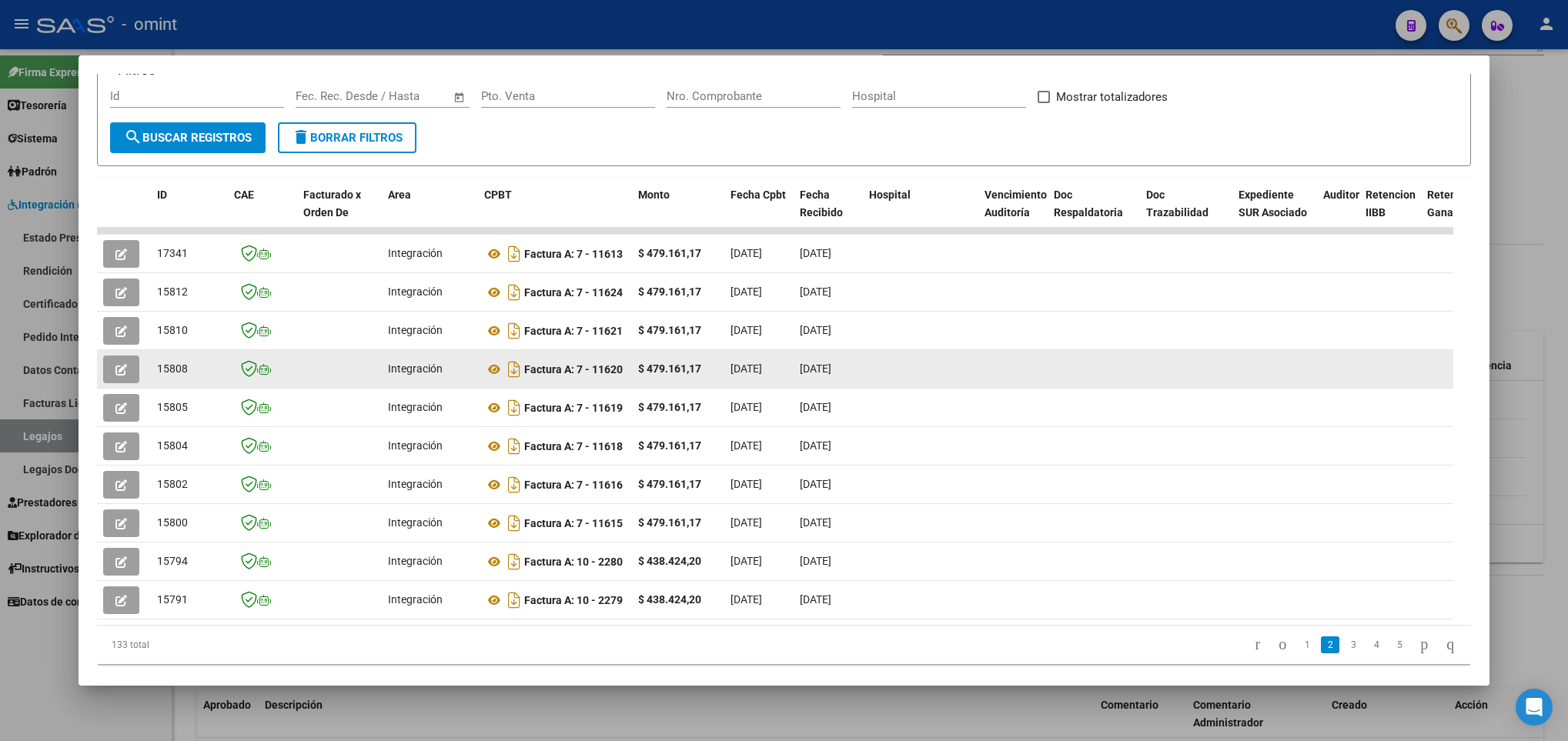
click at [118, 369] on icon "button" at bounding box center [121, 369] width 12 height 12
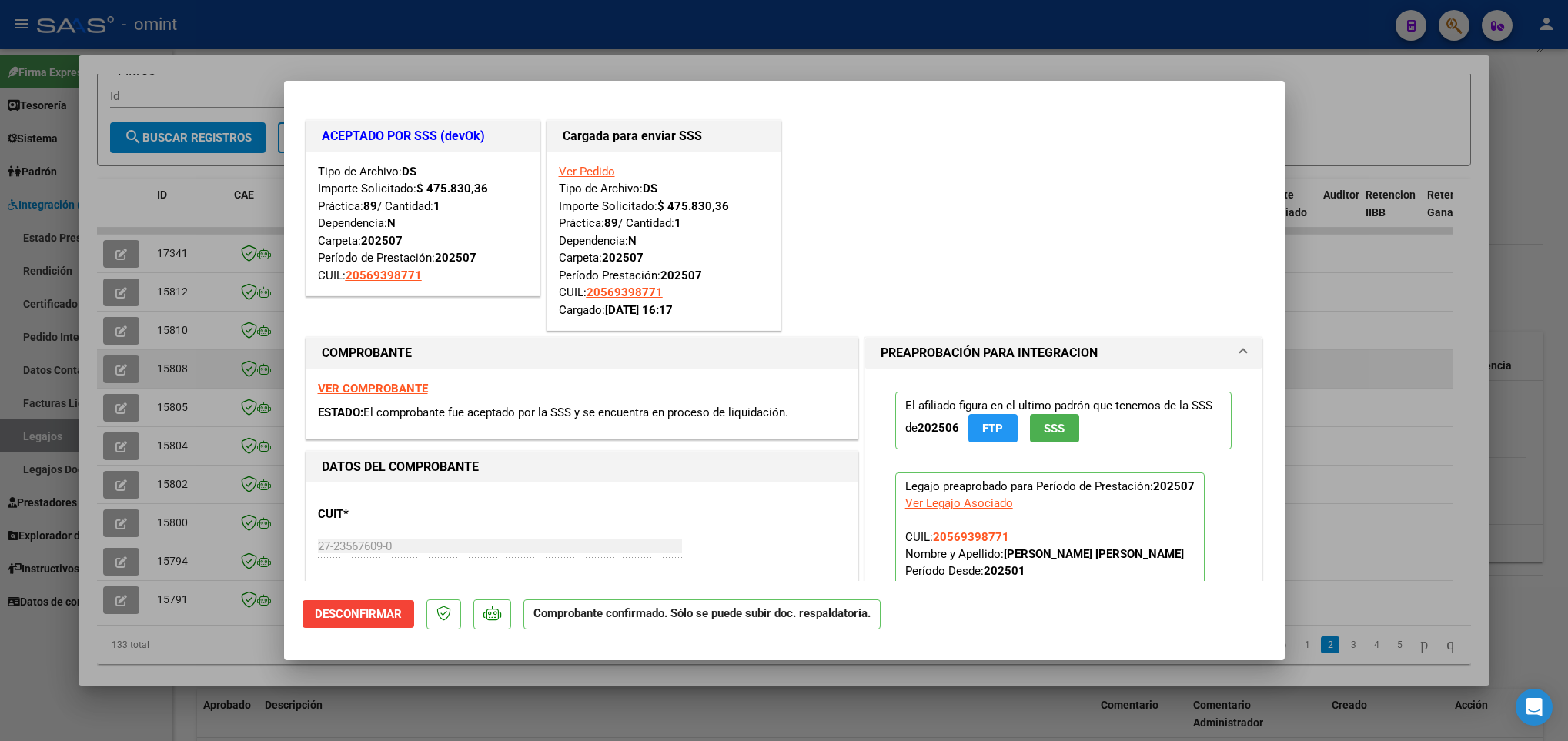
click at [118, 369] on div at bounding box center [784, 370] width 1568 height 741
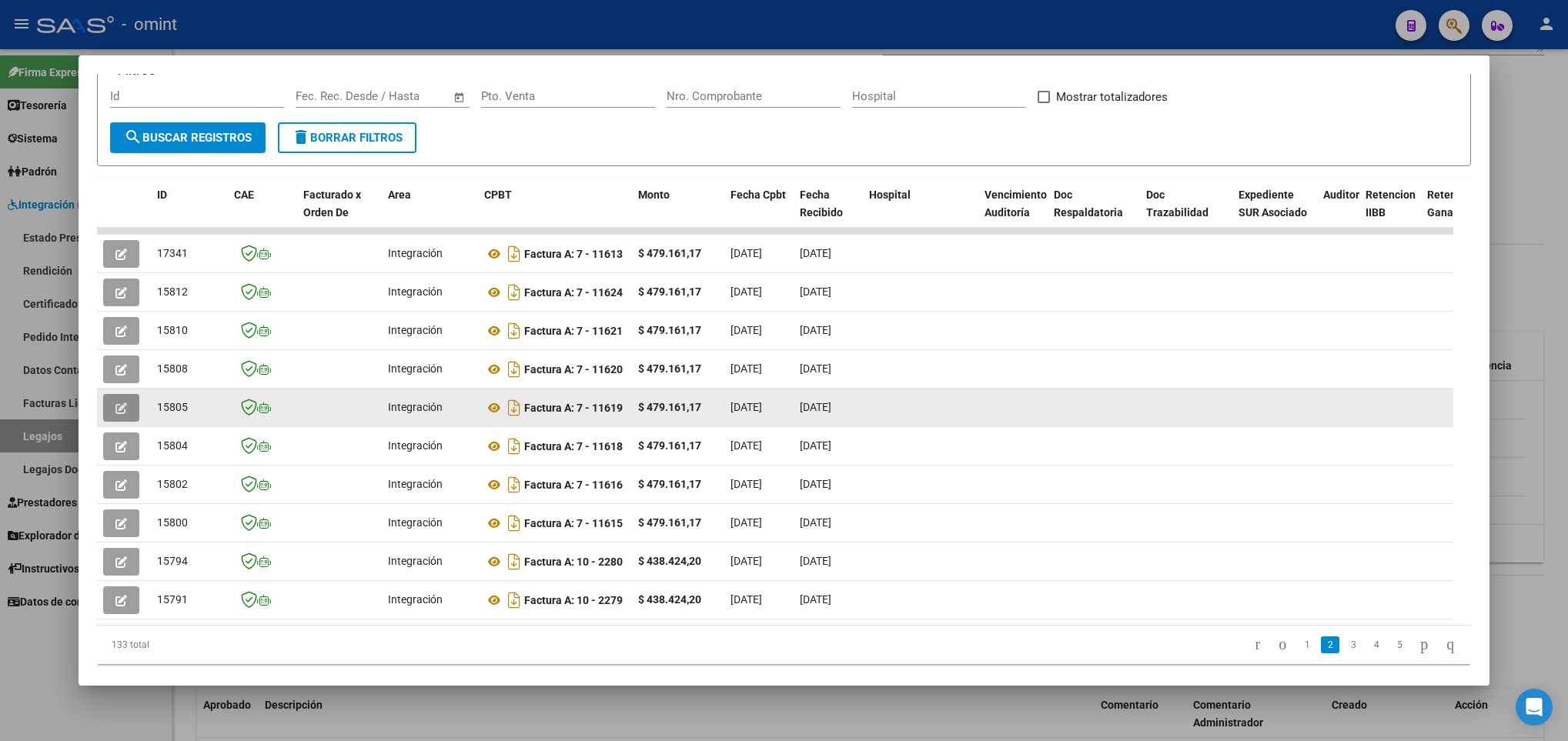
click at [122, 406] on icon "button" at bounding box center [121, 408] width 12 height 12
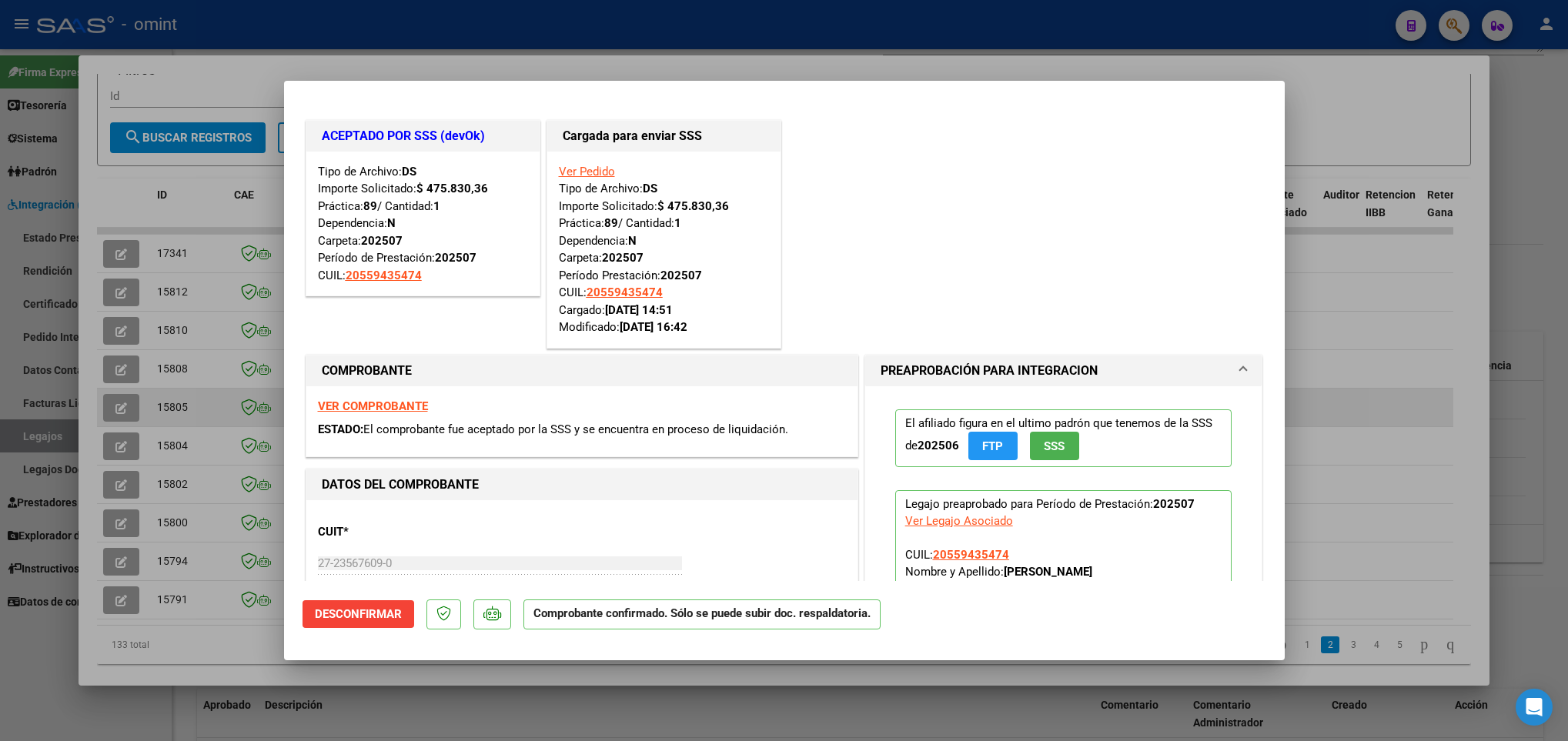
click at [122, 406] on div at bounding box center [784, 370] width 1568 height 741
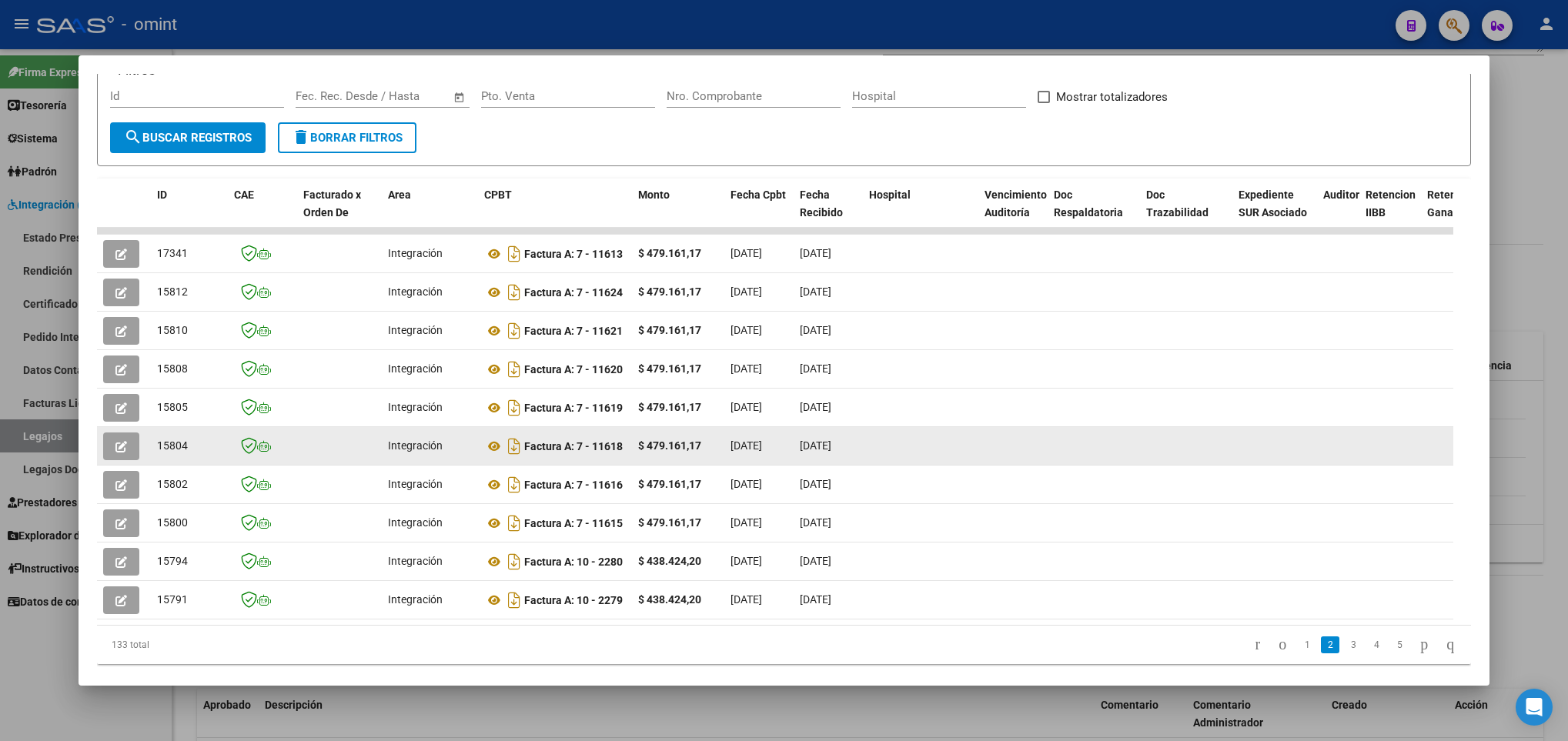
click at [116, 449] on icon "button" at bounding box center [121, 446] width 12 height 12
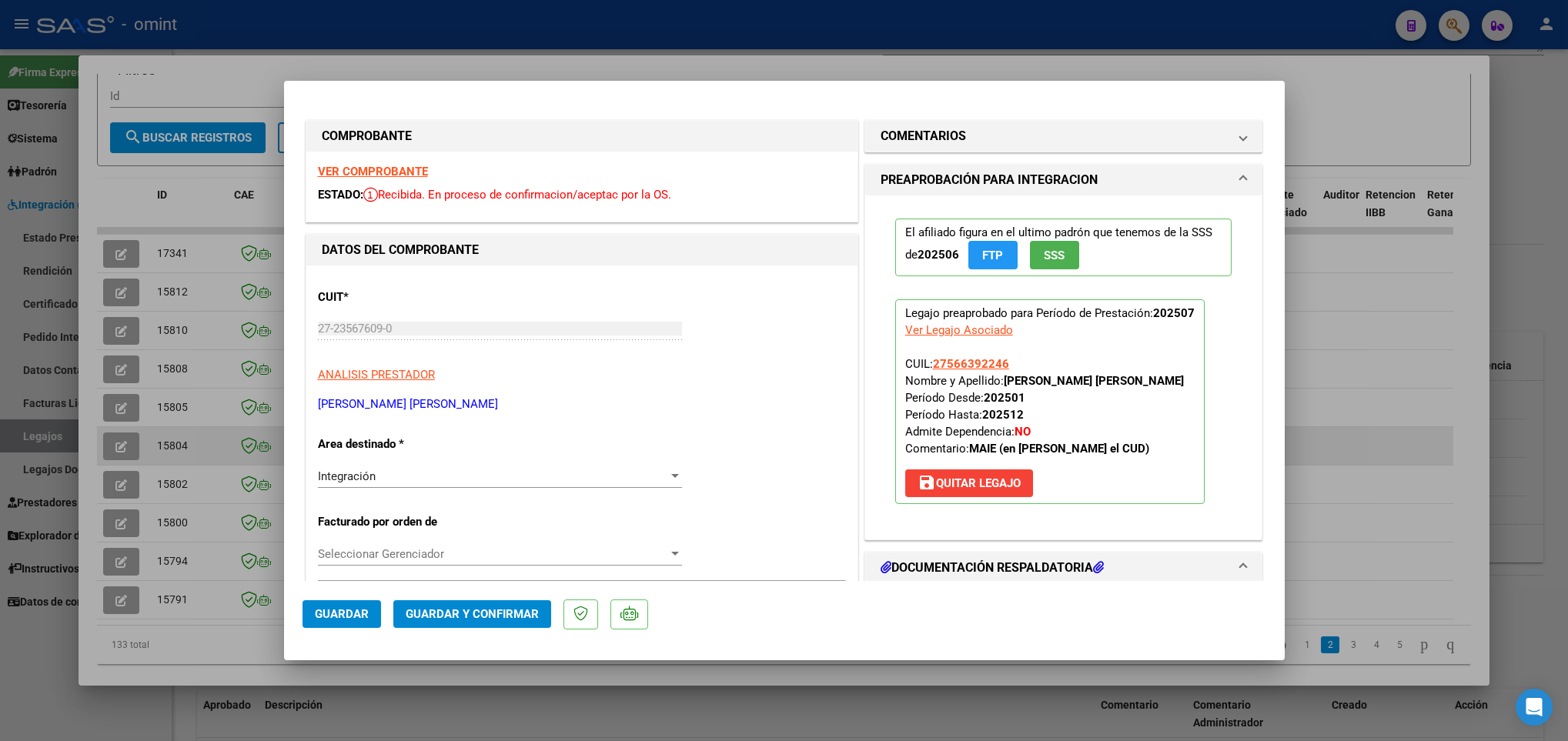
click at [116, 449] on div at bounding box center [784, 370] width 1568 height 741
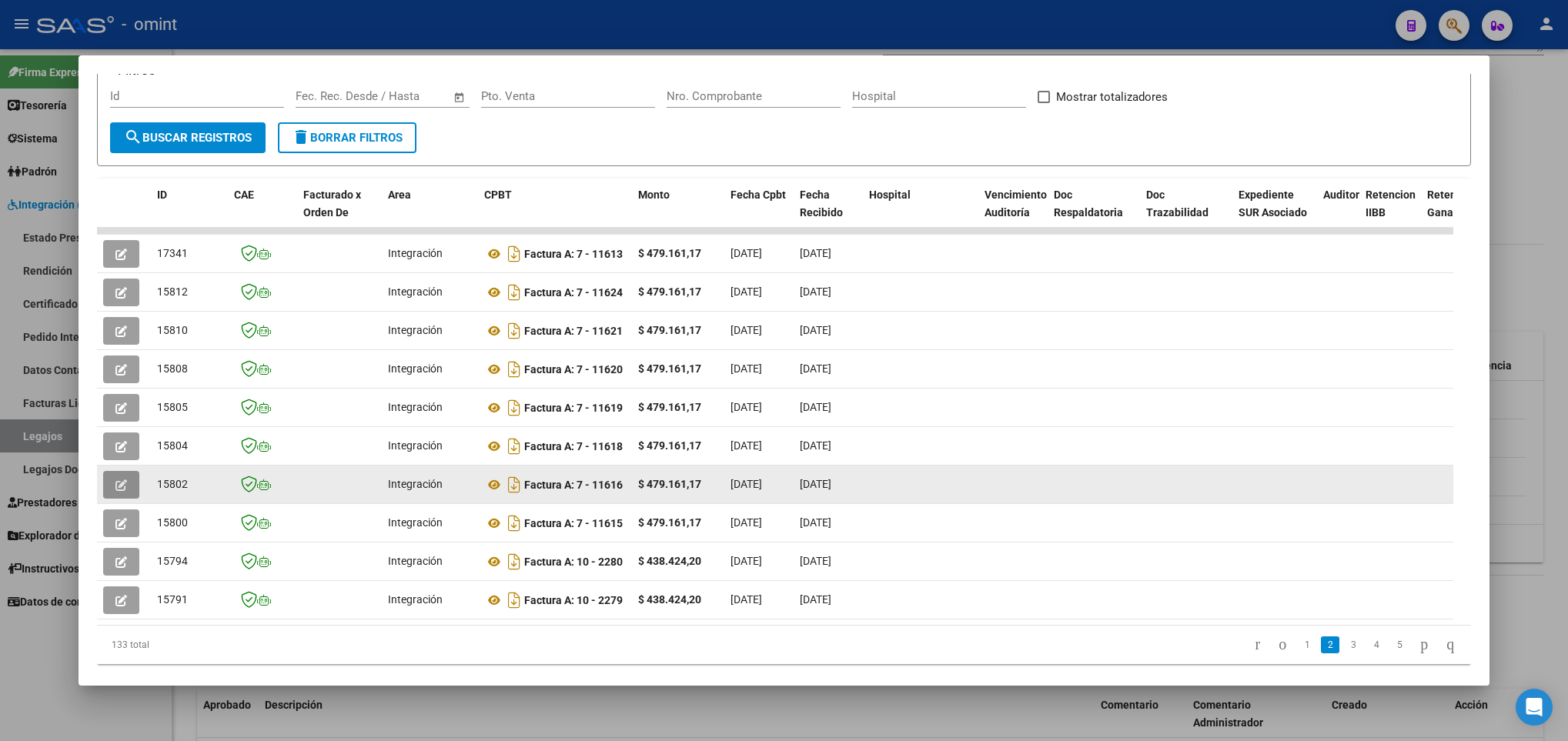
click at [122, 488] on icon "button" at bounding box center [121, 485] width 12 height 12
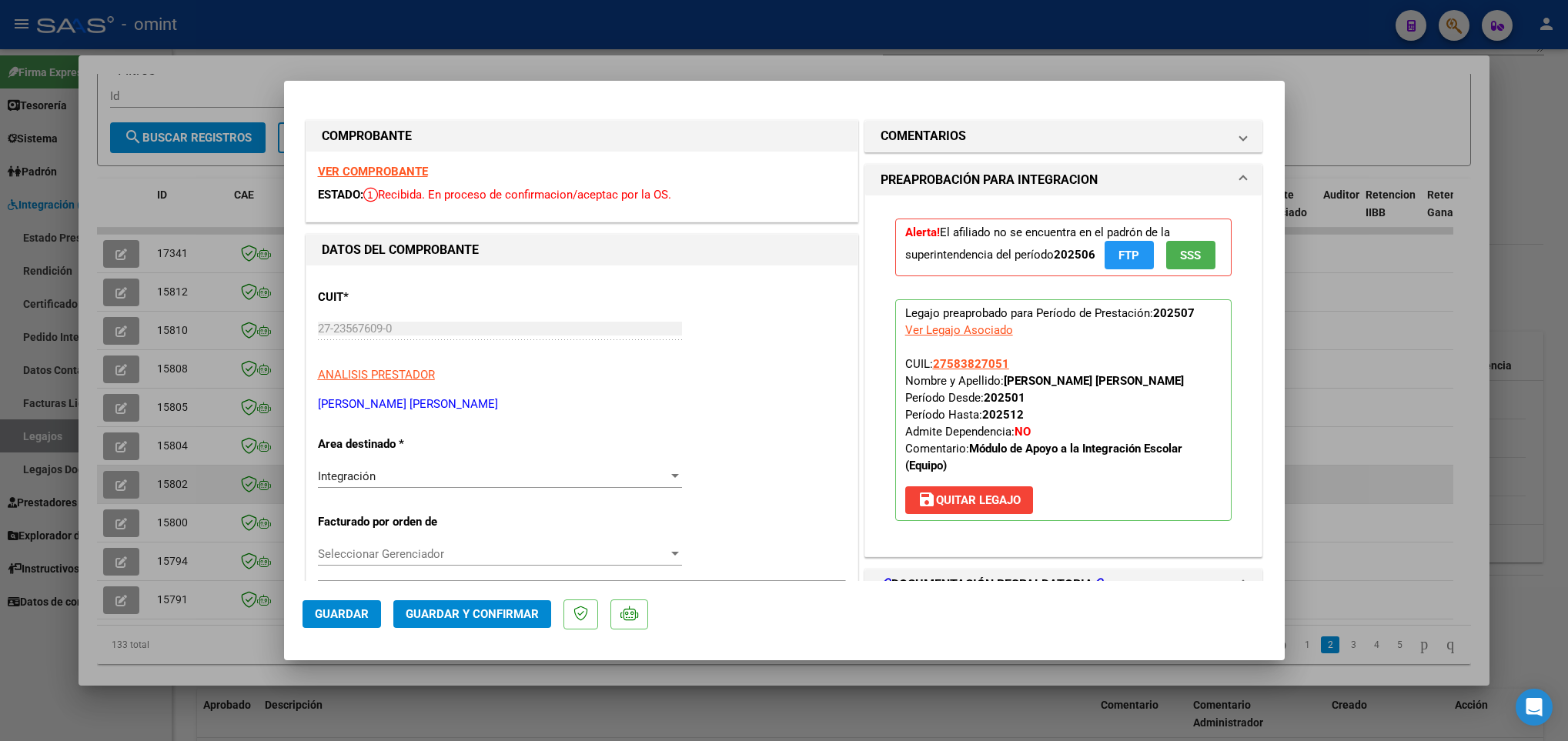
click at [122, 488] on div at bounding box center [784, 370] width 1568 height 741
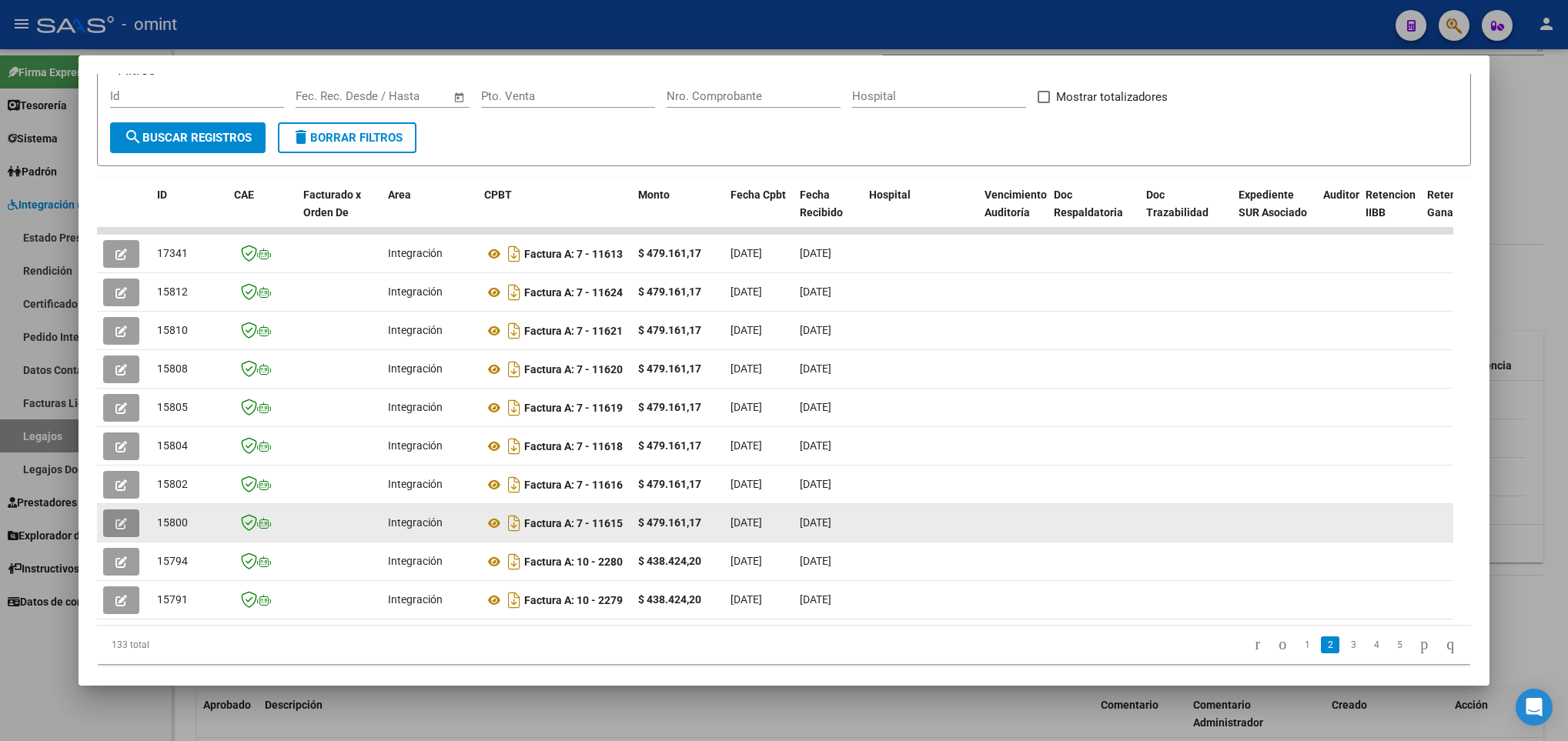
click at [119, 517] on span "button" at bounding box center [121, 523] width 12 height 14
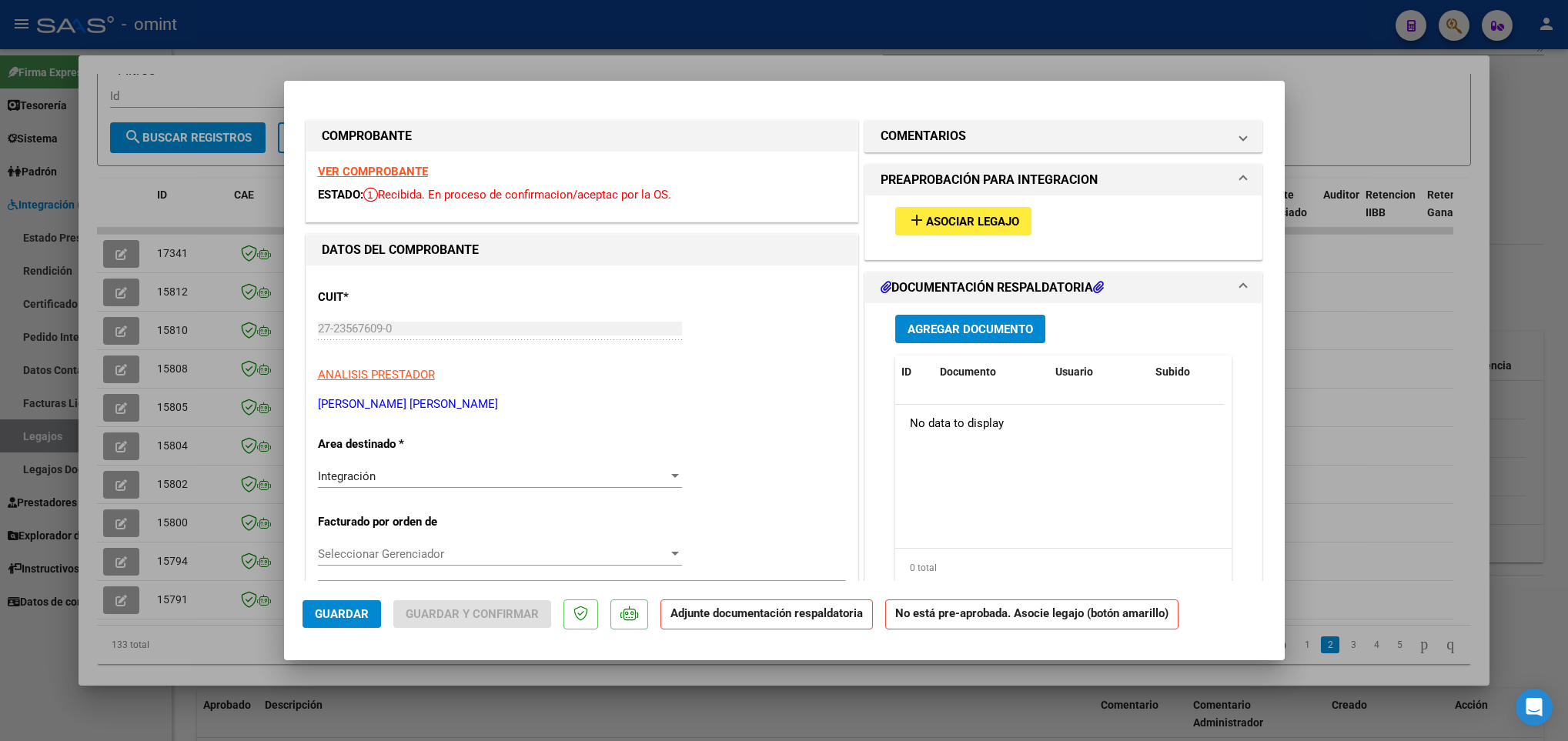
click at [395, 174] on strong "VER COMPROBANTE" at bounding box center [373, 171] width 110 height 14
click at [229, 457] on div at bounding box center [784, 370] width 1568 height 741
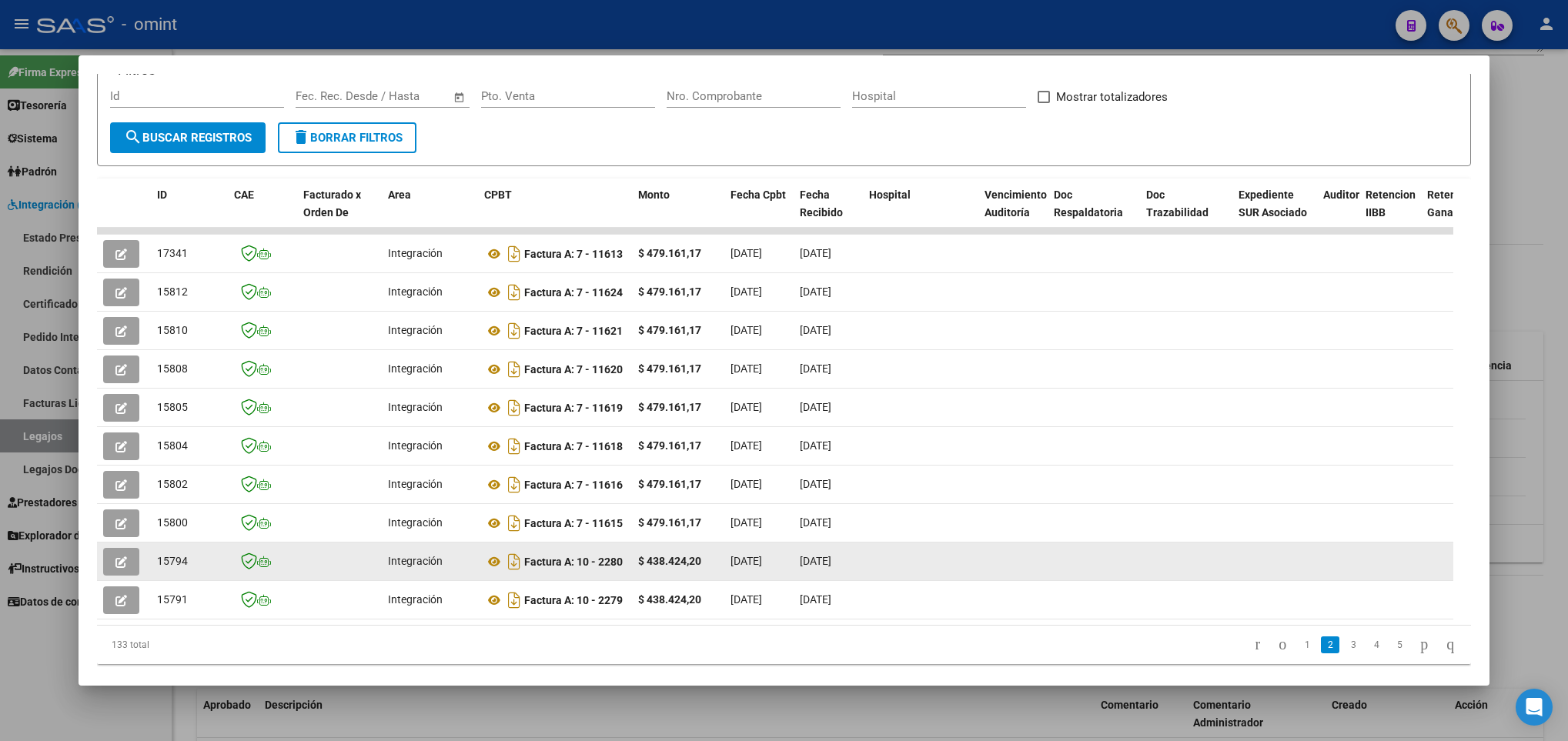
click at [130, 561] on button "button" at bounding box center [121, 562] width 36 height 28
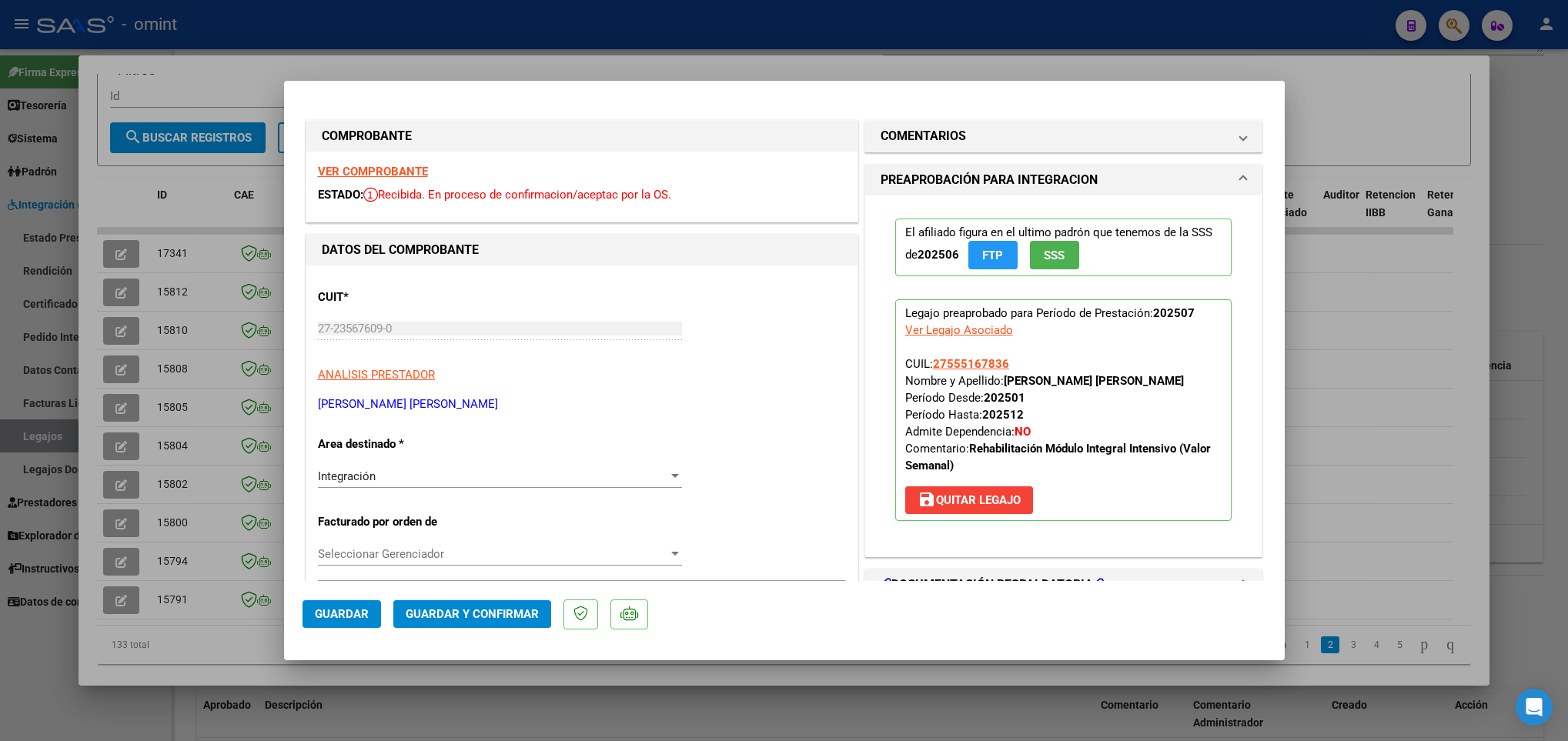
click at [400, 171] on strong "VER COMPROBANTE" at bounding box center [373, 171] width 110 height 14
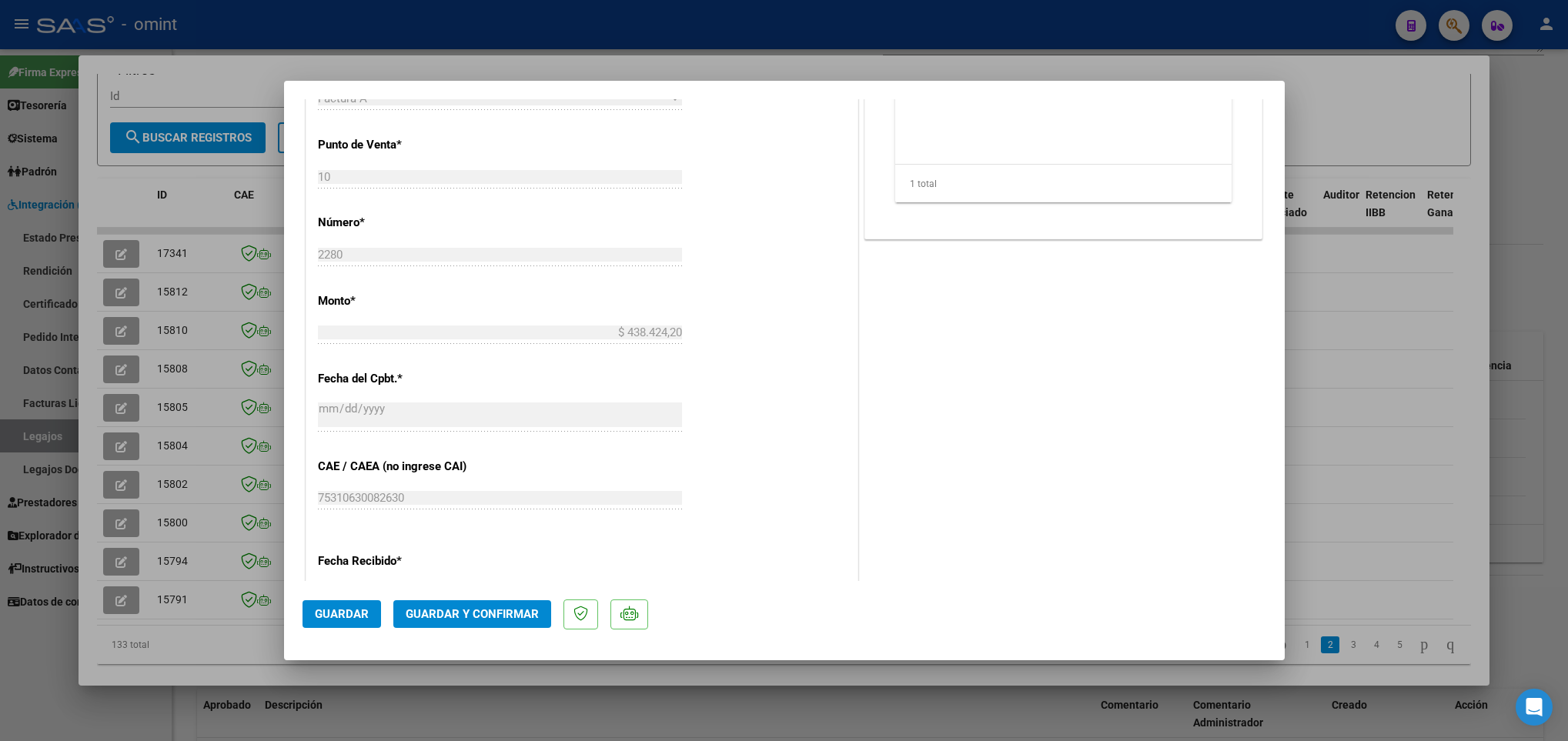
scroll to position [692, 0]
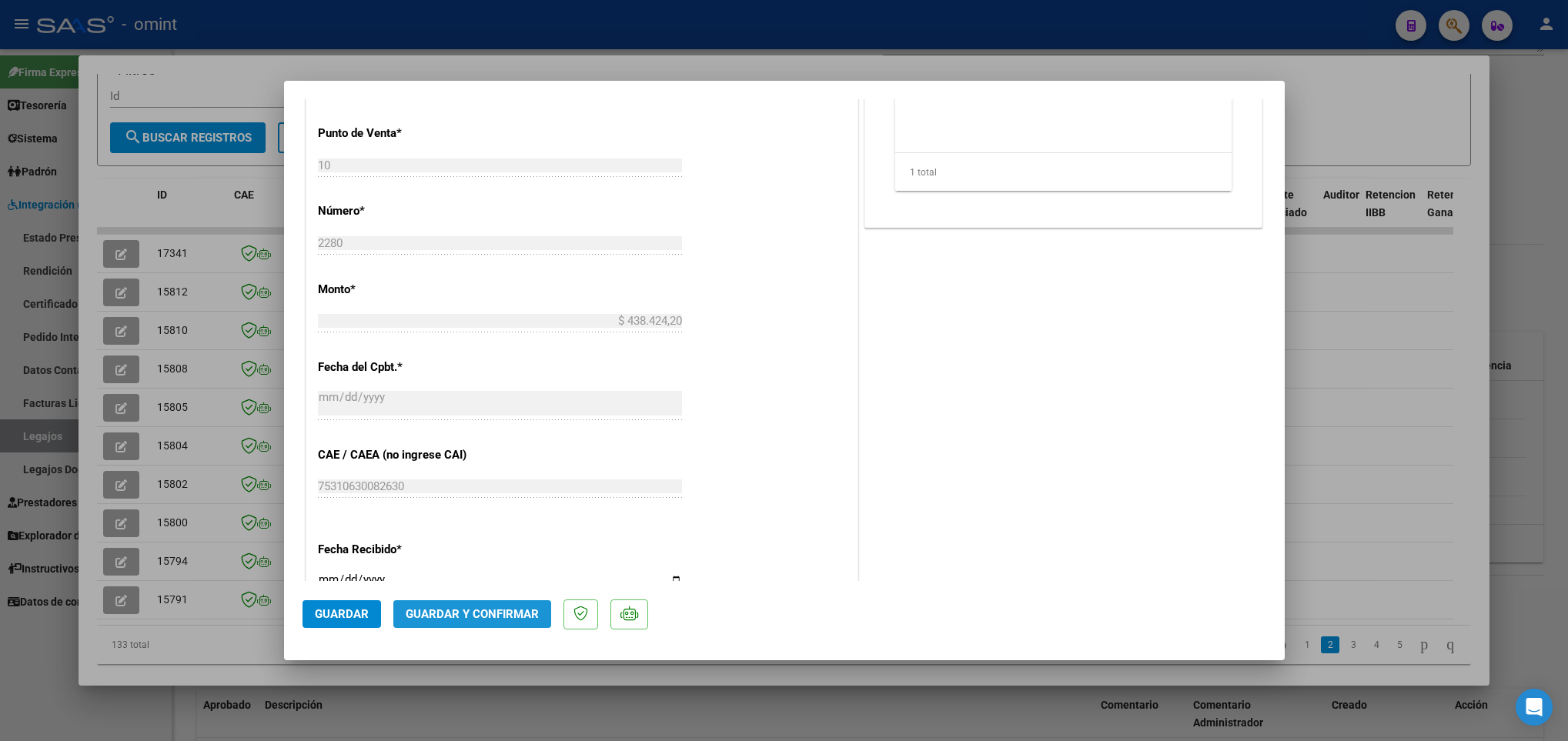
click at [492, 617] on span "Guardar y Confirmar" at bounding box center [472, 613] width 133 height 14
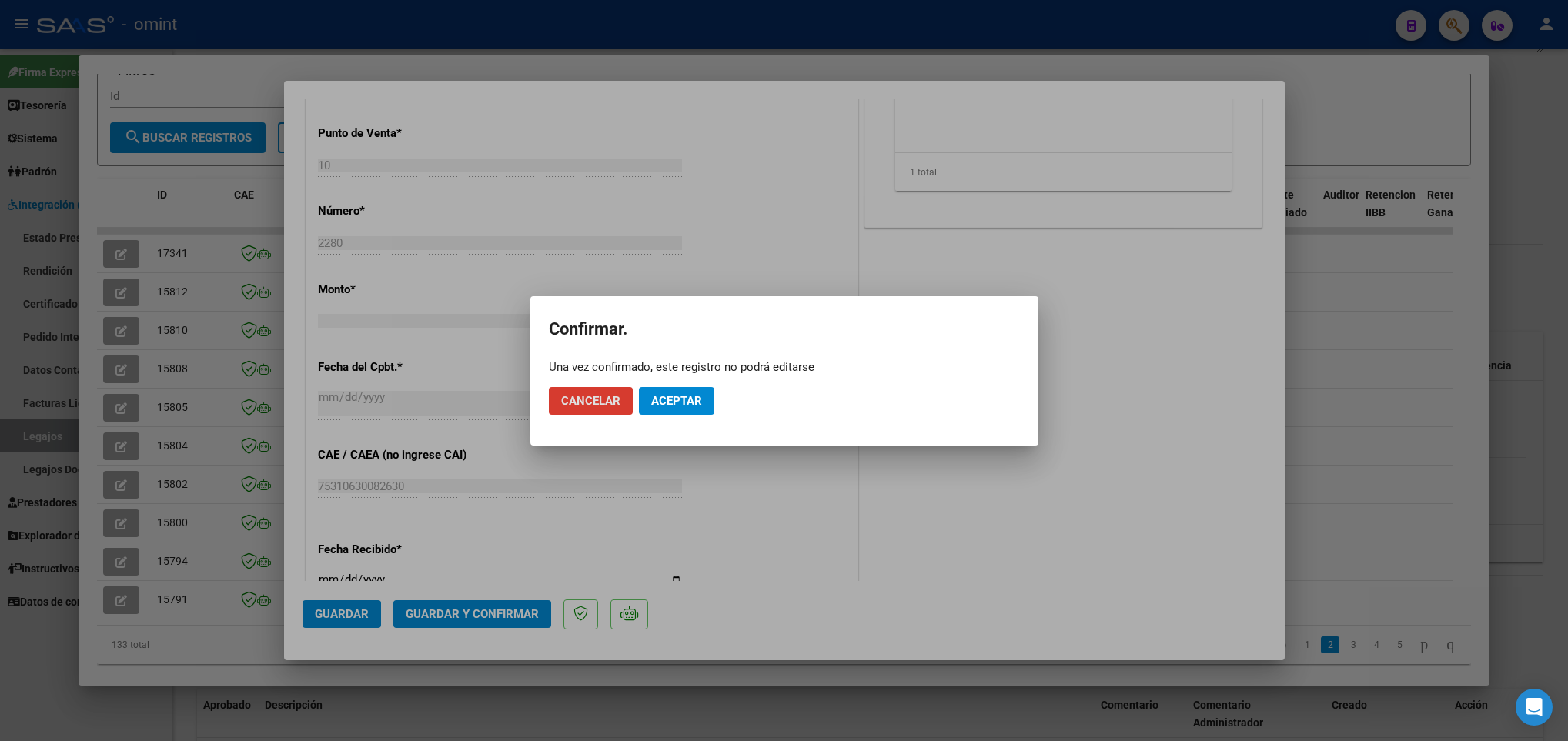
click at [693, 395] on span "Aceptar" at bounding box center [676, 400] width 51 height 14
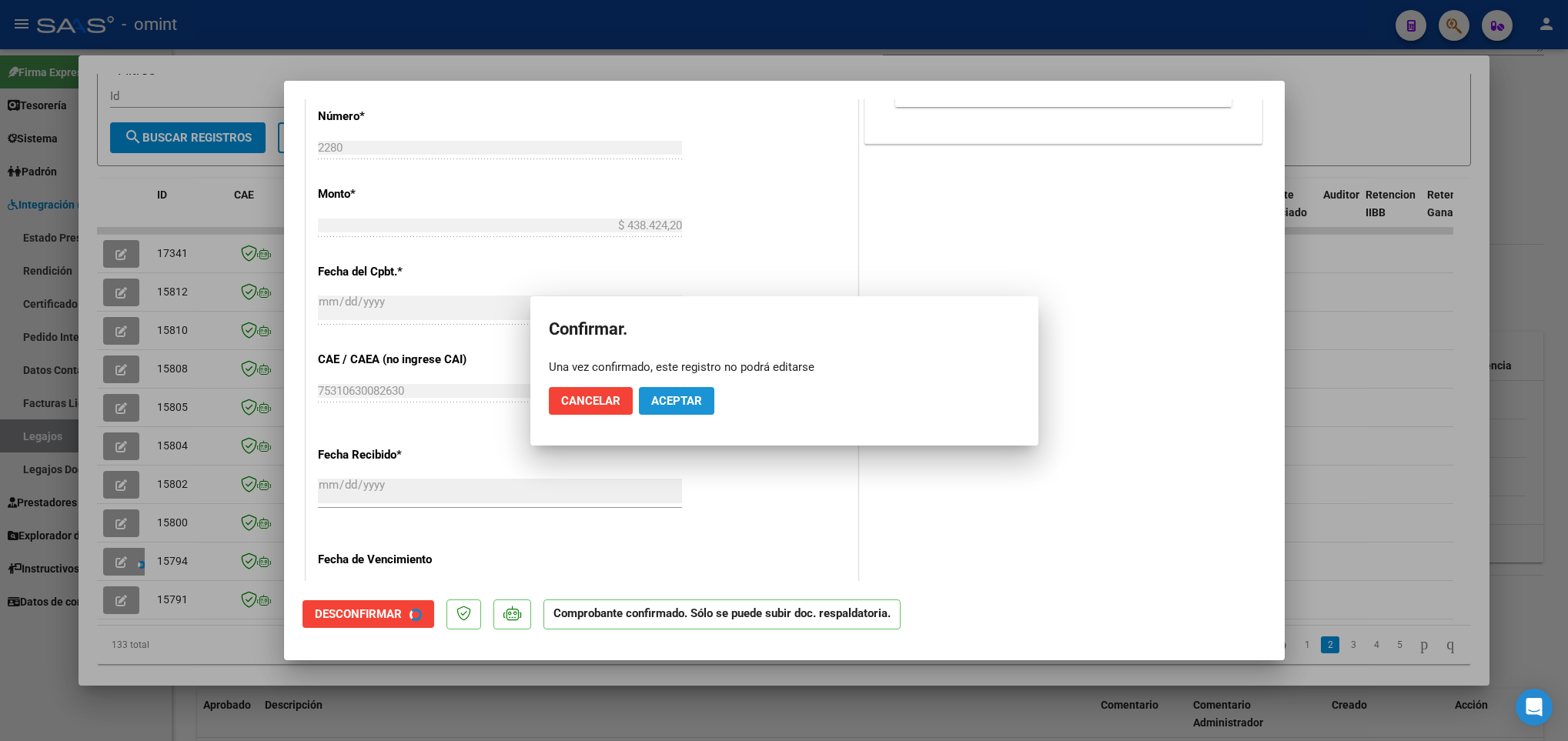
scroll to position [596, 0]
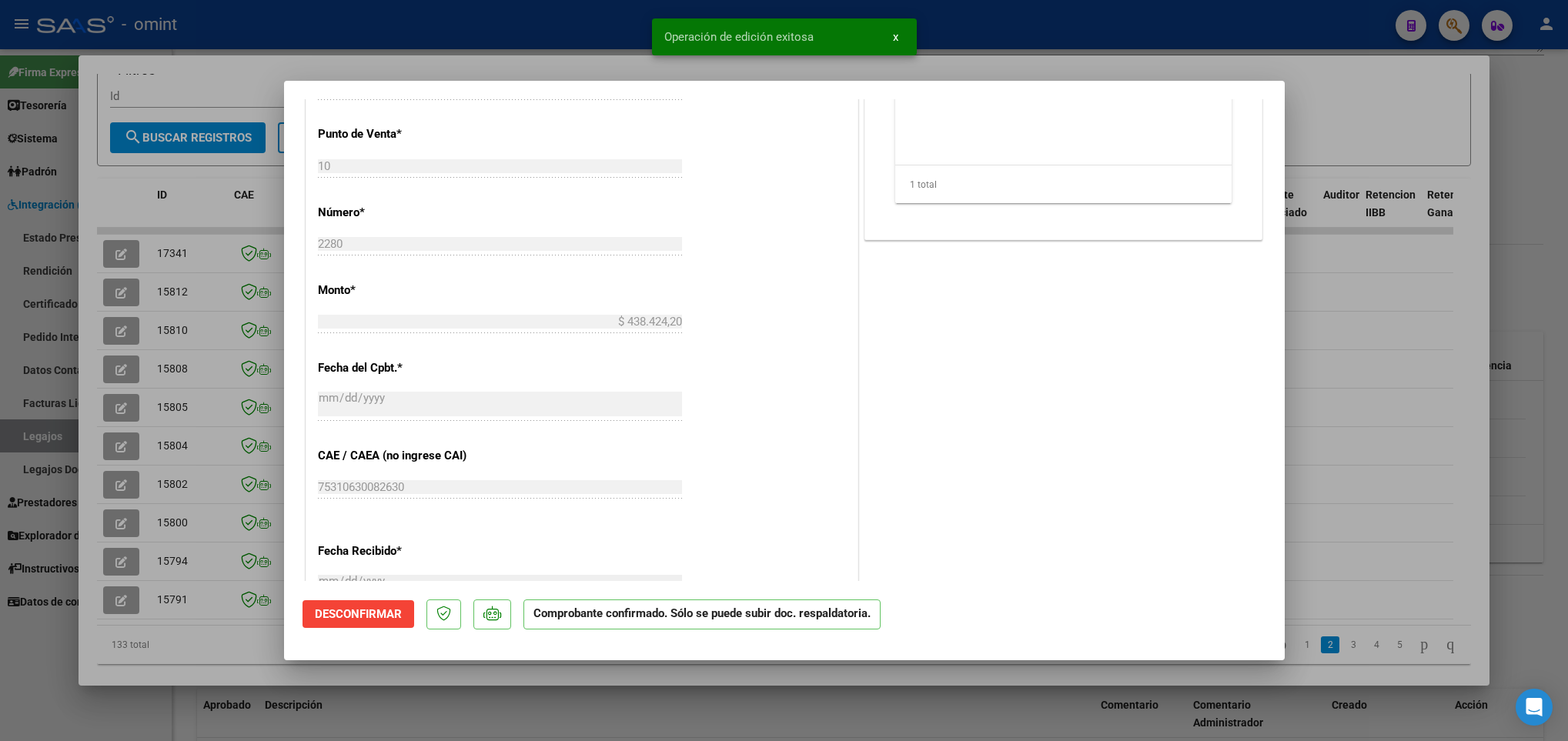
click at [210, 659] on div at bounding box center [784, 370] width 1568 height 741
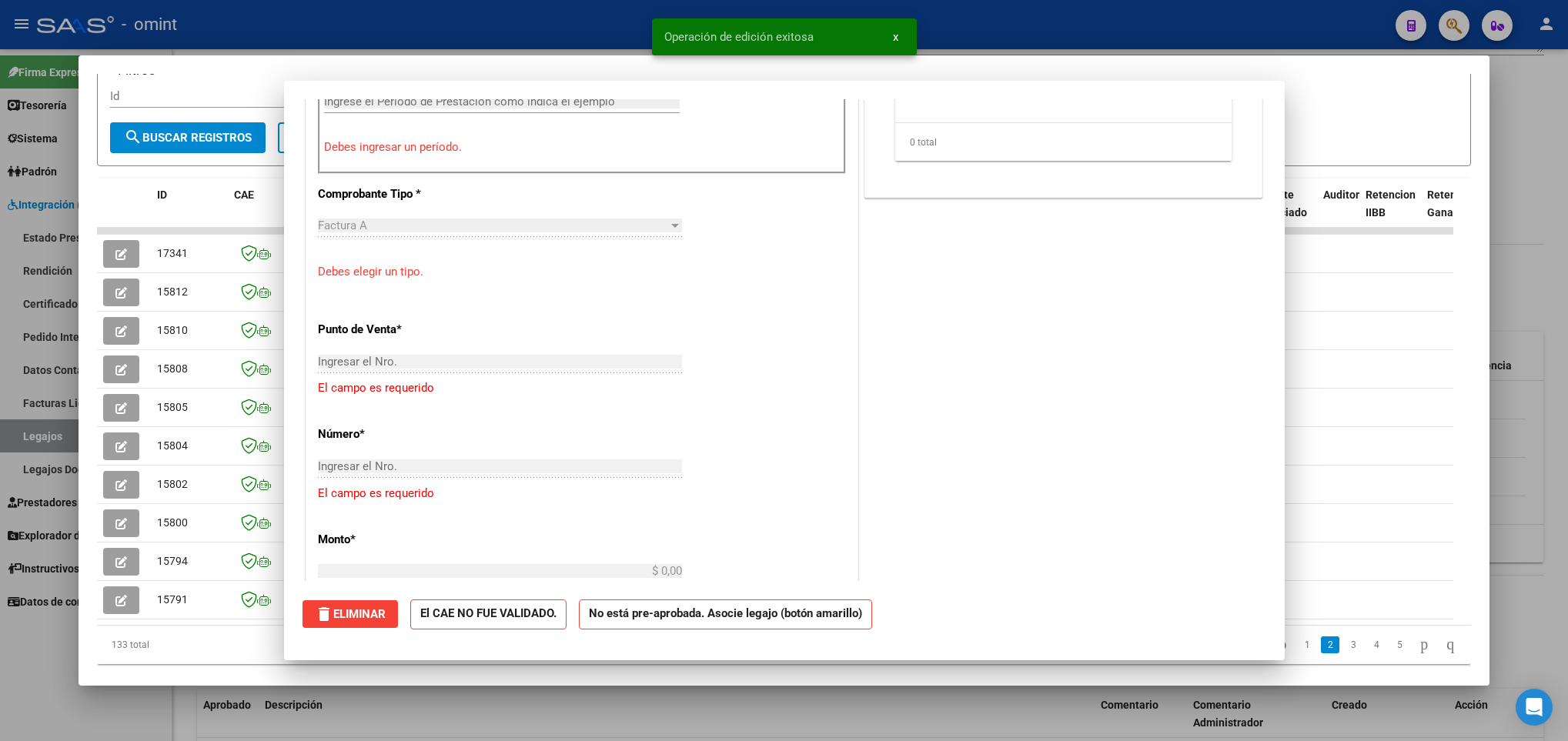
scroll to position [0, 0]
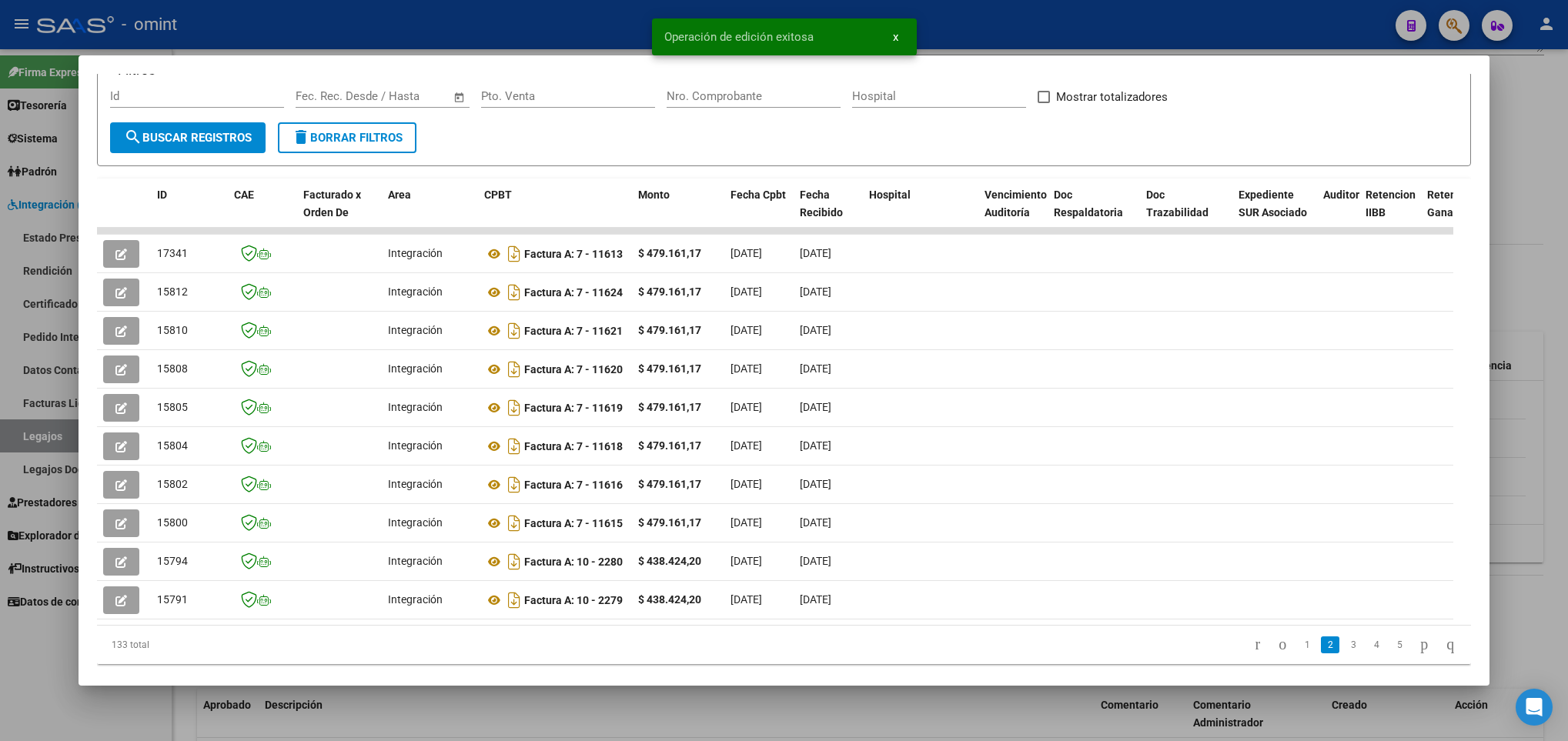
click at [296, 708] on div at bounding box center [784, 370] width 1568 height 741
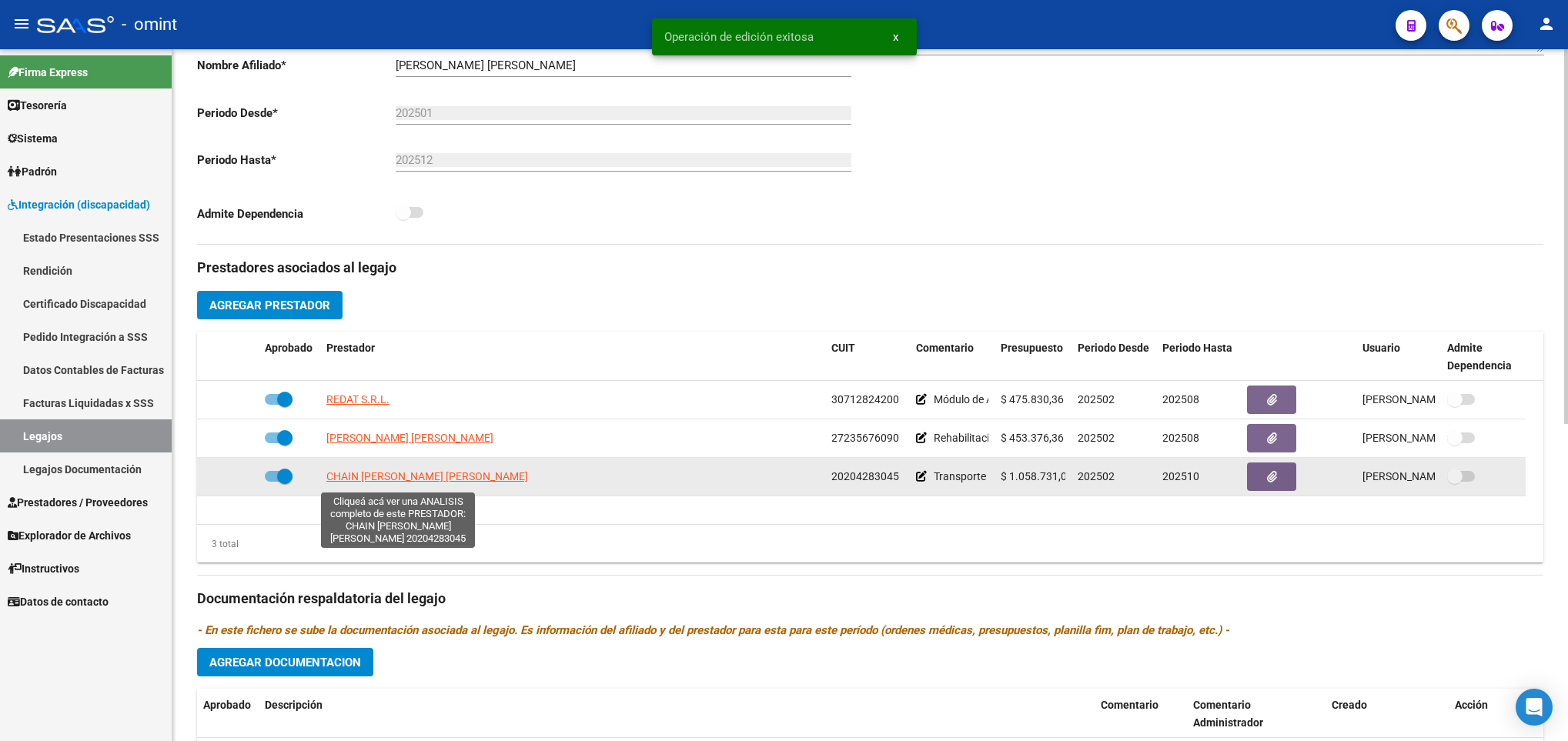
click at [428, 482] on span "CHAIN PABLO EDUARDO LUIS" at bounding box center [427, 477] width 202 height 13
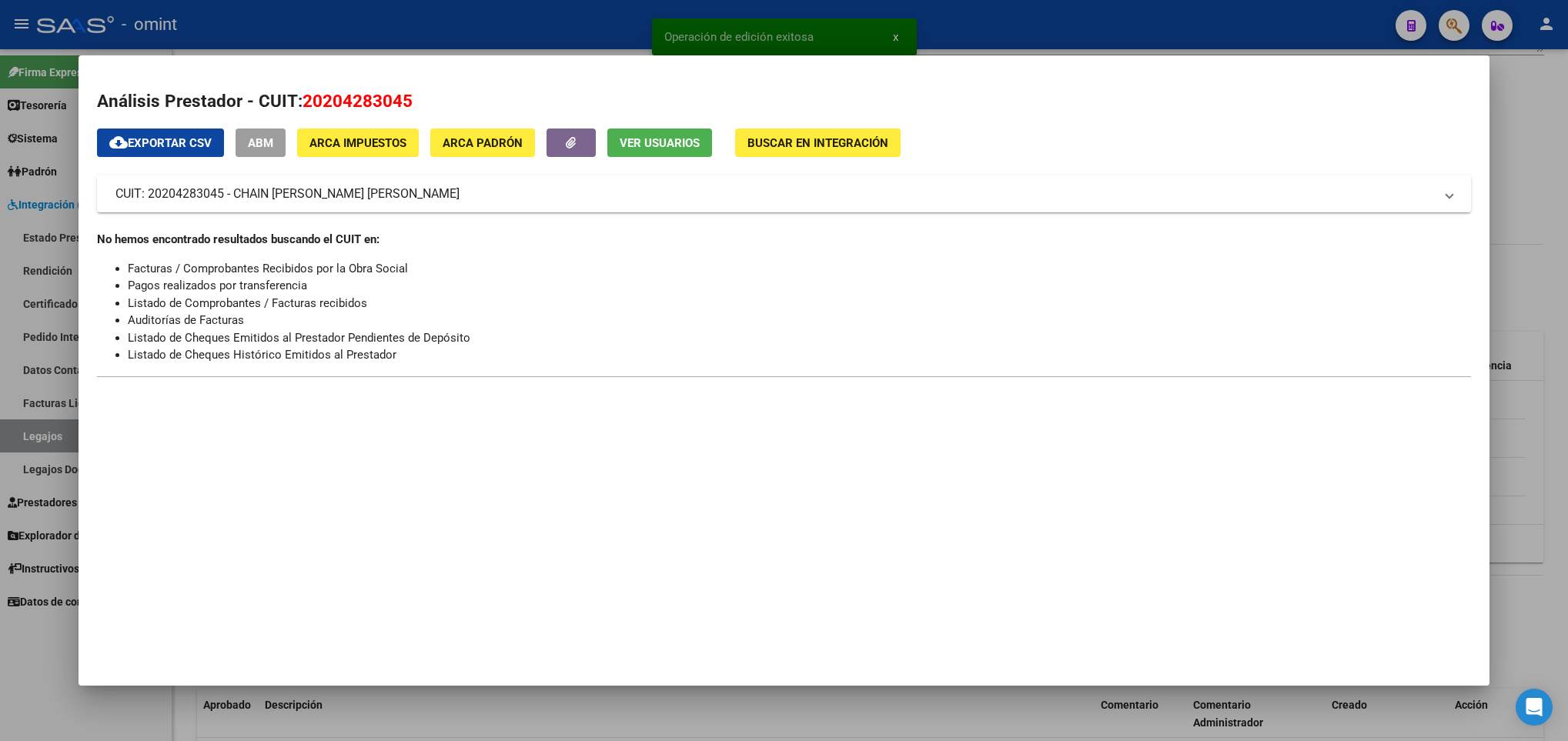
click at [402, 716] on div at bounding box center [784, 370] width 1568 height 741
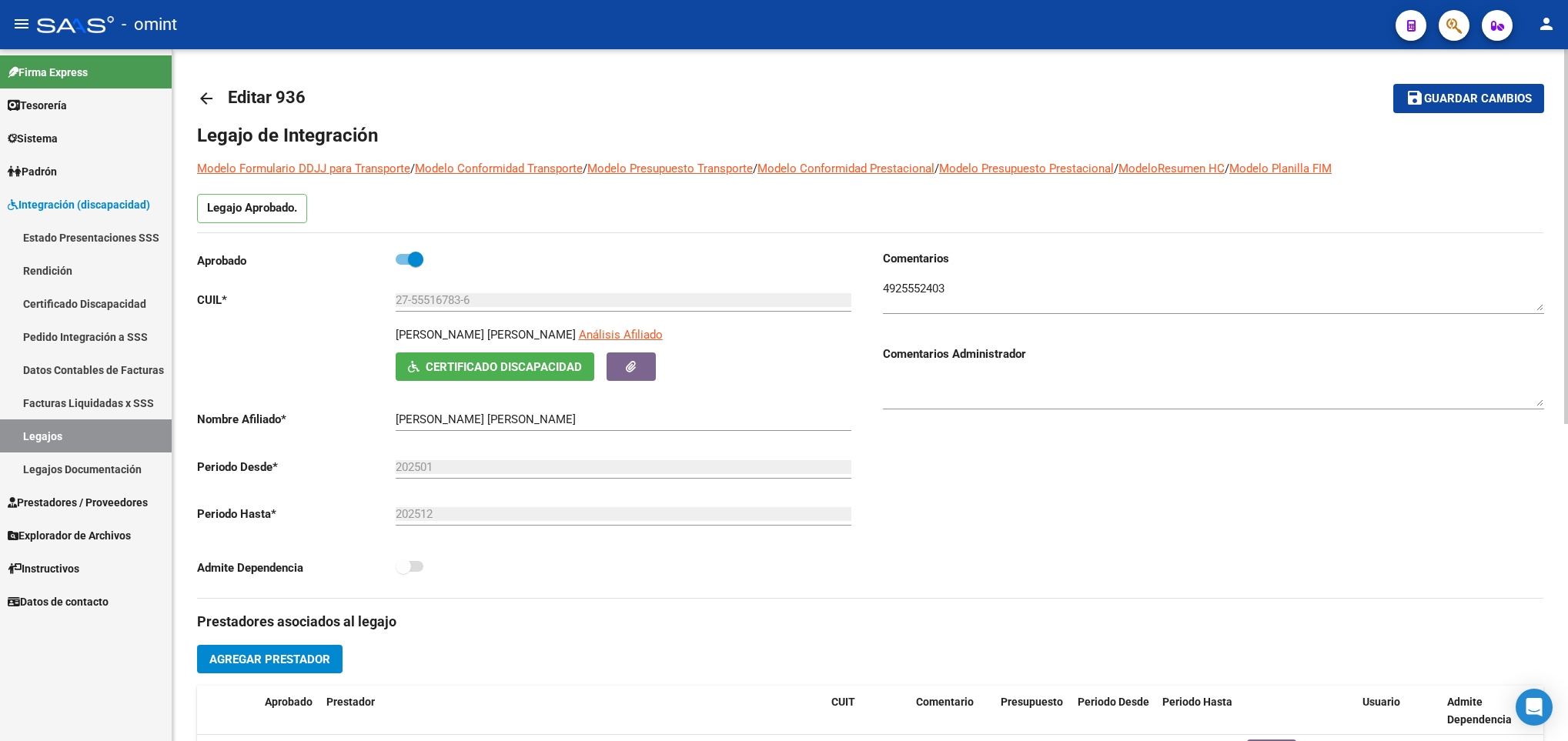
drag, startPoint x: 206, startPoint y: 100, endPoint x: 368, endPoint y: 56, distance: 167.9
click at [206, 100] on mat-icon "arrow_back" at bounding box center [206, 99] width 18 height 18
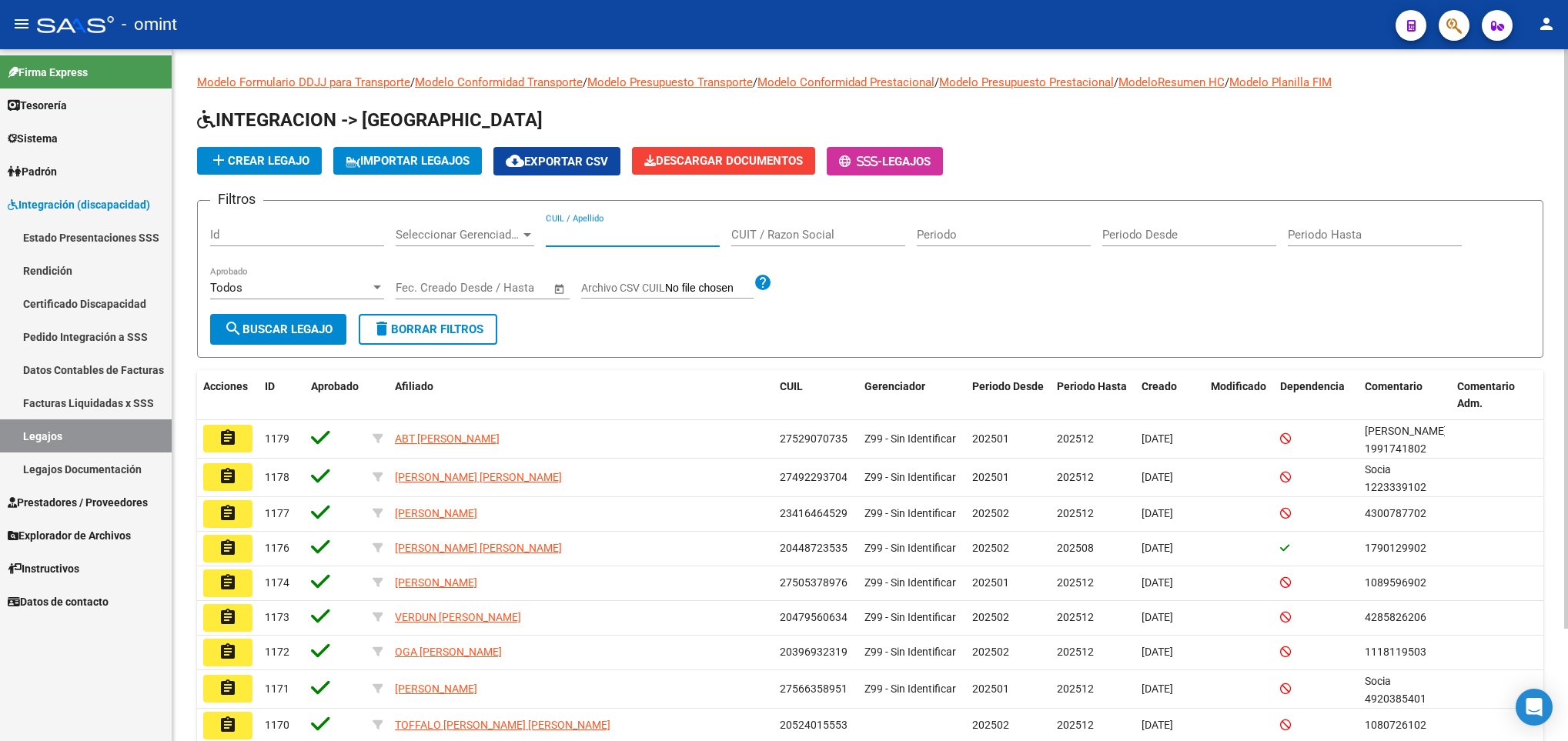
click at [607, 235] on input "CUIL / Apellido" at bounding box center [633, 234] width 174 height 14
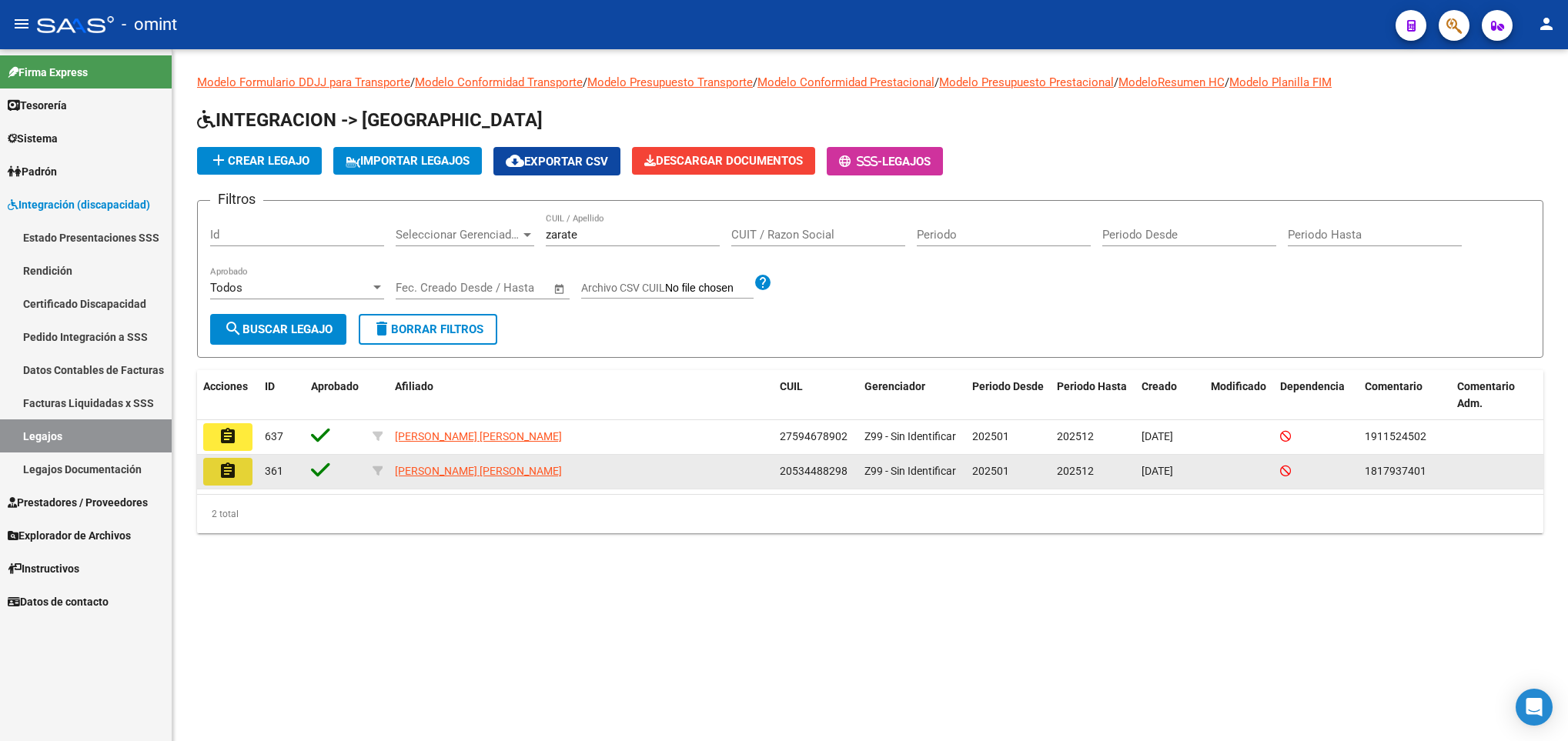
click at [210, 467] on button "assignment" at bounding box center [228, 471] width 49 height 28
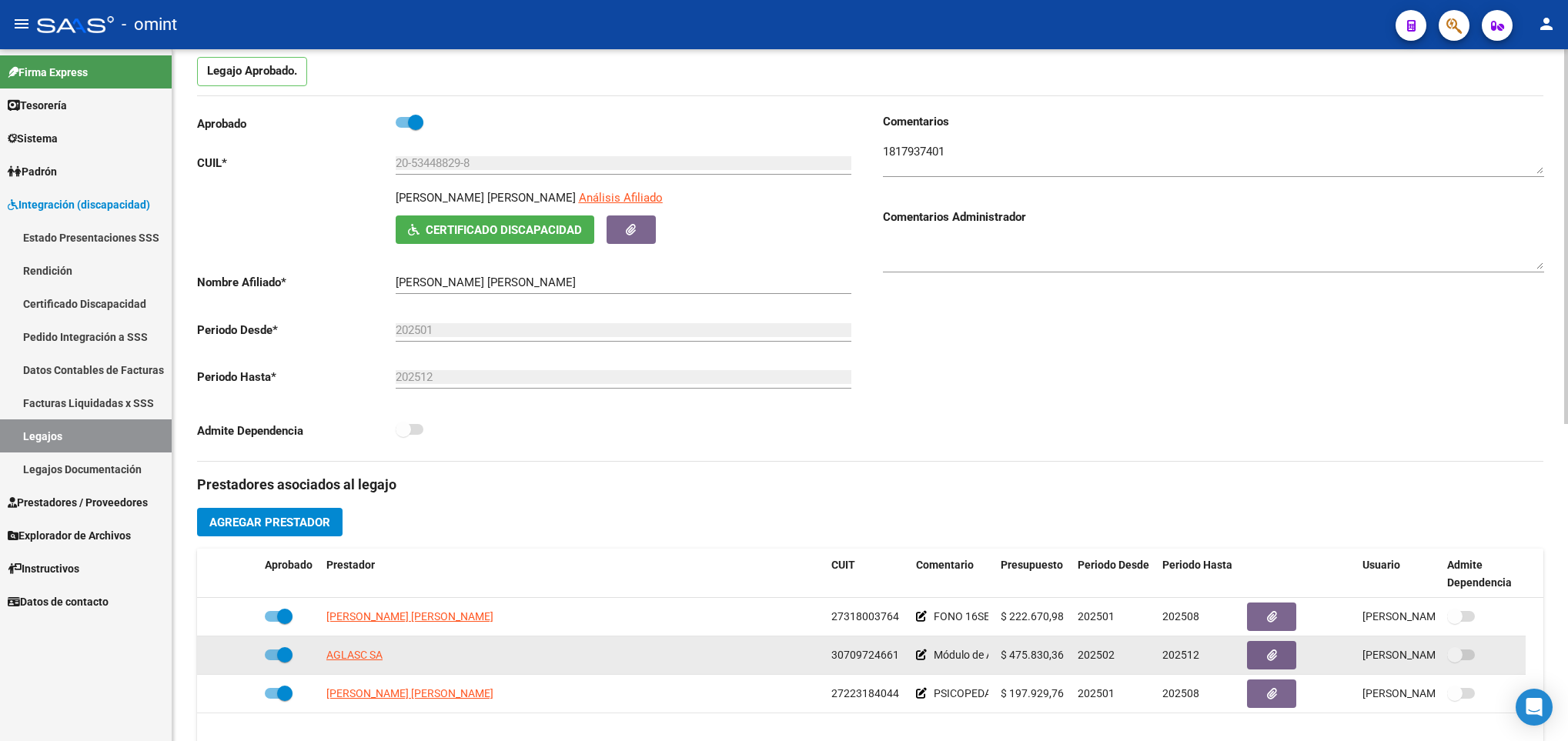
scroll to position [347, 0]
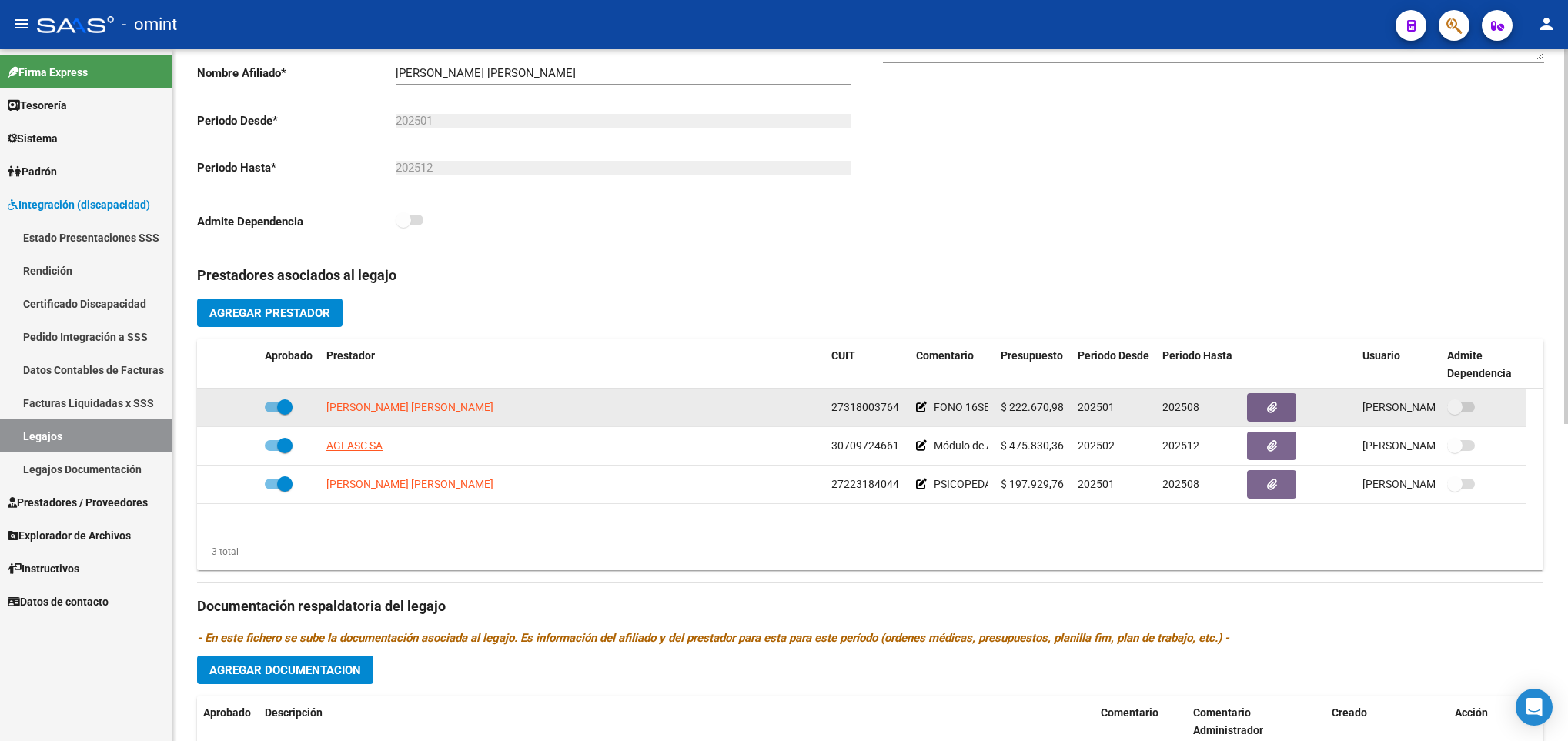
click at [272, 406] on span at bounding box center [279, 407] width 28 height 11
click at [272, 413] on input "checkbox" at bounding box center [272, 413] width 1 height 1
click at [240, 409] on icon at bounding box center [236, 407] width 11 height 11
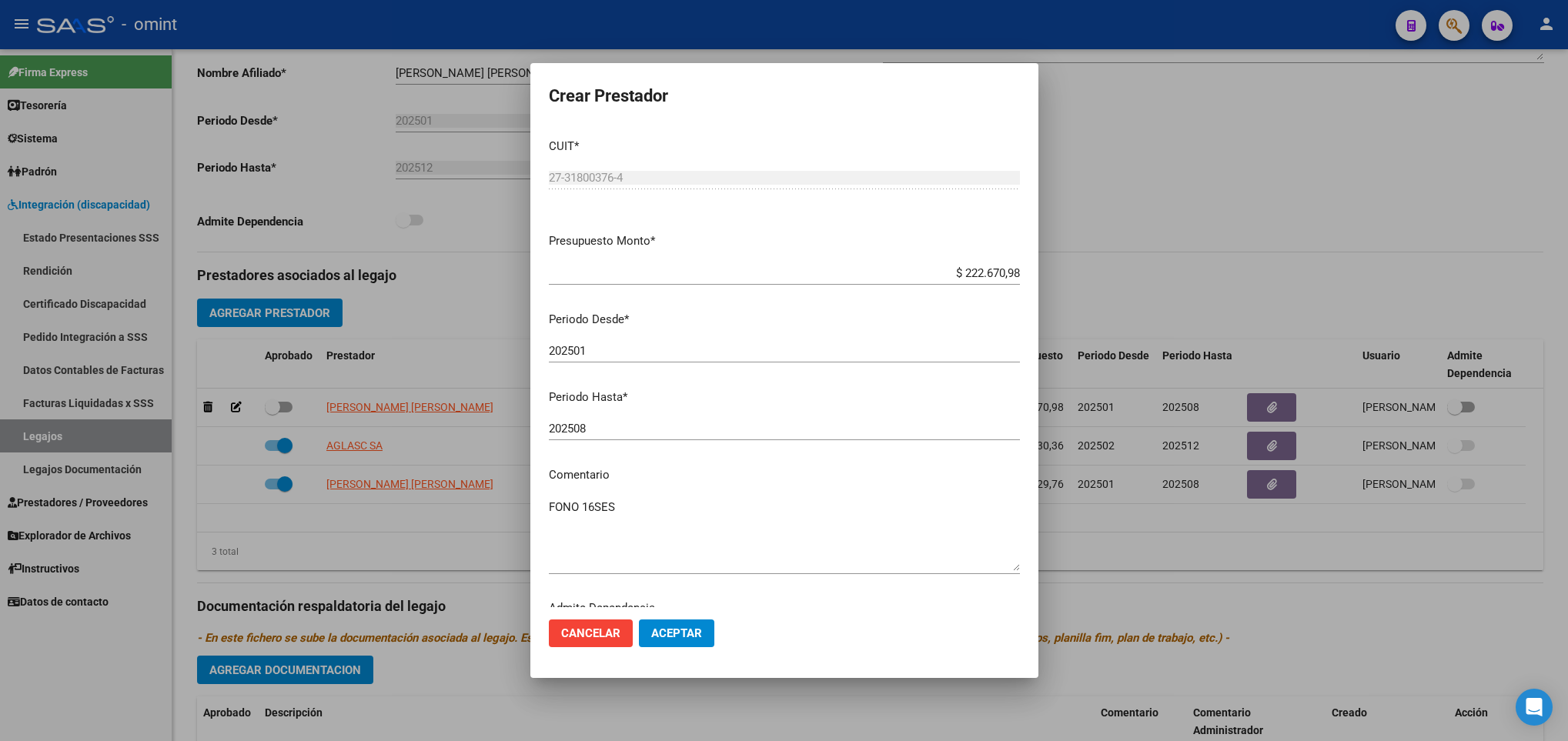
click at [634, 439] on div "202508 Ingresar el periodo" at bounding box center [784, 429] width 471 height 24
click at [691, 640] on span "Aceptar" at bounding box center [676, 632] width 51 height 14
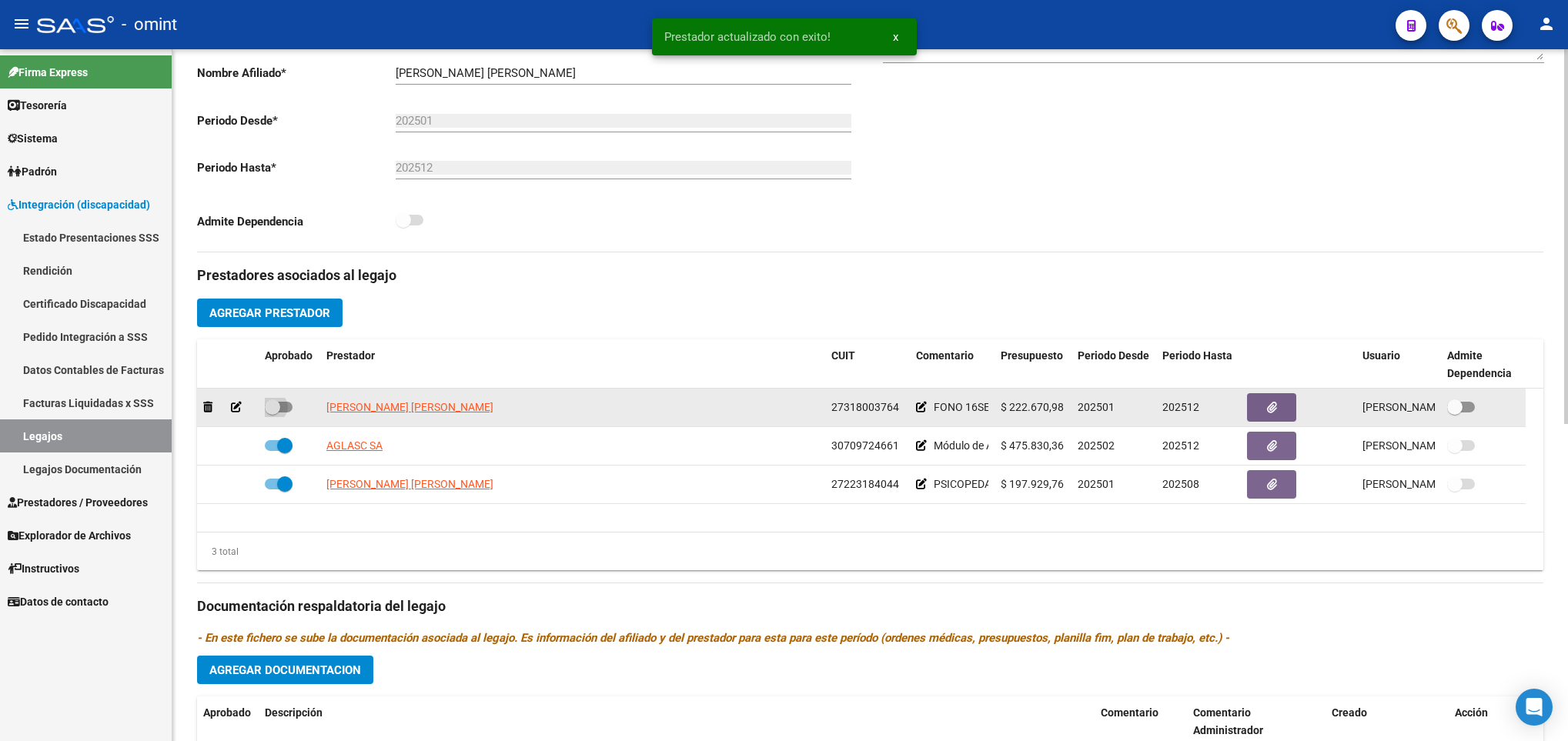
click at [287, 413] on span at bounding box center [279, 407] width 28 height 11
click at [272, 413] on input "checkbox" at bounding box center [272, 413] width 1 height 1
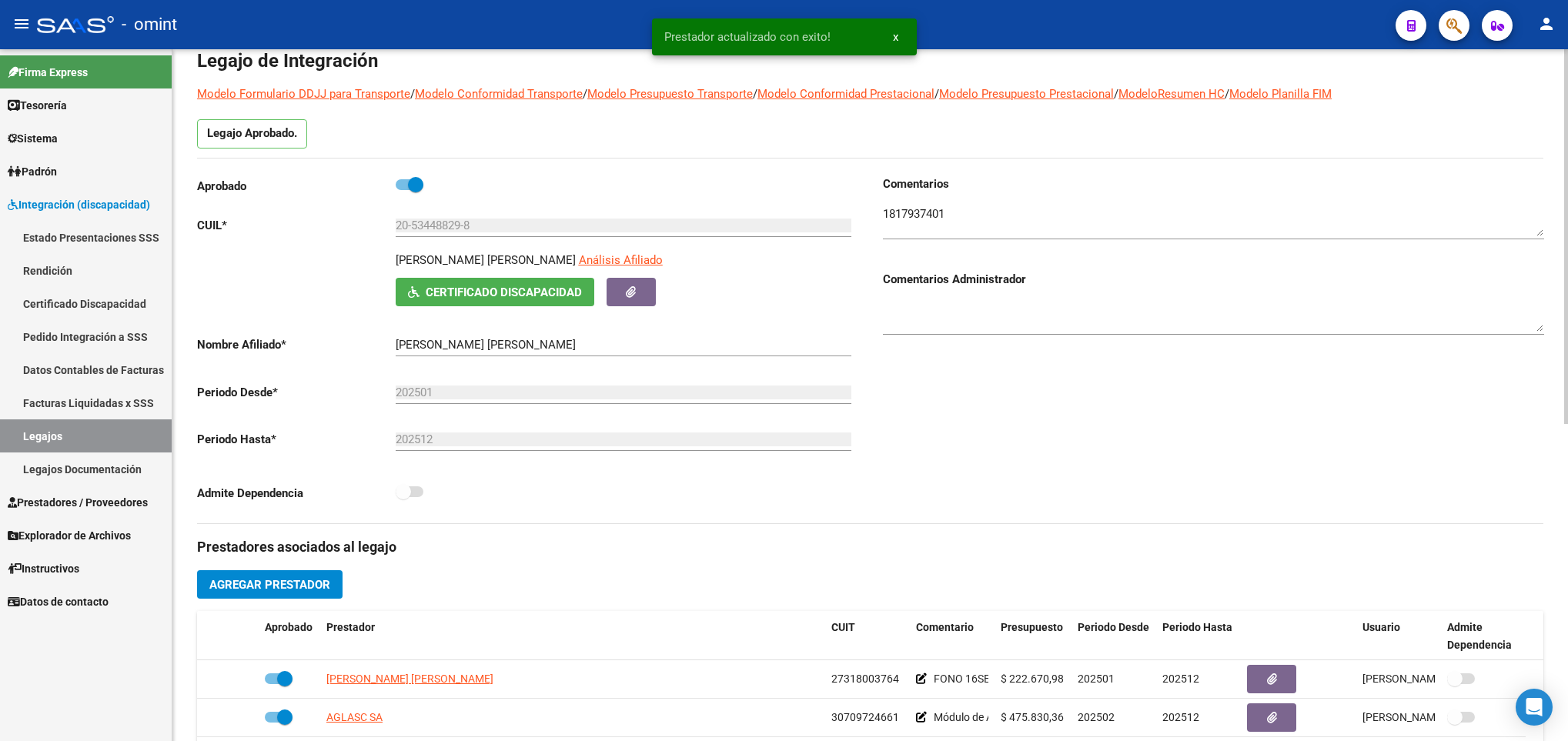
scroll to position [0, 0]
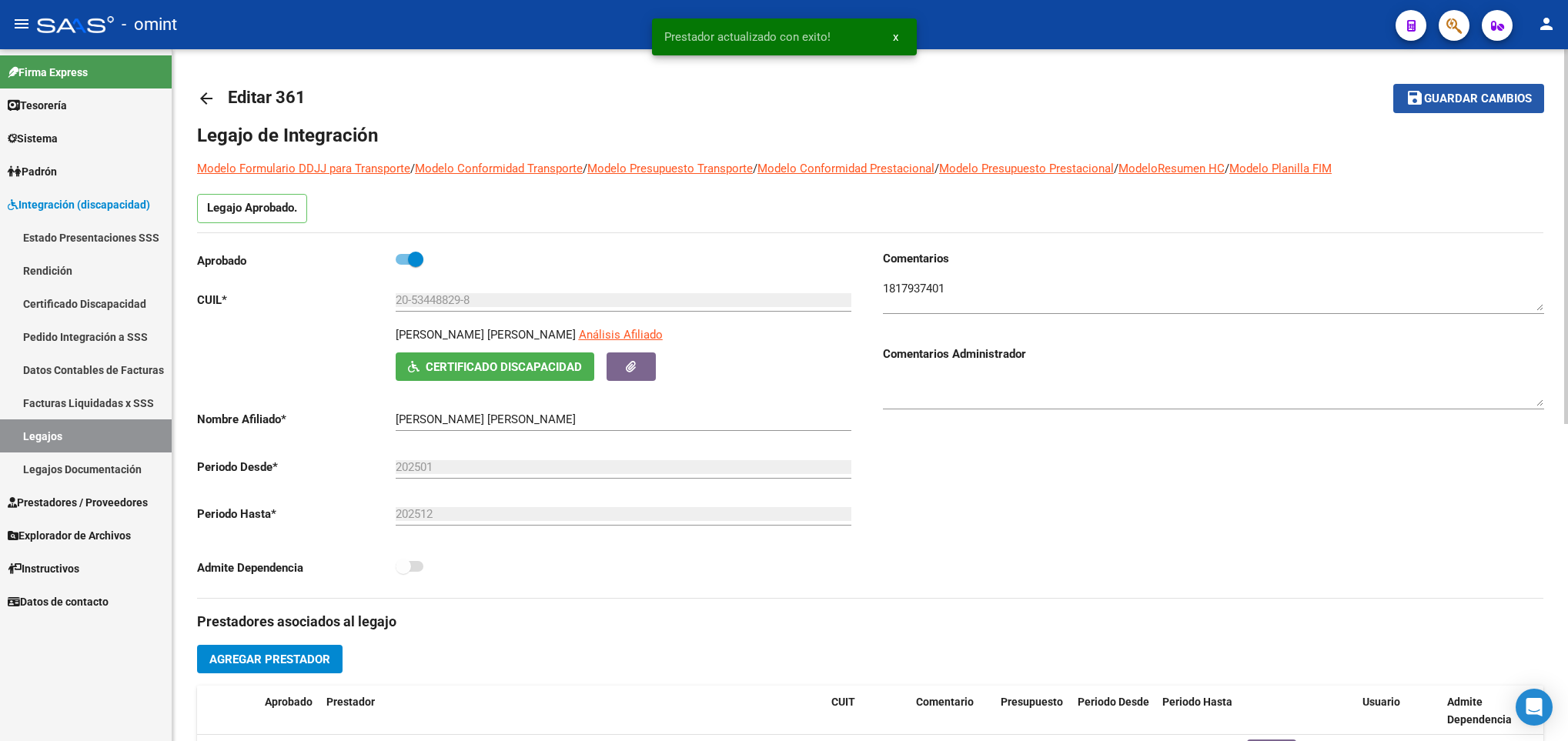
click at [1506, 95] on span "Guardar cambios" at bounding box center [1477, 99] width 108 height 14
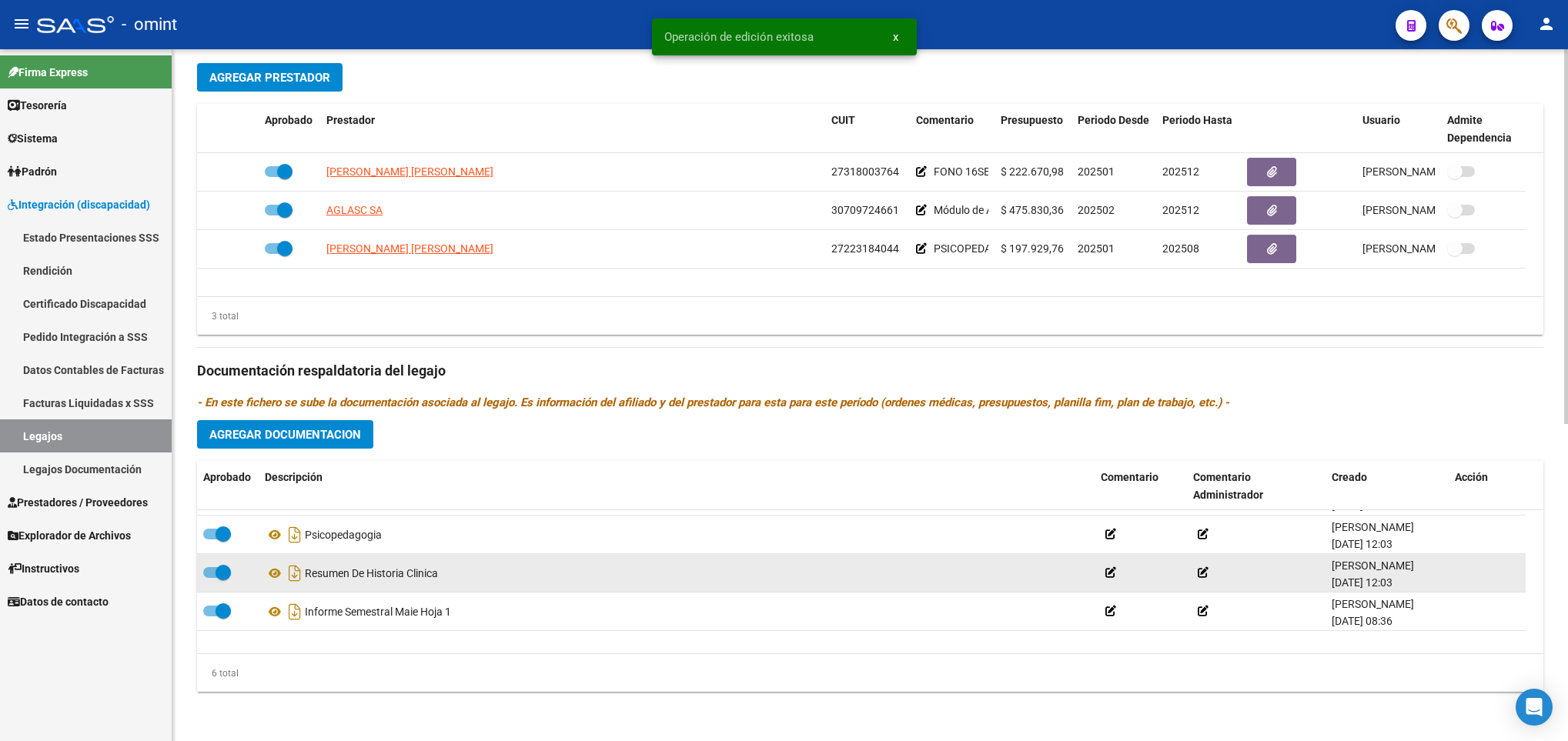
scroll to position [92, 0]
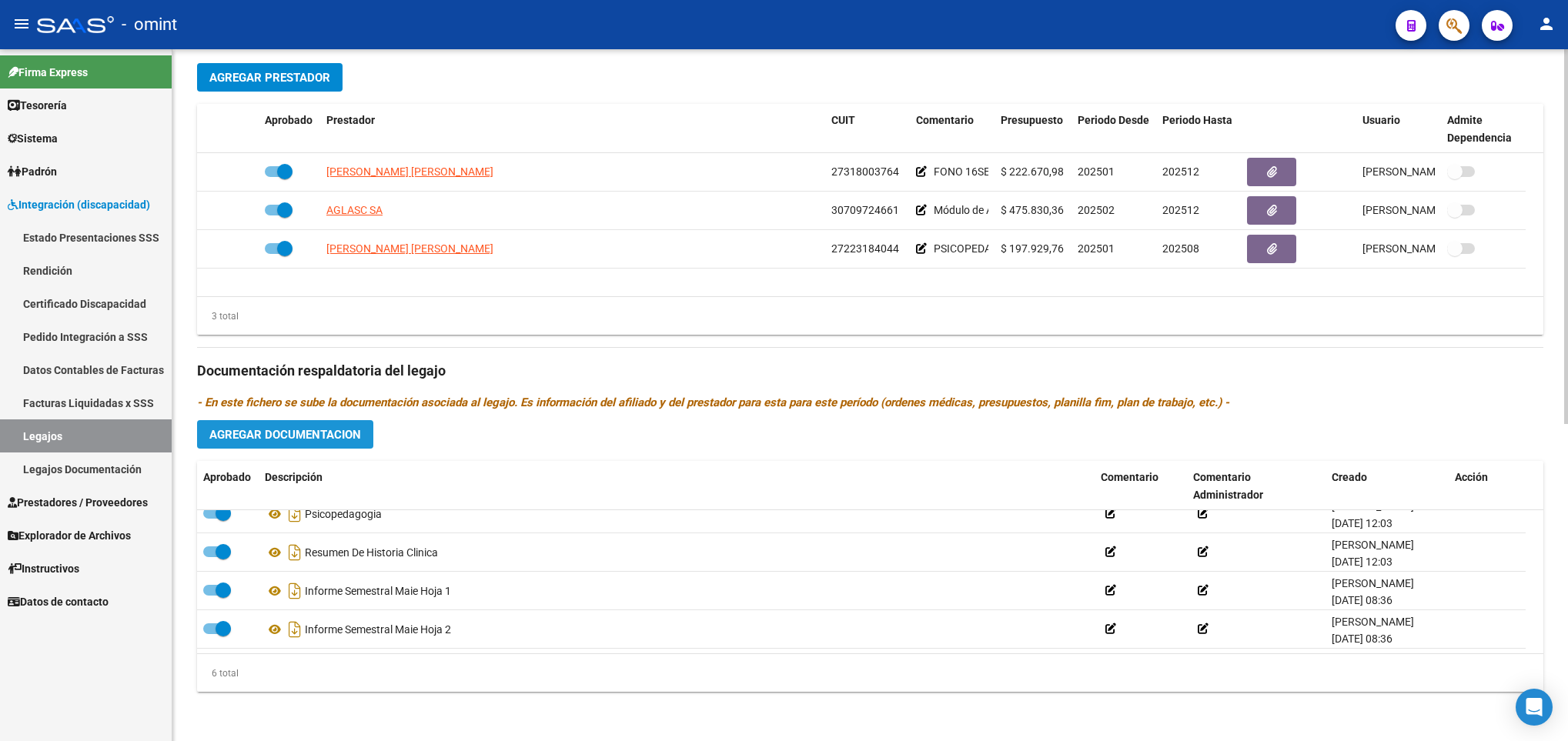
click at [328, 440] on span "Agregar Documentacion" at bounding box center [285, 434] width 152 height 14
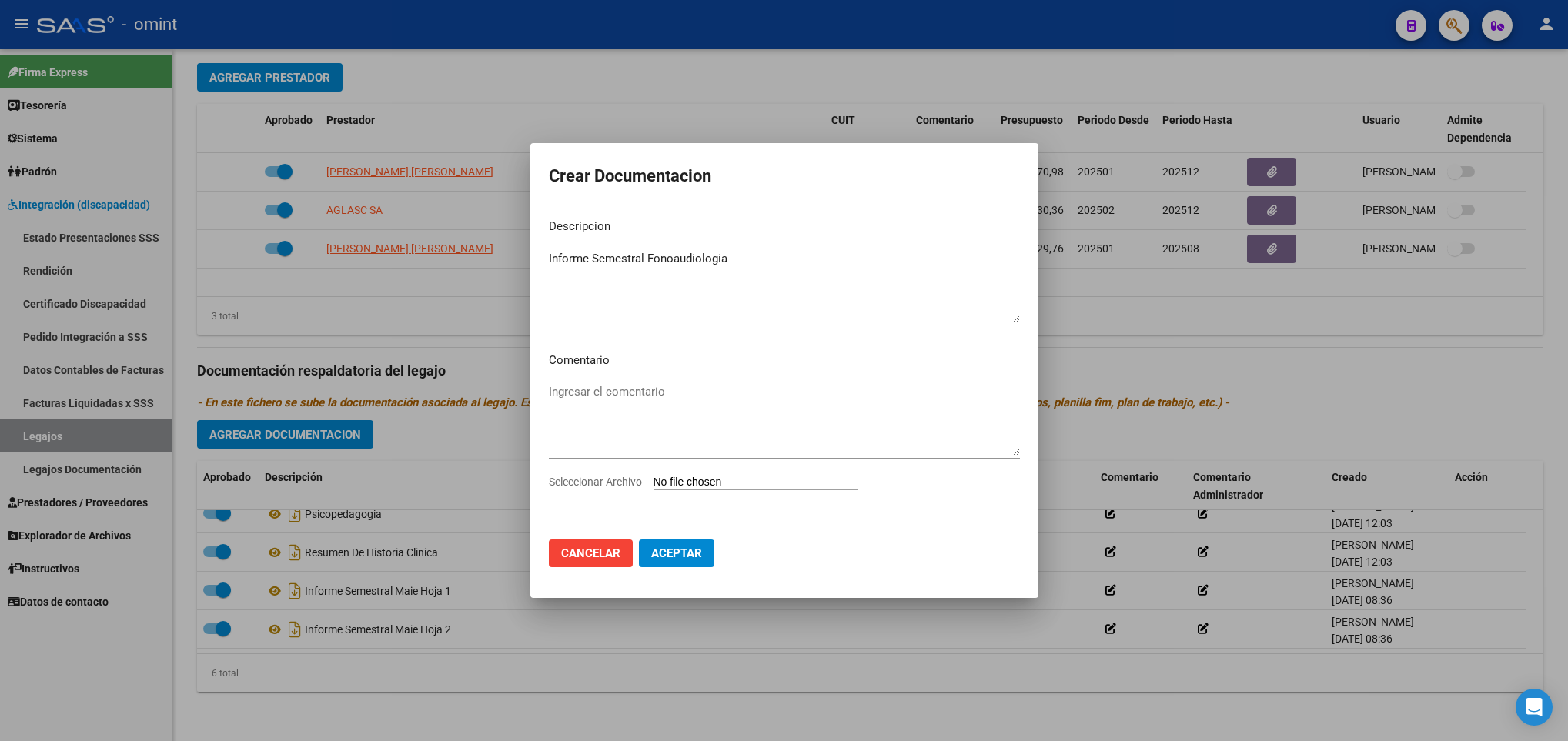
click at [716, 483] on input "Seleccionar Archivo" at bounding box center [755, 483] width 204 height 14
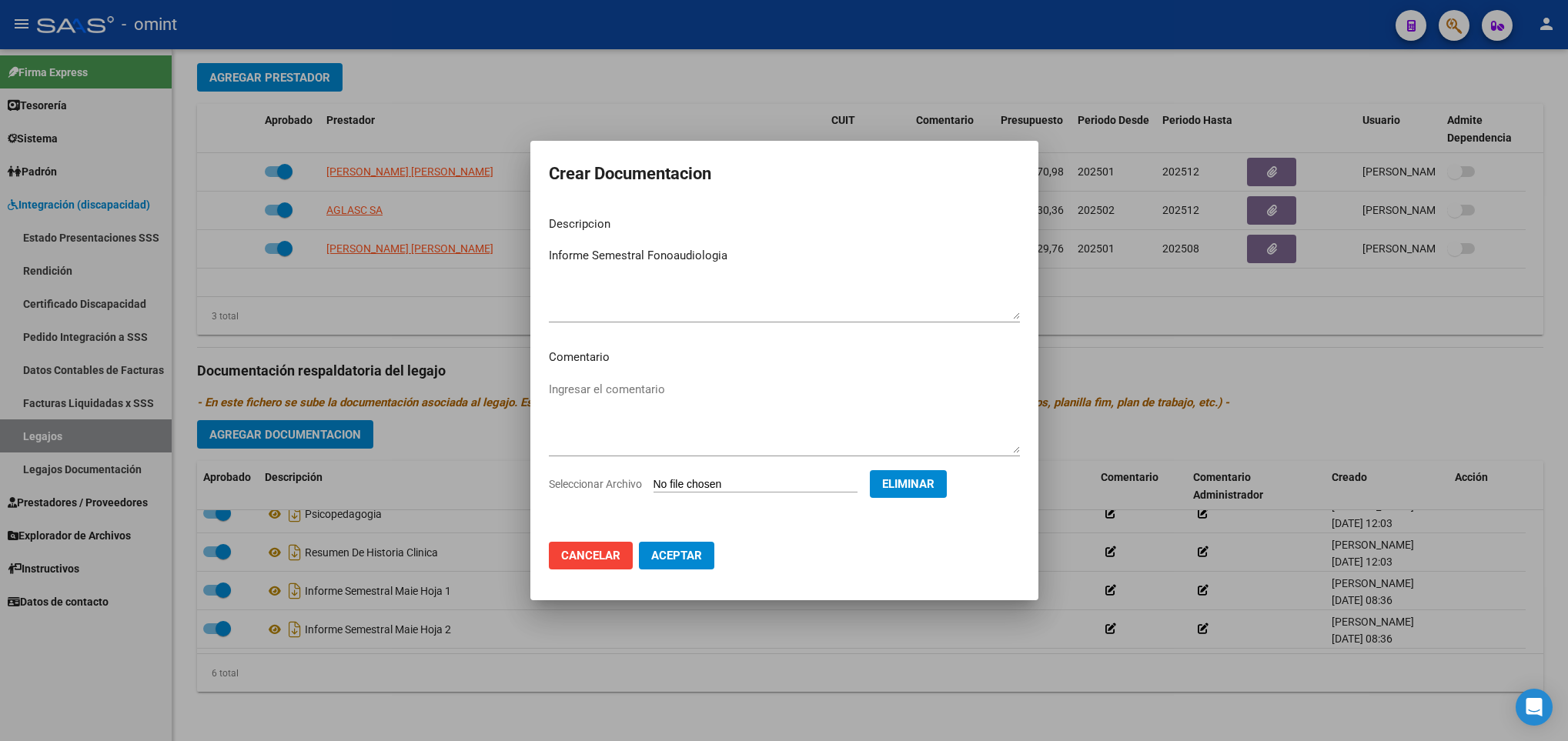
click at [693, 559] on span "Aceptar" at bounding box center [676, 555] width 51 height 14
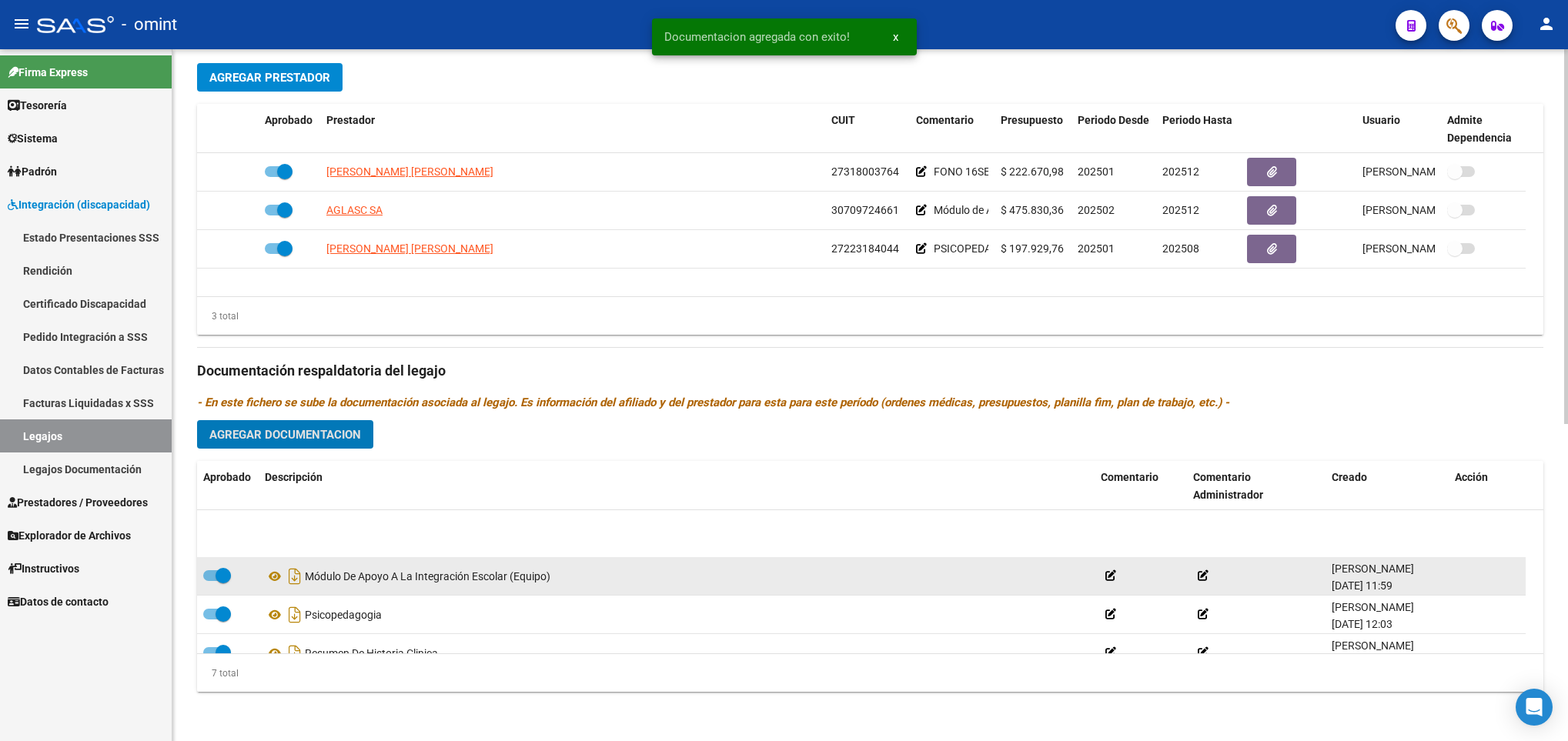
scroll to position [0, 0]
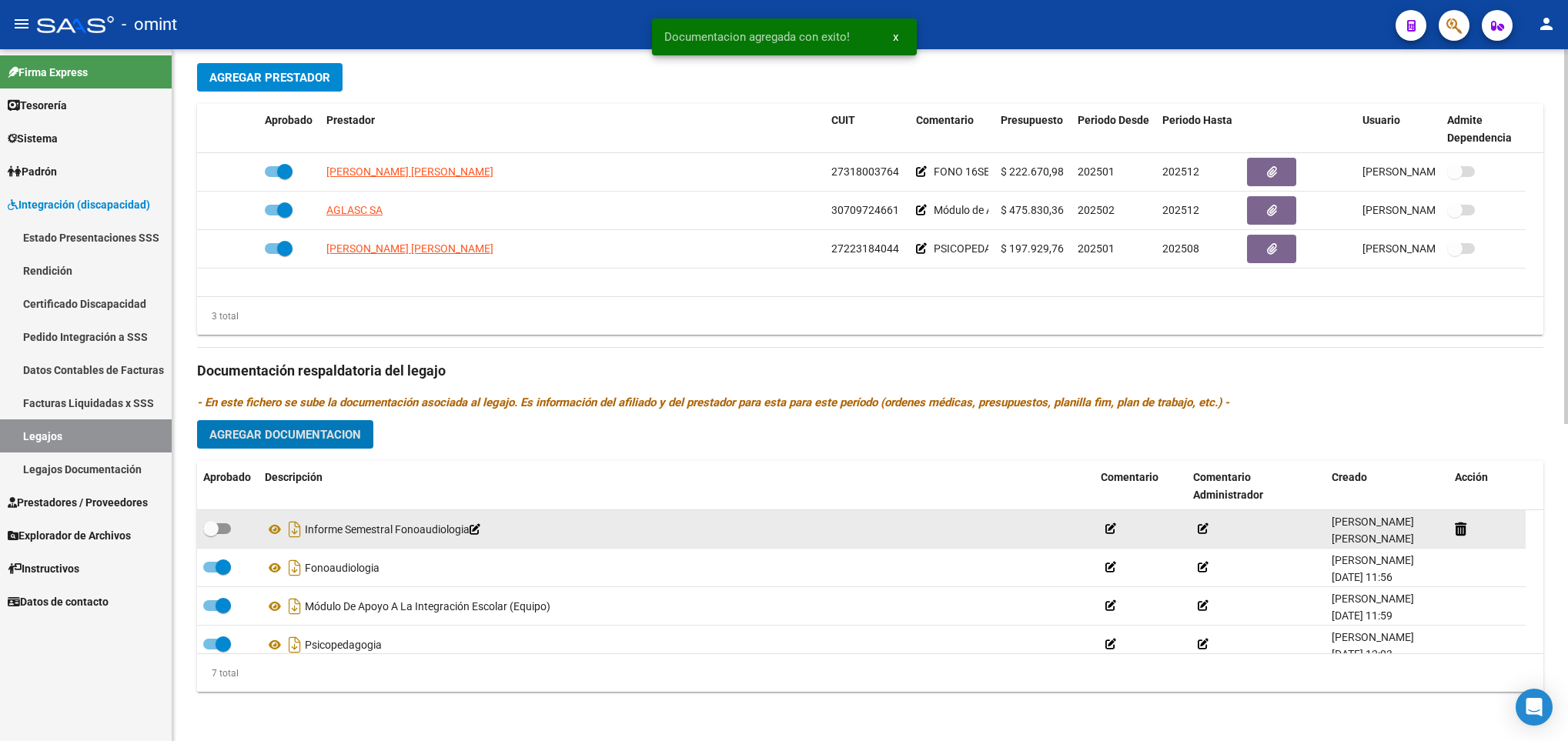
click at [229, 522] on label at bounding box center [217, 528] width 28 height 18
click at [211, 534] on input "checkbox" at bounding box center [210, 534] width 1 height 1
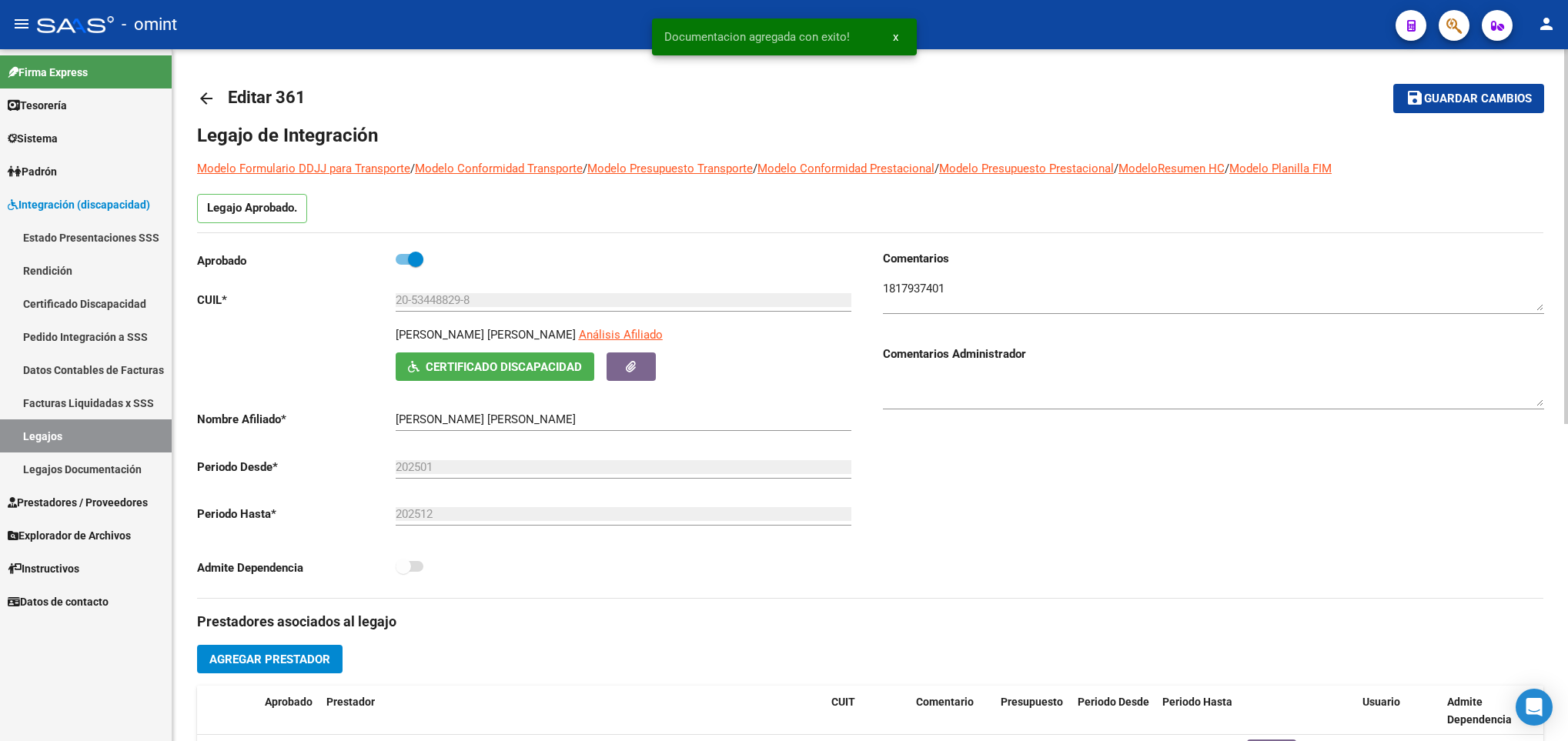
click at [1446, 100] on span "Guardar cambios" at bounding box center [1477, 99] width 108 height 14
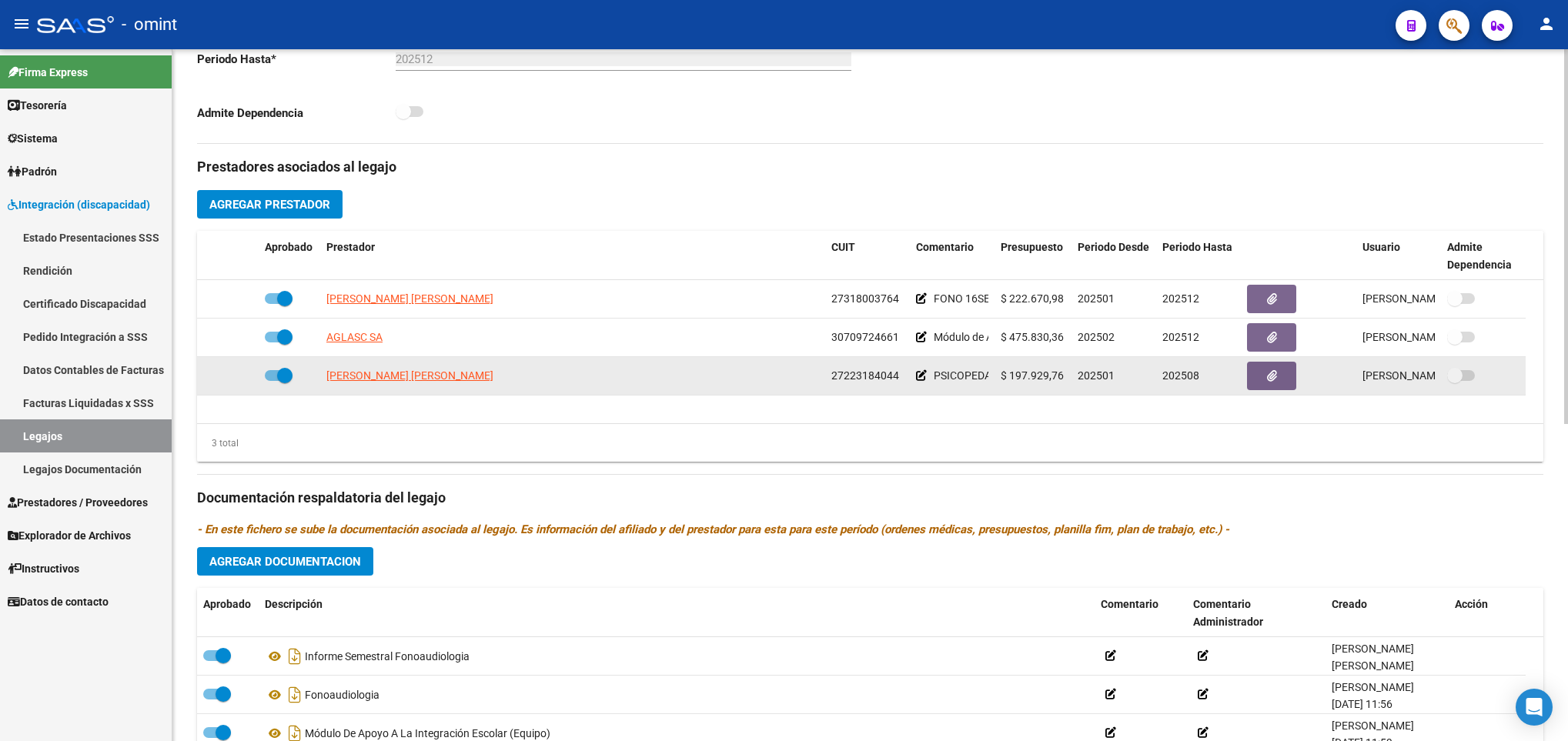
scroll to position [461, 0]
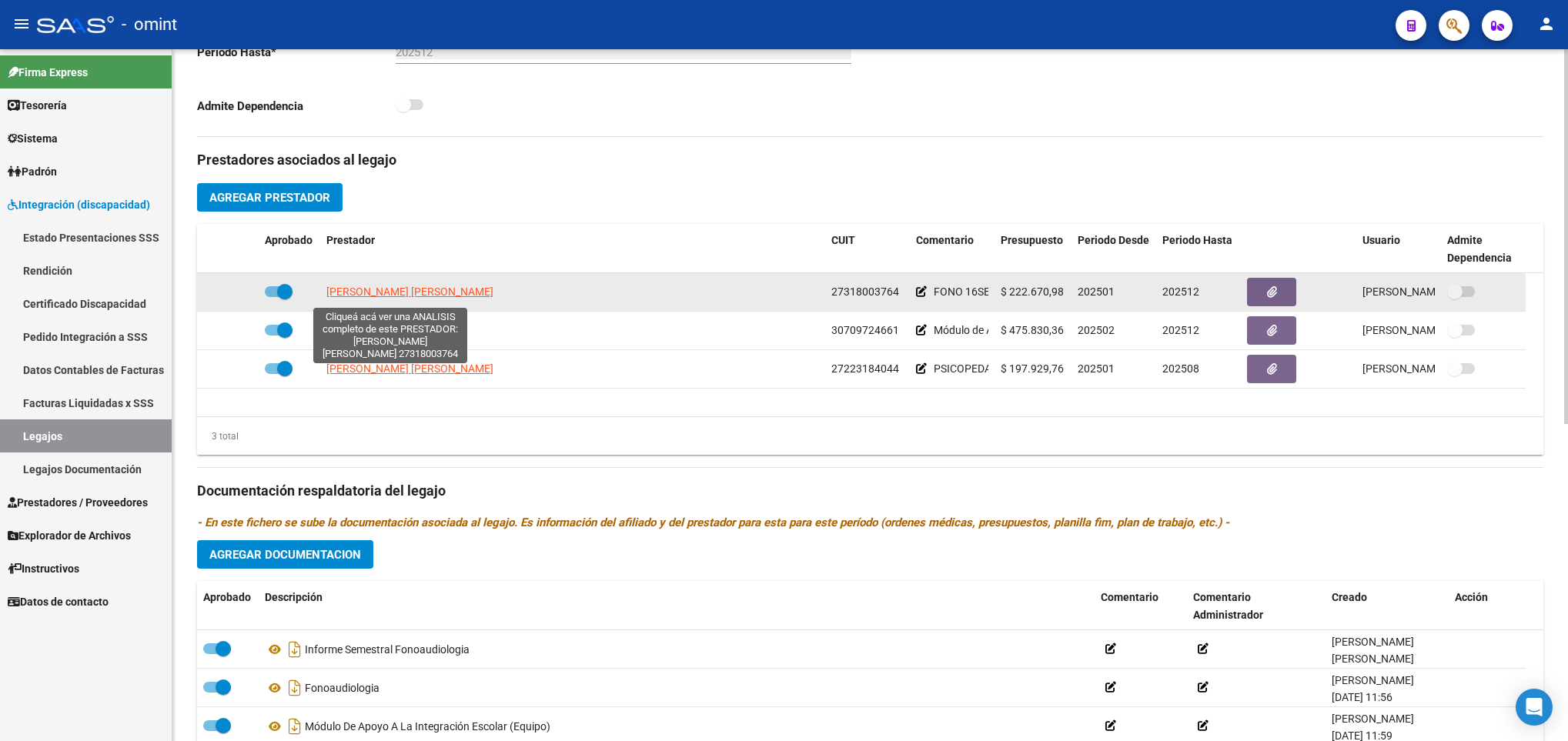
click at [400, 290] on span "MIÑO ALEJANDRA ISABEL" at bounding box center [410, 292] width 167 height 13
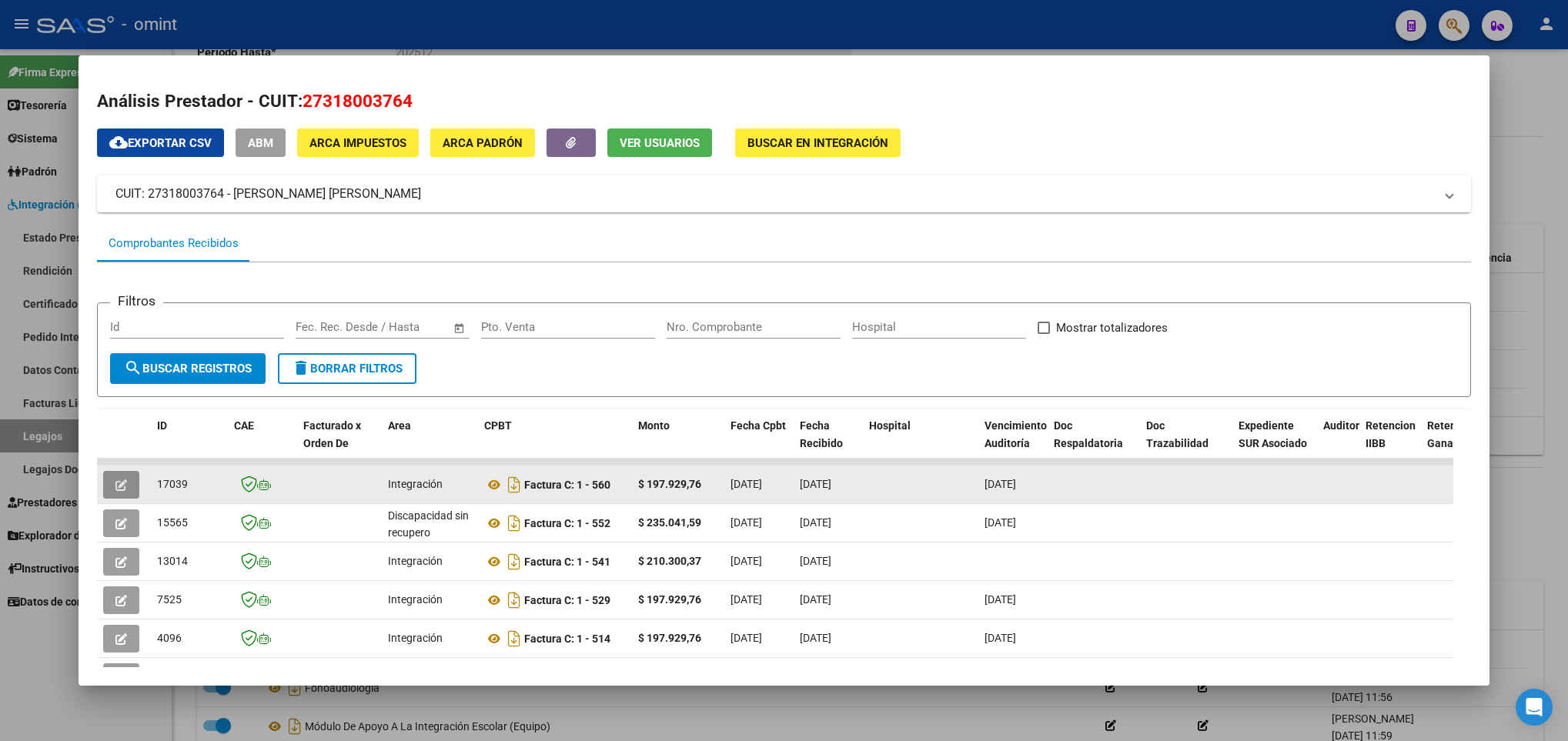
click at [121, 482] on icon "button" at bounding box center [121, 485] width 12 height 12
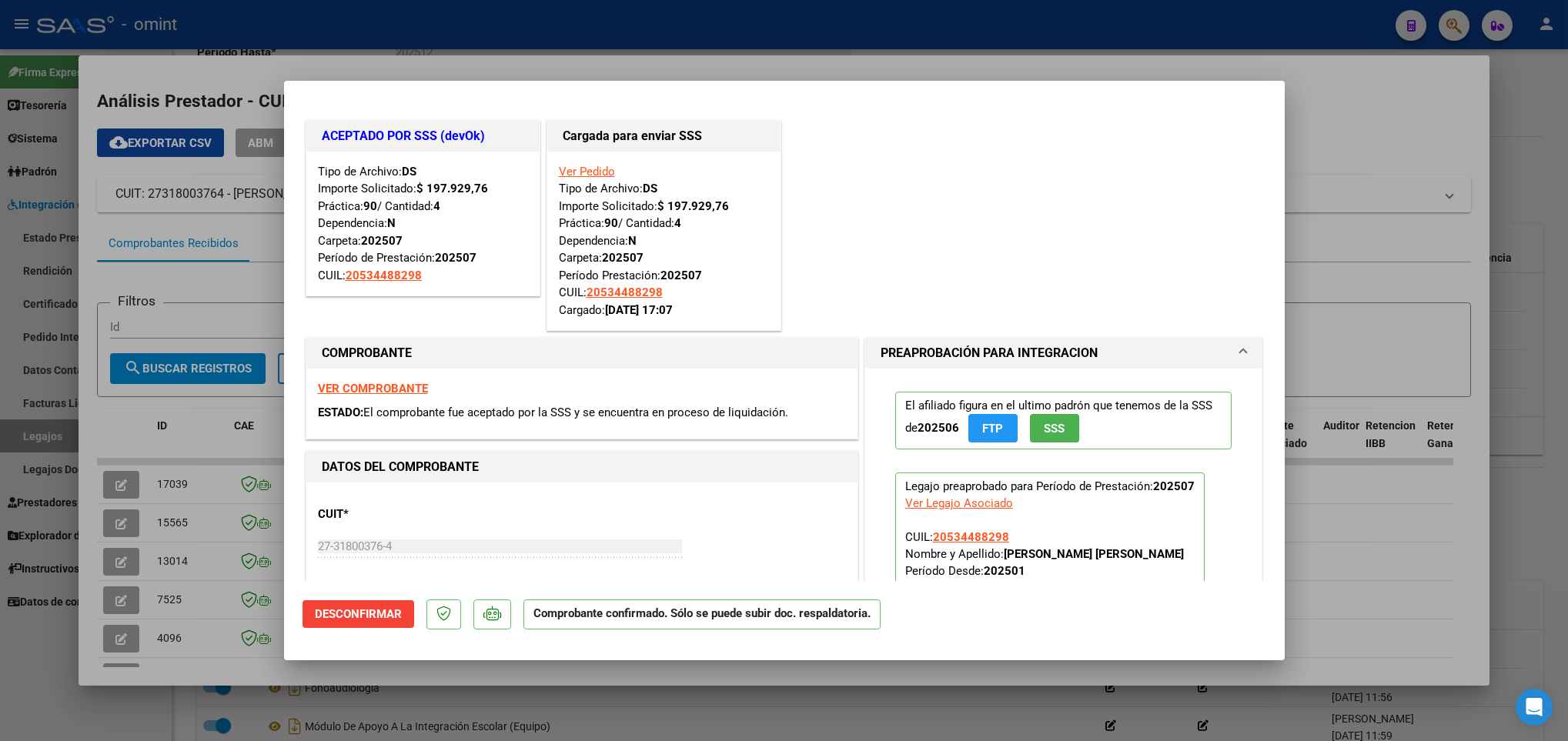
click at [323, 712] on div at bounding box center [784, 370] width 1568 height 741
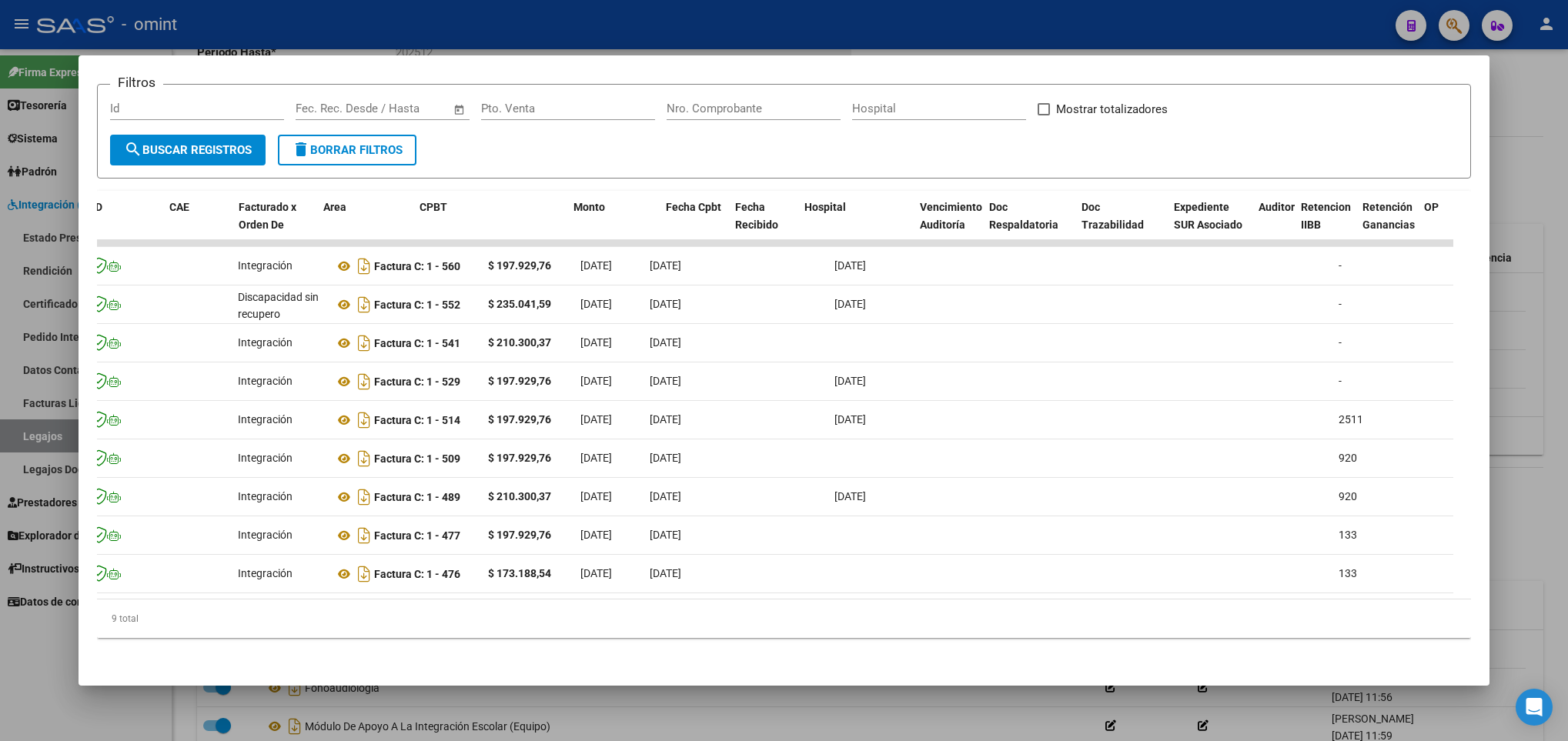
scroll to position [0, 0]
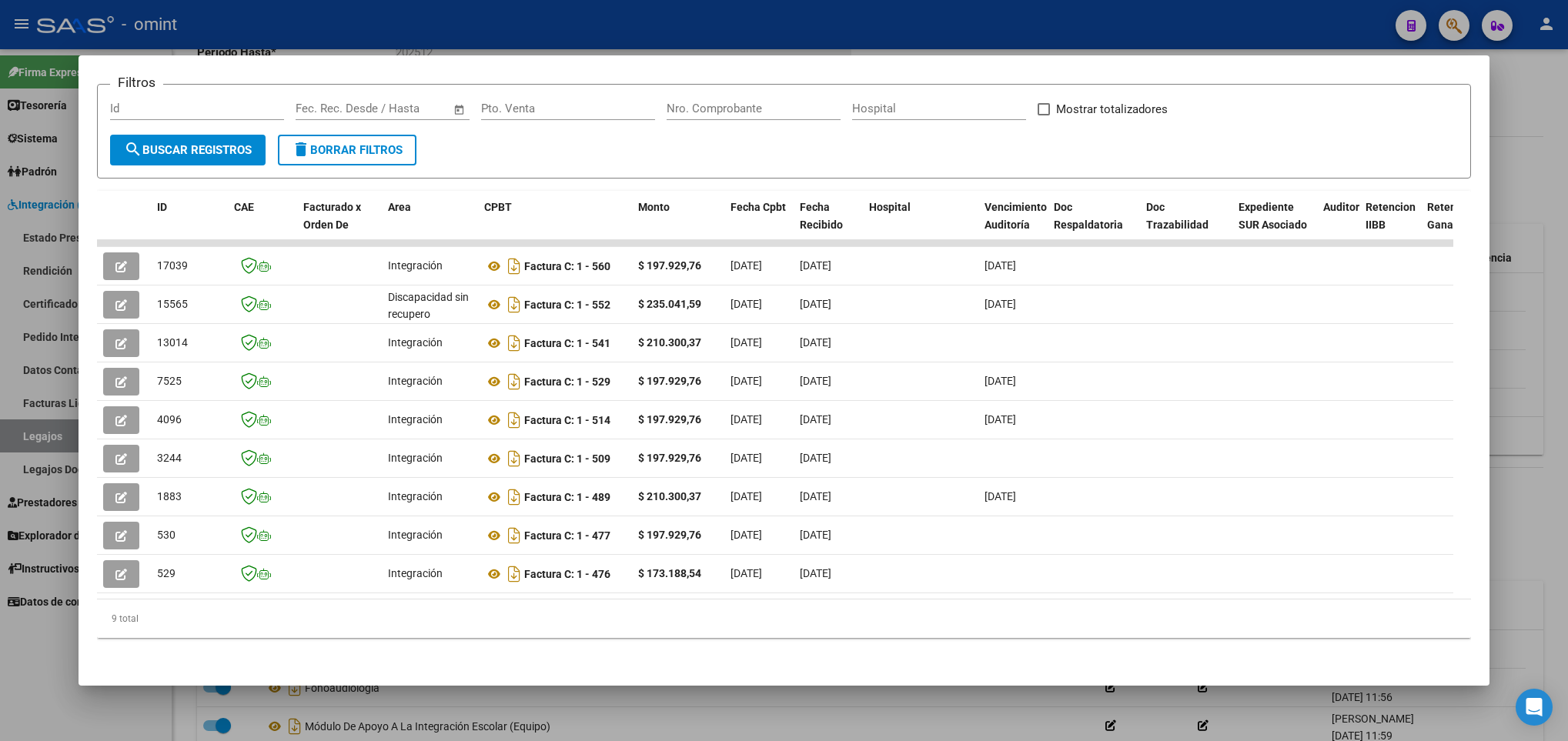
click at [378, 712] on div at bounding box center [784, 370] width 1568 height 741
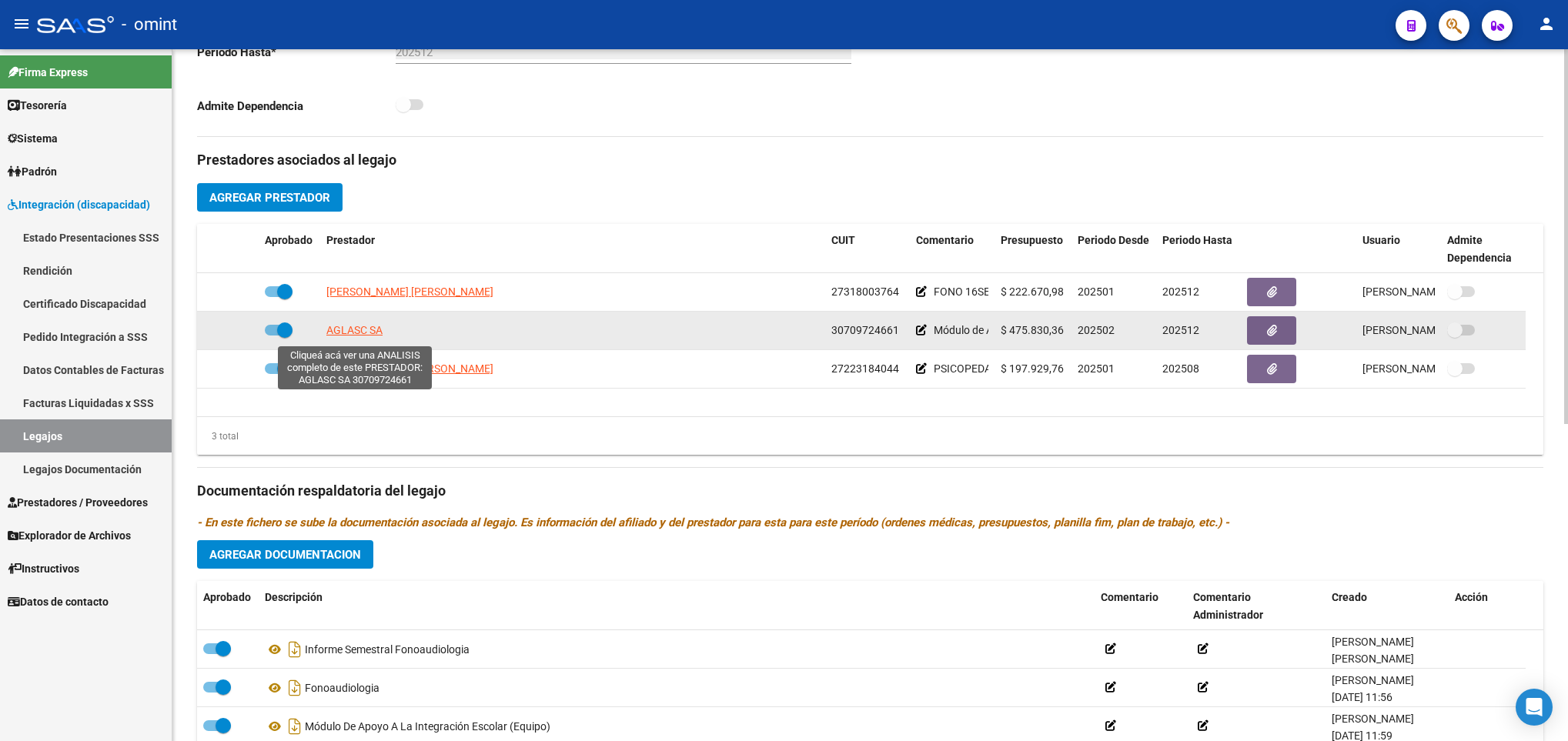
click at [348, 336] on span "AGLASC SA" at bounding box center [355, 330] width 56 height 13
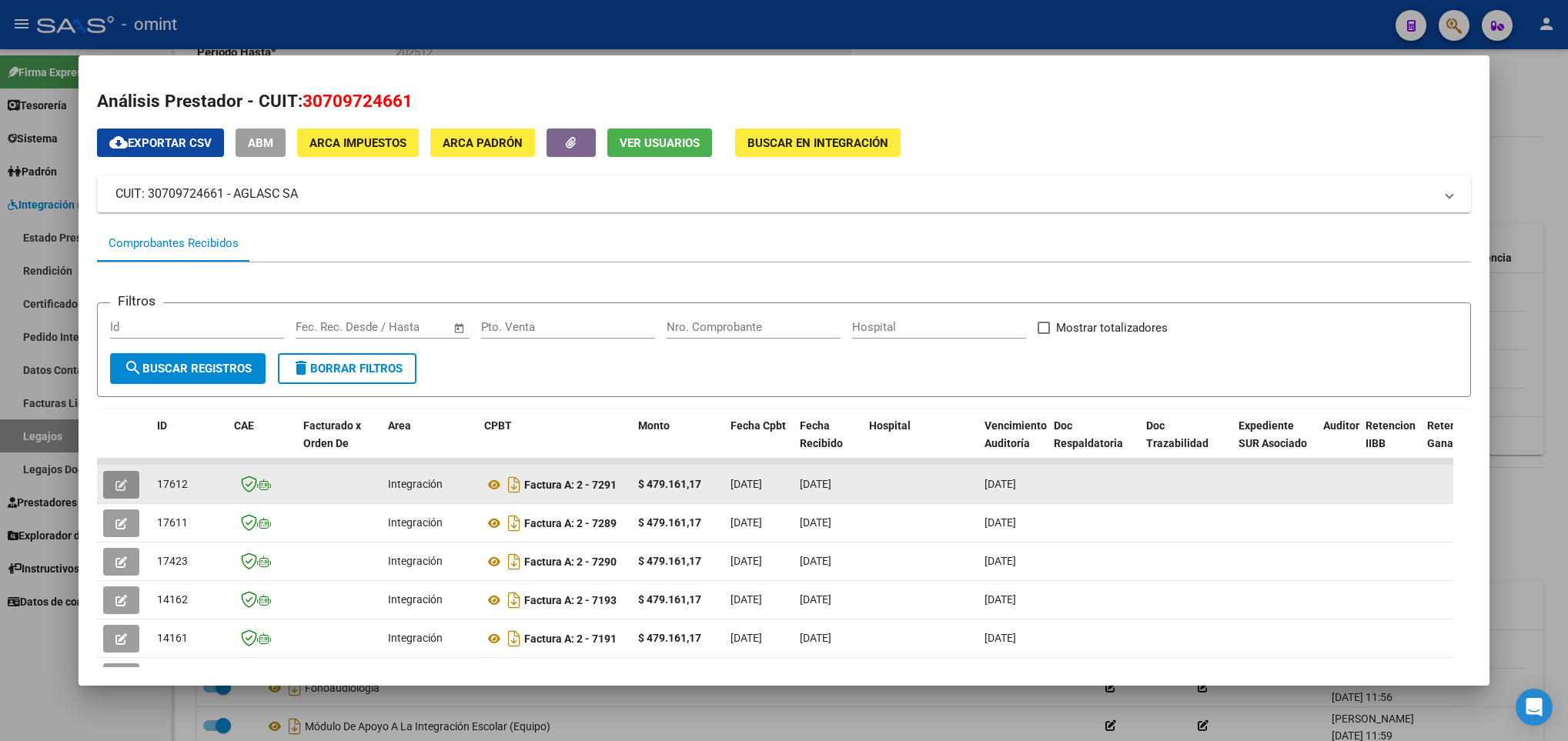
click at [116, 487] on icon "button" at bounding box center [121, 485] width 12 height 12
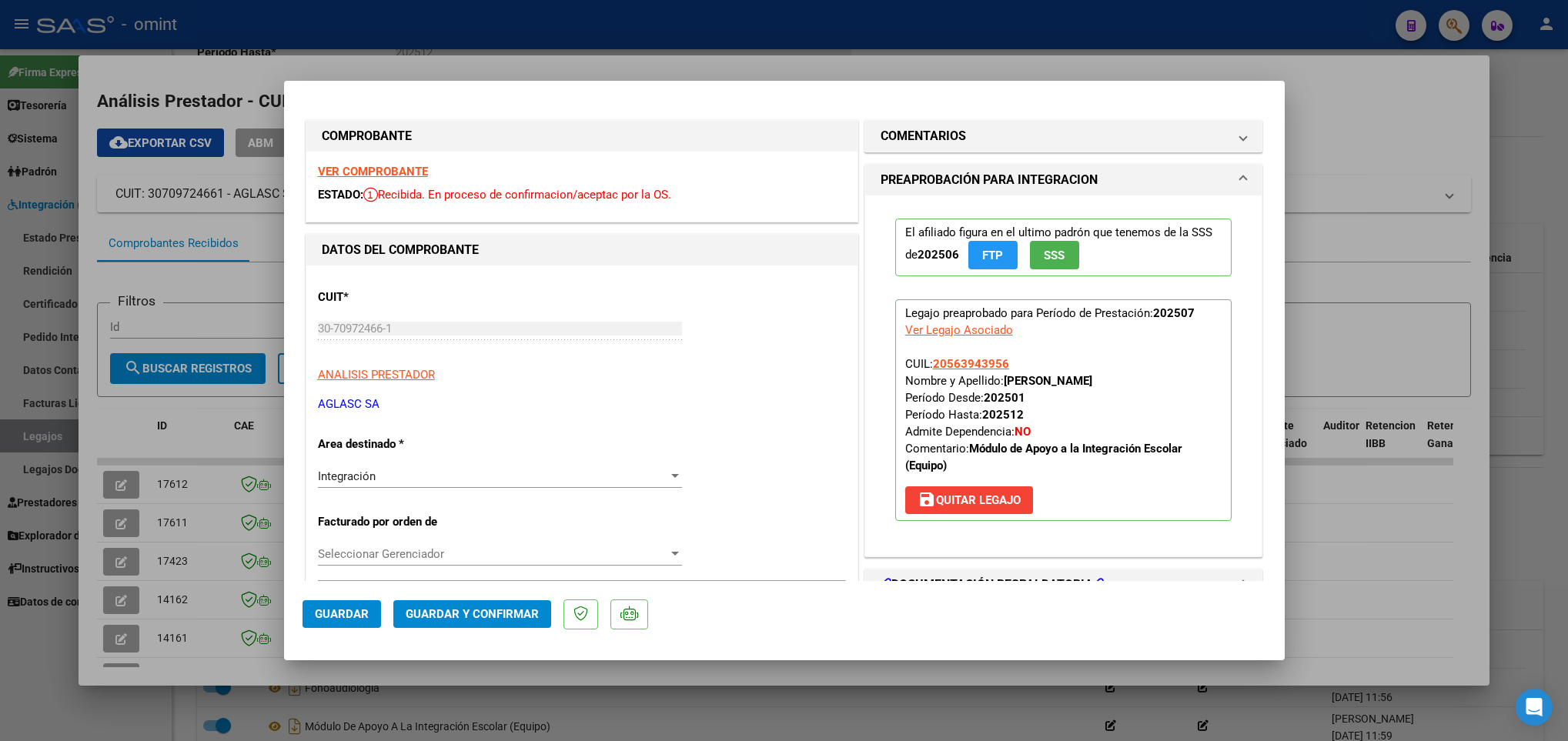
click at [224, 403] on div at bounding box center [784, 370] width 1568 height 741
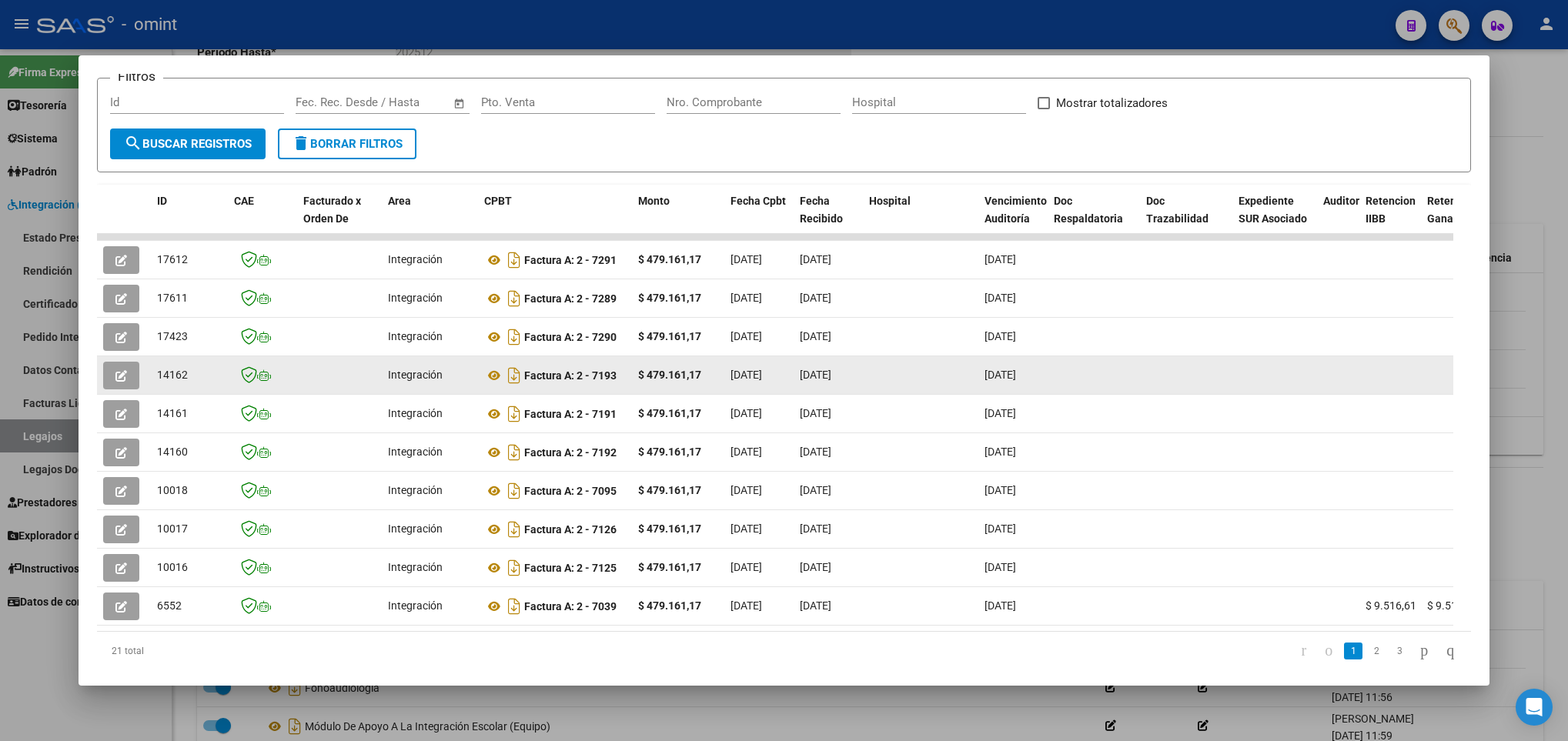
scroll to position [231, 0]
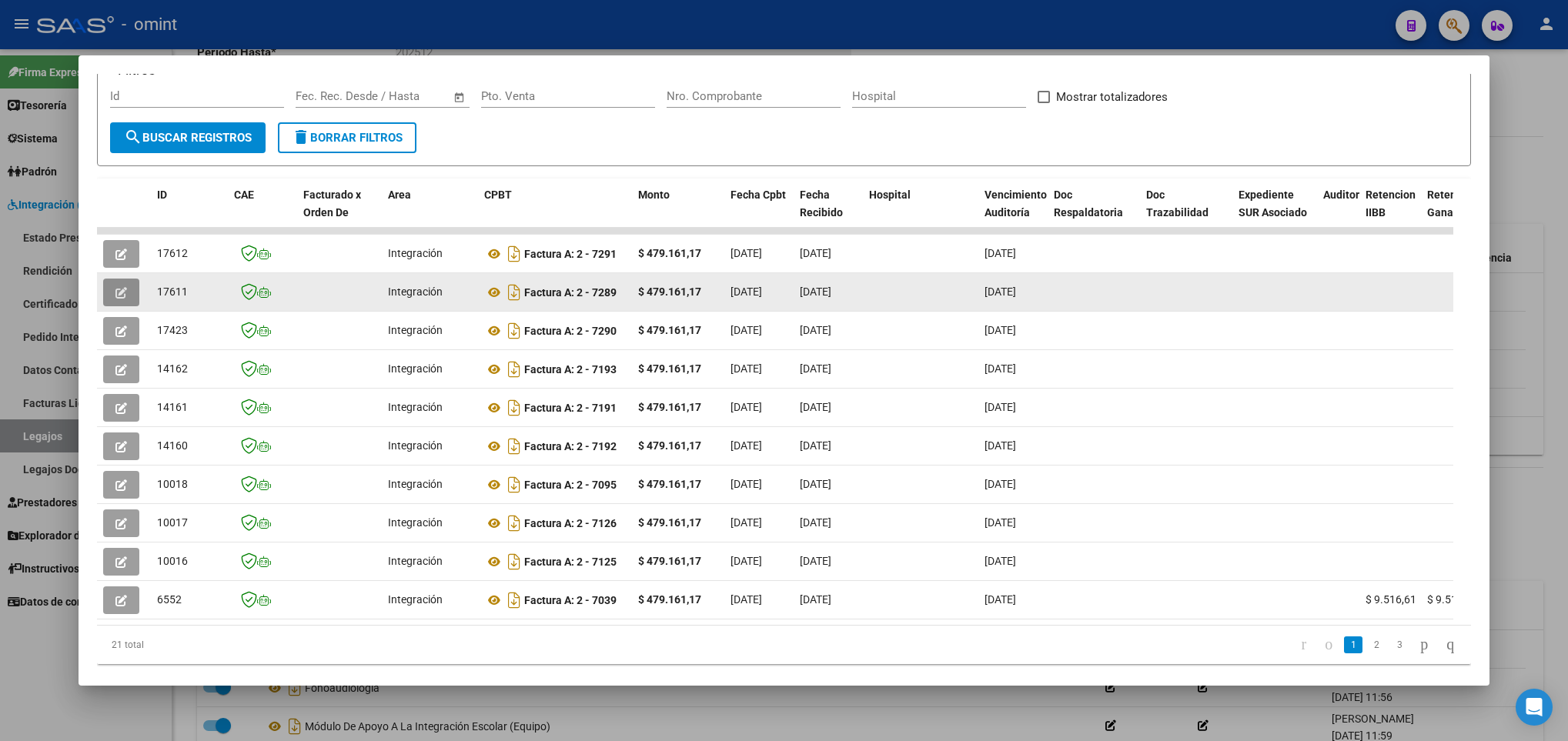
click at [125, 291] on icon "button" at bounding box center [121, 292] width 12 height 12
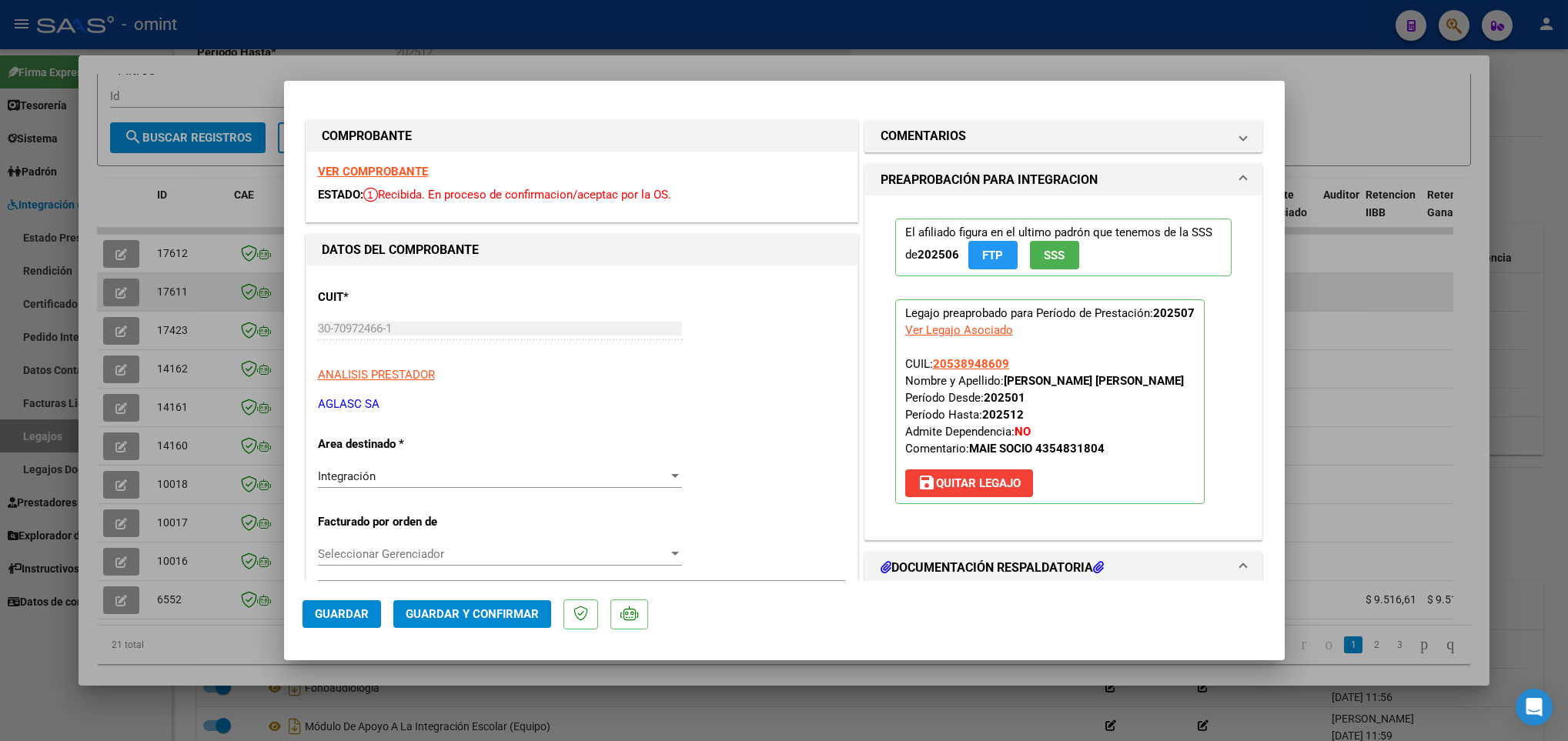
click at [125, 291] on div at bounding box center [784, 370] width 1568 height 741
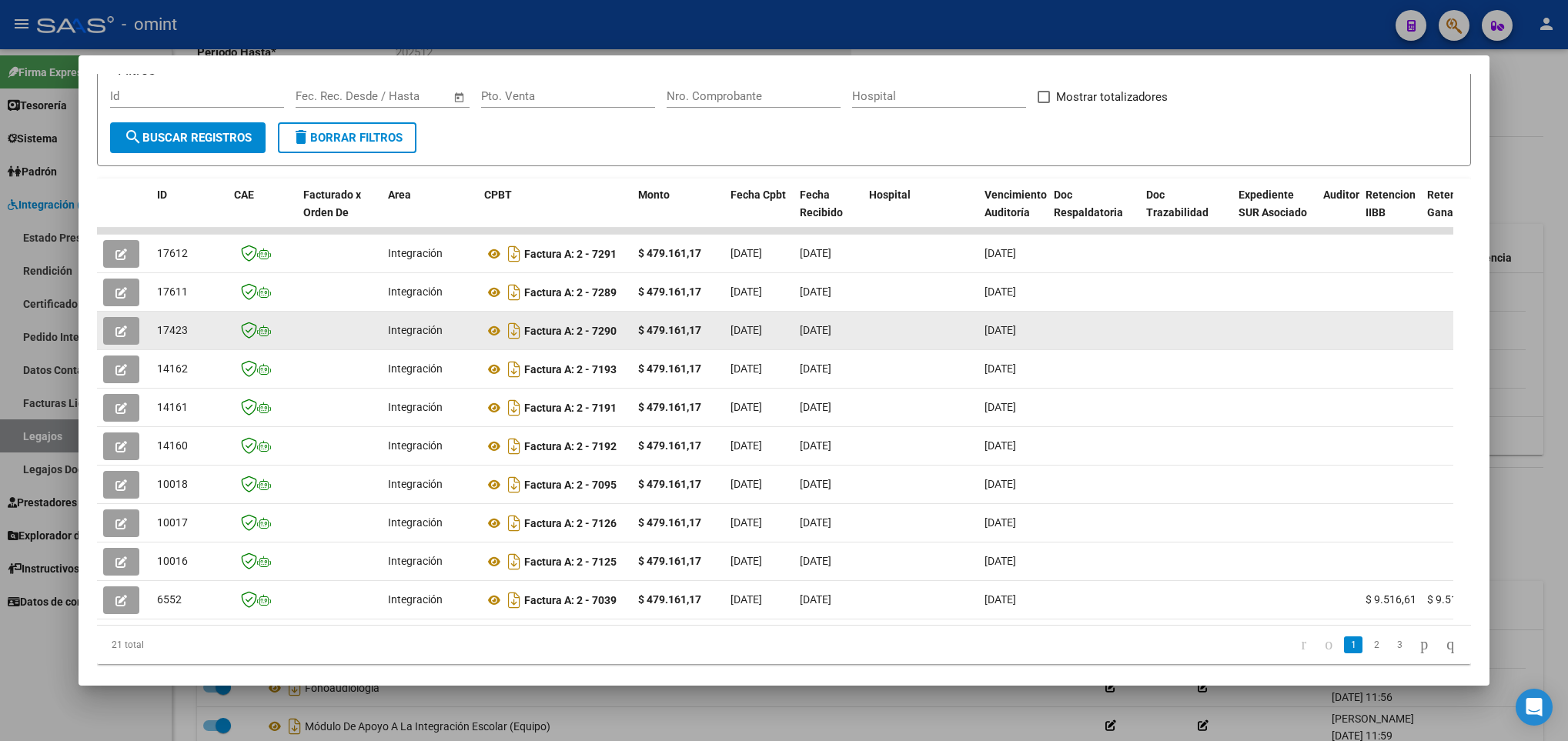
click at [116, 328] on icon "button" at bounding box center [121, 331] width 12 height 12
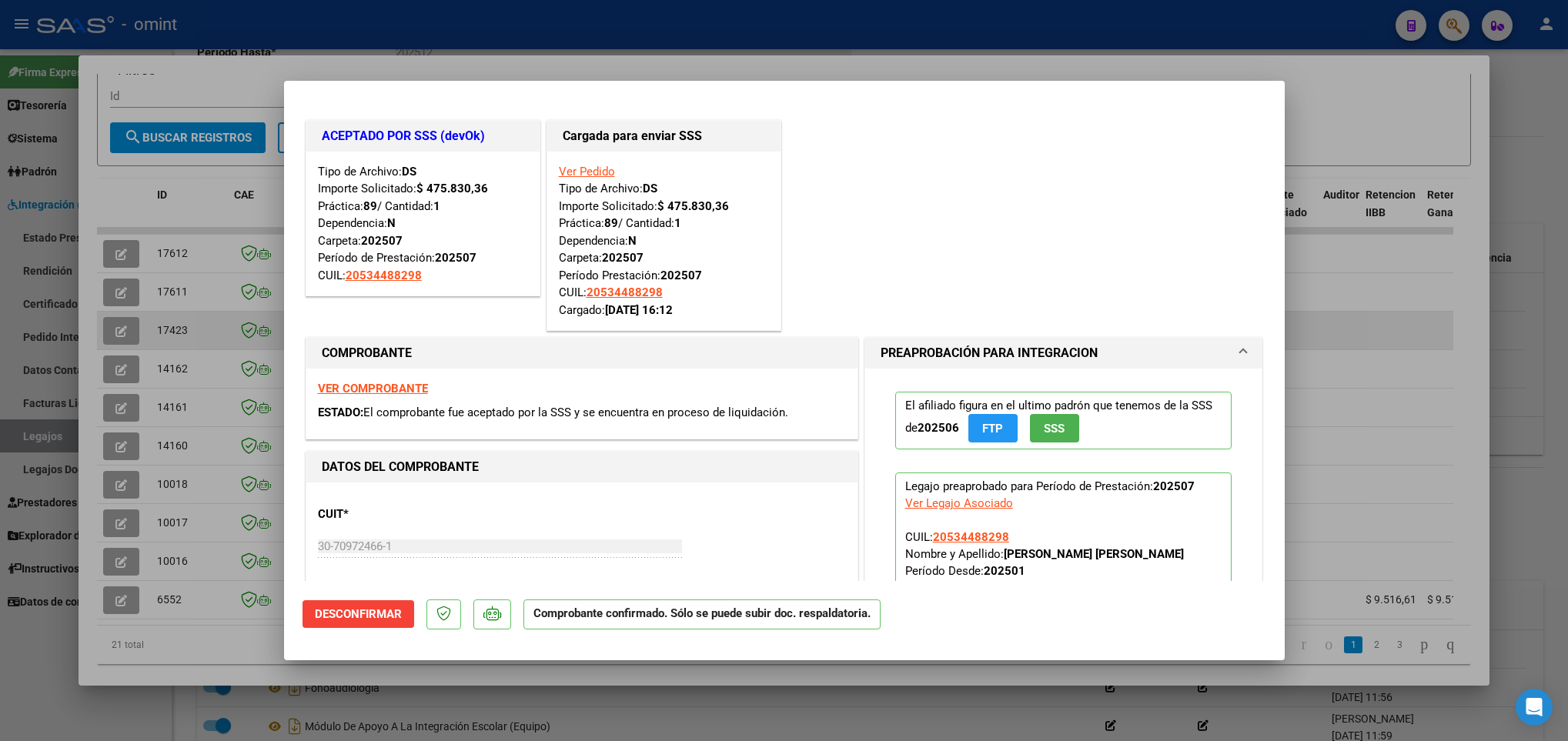
click at [114, 328] on div at bounding box center [784, 370] width 1568 height 741
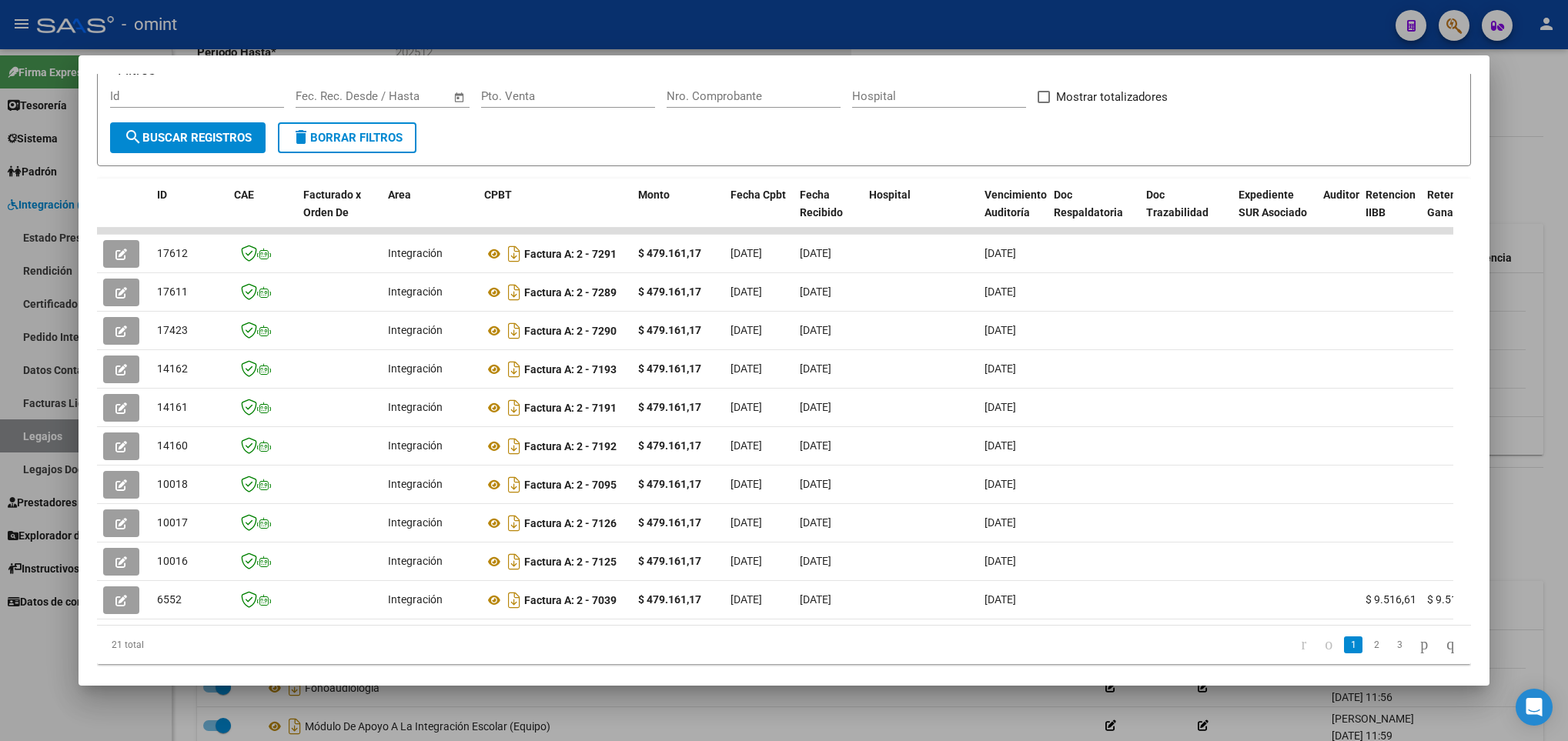
click at [263, 723] on div at bounding box center [784, 370] width 1568 height 741
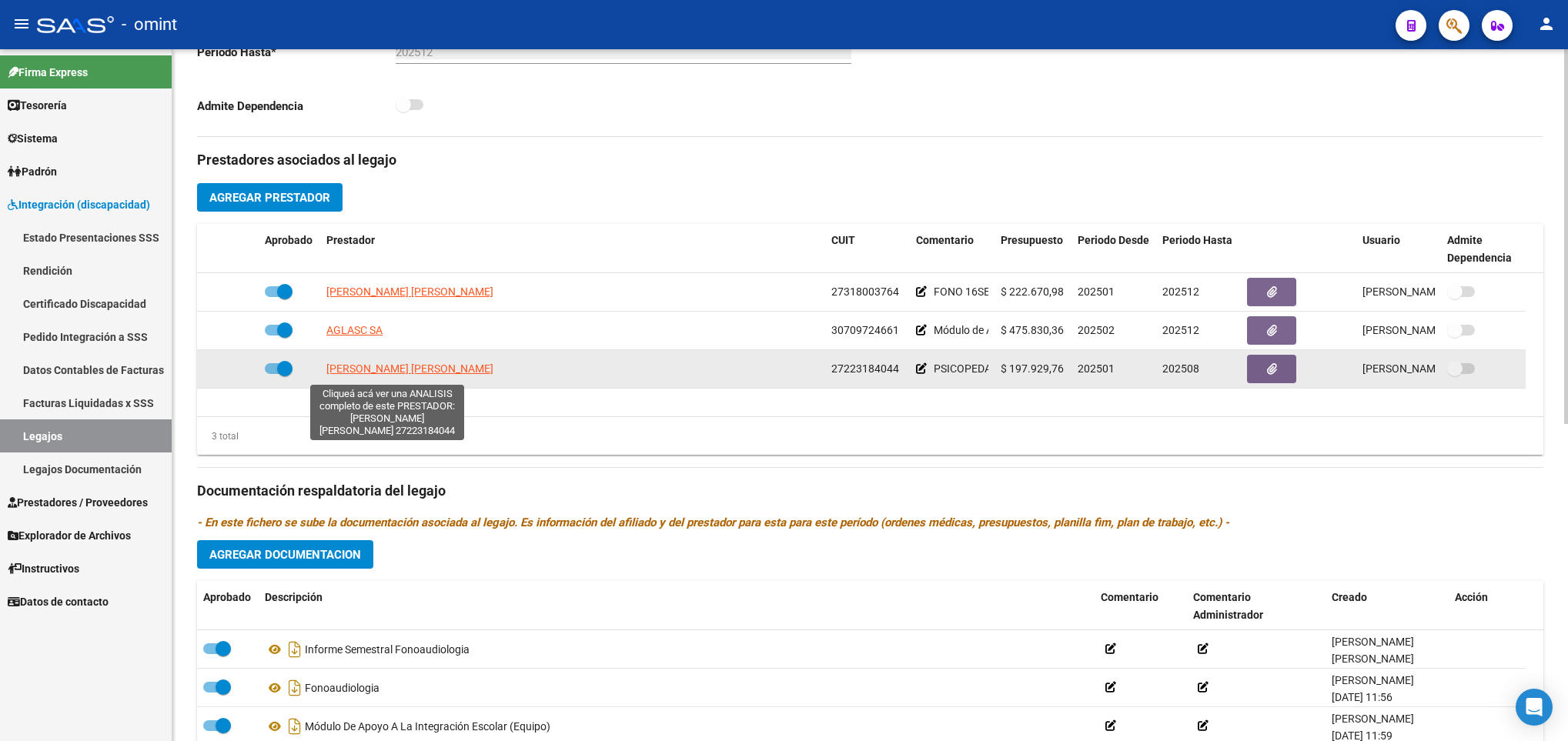
click at [354, 374] on span "GOTTIG MYRIAN KARINA" at bounding box center [410, 369] width 167 height 13
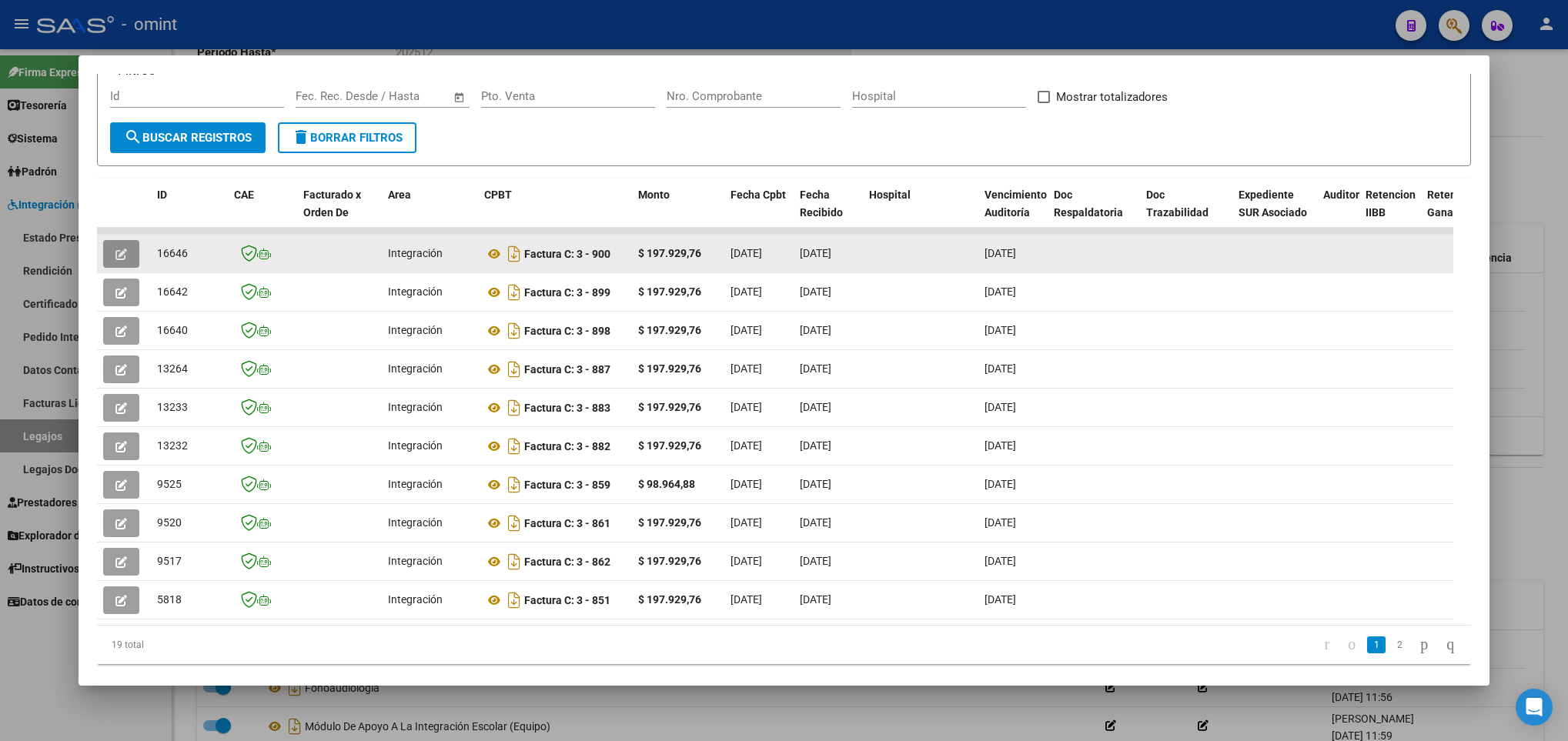
click at [111, 252] on button "button" at bounding box center [121, 253] width 36 height 28
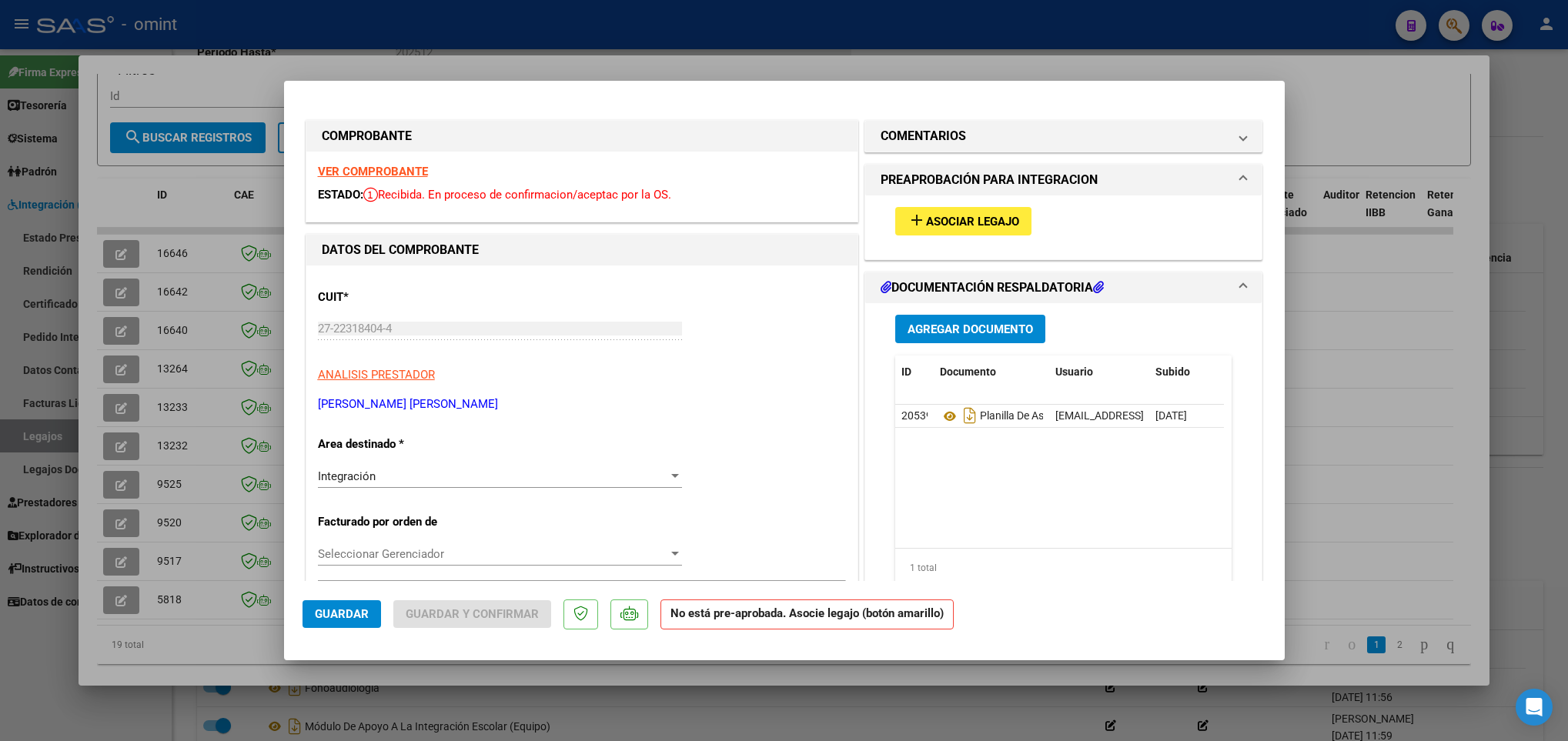
click at [359, 168] on strong "VER COMPROBANTE" at bounding box center [373, 171] width 110 height 14
click at [260, 407] on div at bounding box center [784, 370] width 1568 height 741
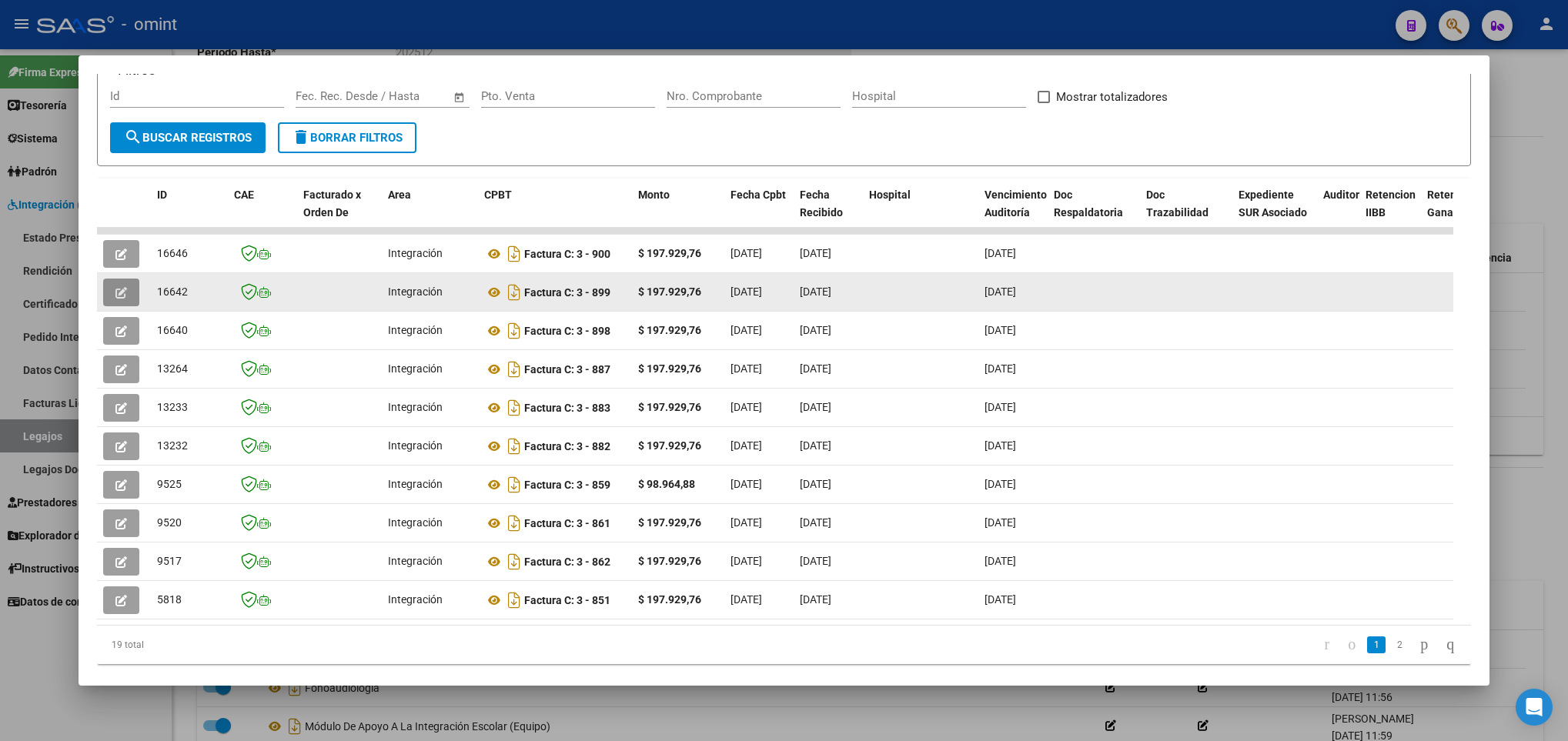
click at [129, 286] on button "button" at bounding box center [121, 292] width 36 height 28
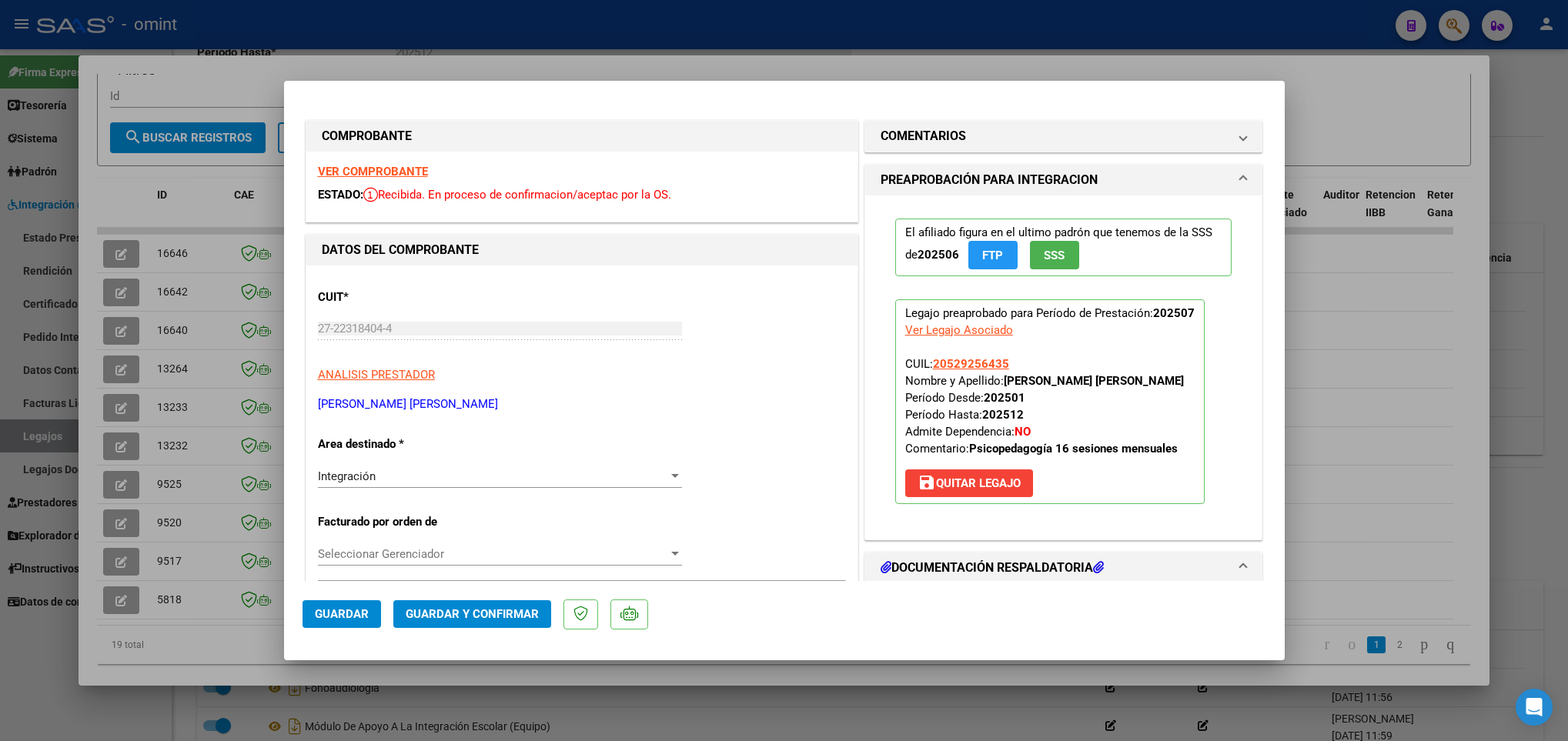
click at [123, 331] on div at bounding box center [784, 370] width 1568 height 741
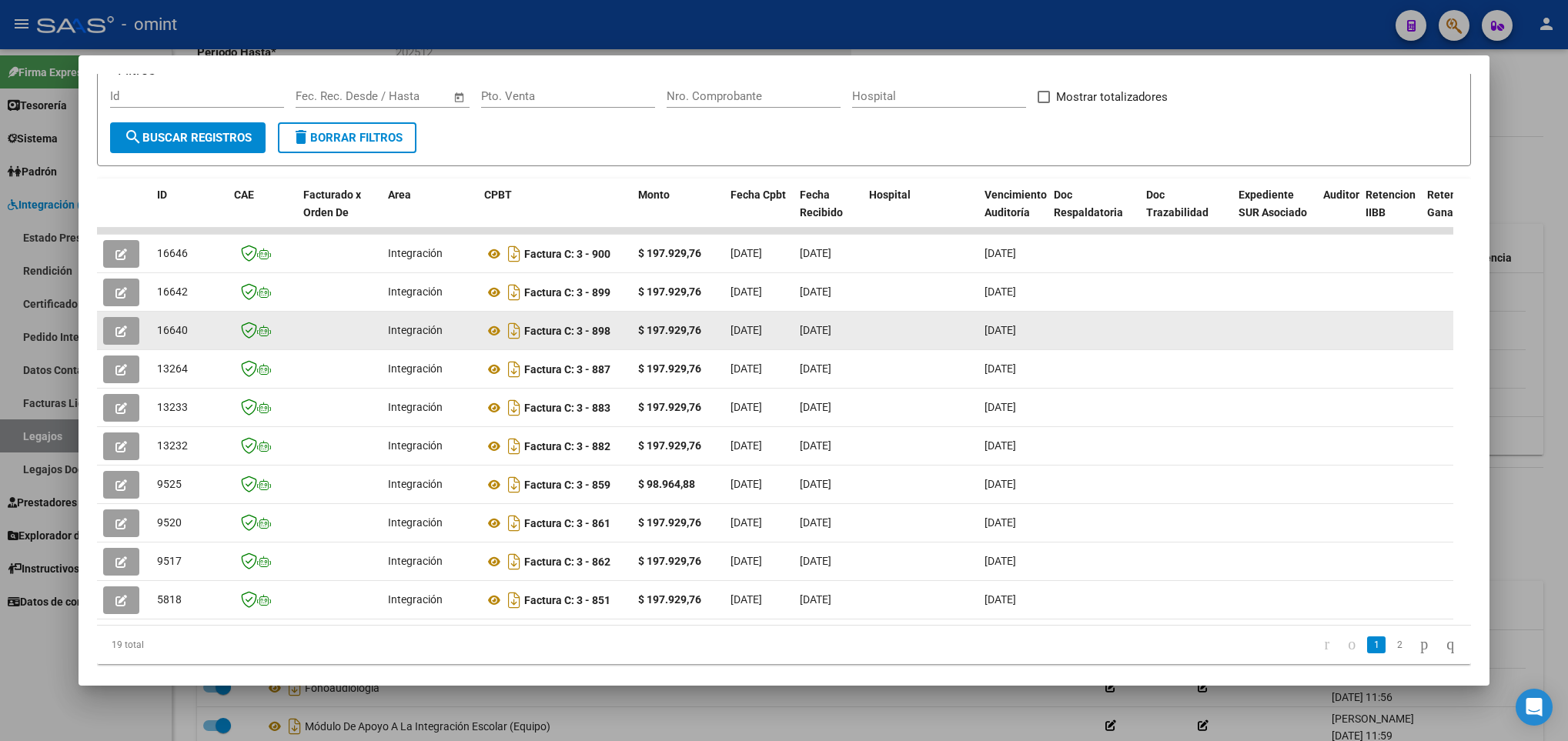
click at [113, 328] on button "button" at bounding box center [121, 330] width 36 height 28
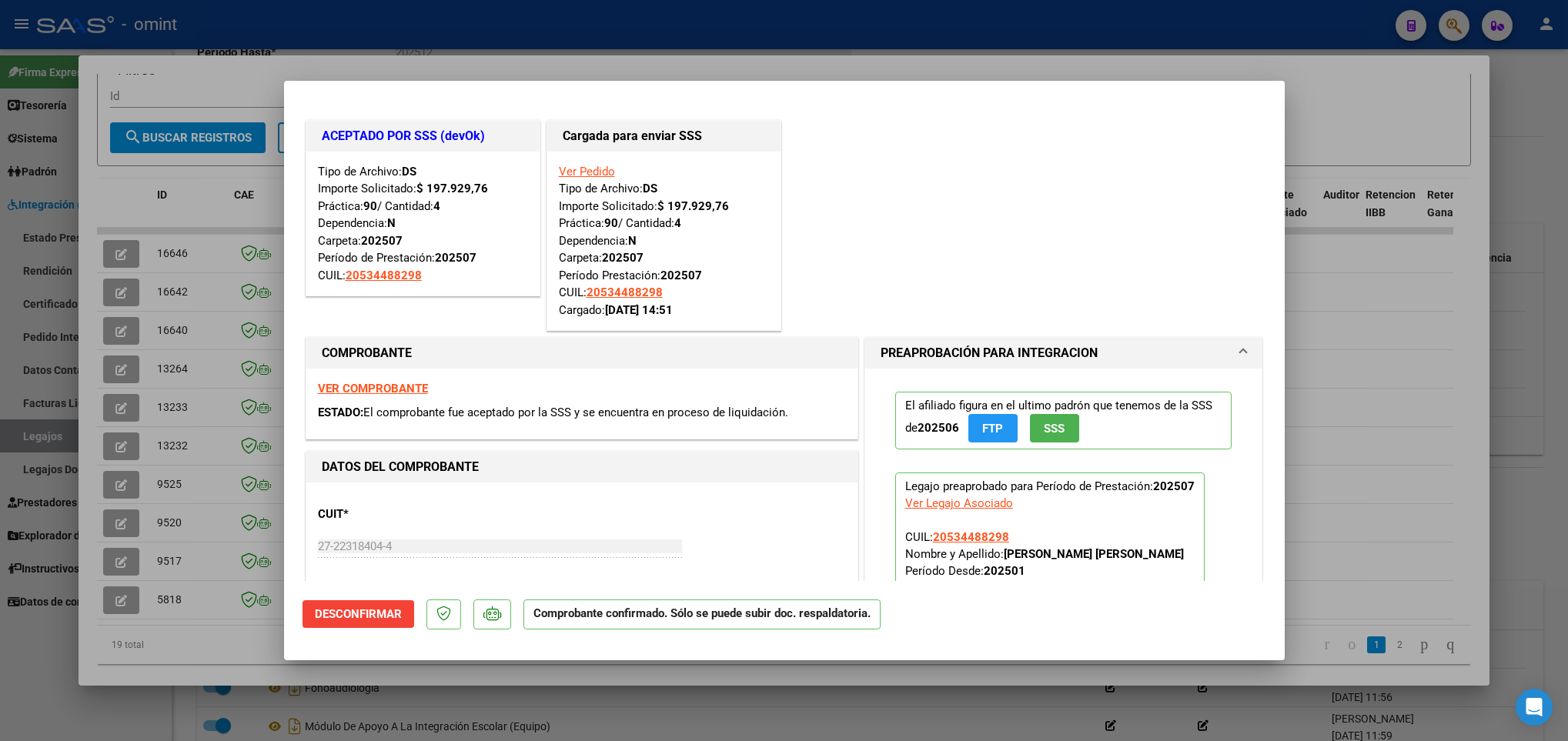
click at [181, 363] on div at bounding box center [784, 370] width 1568 height 741
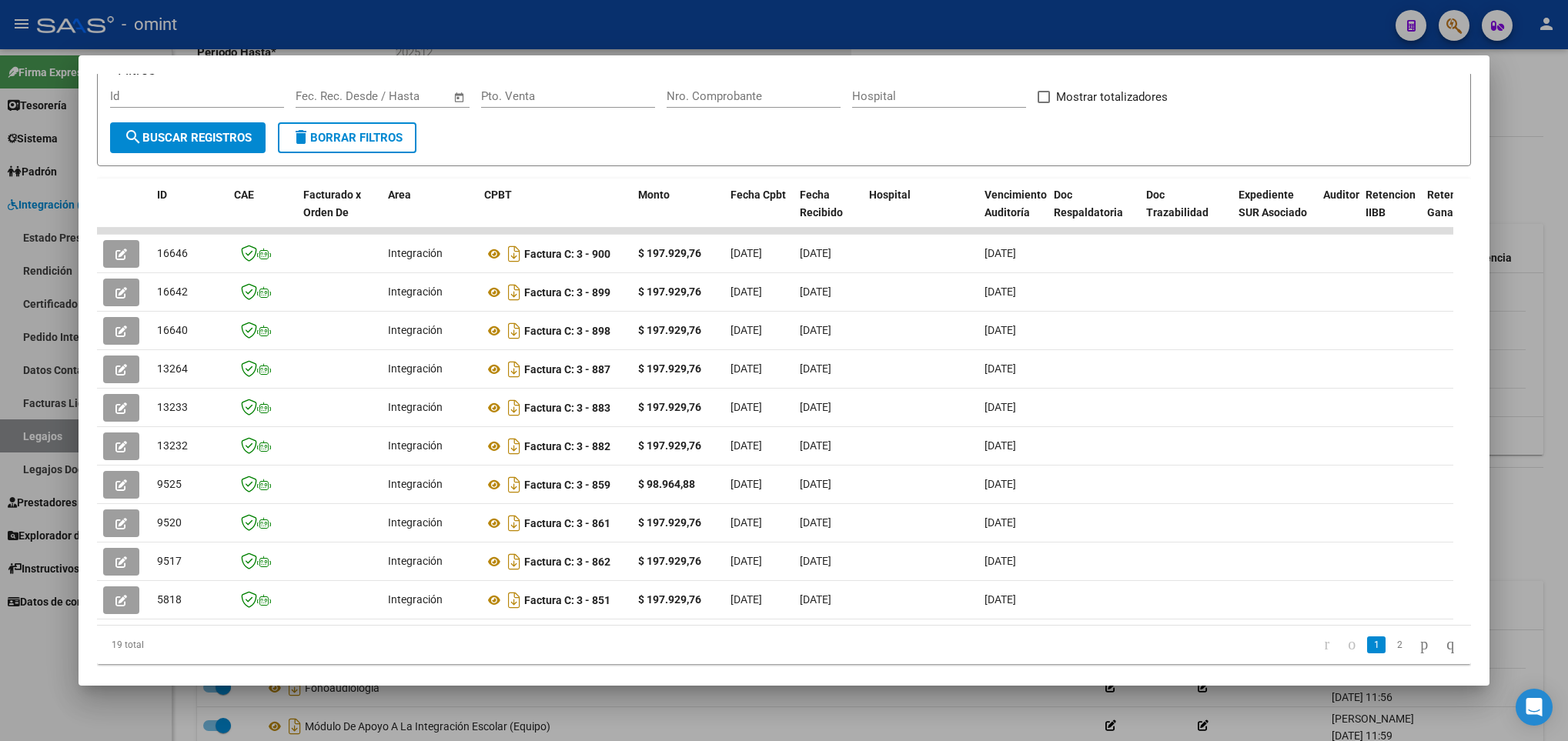
click at [327, 712] on div at bounding box center [784, 370] width 1568 height 741
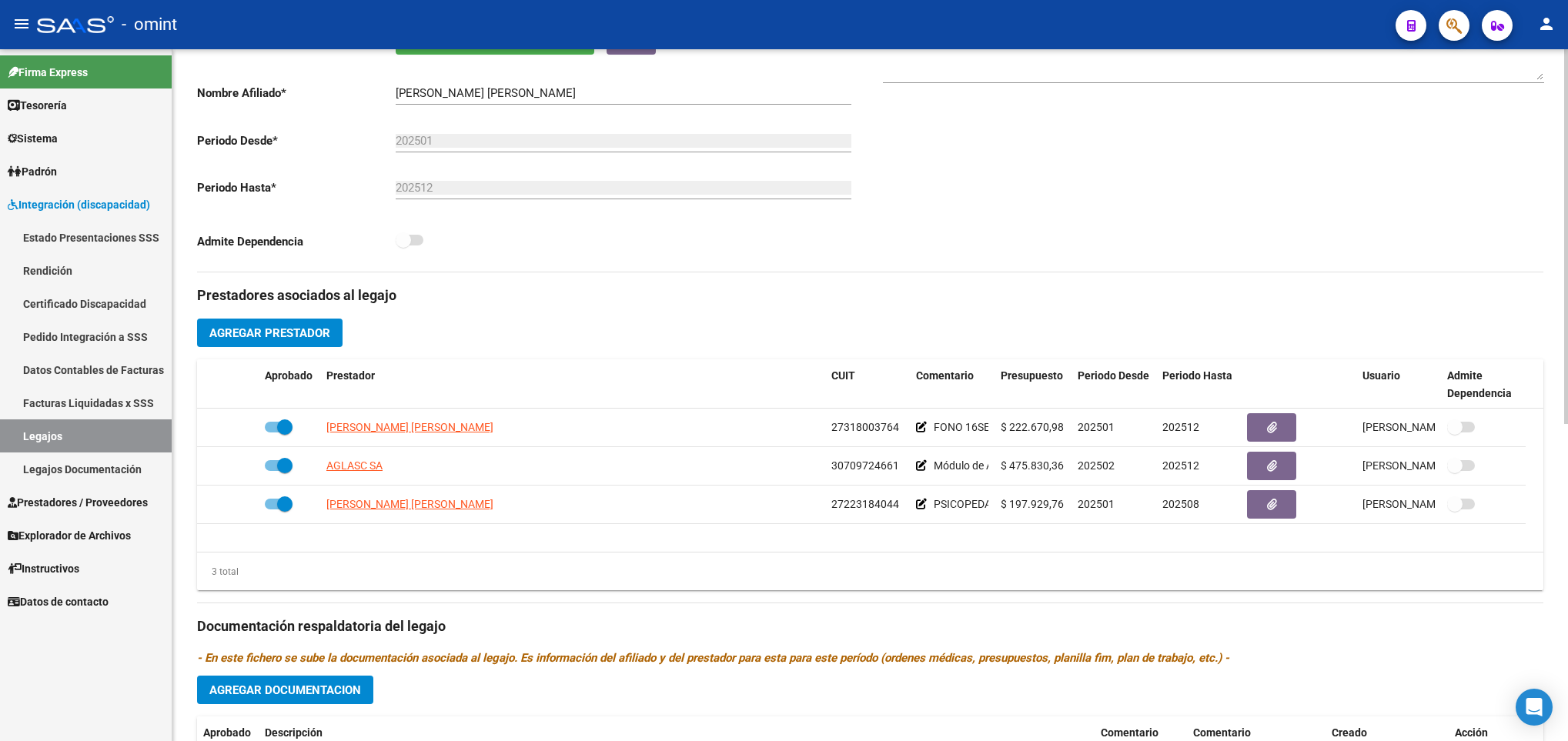
scroll to position [0, 0]
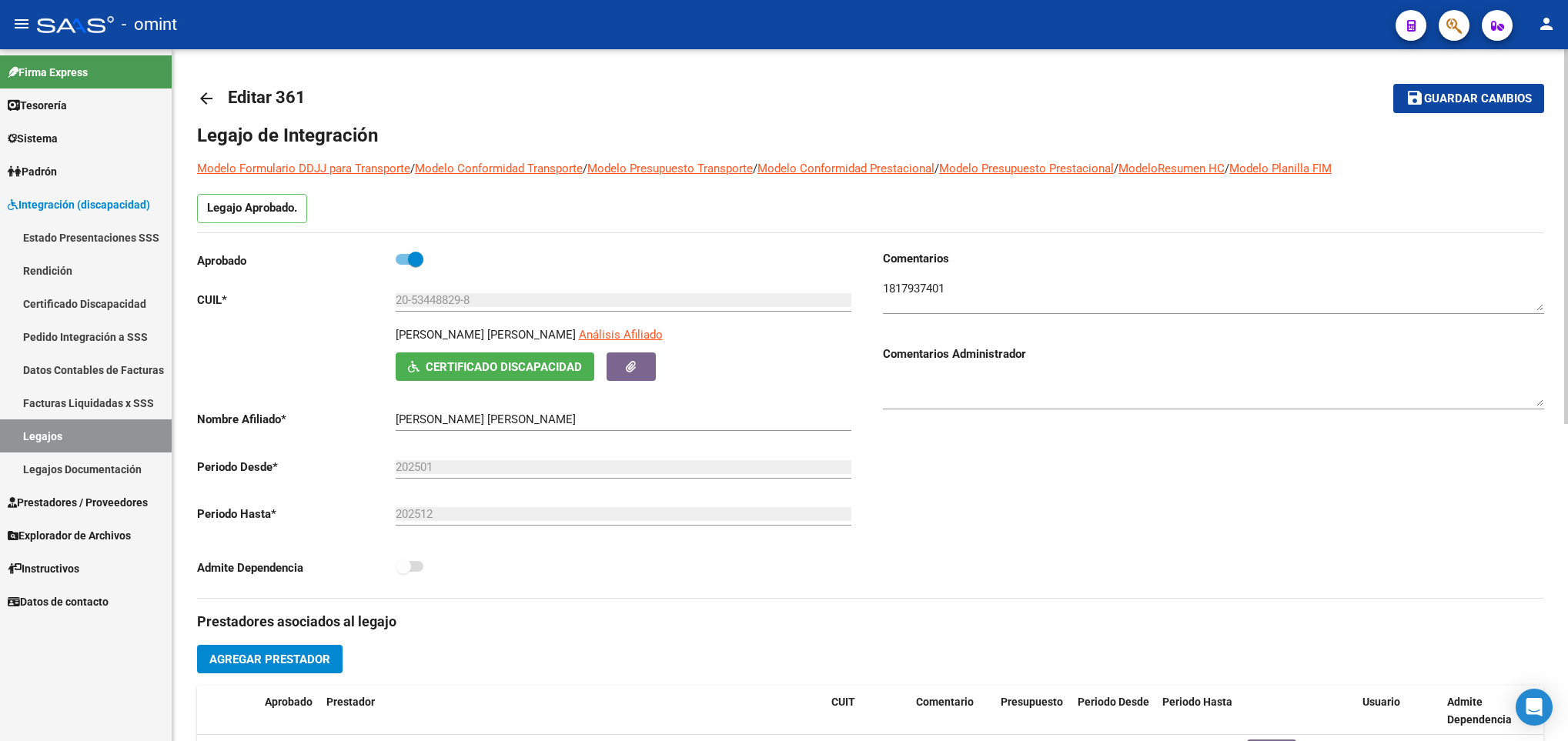
click at [206, 109] on link "arrow_back" at bounding box center [213, 98] width 31 height 36
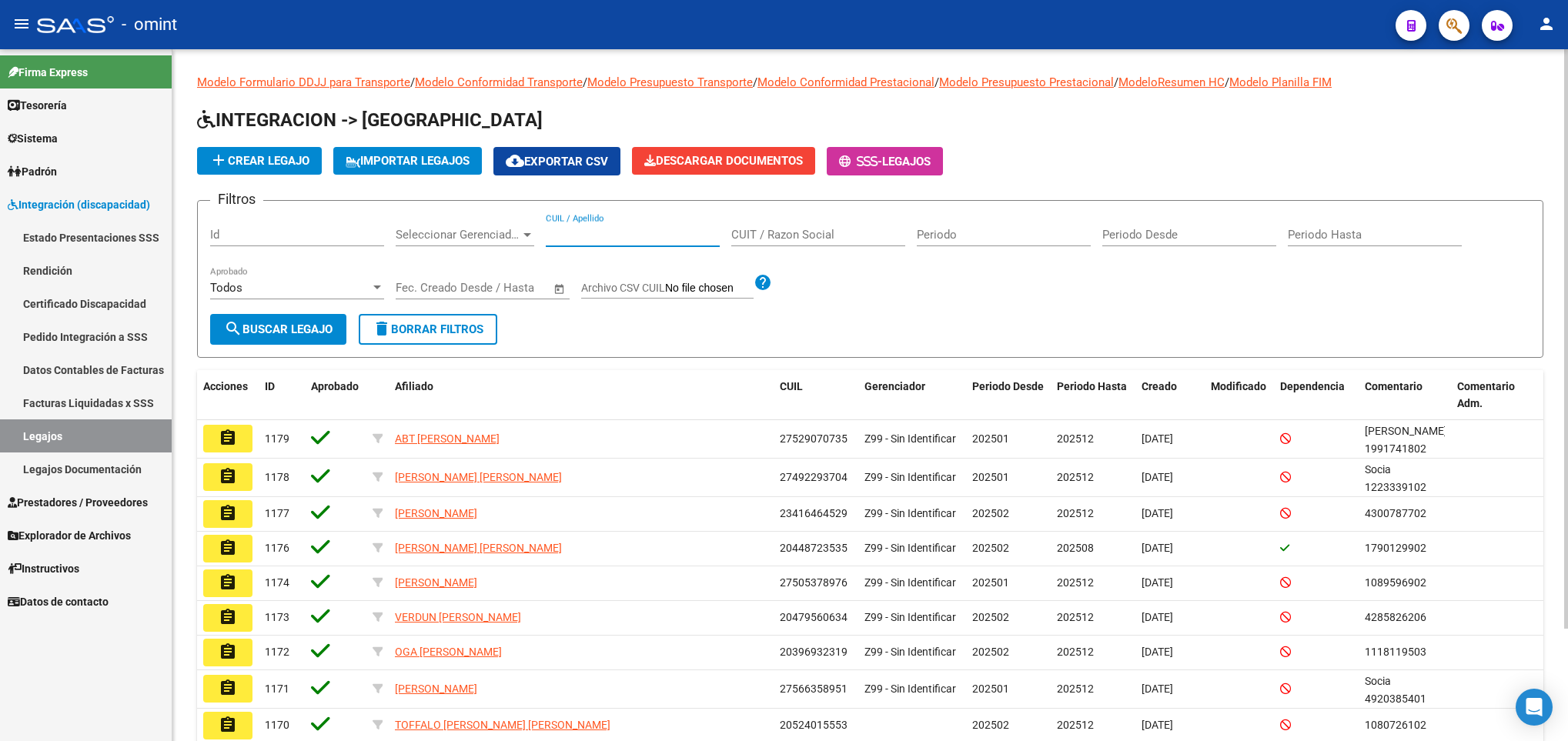
click at [633, 232] on input "CUIL / Apellido" at bounding box center [633, 234] width 174 height 14
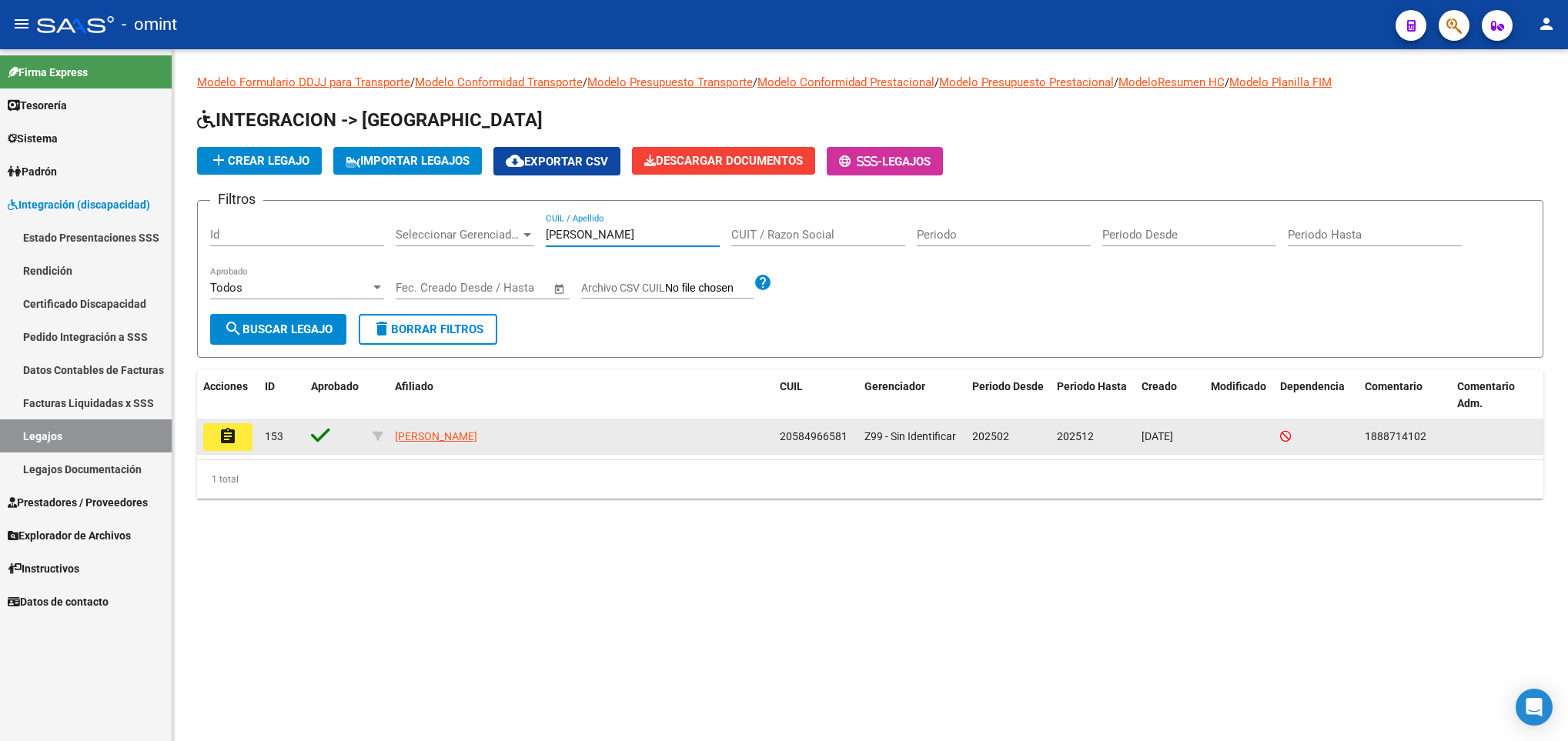
click at [229, 428] on mat-icon "assignment" at bounding box center [228, 436] width 18 height 18
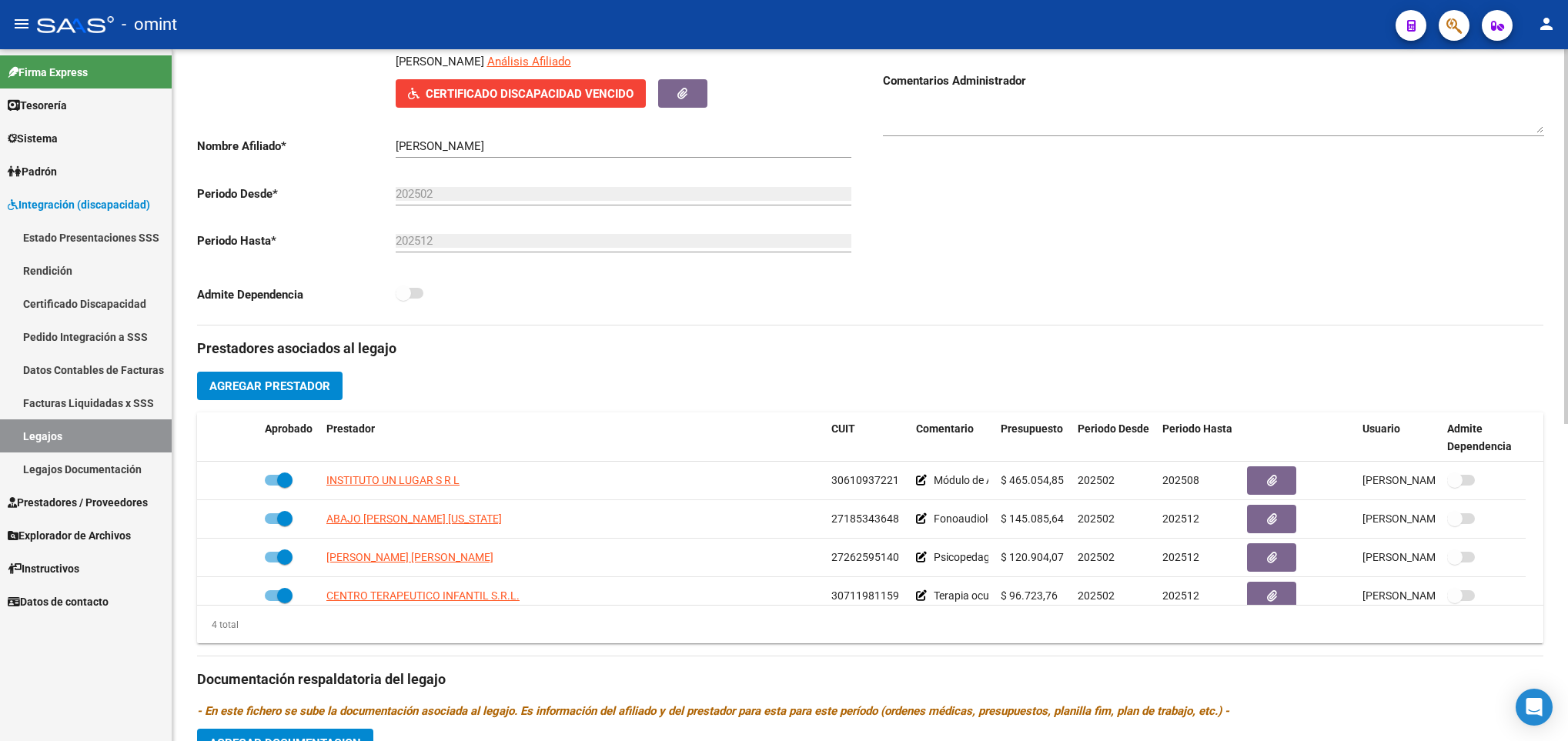
scroll to position [347, 0]
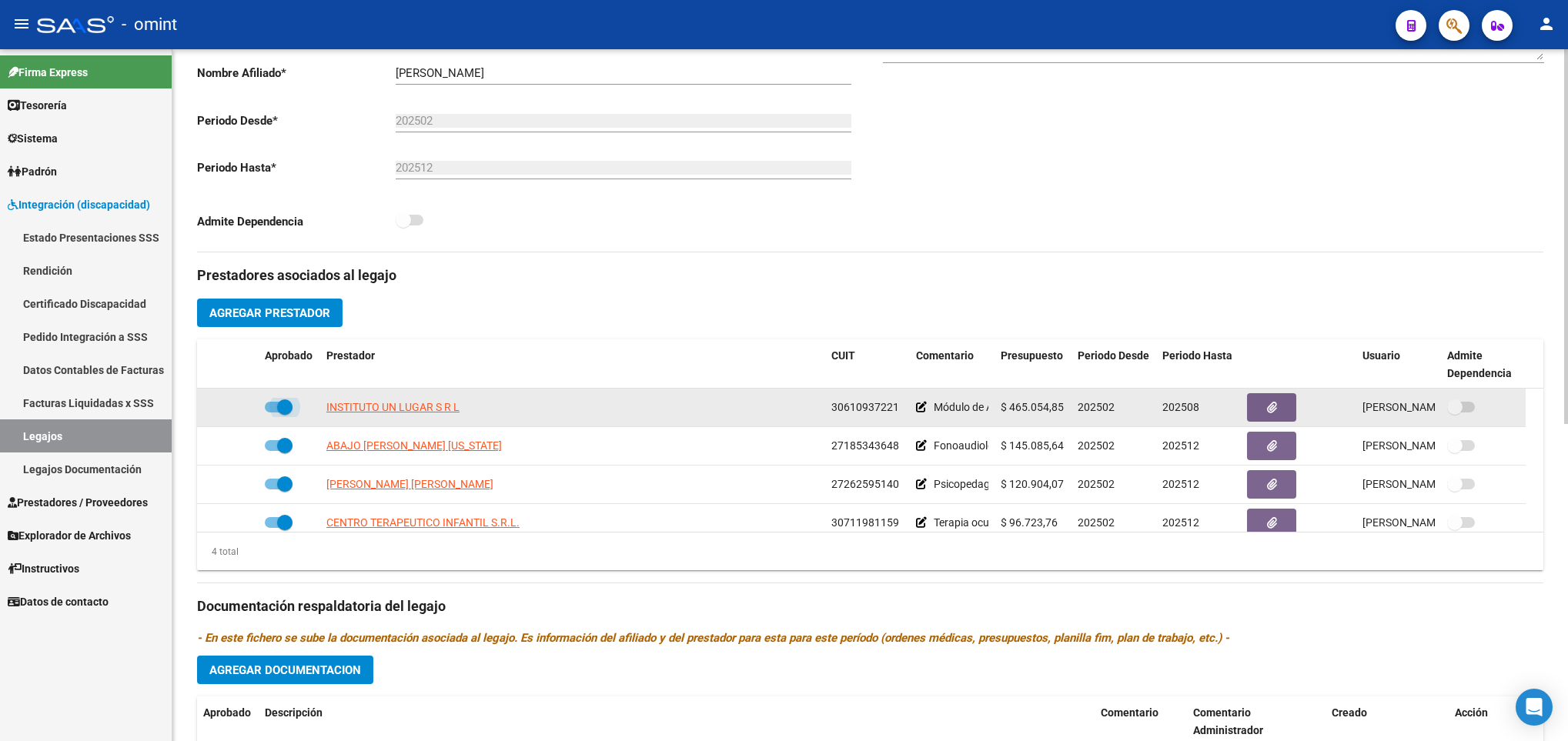
click at [275, 412] on span at bounding box center [279, 407] width 28 height 11
click at [272, 413] on input "checkbox" at bounding box center [272, 413] width 1 height 1
click at [239, 409] on icon at bounding box center [236, 407] width 11 height 11
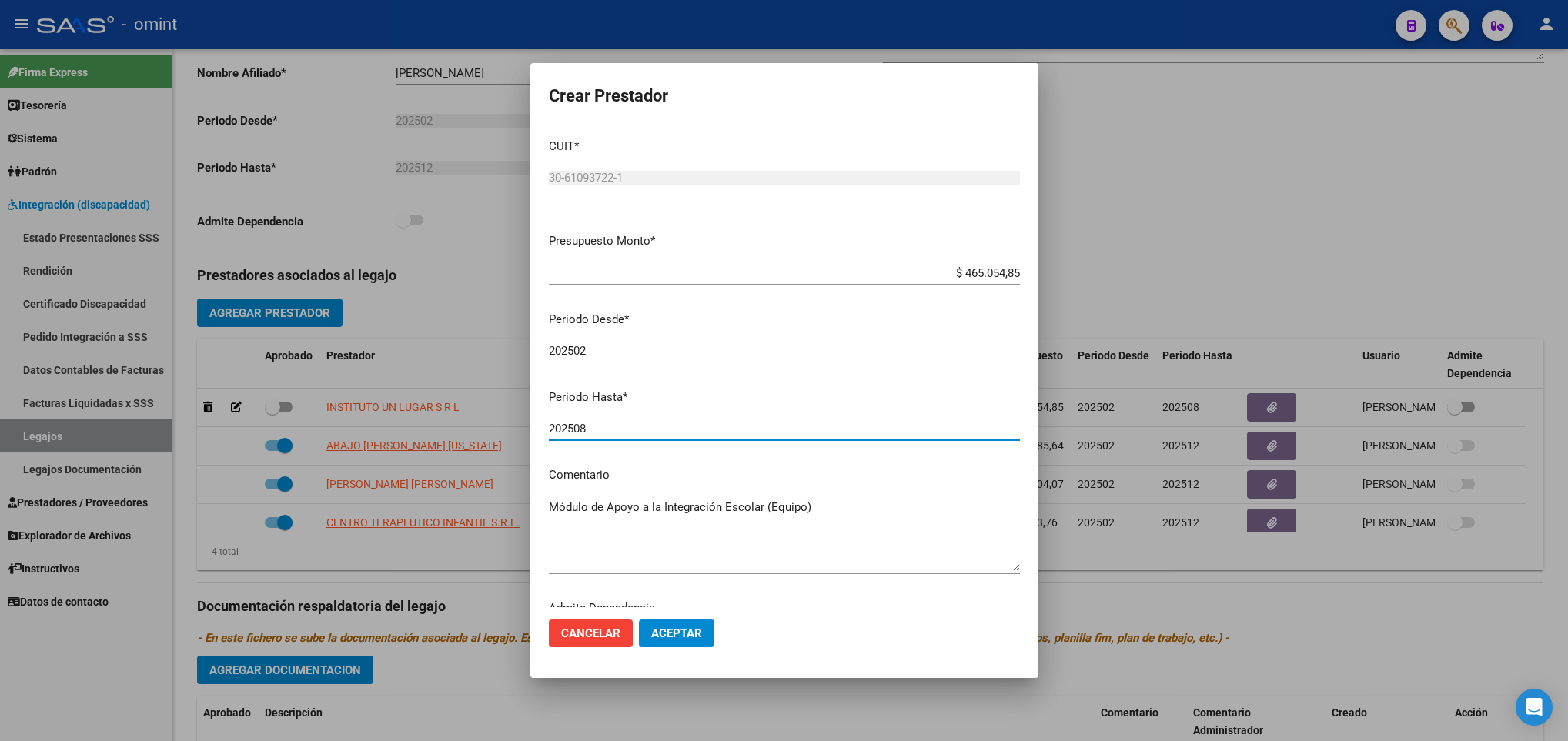
click at [625, 425] on input "202508" at bounding box center [784, 428] width 471 height 14
click at [674, 637] on span "Aceptar" at bounding box center [676, 632] width 51 height 14
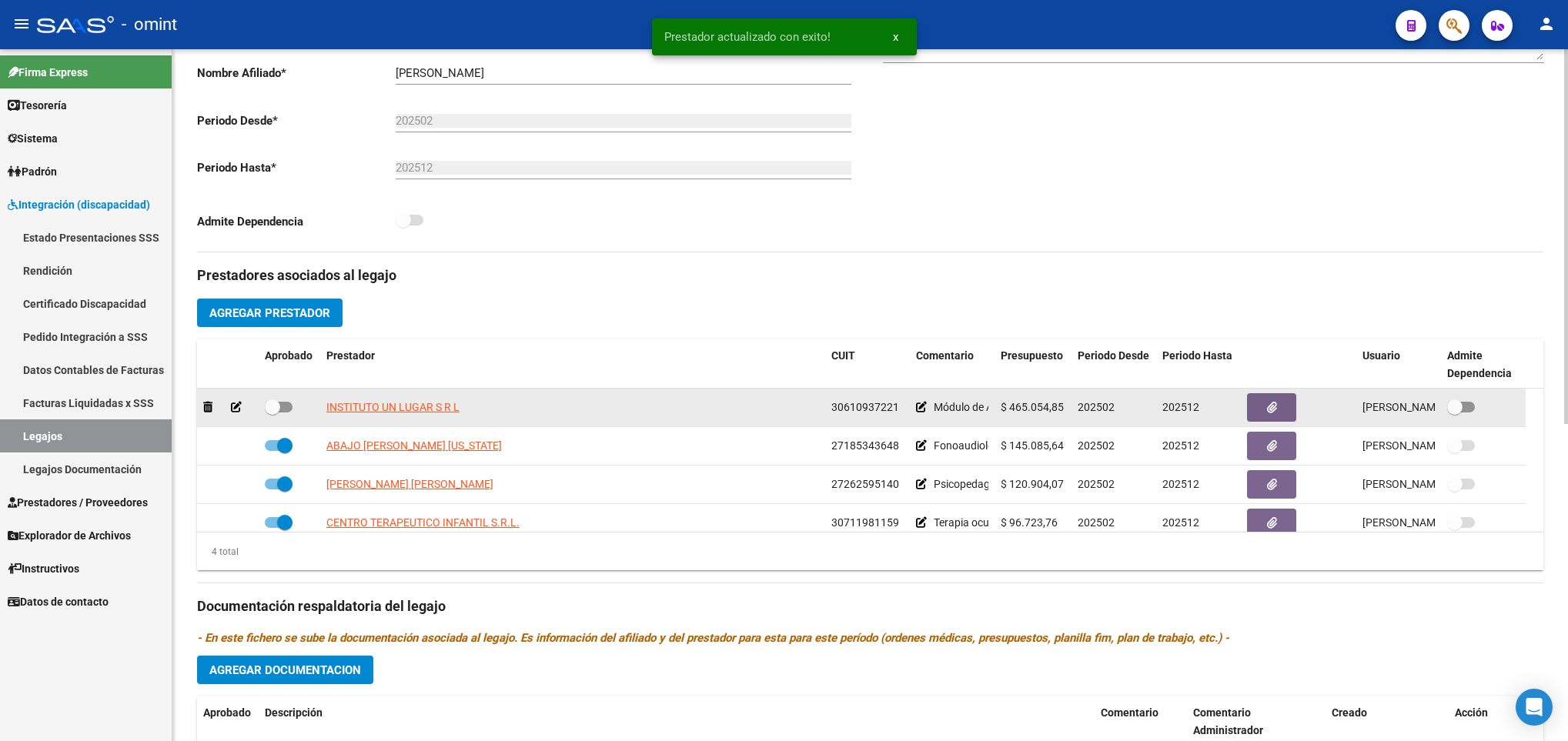
click at [284, 400] on datatable-body-cell at bounding box center [290, 407] width 62 height 38
click at [284, 404] on label at bounding box center [279, 407] width 28 height 18
click at [272, 413] on input "checkbox" at bounding box center [272, 413] width 1 height 1
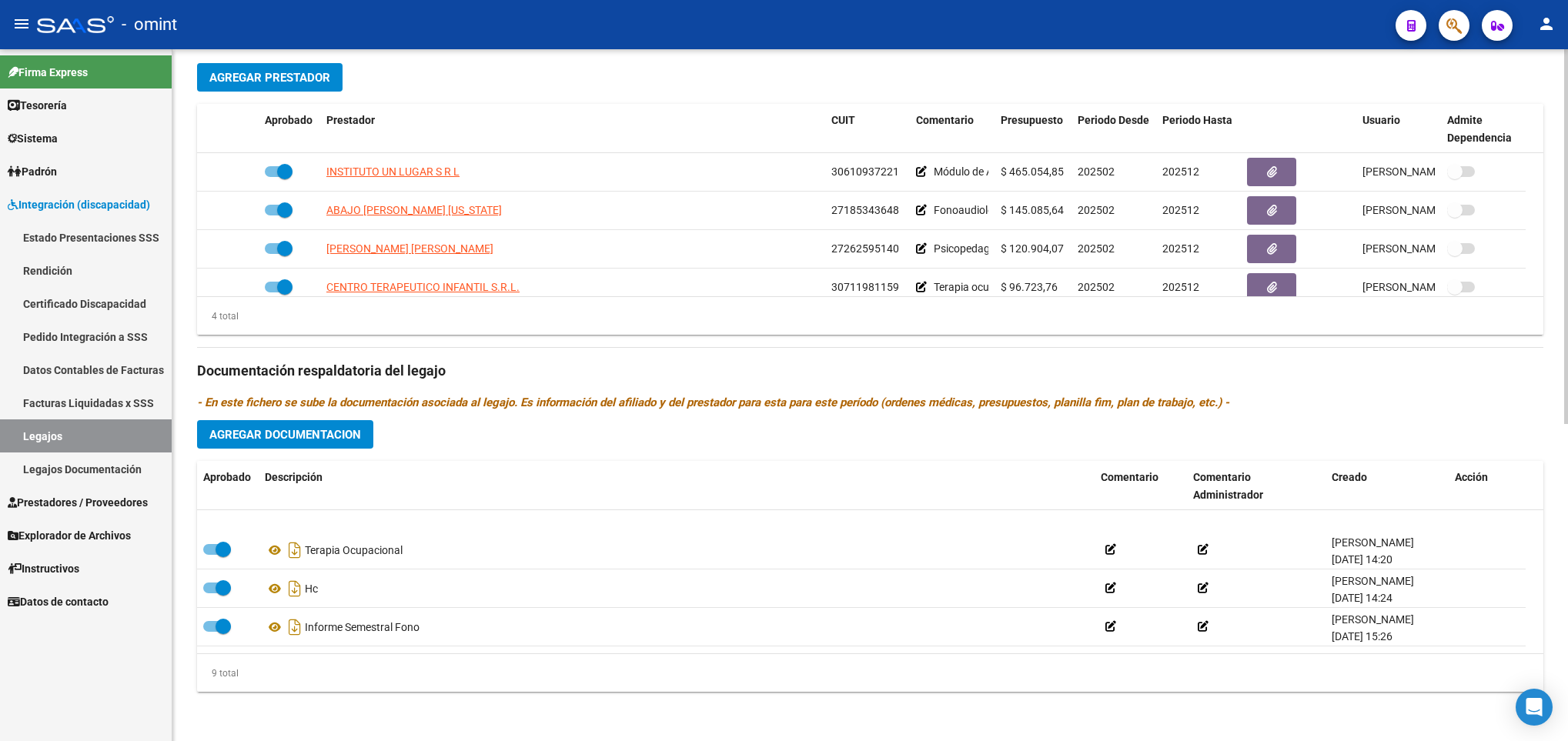
scroll to position [0, 0]
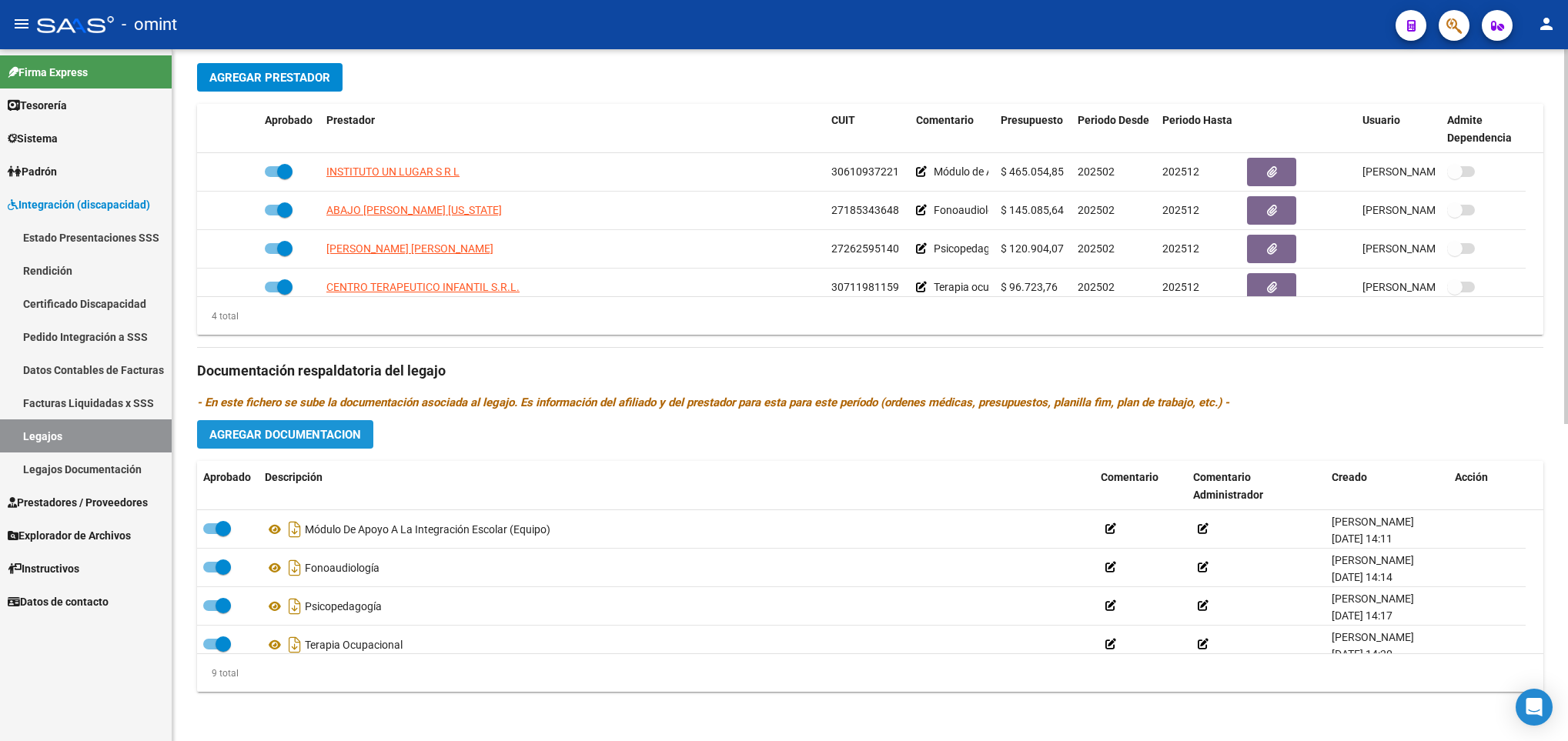
click at [290, 434] on span "Agregar Documentacion" at bounding box center [285, 434] width 152 height 14
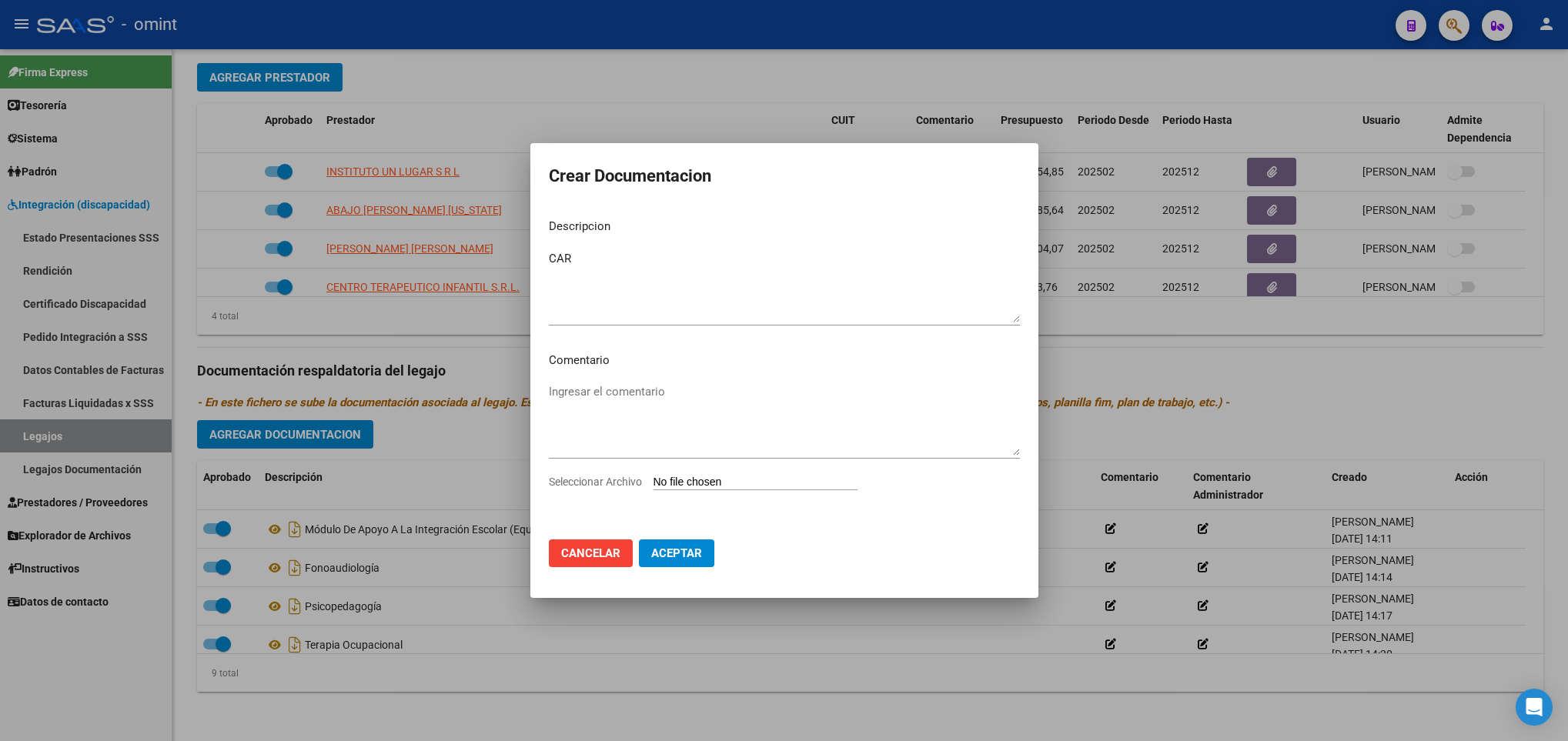
click at [714, 479] on input "Seleccionar Archivo" at bounding box center [755, 483] width 204 height 14
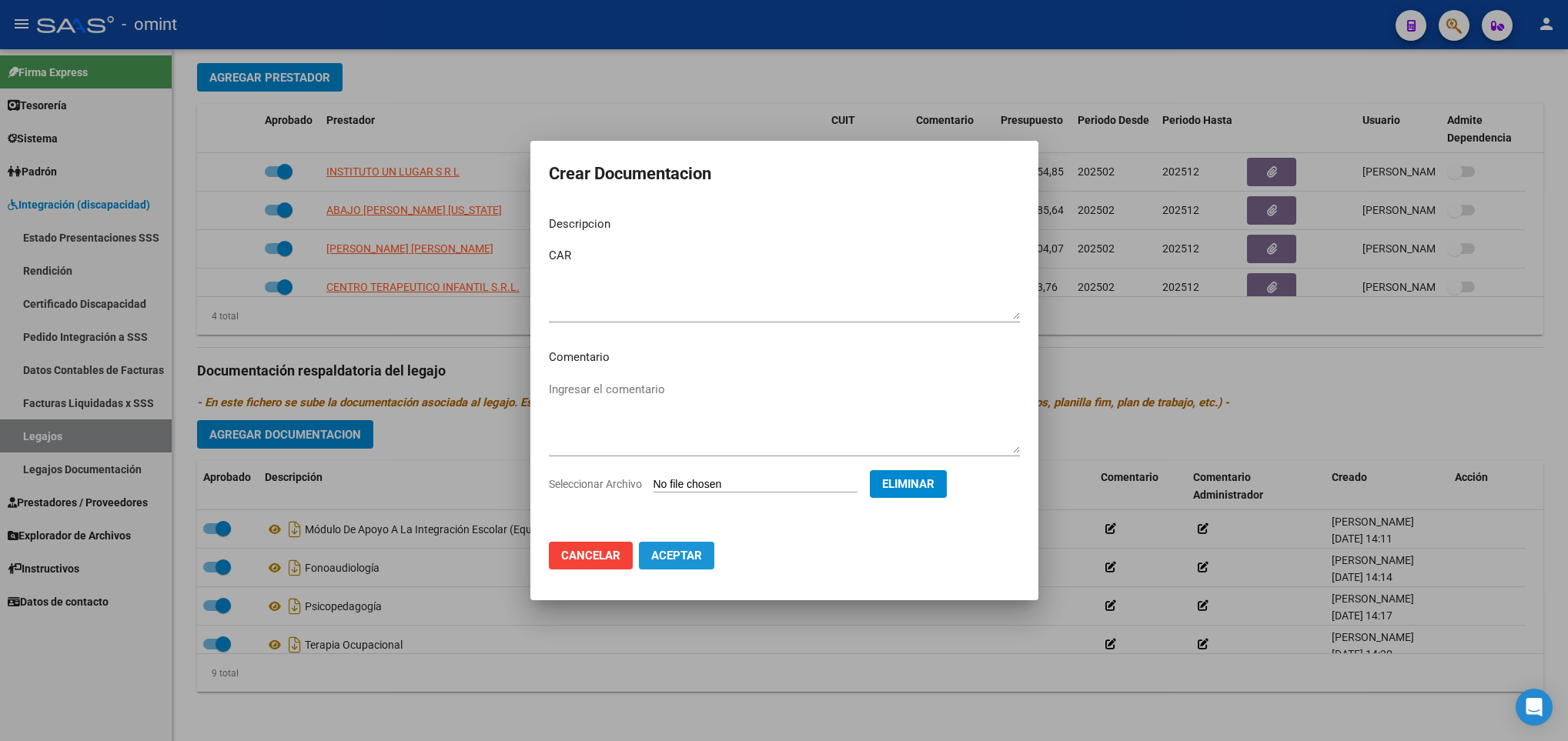
click at [684, 564] on button "Aceptar" at bounding box center [676, 556] width 75 height 28
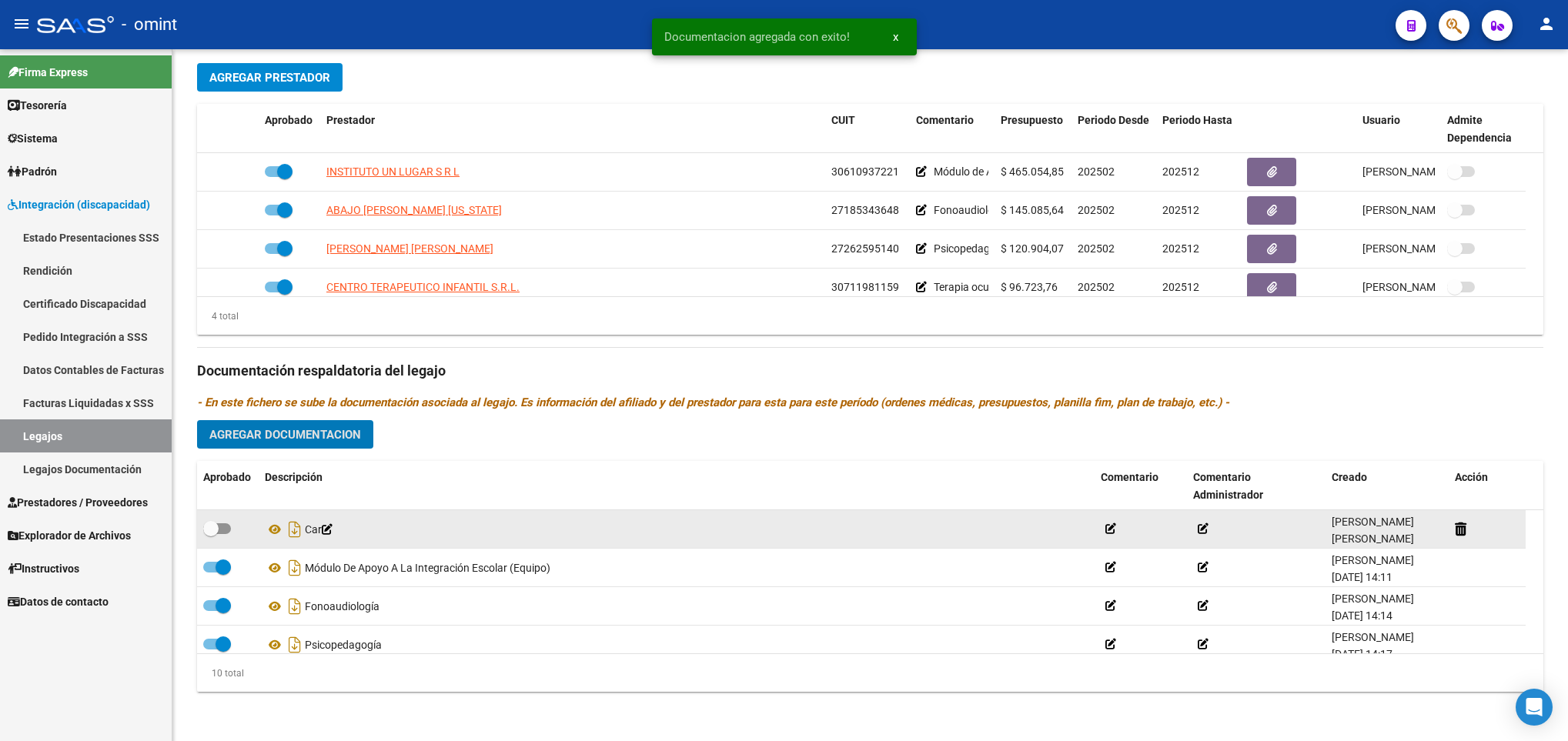
click at [225, 532] on span at bounding box center [217, 528] width 28 height 11
click at [211, 534] on input "checkbox" at bounding box center [210, 534] width 1 height 1
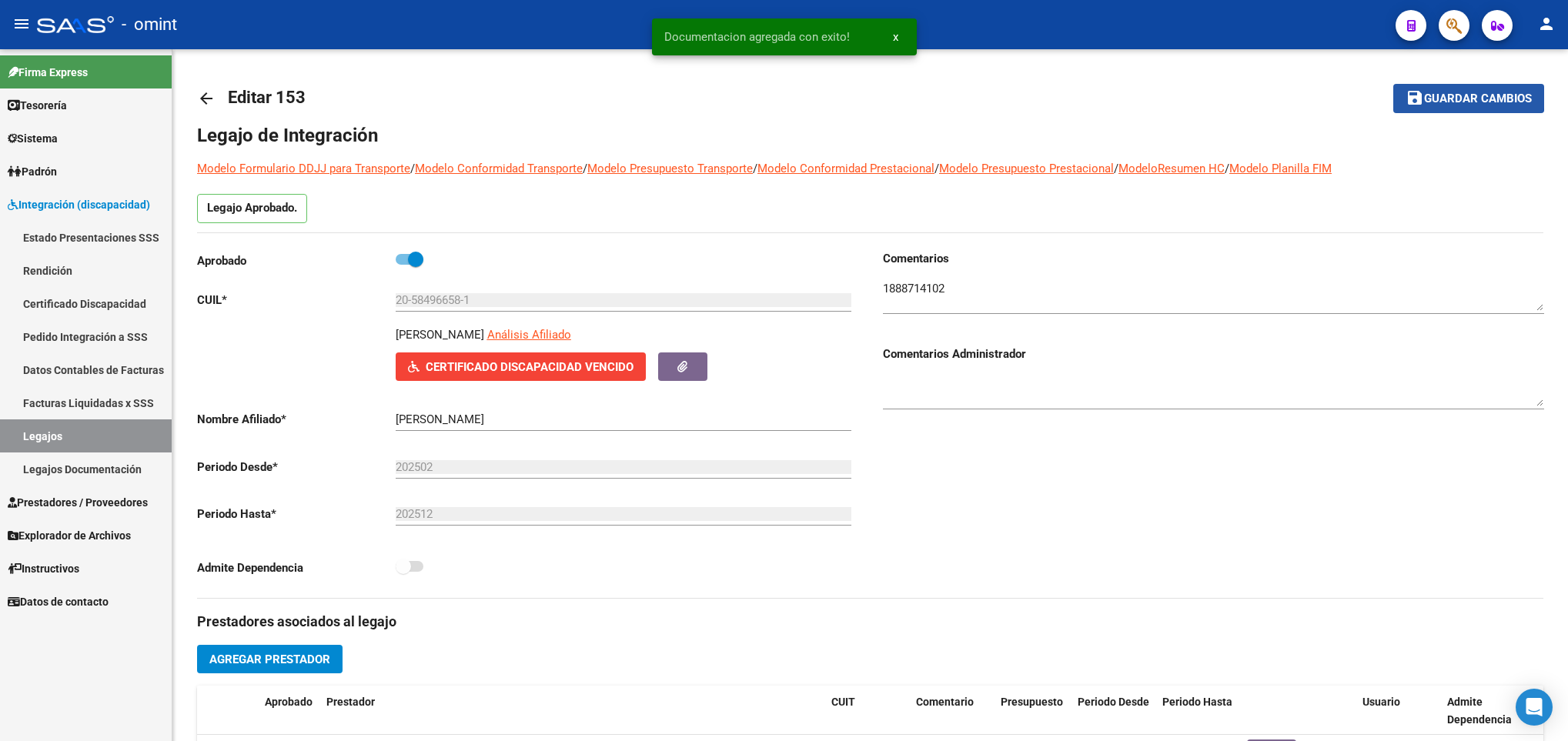
click at [1432, 92] on span "Guardar cambios" at bounding box center [1477, 99] width 108 height 14
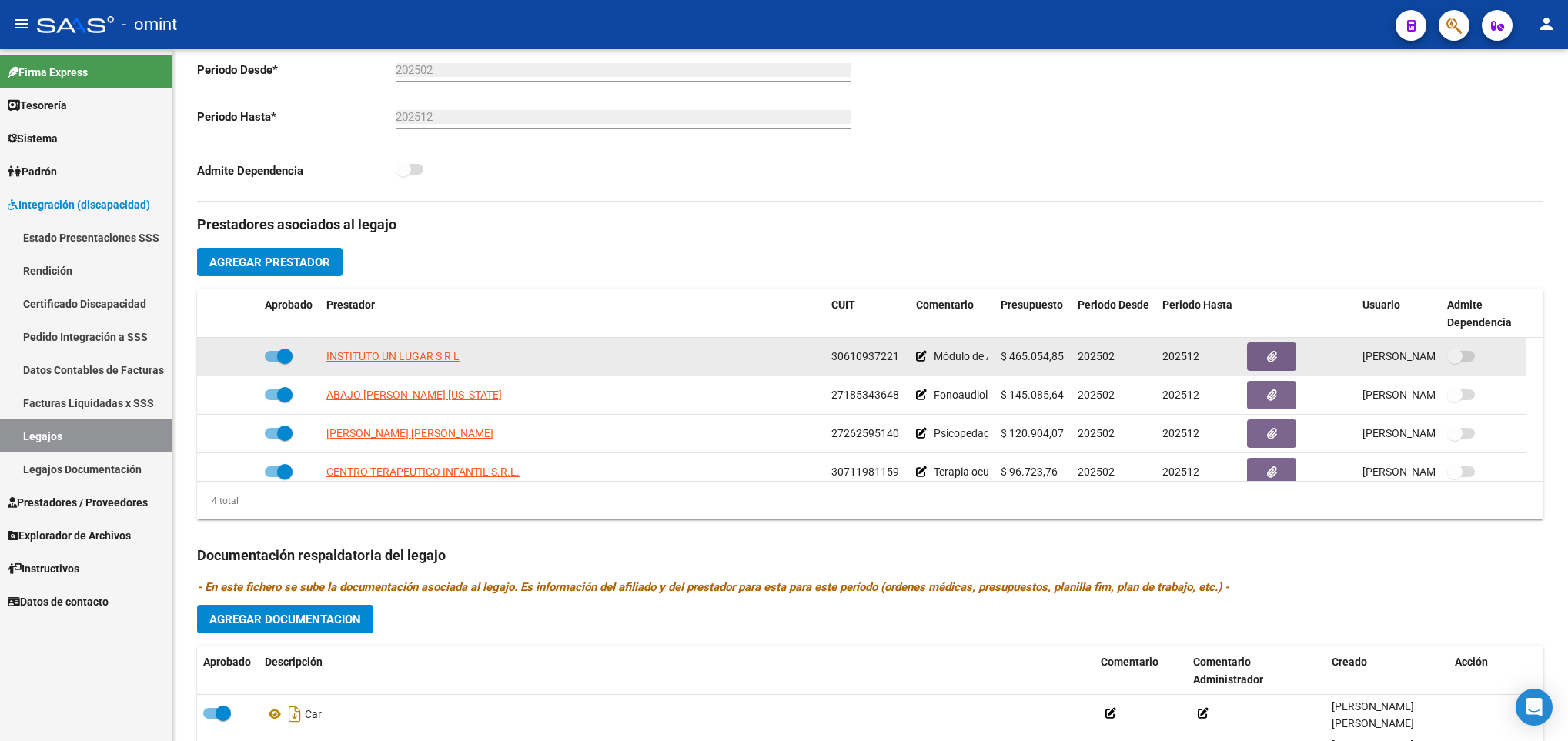
scroll to position [461, 0]
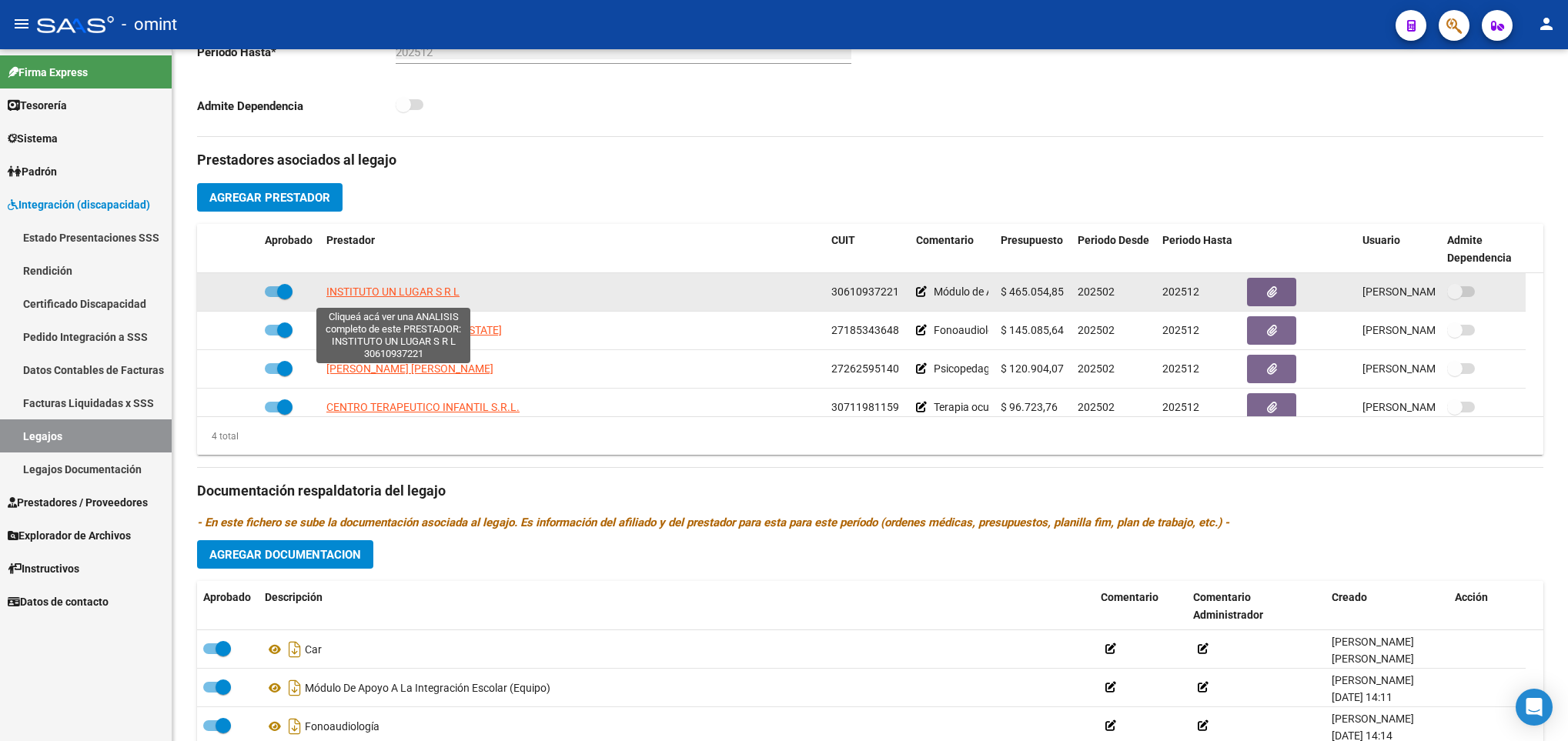
click at [397, 298] on span "INSTITUTO UN LUGAR S R L" at bounding box center [393, 292] width 133 height 13
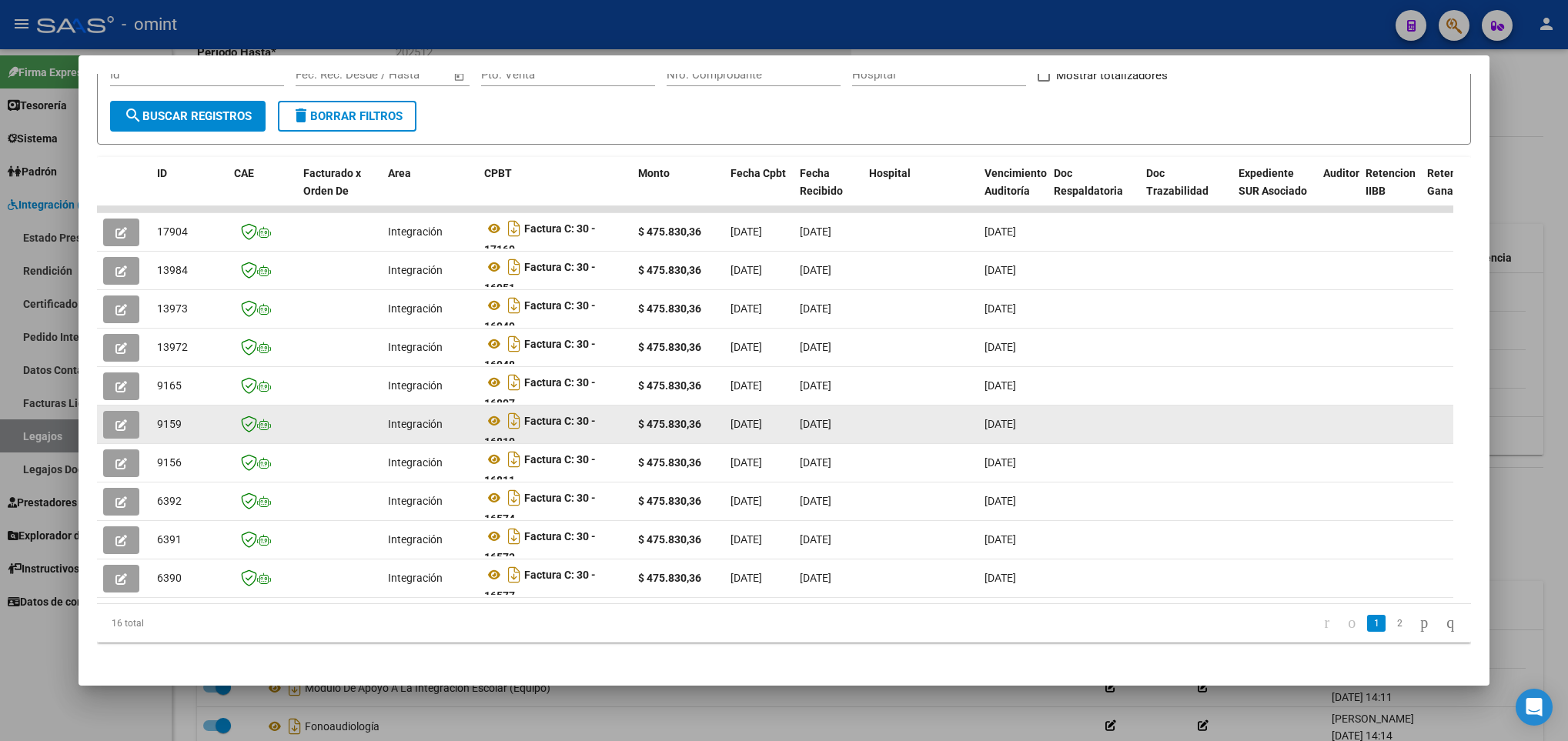
scroll to position [275, 0]
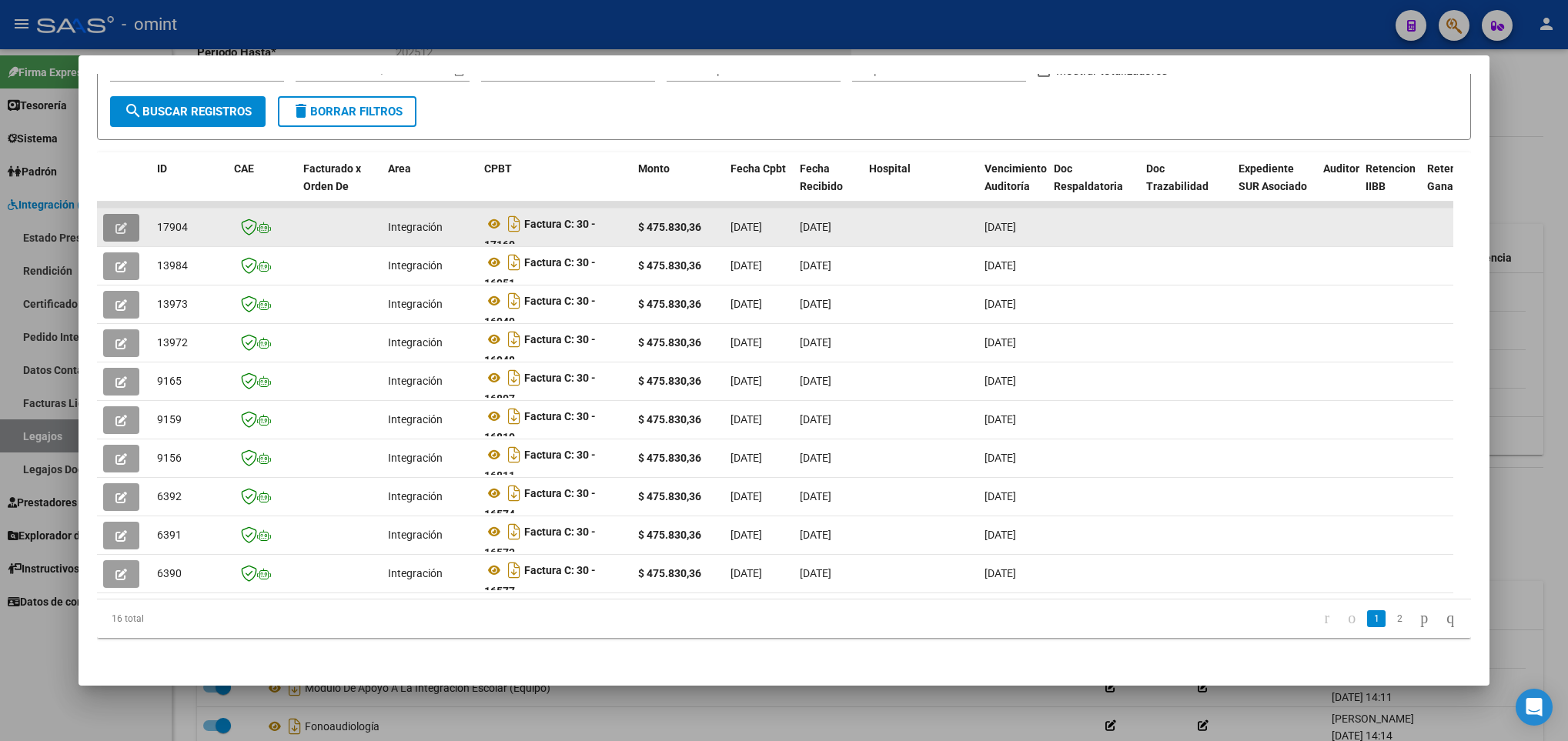
click at [113, 214] on button "button" at bounding box center [121, 227] width 36 height 28
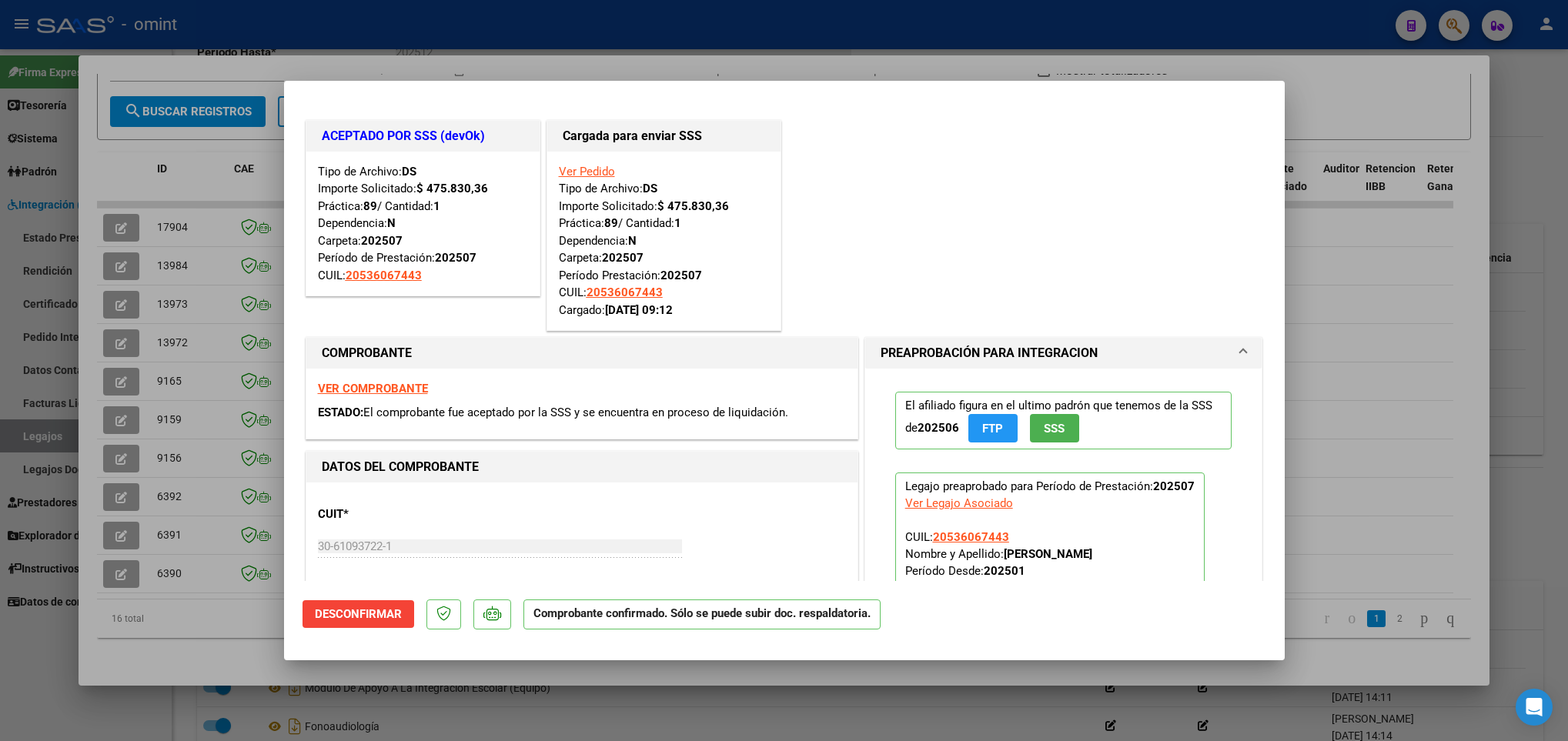
click at [197, 374] on div at bounding box center [784, 370] width 1568 height 741
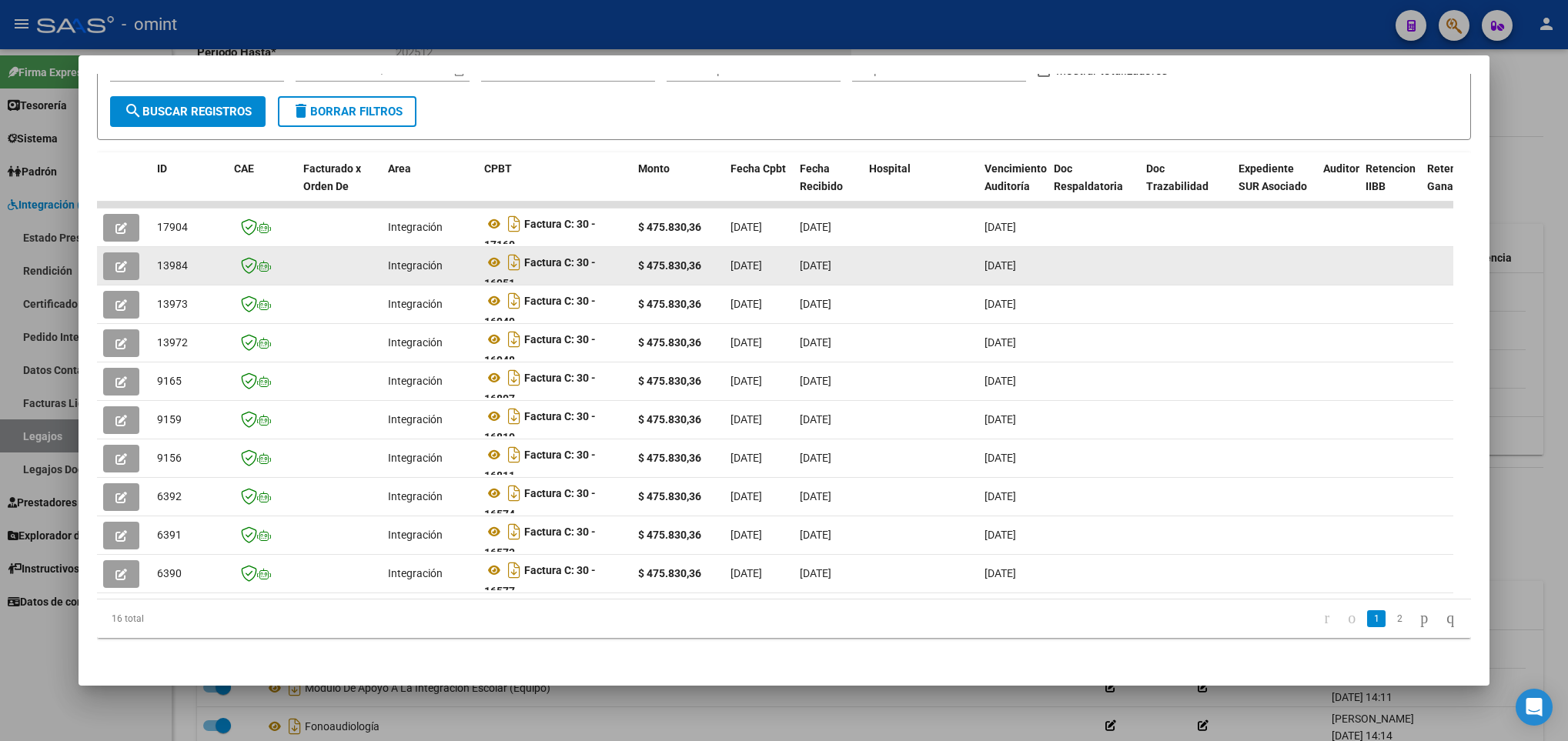
click at [107, 252] on button "button" at bounding box center [121, 266] width 36 height 28
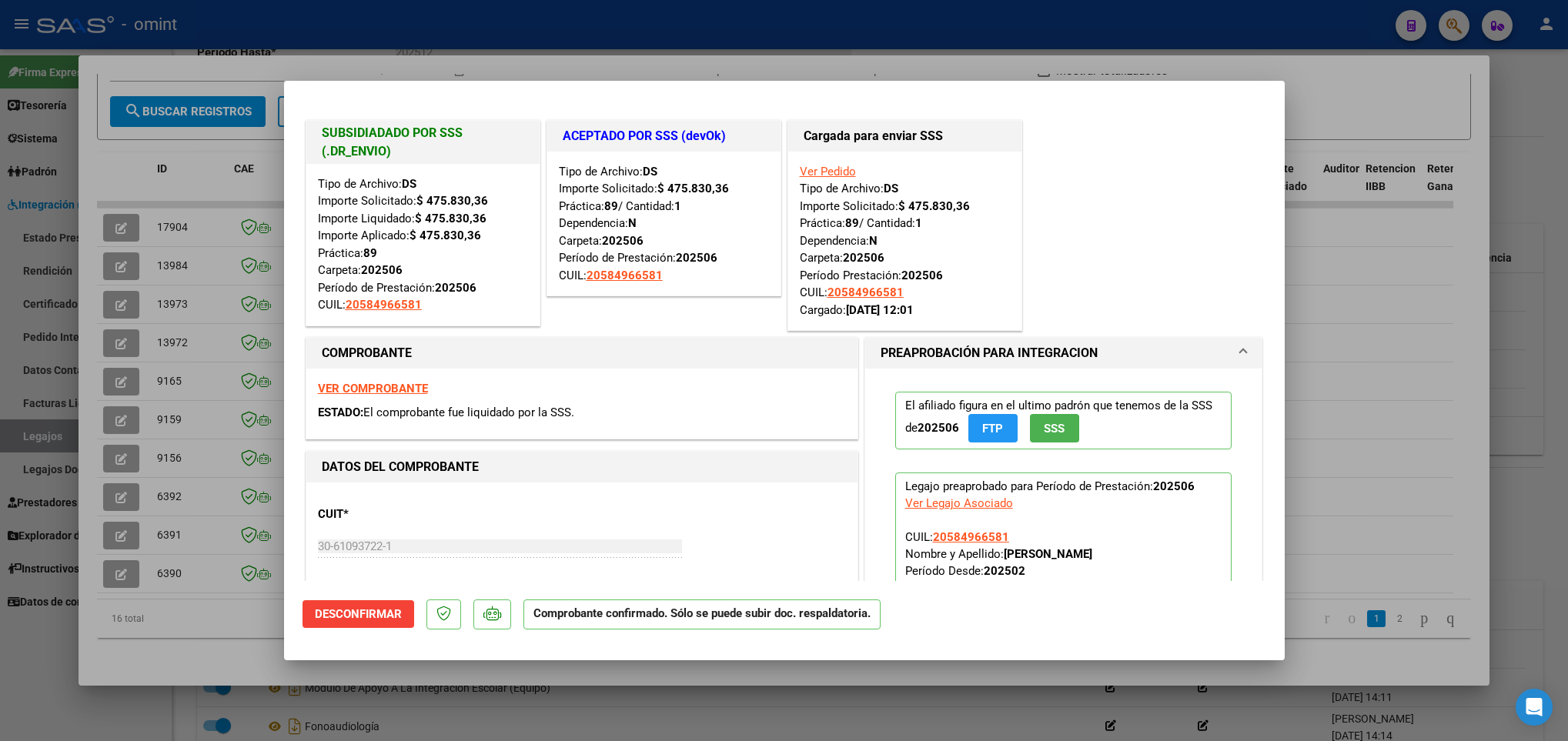
click at [192, 425] on div at bounding box center [784, 370] width 1568 height 741
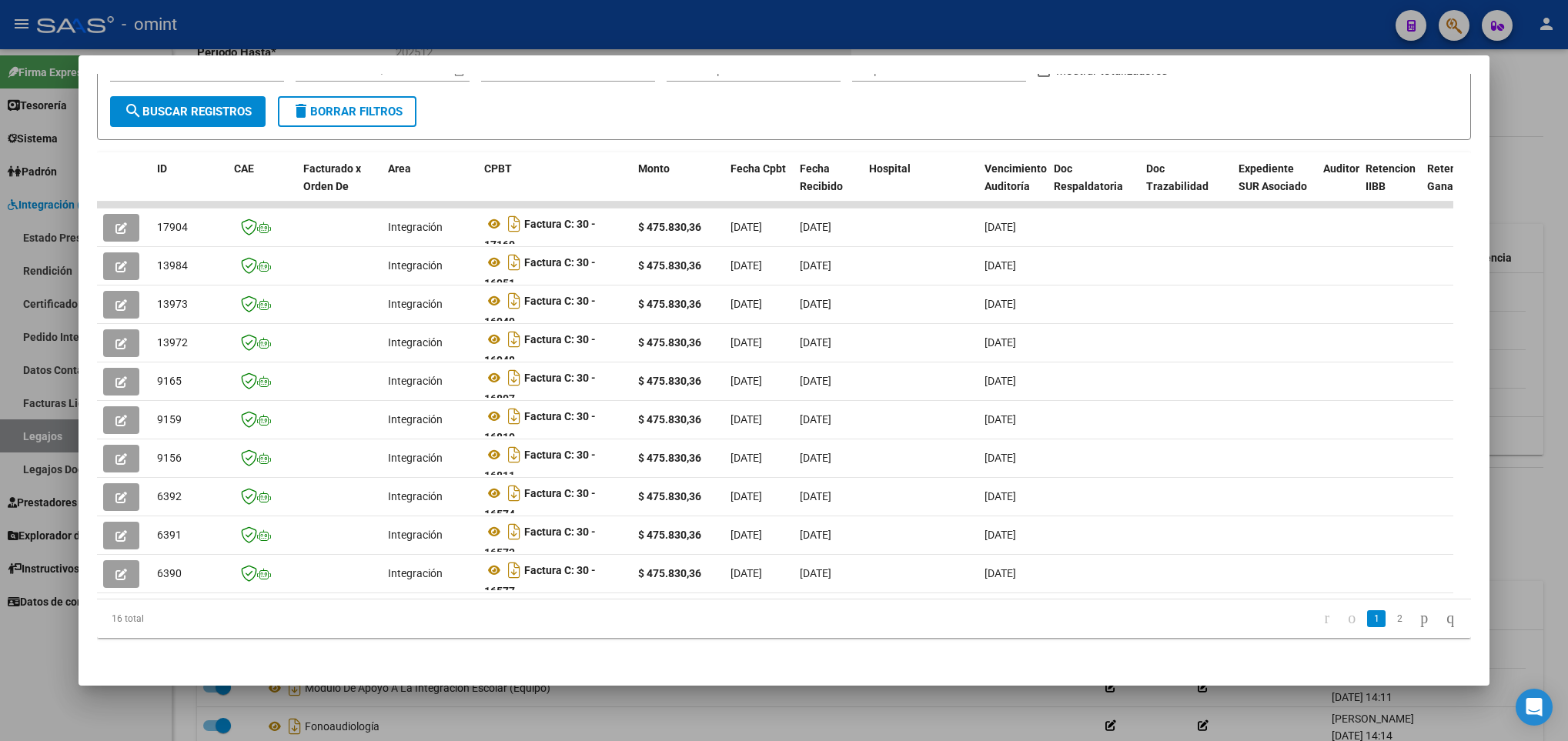
click at [311, 707] on div at bounding box center [784, 370] width 1568 height 741
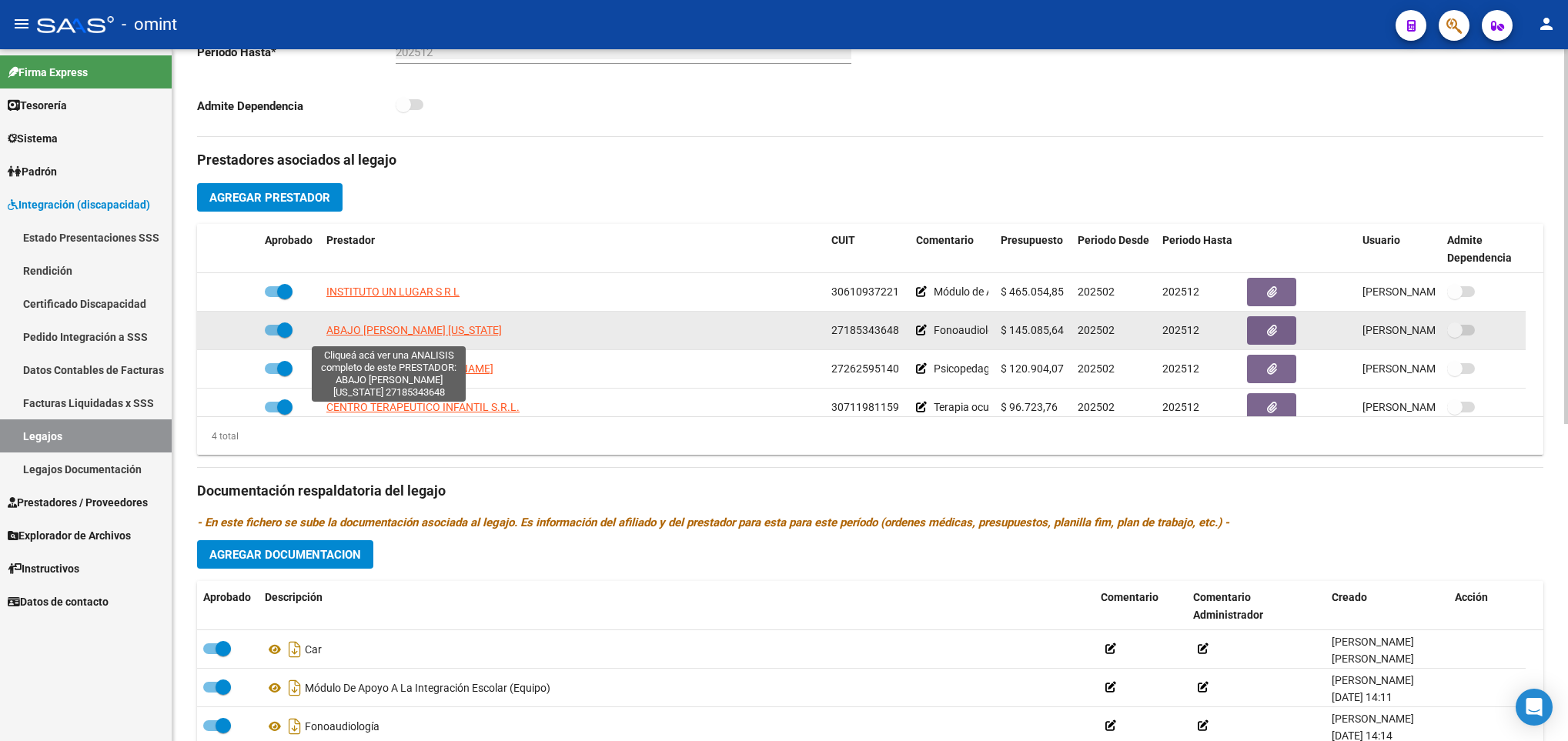
click at [368, 336] on span "ABAJO ANDREA VIRGINIA" at bounding box center [415, 330] width 176 height 13
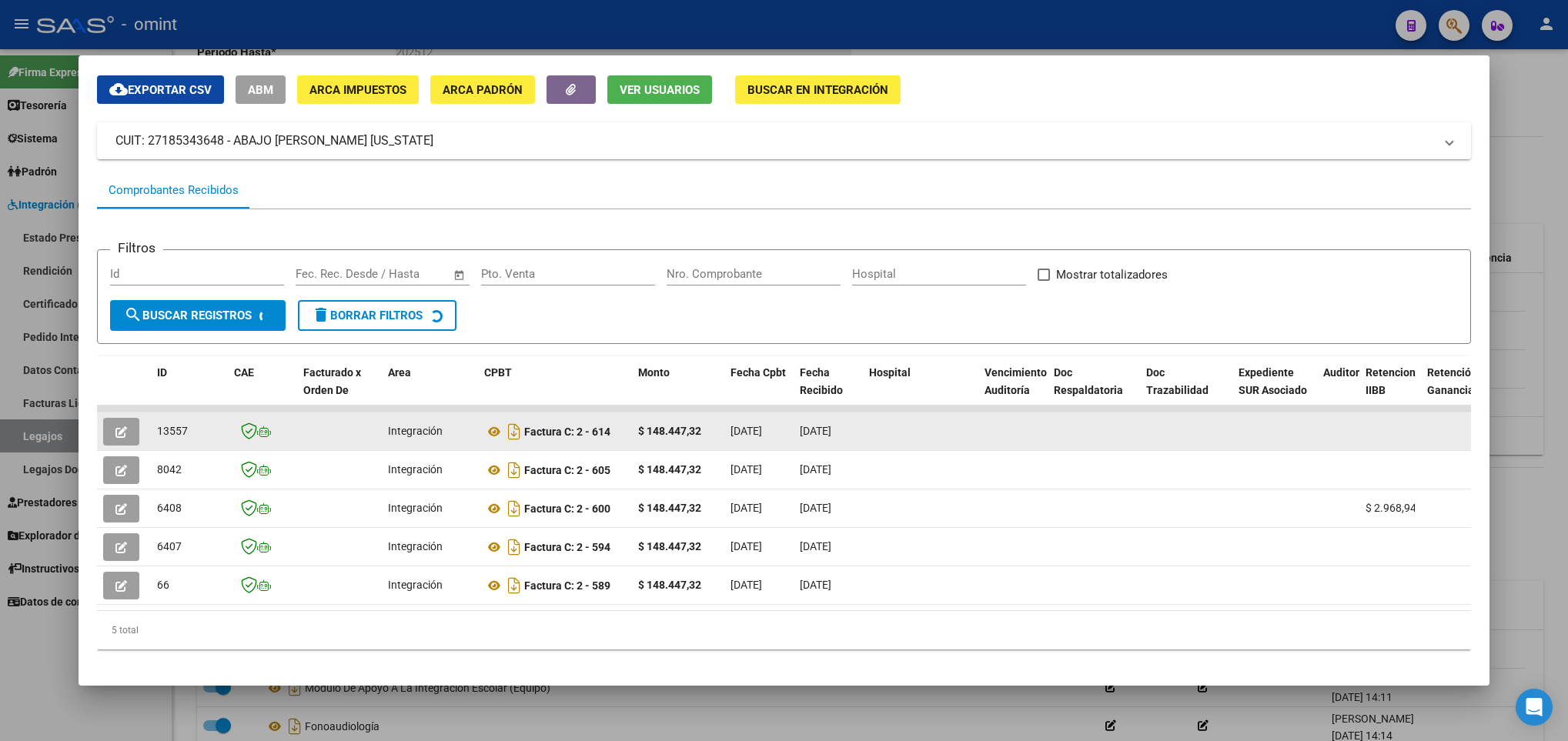
scroll to position [81, 0]
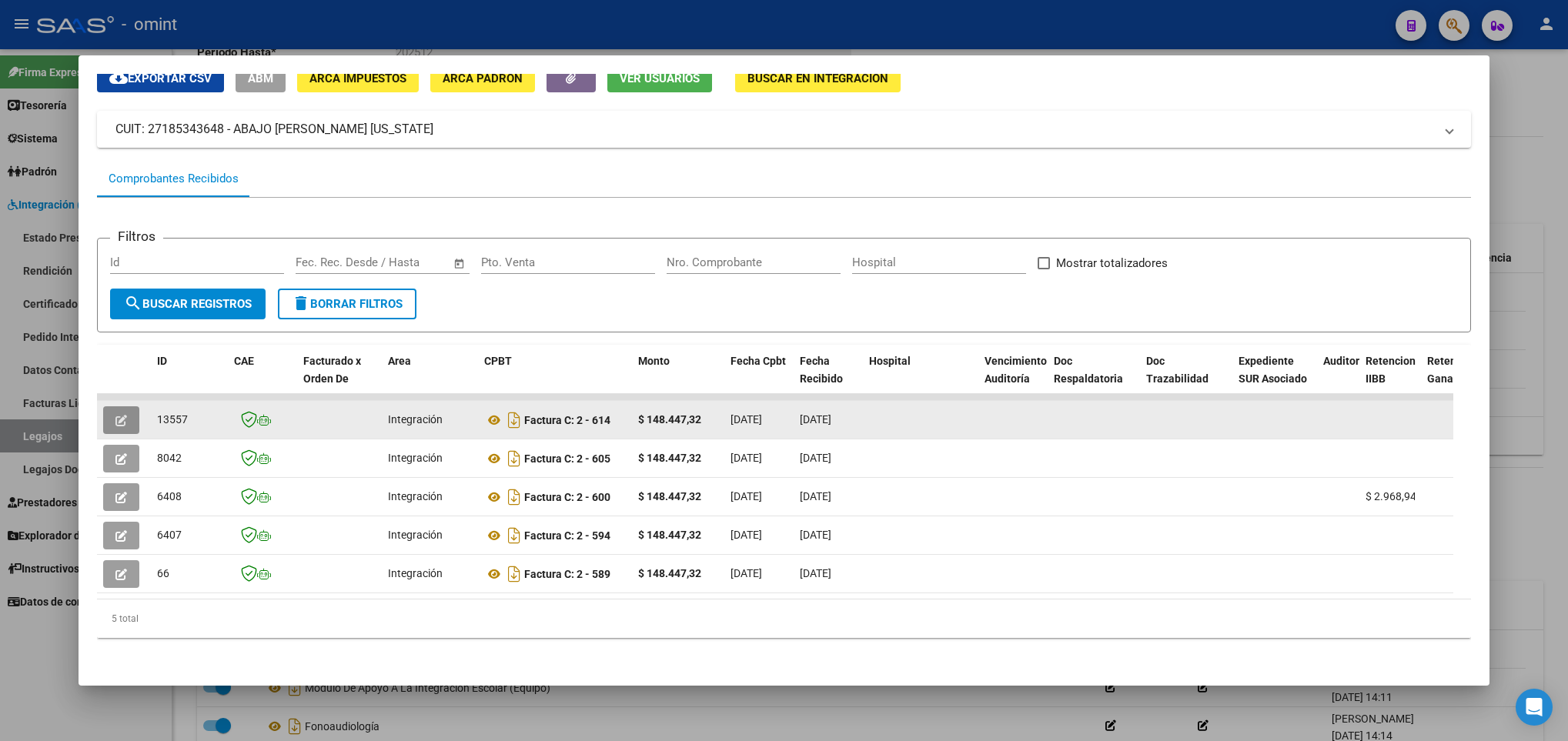
click at [114, 409] on button "button" at bounding box center [121, 420] width 36 height 28
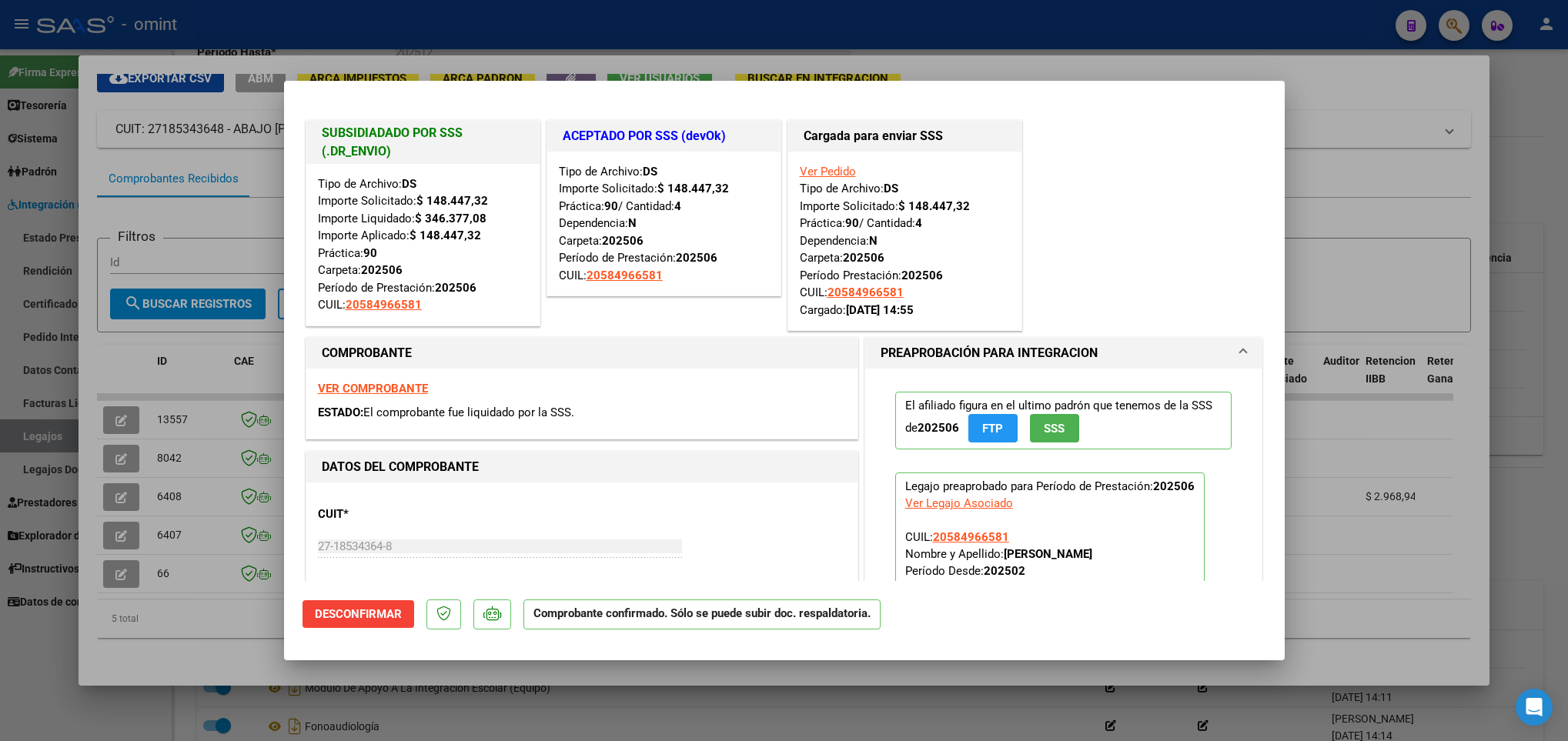
click at [299, 619] on mat-dialog-container "SUBSIDIADADO POR SSS (.DR_ENVIO) Tipo de Archivo: DS Importe Solicitado: $ 148.…" at bounding box center [785, 370] width 1001 height 579
click at [234, 661] on div at bounding box center [784, 370] width 1568 height 741
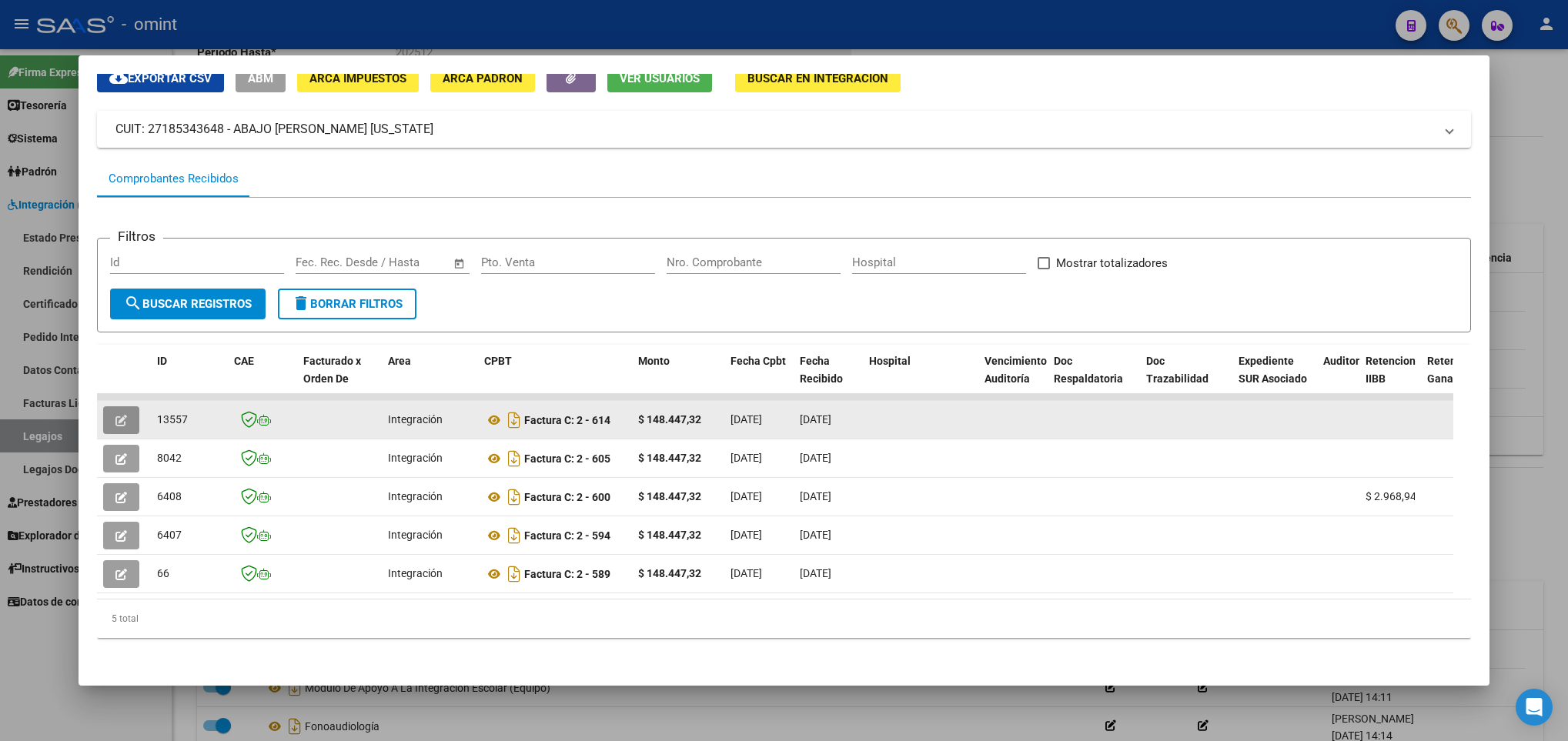
click at [119, 411] on button "button" at bounding box center [121, 420] width 36 height 28
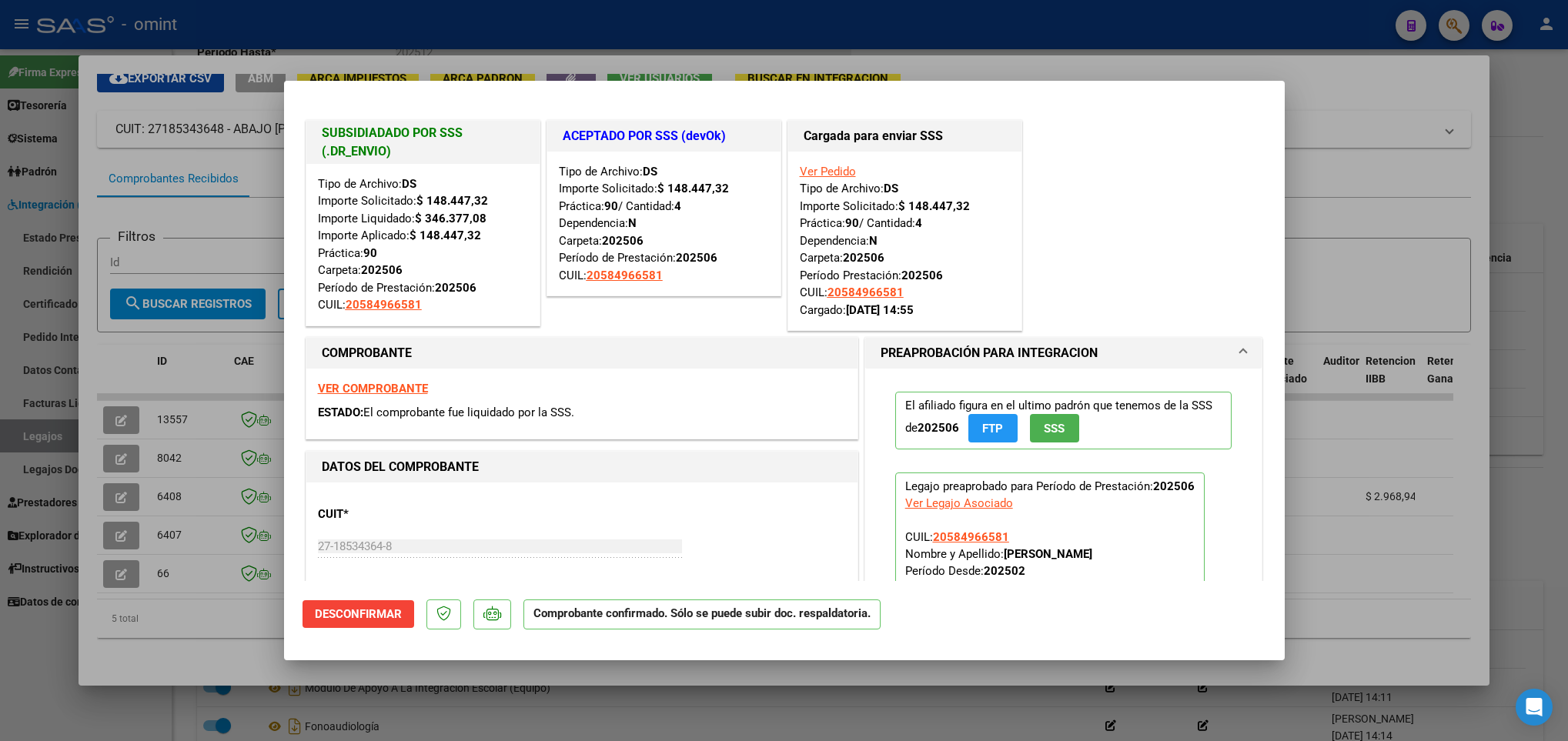
click at [218, 628] on div at bounding box center [784, 370] width 1568 height 741
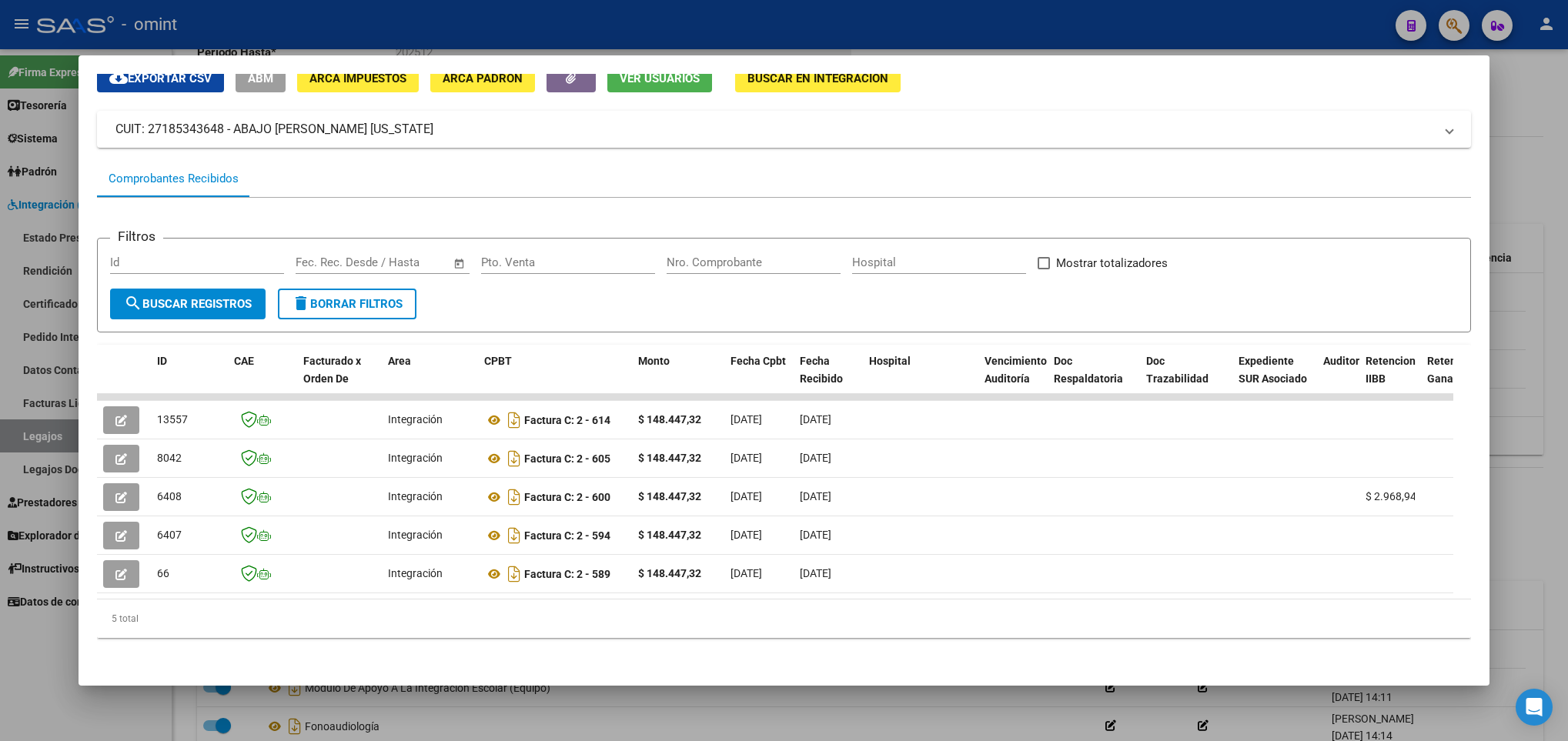
click at [294, 723] on div at bounding box center [784, 370] width 1568 height 741
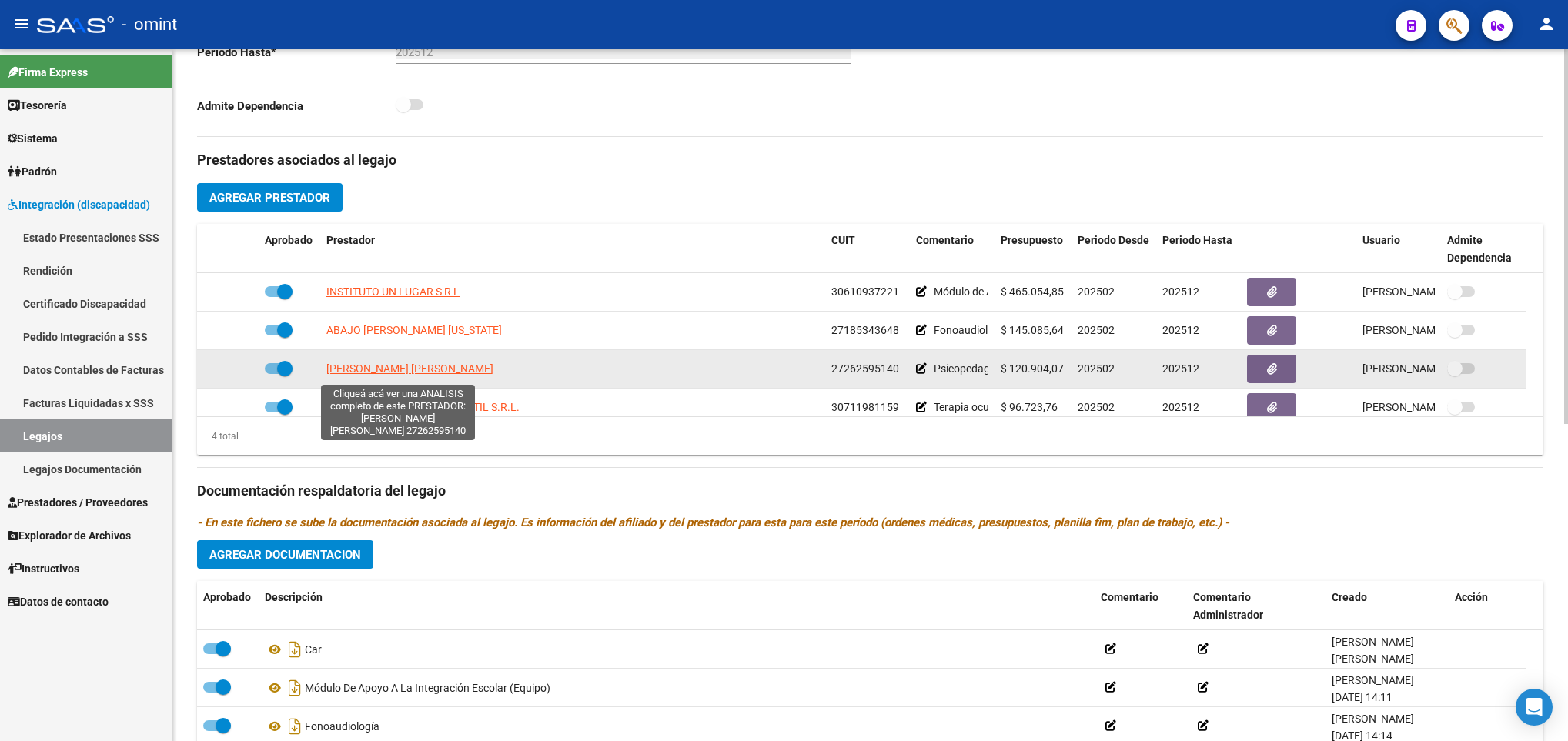
click at [348, 374] on span "AREVALO SABRINA SOLEDAD" at bounding box center [410, 369] width 167 height 13
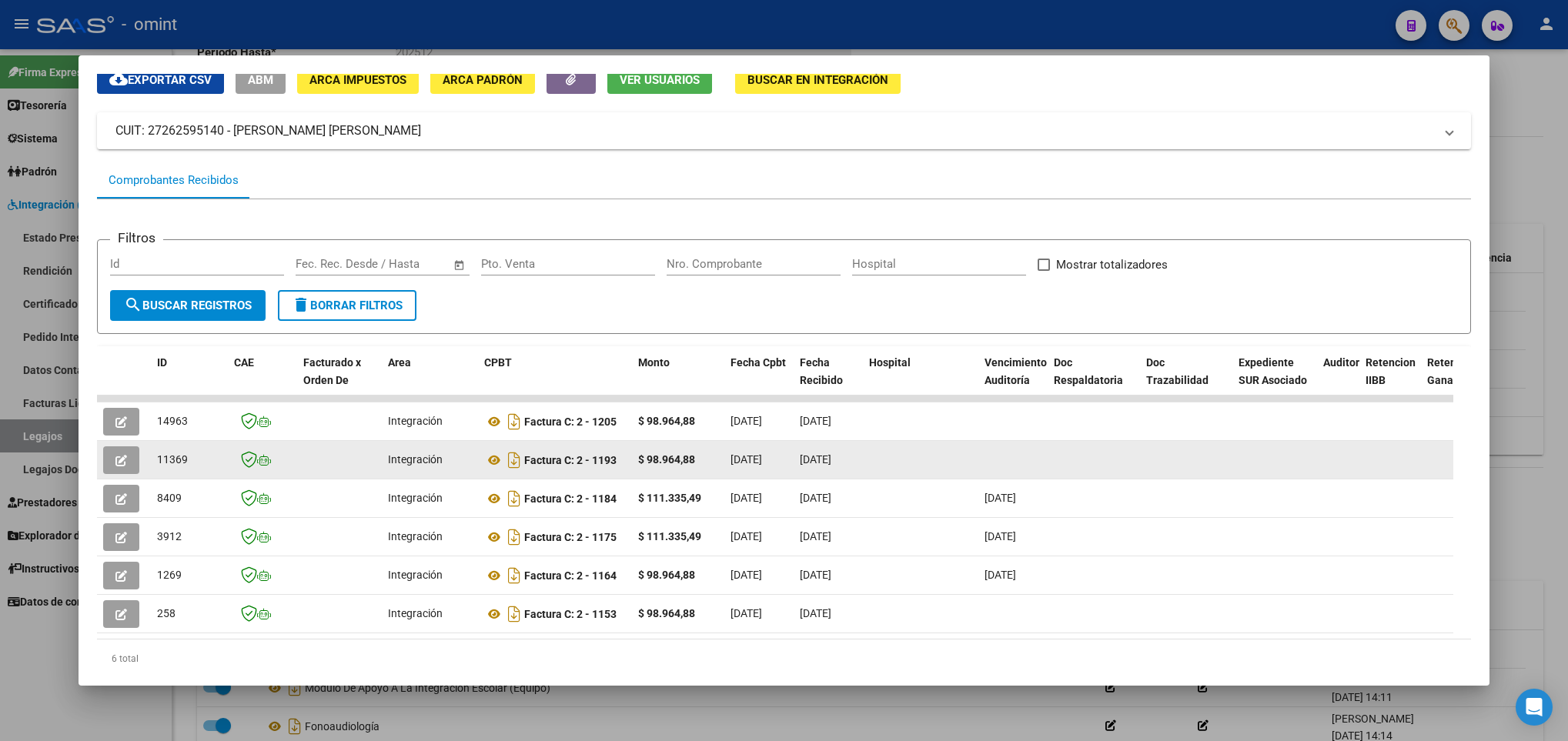
scroll to position [121, 0]
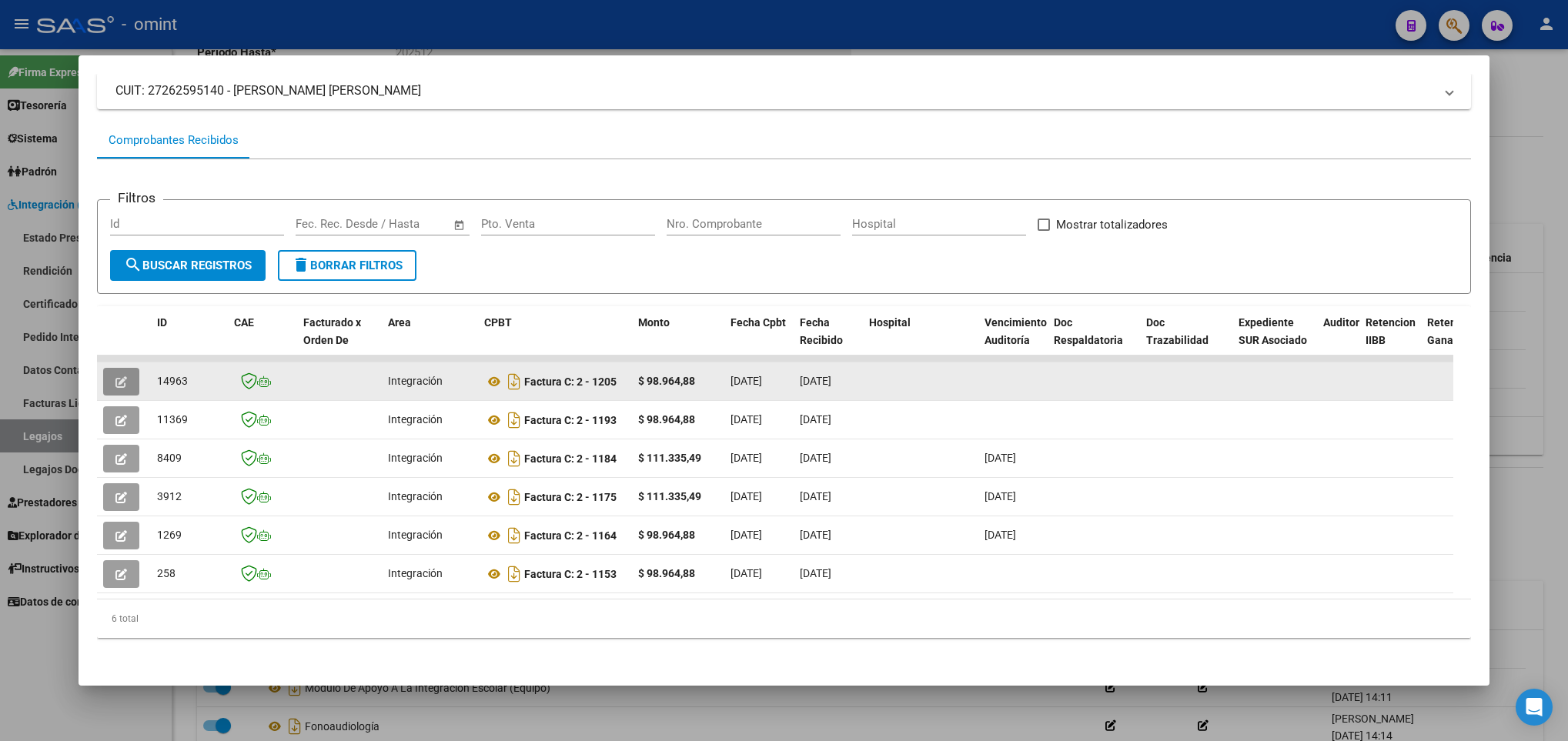
click at [113, 368] on button "button" at bounding box center [121, 382] width 36 height 28
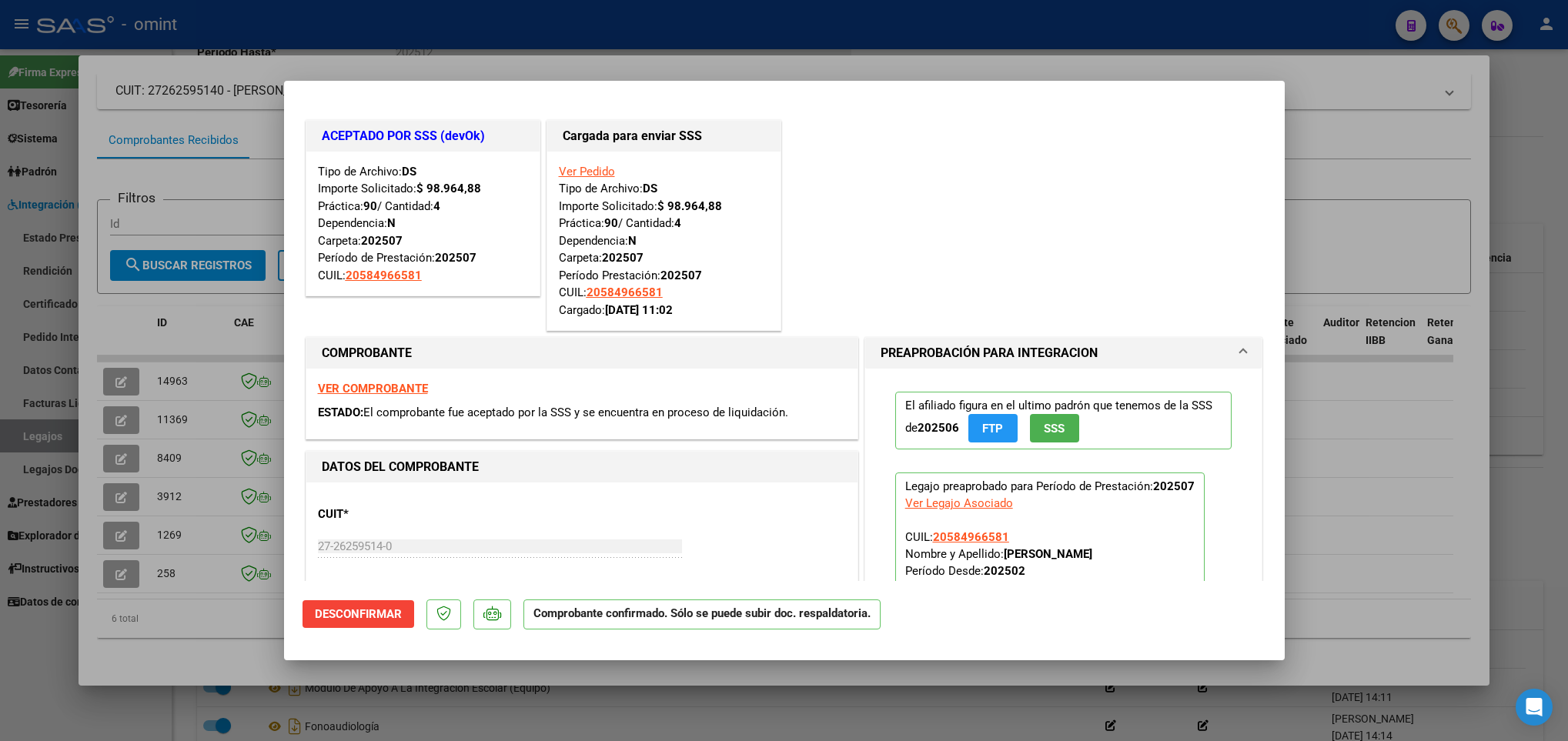
click at [229, 599] on div at bounding box center [784, 370] width 1568 height 741
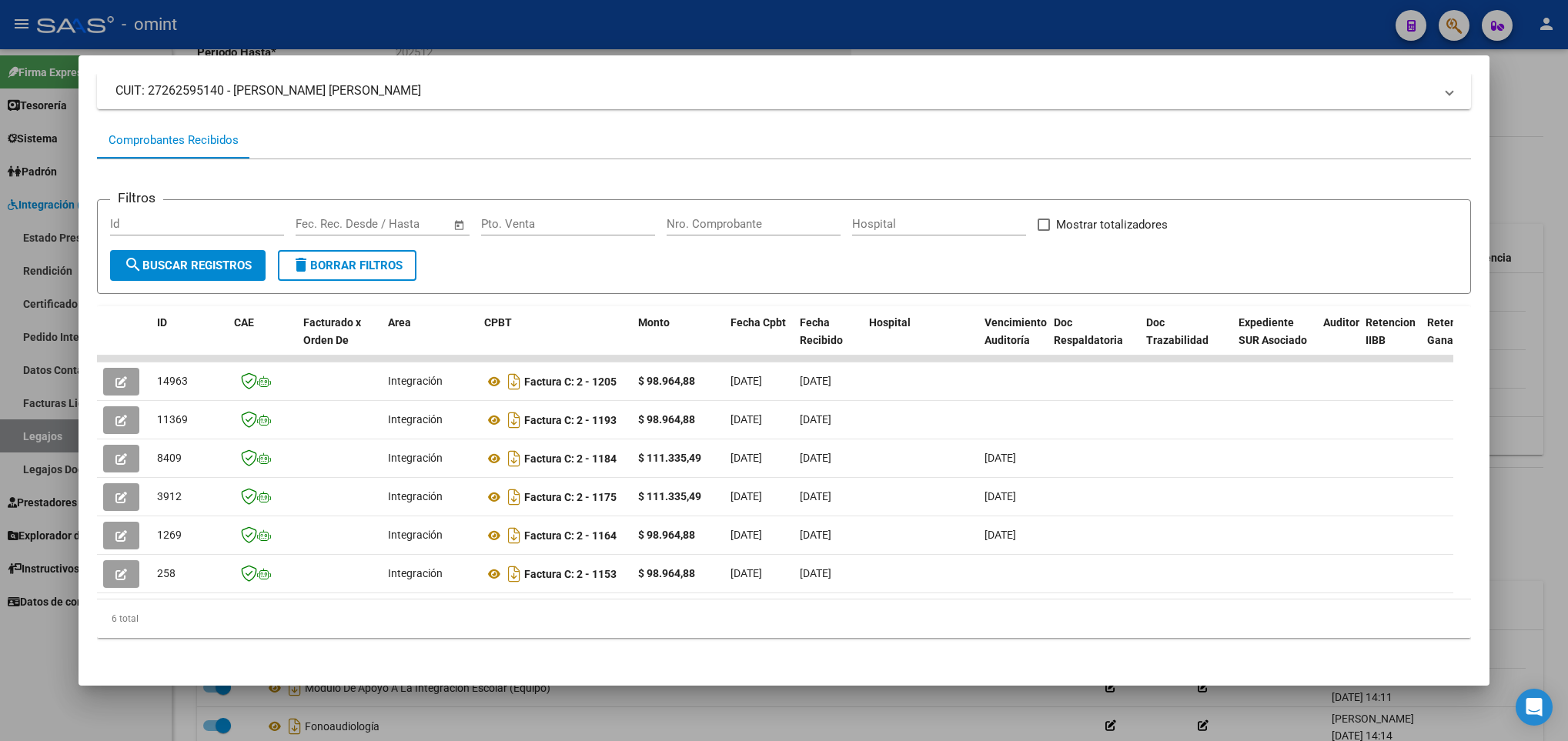
click at [257, 708] on div at bounding box center [784, 370] width 1568 height 741
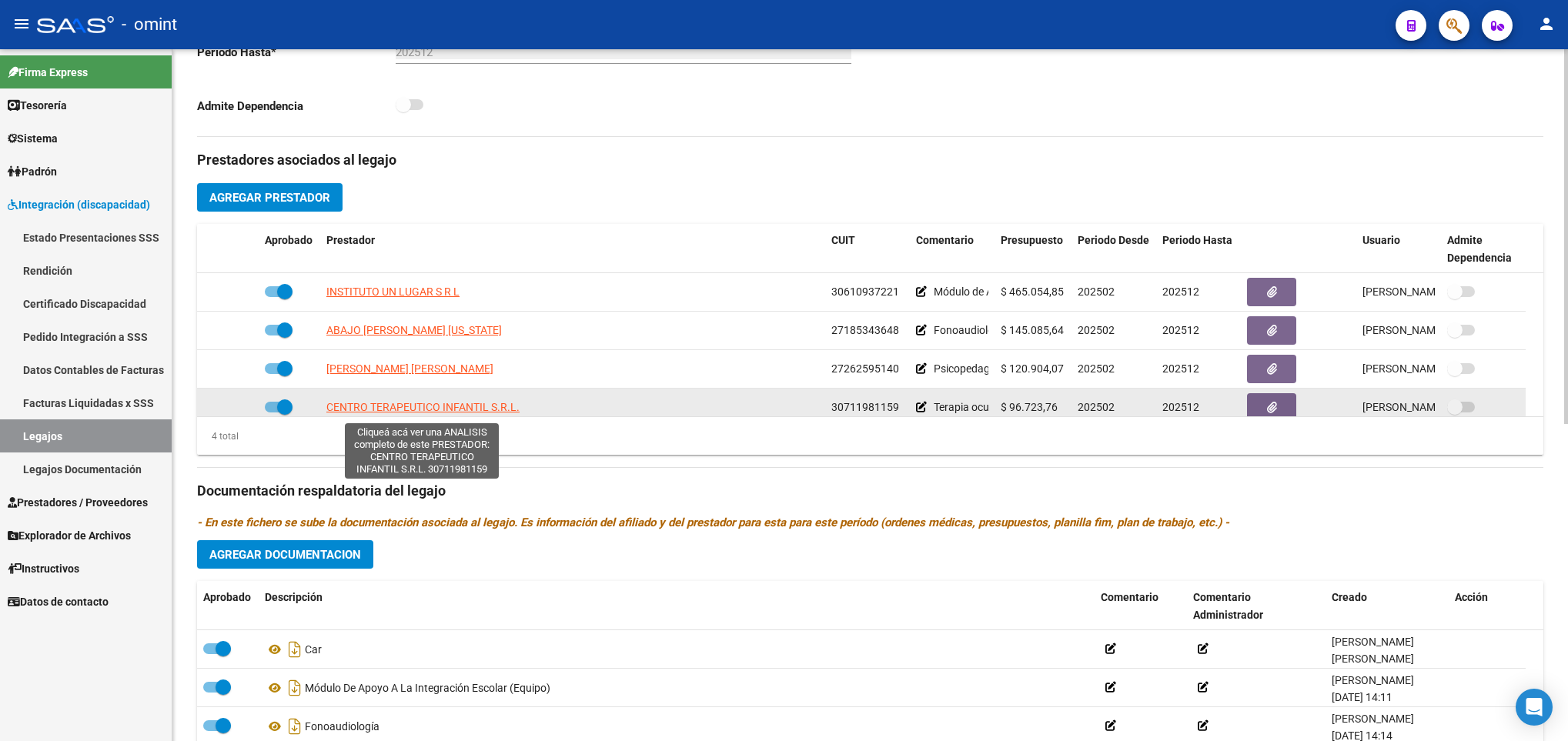
click at [363, 413] on span "CENTRO TERAPEUTICO INFANTIL S.R.L." at bounding box center [423, 407] width 193 height 13
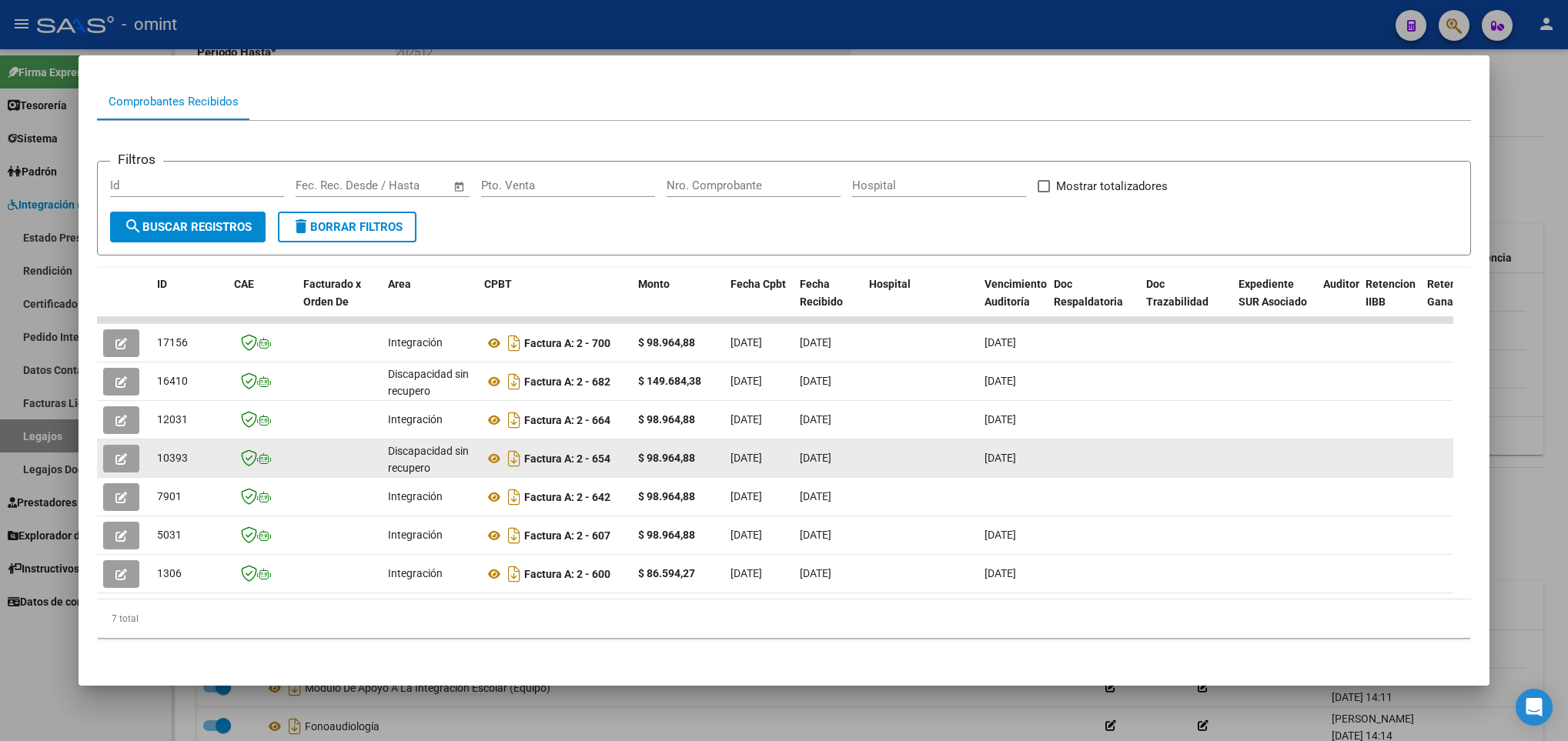
scroll to position [159, 0]
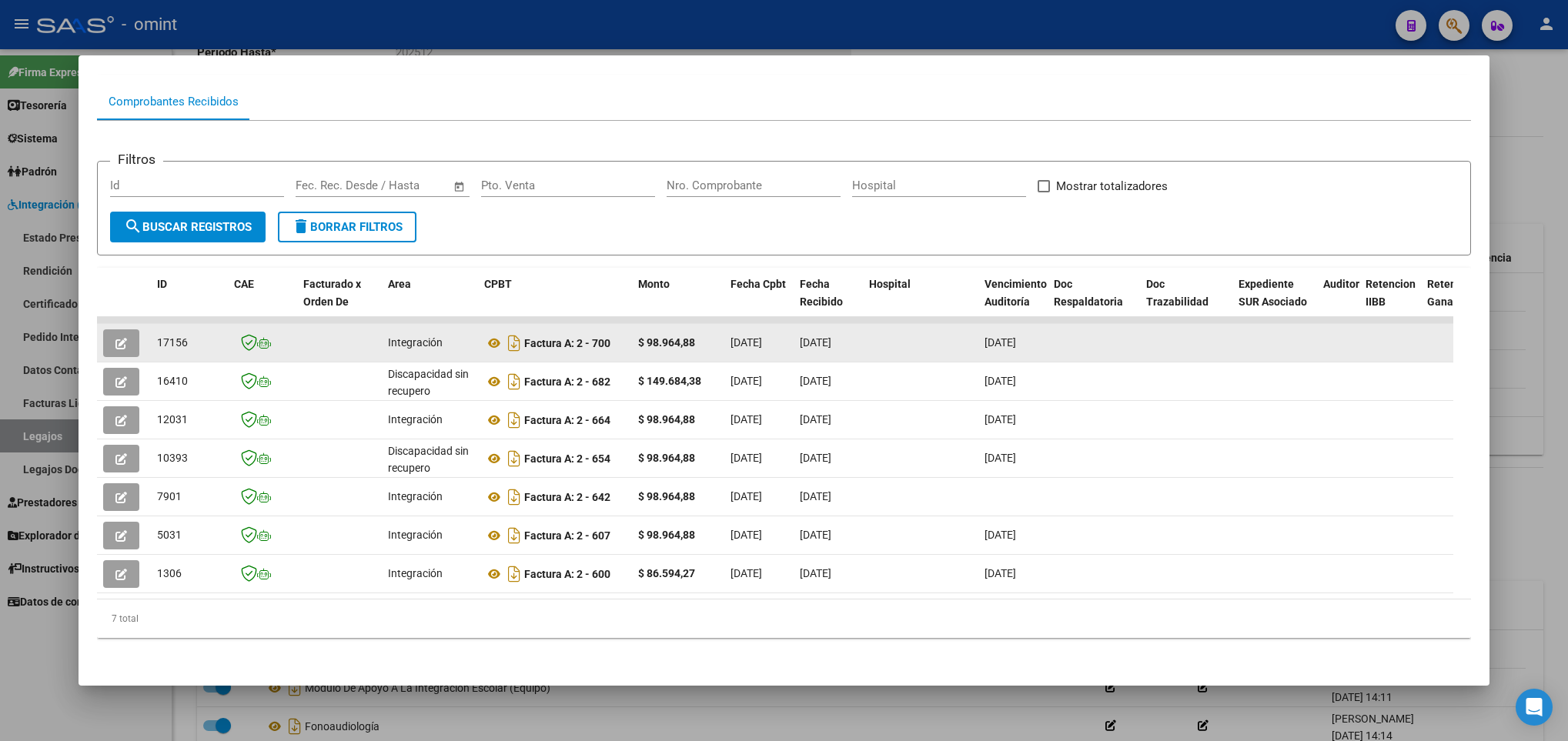
click at [122, 337] on icon "button" at bounding box center [121, 343] width 12 height 12
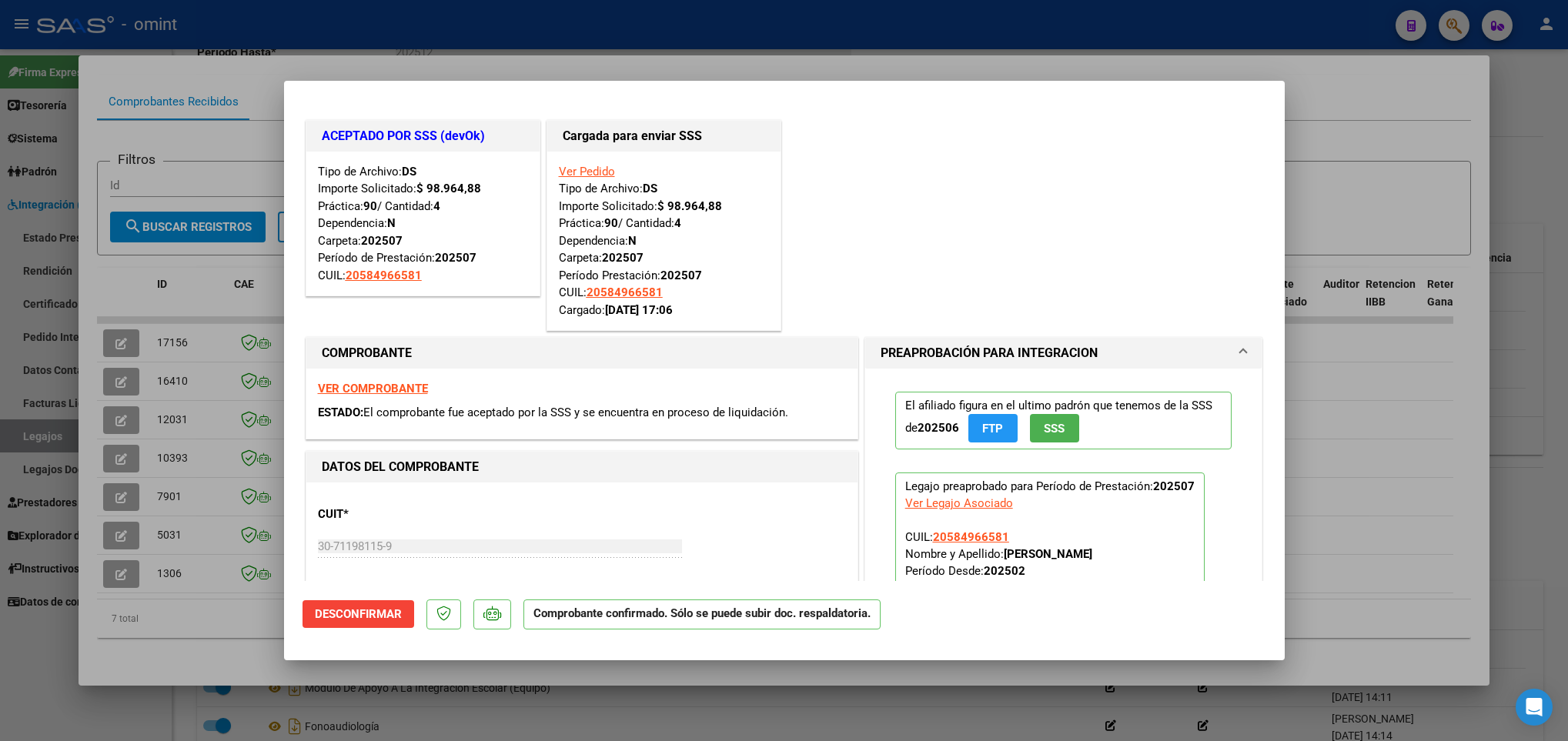
click at [172, 566] on div at bounding box center [784, 370] width 1568 height 741
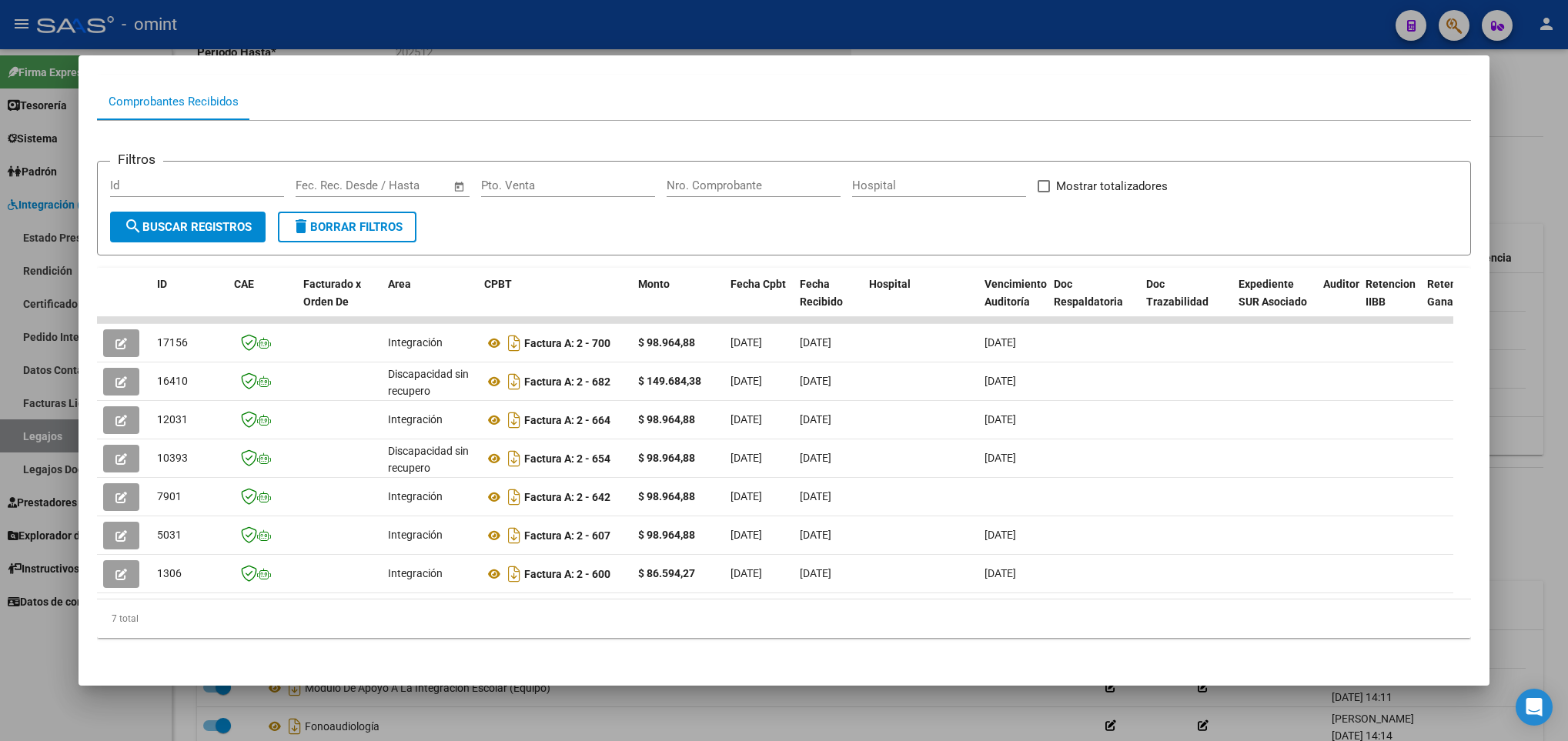
click at [298, 723] on div at bounding box center [784, 370] width 1568 height 741
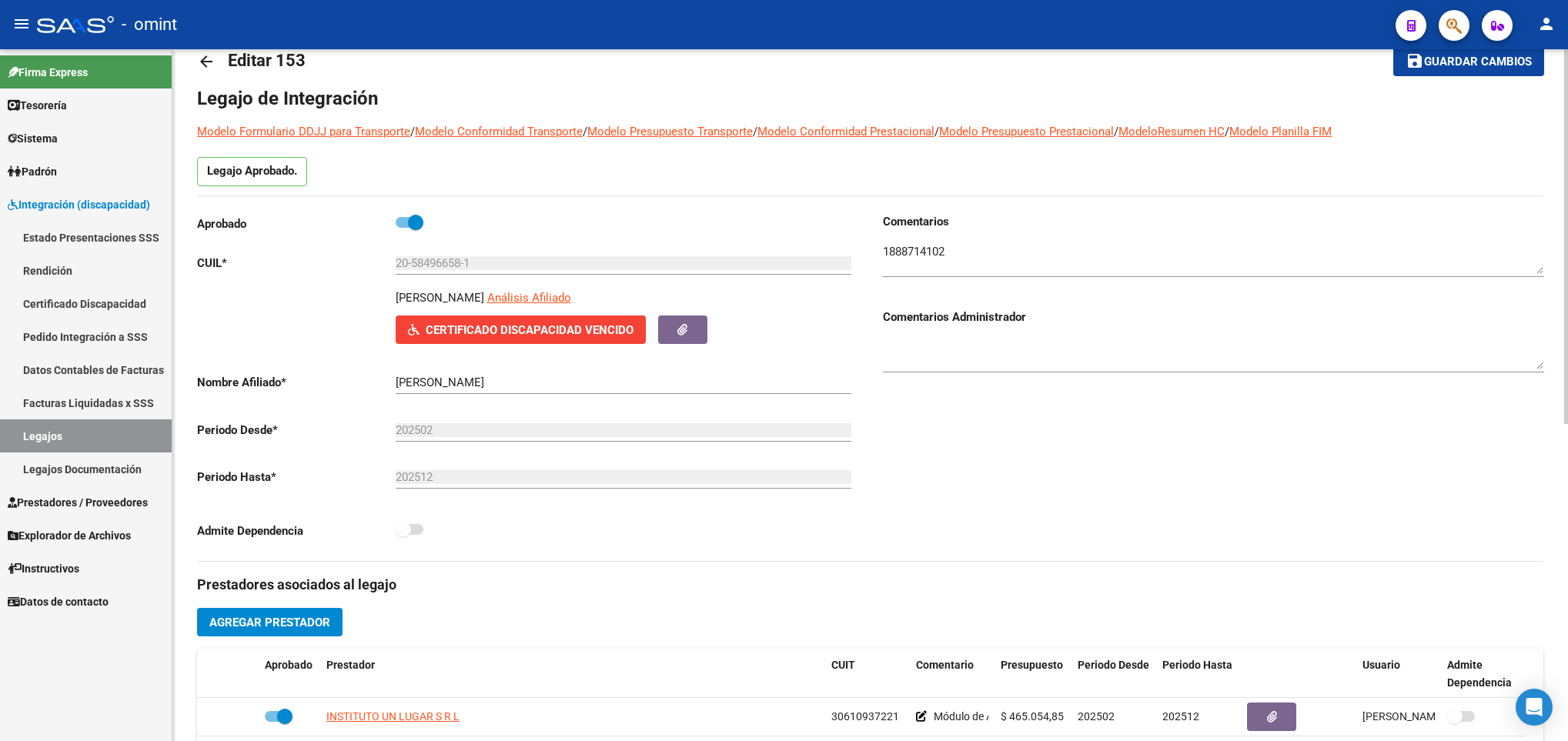
scroll to position [0, 0]
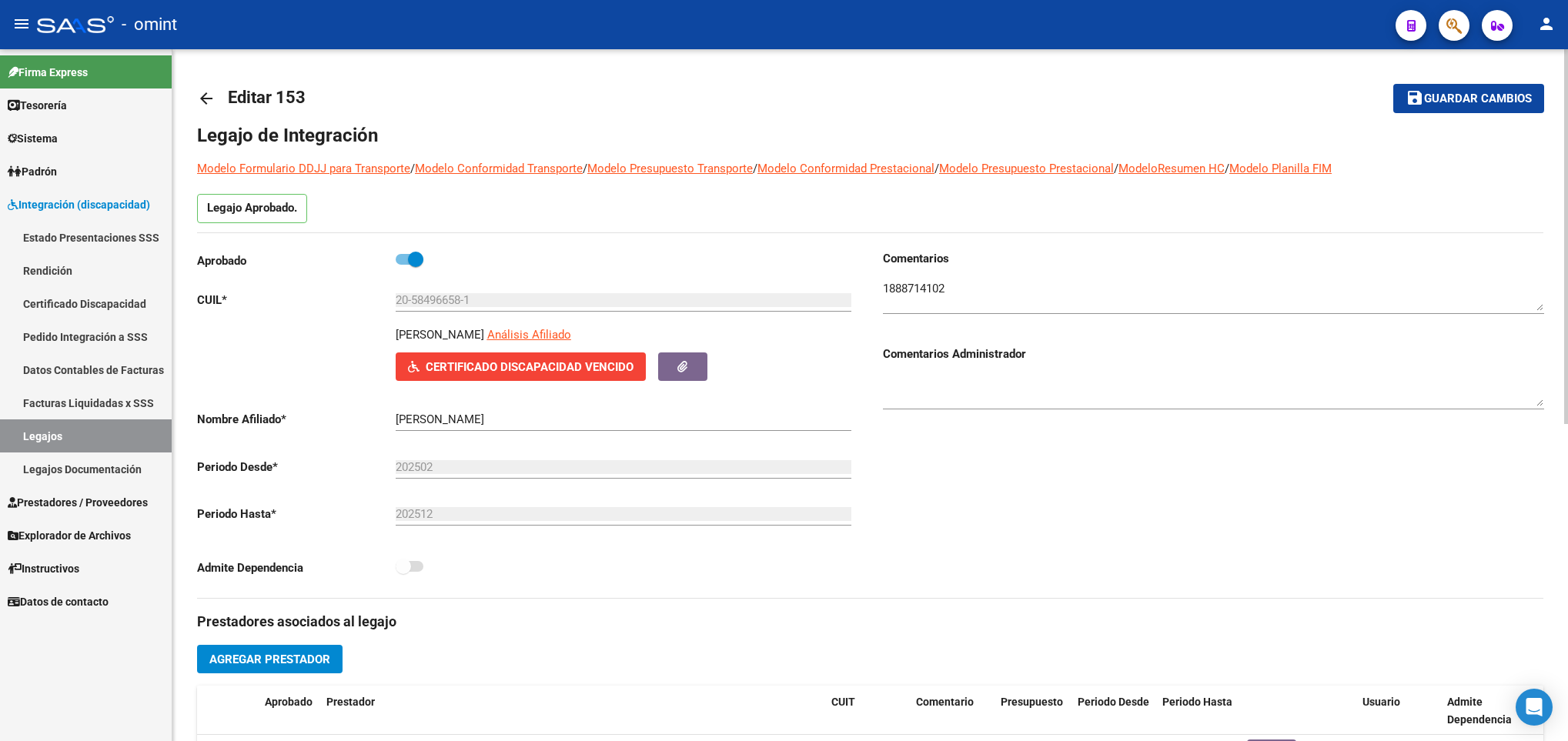
click at [206, 86] on link "arrow_back" at bounding box center [213, 98] width 31 height 36
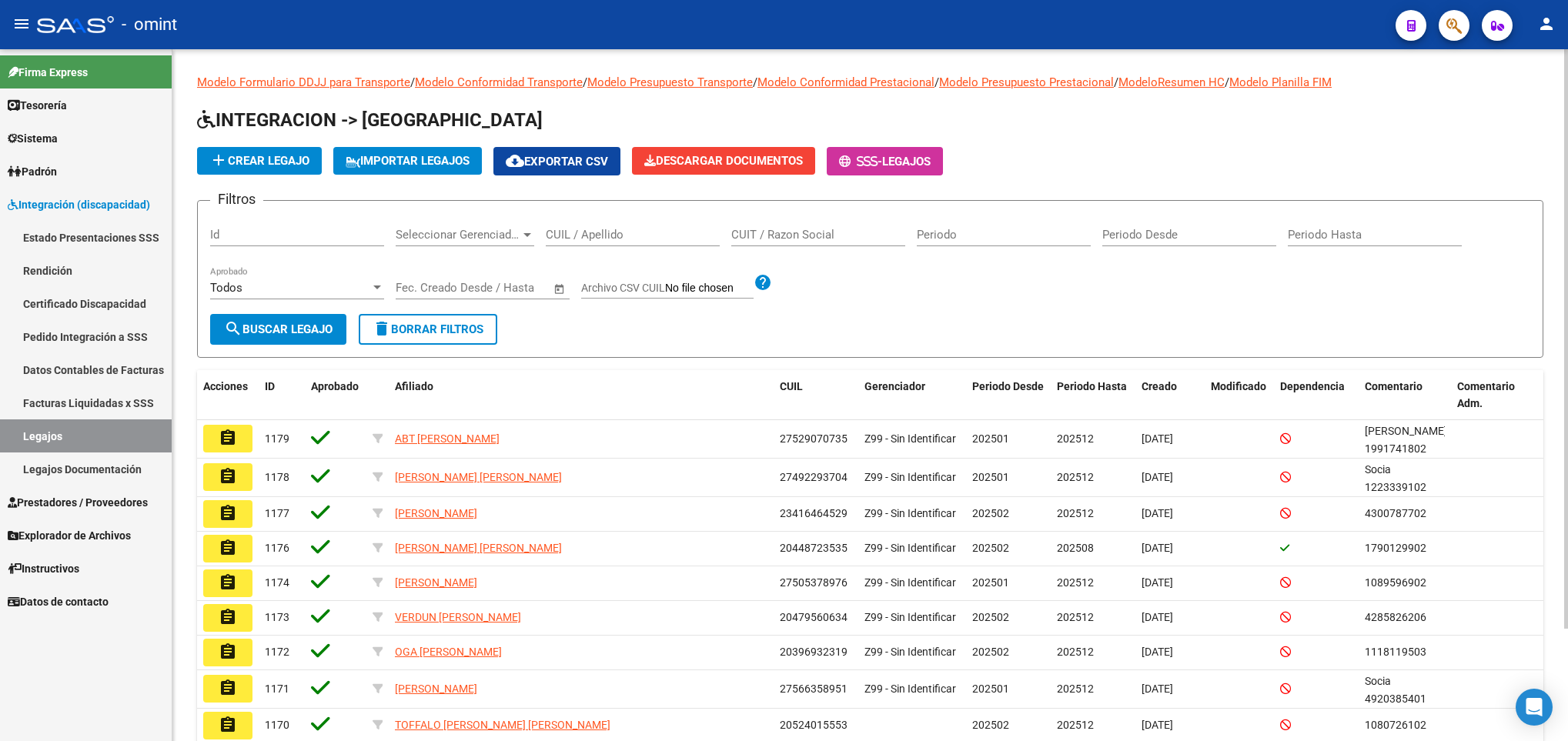
click at [636, 234] on input "CUIL / Apellido" at bounding box center [633, 234] width 174 height 14
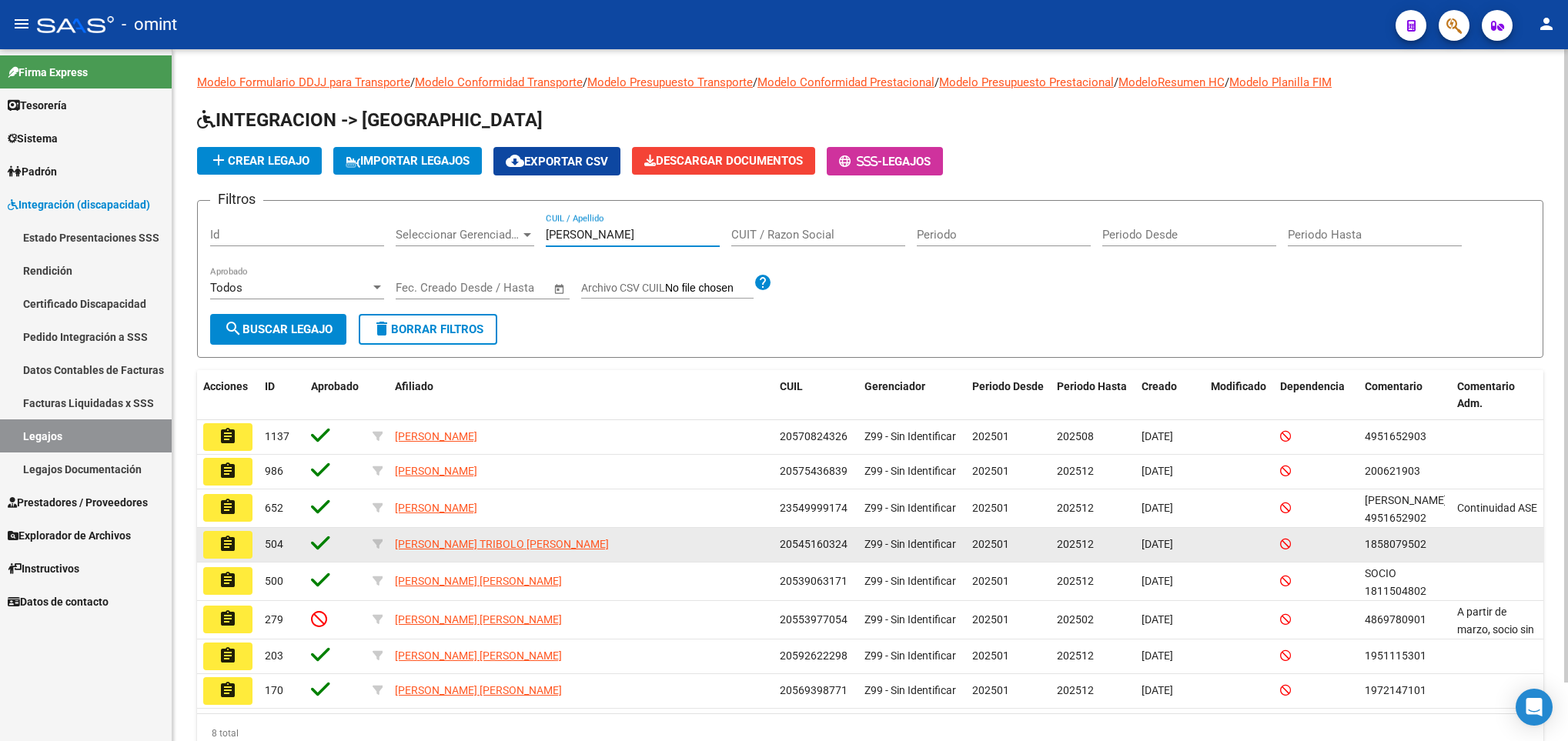
scroll to position [63, 0]
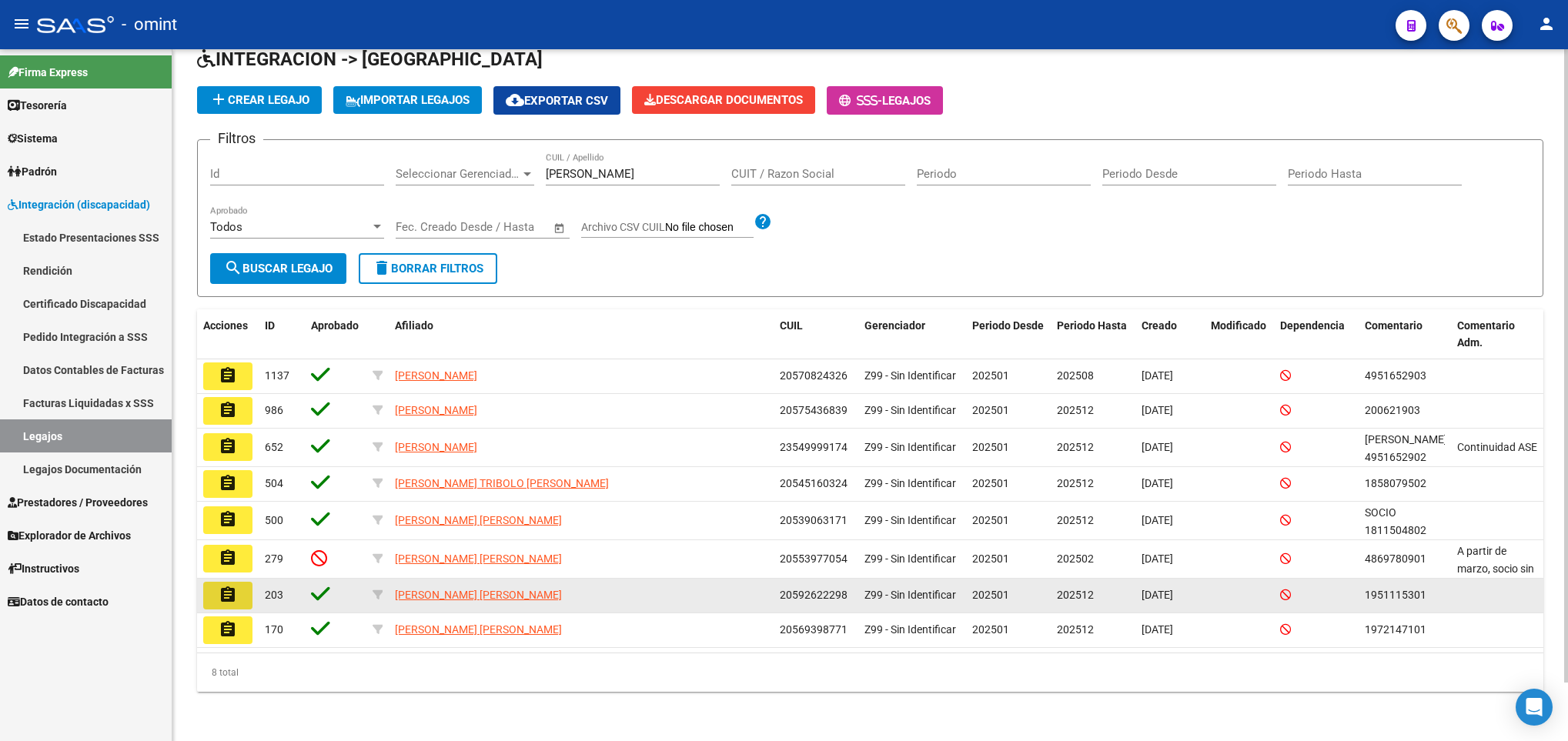
click at [234, 594] on mat-icon "assignment" at bounding box center [228, 594] width 18 height 18
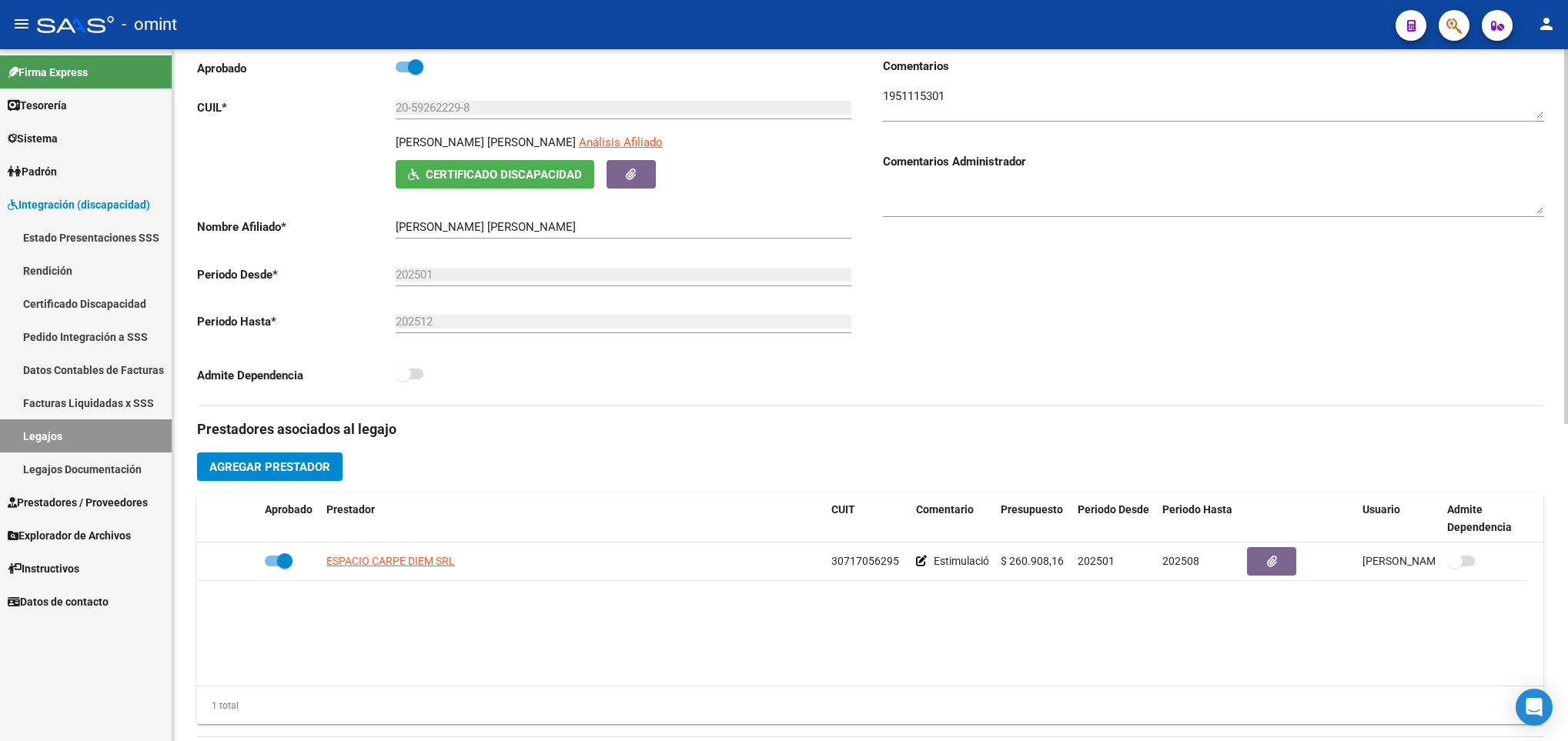
scroll to position [231, 0]
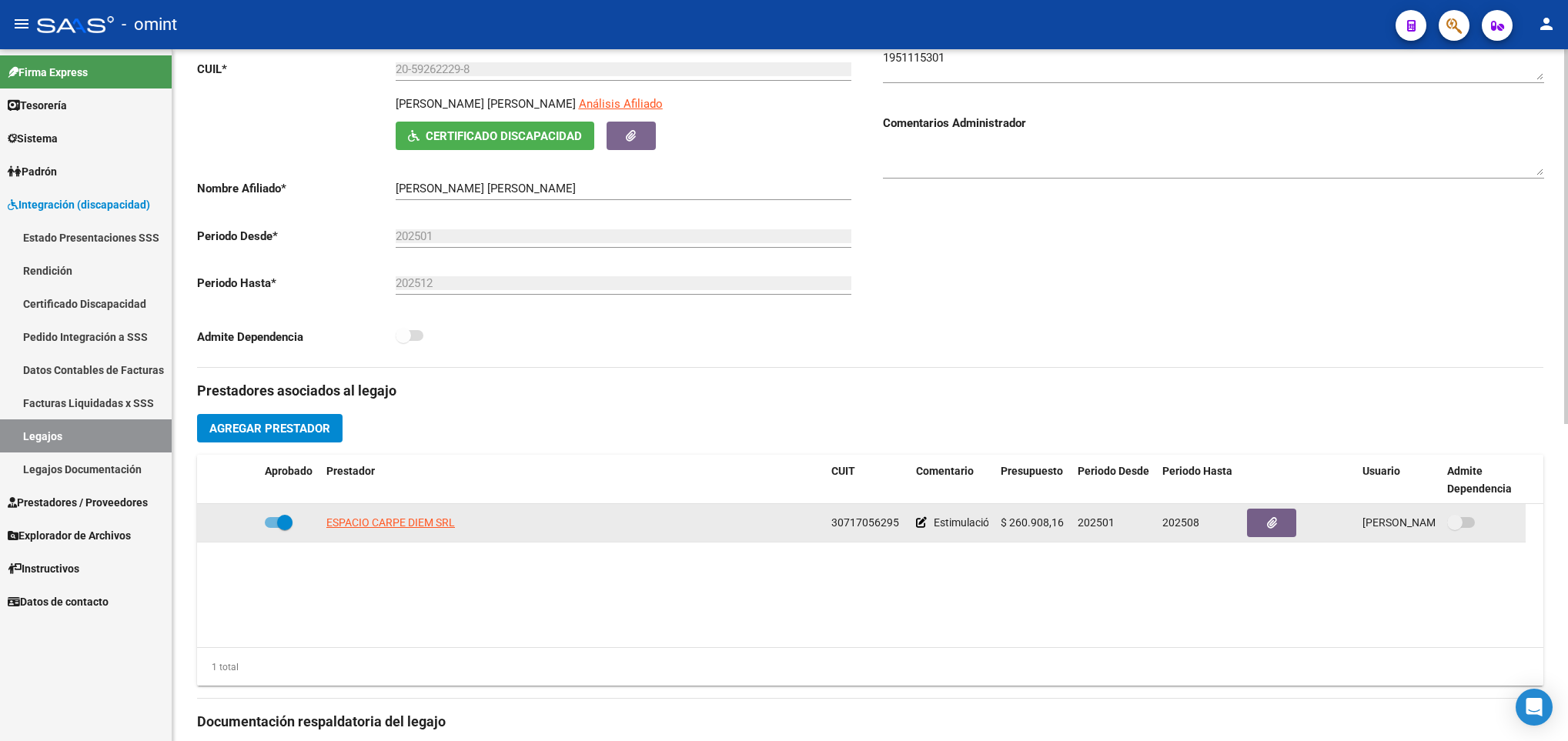
click at [285, 525] on span at bounding box center [284, 522] width 15 height 15
click at [272, 527] on input "checkbox" at bounding box center [272, 527] width 1 height 1
click at [236, 527] on icon at bounding box center [236, 523] width 11 height 11
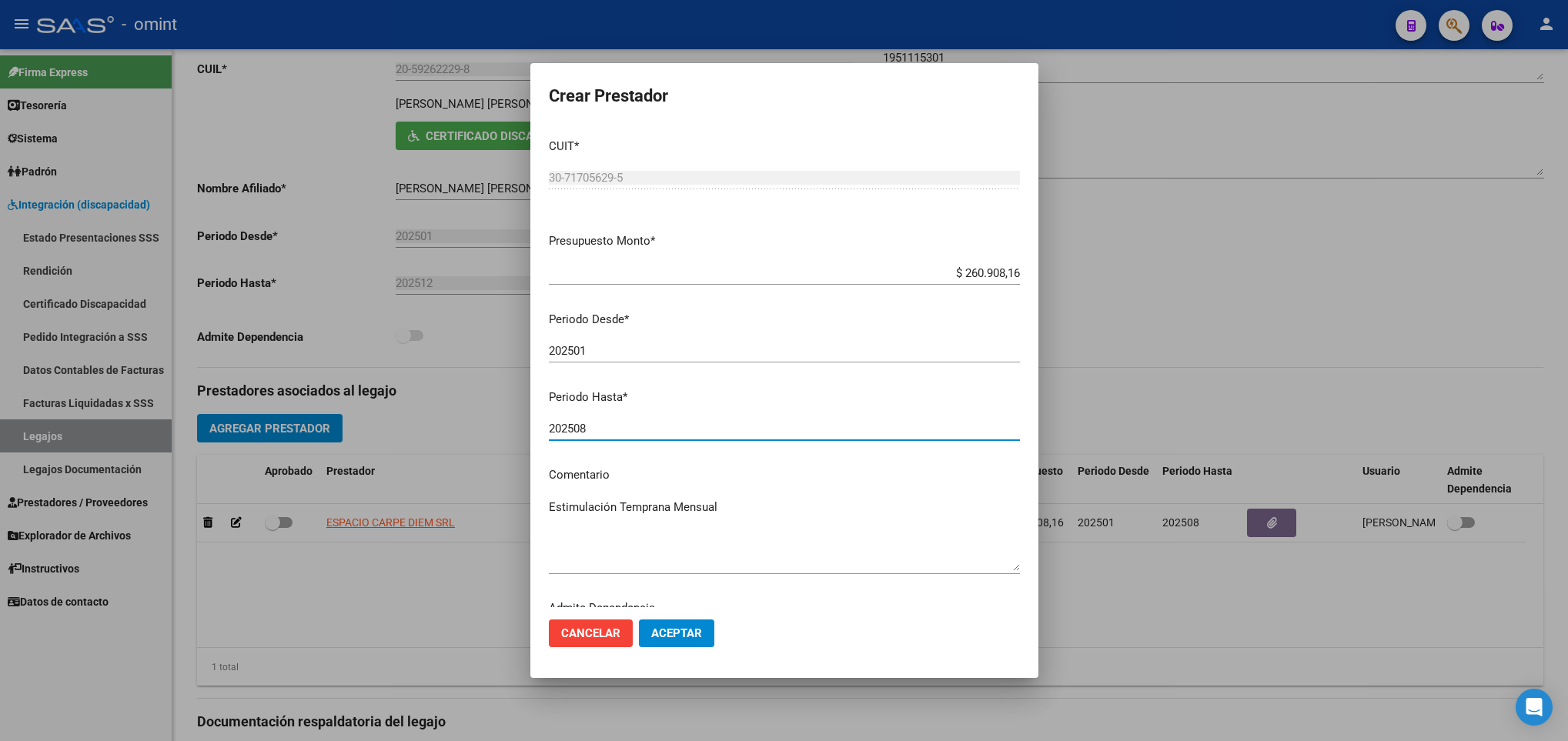
click at [640, 434] on input "202508" at bounding box center [784, 428] width 471 height 14
click at [664, 626] on span "Aceptar" at bounding box center [676, 632] width 51 height 14
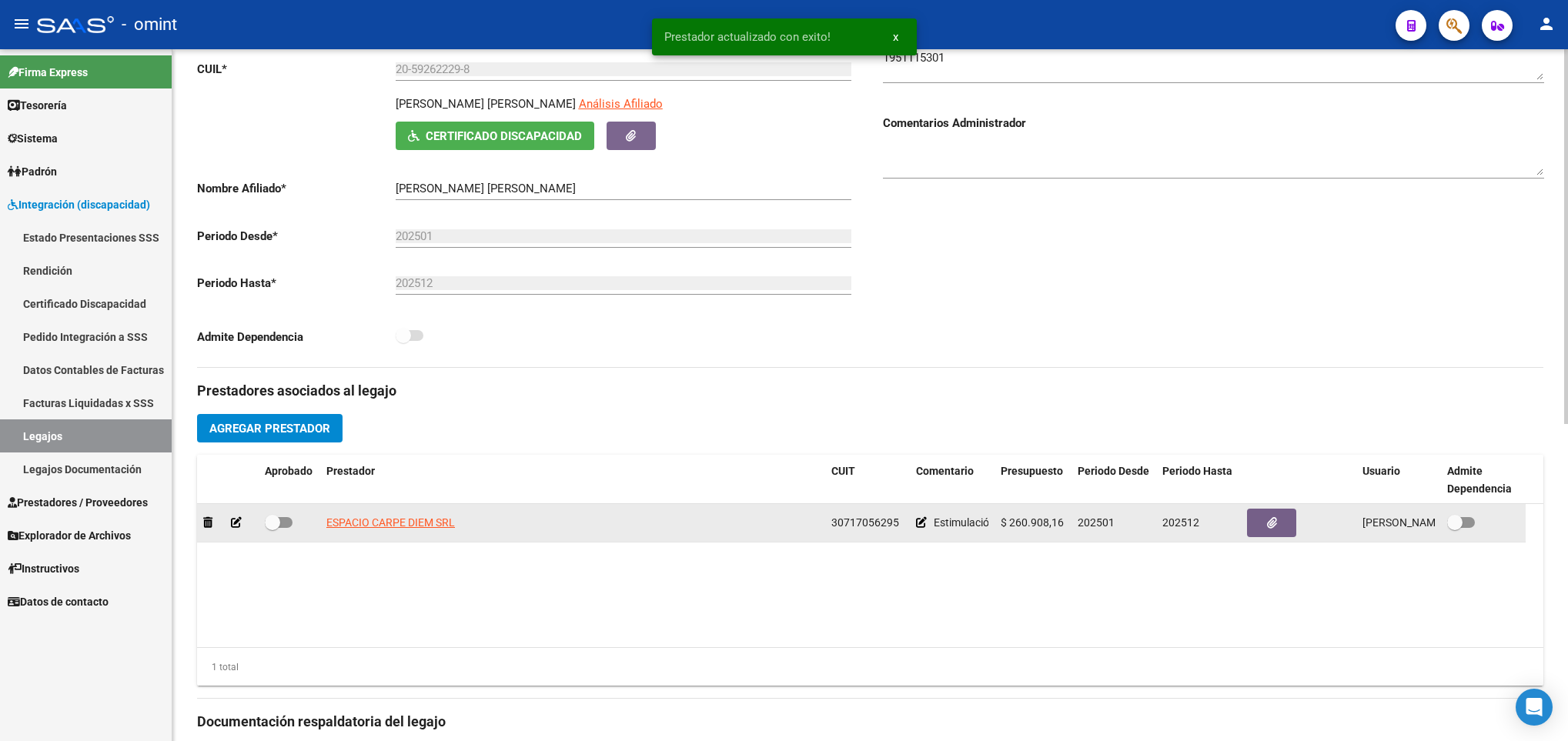
click at [282, 527] on span at bounding box center [279, 523] width 28 height 11
click at [272, 527] on input "checkbox" at bounding box center [272, 527] width 1 height 1
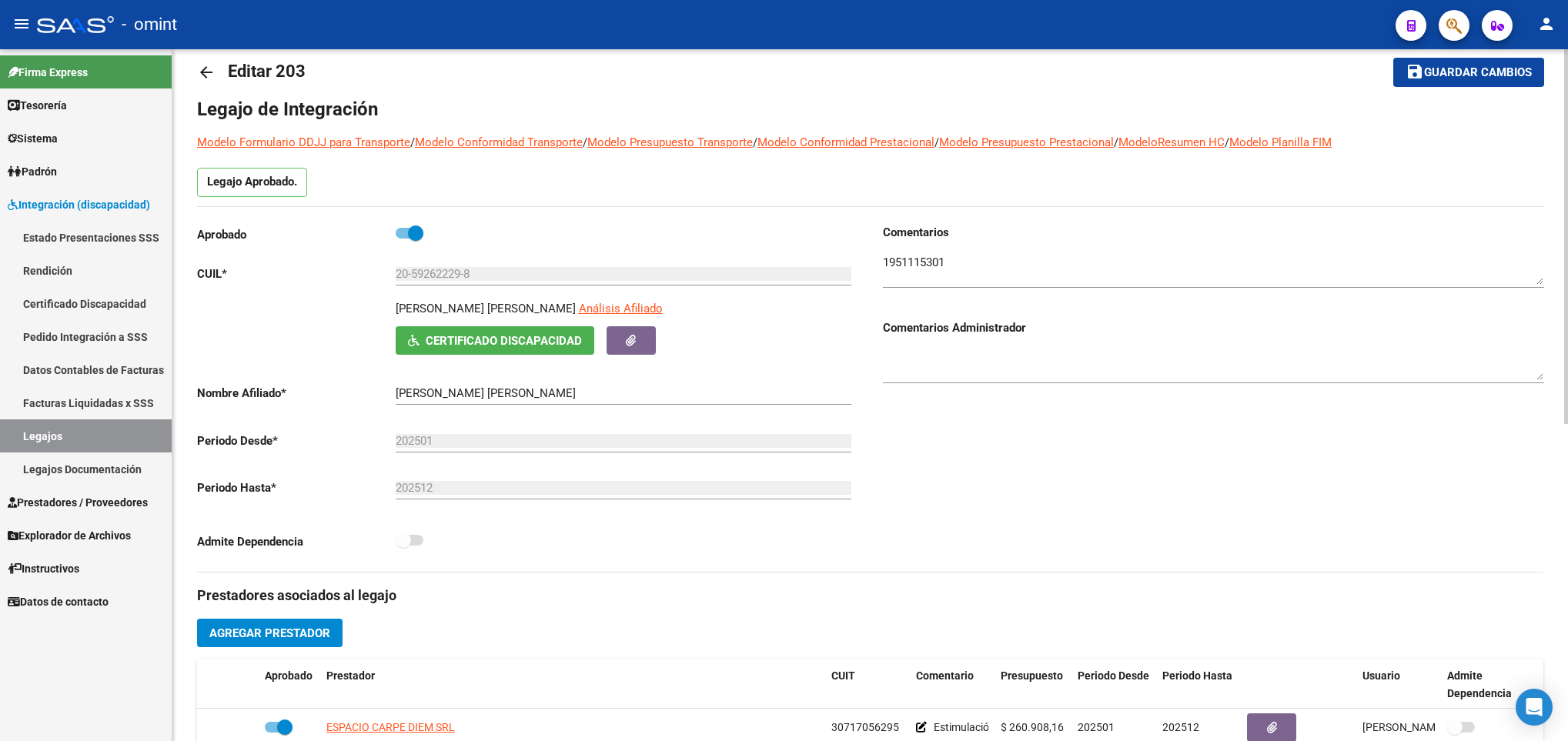
scroll to position [0, 0]
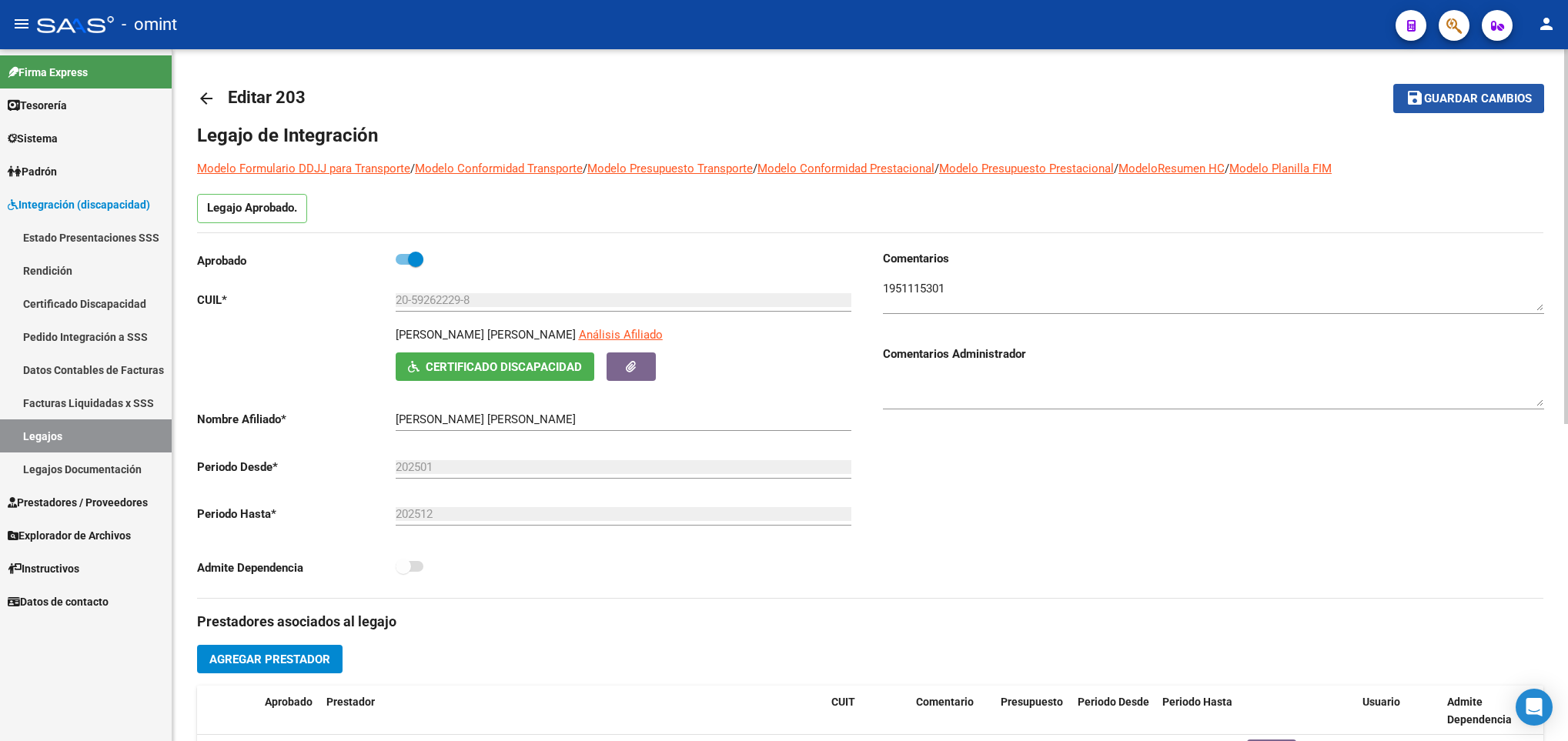
click at [1439, 92] on span "Guardar cambios" at bounding box center [1477, 99] width 108 height 14
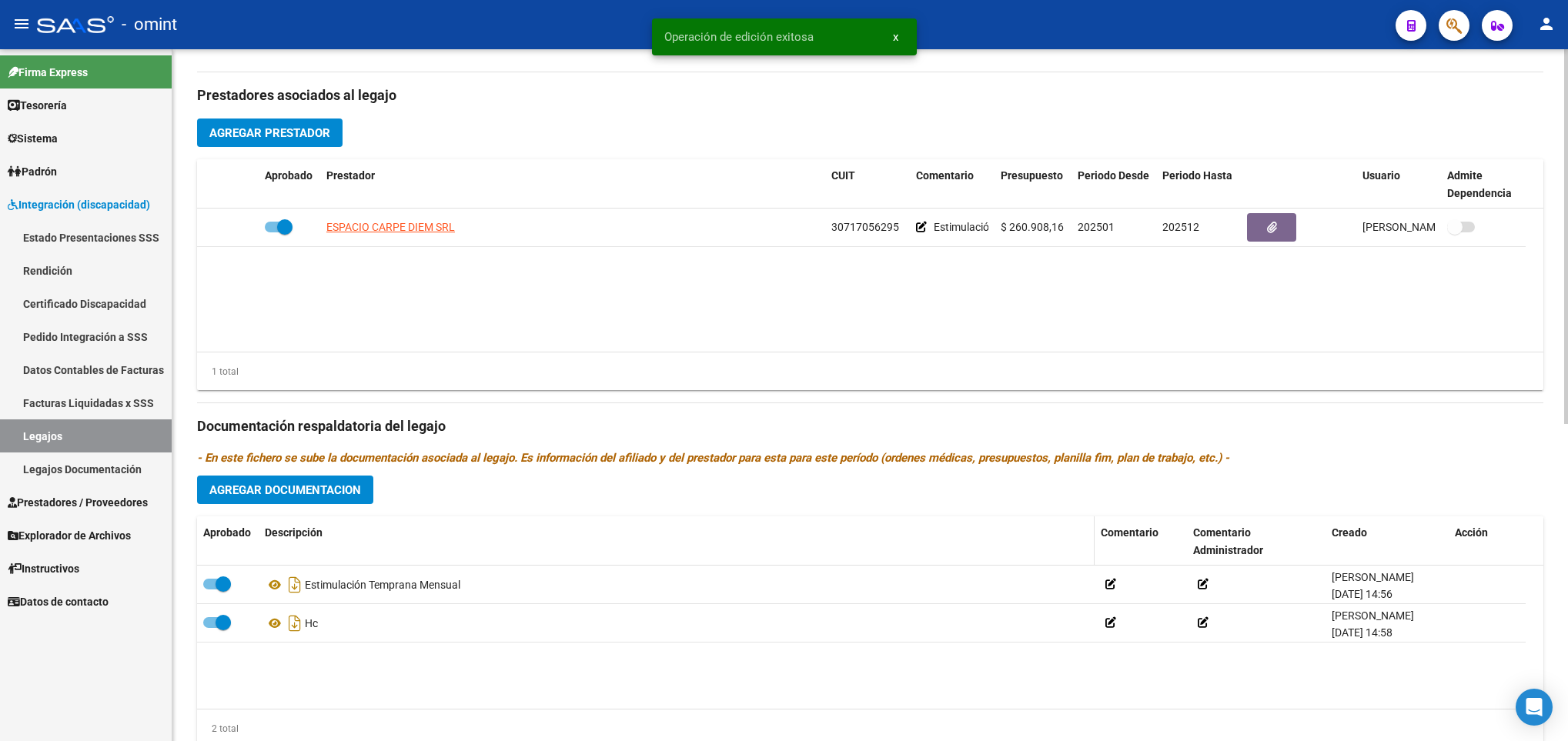
scroll to position [584, 0]
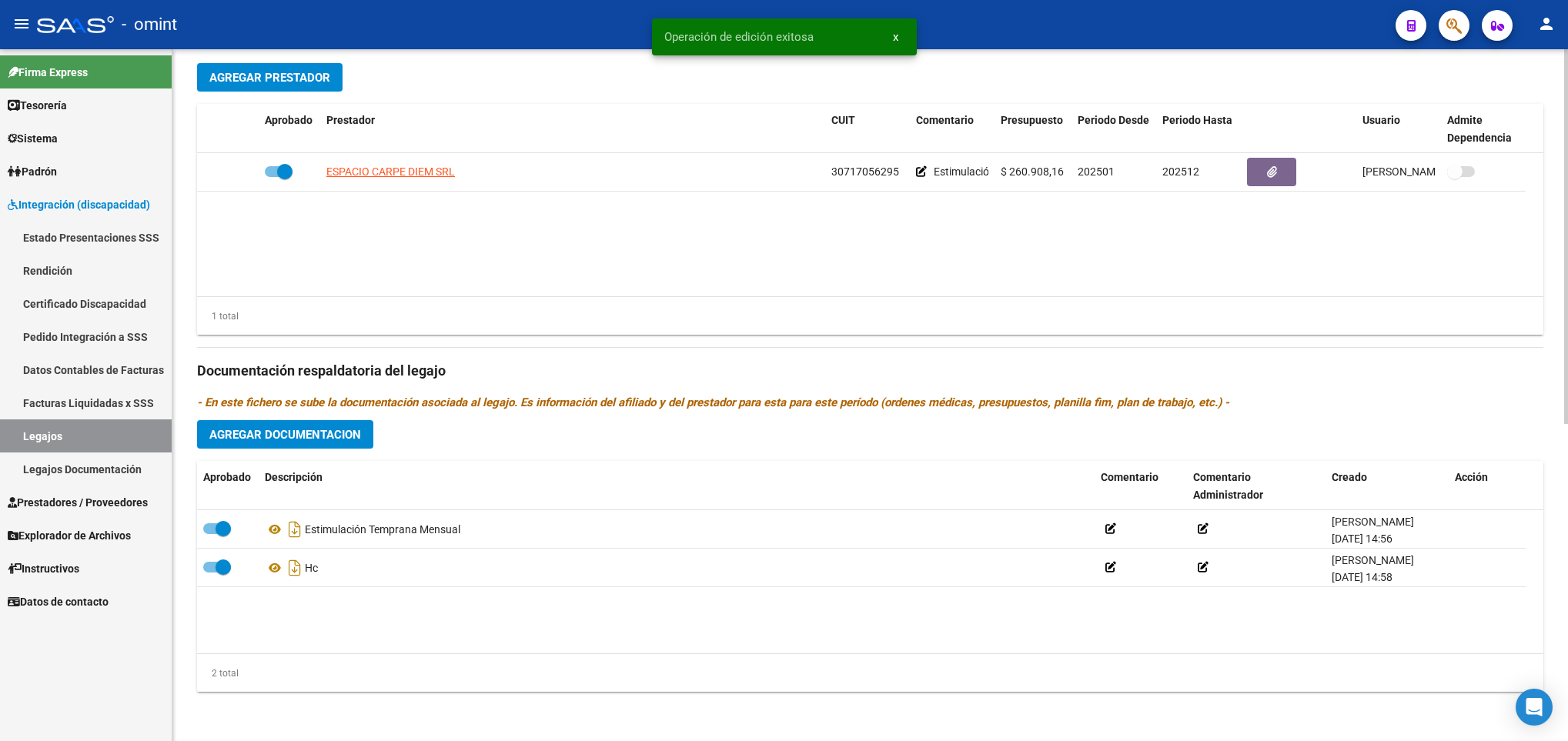
click at [333, 435] on span "Agregar Documentacion" at bounding box center [285, 434] width 152 height 14
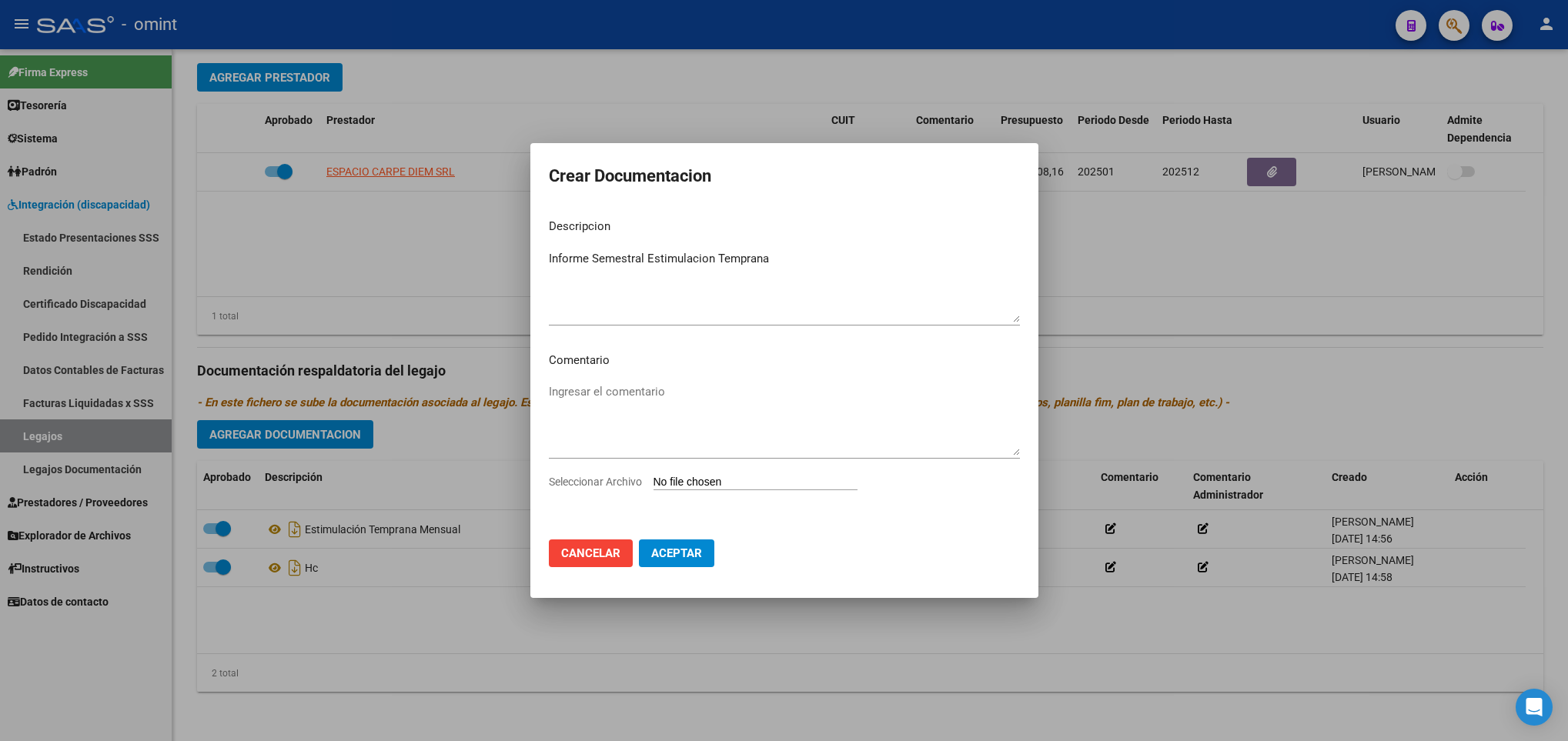
click at [797, 481] on input "Seleccionar Archivo" at bounding box center [755, 483] width 204 height 14
click at [744, 481] on input "Seleccionar Archivo" at bounding box center [755, 483] width 204 height 14
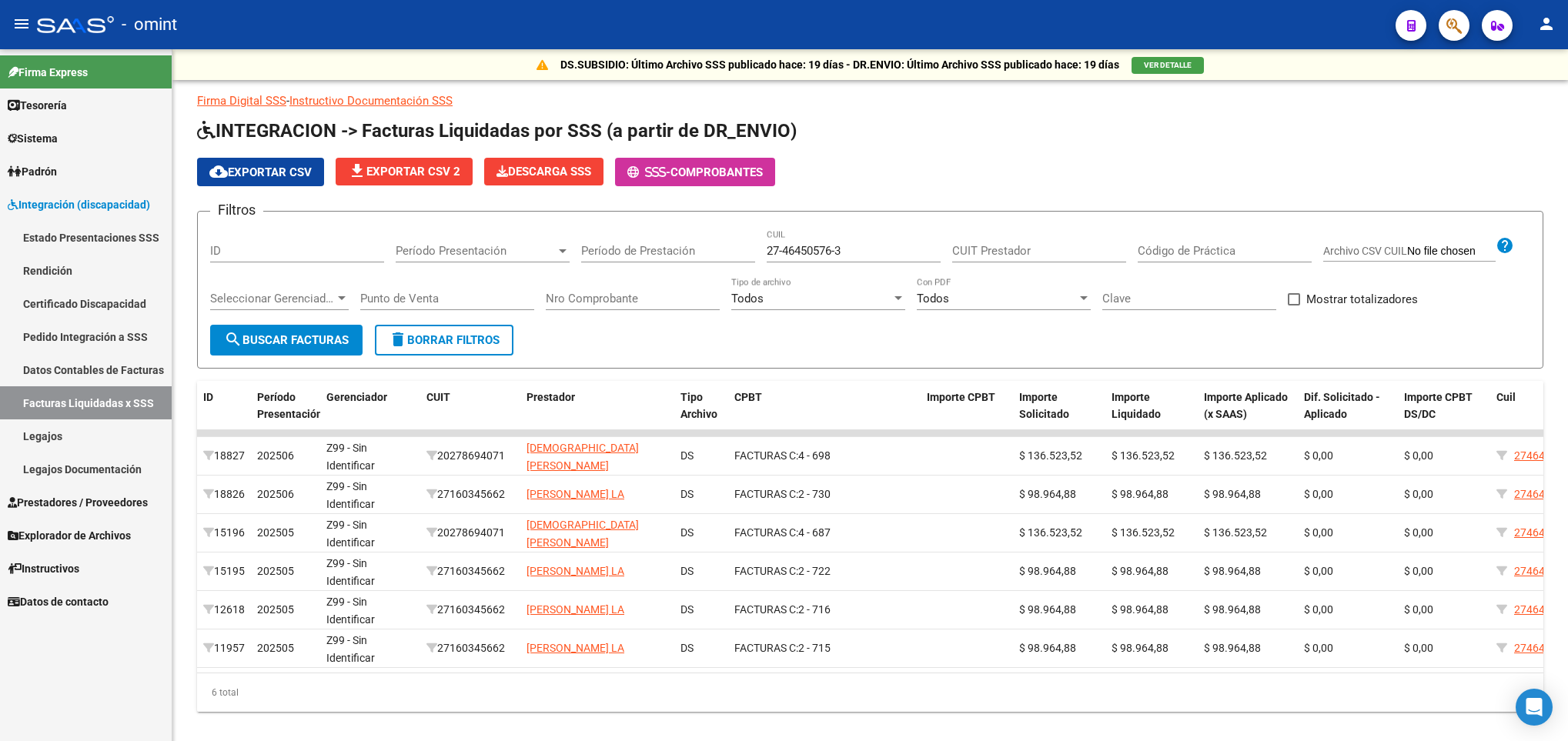
scroll to position [39, 0]
